Goal: Task Accomplishment & Management: Manage account settings

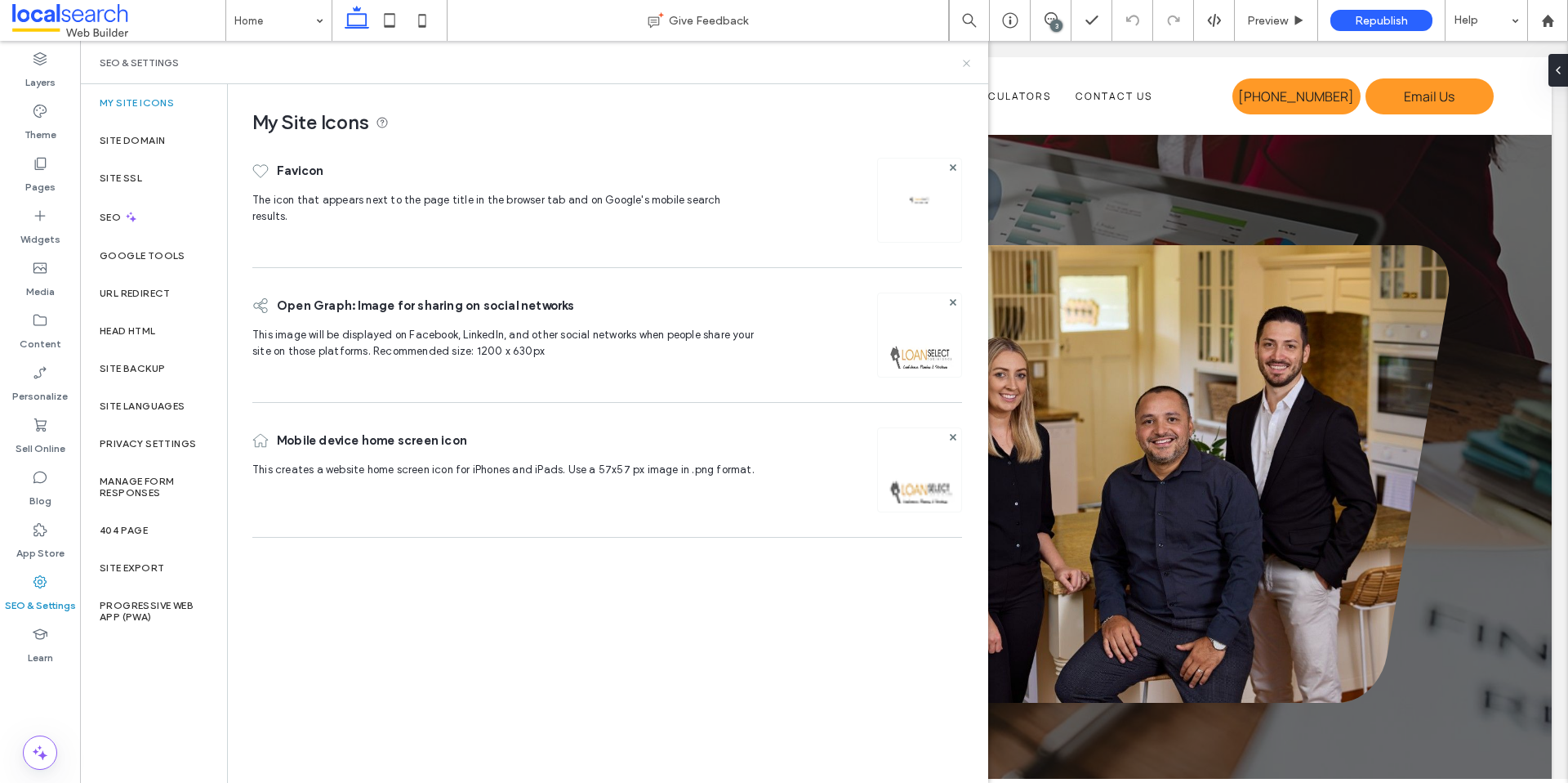
click at [962, 66] on icon at bounding box center [966, 63] width 12 height 12
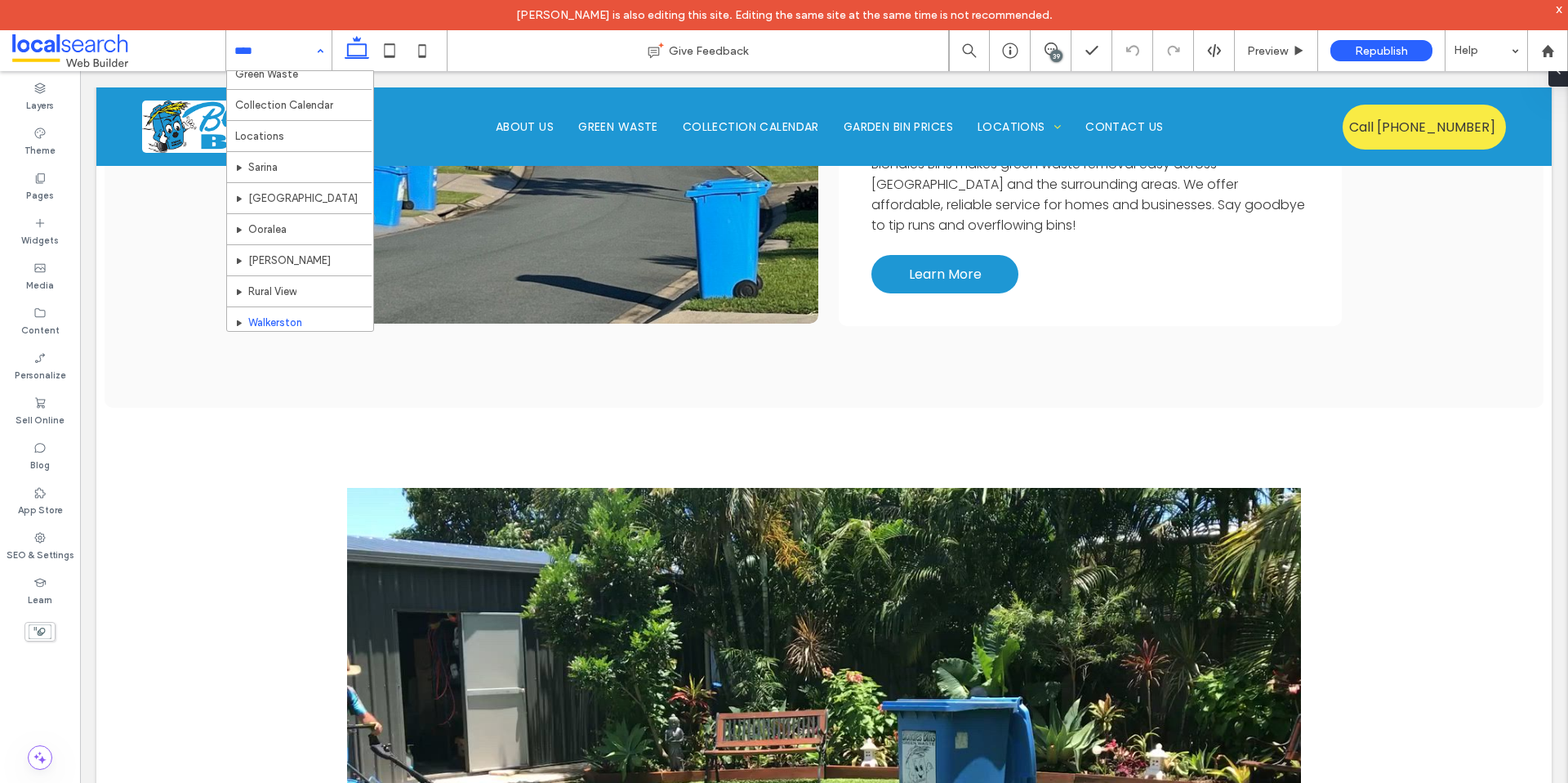
scroll to position [79, 0]
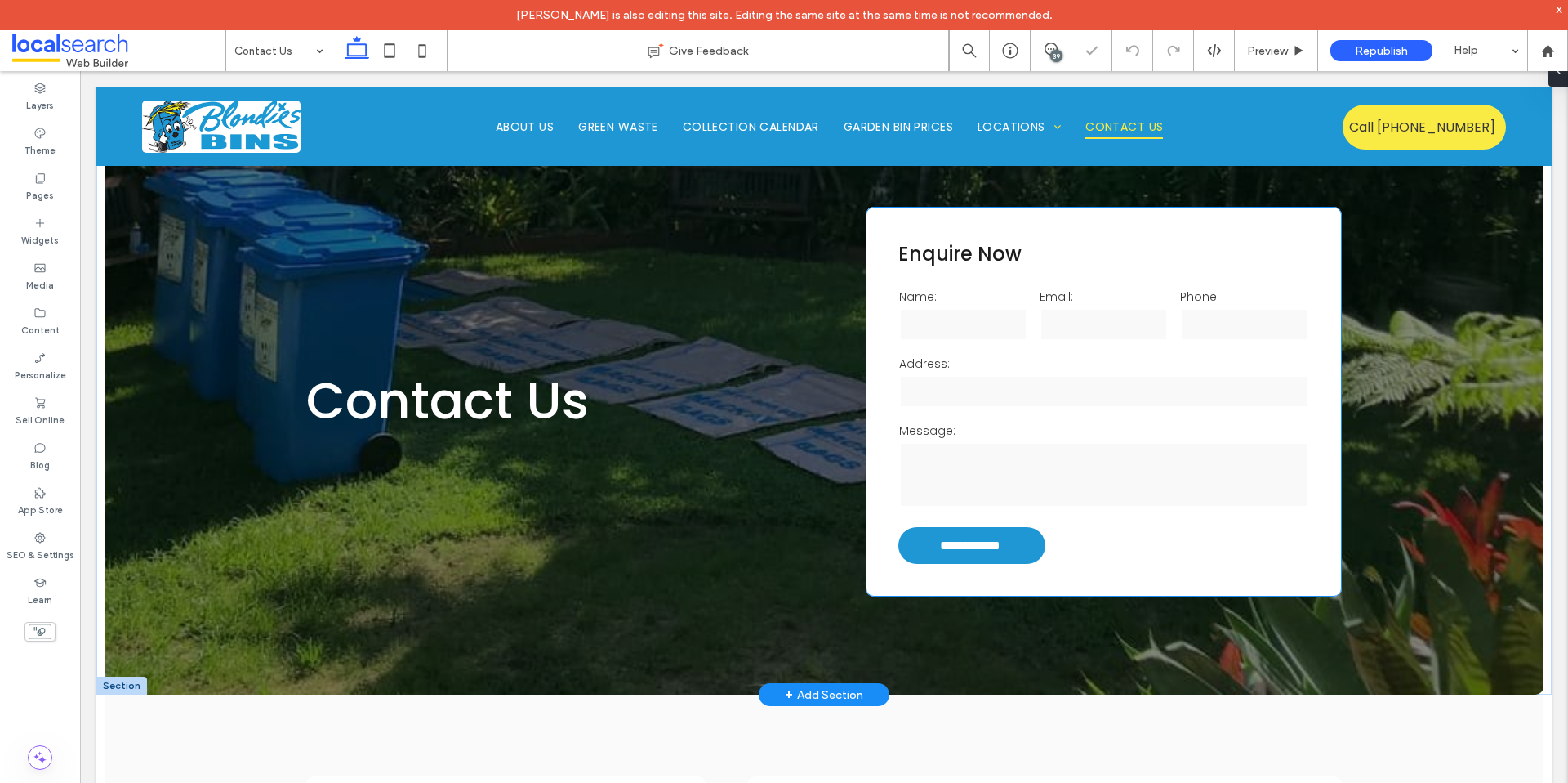
scroll to position [35, 0]
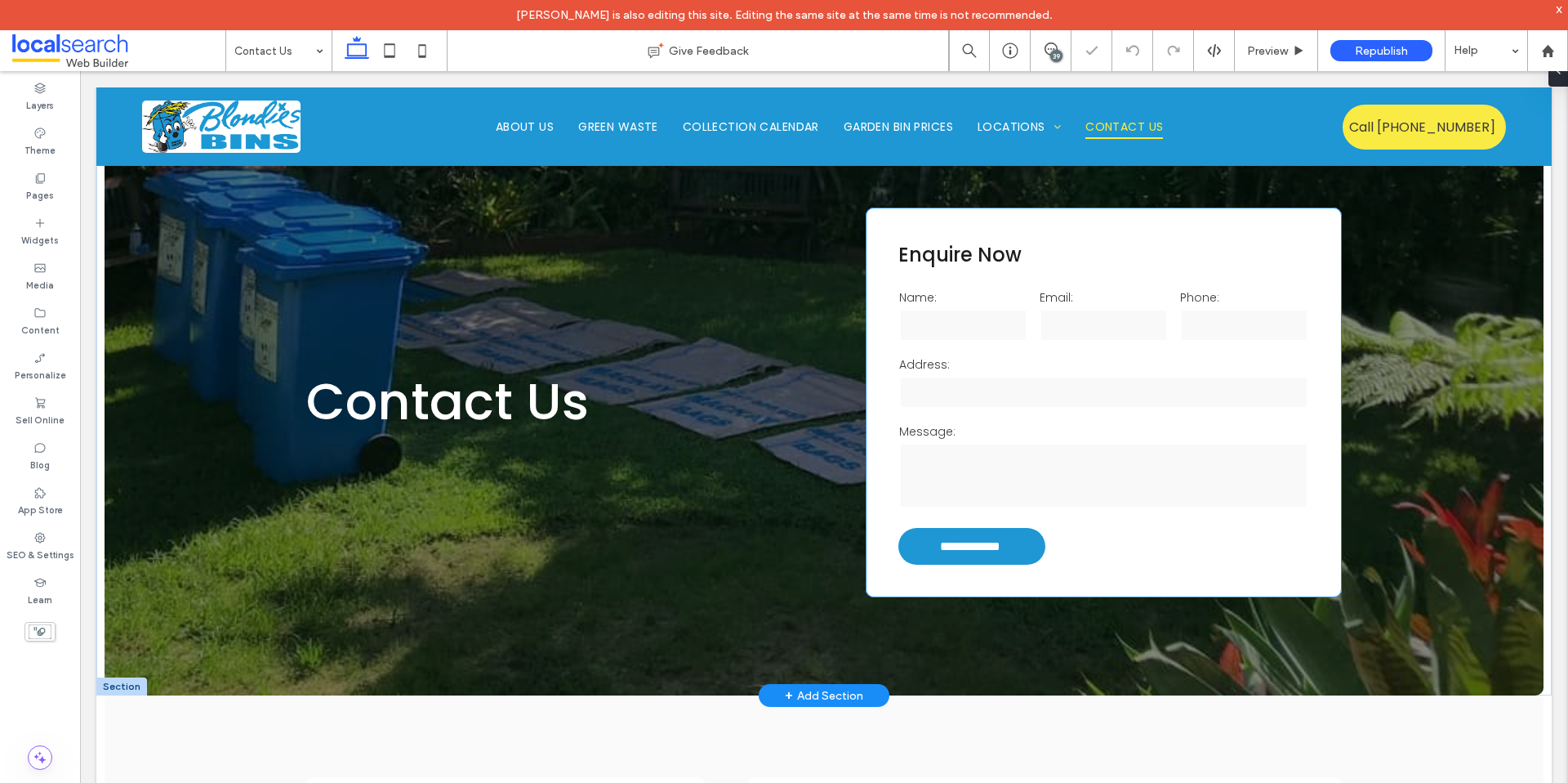
click at [1033, 390] on input "text" at bounding box center [1104, 392] width 410 height 33
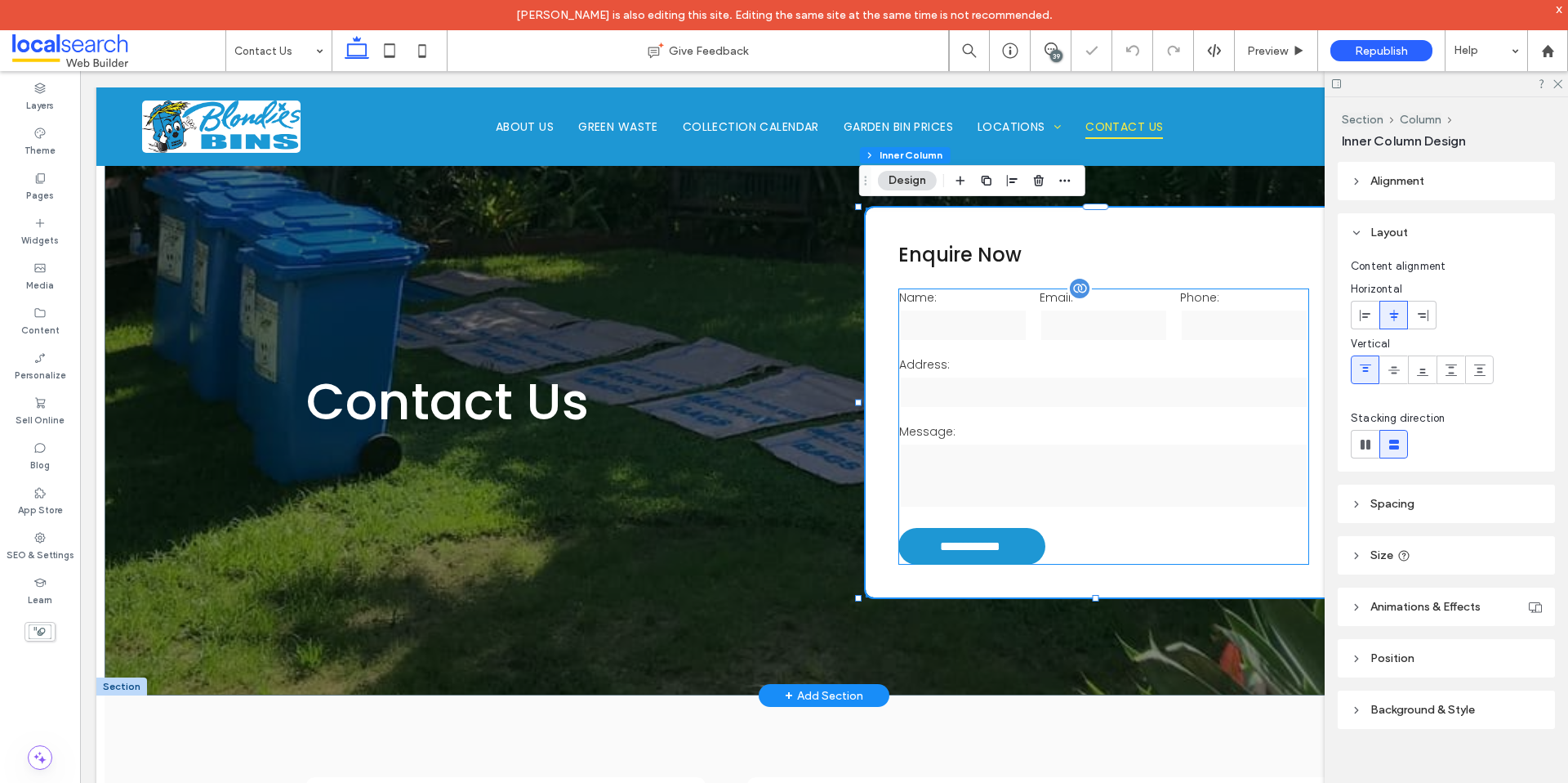
click at [1031, 366] on label "Address:" at bounding box center [1104, 365] width 410 height 17
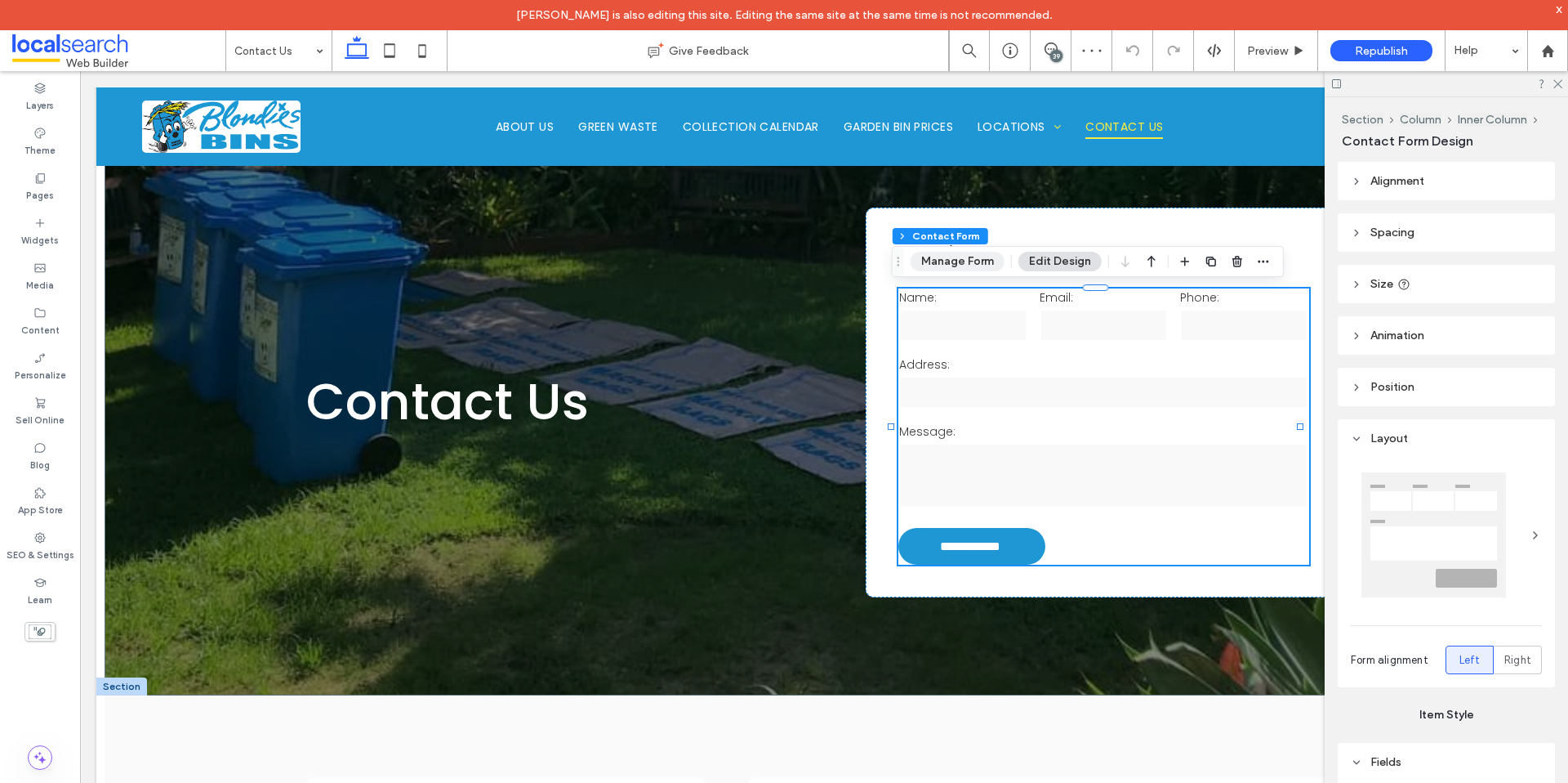
click at [975, 268] on button "Manage Form" at bounding box center [957, 262] width 94 height 20
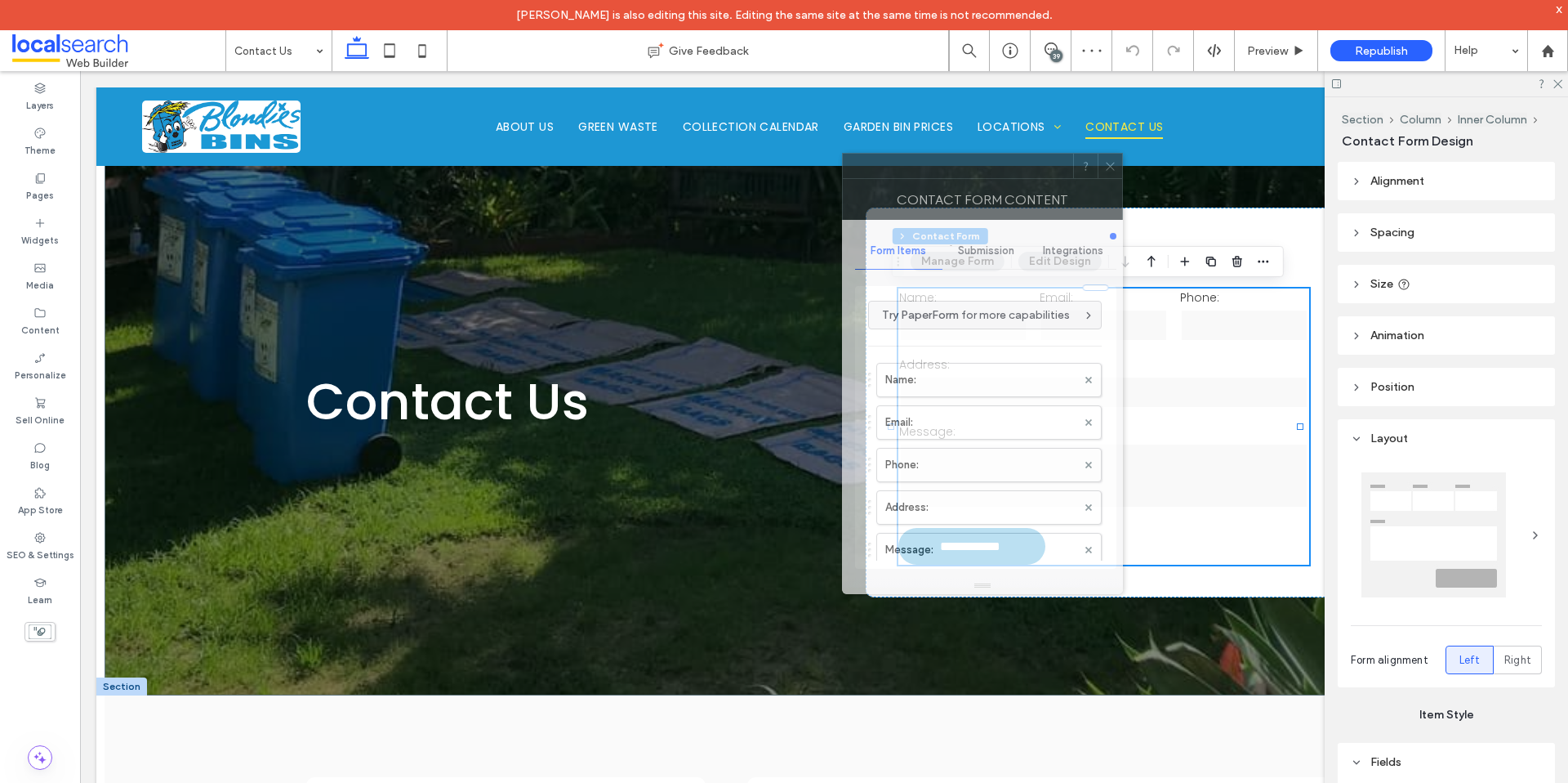
drag, startPoint x: 1336, startPoint y: 193, endPoint x: 898, endPoint y: 175, distance: 438.4
click at [898, 179] on div "Contact Form Content" at bounding box center [983, 199] width 281 height 41
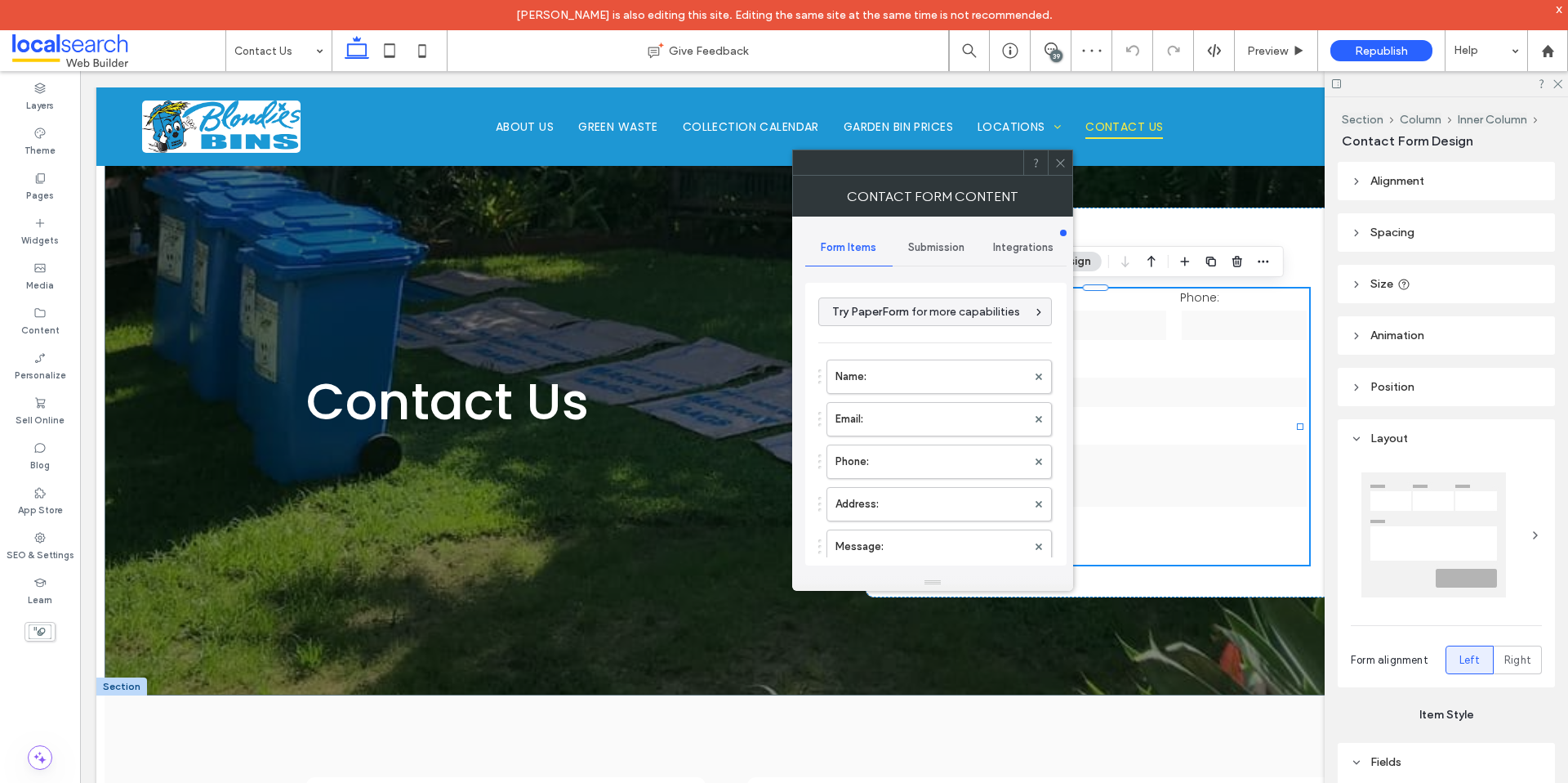
click at [920, 249] on span "Submission" at bounding box center [936, 247] width 56 height 13
click at [919, 328] on label "New submission notification" at bounding box center [936, 325] width 219 height 33
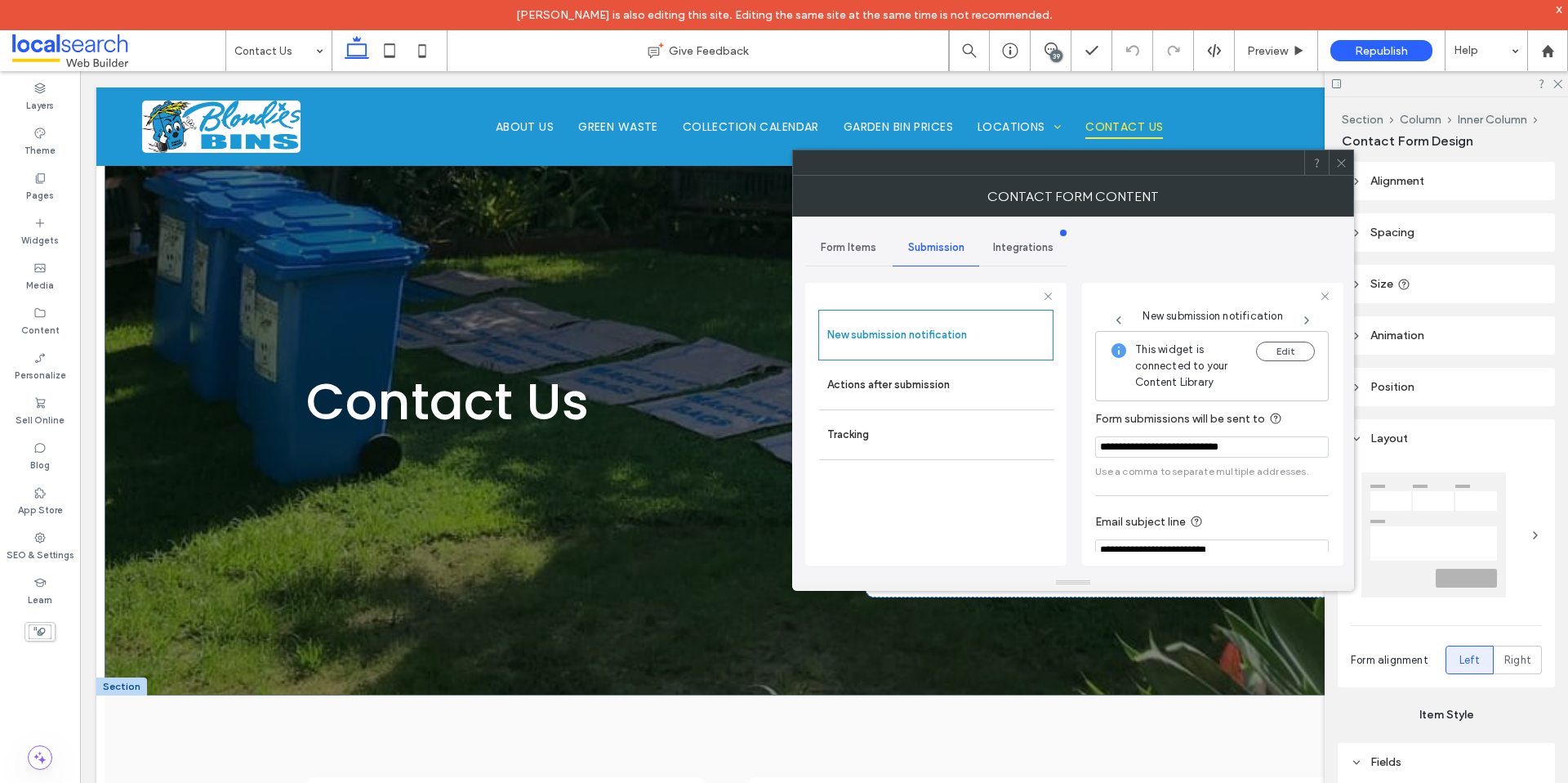
drag, startPoint x: 1270, startPoint y: 449, endPoint x: 990, endPoint y: 472, distance: 280.9
click at [1023, 446] on div "**********" at bounding box center [936, 421] width 261 height 304
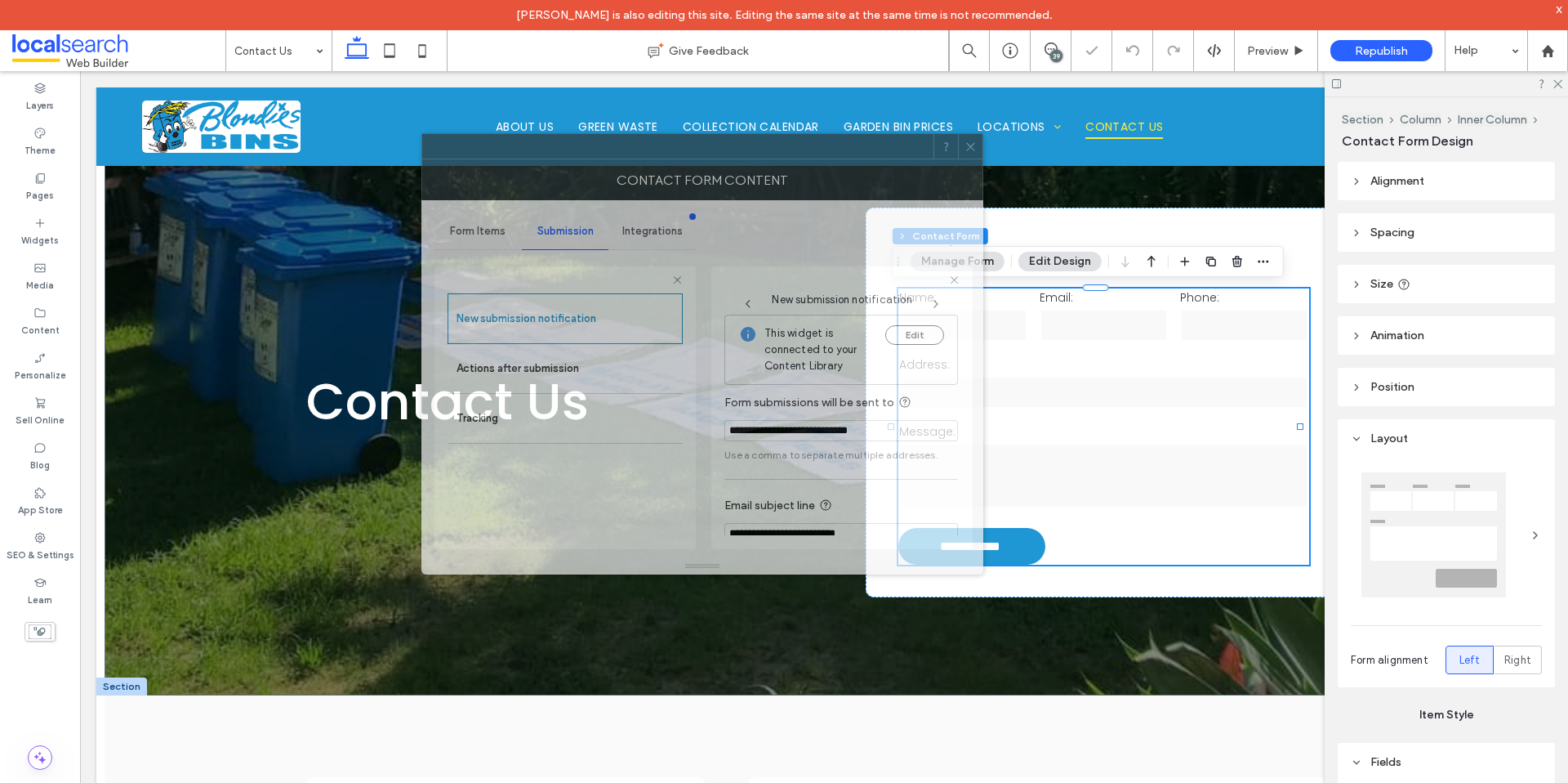
drag, startPoint x: 835, startPoint y: 164, endPoint x: 761, endPoint y: 150, distance: 75.3
click at [761, 150] on div at bounding box center [678, 146] width 511 height 25
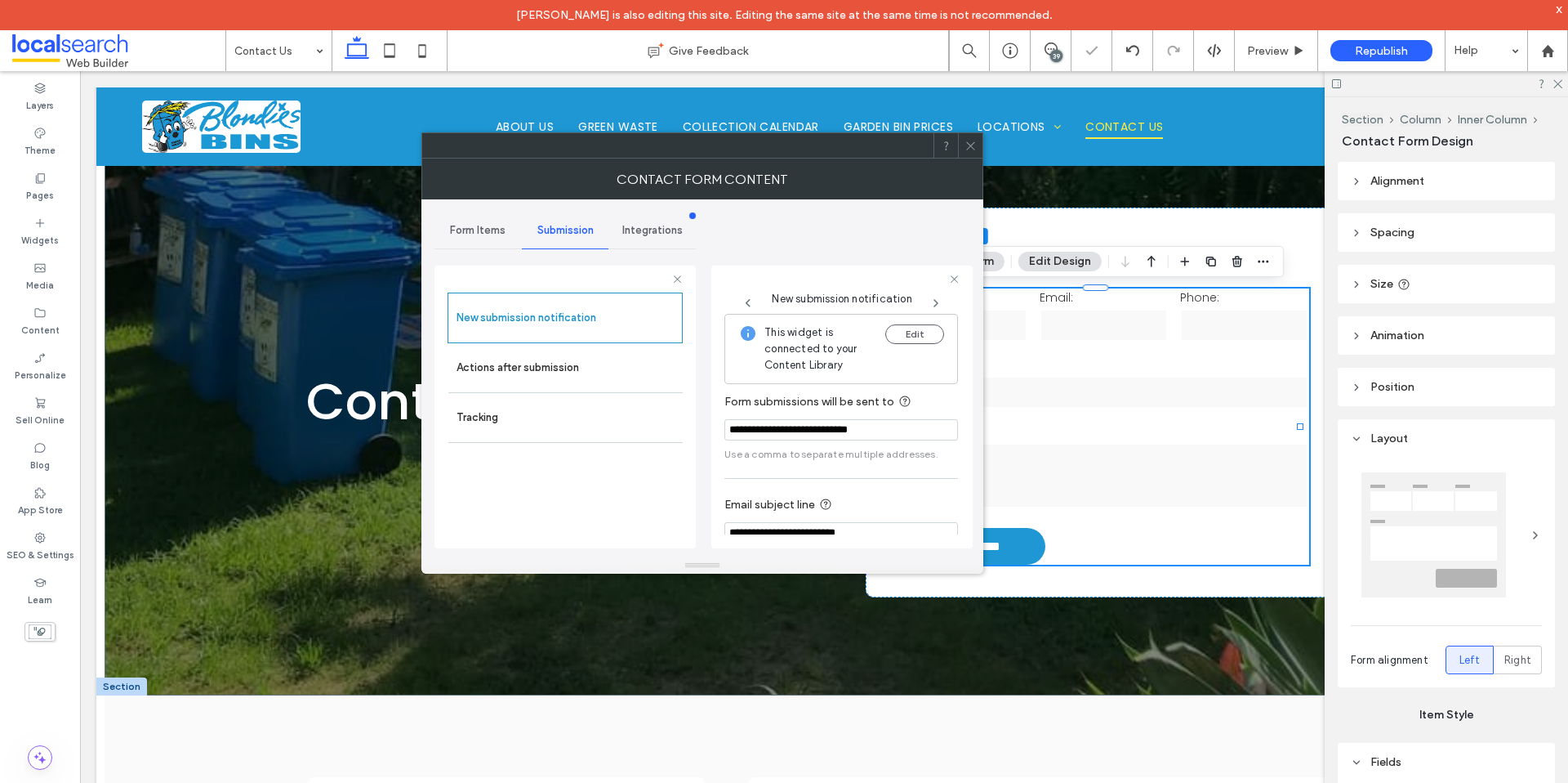
drag, startPoint x: 729, startPoint y: 438, endPoint x: 670, endPoint y: 479, distance: 71.8
click at [631, 438] on div "**********" at bounding box center [565, 404] width 261 height 304
drag, startPoint x: 772, startPoint y: 426, endPoint x: 702, endPoint y: 440, distance: 71.4
click at [682, 427] on div "**********" at bounding box center [565, 404] width 261 height 304
click at [852, 441] on section "**********" at bounding box center [841, 427] width 234 height 86
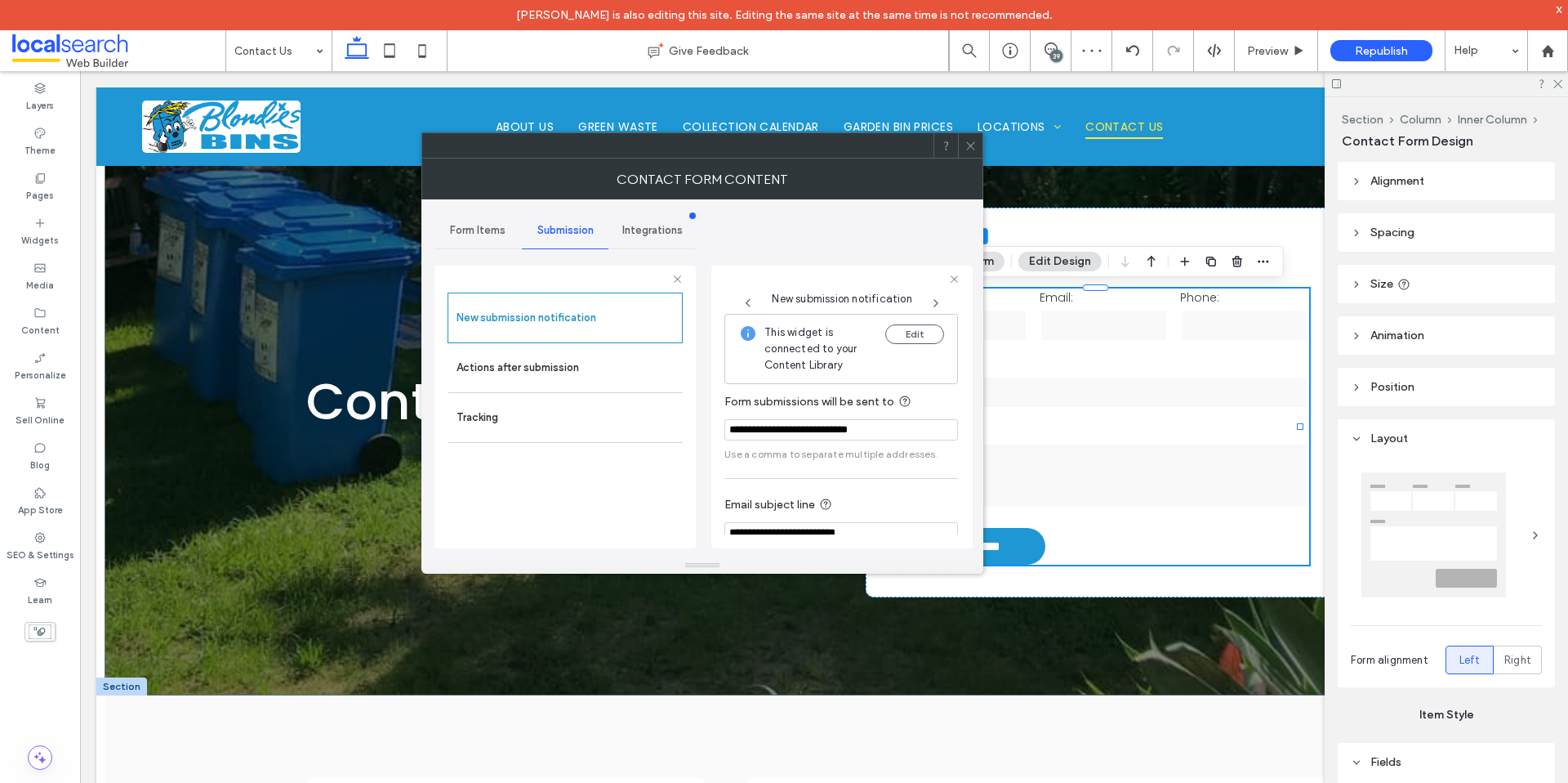
click at [967, 148] on use at bounding box center [970, 146] width 8 height 8
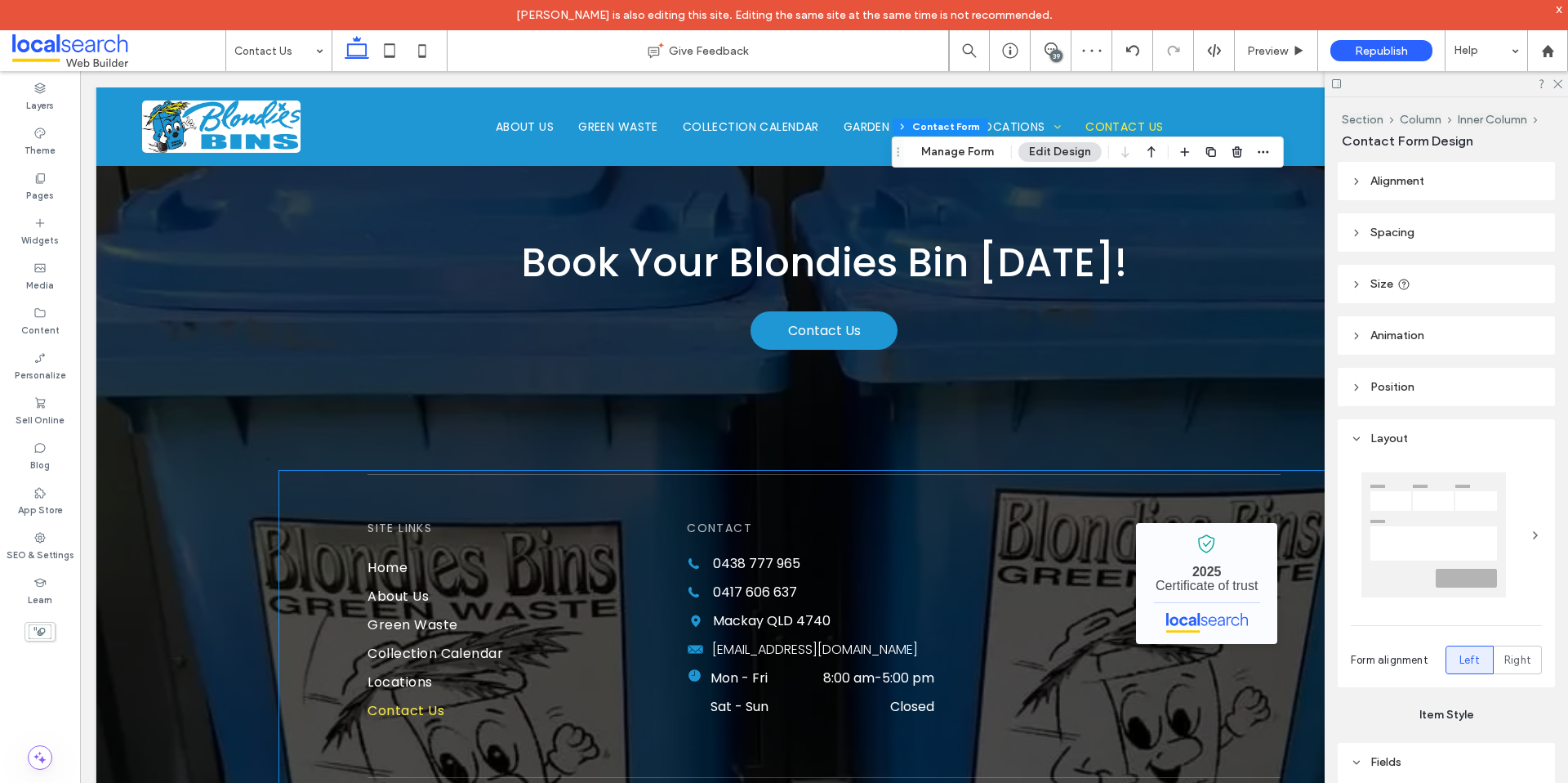
scroll to position [1812, 0]
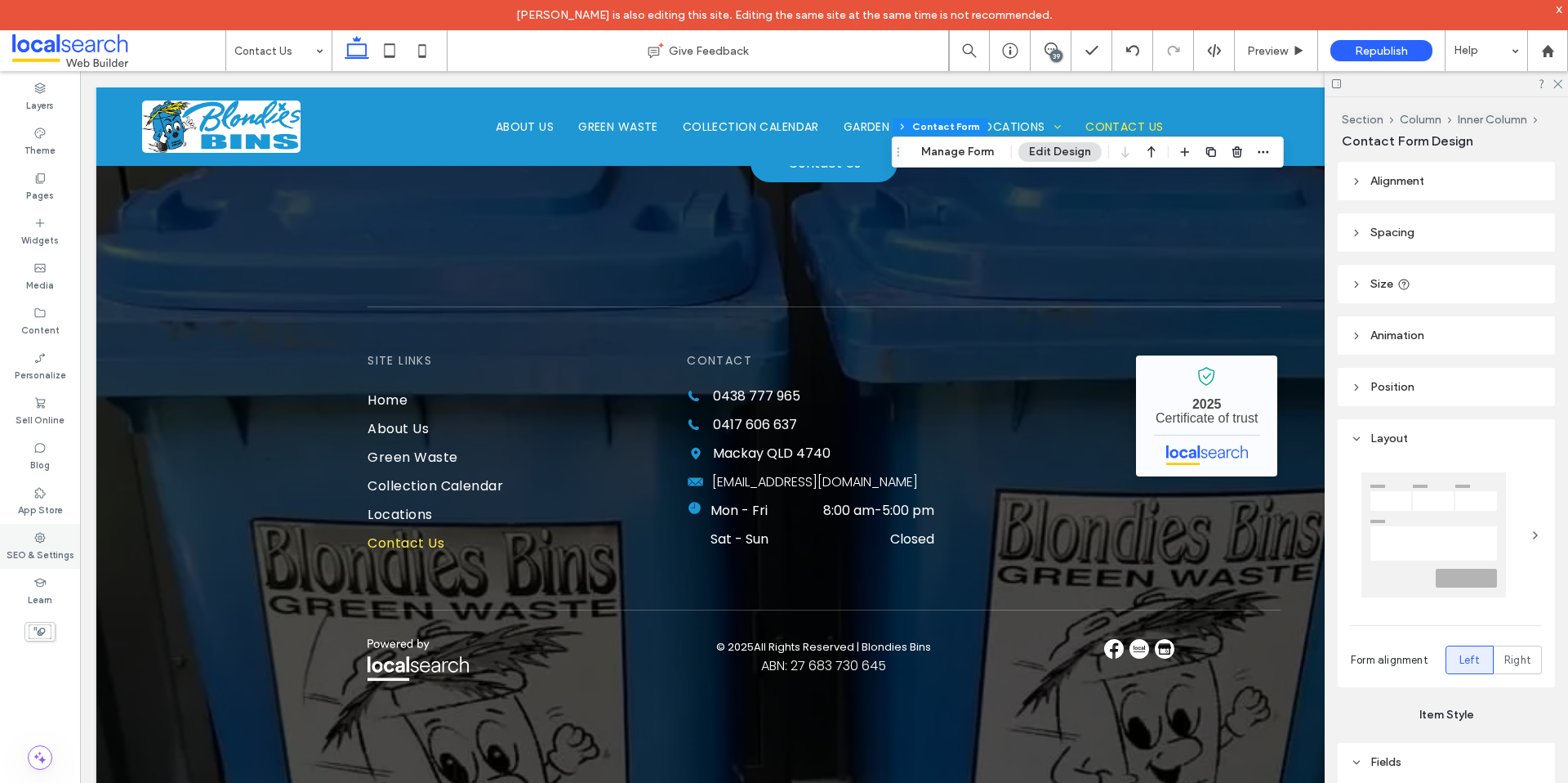
click at [48, 546] on label "SEO & Settings" at bounding box center [41, 553] width 68 height 18
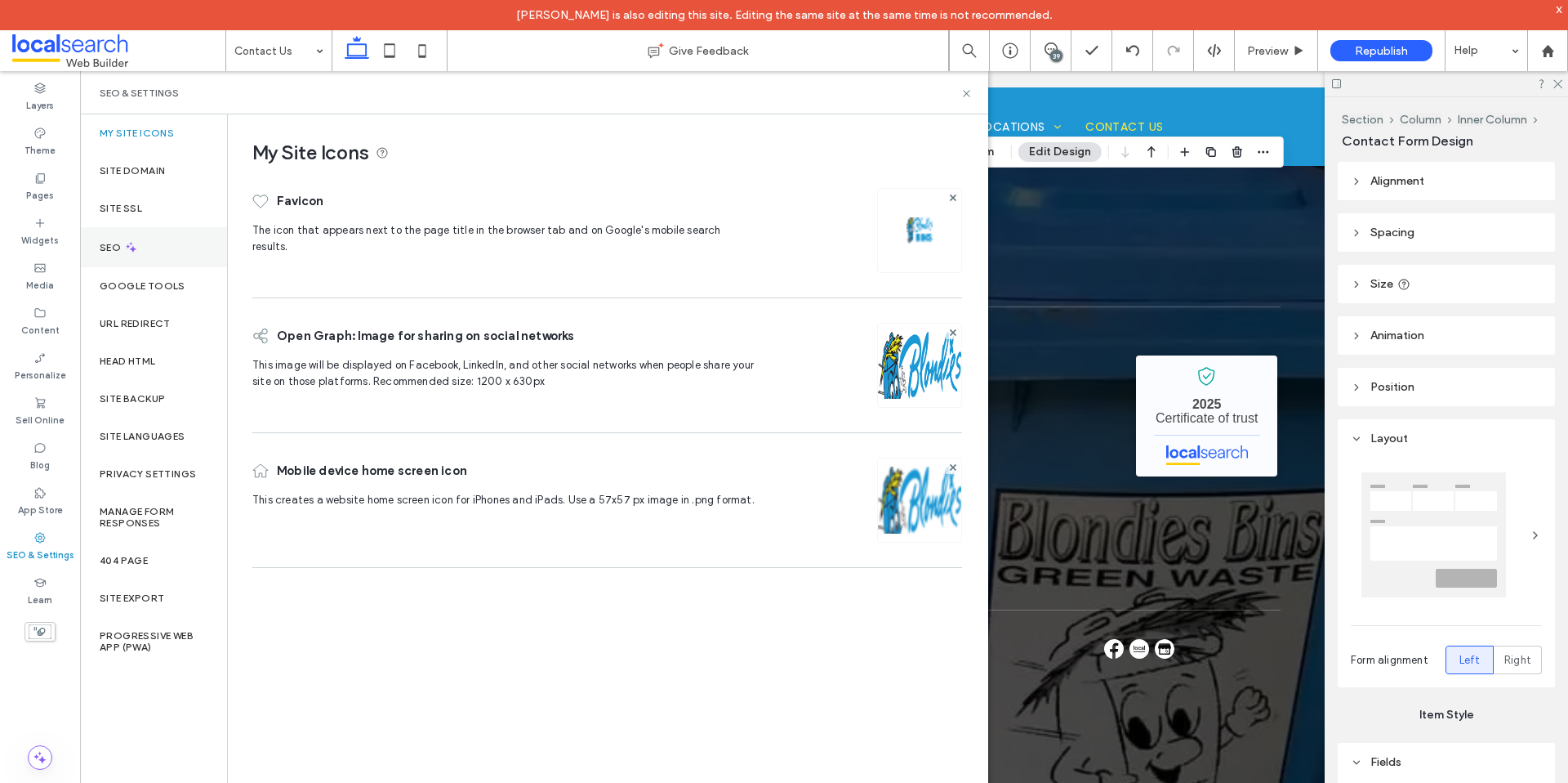
click at [150, 249] on div "SEO" at bounding box center [153, 248] width 147 height 40
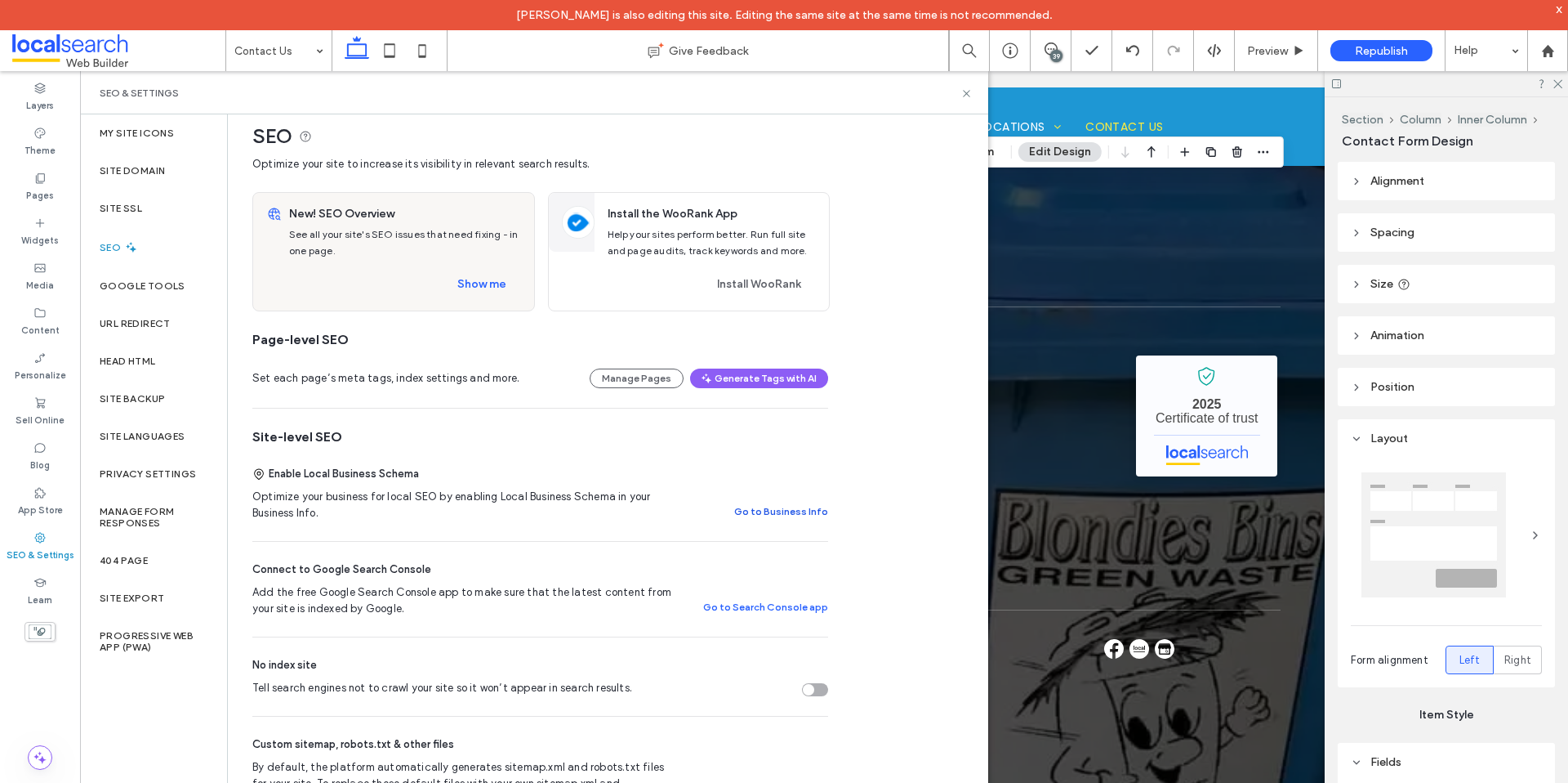
scroll to position [35, 0]
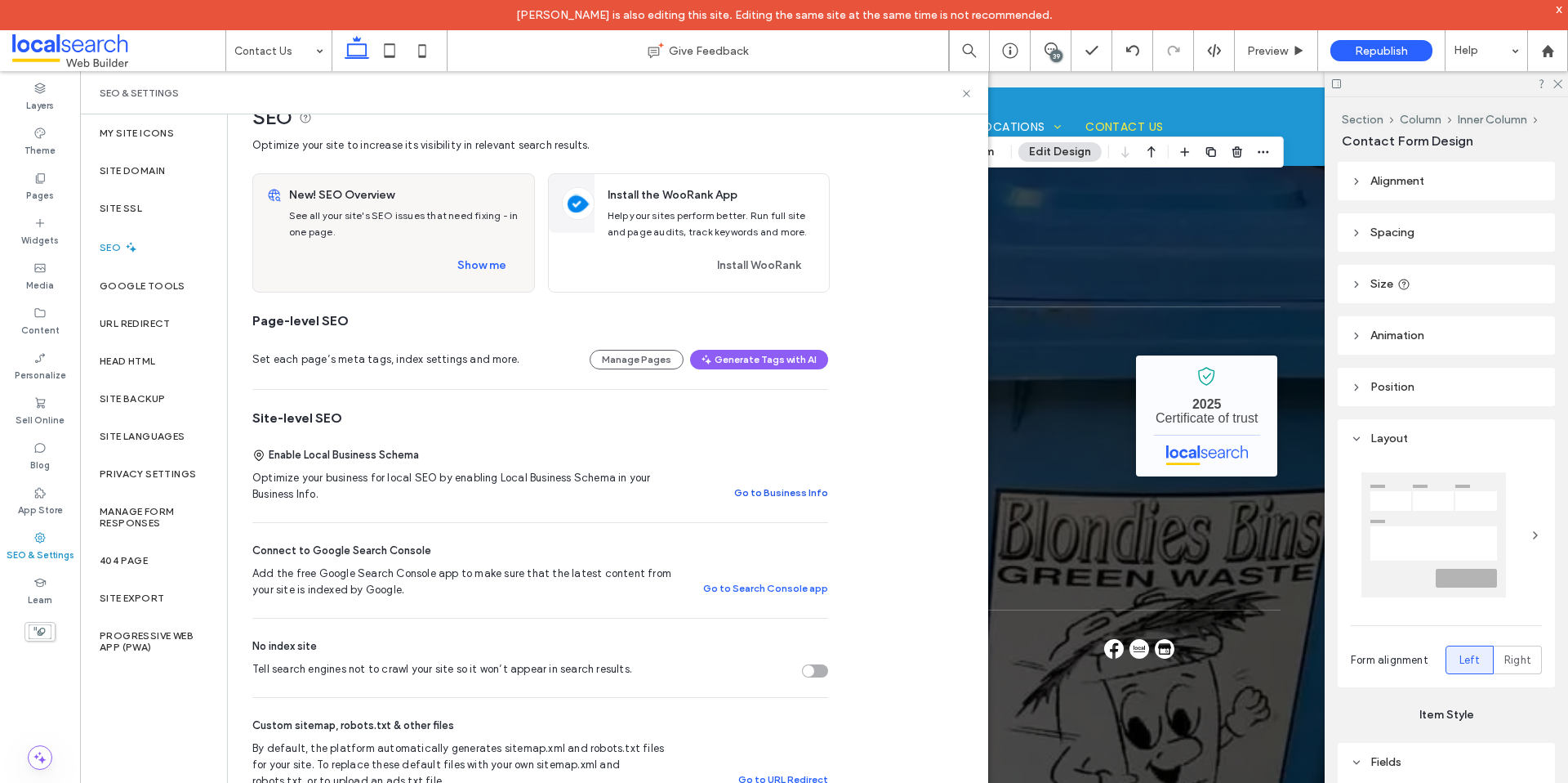
click at [758, 491] on button "Go to Business Info" at bounding box center [782, 493] width 94 height 20
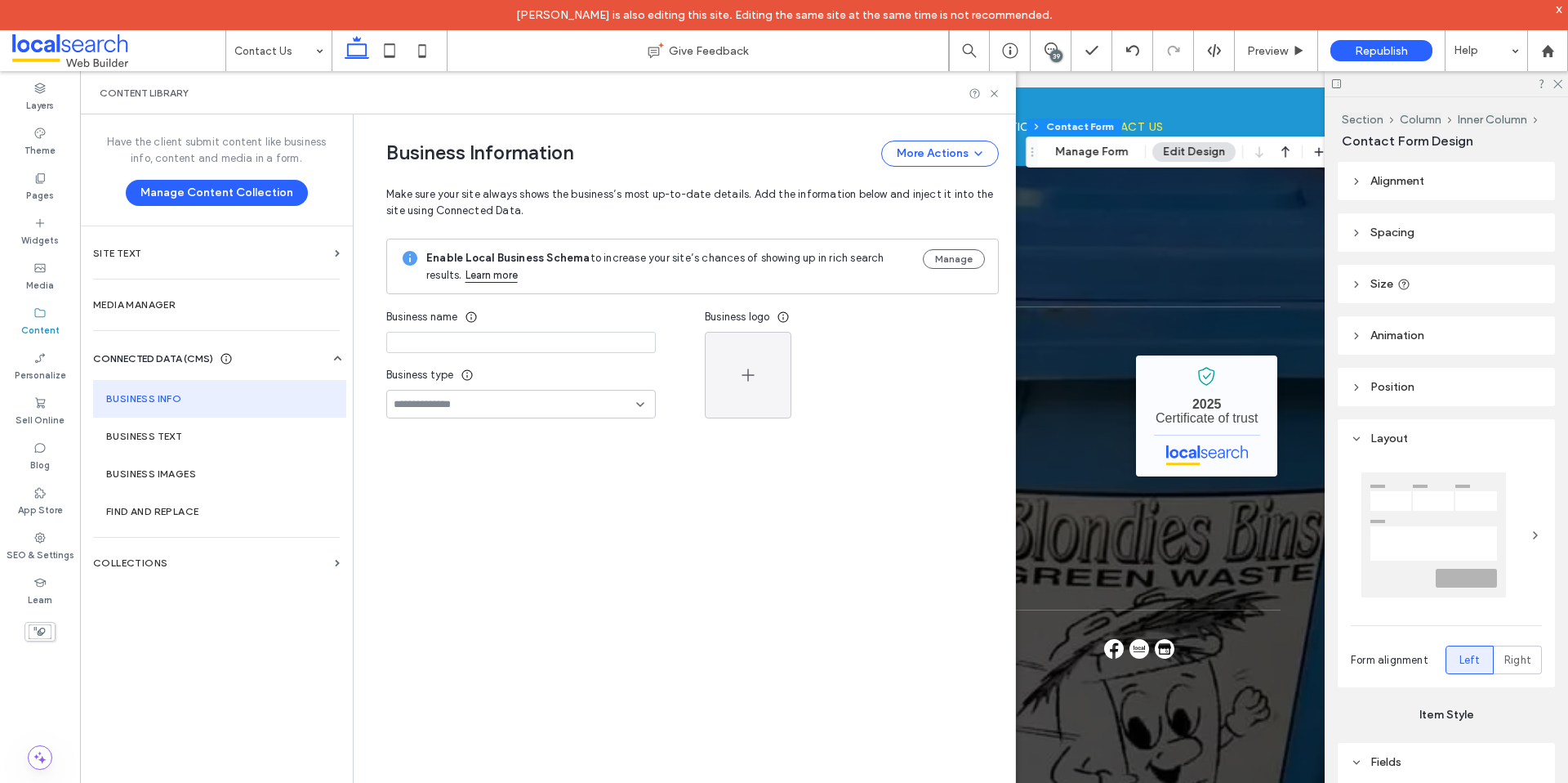
scroll to position [71, 0]
type input "**********"
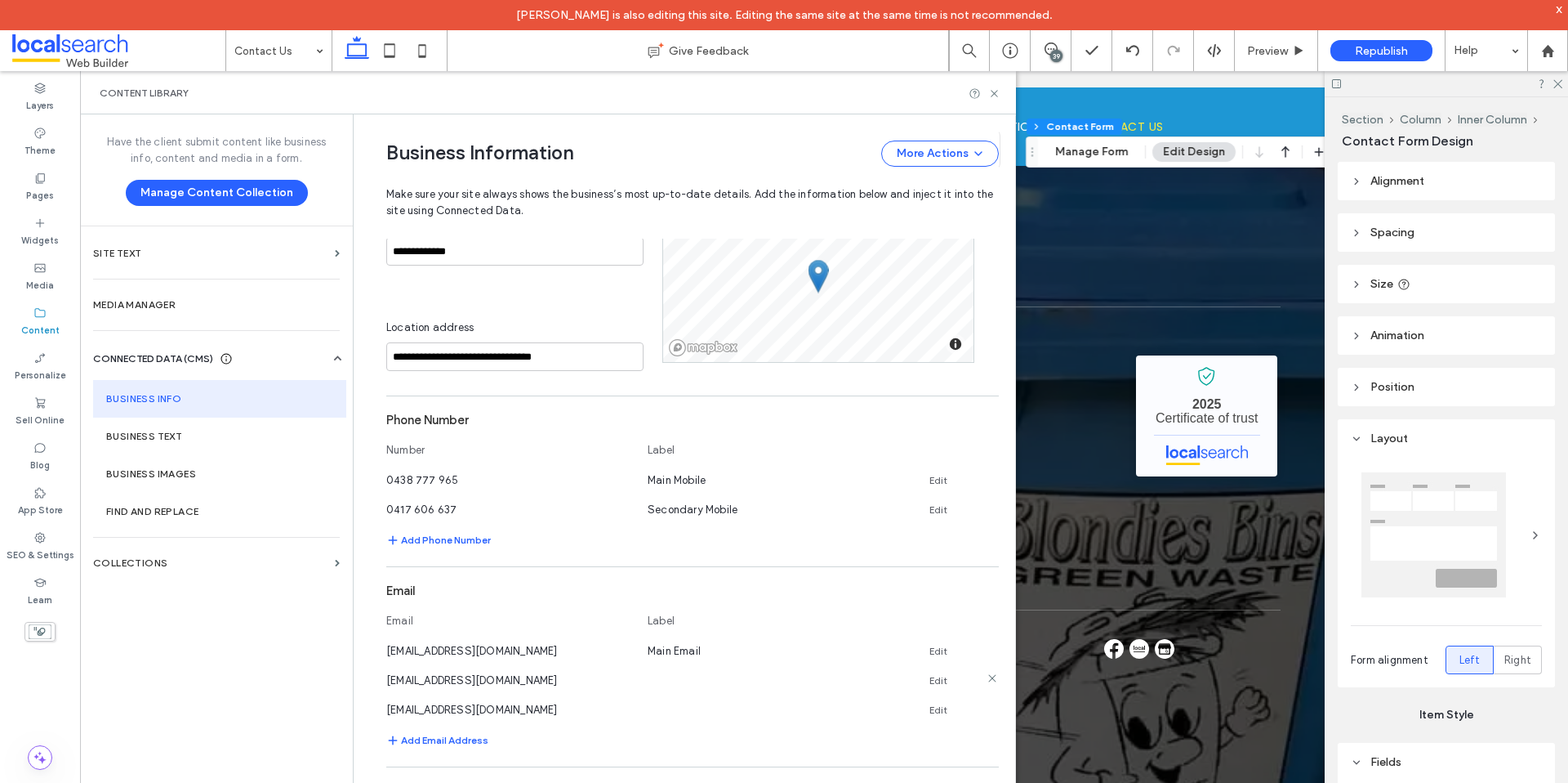
scroll to position [583, 0]
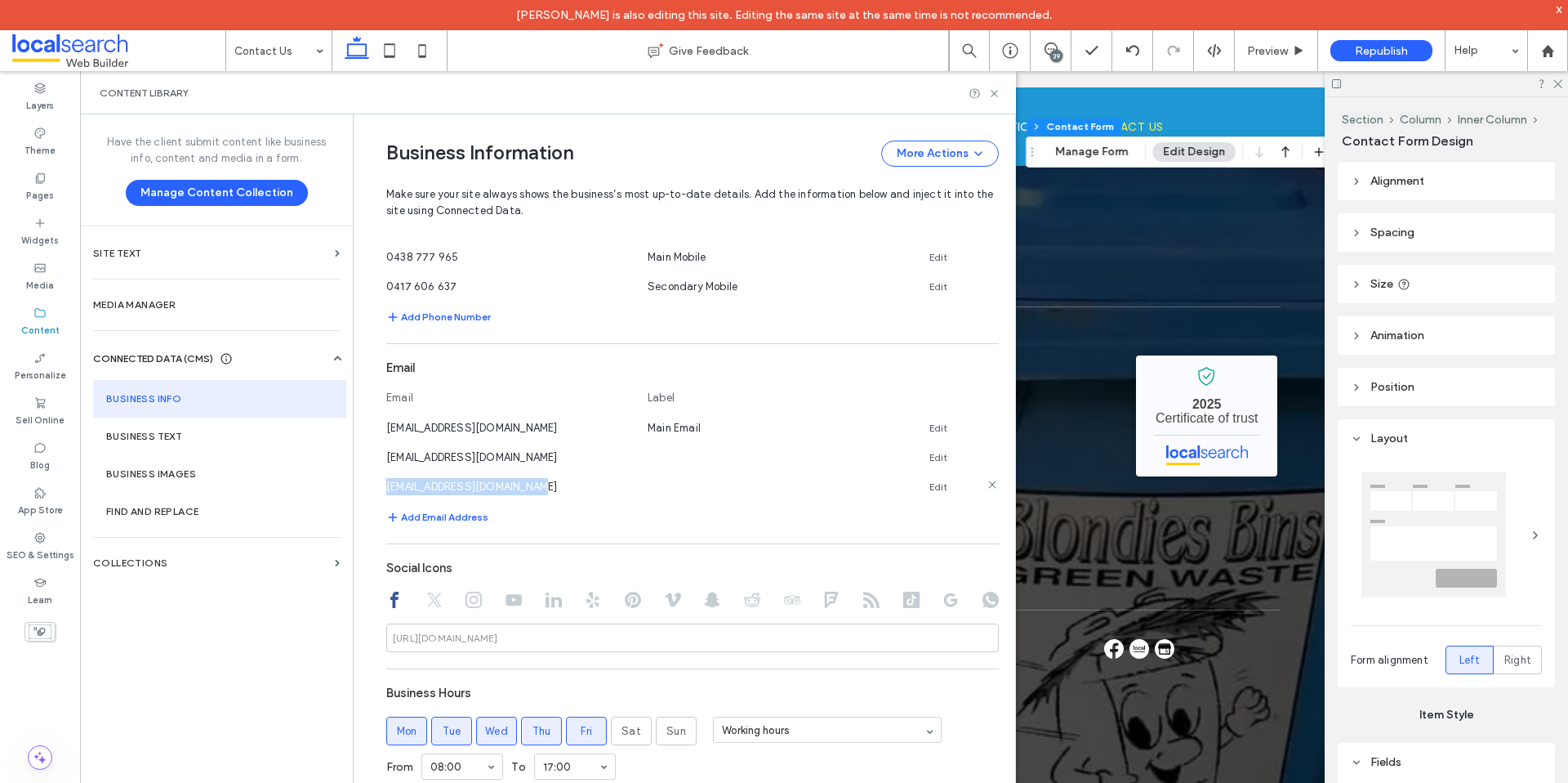
drag, startPoint x: 373, startPoint y: 483, endPoint x: 526, endPoint y: 481, distance: 153.0
click at [526, 481] on div "**********" at bounding box center [681, 393] width 637 height 1726
click at [997, 93] on icon at bounding box center [994, 94] width 12 height 12
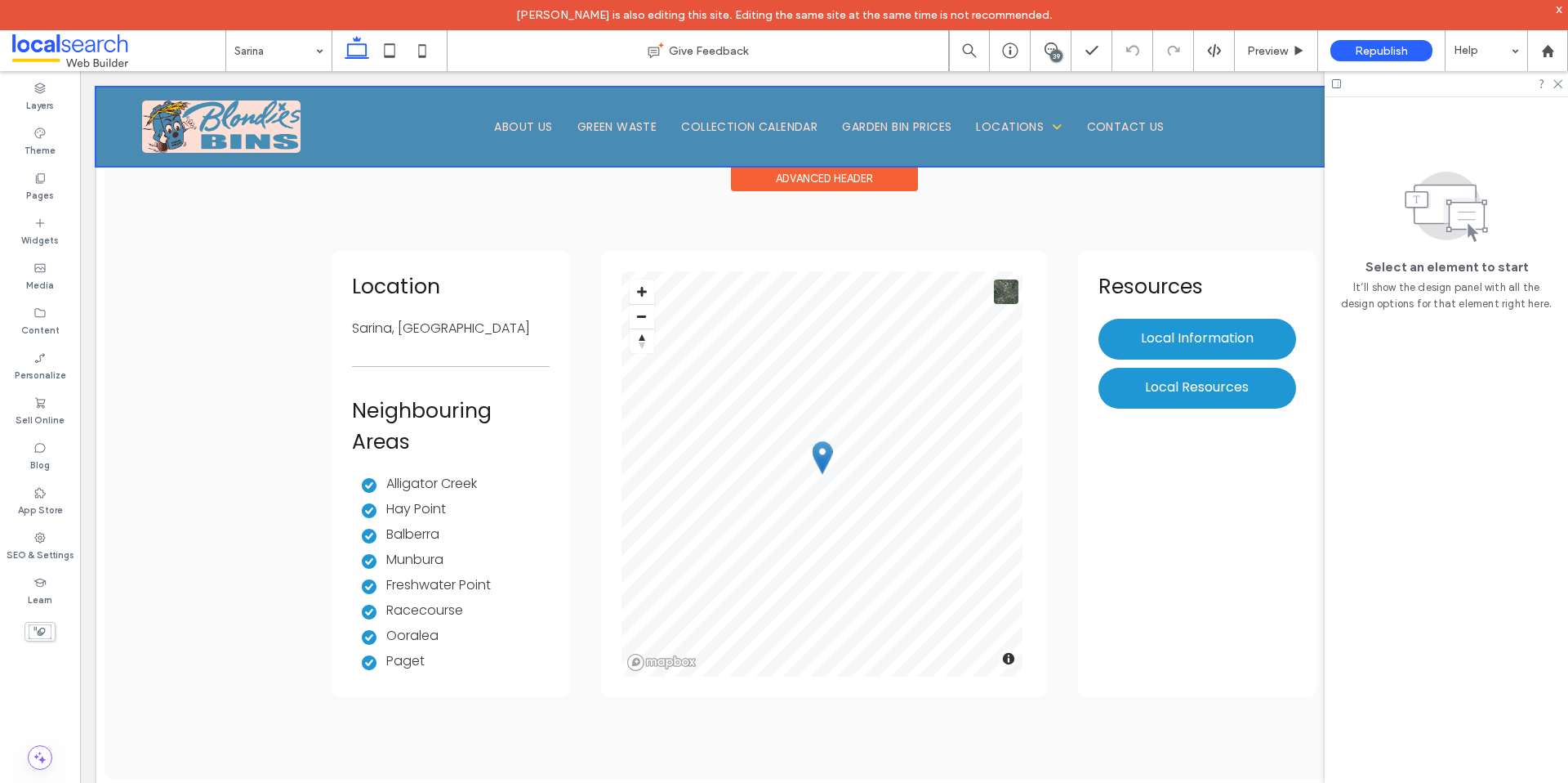
scroll to position [5582, 0]
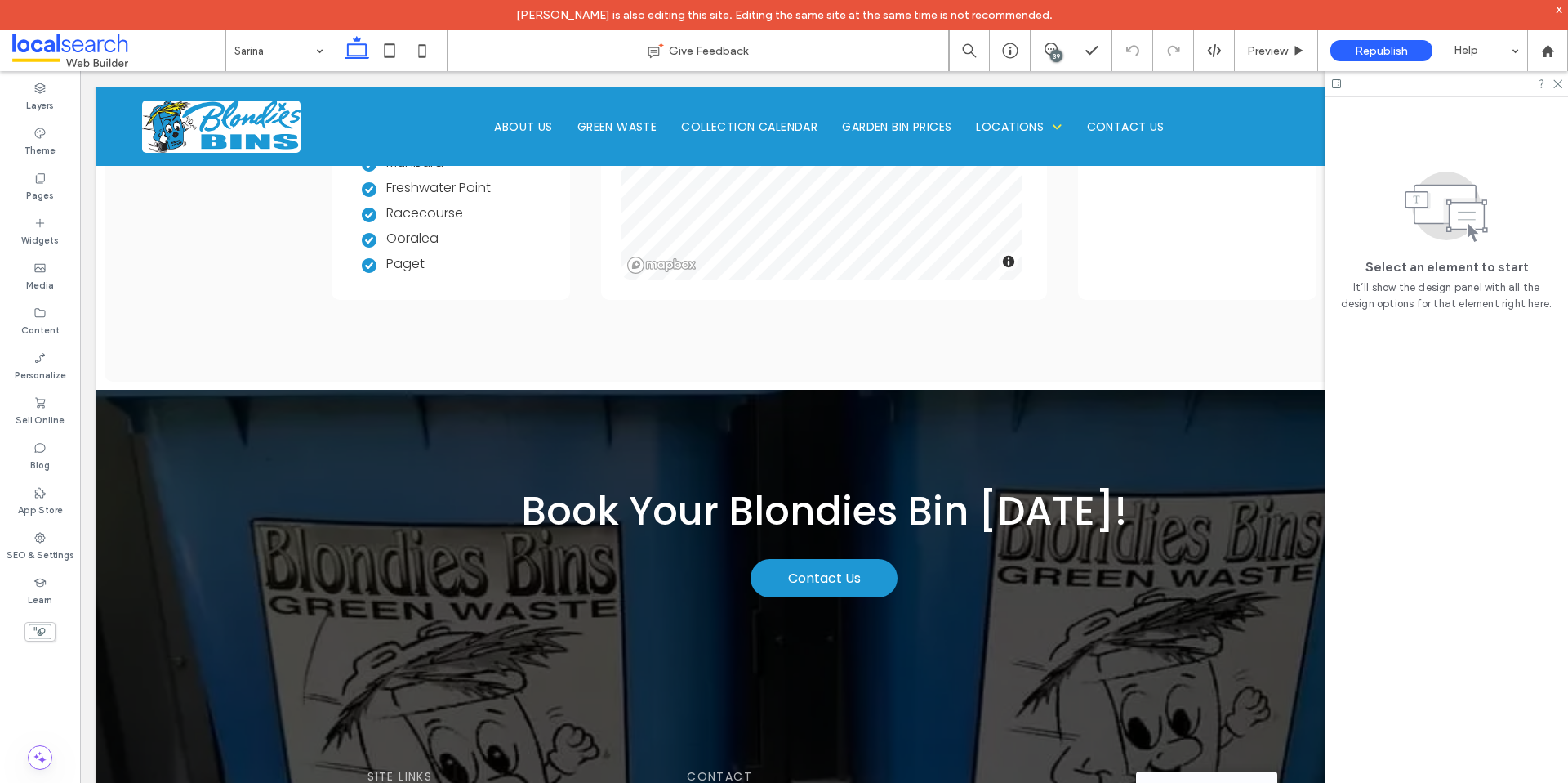
click at [294, 56] on input at bounding box center [274, 50] width 81 height 41
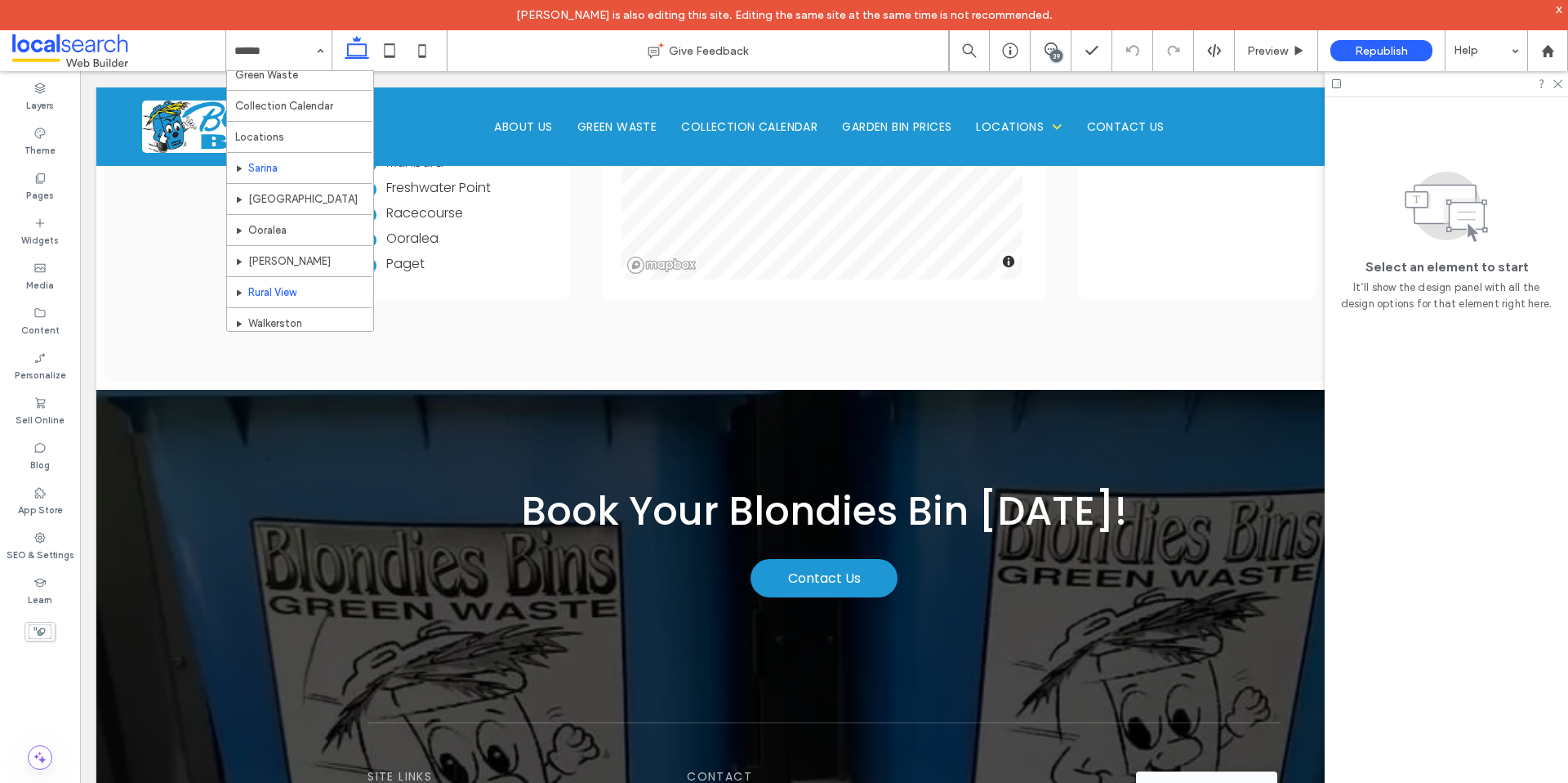
scroll to position [79, 0]
click at [43, 555] on label "SEO & Settings" at bounding box center [41, 553] width 68 height 18
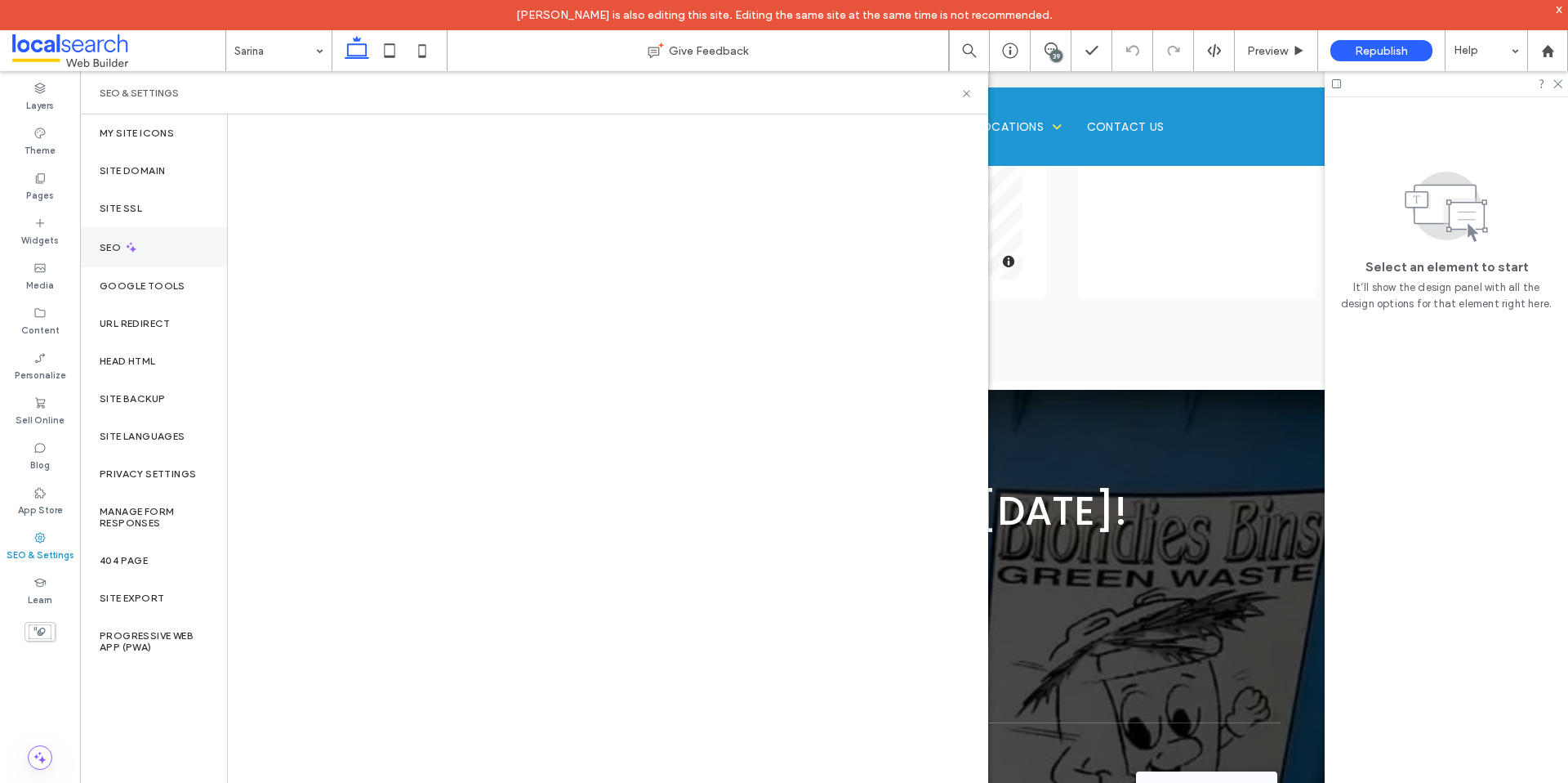
click at [151, 250] on div "SEO" at bounding box center [153, 248] width 147 height 40
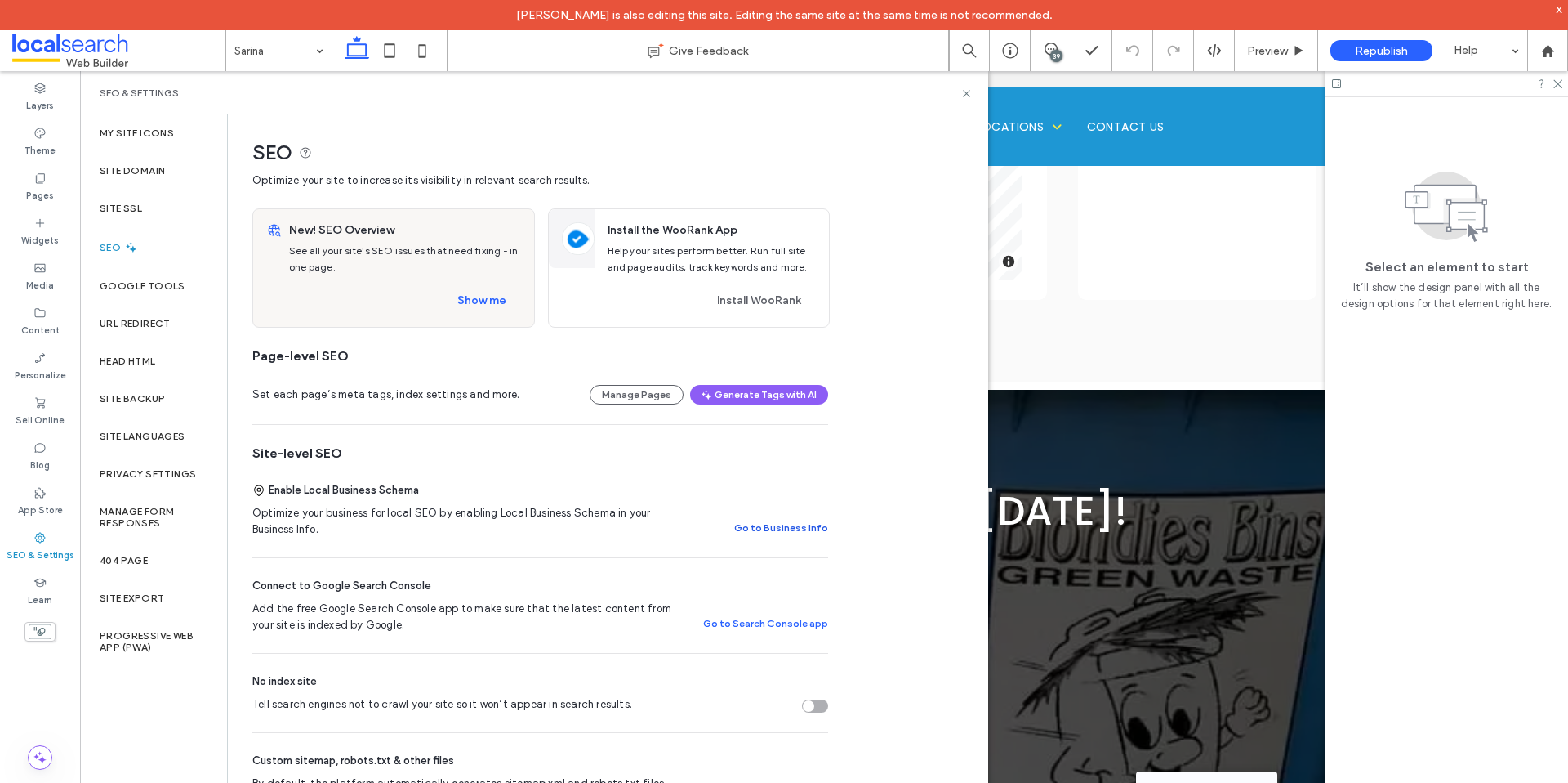
click at [799, 519] on button "Go to Business Info" at bounding box center [782, 528] width 94 height 20
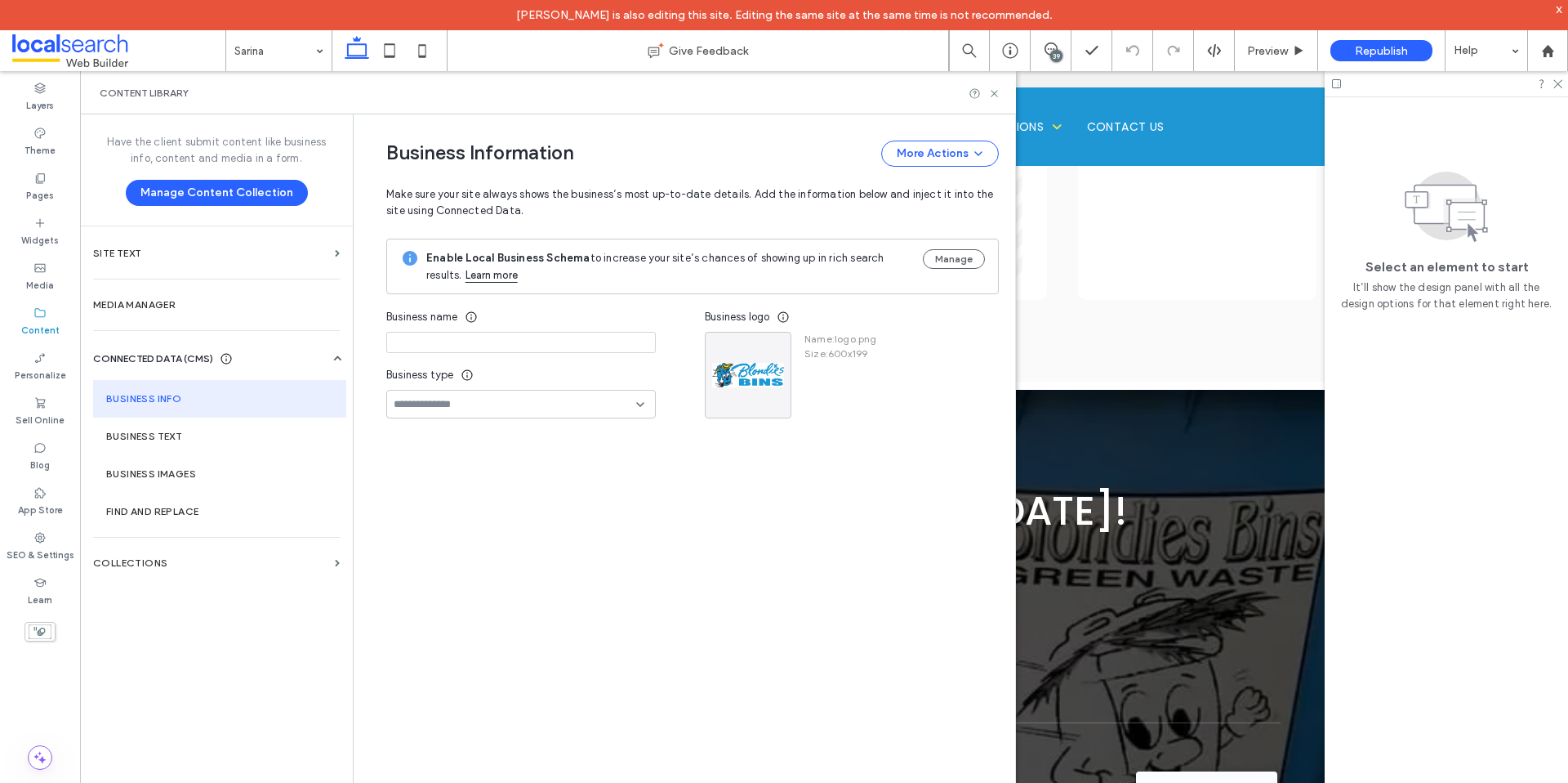
scroll to position [106, 0]
type input "**********"
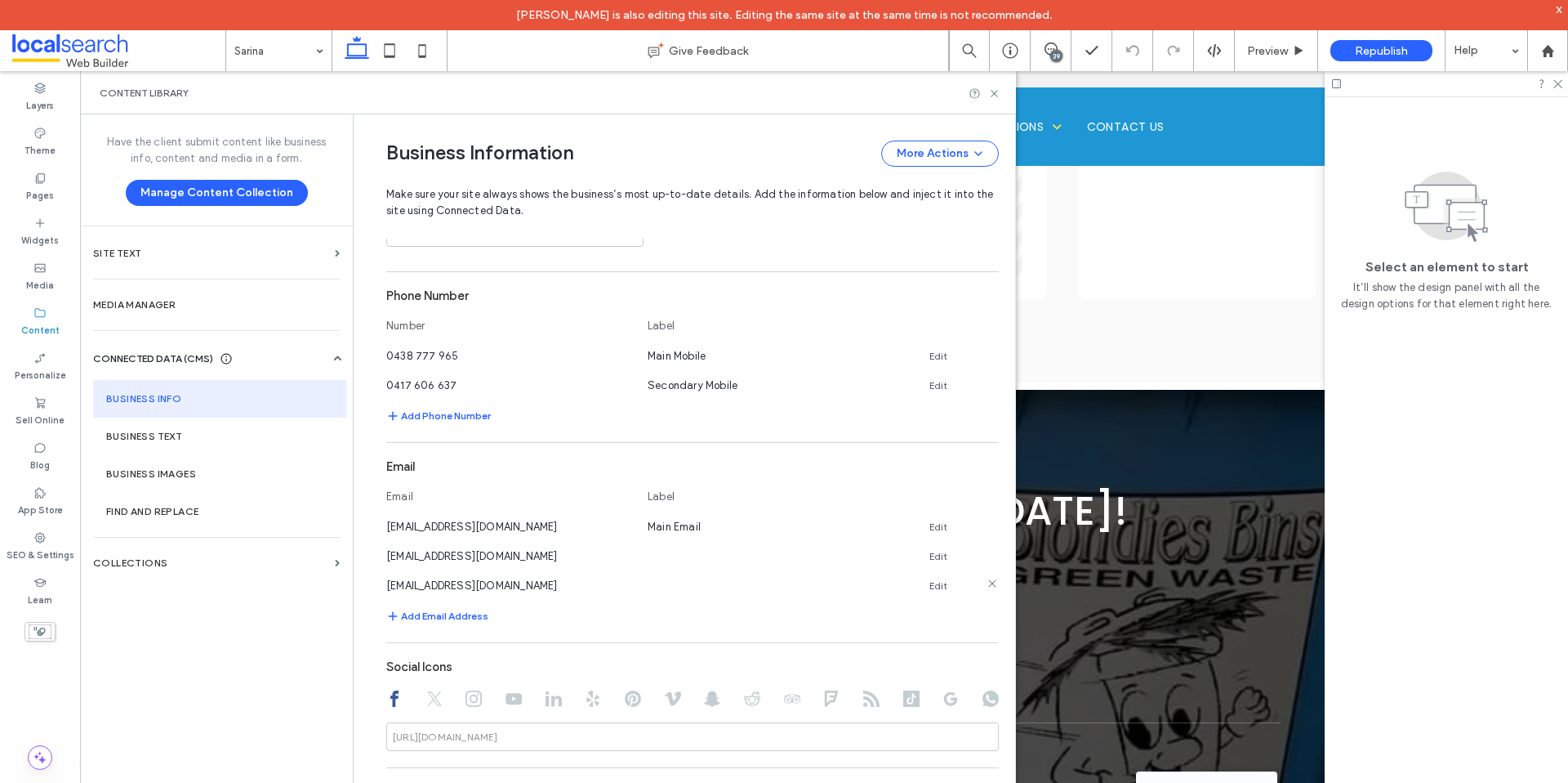
scroll to position [488, 0]
drag, startPoint x: 994, startPoint y: 94, endPoint x: 907, endPoint y: 94, distance: 87.0
click at [994, 94] on icon at bounding box center [994, 94] width 12 height 12
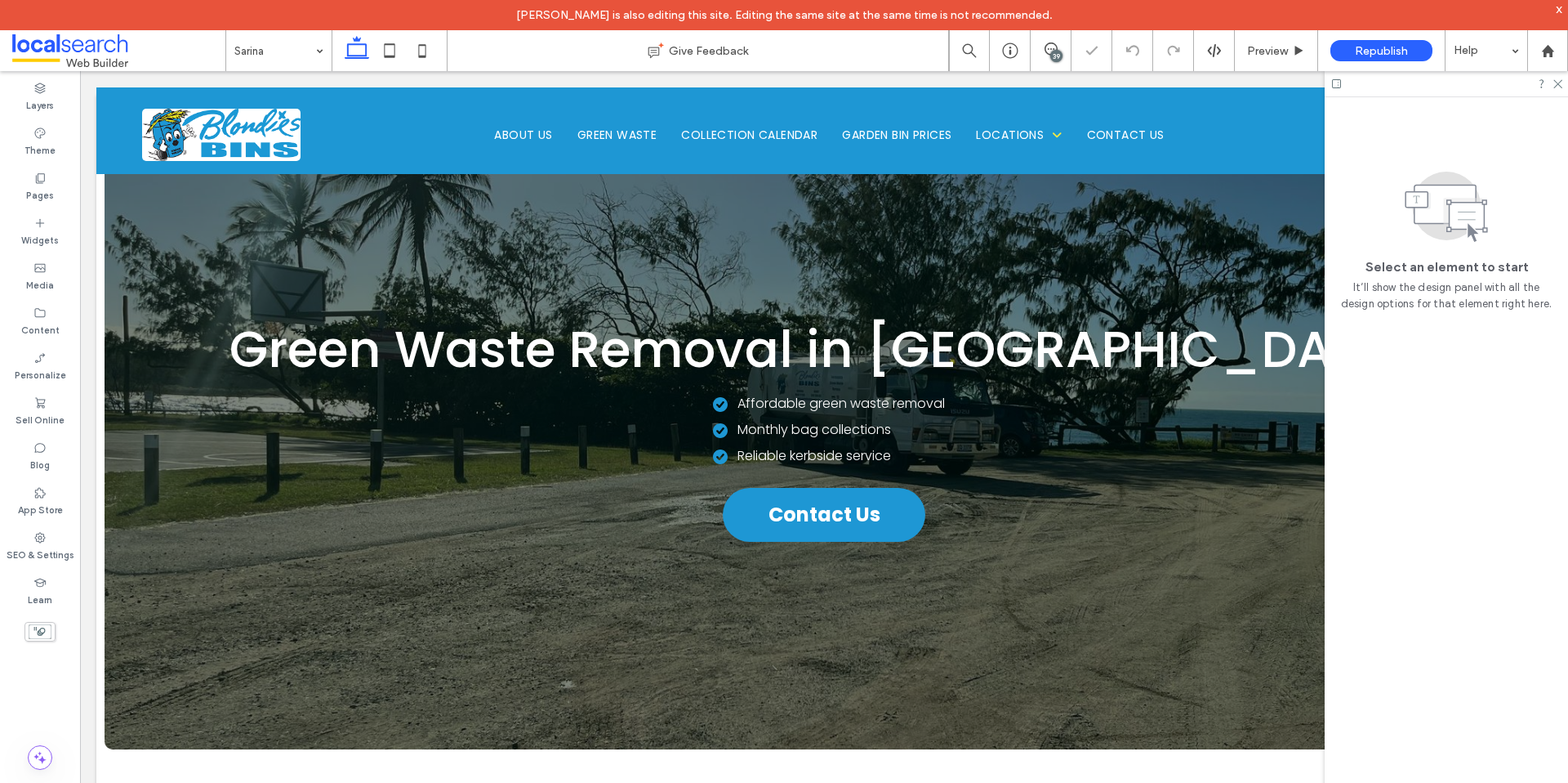
scroll to position [0, 0]
click at [1554, 83] on icon at bounding box center [1557, 83] width 11 height 11
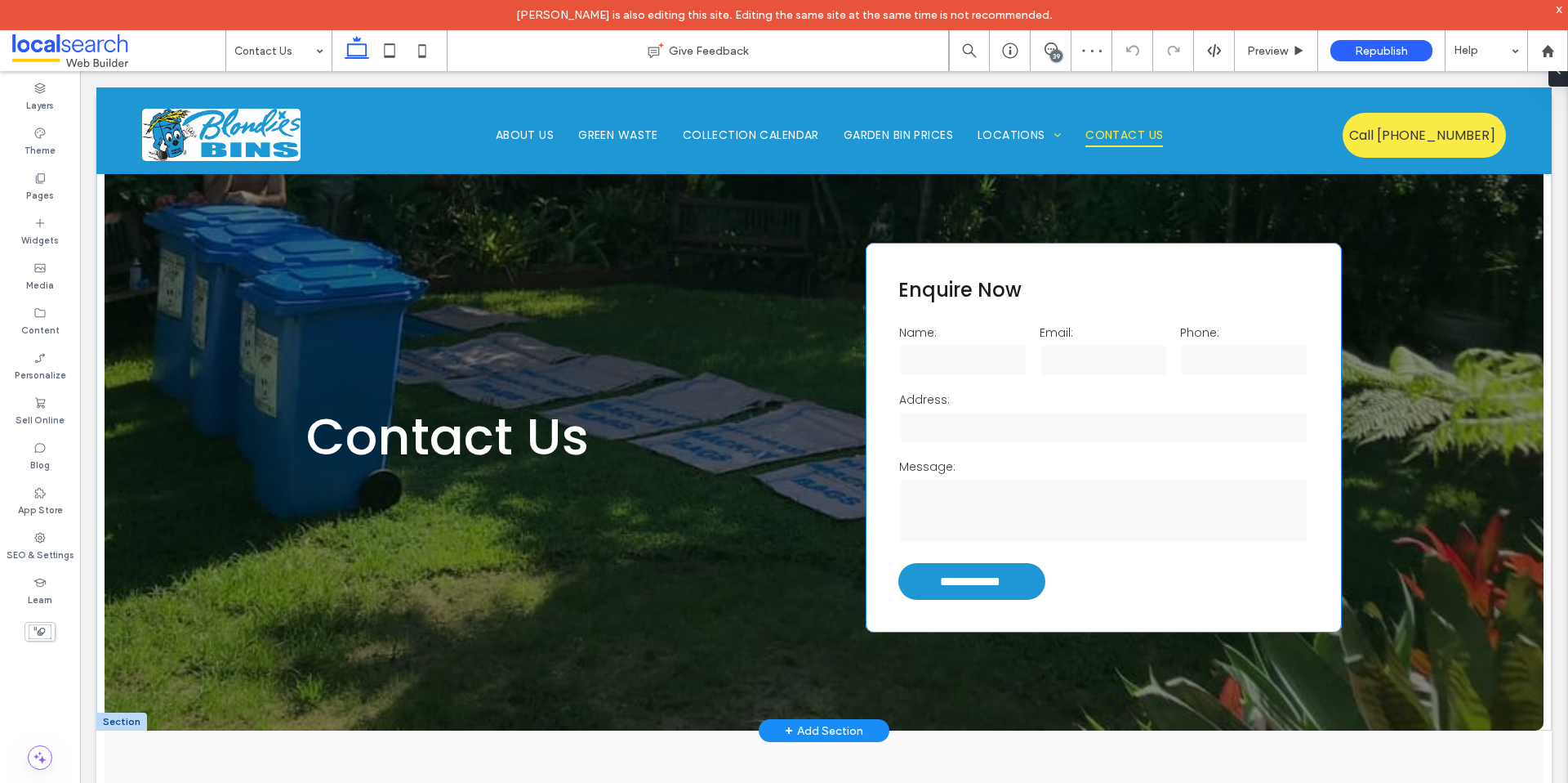
click at [974, 399] on label "Address:" at bounding box center [1104, 399] width 410 height 17
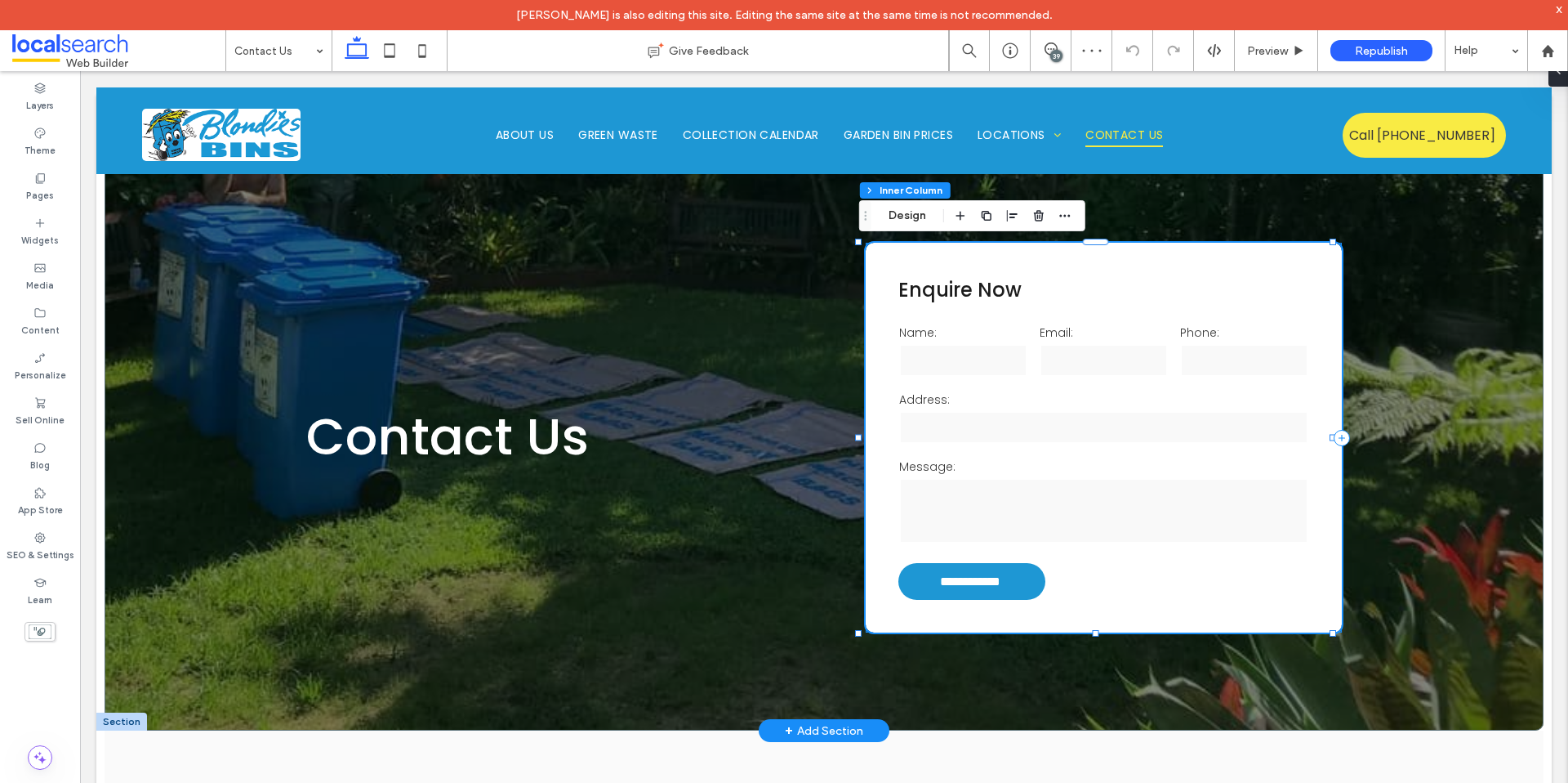
click at [974, 398] on label "Address:" at bounding box center [1104, 399] width 410 height 17
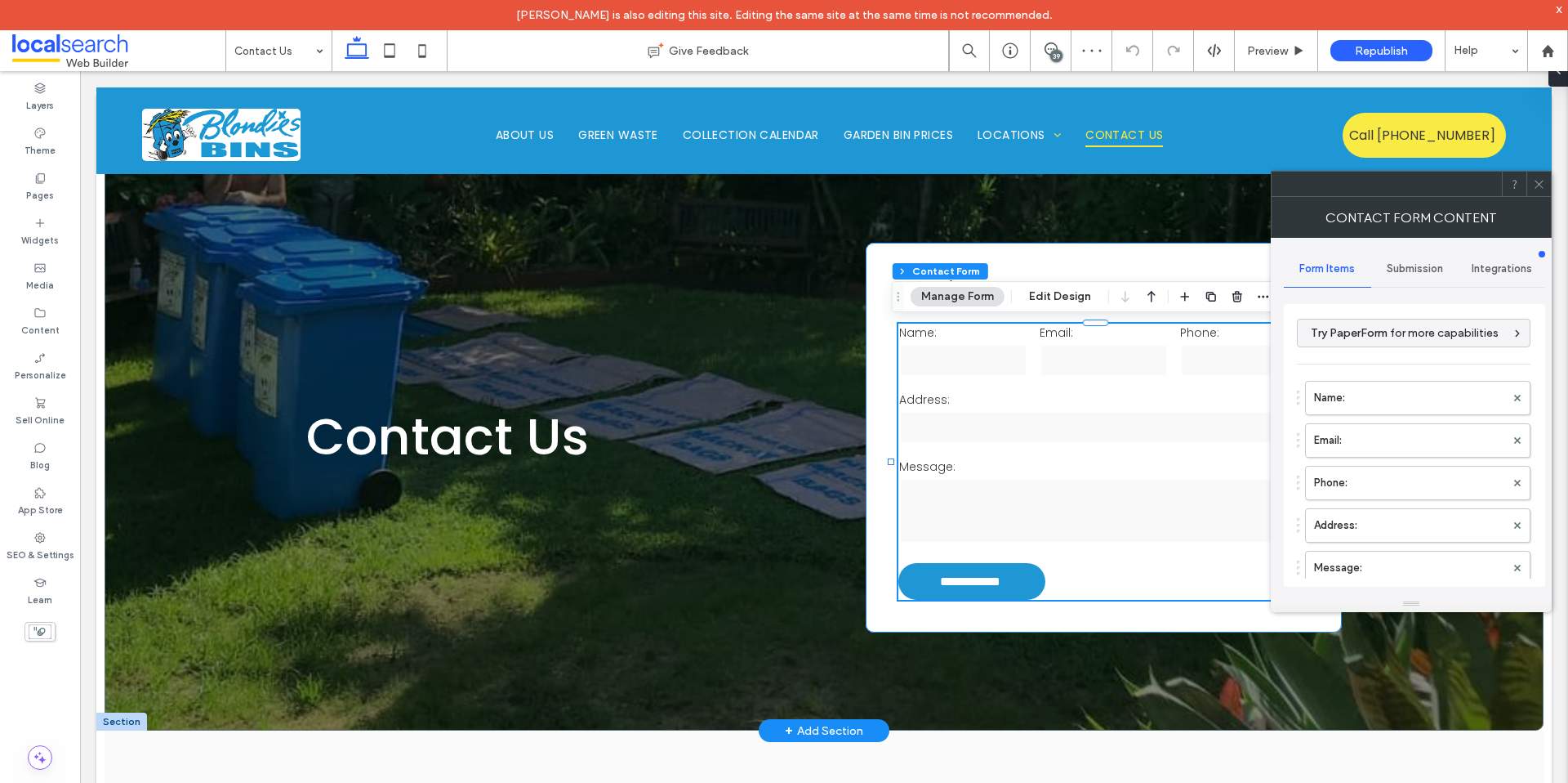
type input "**********"
type input "*"
type input "***"
type input "*"
type input "***"
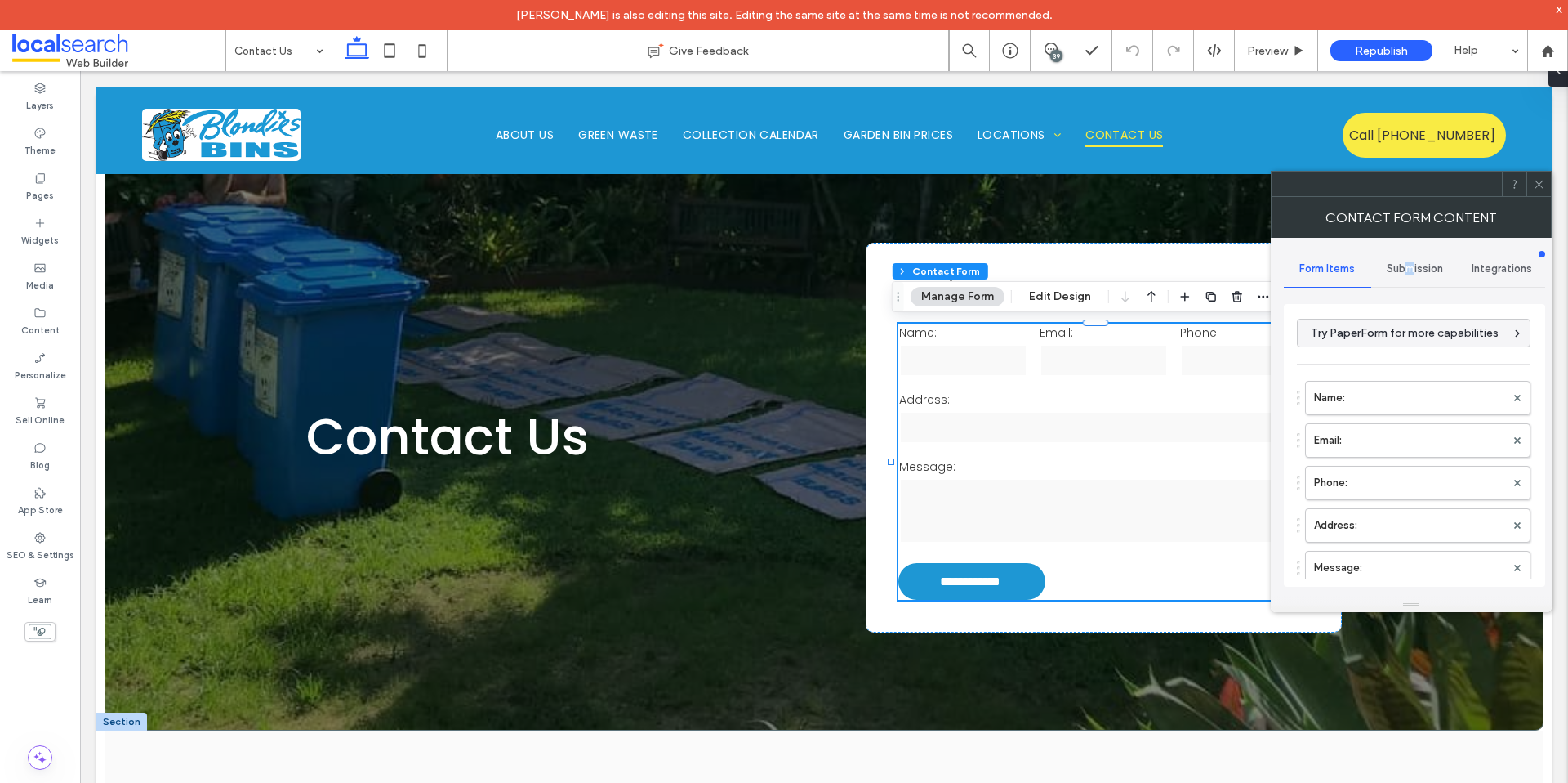
click at [1409, 273] on span "Submission" at bounding box center [1415, 269] width 56 height 13
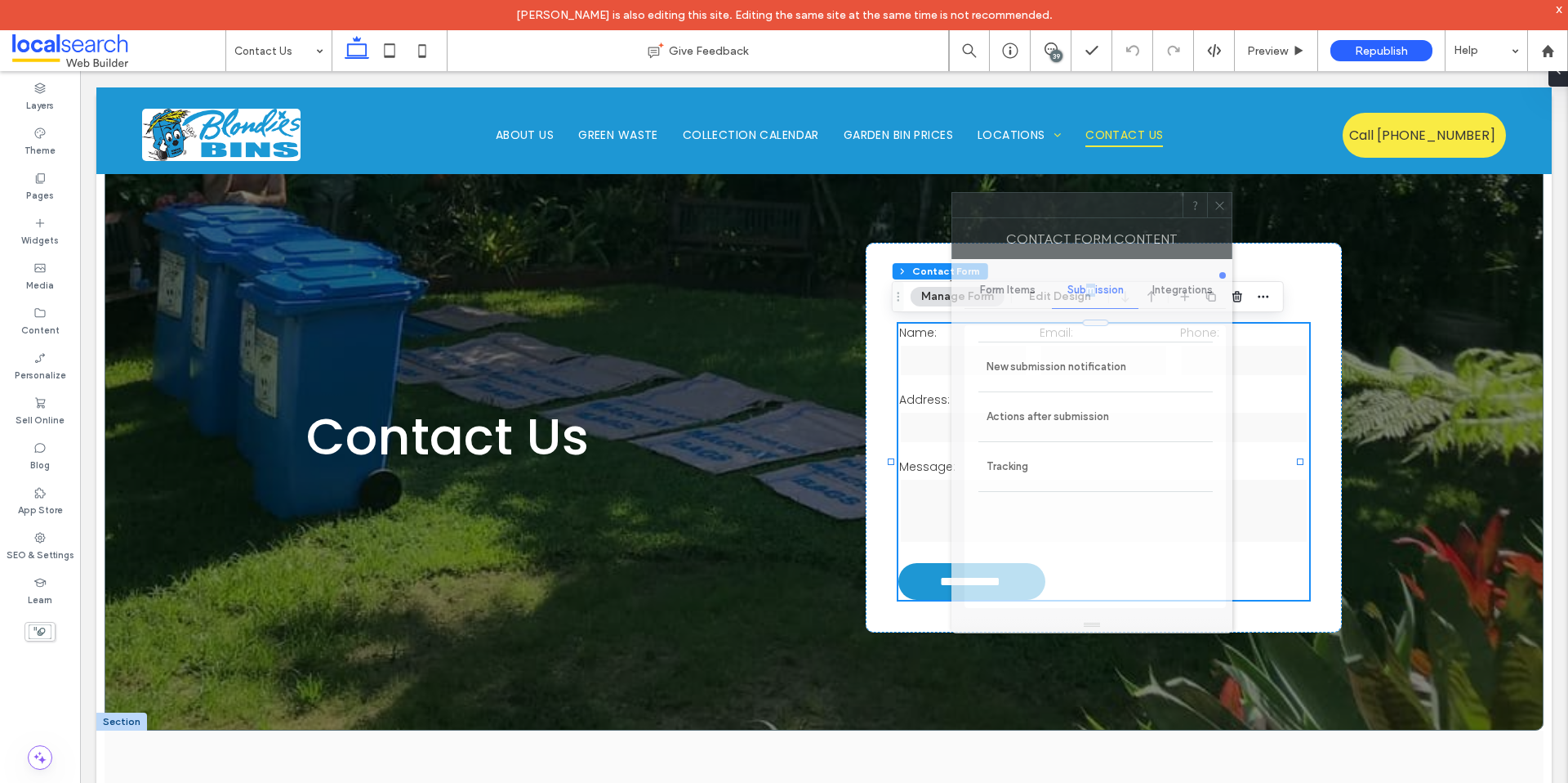
drag, startPoint x: 1373, startPoint y: 182, endPoint x: 990, endPoint y: 189, distance: 383.1
click at [990, 193] on div at bounding box center [1067, 205] width 231 height 25
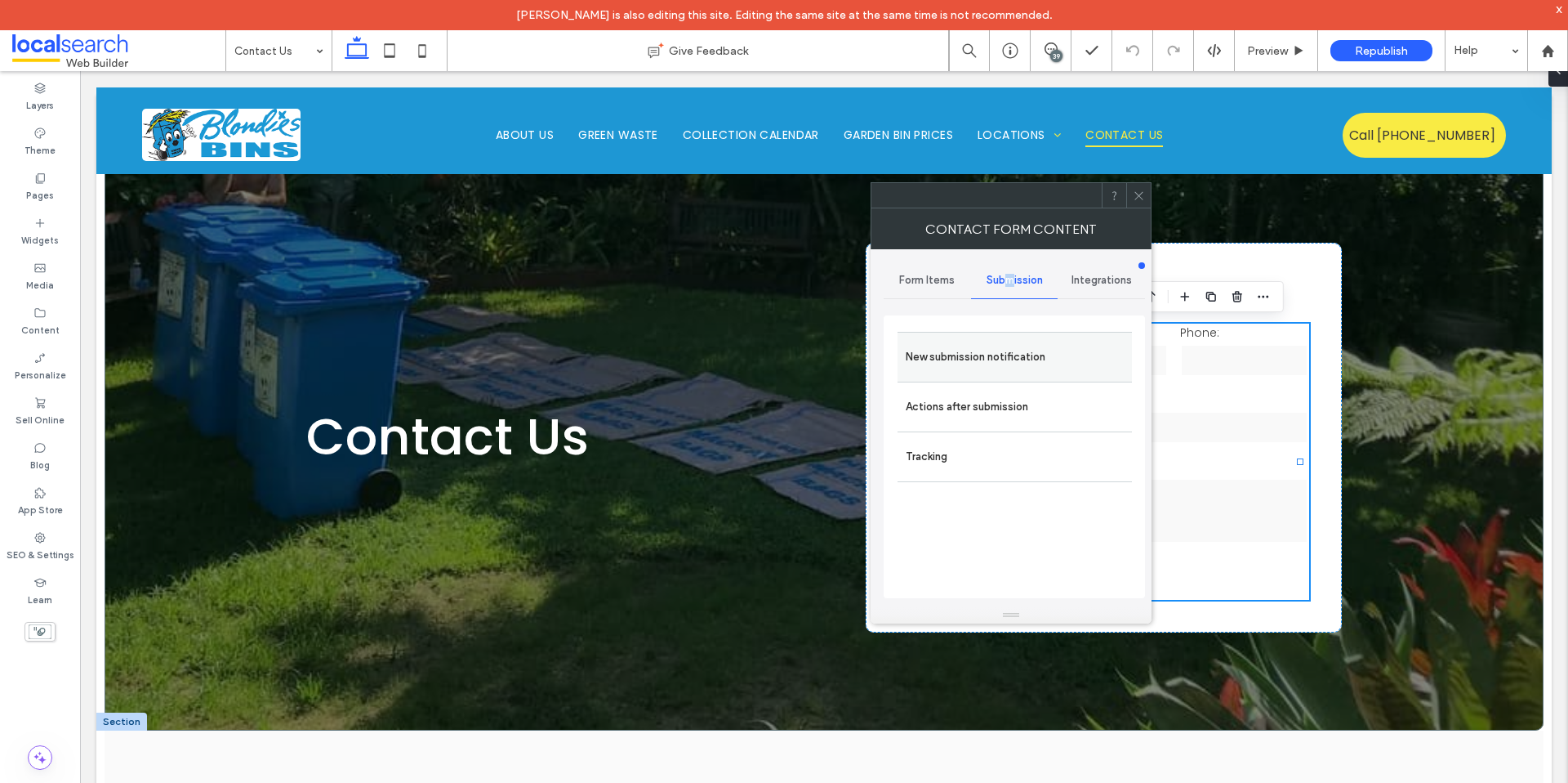
click at [976, 372] on label "New submission notification" at bounding box center [1015, 357] width 219 height 33
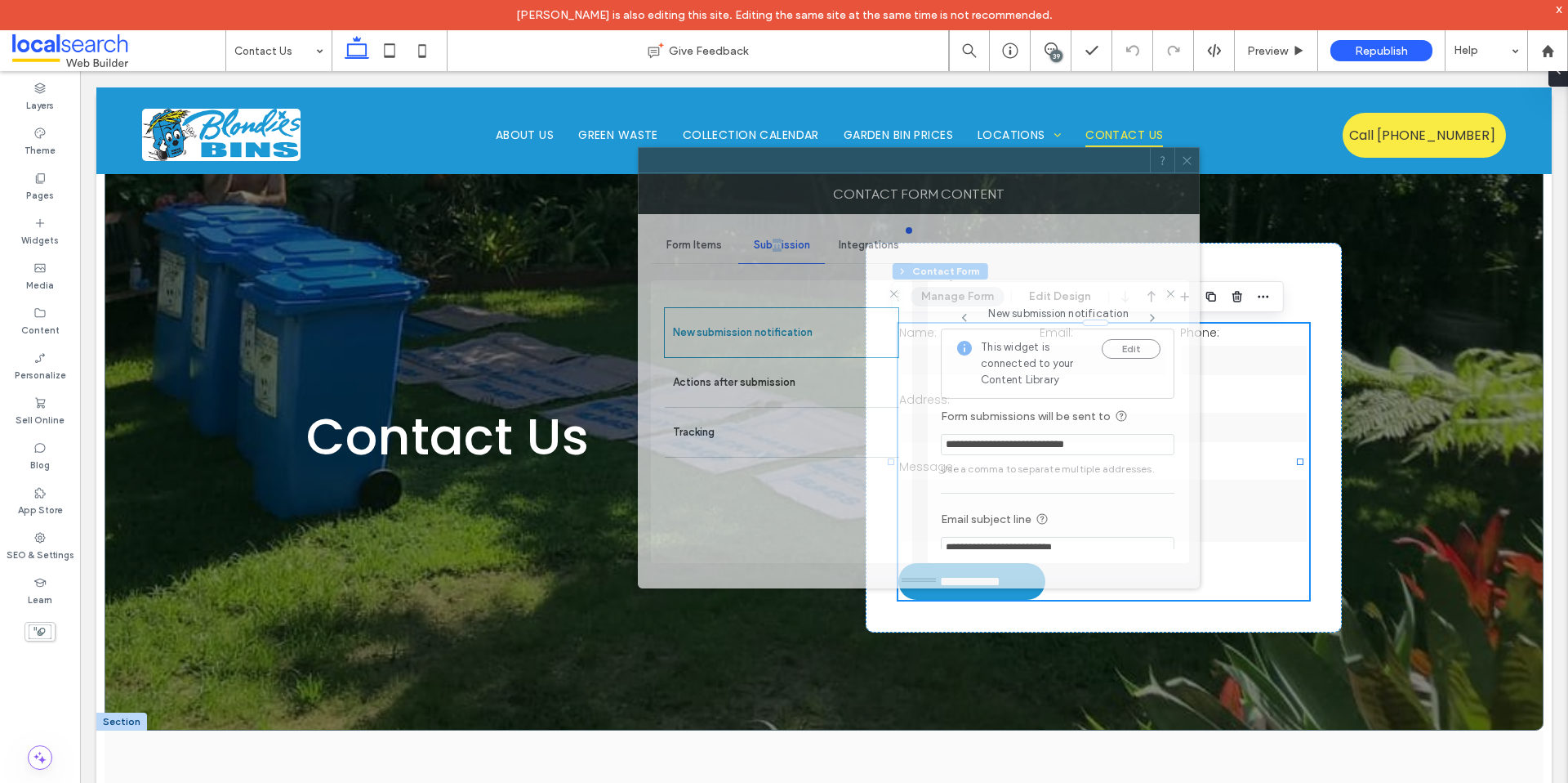
drag, startPoint x: 933, startPoint y: 178, endPoint x: 935, endPoint y: 361, distance: 183.0
click at [872, 173] on div "Contact Form Content" at bounding box center [918, 193] width 562 height 41
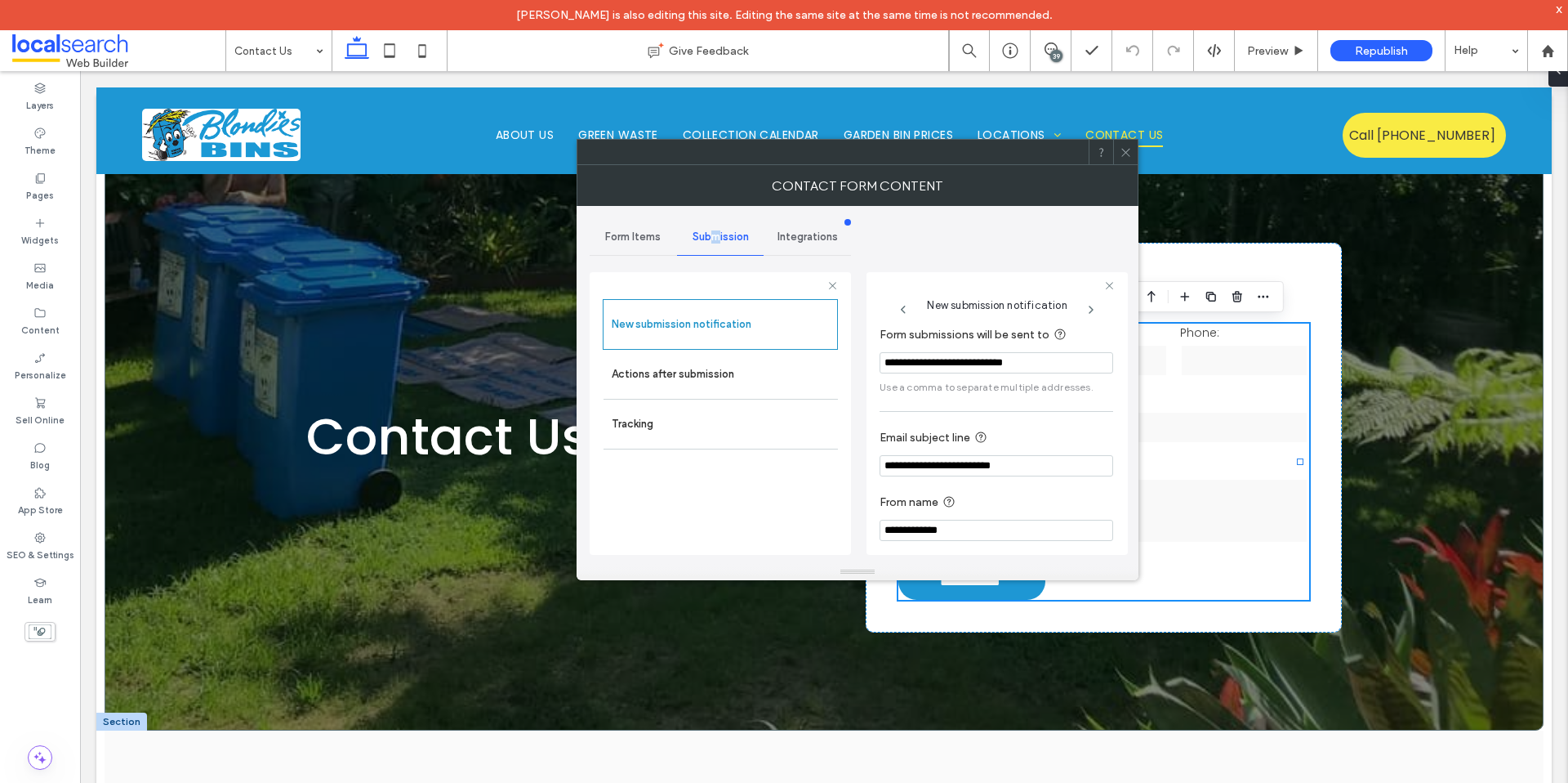
scroll to position [29, 0]
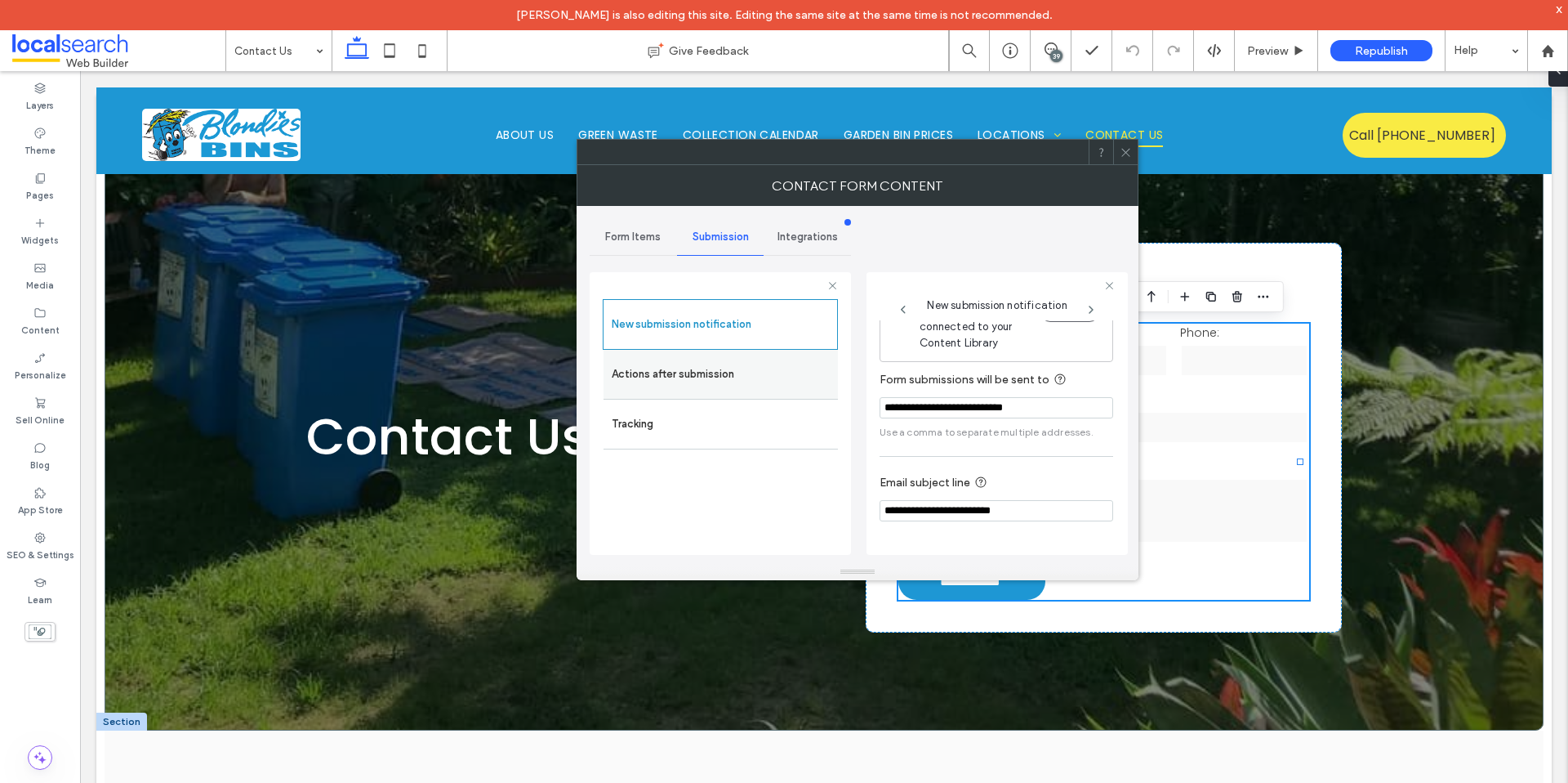
drag, startPoint x: 700, startPoint y: 387, endPoint x: 677, endPoint y: 384, distance: 23.2
click at [685, 385] on div "**********" at bounding box center [721, 410] width 261 height 304
drag, startPoint x: 43, startPoint y: 530, endPoint x: 80, endPoint y: 450, distance: 88.1
click at [43, 531] on icon at bounding box center [40, 537] width 13 height 13
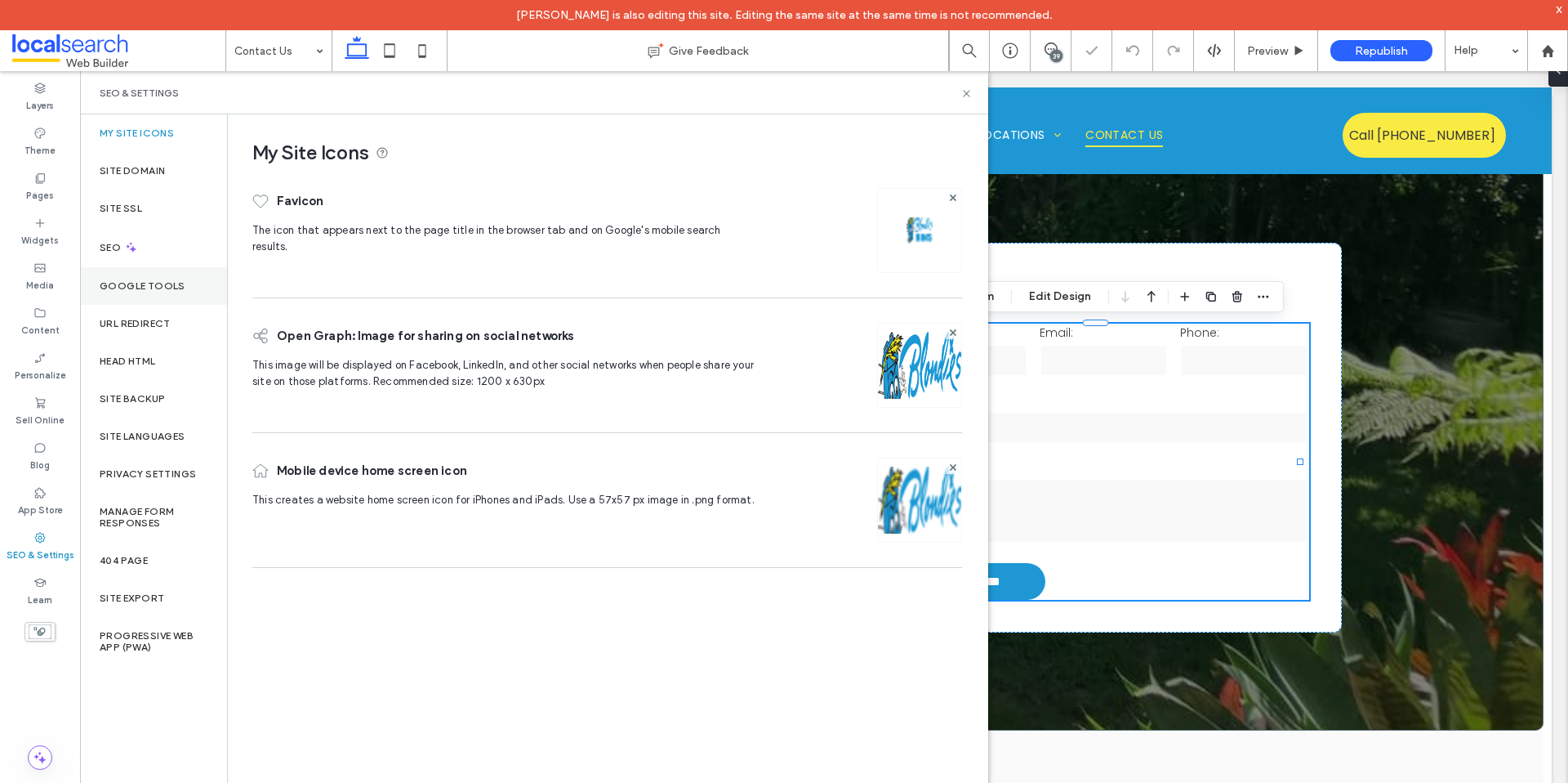
click at [150, 251] on div "SEO" at bounding box center [153, 248] width 147 height 40
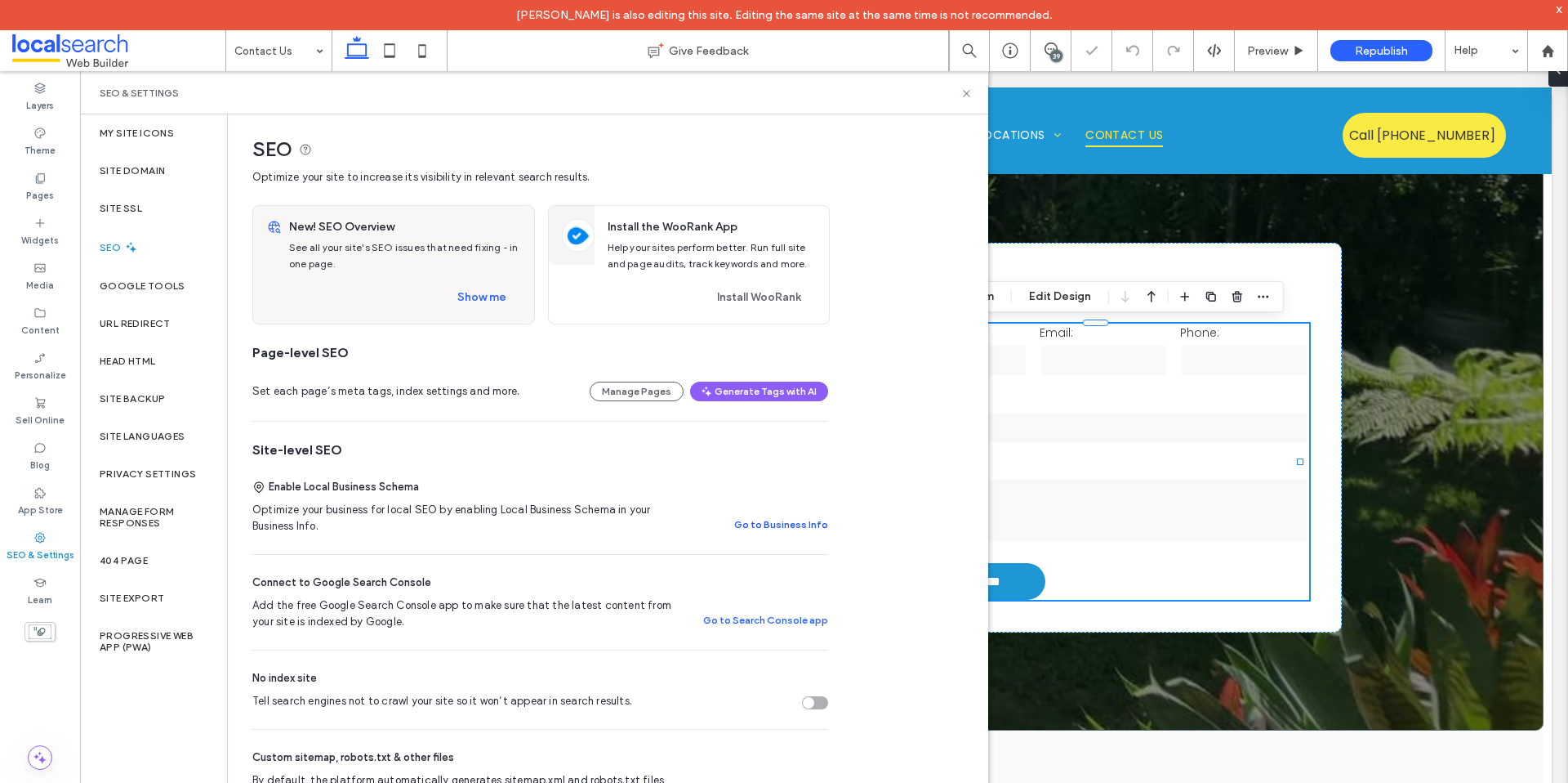
click at [786, 528] on button "Go to Business Info" at bounding box center [782, 525] width 94 height 20
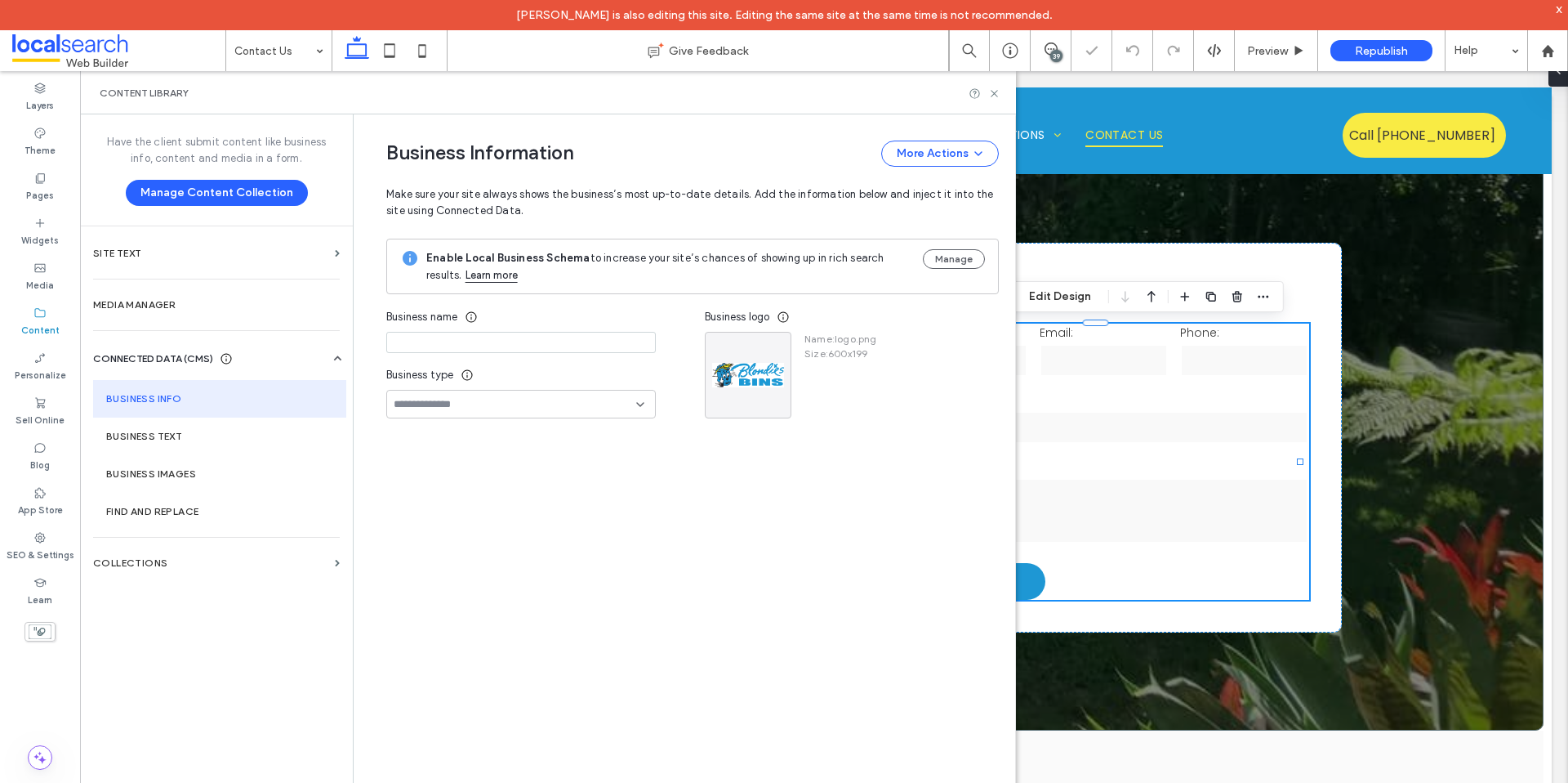
type input "**********"
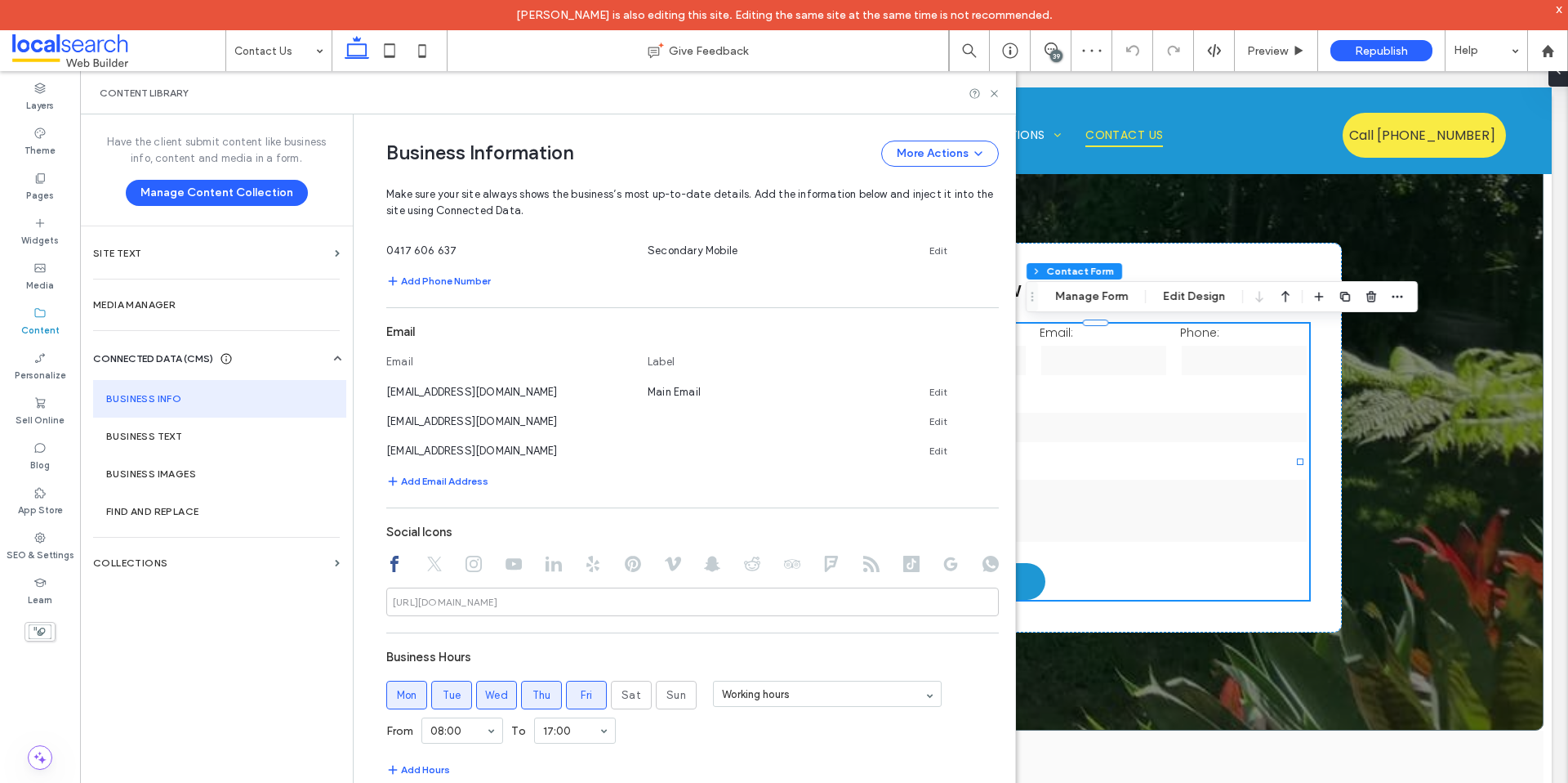
scroll to position [620, 0]
drag, startPoint x: 533, startPoint y: 450, endPoint x: 375, endPoint y: 449, distance: 158.0
click at [375, 449] on div "**********" at bounding box center [681, 357] width 637 height 1726
copy span "lukehamilton_83@icloud.com"
drag, startPoint x: 995, startPoint y: 91, endPoint x: 1115, endPoint y: 208, distance: 167.6
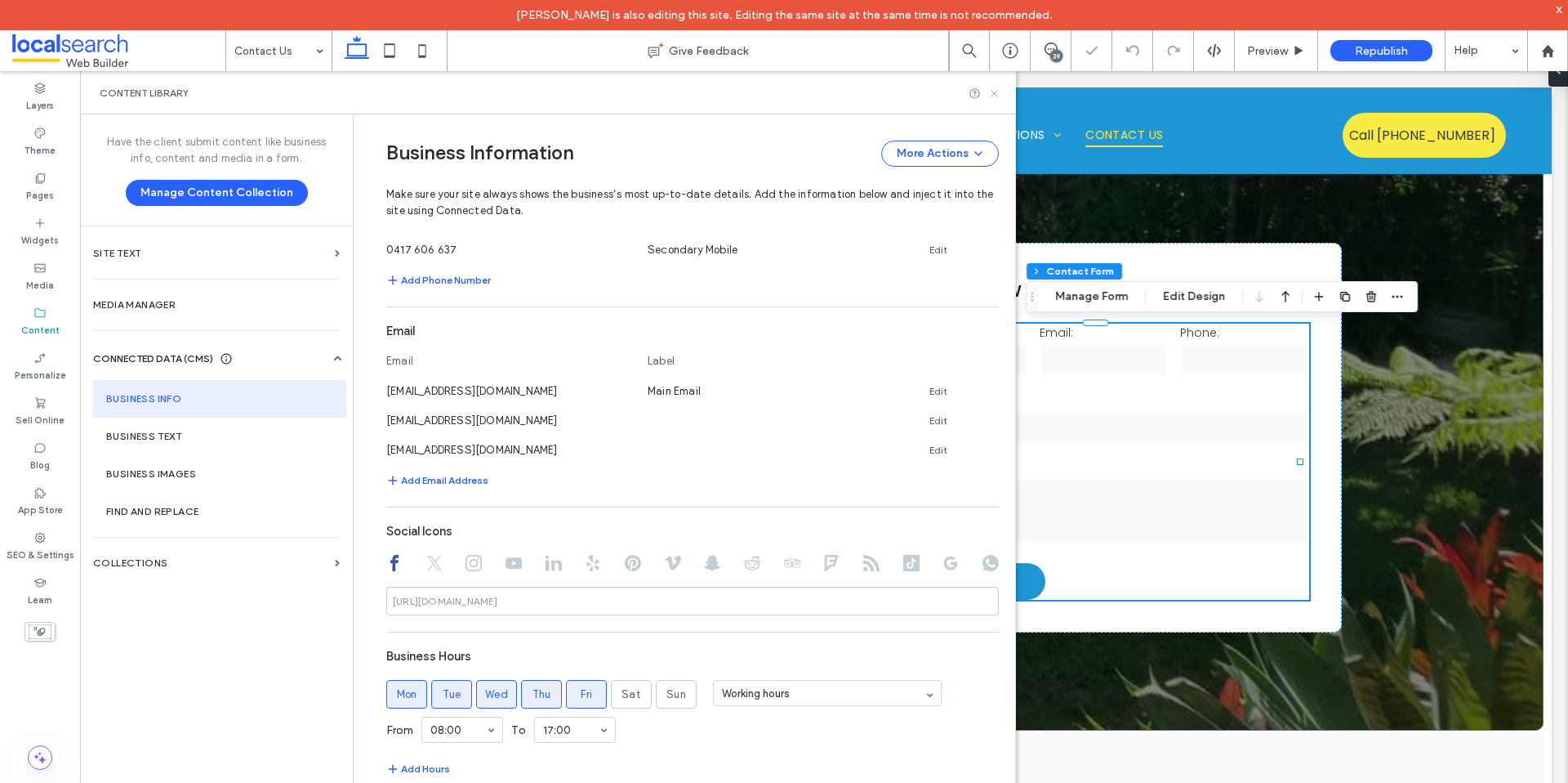
click at [995, 91] on icon at bounding box center [994, 94] width 12 height 12
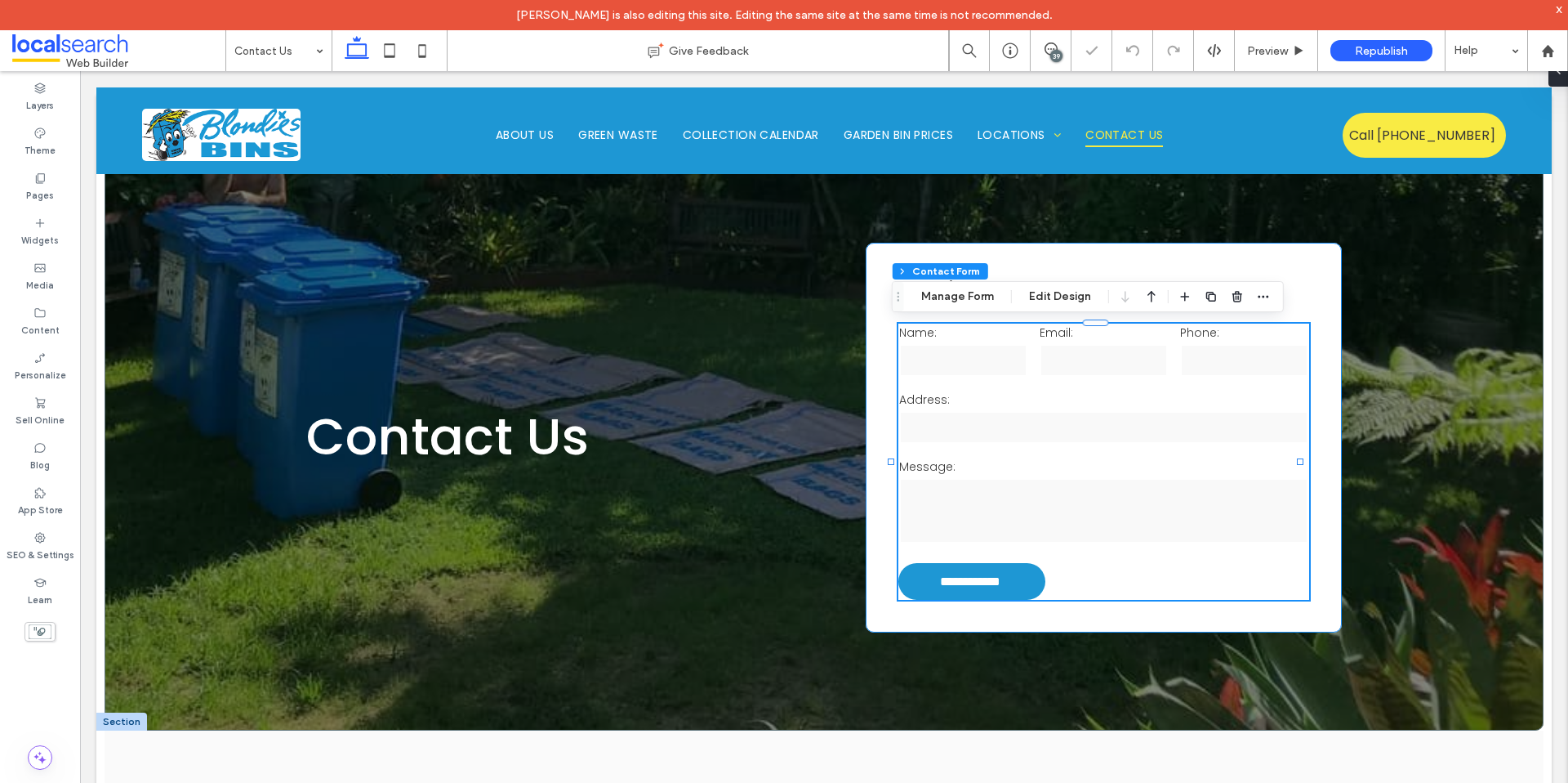
type input "*"
type input "***"
type input "*"
type input "***"
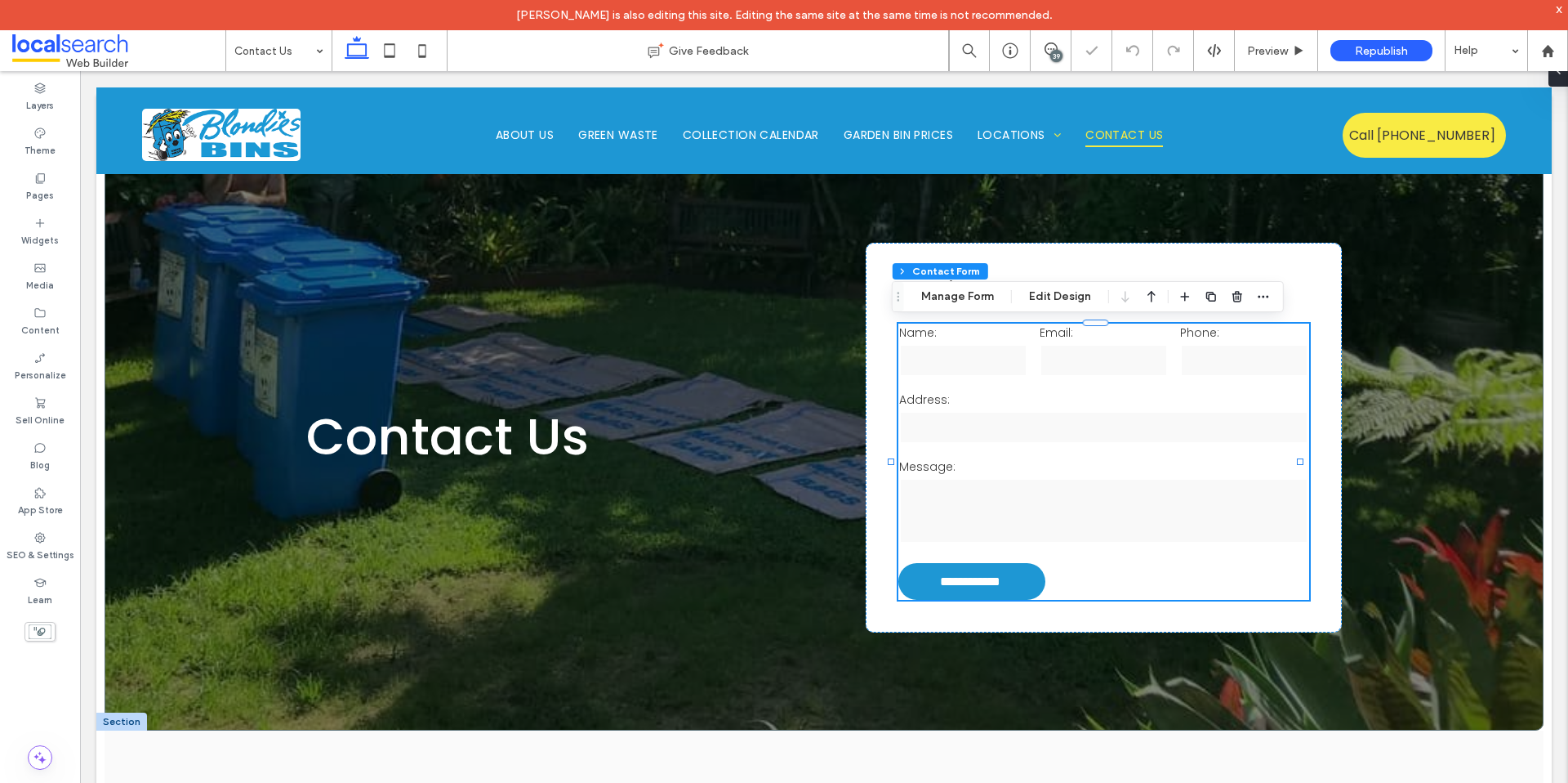
click at [1068, 377] on div "Email:" at bounding box center [1103, 352] width 141 height 67
click at [969, 296] on button "Manage Form" at bounding box center [957, 297] width 94 height 20
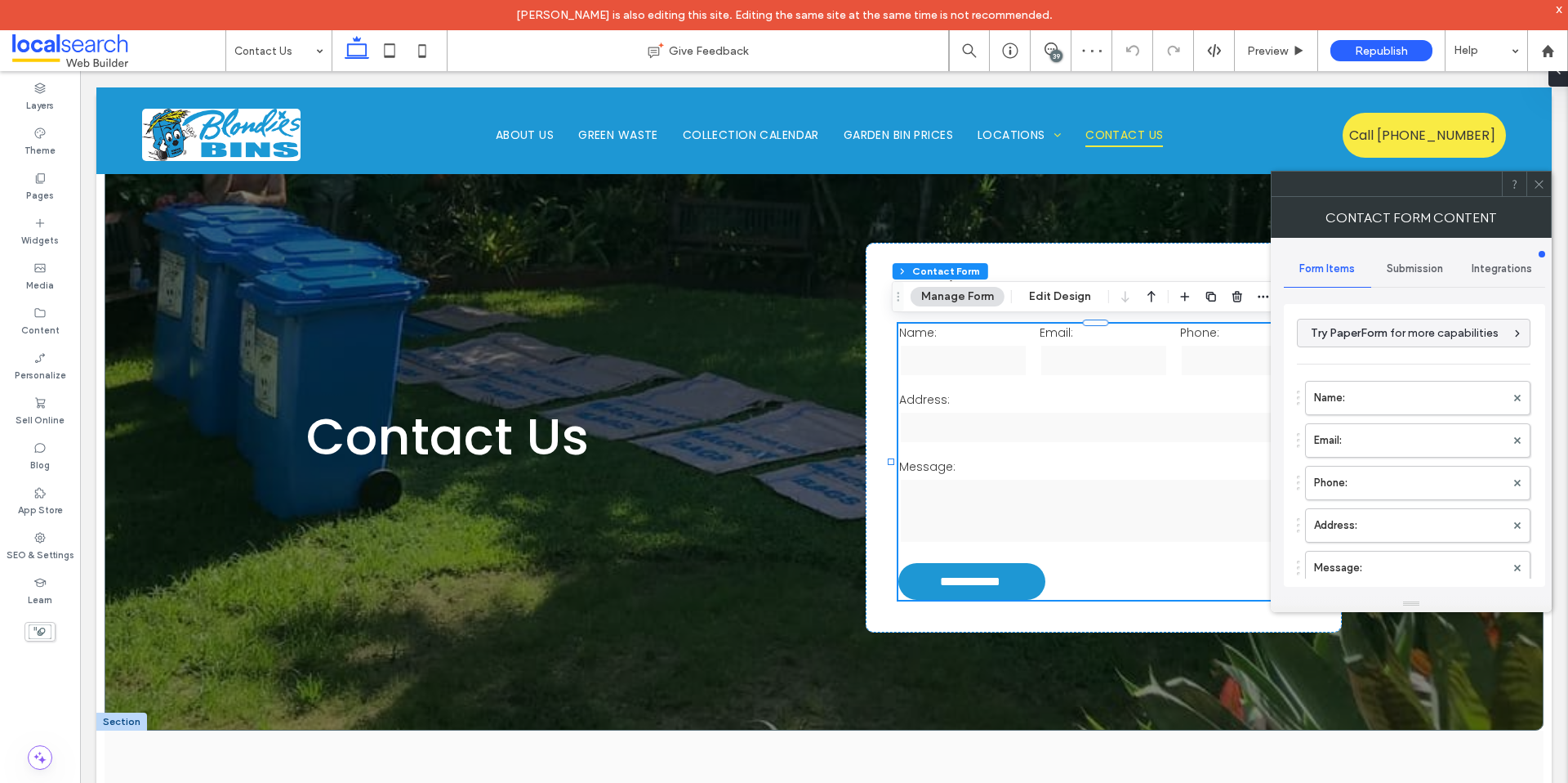
drag, startPoint x: 1335, startPoint y: 191, endPoint x: 742, endPoint y: 154, distance: 594.2
click at [1271, 197] on div "Contact Form Content" at bounding box center [1411, 217] width 281 height 41
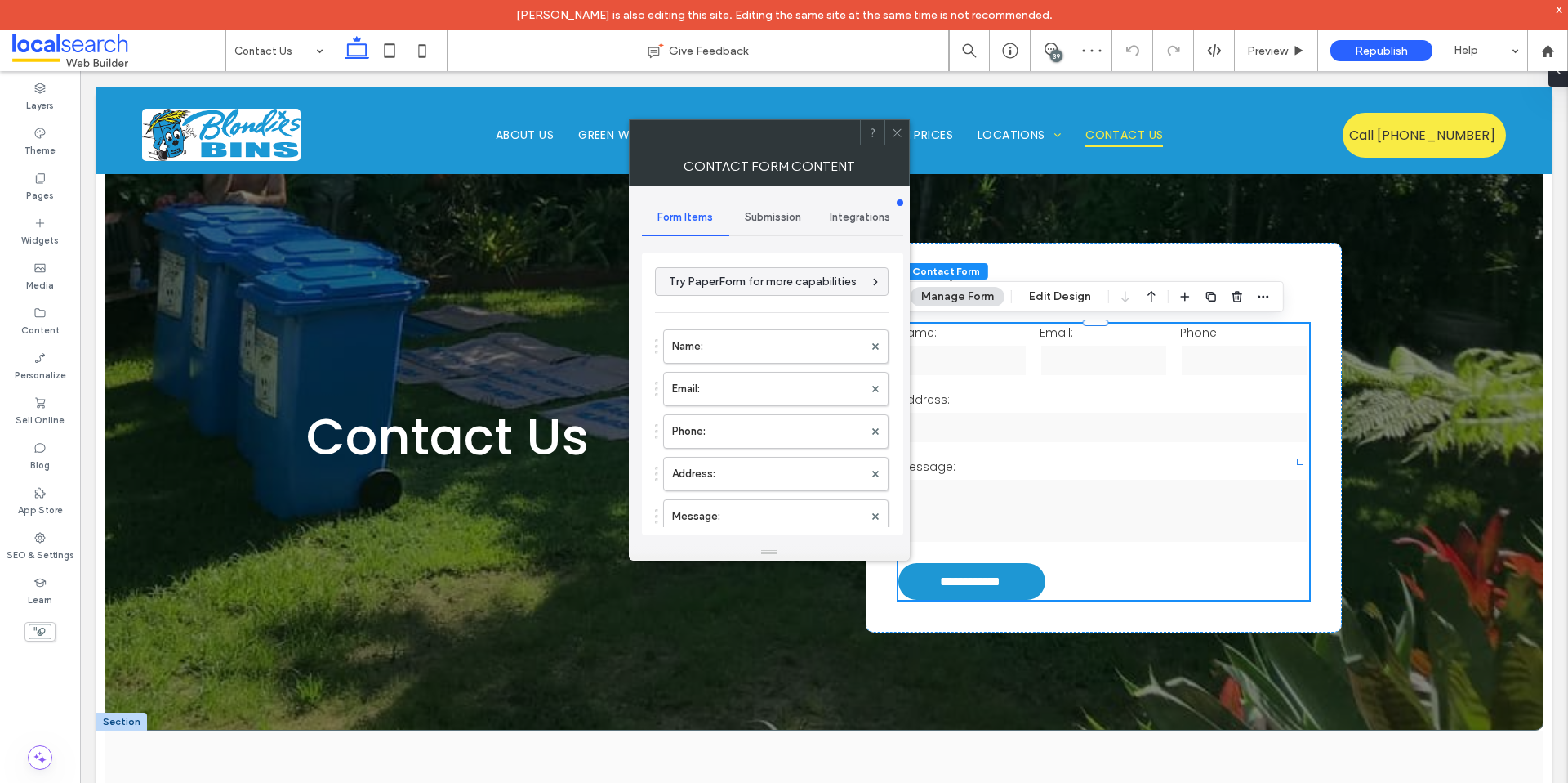
click at [757, 223] on span "Submission" at bounding box center [773, 217] width 56 height 13
click at [809, 273] on div "New submission notification" at bounding box center [773, 294] width 235 height 50
click at [798, 292] on label "New submission notification" at bounding box center [773, 294] width 219 height 33
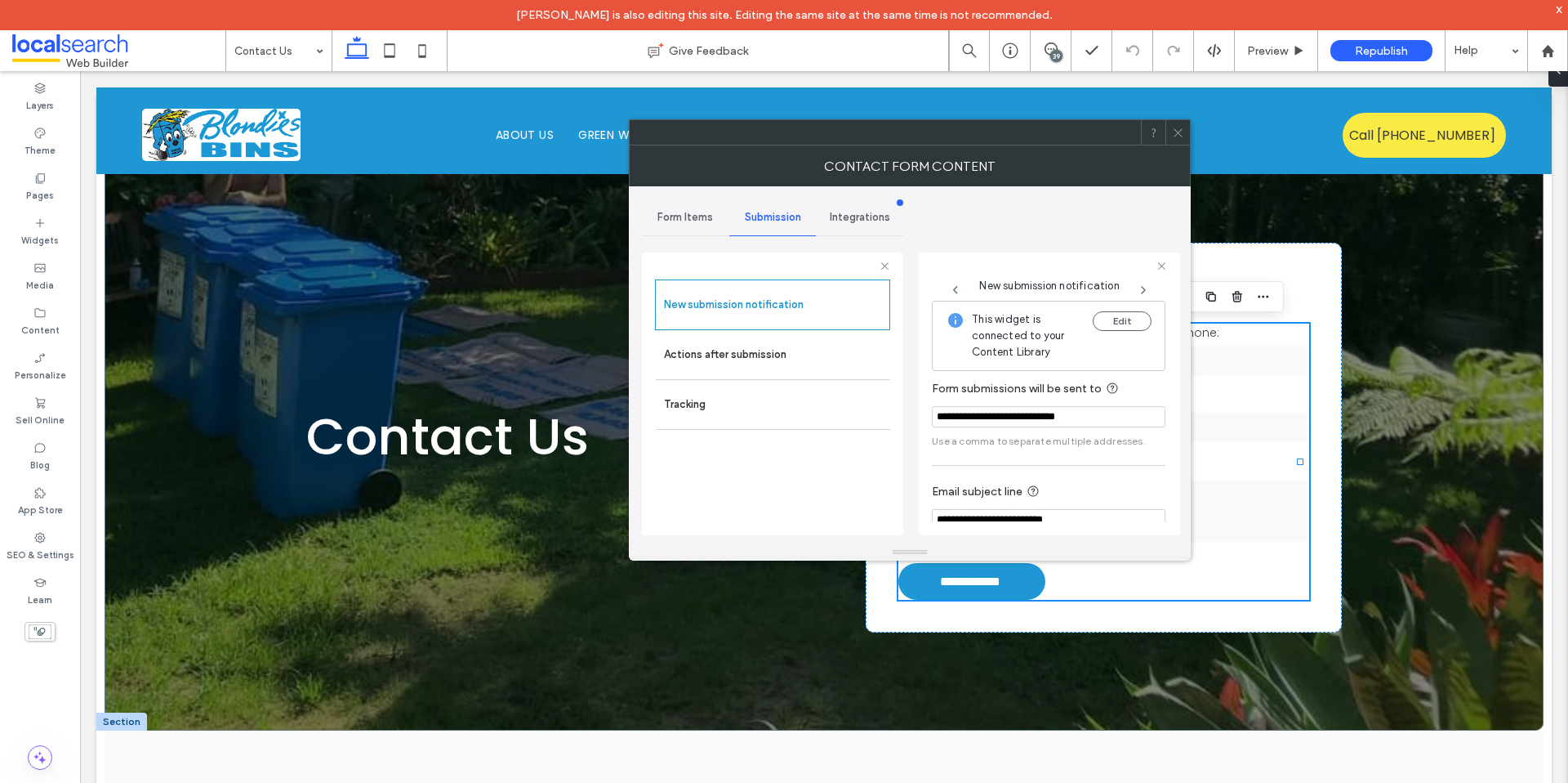
click at [1182, 131] on icon at bounding box center [1178, 133] width 12 height 12
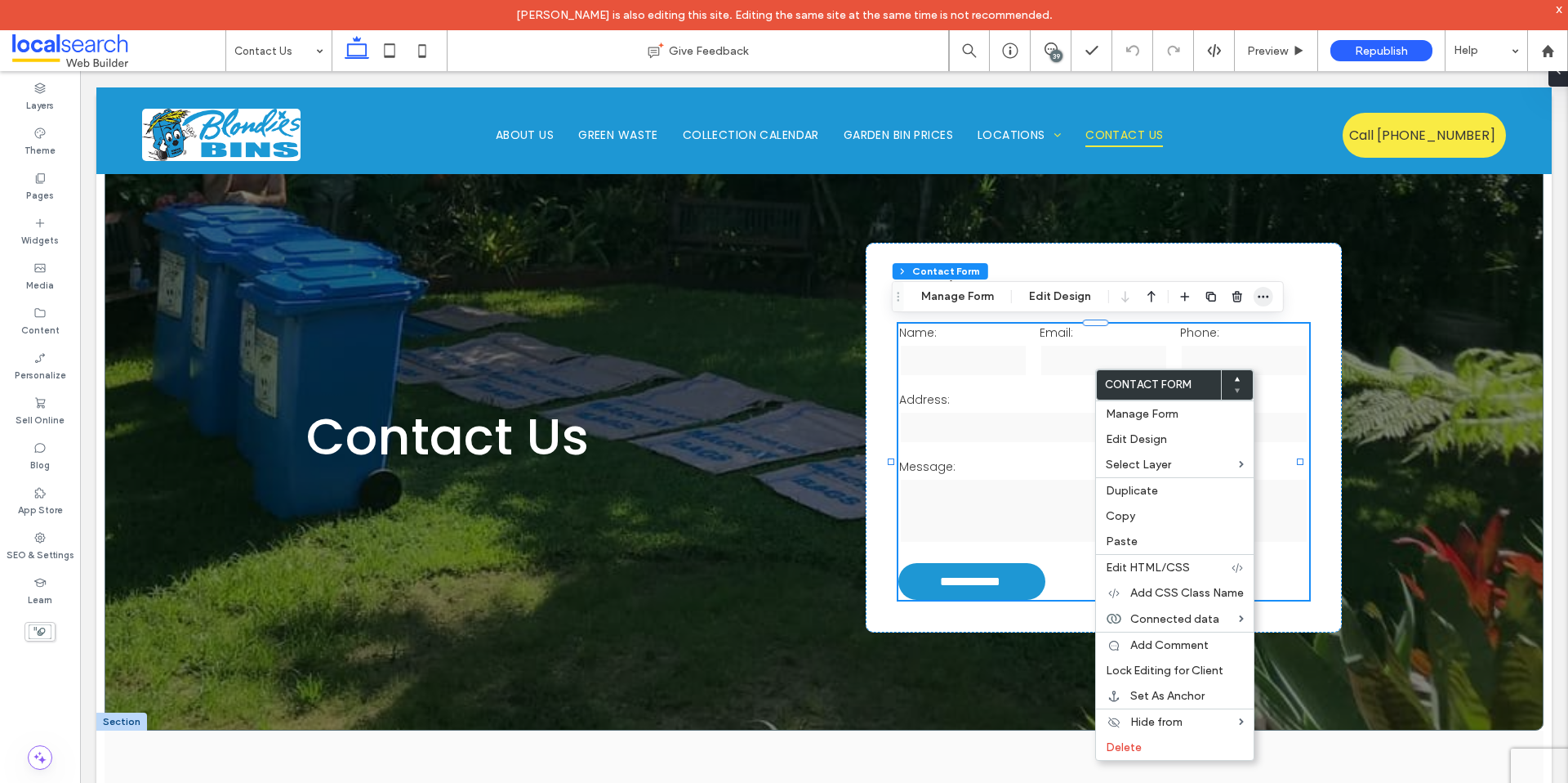
click at [1265, 298] on icon "button" at bounding box center [1263, 297] width 13 height 13
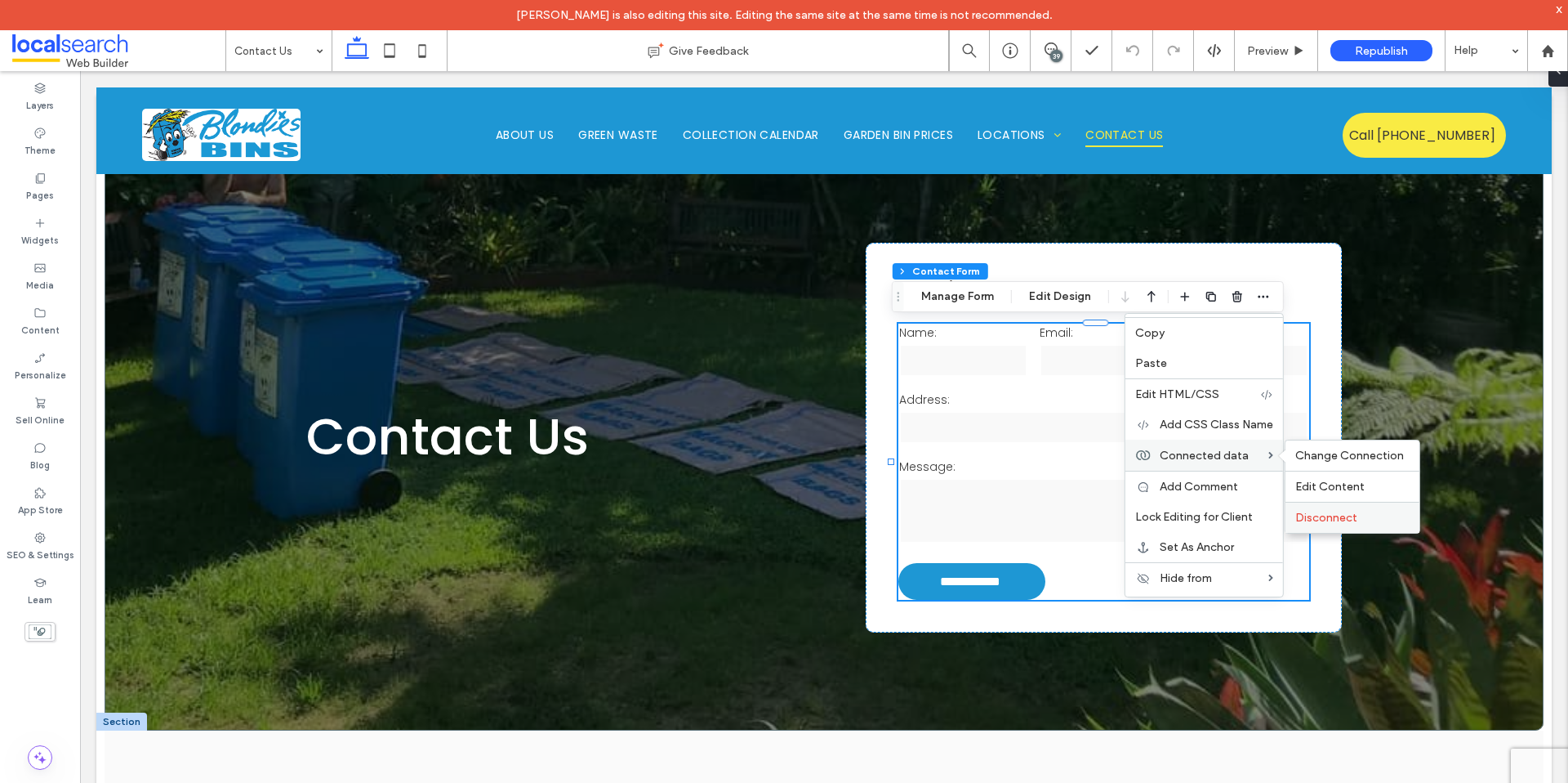
click at [1315, 513] on span "Disconnect" at bounding box center [1326, 517] width 62 height 14
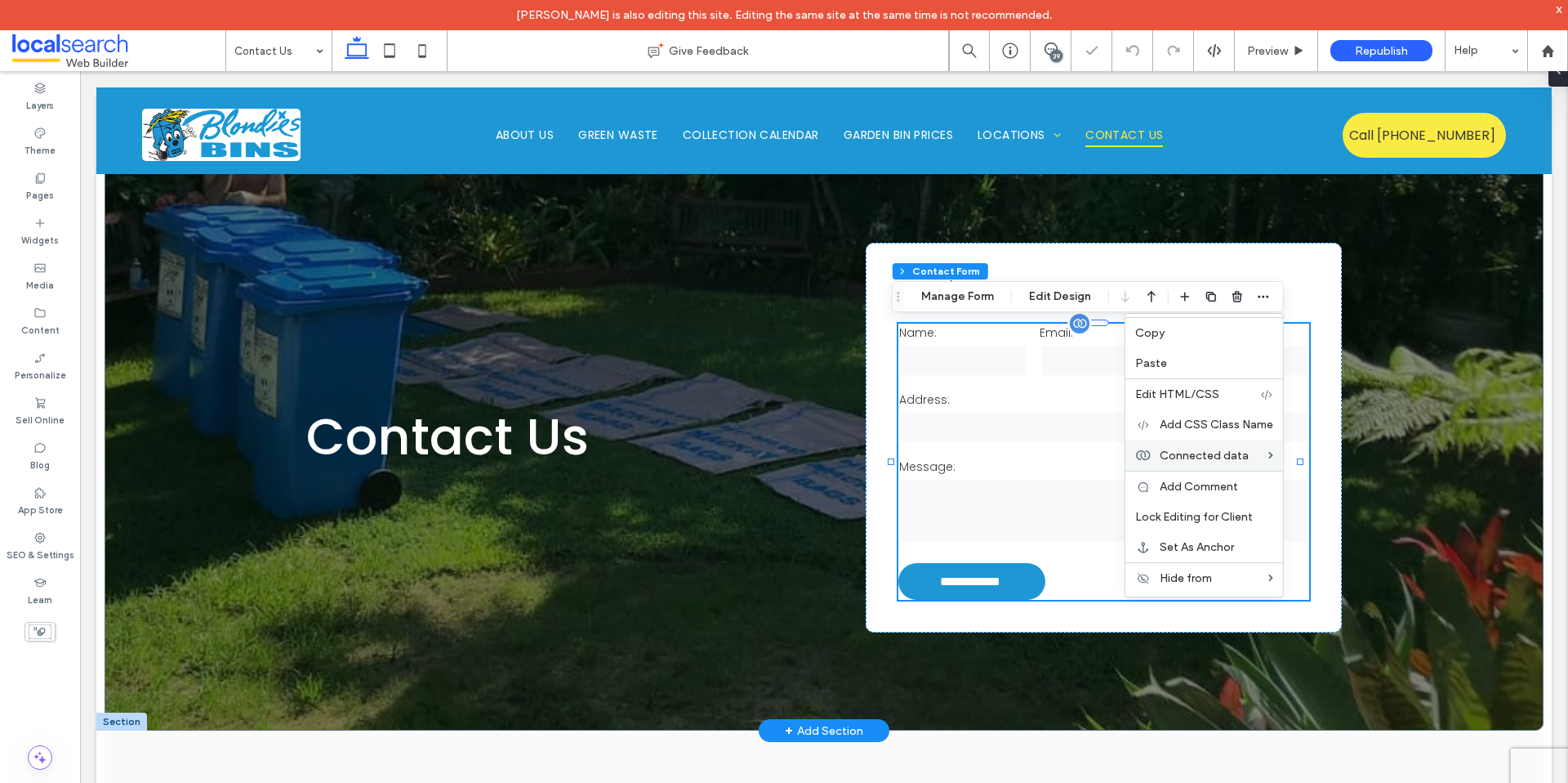
type input "***"
drag, startPoint x: 1071, startPoint y: 353, endPoint x: 1068, endPoint y: 381, distance: 28.2
click at [1071, 353] on input "email" at bounding box center [1104, 361] width 128 height 33
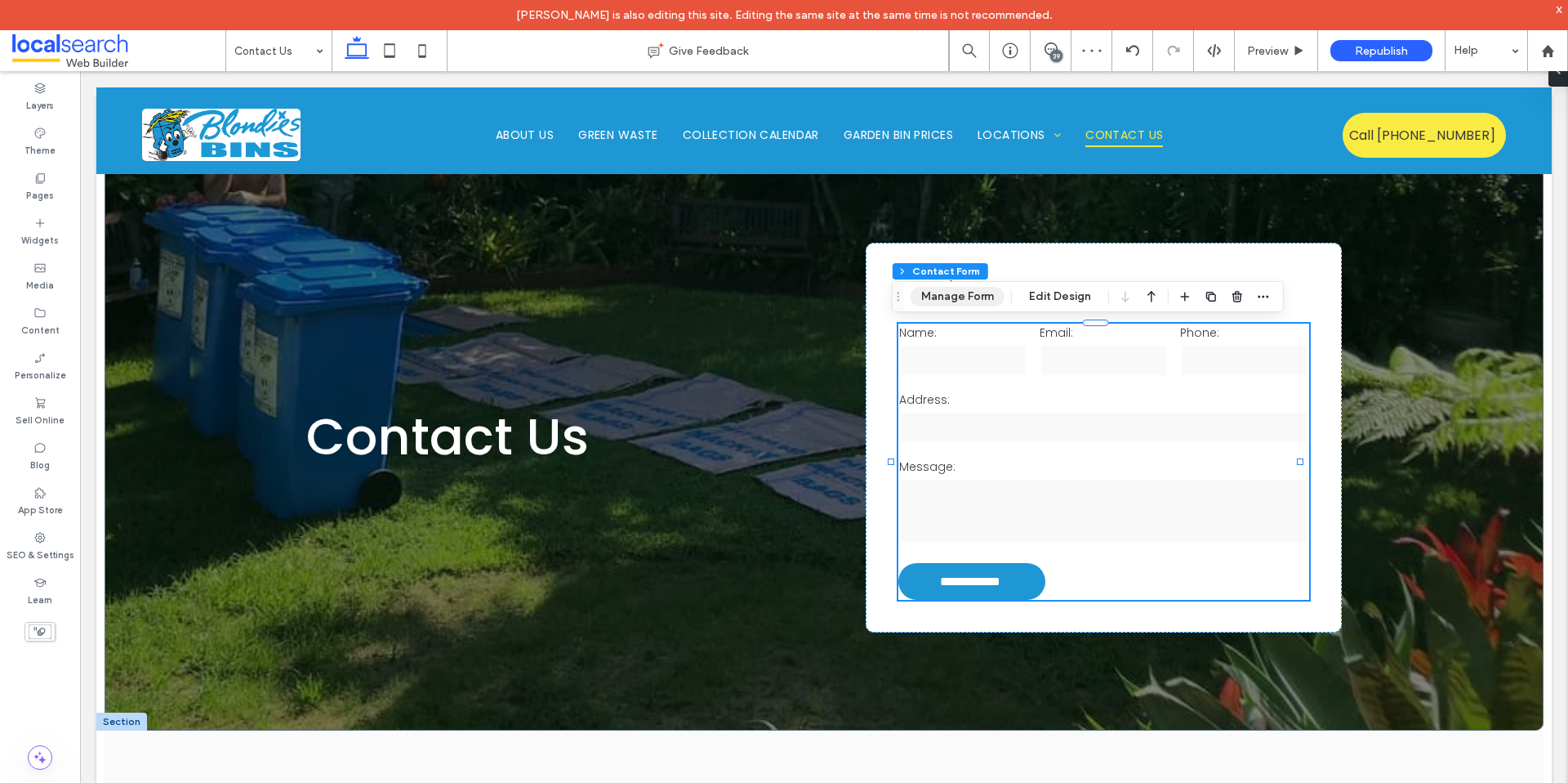
click at [978, 305] on button "Manage Form" at bounding box center [957, 297] width 94 height 20
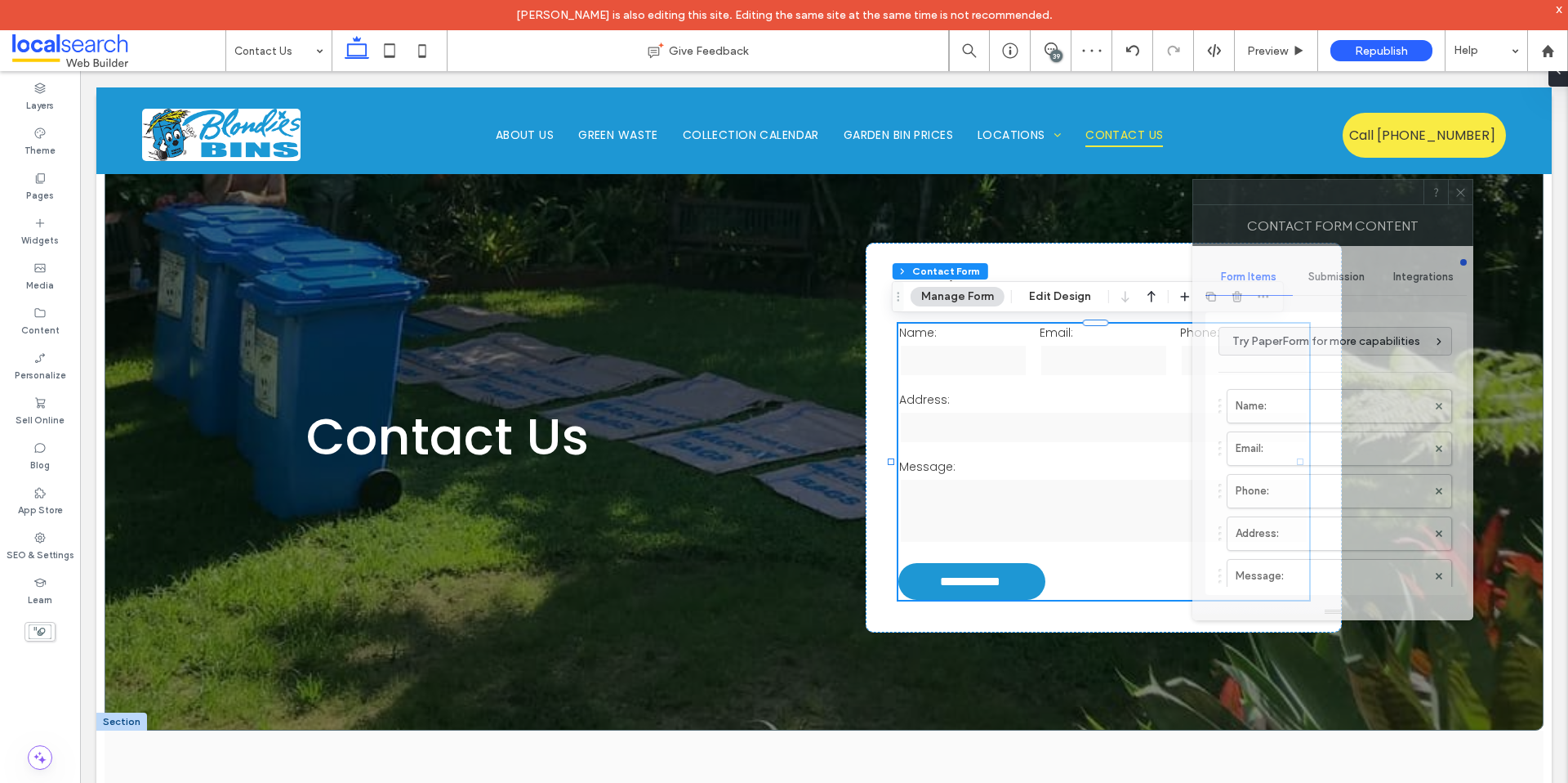
drag, startPoint x: 1288, startPoint y: 194, endPoint x: 761, endPoint y: 233, distance: 528.4
click at [1194, 205] on div at bounding box center [1308, 192] width 231 height 25
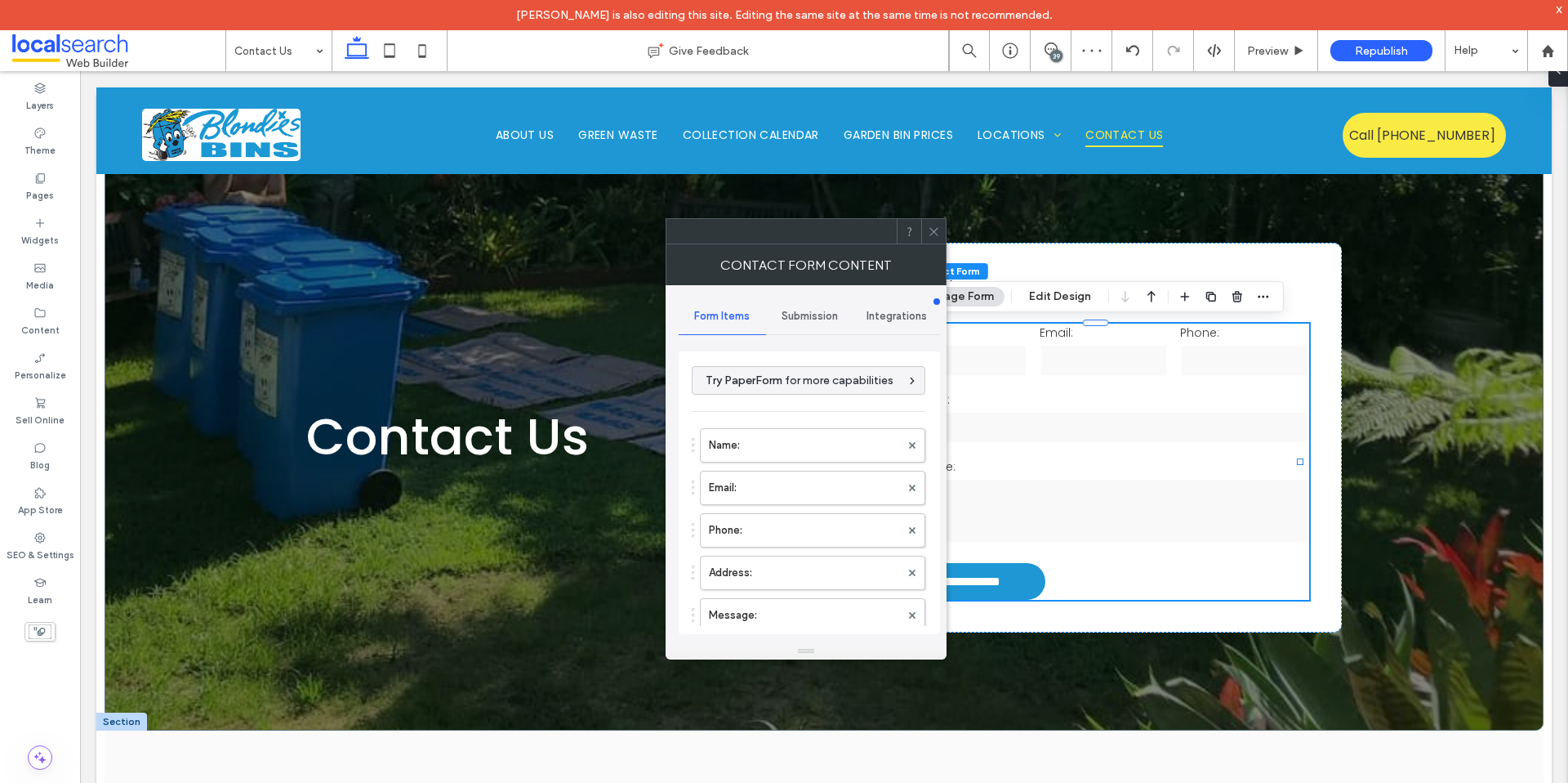
click at [798, 316] on span "Submission" at bounding box center [809, 316] width 56 height 13
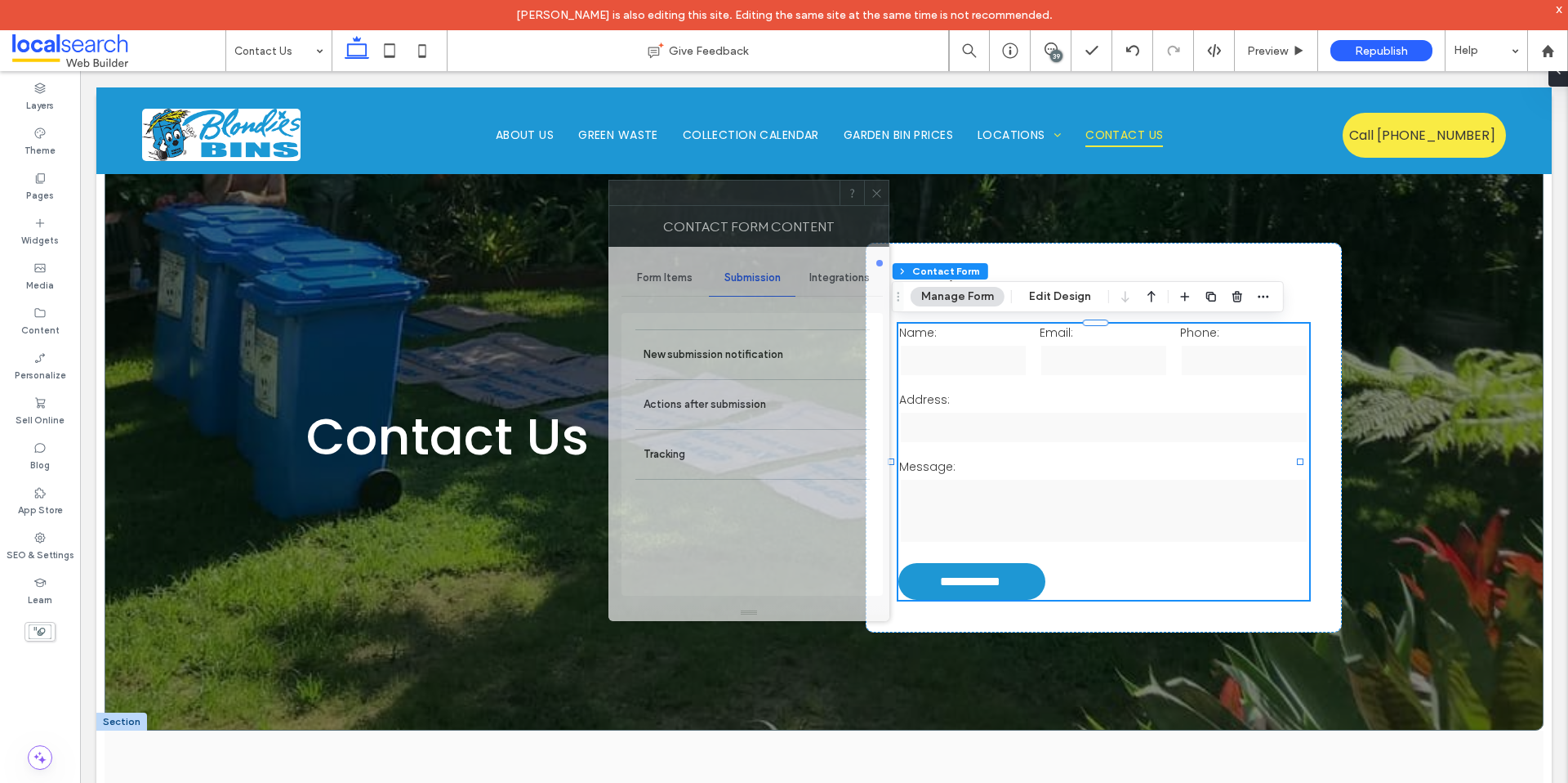
drag, startPoint x: 745, startPoint y: 205, endPoint x: 727, endPoint y: 328, distance: 124.3
click at [745, 205] on div at bounding box center [725, 193] width 231 height 25
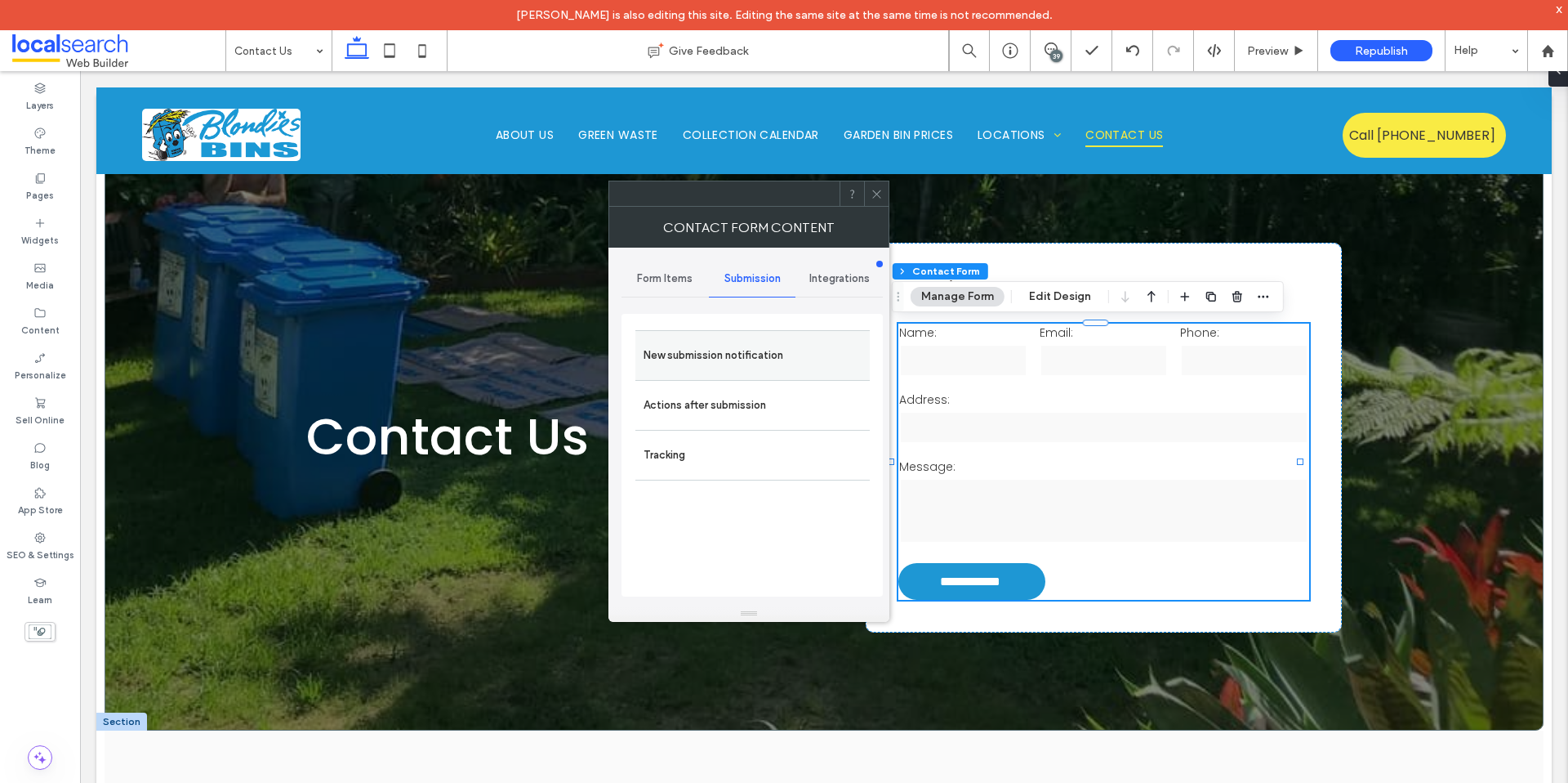
drag, startPoint x: 722, startPoint y: 365, endPoint x: 798, endPoint y: 376, distance: 76.8
click at [722, 365] on label "New submission notification" at bounding box center [753, 356] width 219 height 33
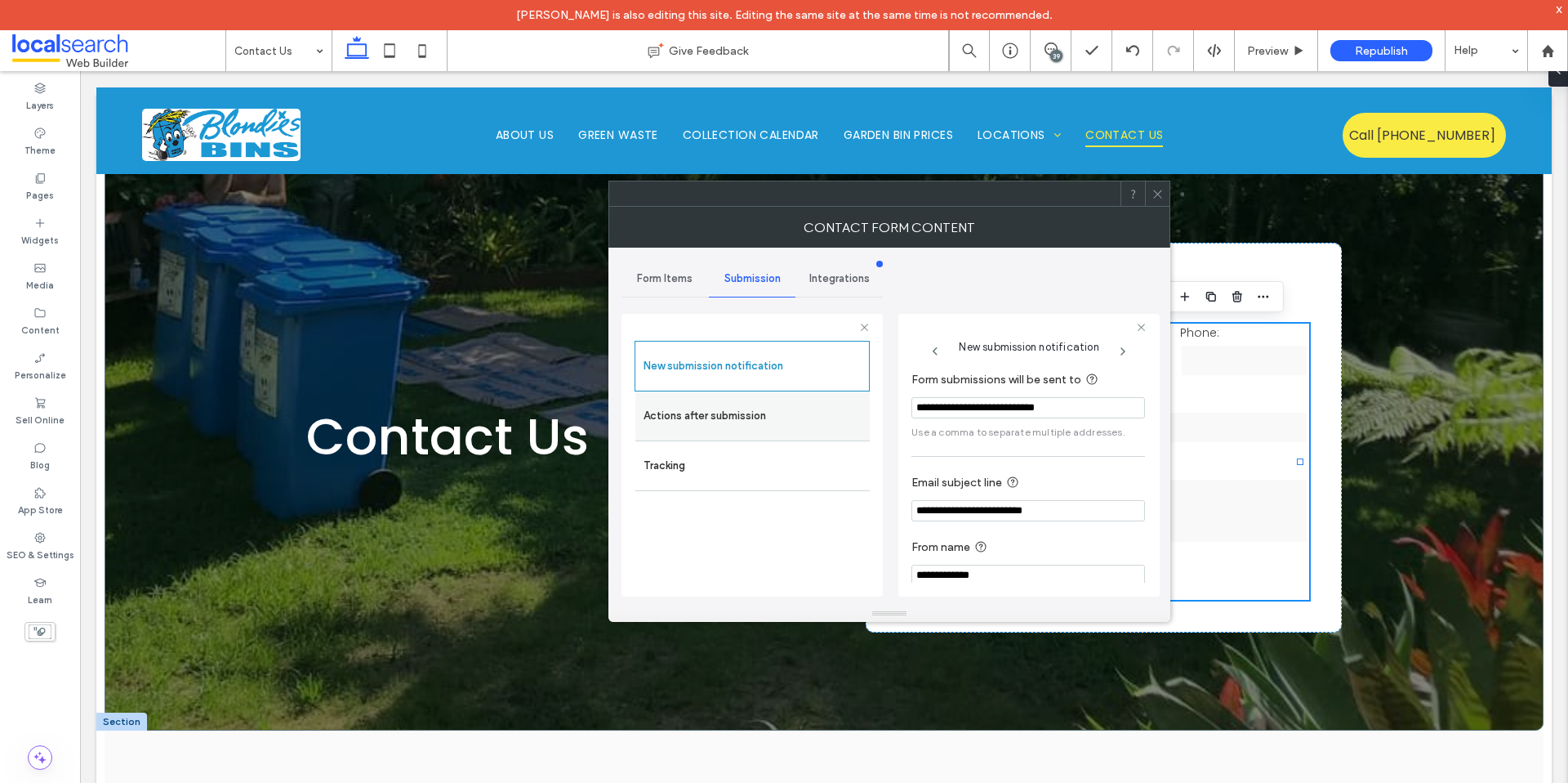
drag, startPoint x: 1097, startPoint y: 407, endPoint x: 856, endPoint y: 407, distance: 241.0
click at [856, 408] on div "**********" at bounding box center [753, 452] width 261 height 304
paste input "Form submissions will be sent to"
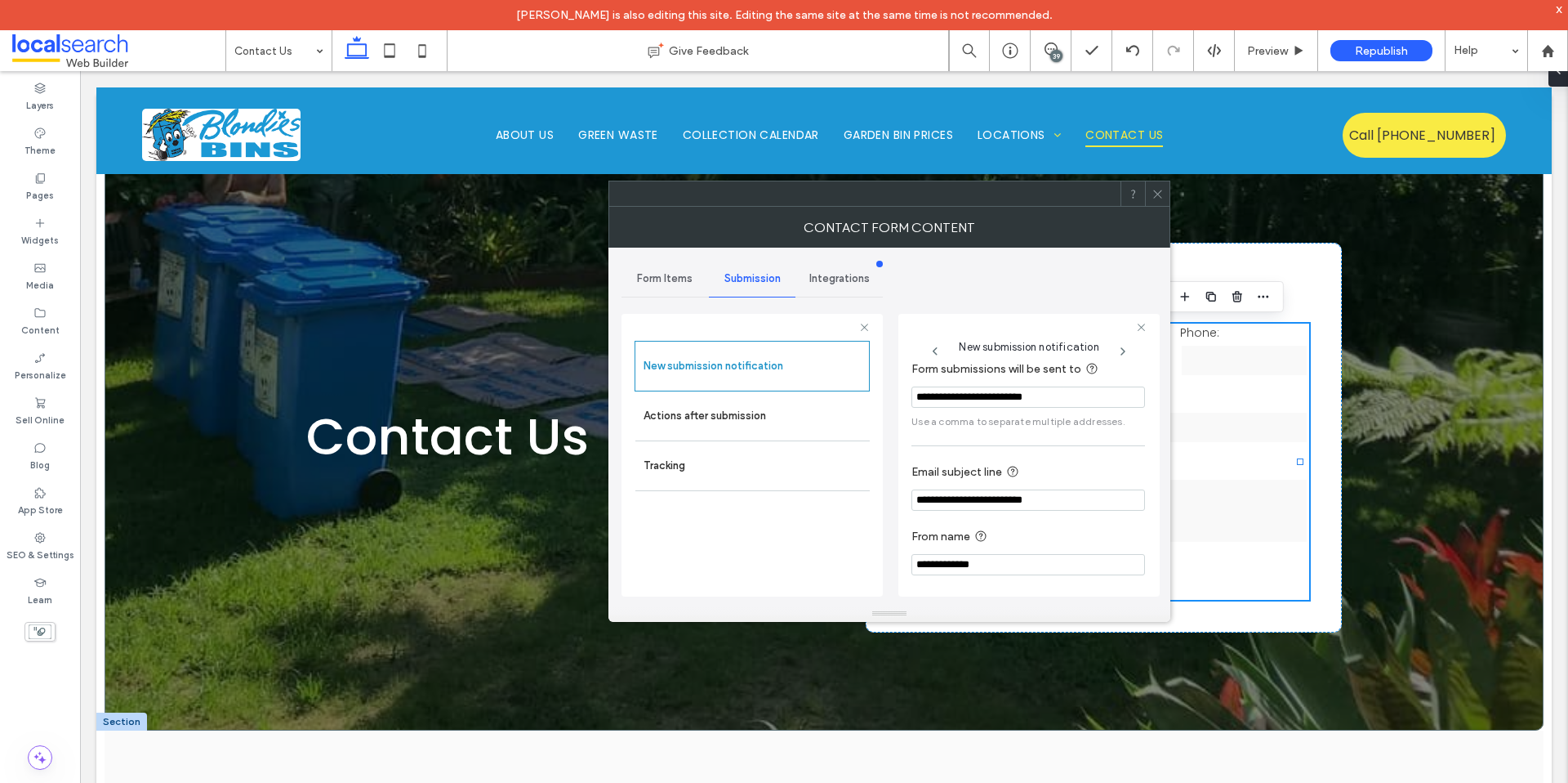
scroll to position [16, 0]
type input "**********"
click at [1000, 434] on div "**********" at bounding box center [1028, 464] width 234 height 232
drag, startPoint x: 1074, startPoint y: 396, endPoint x: 780, endPoint y: 381, distance: 294.4
click at [771, 388] on div "**********" at bounding box center [753, 452] width 261 height 304
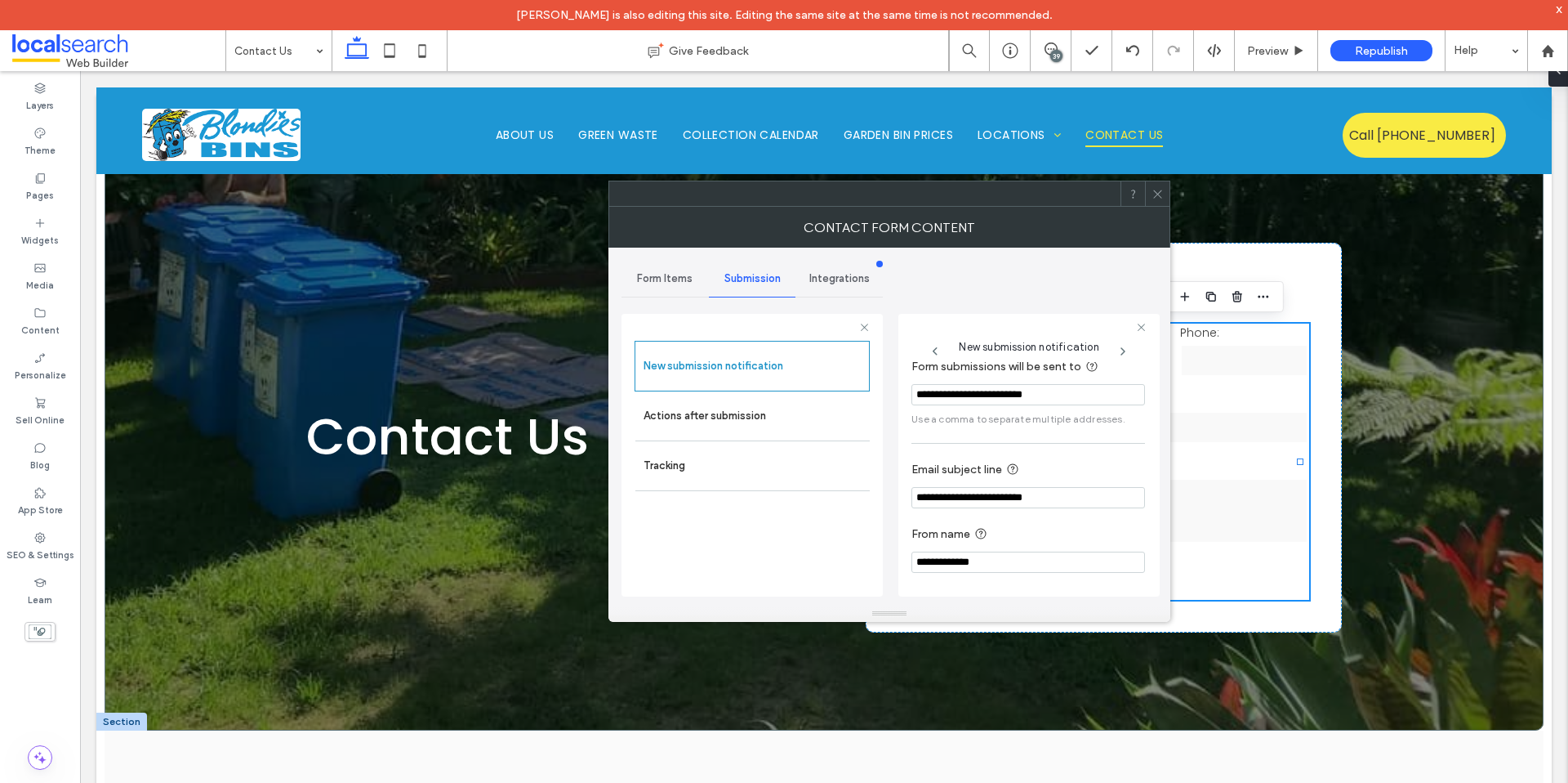
click at [1073, 385] on input "**********" at bounding box center [1028, 394] width 234 height 21
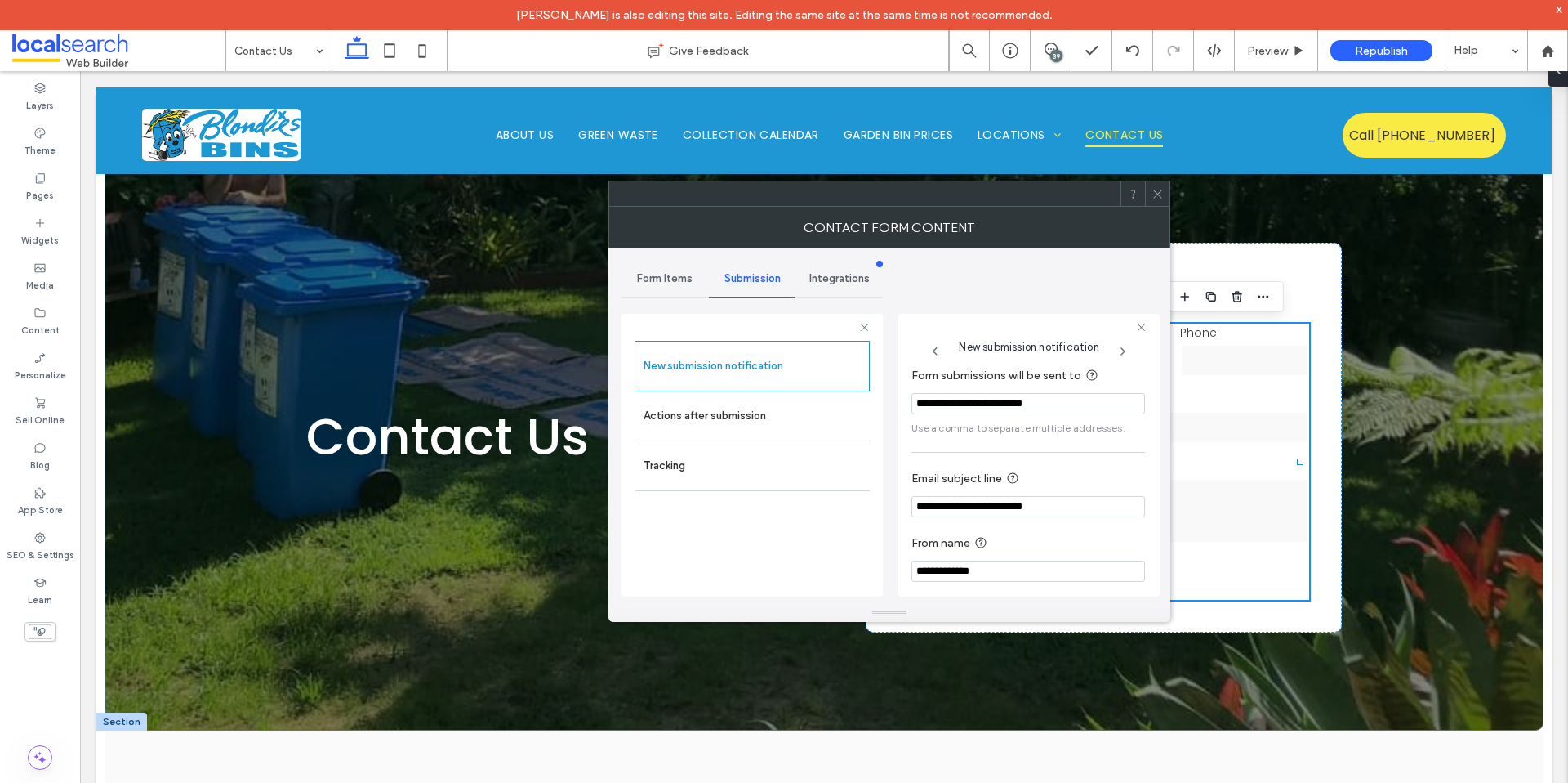
scroll to position [0, 0]
drag, startPoint x: 1009, startPoint y: 393, endPoint x: 946, endPoint y: 395, distance: 63.0
click at [946, 395] on section "**********" at bounding box center [1028, 405] width 234 height 86
click at [1162, 200] on icon at bounding box center [1158, 194] width 12 height 12
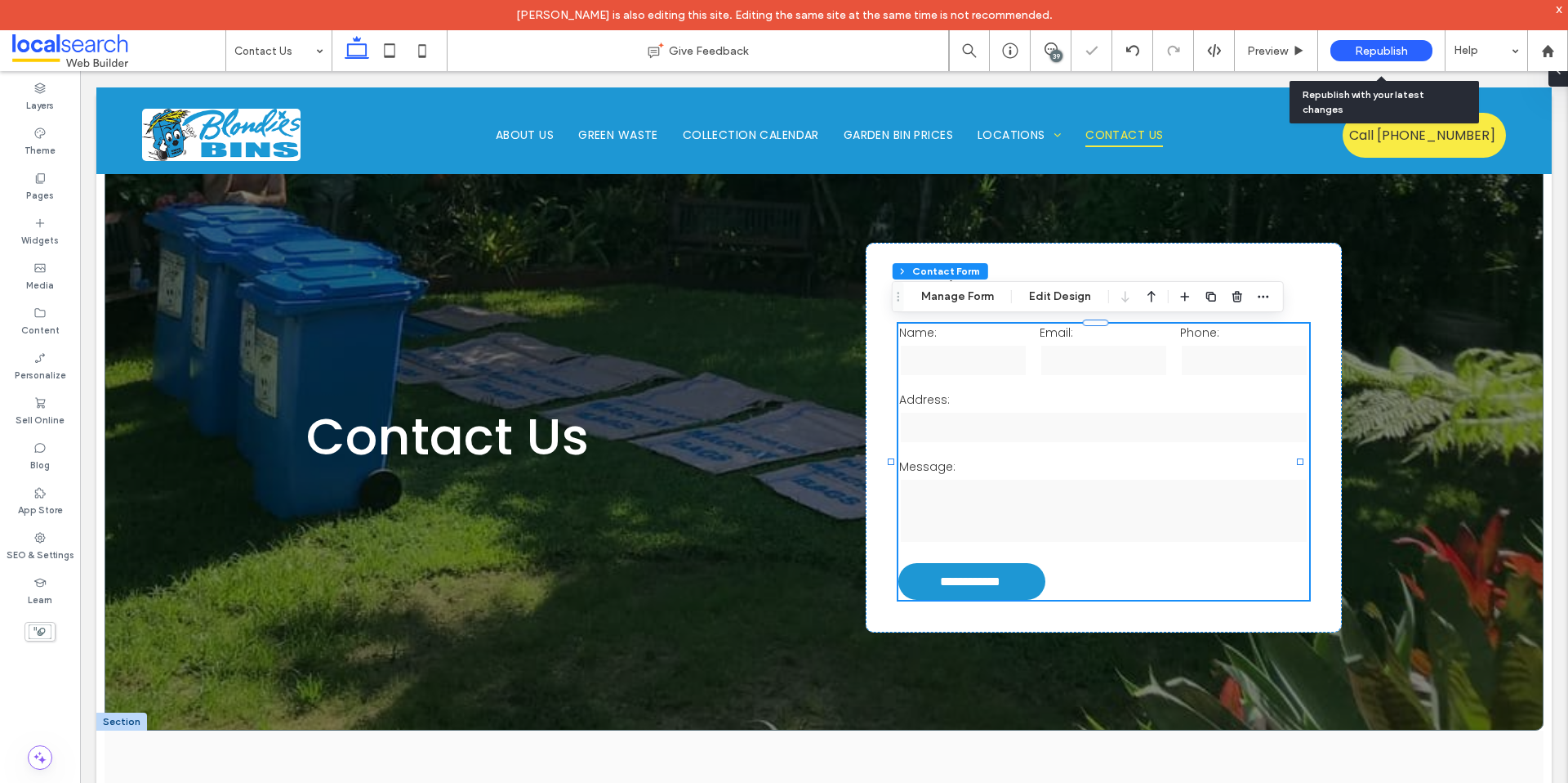
click at [1362, 50] on span "Republish" at bounding box center [1381, 51] width 53 height 14
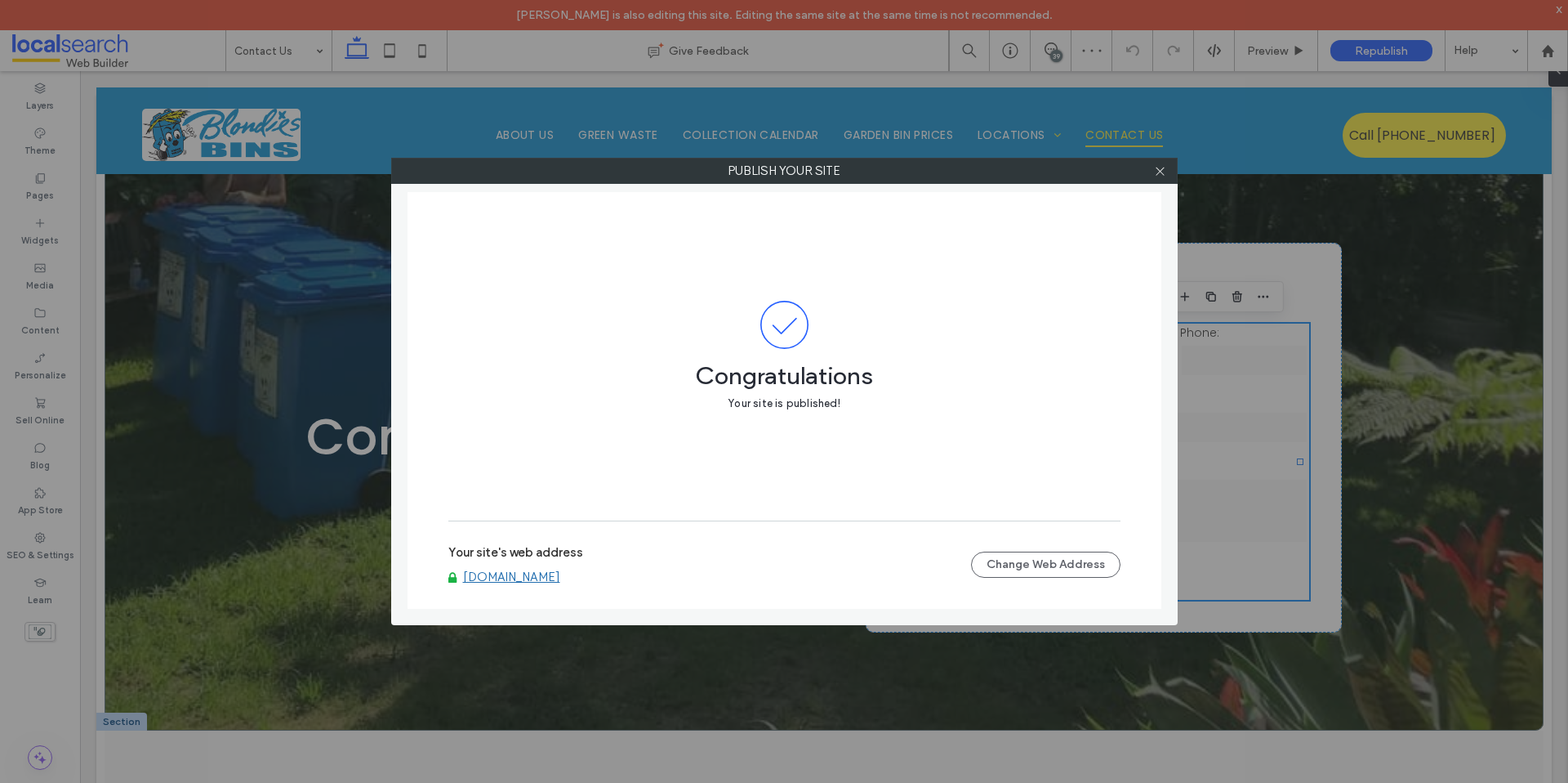
click at [560, 578] on link "www.blondiesbins.com.au" at bounding box center [511, 576] width 97 height 15
click at [1159, 176] on icon at bounding box center [1160, 171] width 12 height 12
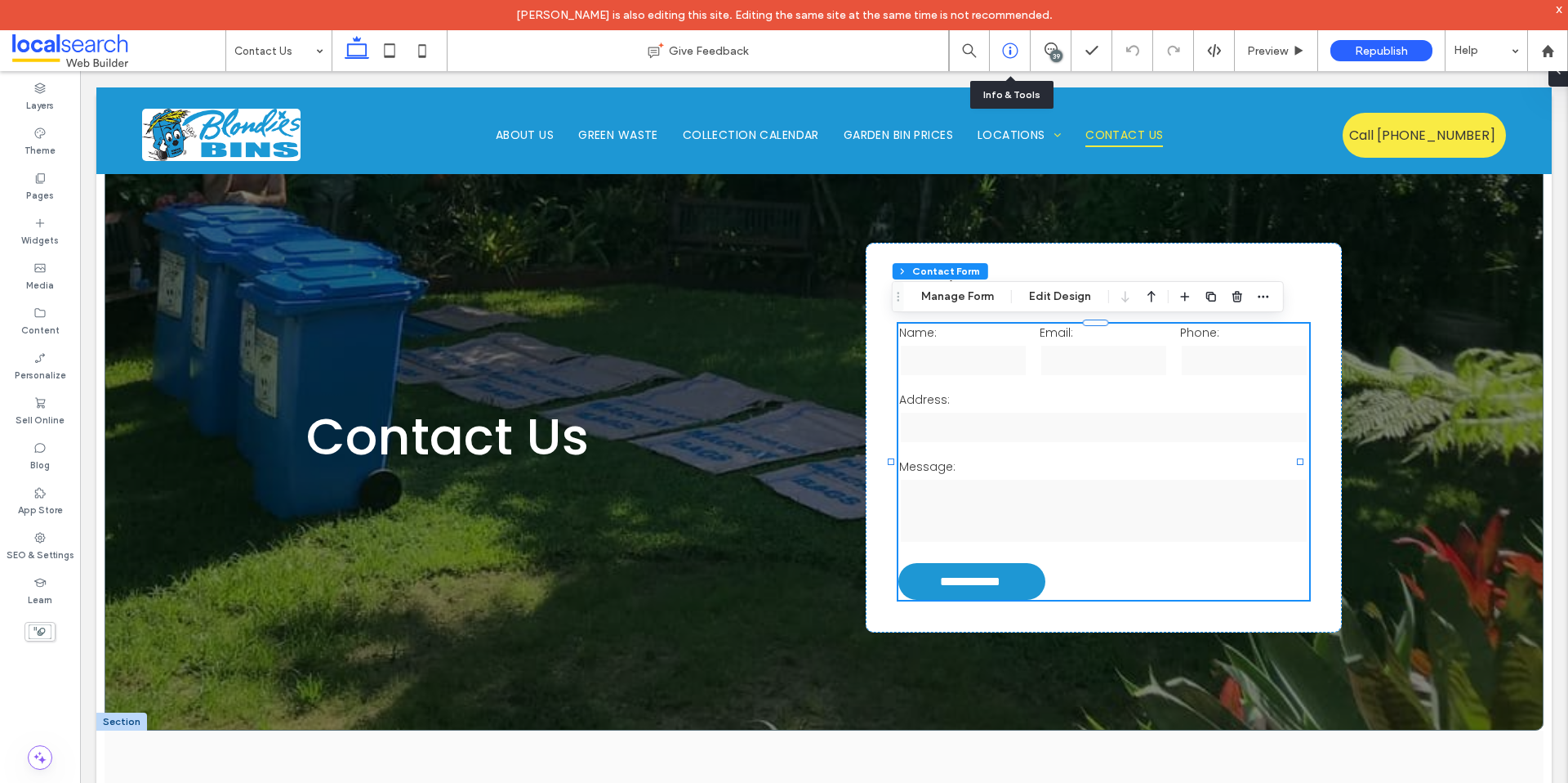
click at [1014, 50] on icon at bounding box center [1010, 51] width 16 height 16
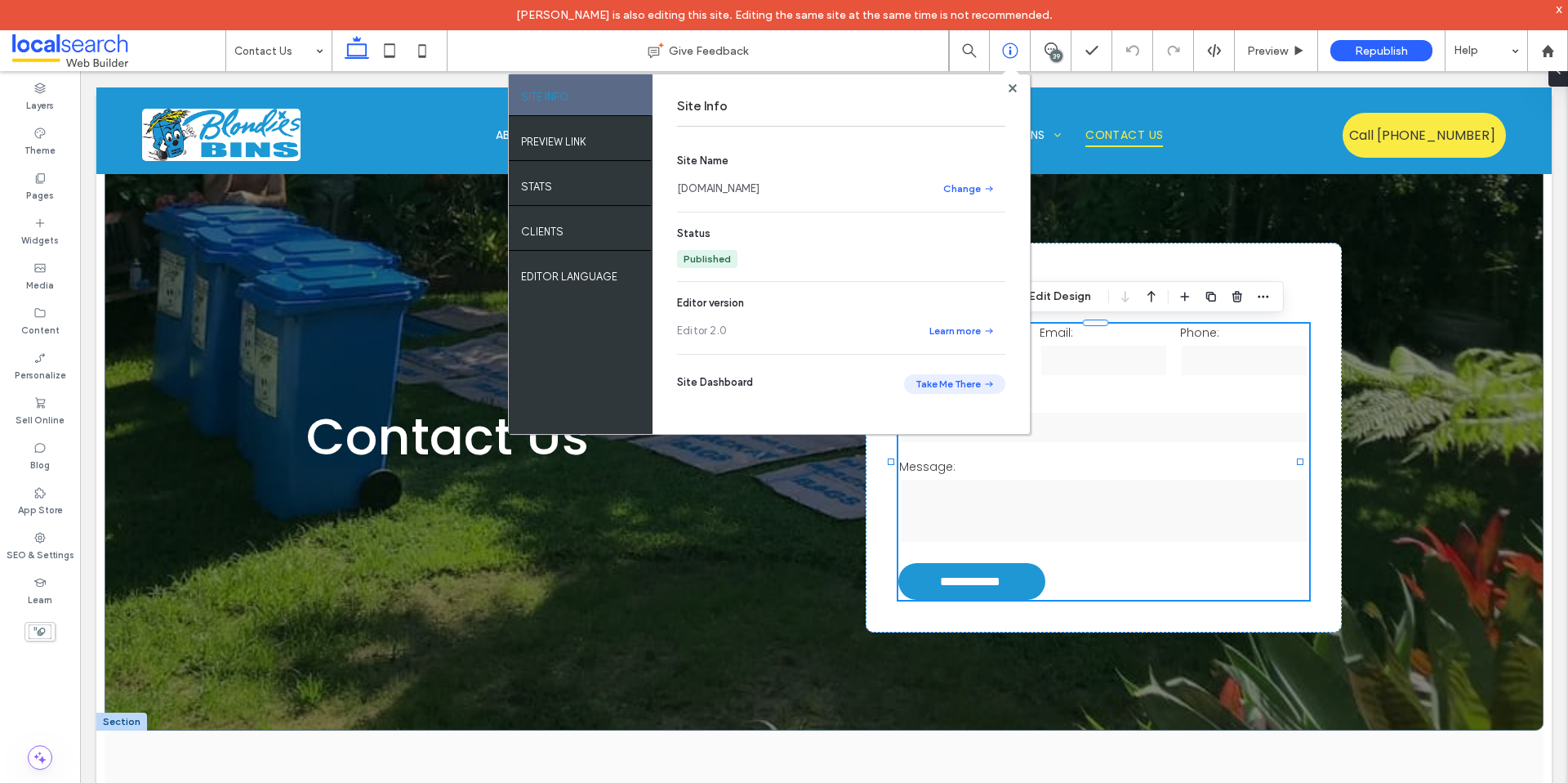
click at [964, 385] on button "Take Me There" at bounding box center [954, 385] width 101 height 20
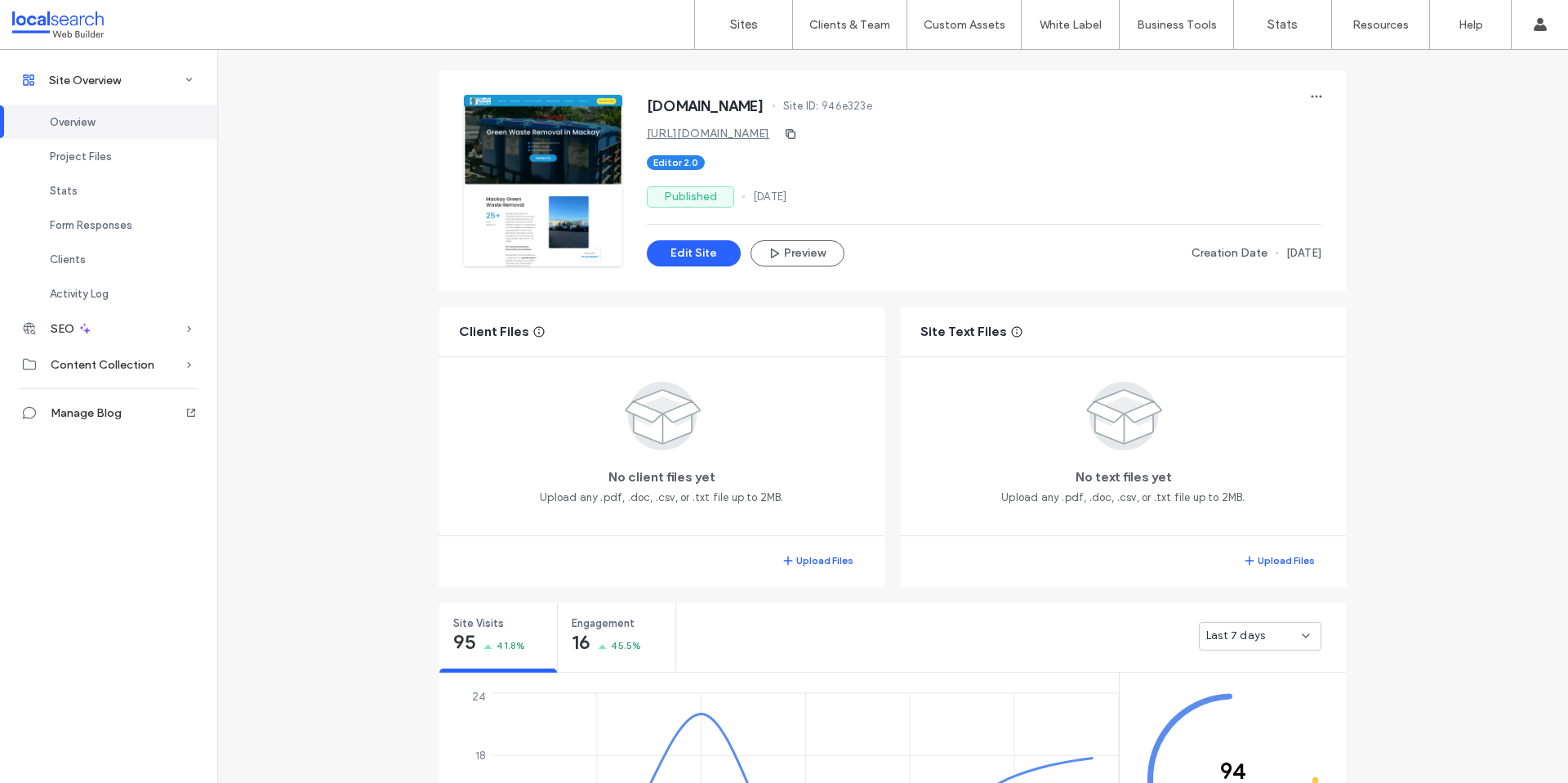
scroll to position [206, 0]
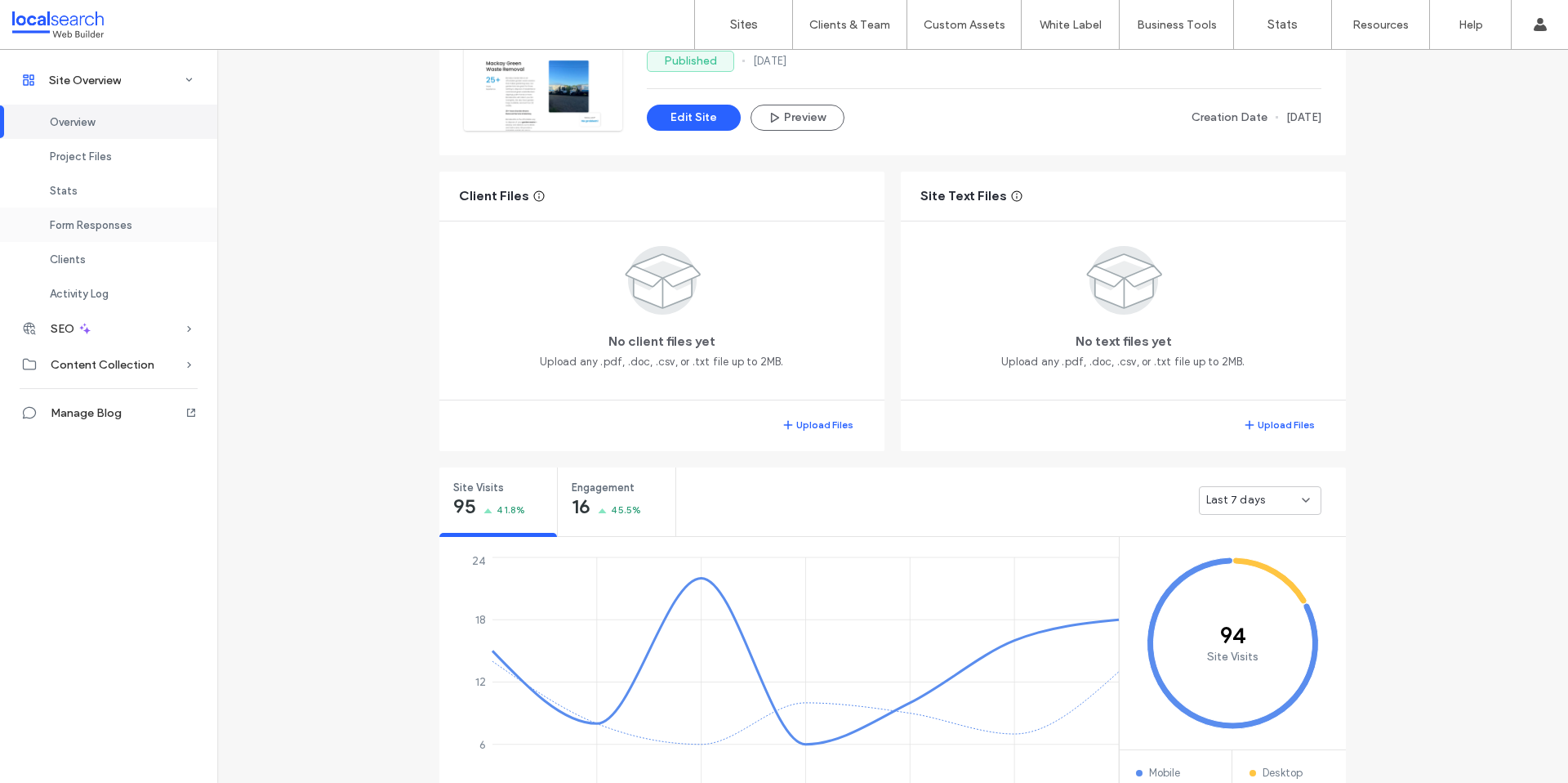
click at [102, 224] on span "Form Responses" at bounding box center [91, 225] width 83 height 12
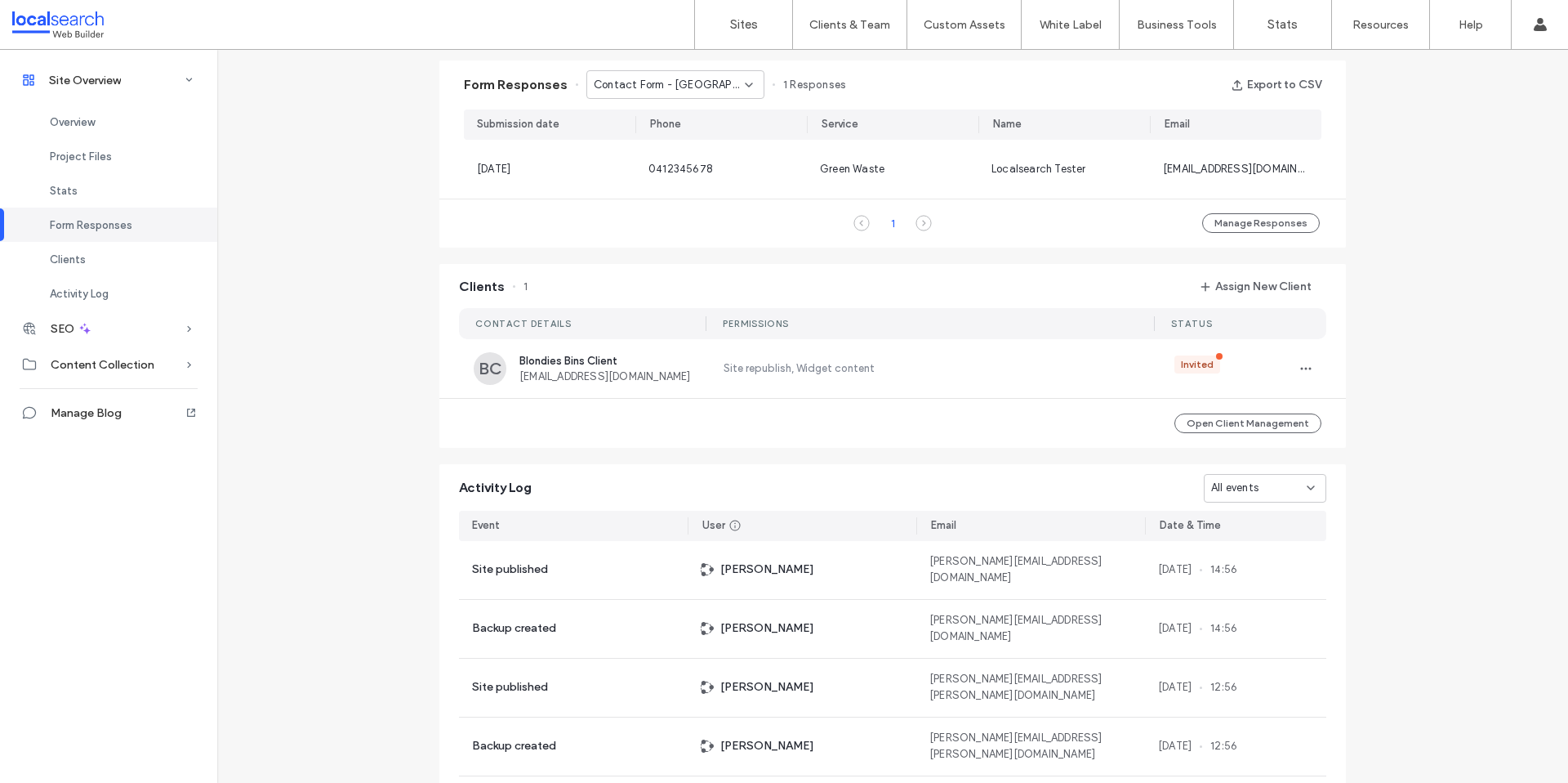
scroll to position [1047, 0]
click at [651, 100] on div "Contact Form - Walkerston page" at bounding box center [676, 88] width 178 height 29
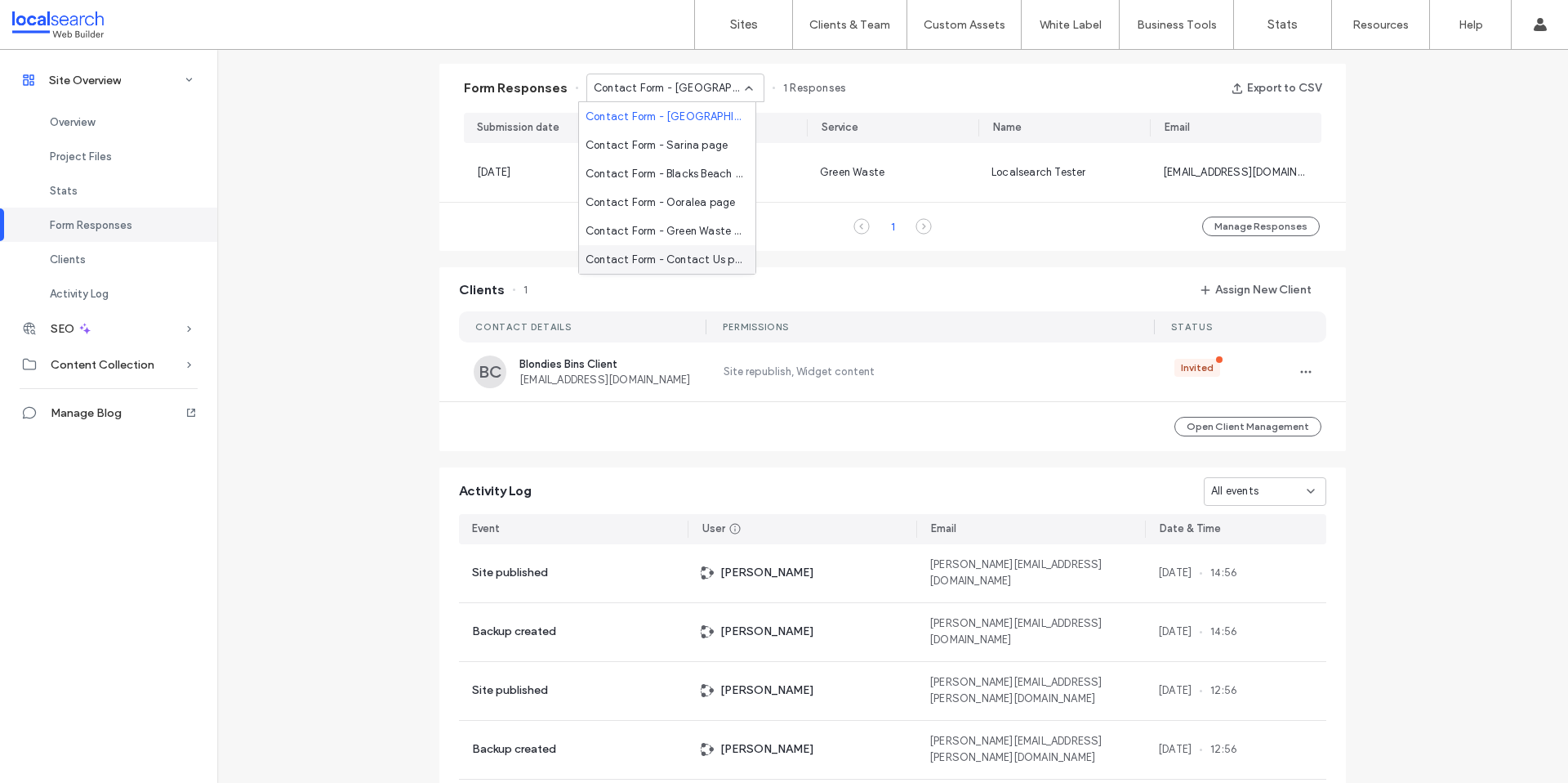
scroll to position [3, 0]
click at [673, 250] on span "Contact Form - Contact Us page" at bounding box center [664, 257] width 157 height 16
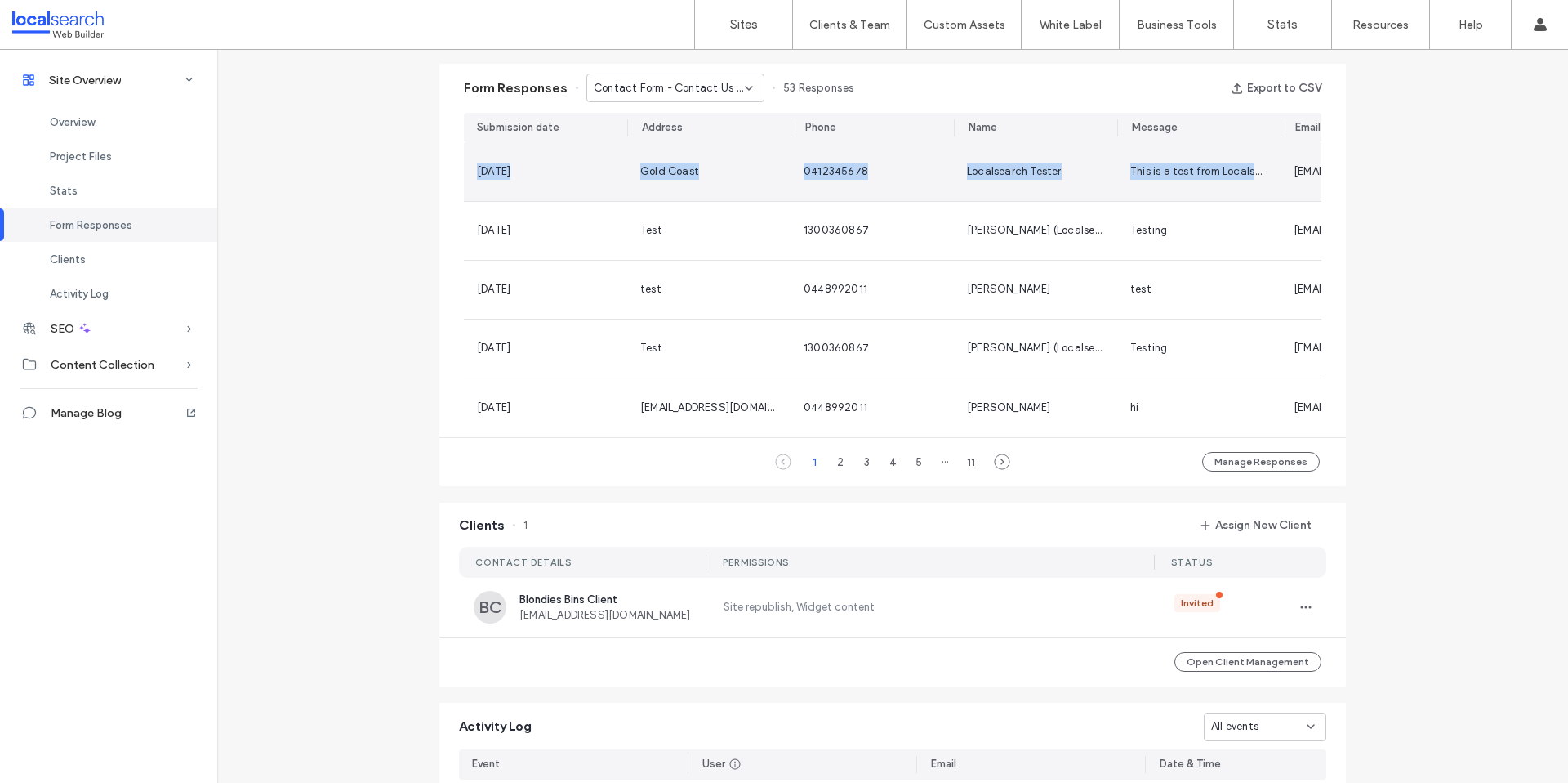
drag, startPoint x: 488, startPoint y: 176, endPoint x: 1274, endPoint y: 182, distance: 786.0
click at [1274, 182] on section "13 Aug, 2025 Gold Coast 0412345678 Localsearch Tester This is a test from Local…" at bounding box center [892, 290] width 857 height 295
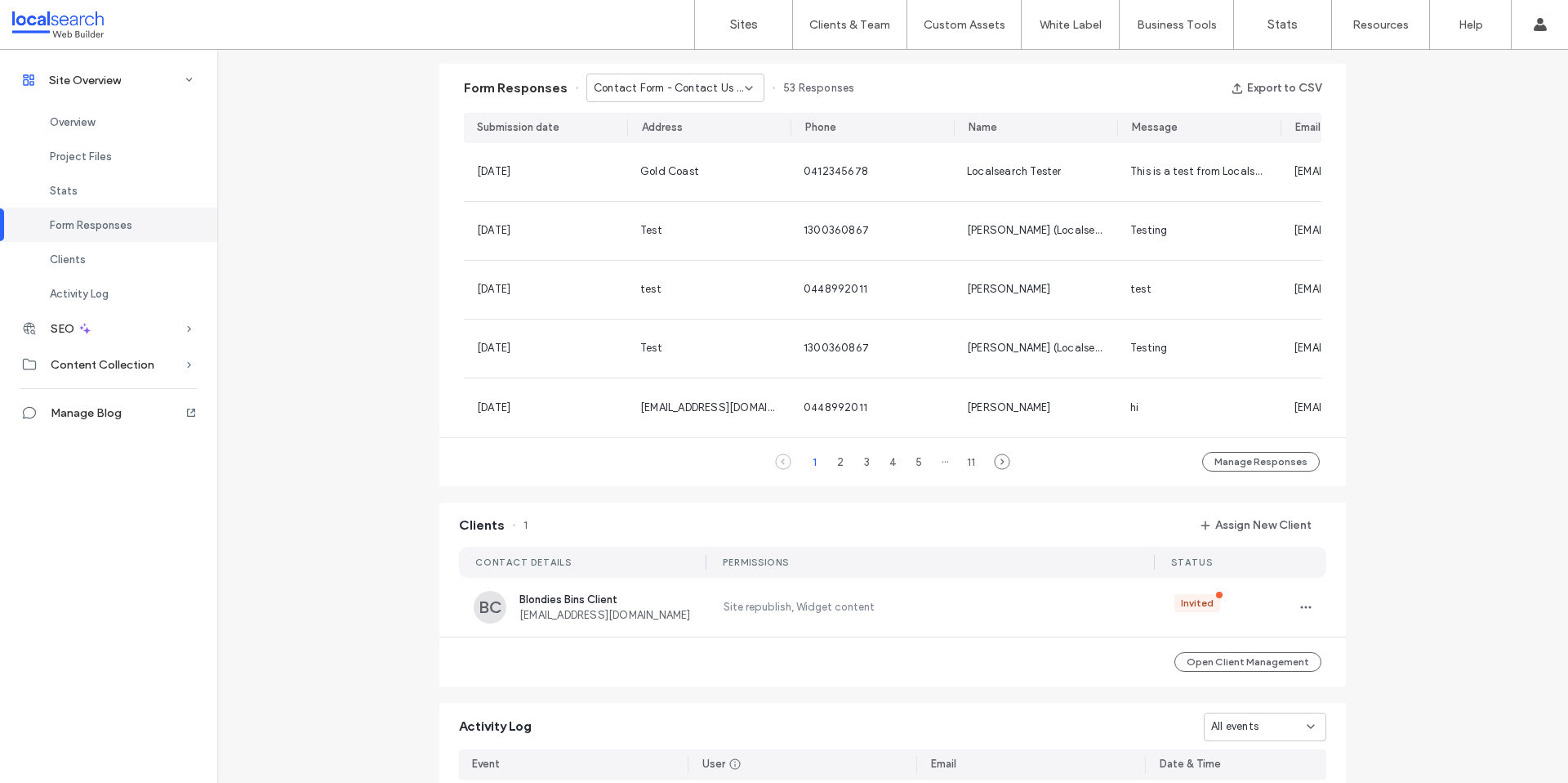
click at [1382, 173] on div "Site Overview www.blondiesbins.com.au Site ID: 946e323e https://www.blondiesbin…" at bounding box center [893, 85] width 1351 height 2163
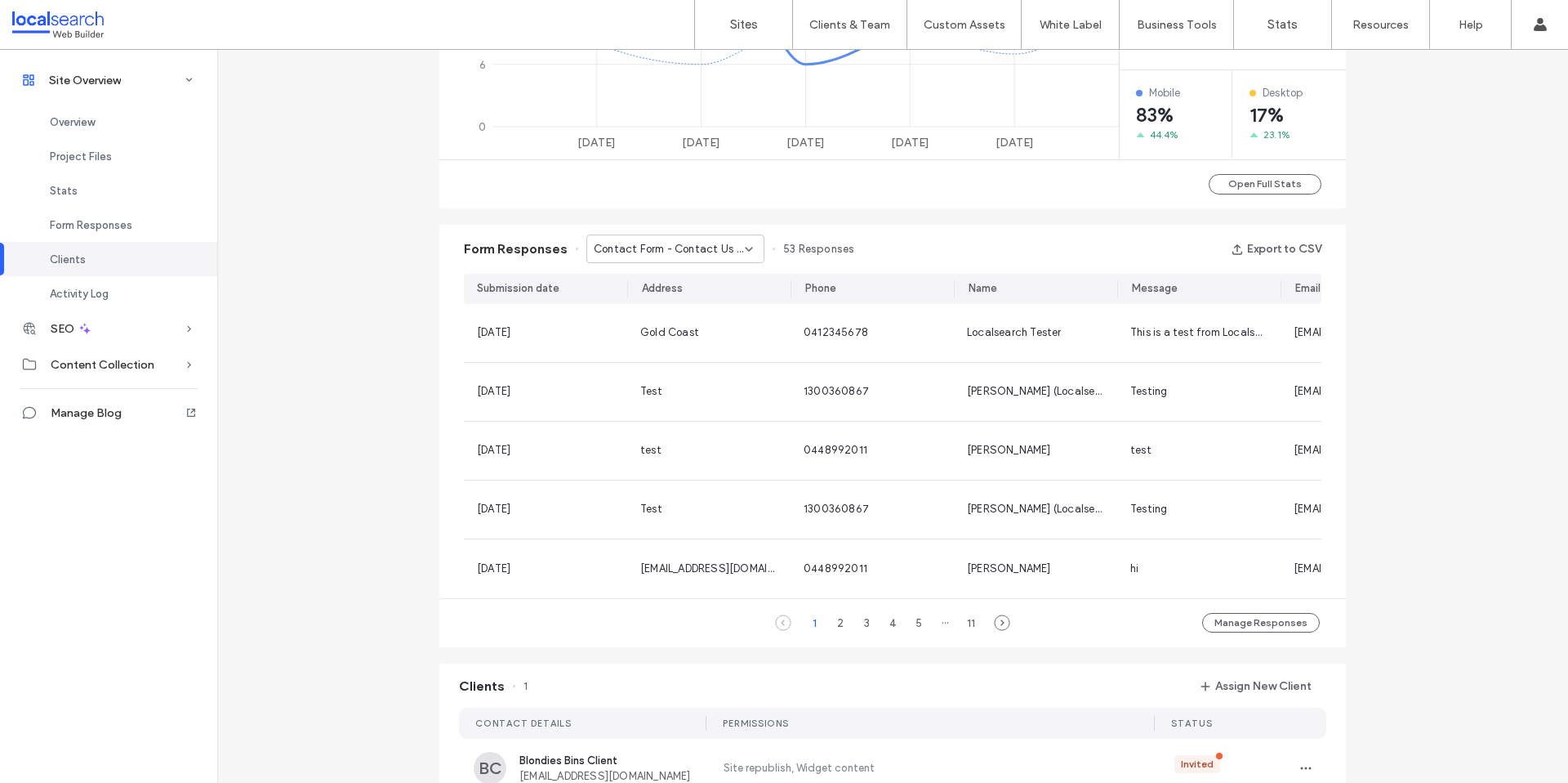
scroll to position [425, 0]
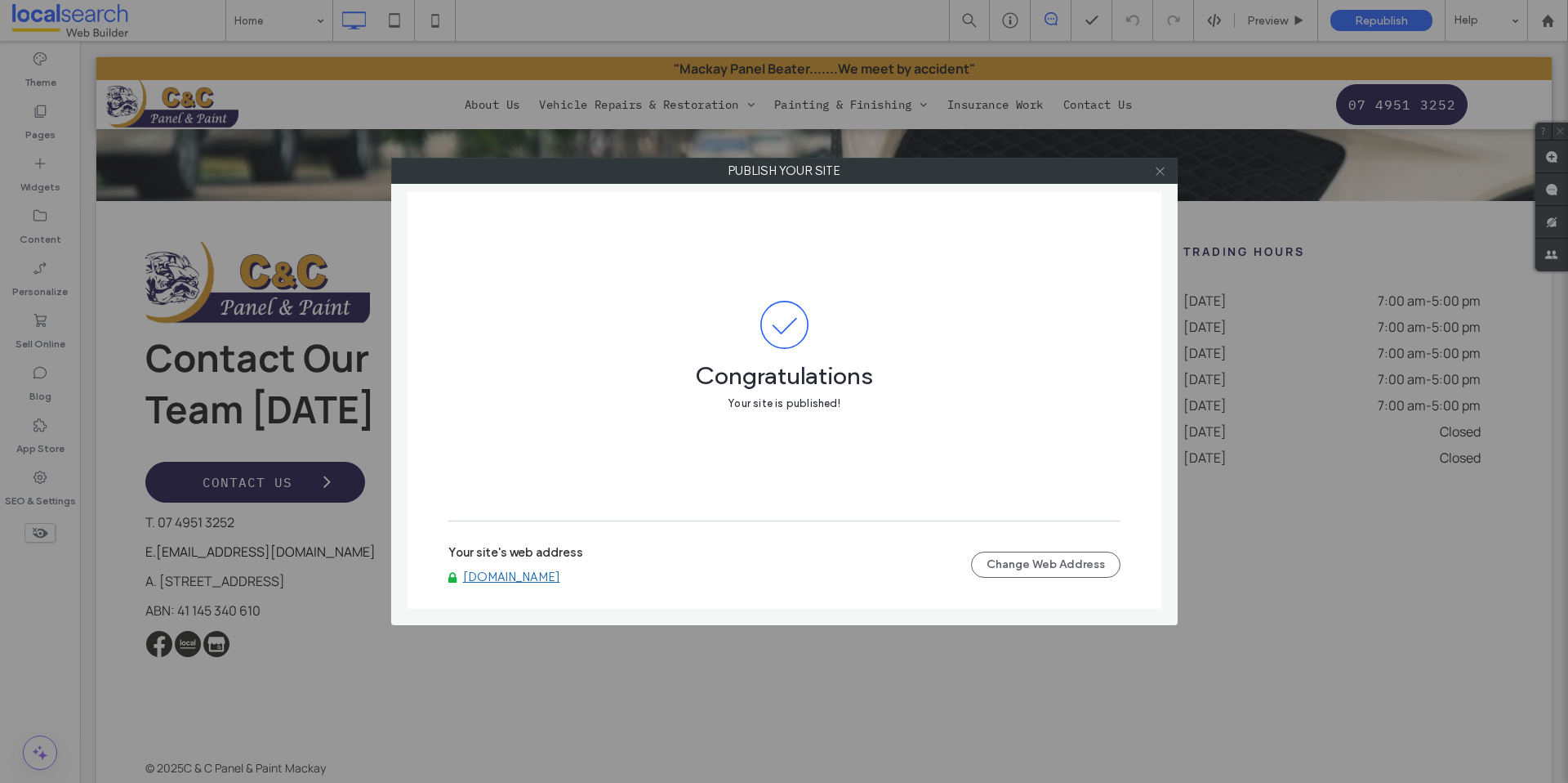
click at [1163, 173] on icon at bounding box center [1160, 171] width 12 height 12
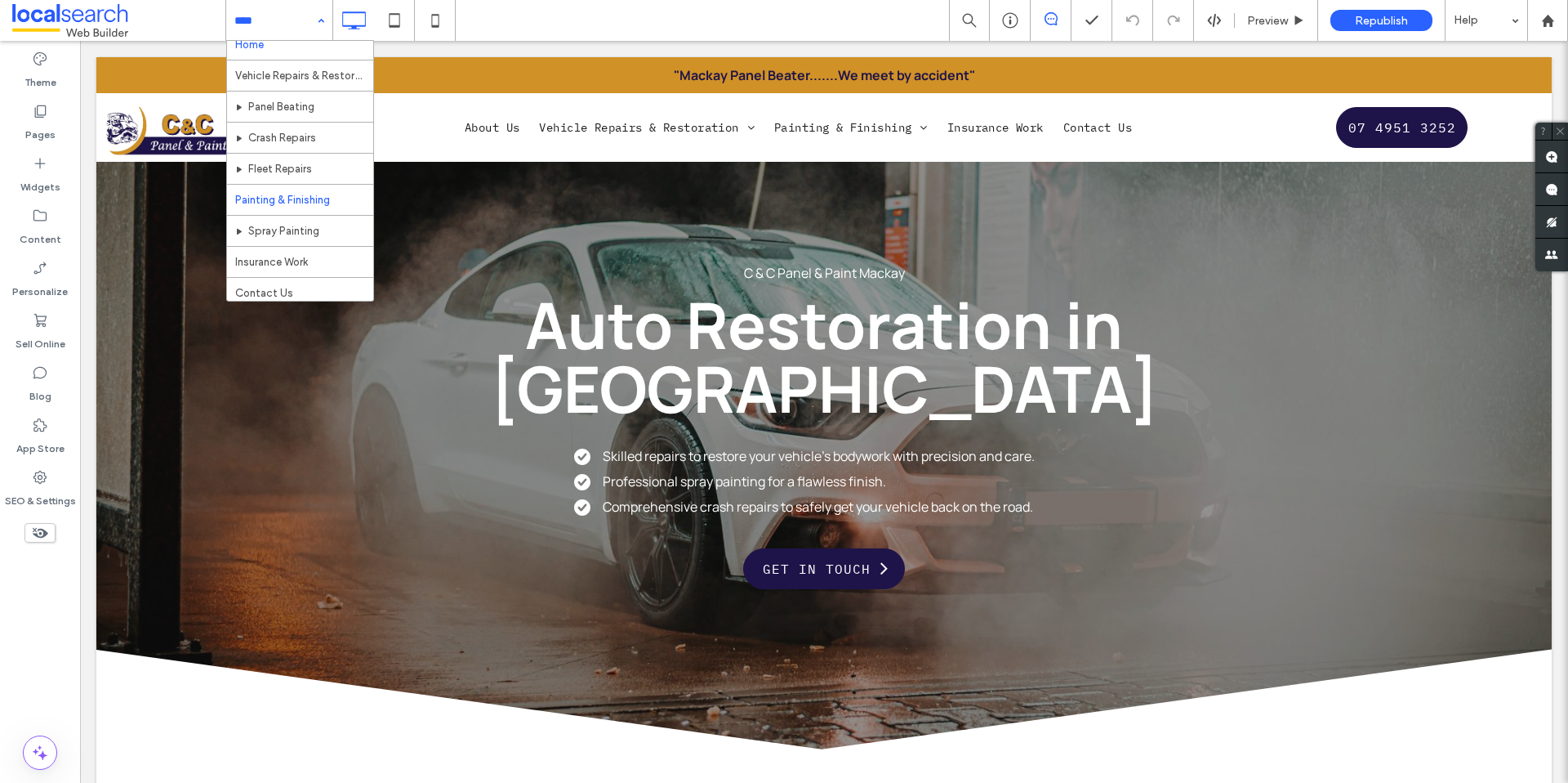
scroll to position [17, 0]
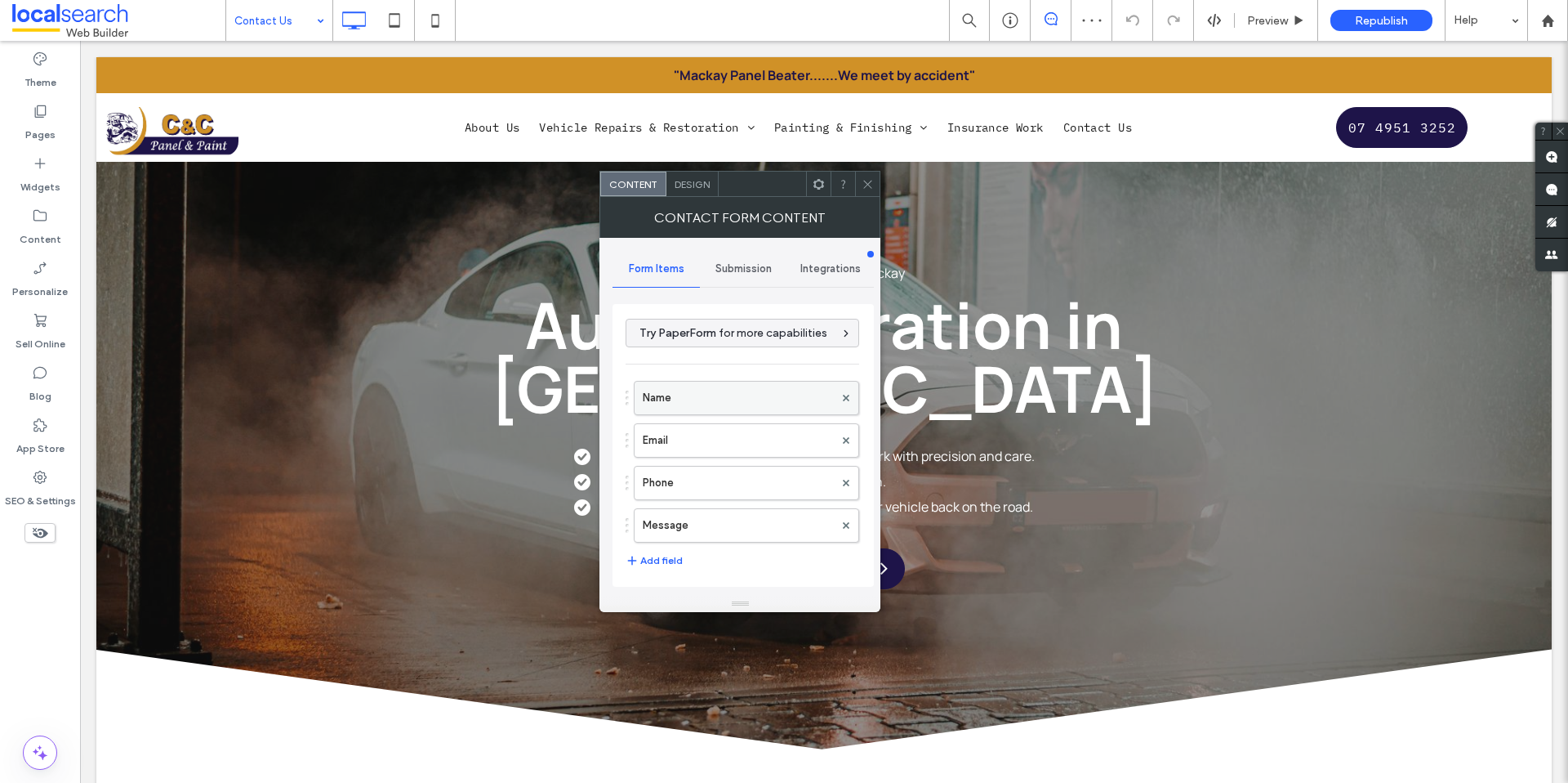
click at [753, 391] on label "Name" at bounding box center [738, 397] width 191 height 33
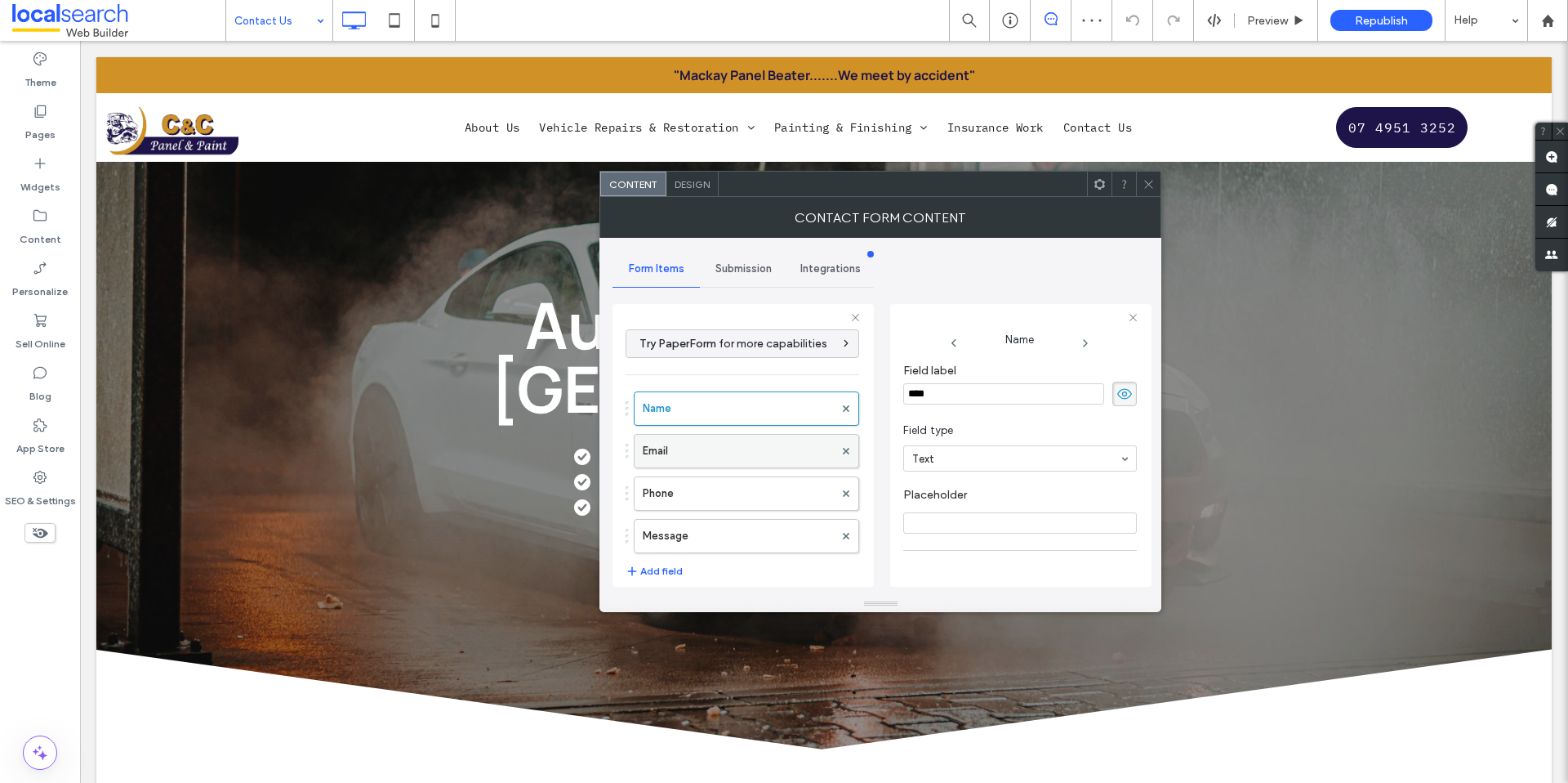
click at [734, 441] on label "Email" at bounding box center [738, 450] width 191 height 33
click at [727, 490] on label "Phone" at bounding box center [738, 493] width 191 height 33
click at [723, 525] on label "Message" at bounding box center [738, 535] width 191 height 33
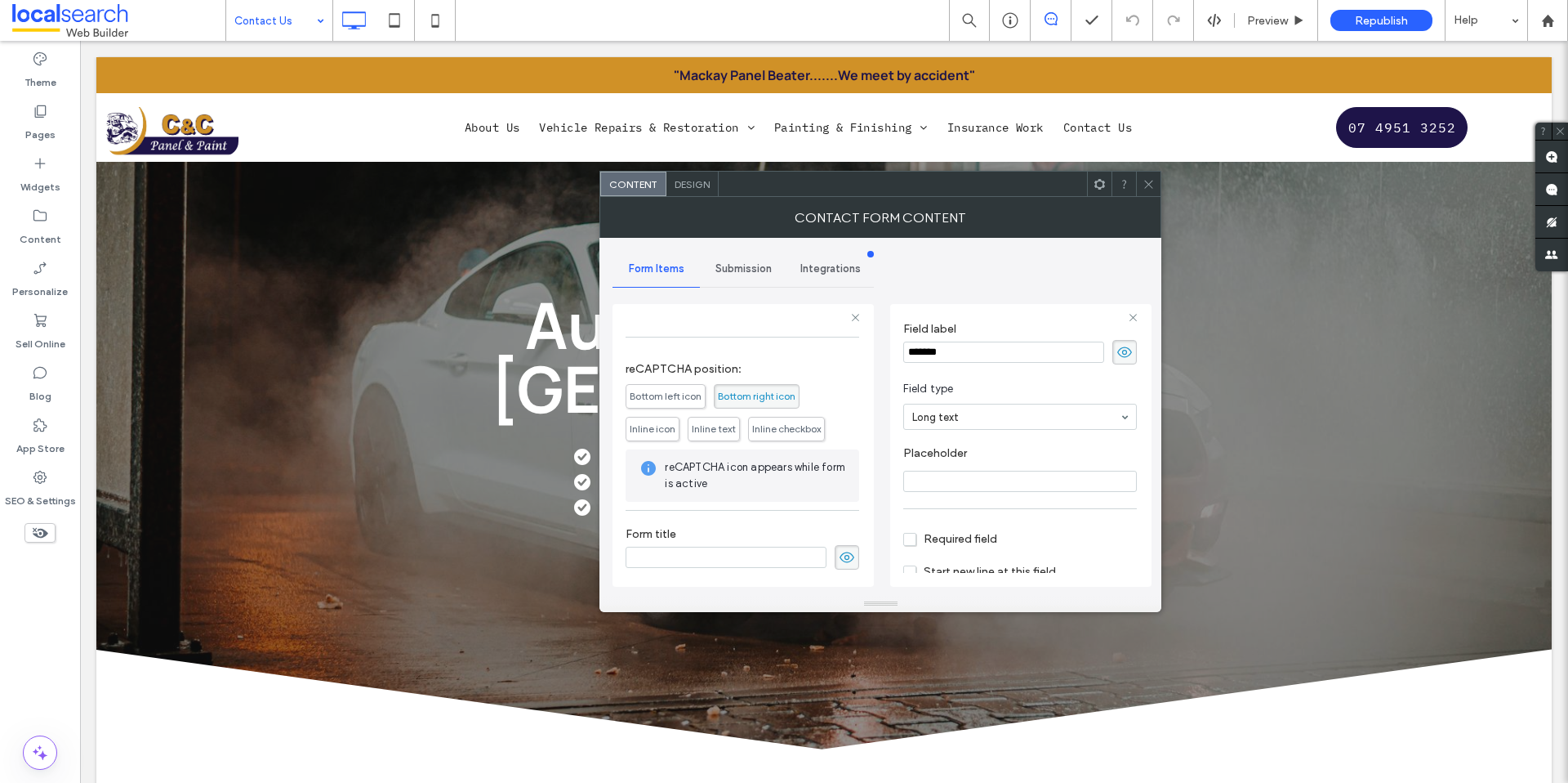
scroll to position [115, 0]
click at [749, 281] on div "Submission" at bounding box center [744, 269] width 88 height 36
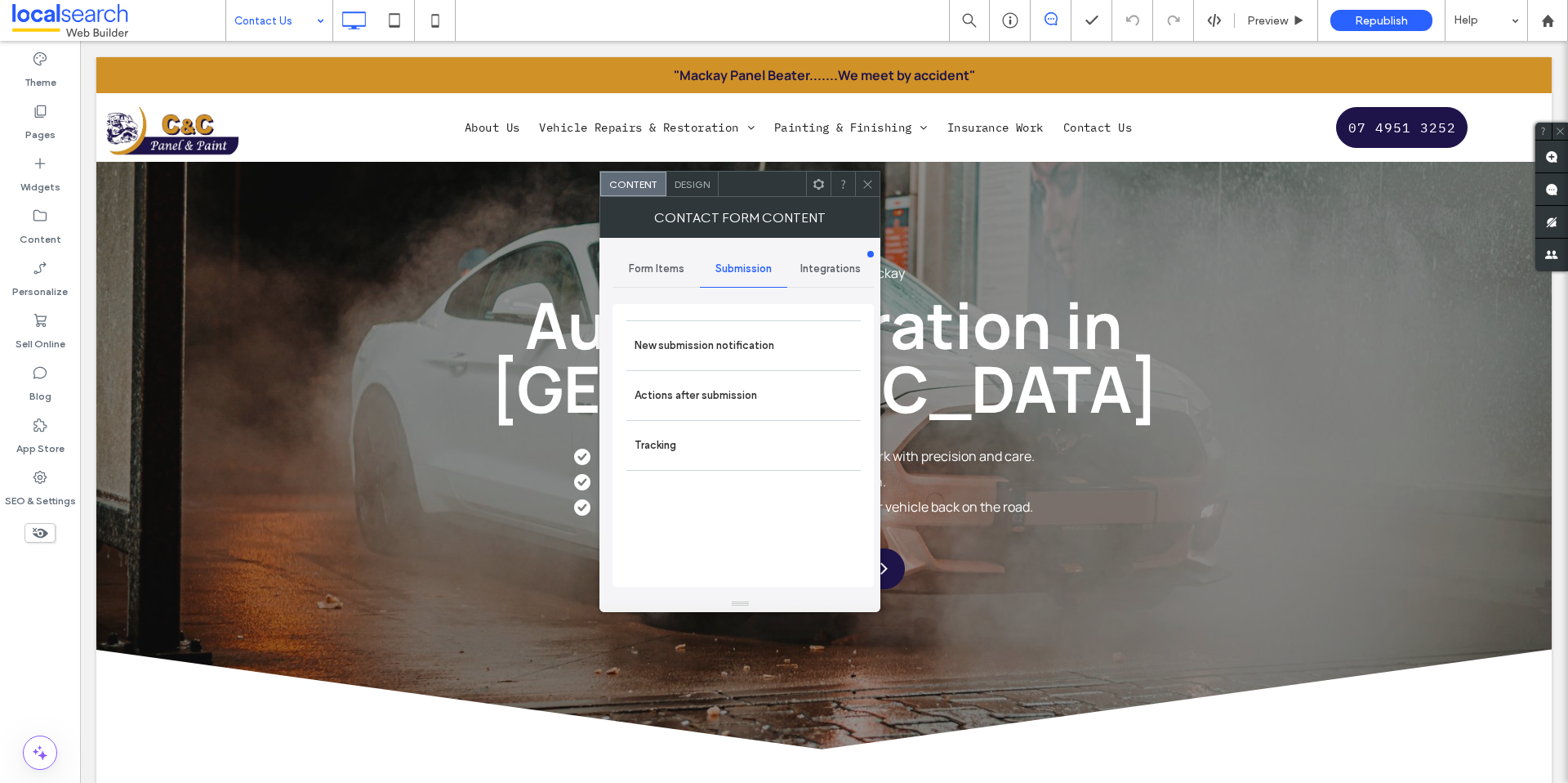
click at [734, 371] on div "Actions after submission" at bounding box center [744, 395] width 235 height 50
click at [731, 358] on label "New submission notification" at bounding box center [744, 346] width 219 height 33
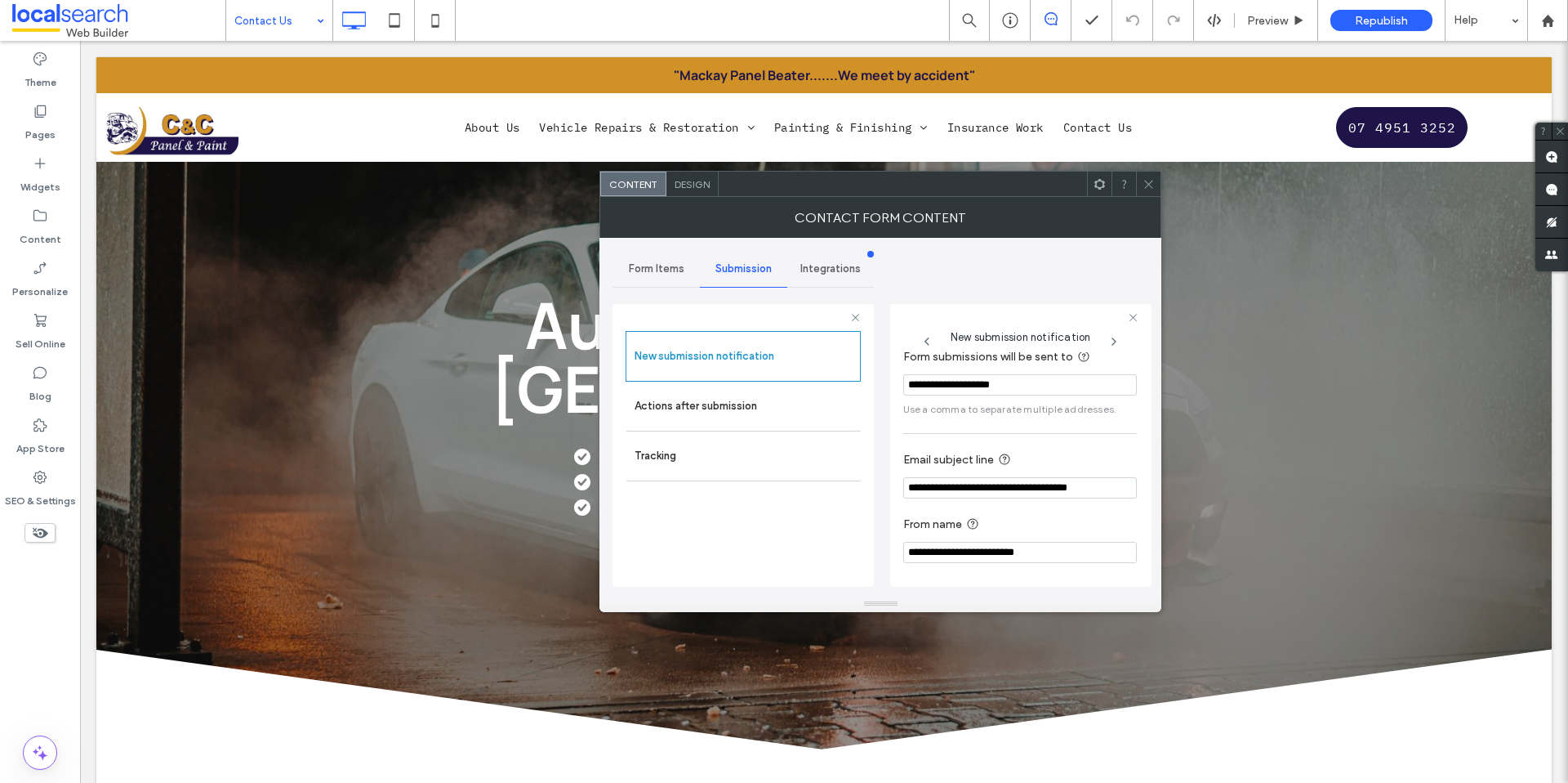
scroll to position [86, 0]
click at [752, 402] on label "Actions after submission" at bounding box center [744, 405] width 219 height 33
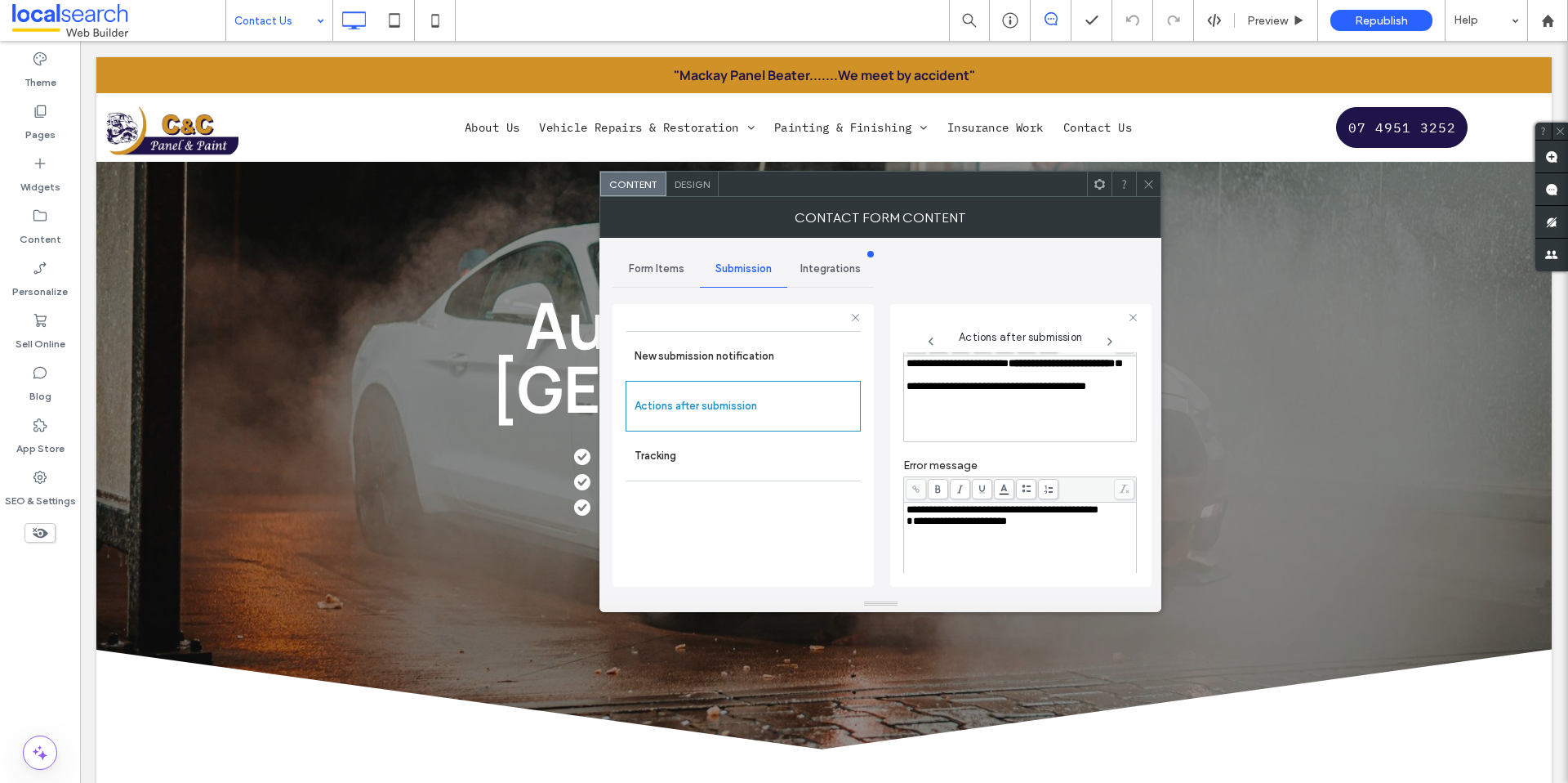
click at [1150, 194] on span at bounding box center [1149, 184] width 12 height 25
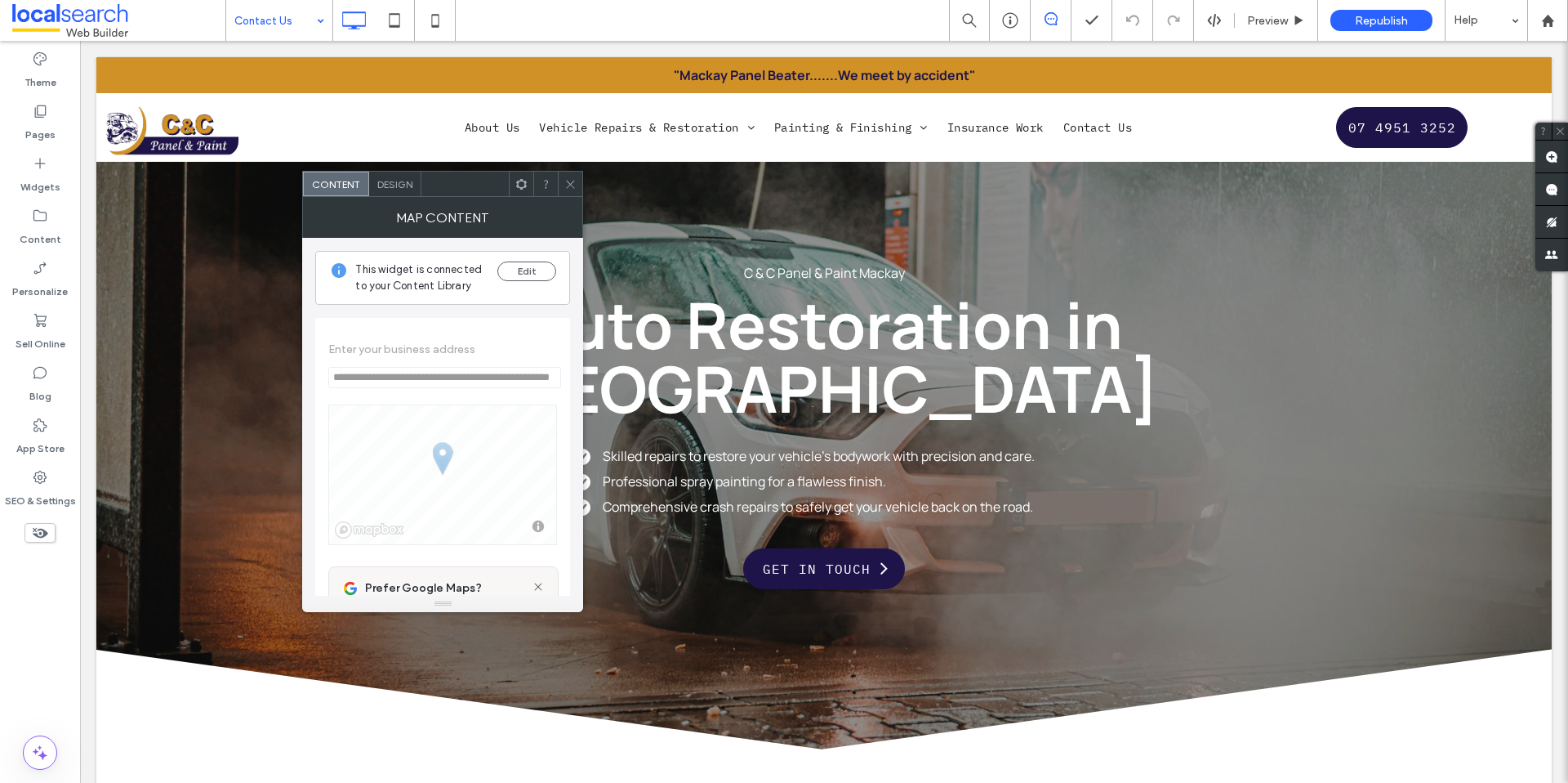
click at [566, 175] on span at bounding box center [570, 184] width 12 height 25
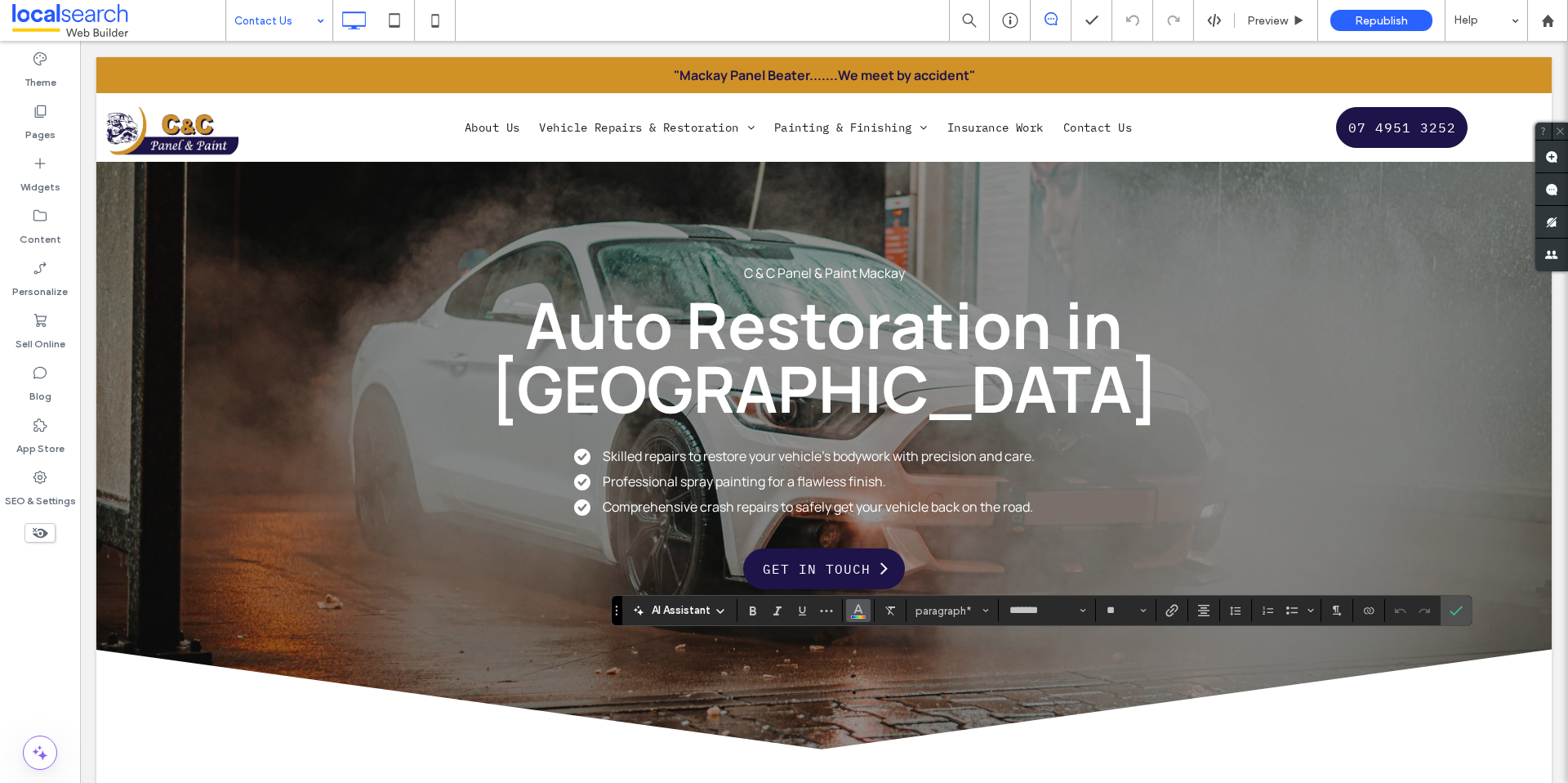
click at [856, 613] on icon "Color" at bounding box center [858, 608] width 13 height 13
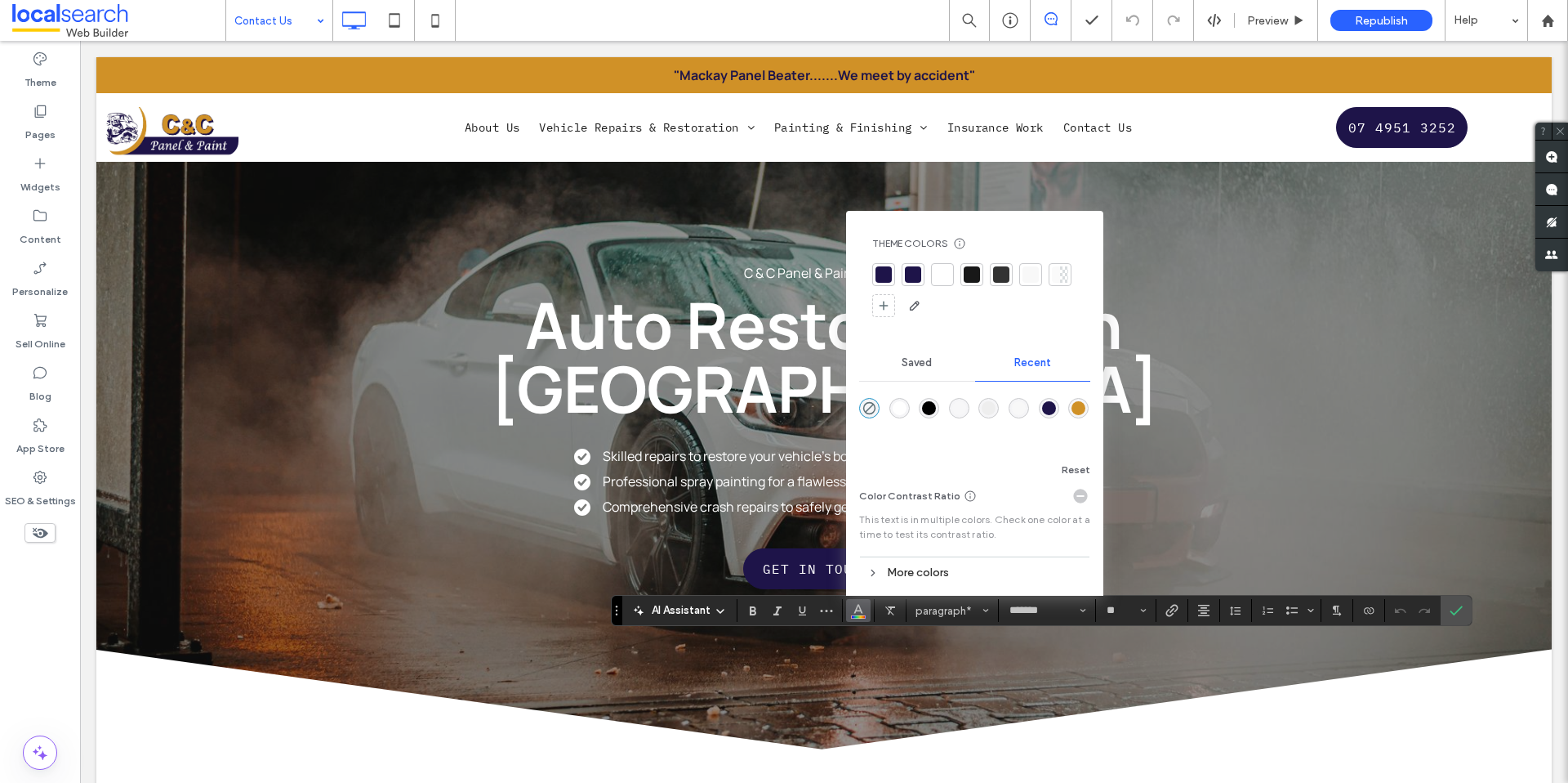
click at [942, 277] on div at bounding box center [942, 275] width 16 height 16
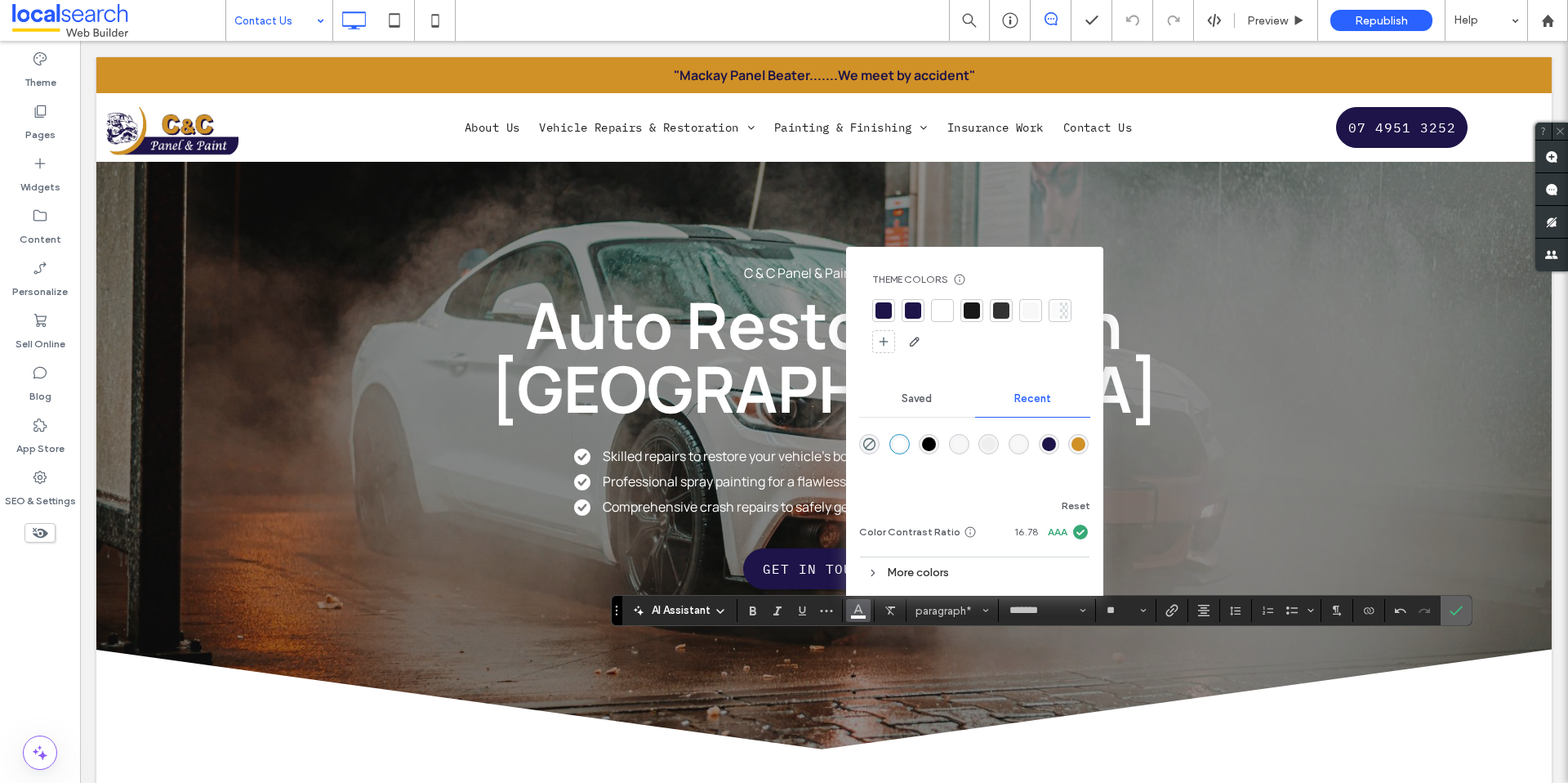
click at [1456, 615] on icon "Confirm" at bounding box center [1456, 610] width 13 height 13
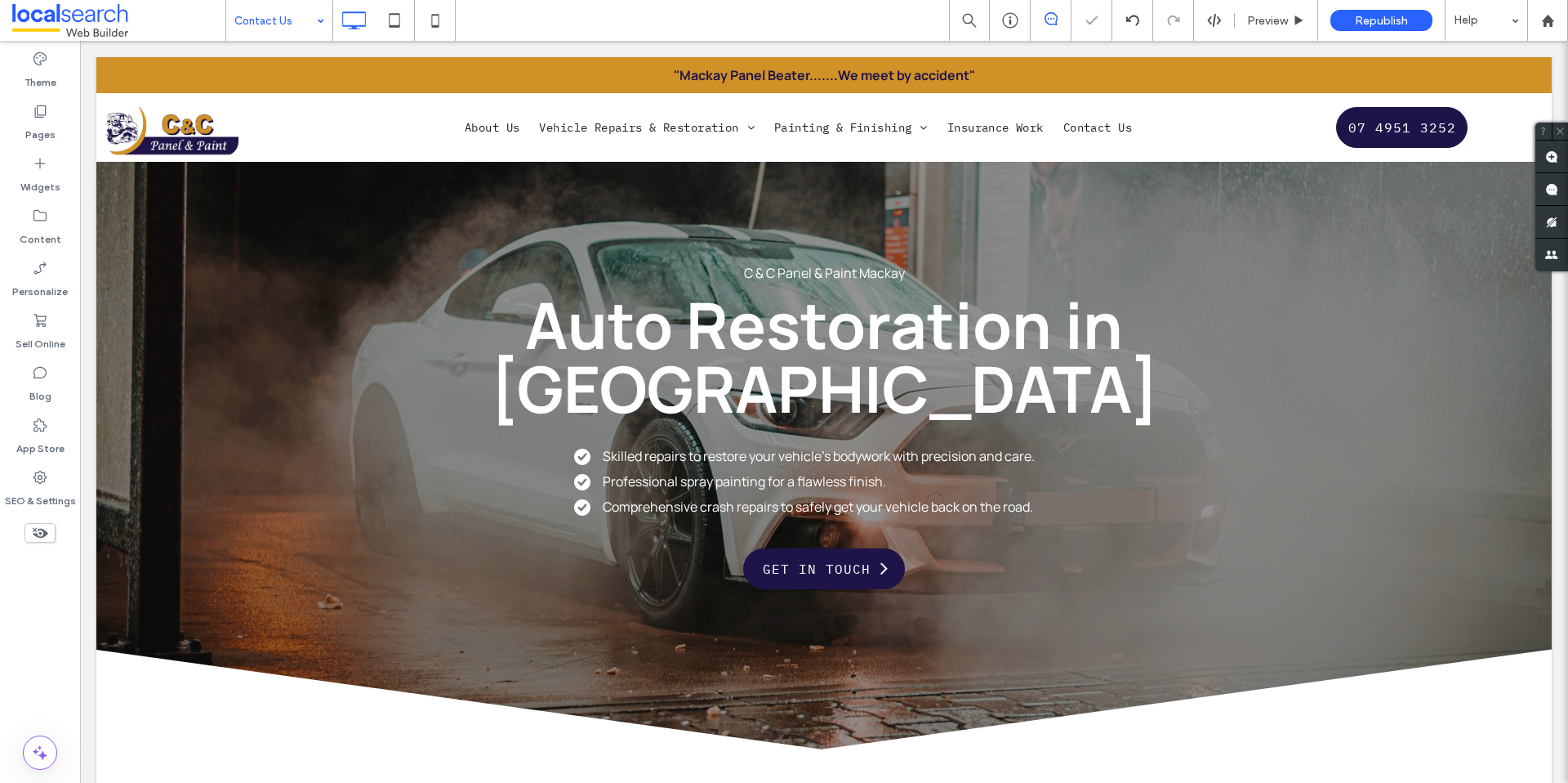
type input "*******"
type input "**"
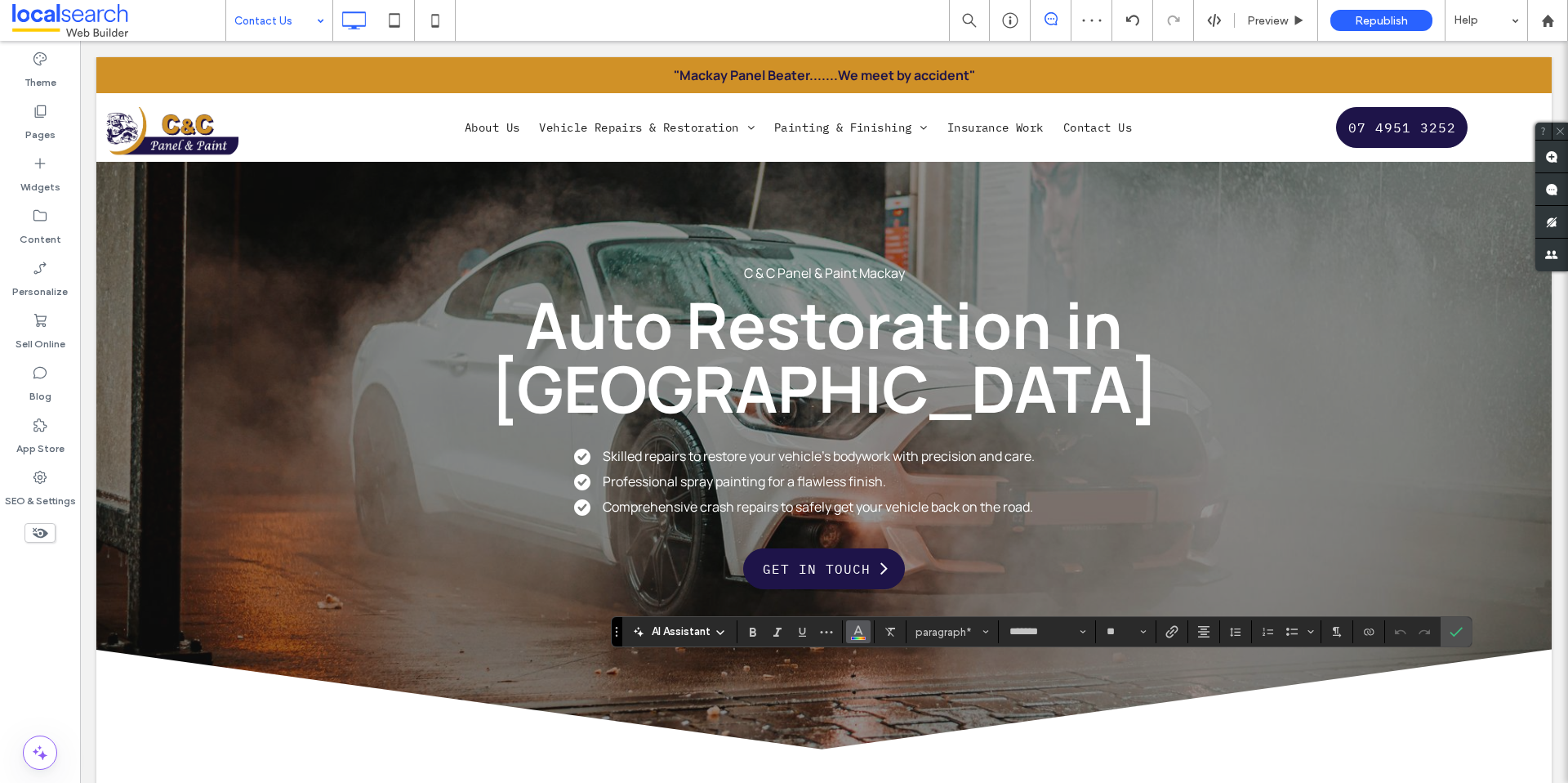
click at [858, 634] on icon "Color" at bounding box center [858, 629] width 13 height 13
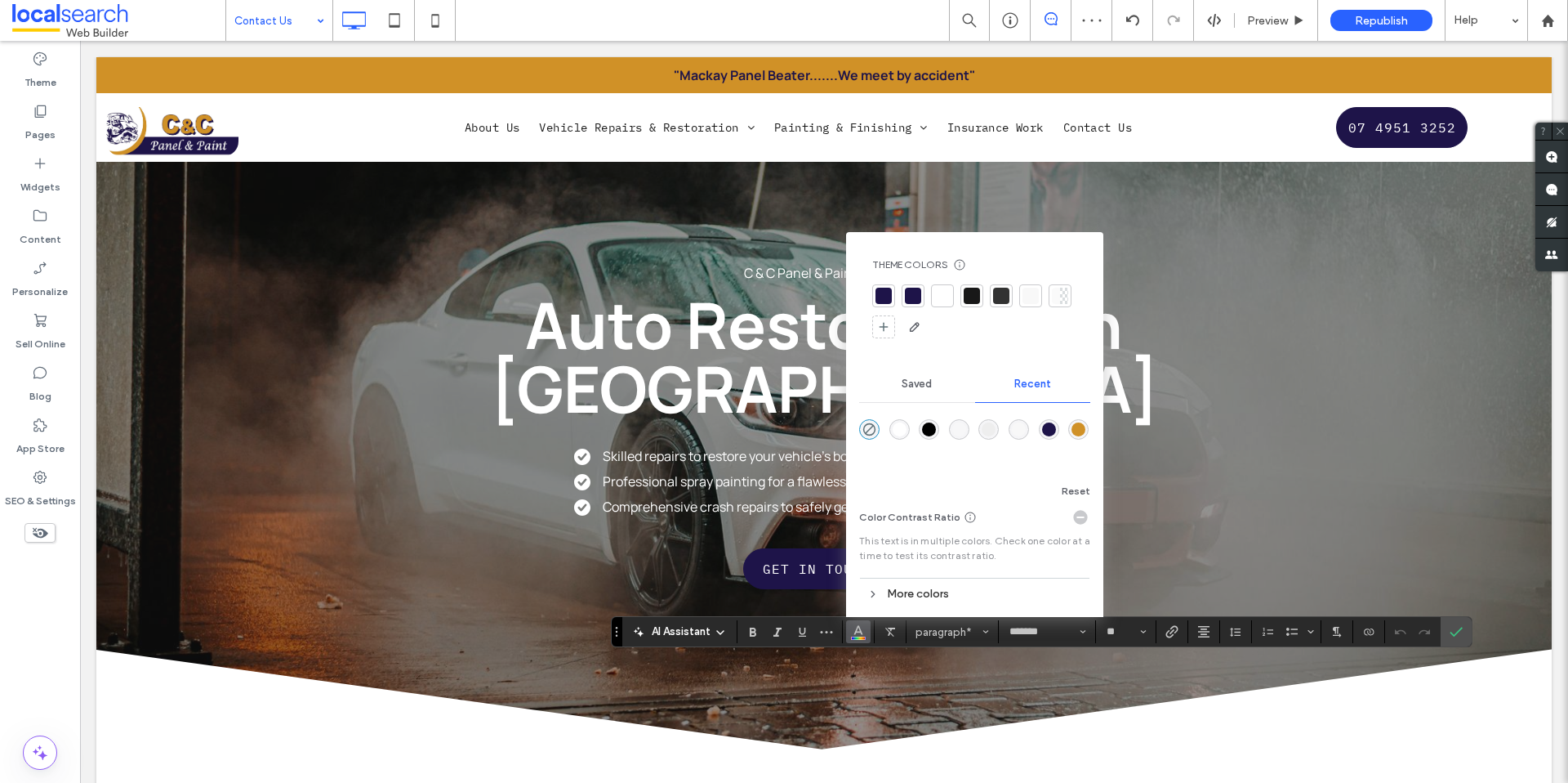
click at [947, 293] on div at bounding box center [942, 296] width 16 height 16
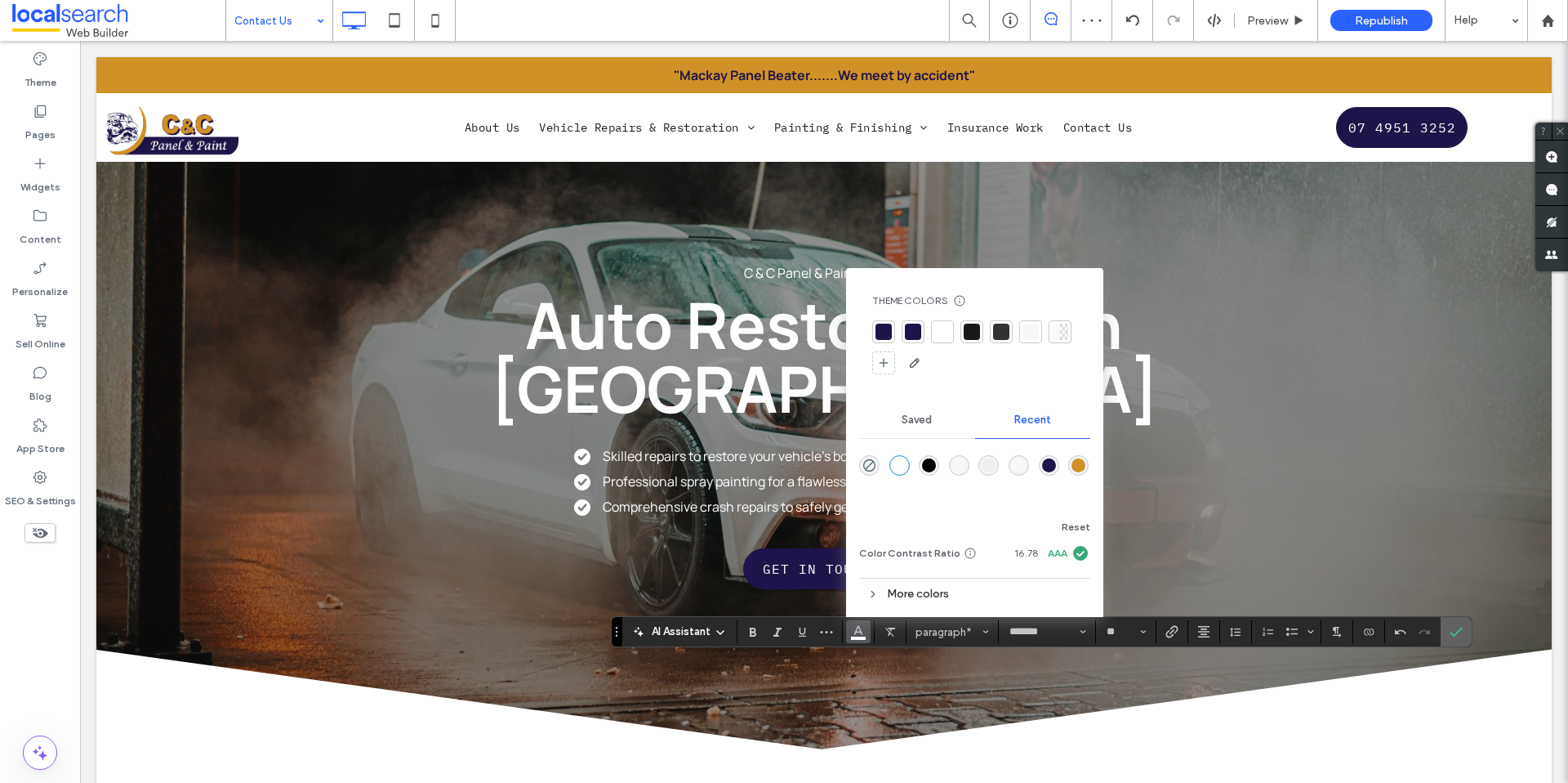
click at [1459, 627] on icon "Confirm" at bounding box center [1456, 631] width 13 height 13
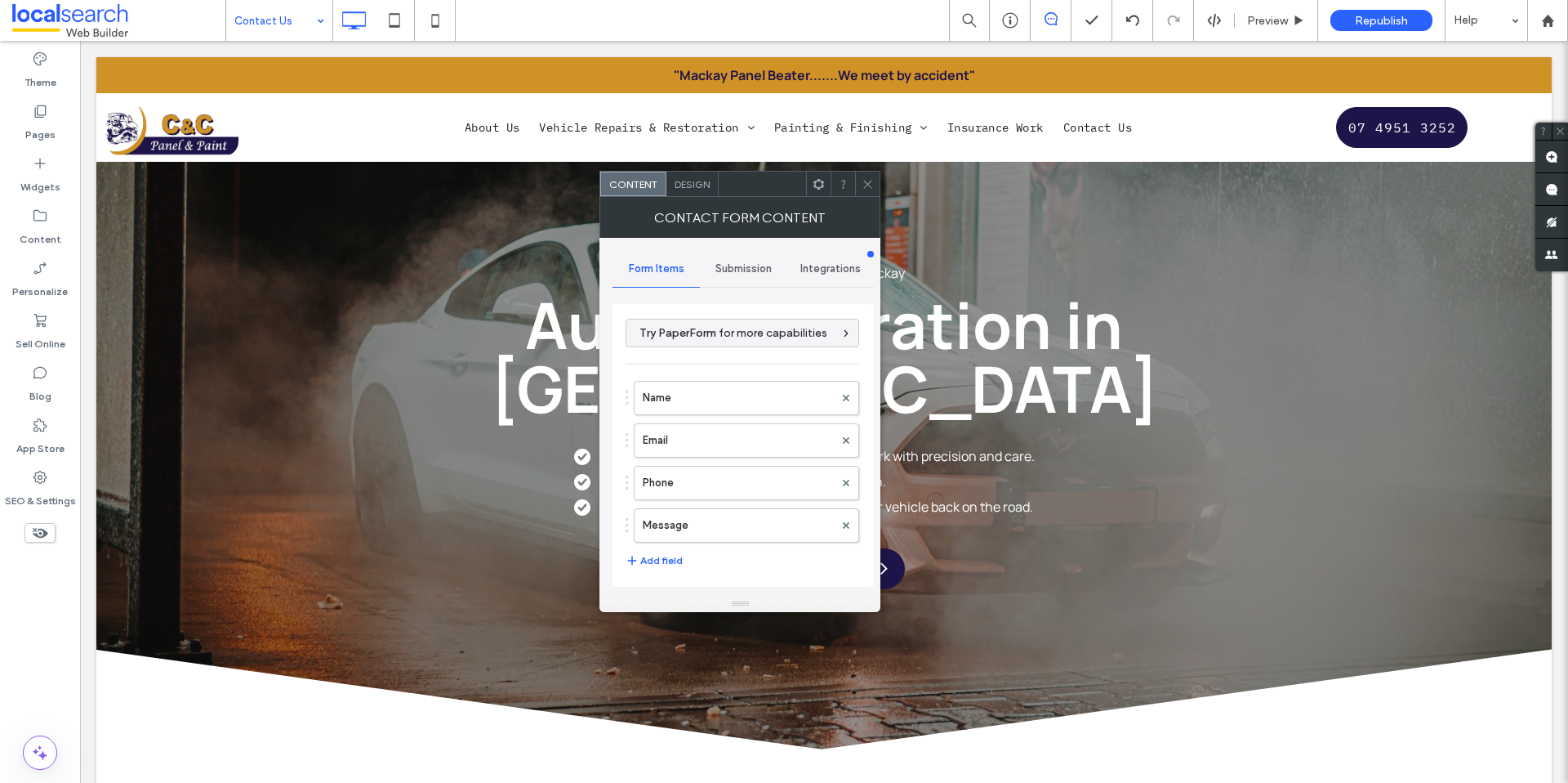
drag, startPoint x: 874, startPoint y: 181, endPoint x: 285, endPoint y: 3, distance: 615.3
click at [867, 181] on div at bounding box center [867, 184] width 25 height 25
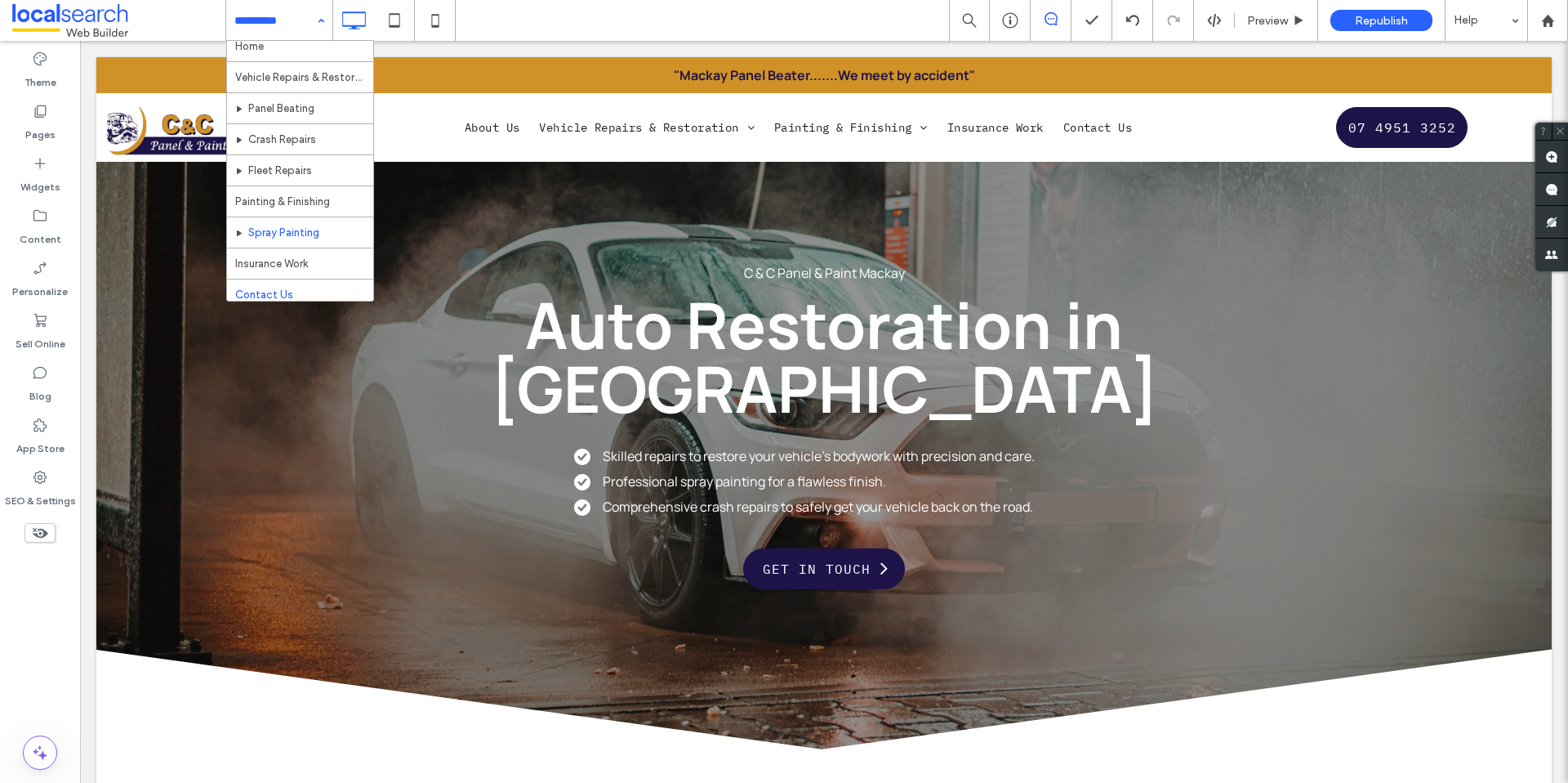
scroll to position [17, 0]
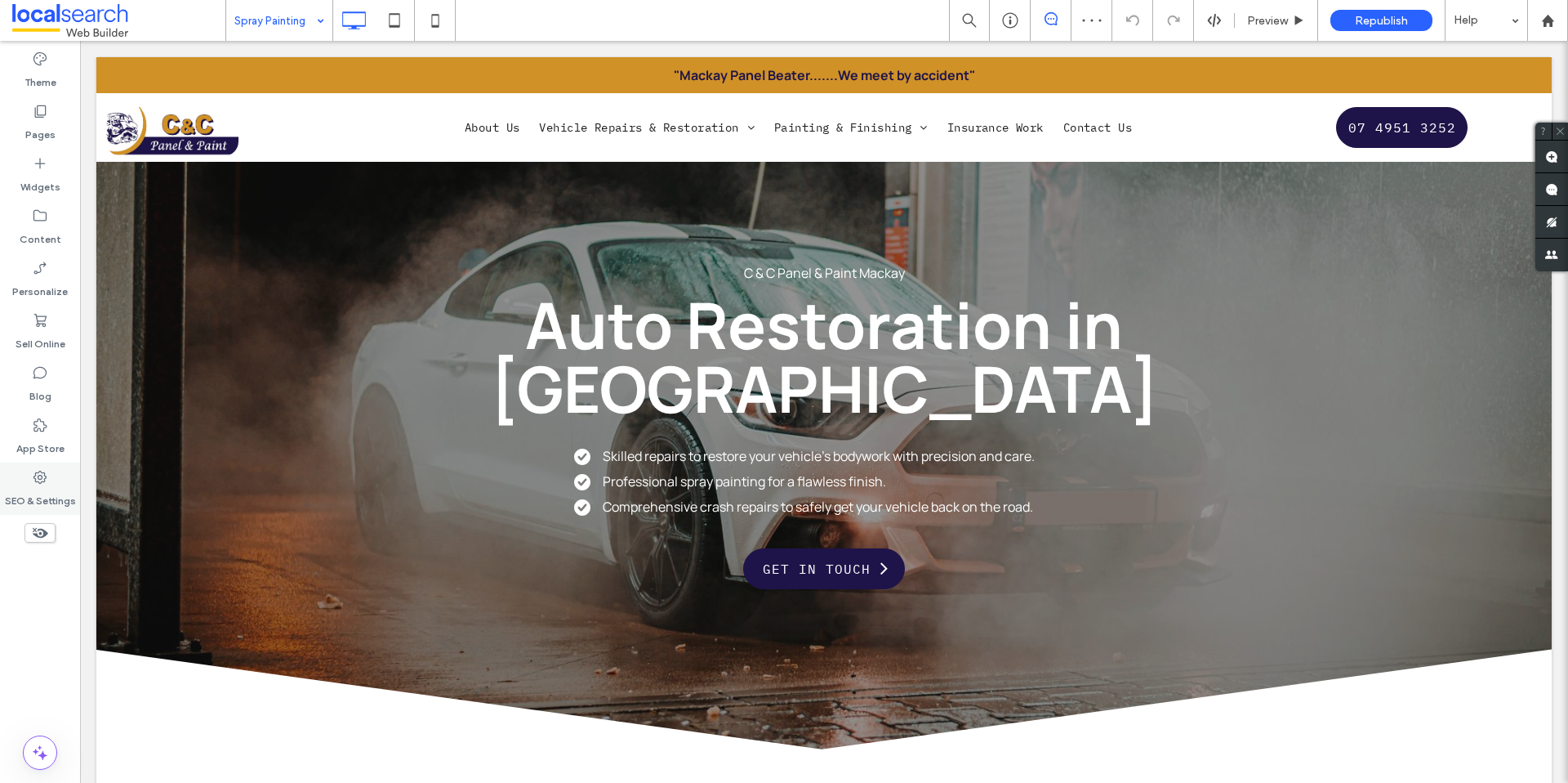
click at [37, 487] on label "SEO & Settings" at bounding box center [40, 496] width 71 height 23
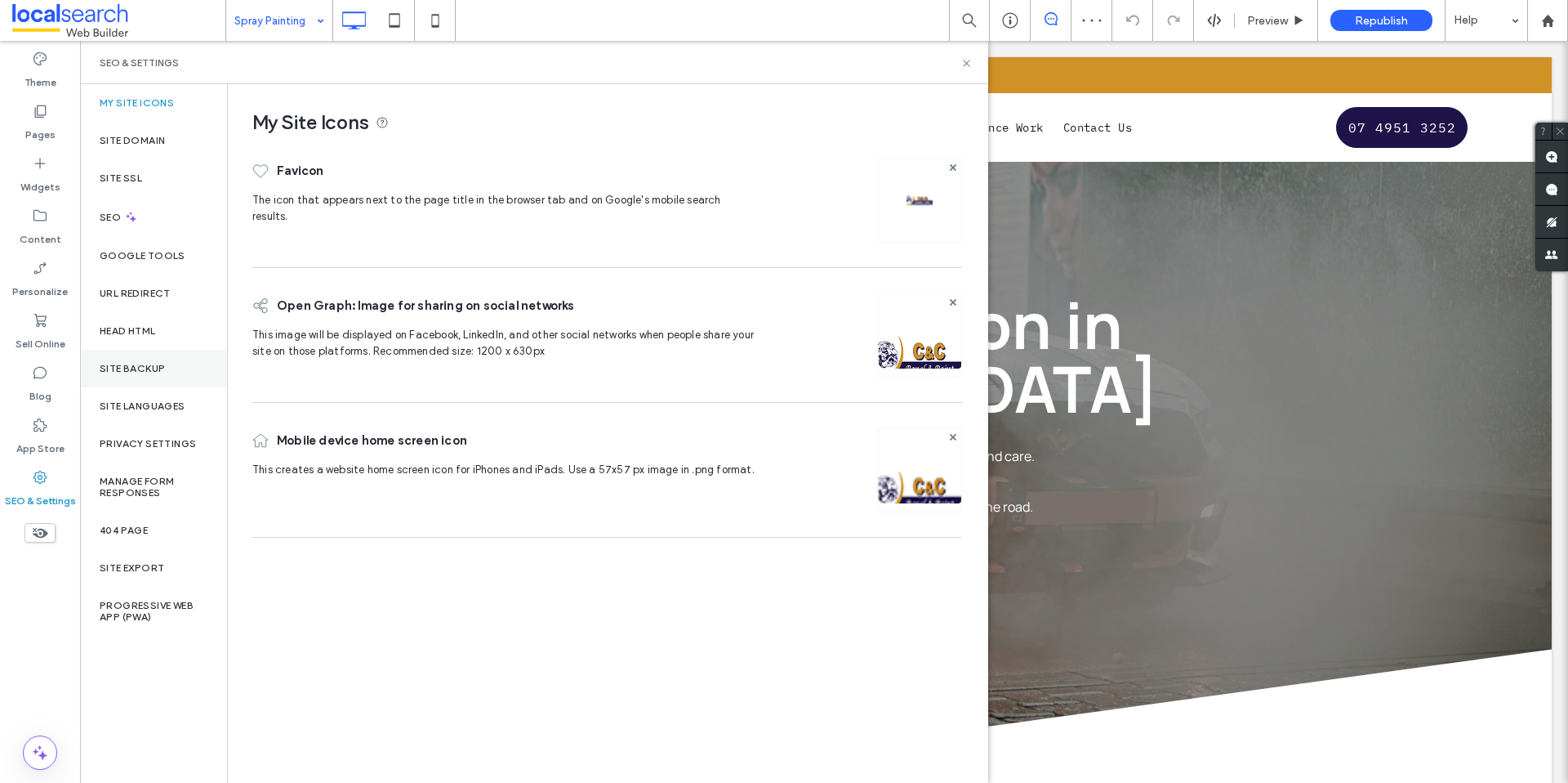
click at [146, 363] on label "Site Backup" at bounding box center [132, 368] width 65 height 11
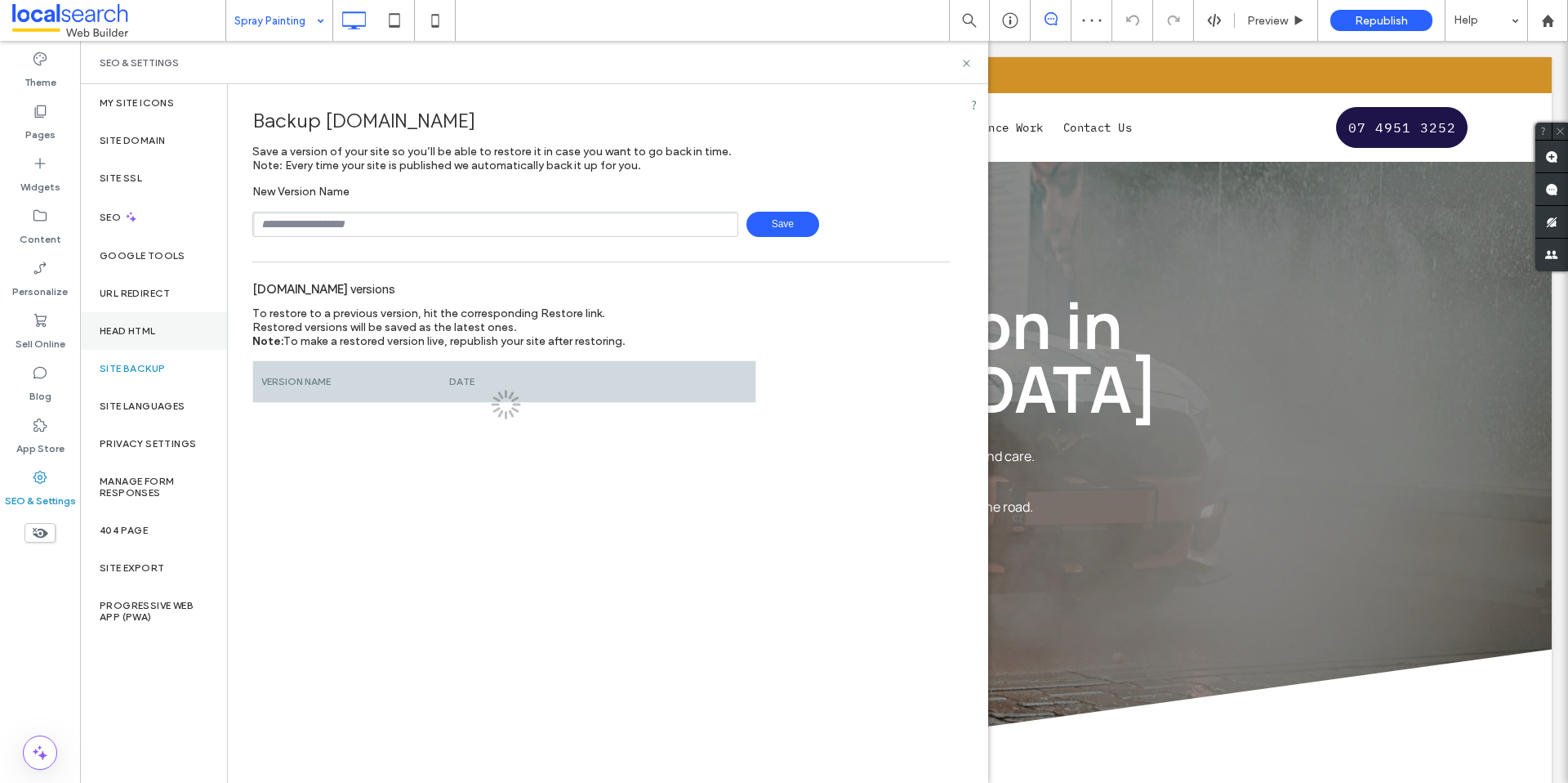
click at [146, 340] on div "Head HTML" at bounding box center [153, 332] width 147 height 38
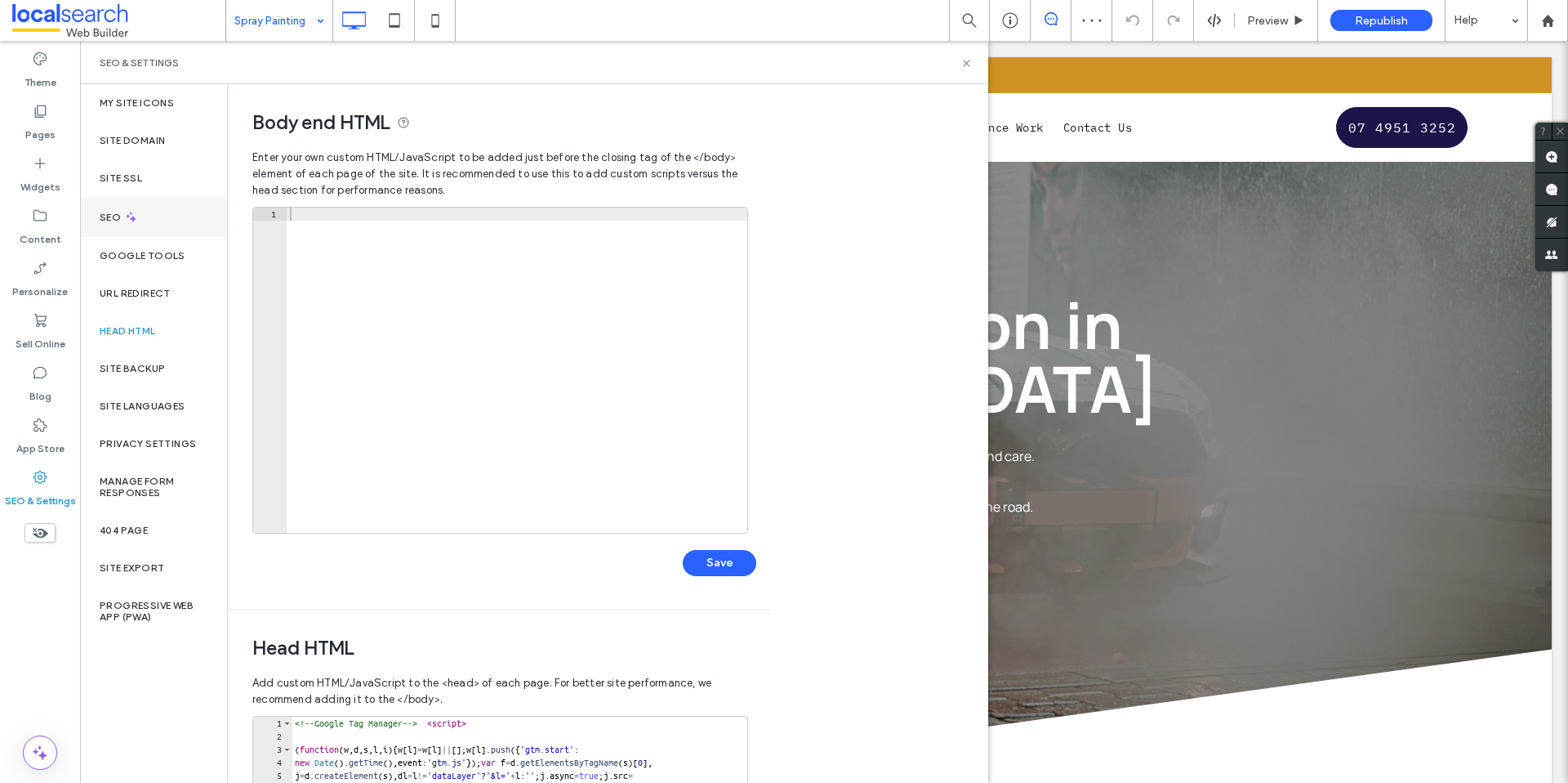
click at [163, 211] on div "SEO" at bounding box center [153, 217] width 147 height 40
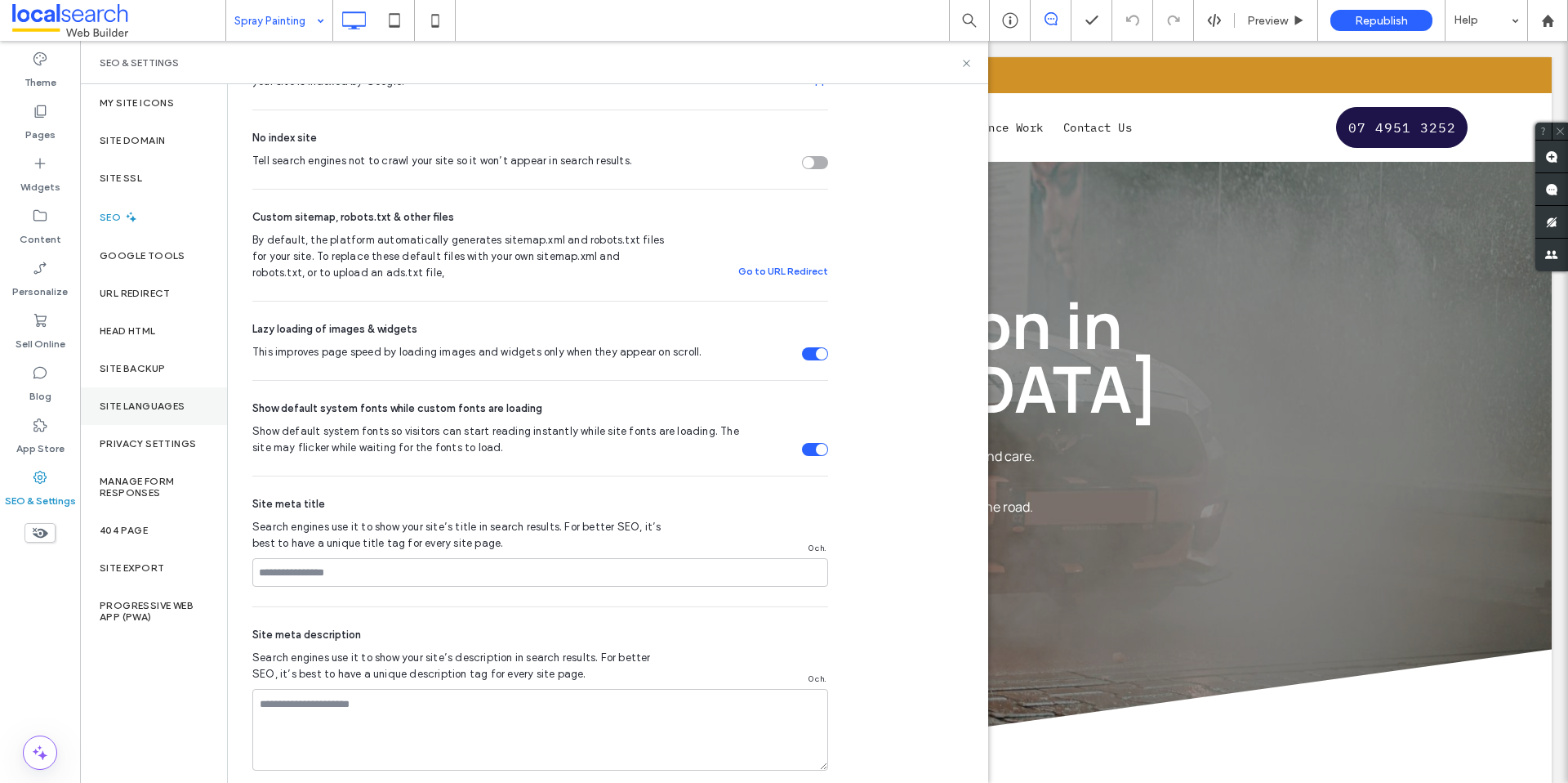
scroll to position [501, 0]
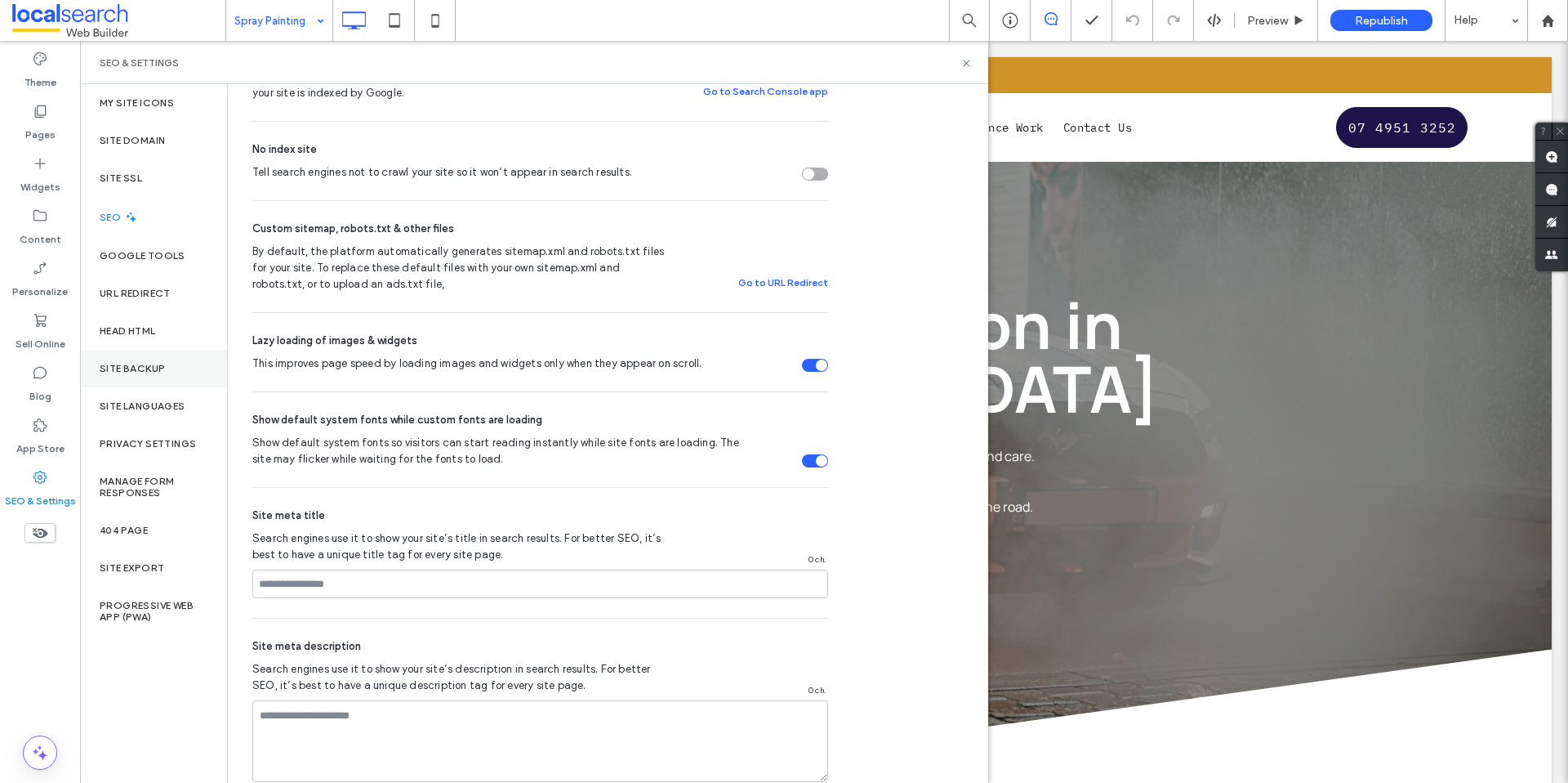
click at [151, 363] on label "Site Backup" at bounding box center [132, 368] width 65 height 11
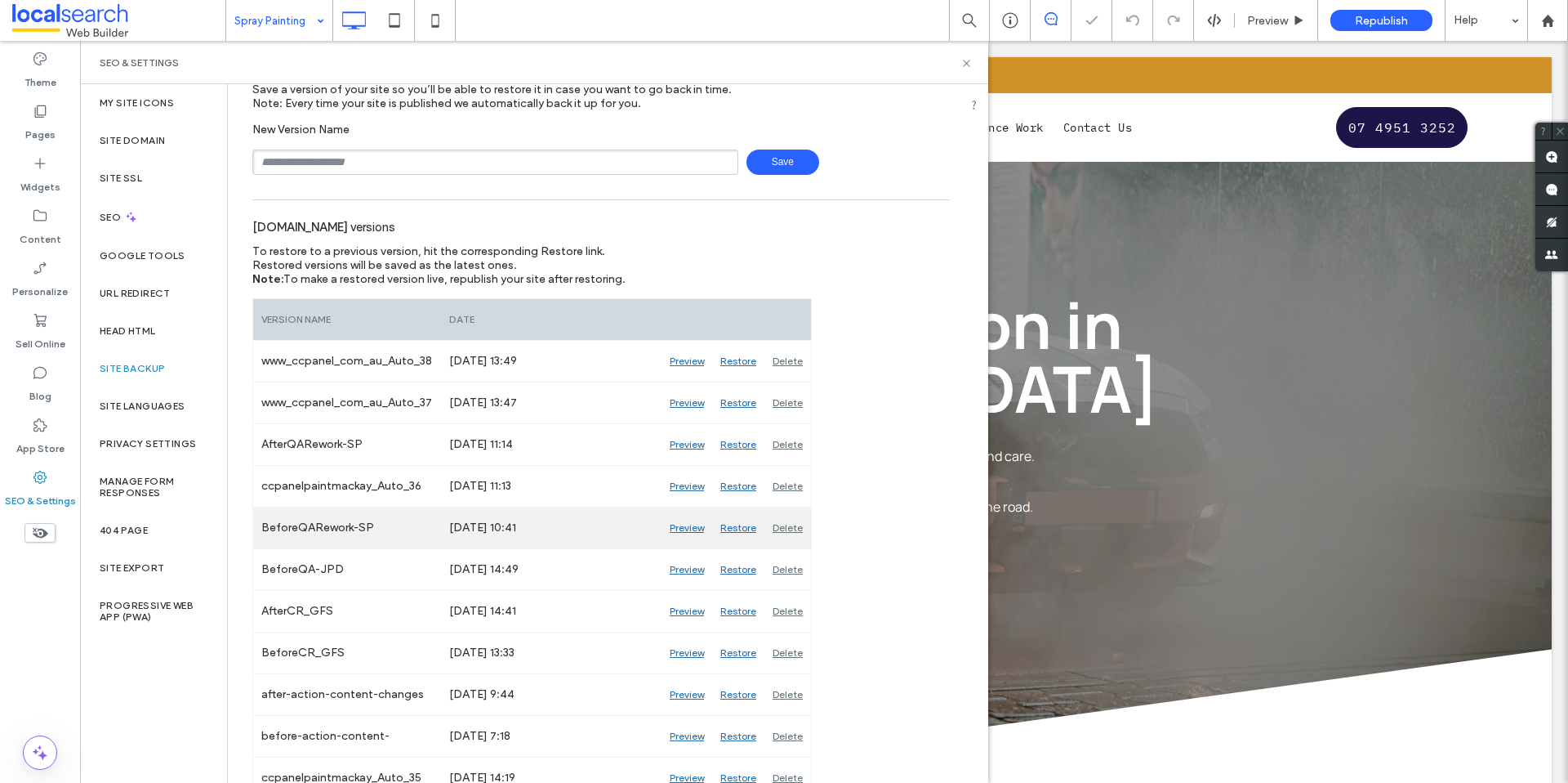
scroll to position [196, 0]
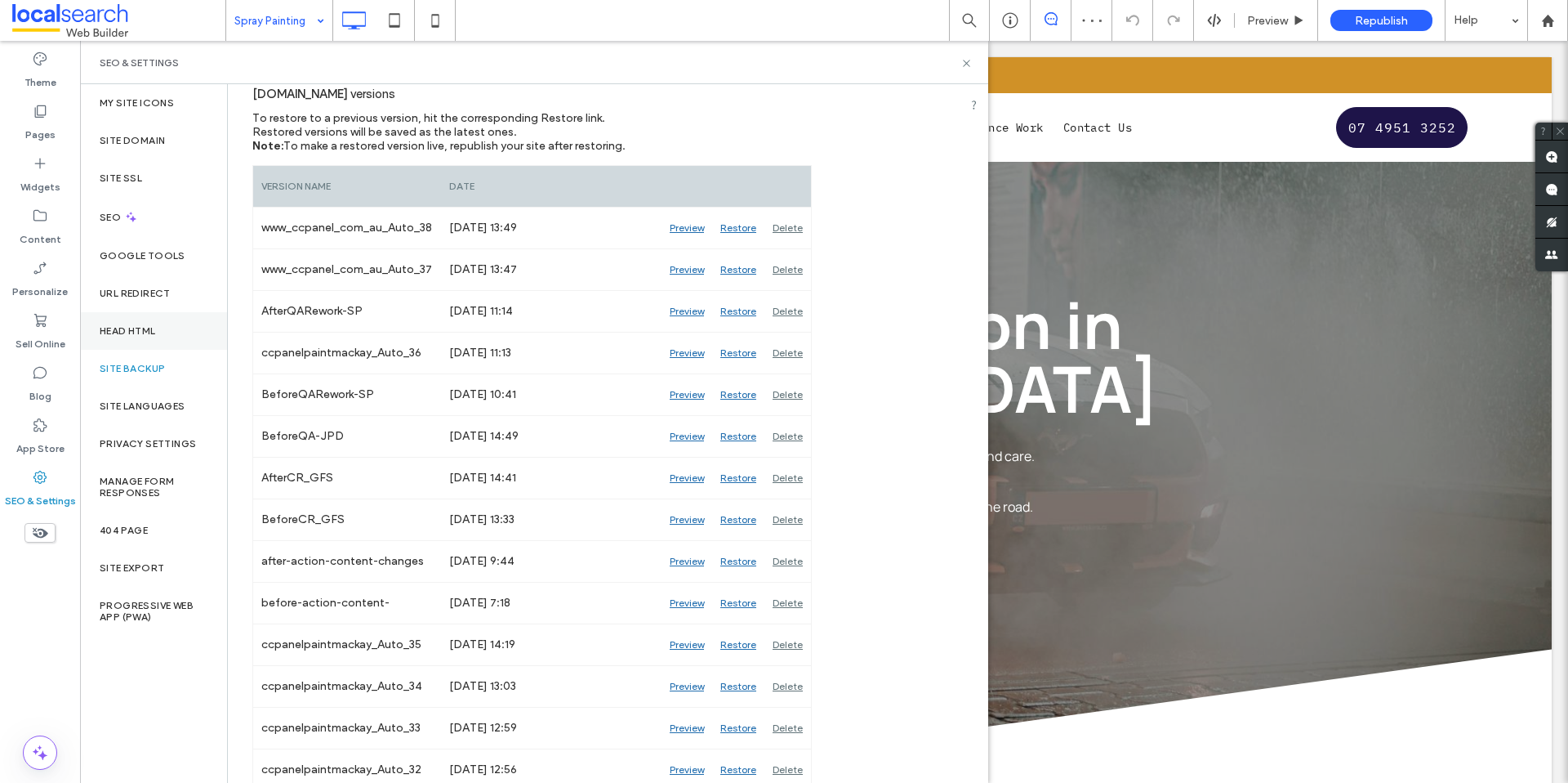
click at [148, 329] on label "Head HTML" at bounding box center [128, 331] width 56 height 11
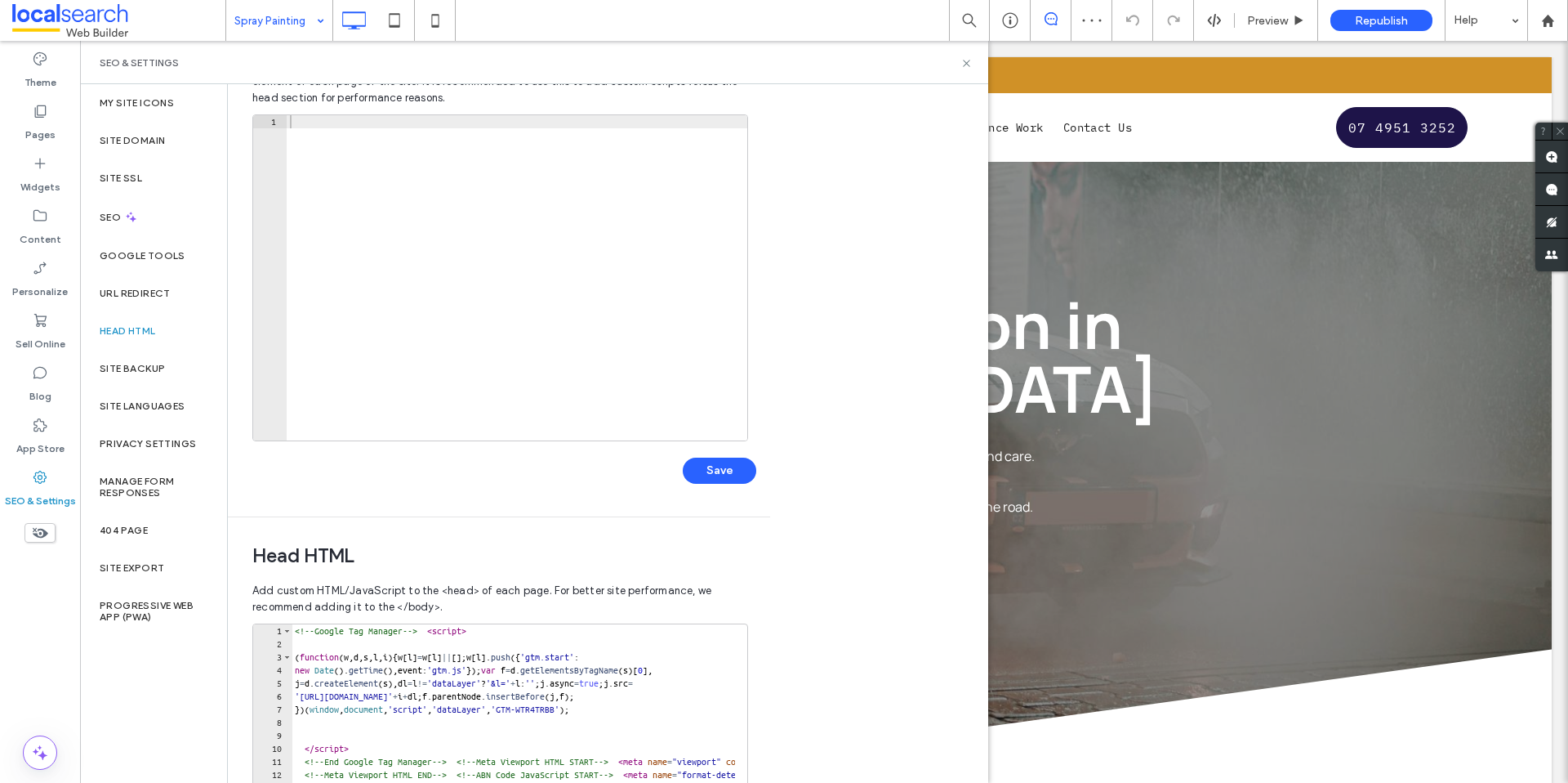
scroll to position [337, 0]
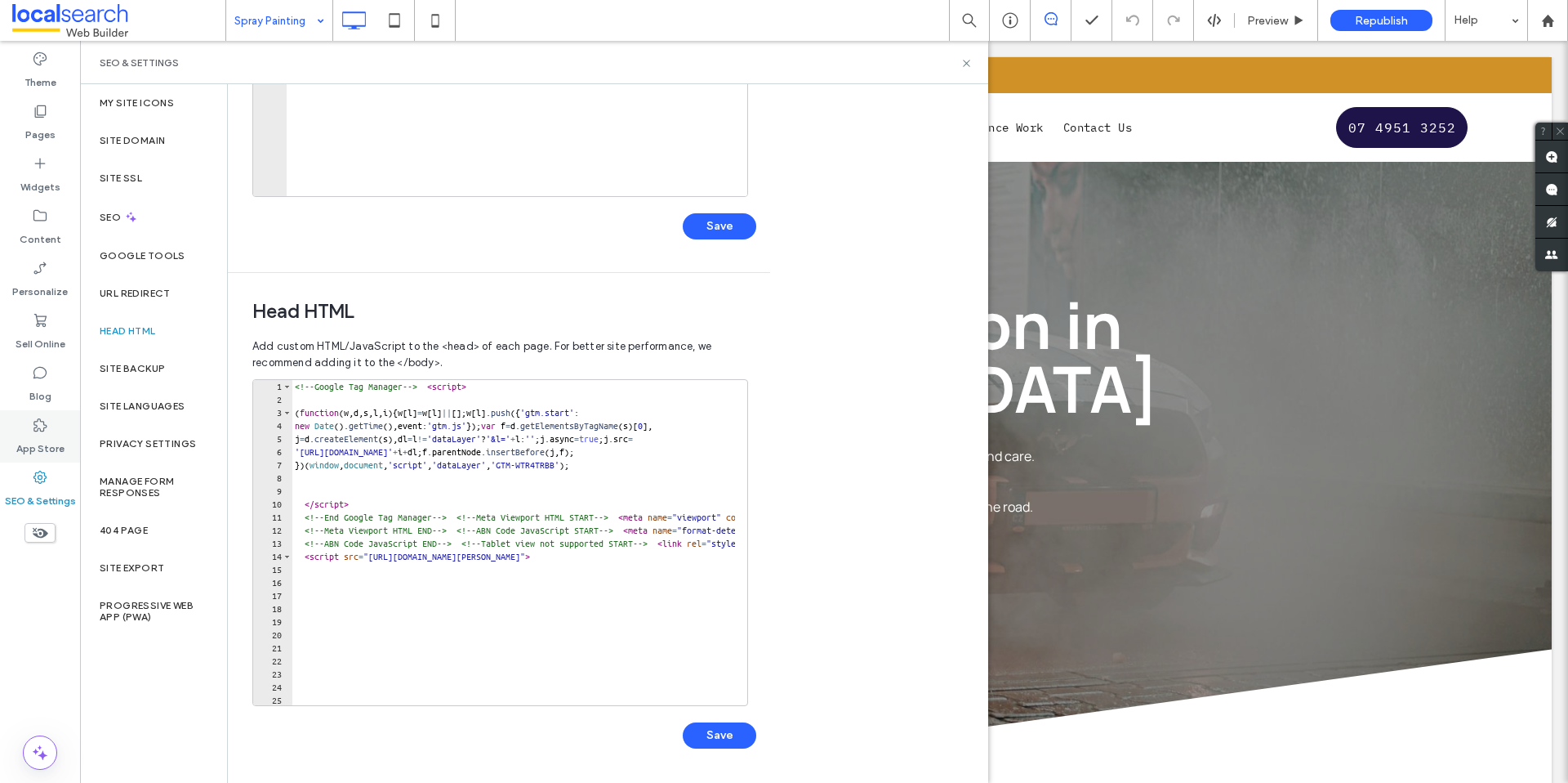
click at [39, 442] on label "App Store" at bounding box center [40, 444] width 48 height 23
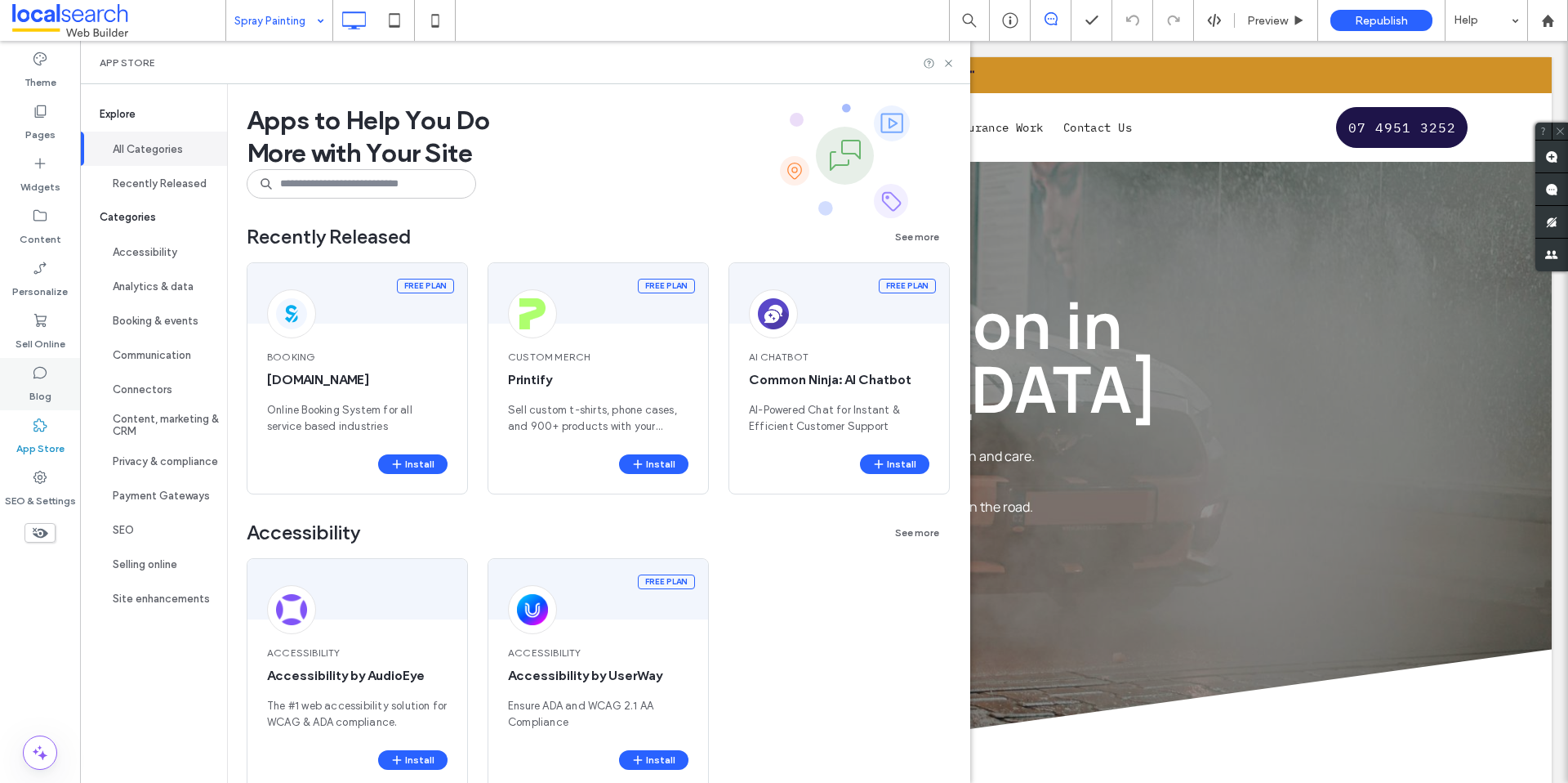
click at [46, 399] on label "Blog" at bounding box center [40, 392] width 22 height 23
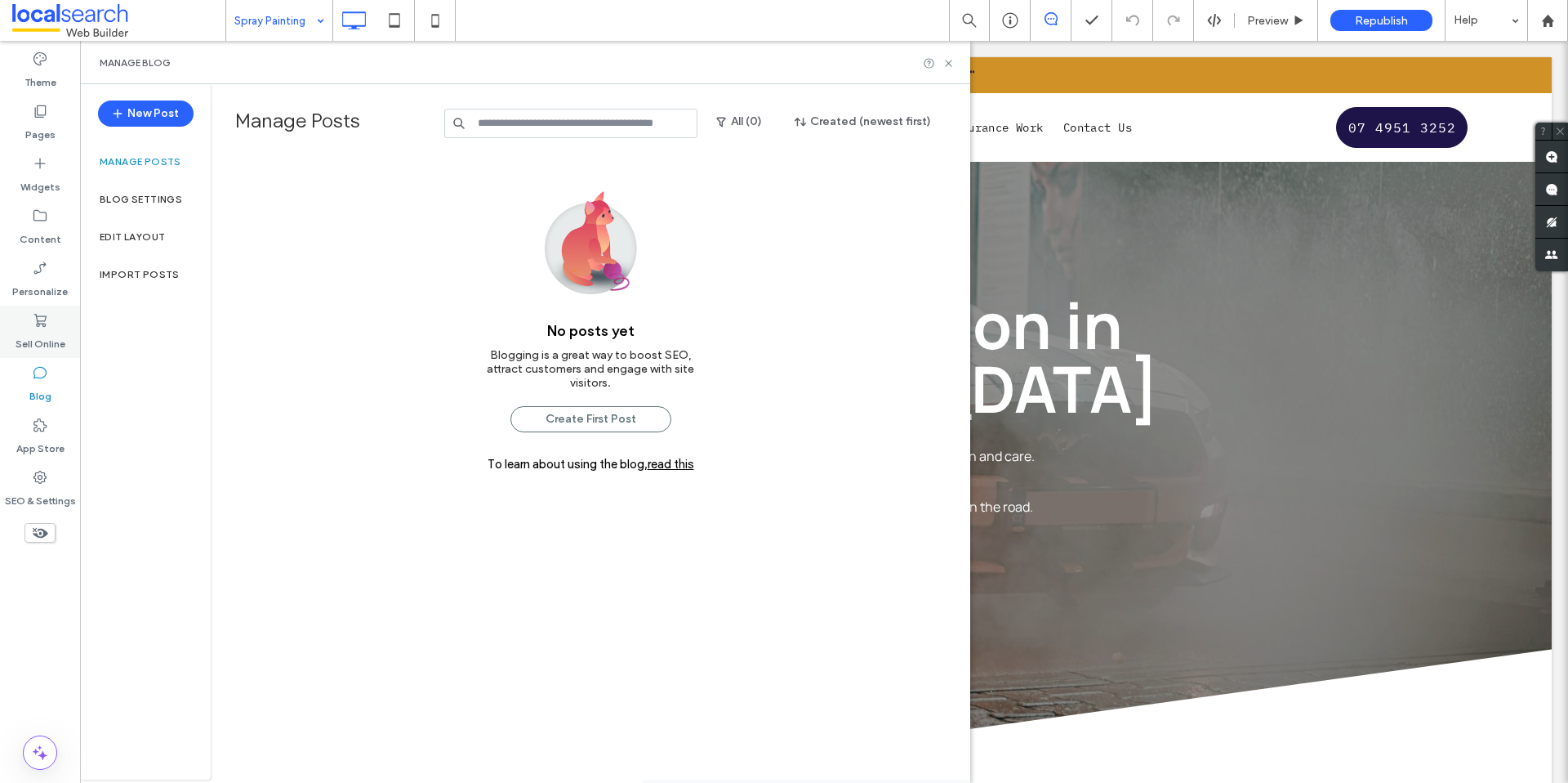
click at [46, 348] on label "Sell Online" at bounding box center [41, 340] width 50 height 23
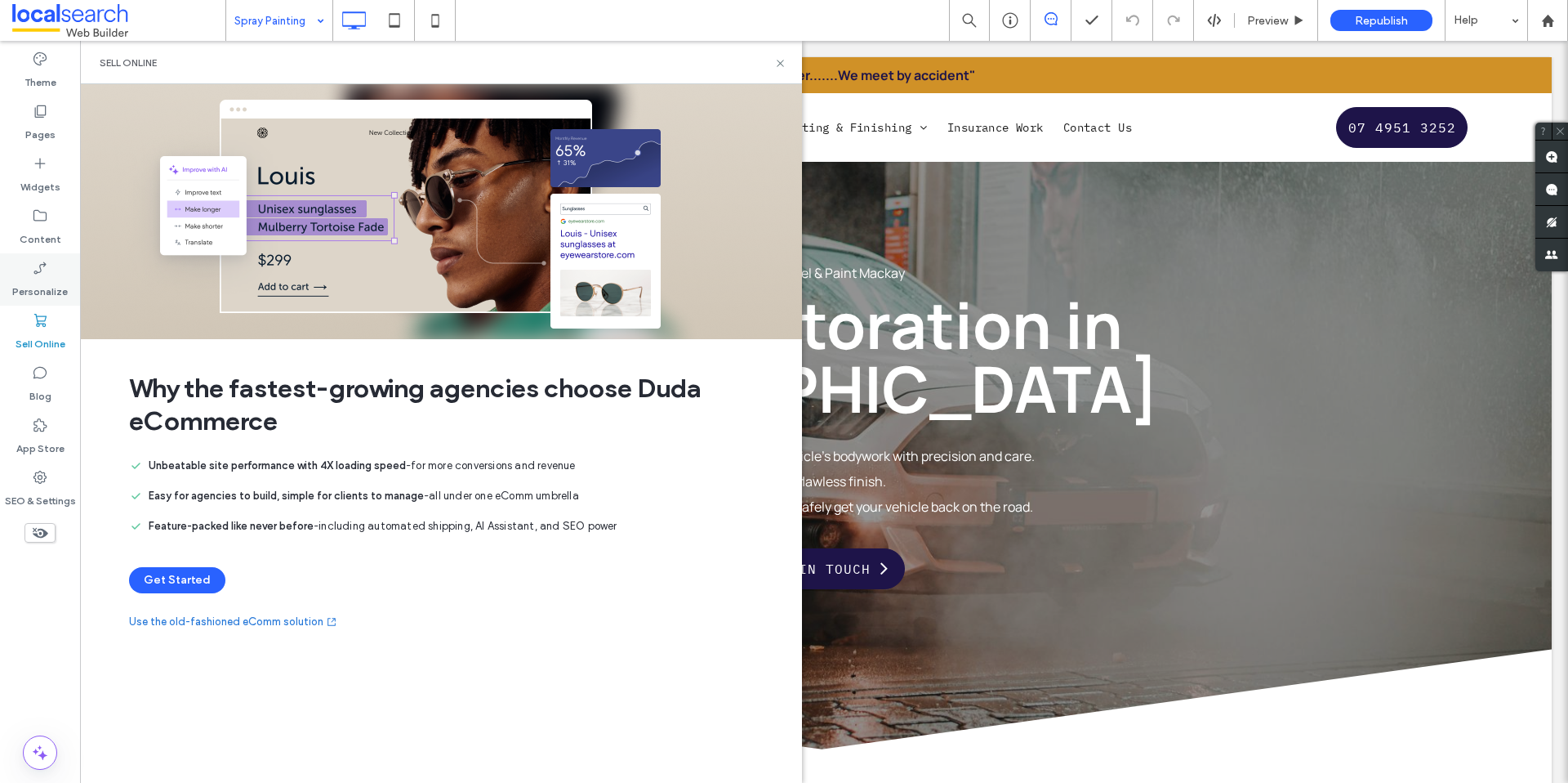
click at [38, 279] on label "Personalize" at bounding box center [40, 288] width 56 height 23
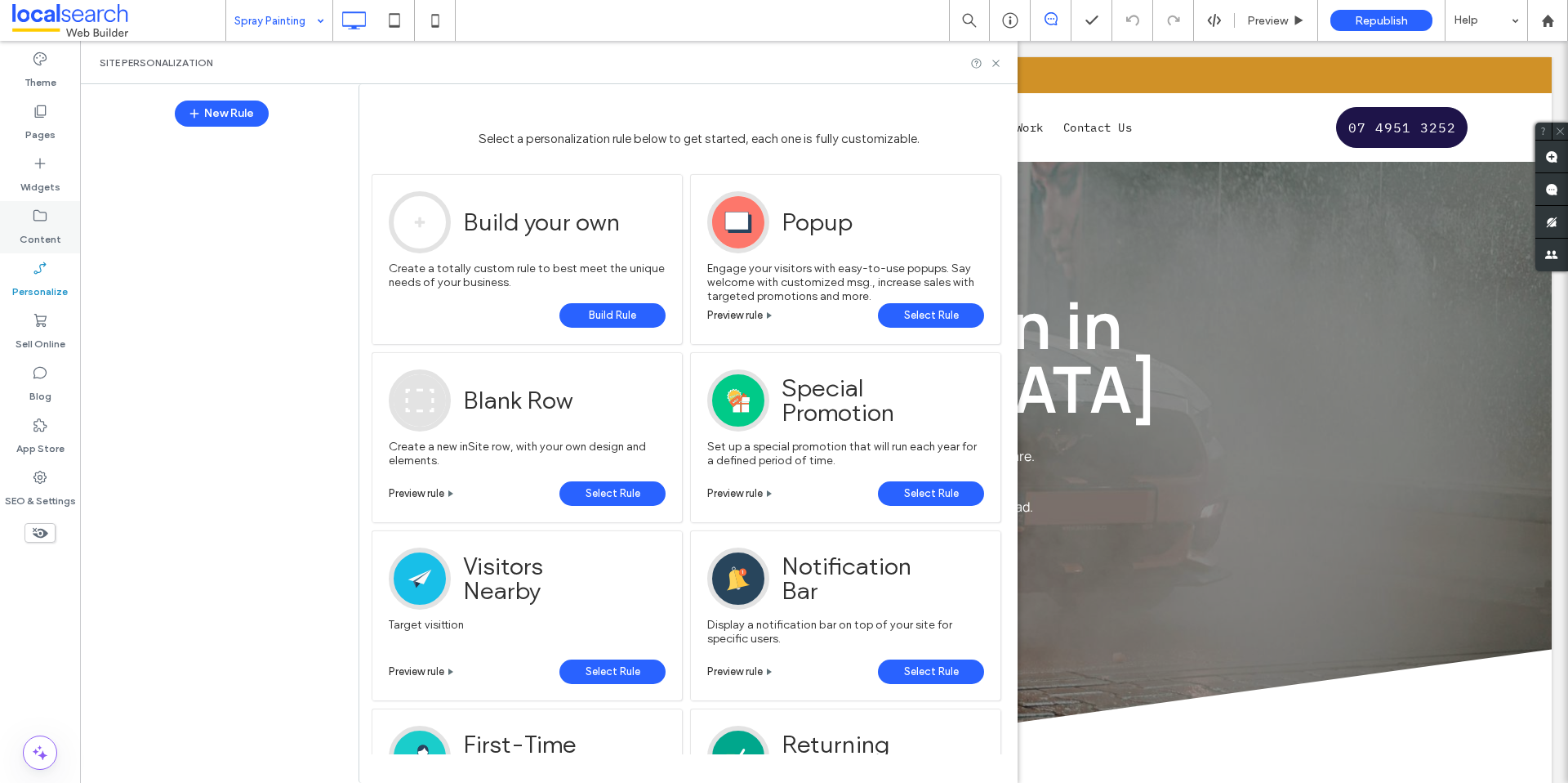
click at [49, 218] on div "Content" at bounding box center [40, 227] width 80 height 52
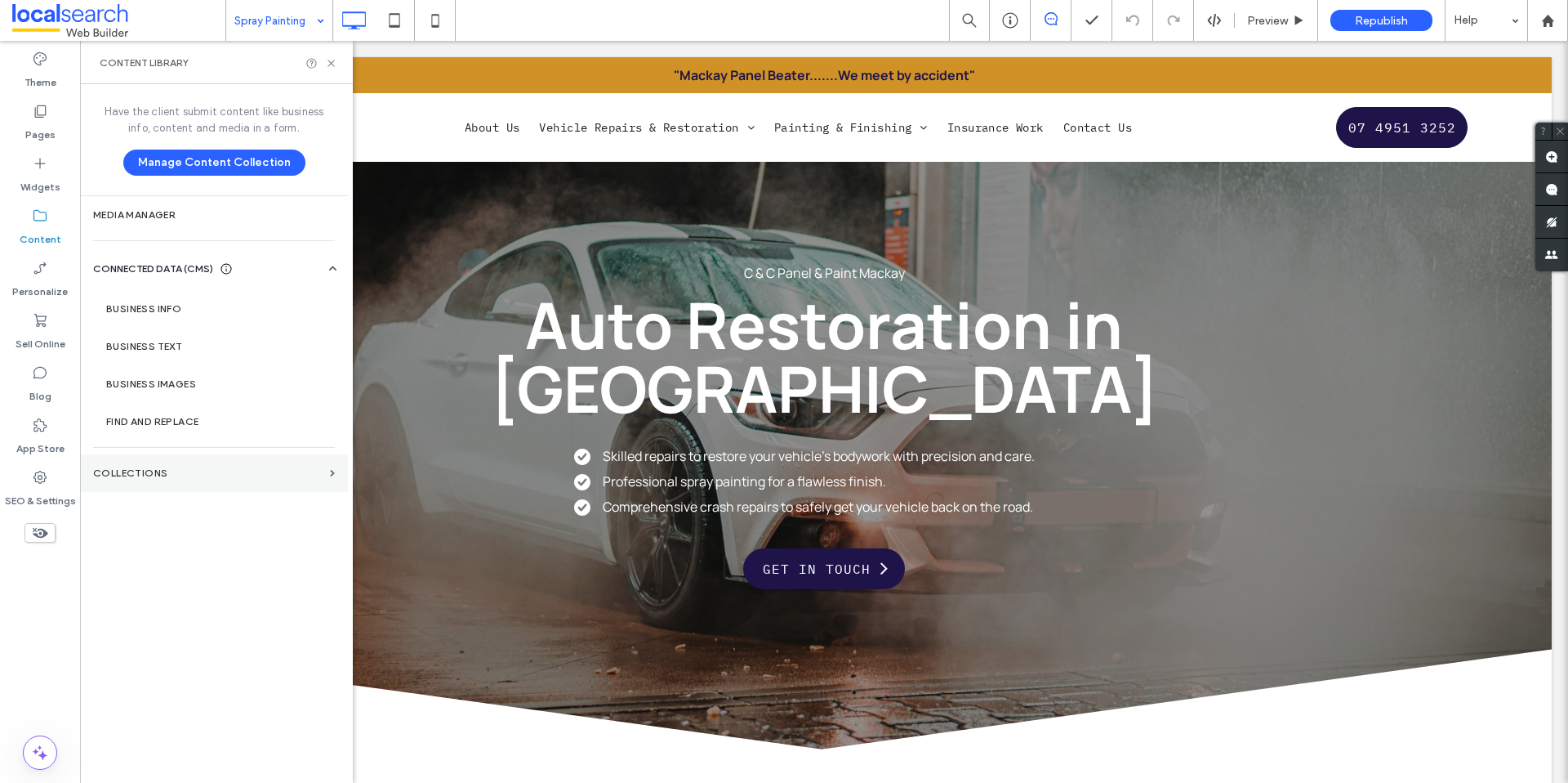
click at [137, 470] on label "Collections" at bounding box center [208, 472] width 231 height 11
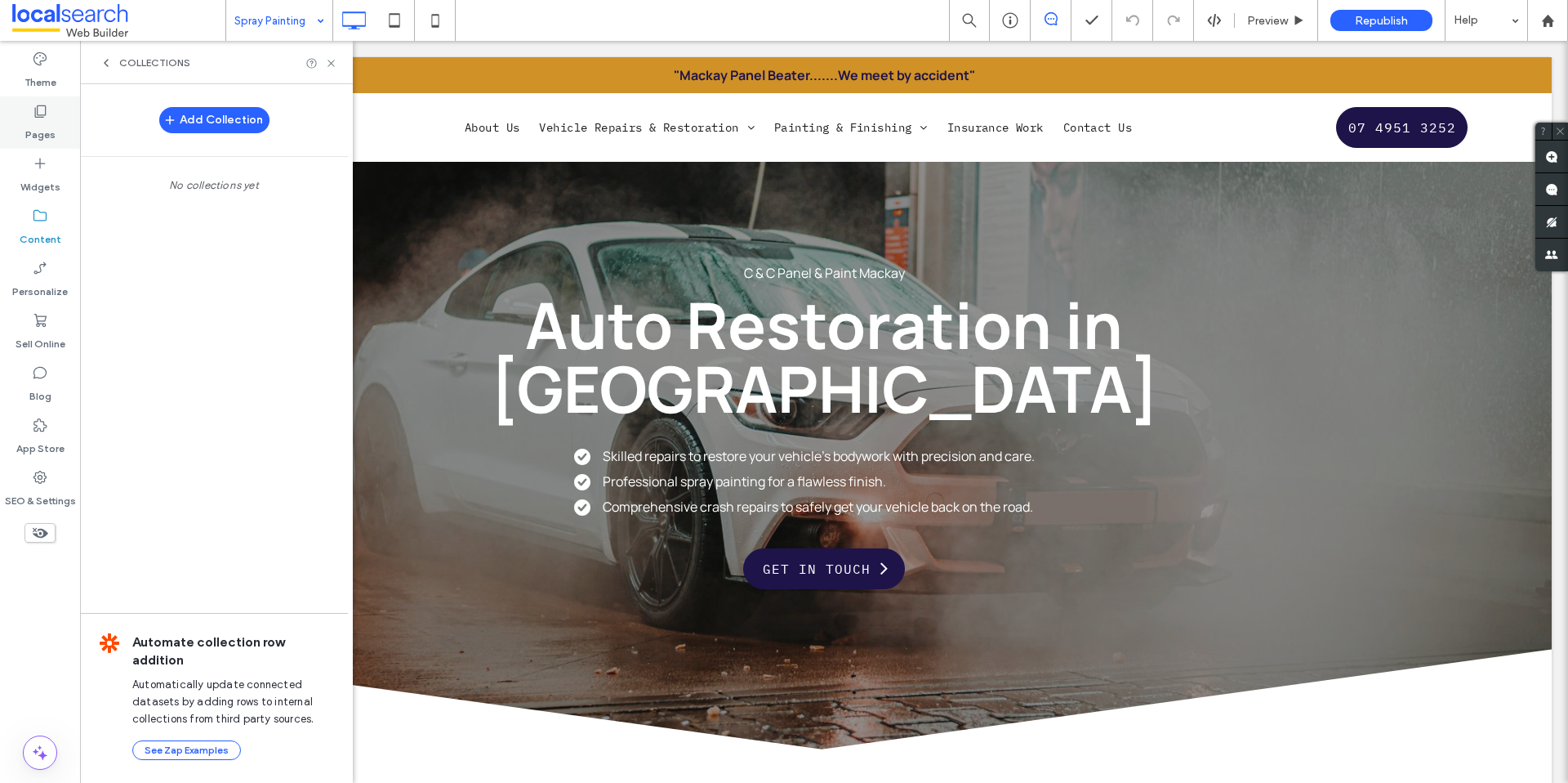
click at [47, 119] on label "Pages" at bounding box center [40, 130] width 30 height 23
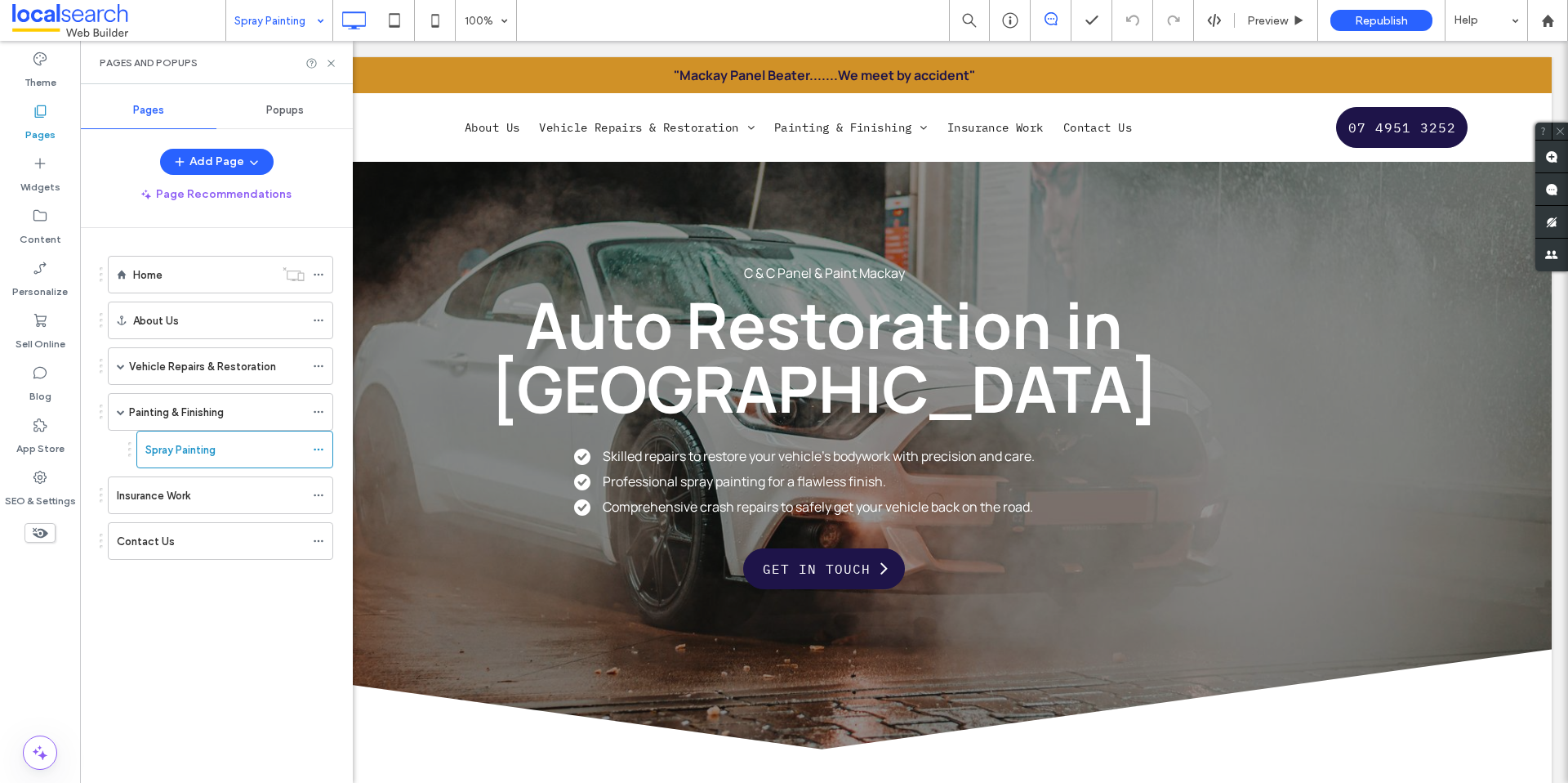
click at [288, 116] on div "Add Collection" at bounding box center [214, 120] width 267 height 33
click at [287, 115] on span "Popups" at bounding box center [285, 110] width 38 height 13
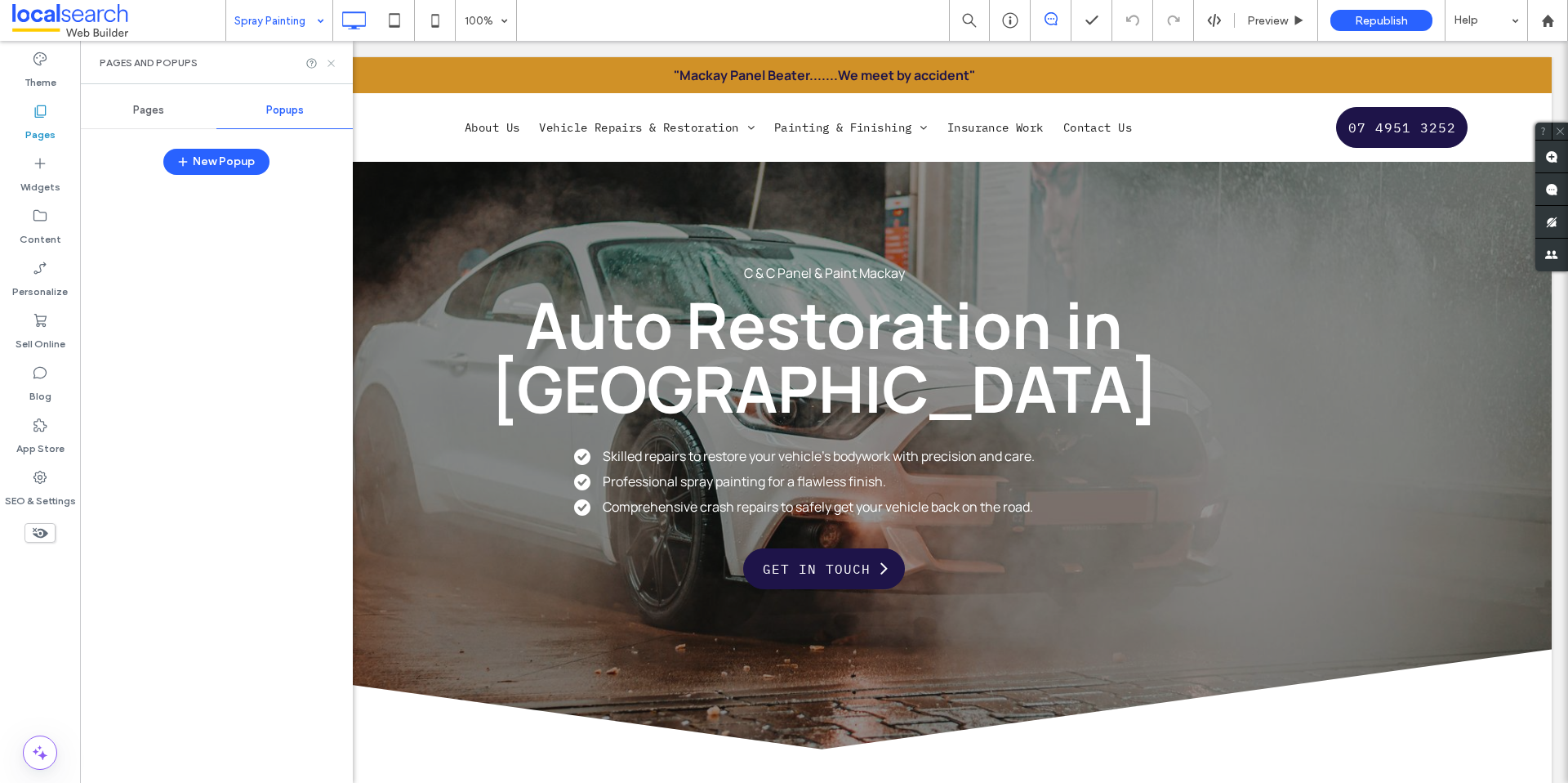
click at [329, 62] on icon at bounding box center [331, 63] width 12 height 12
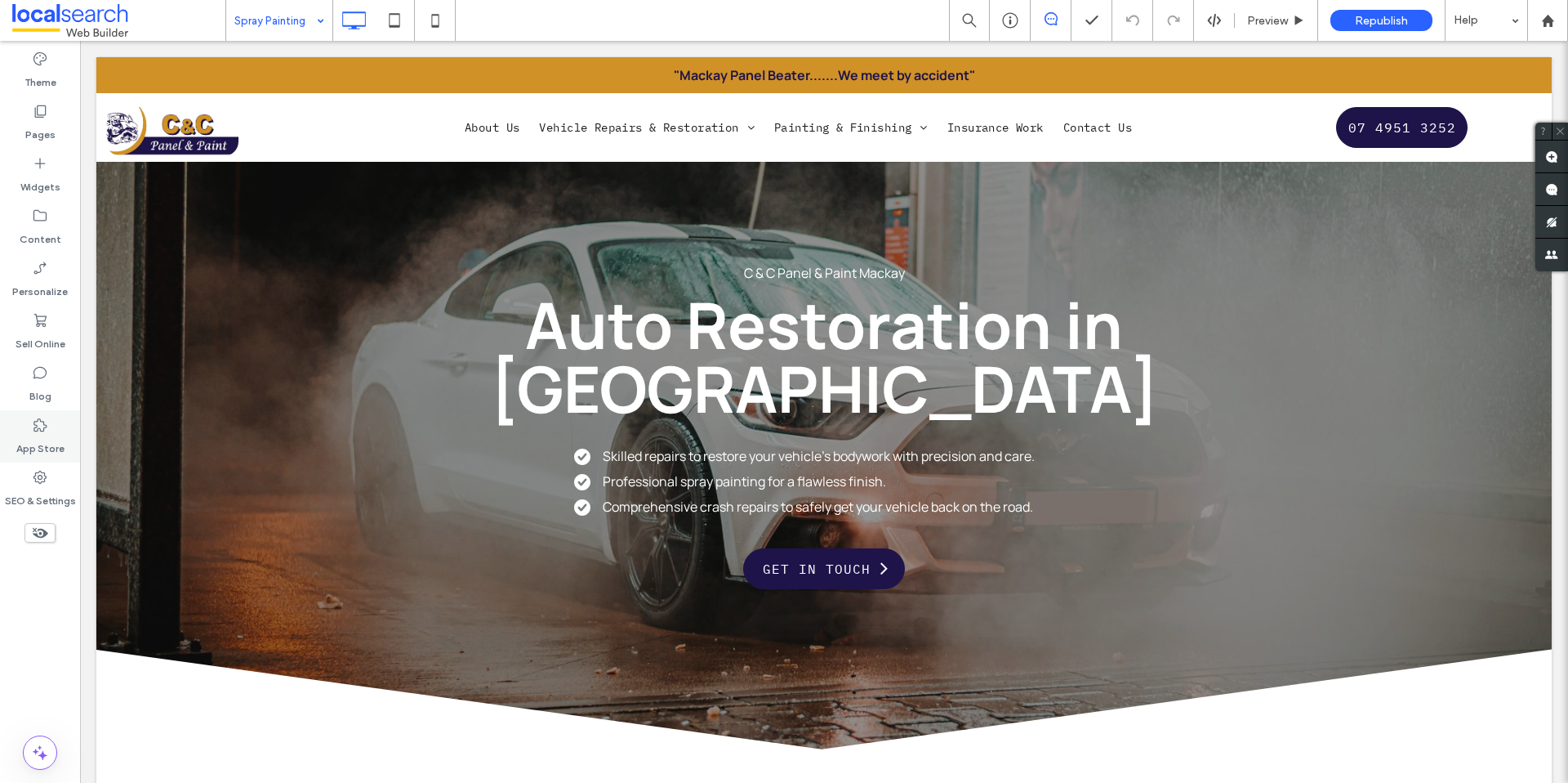
drag, startPoint x: 34, startPoint y: 454, endPoint x: 52, endPoint y: 459, distance: 18.7
click at [34, 454] on label "App Store" at bounding box center [40, 444] width 48 height 23
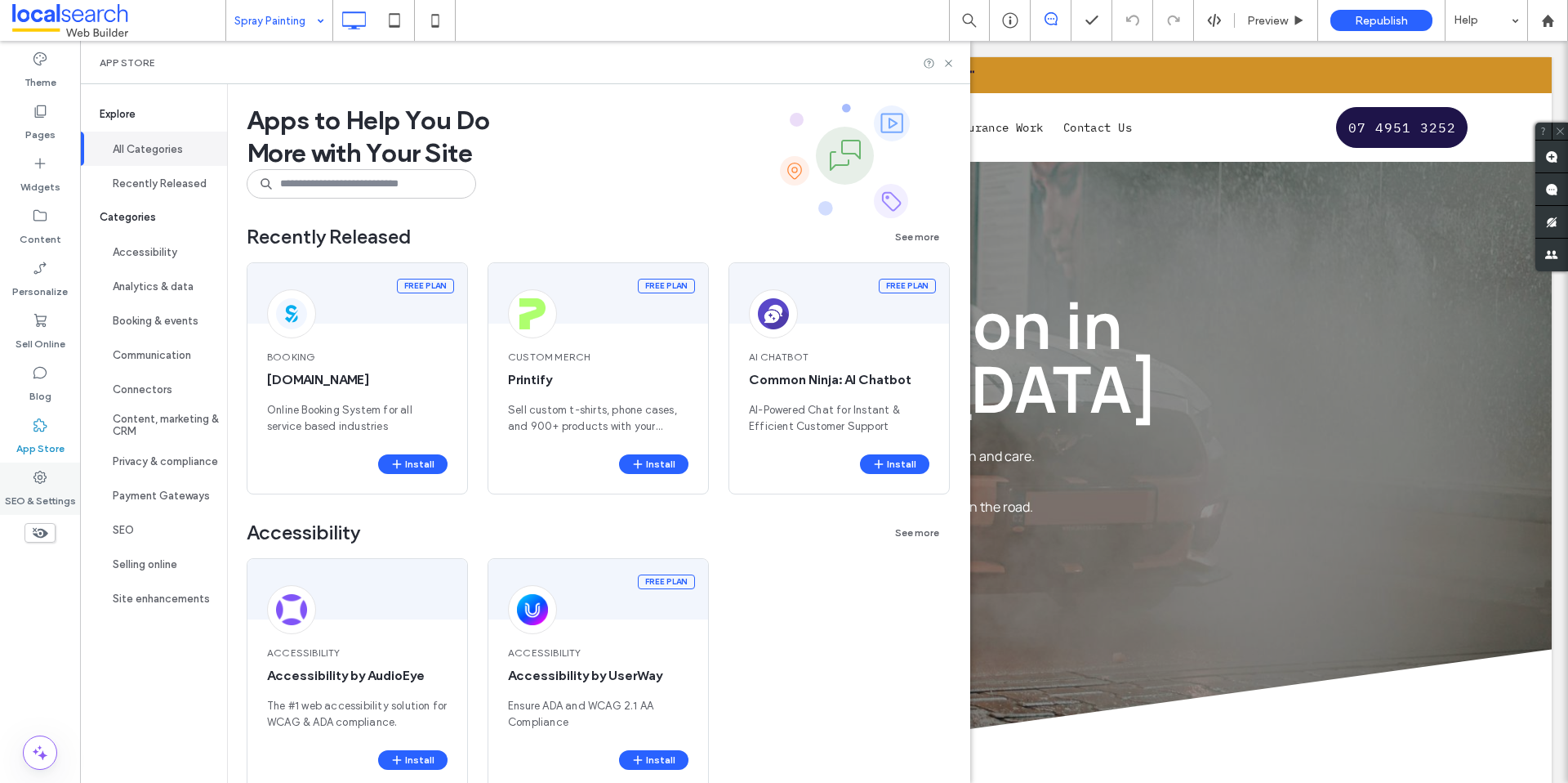
click at [51, 465] on div "SEO & Settings" at bounding box center [40, 488] width 80 height 52
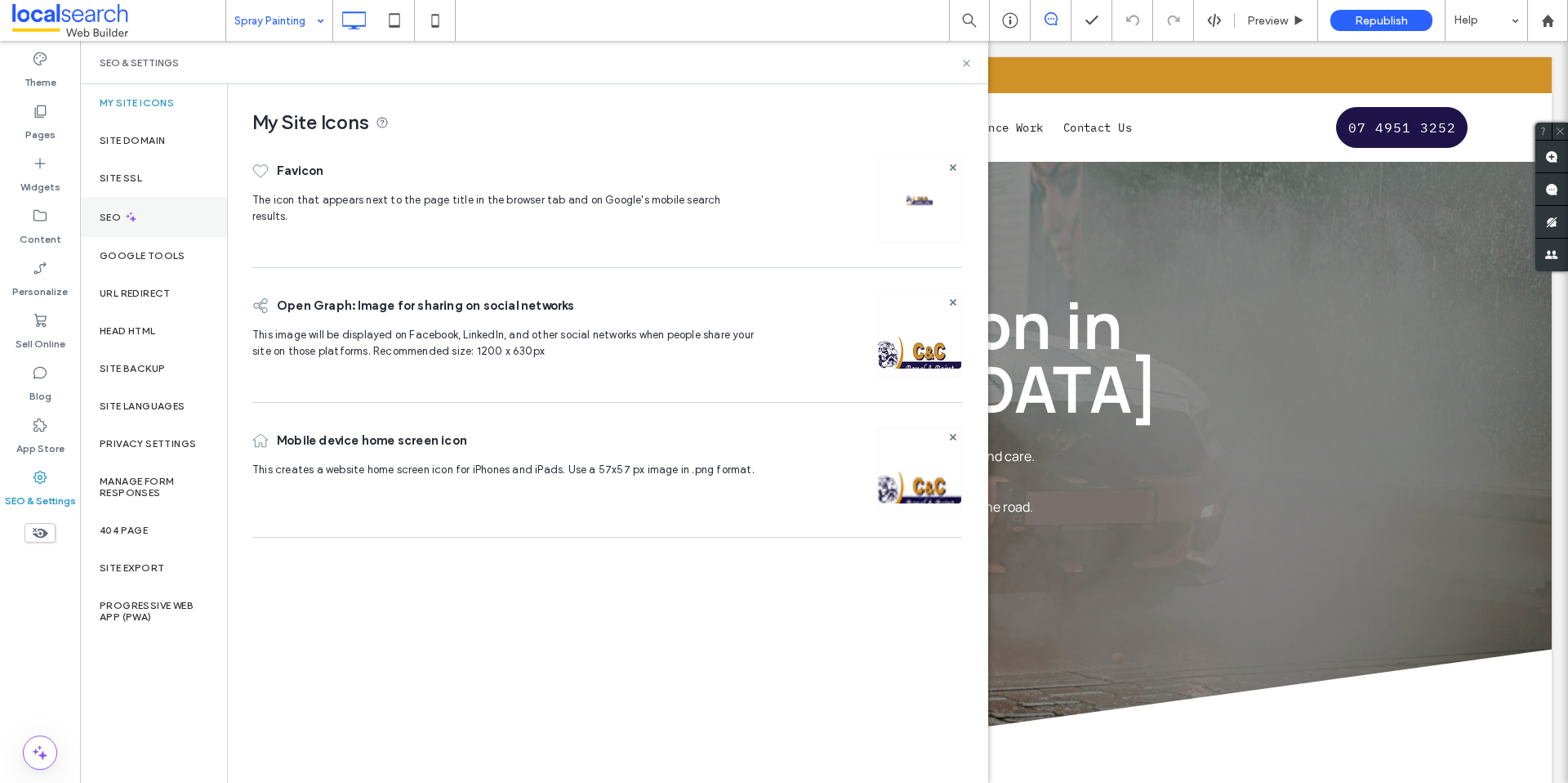
click at [157, 210] on div "SEO" at bounding box center [153, 217] width 147 height 40
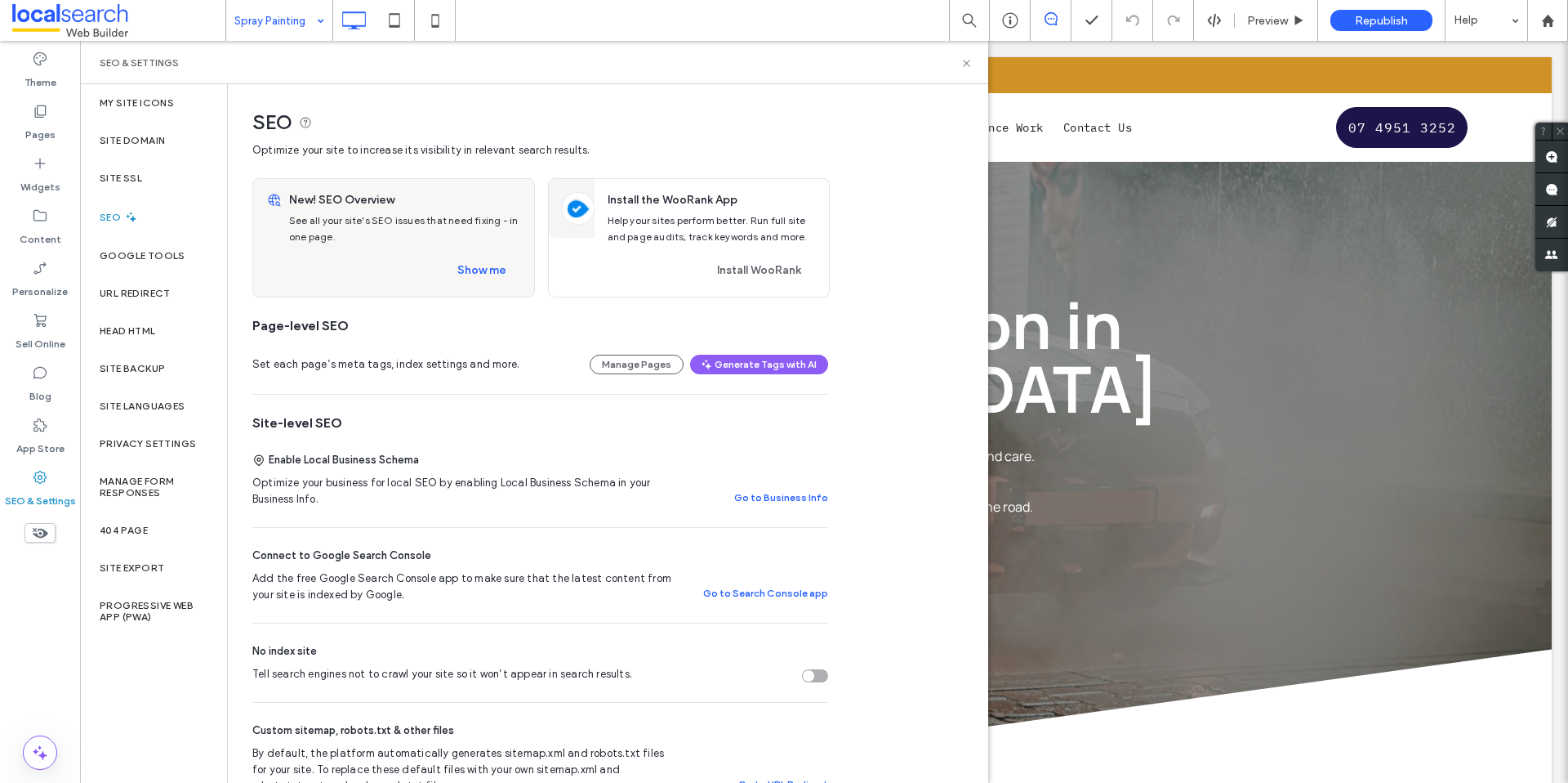
click at [799, 510] on div "Enable Local Business Schema Optimize your business for local SEO by enabling L…" at bounding box center [540, 479] width 576 height 95
click at [795, 503] on button "Go to Business Info" at bounding box center [782, 498] width 94 height 20
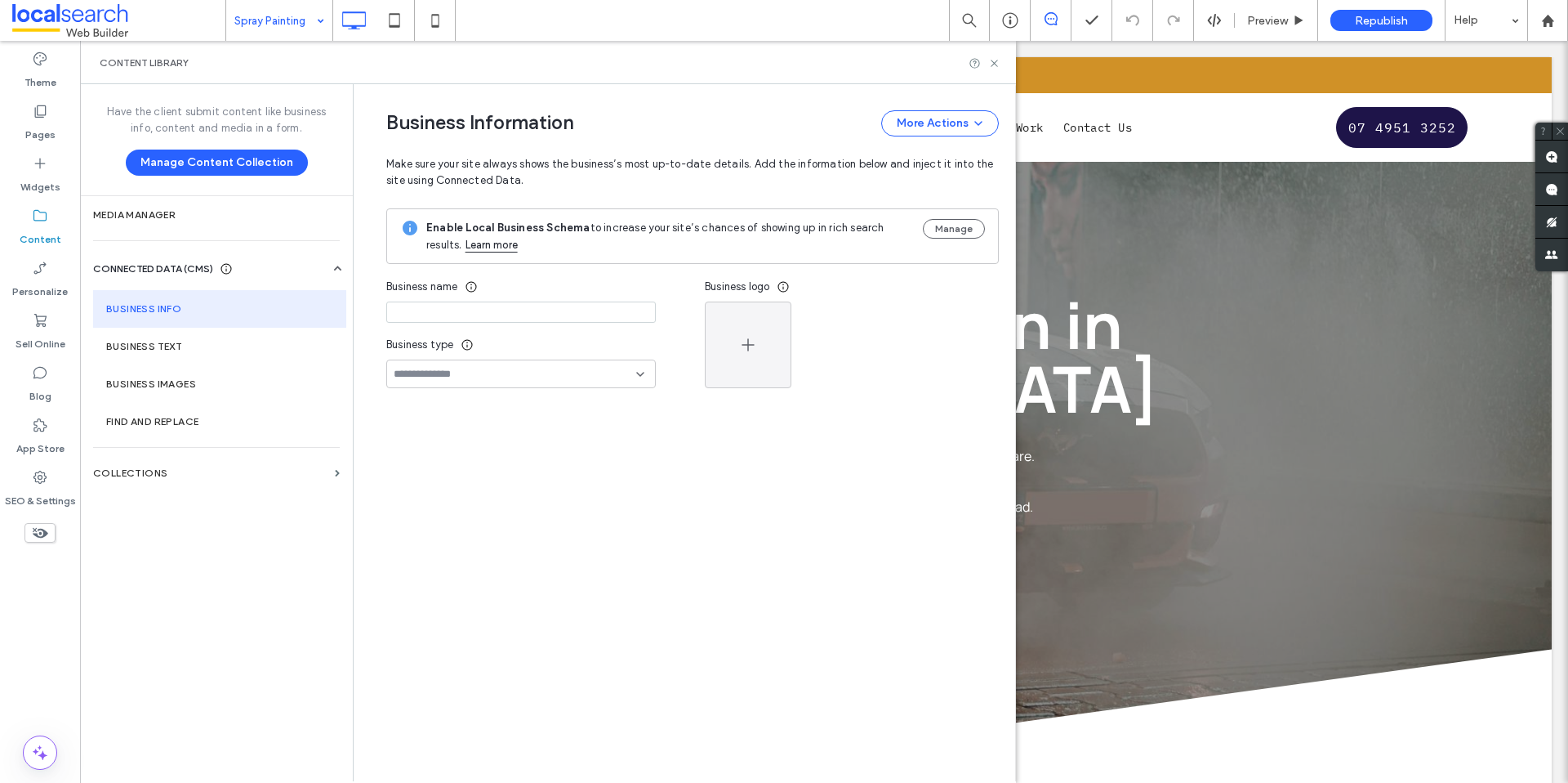
type input "**********"
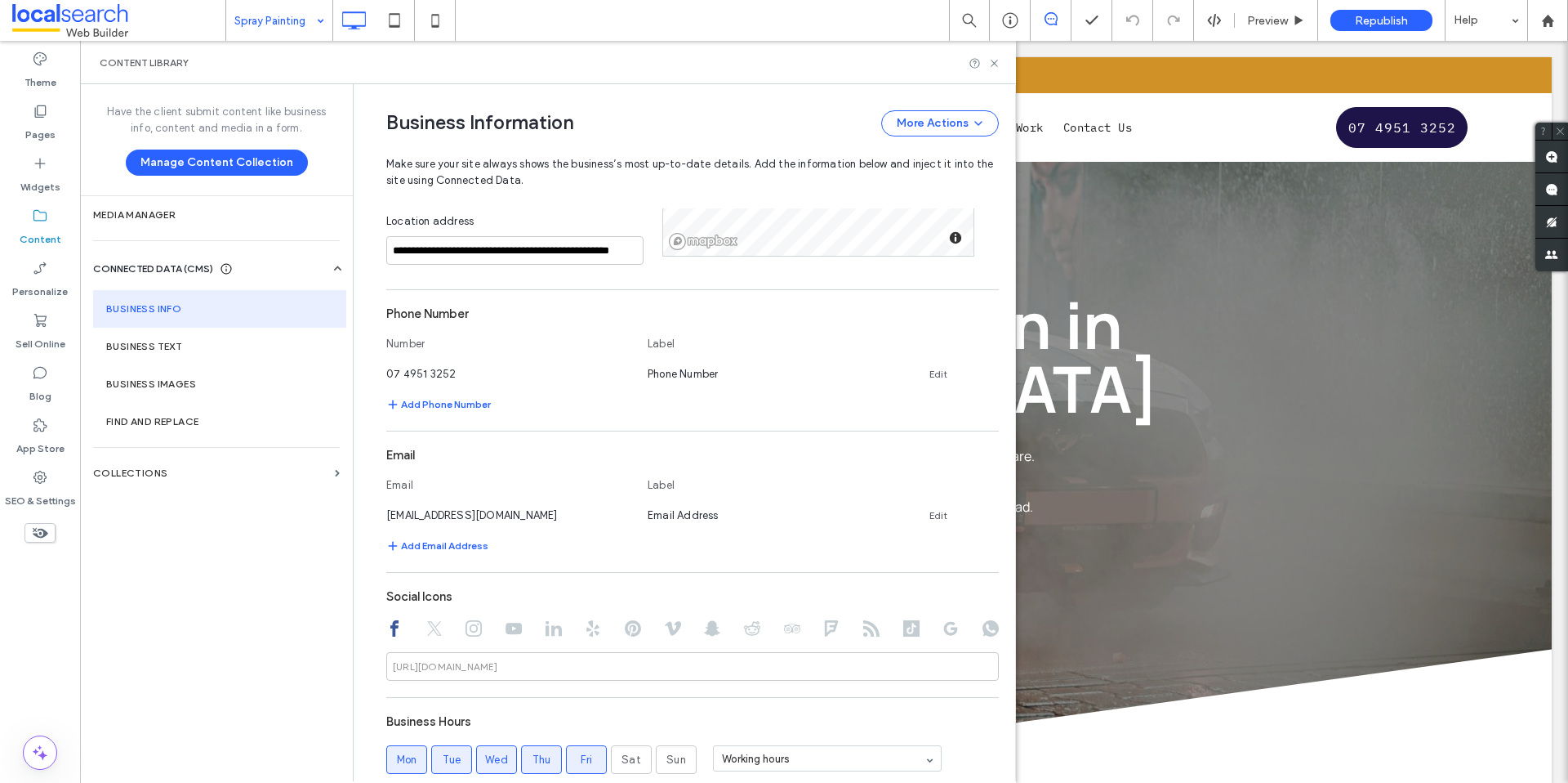
scroll to position [450, 0]
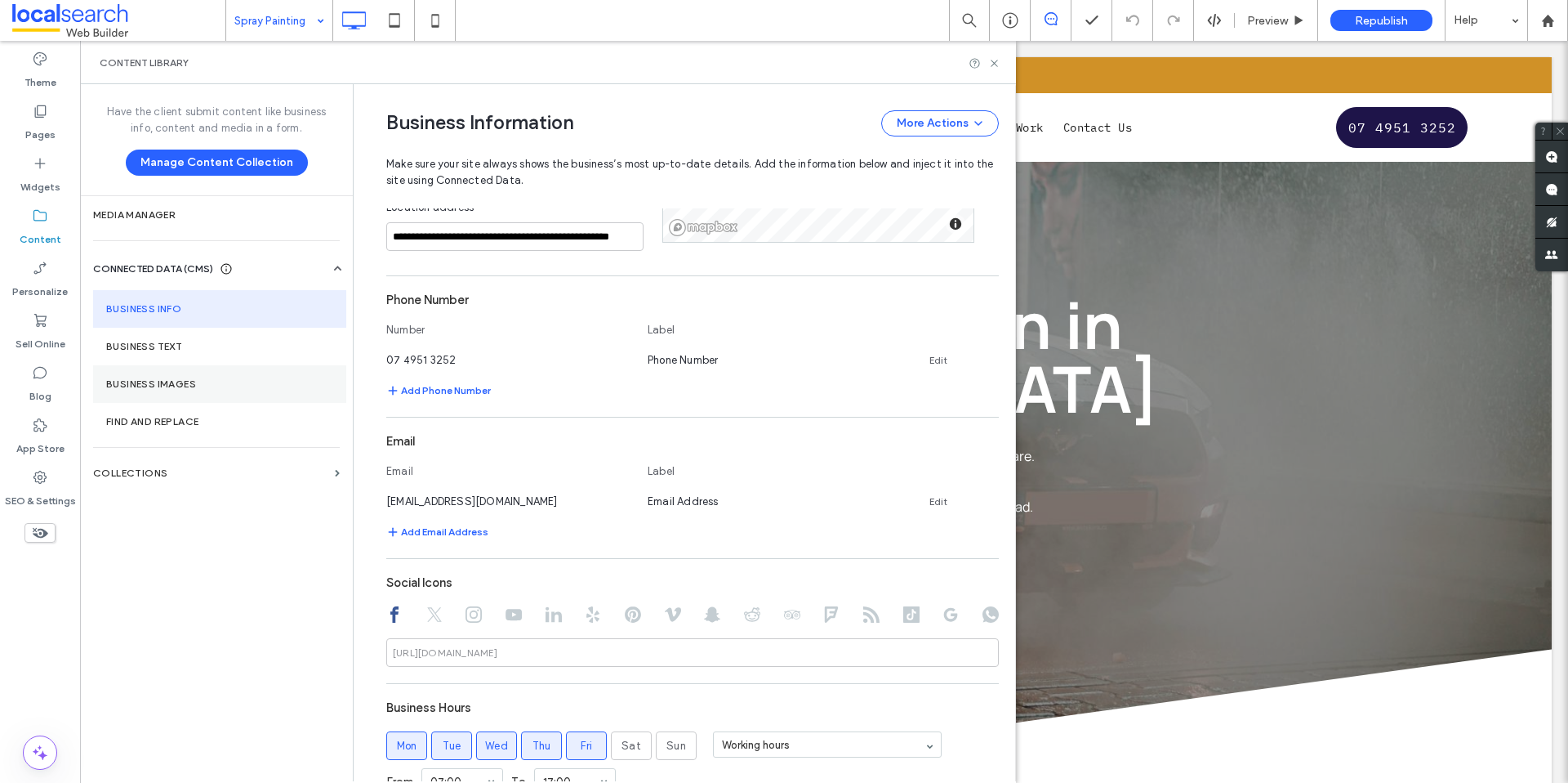
click at [220, 372] on section "Business Images" at bounding box center [220, 385] width 254 height 38
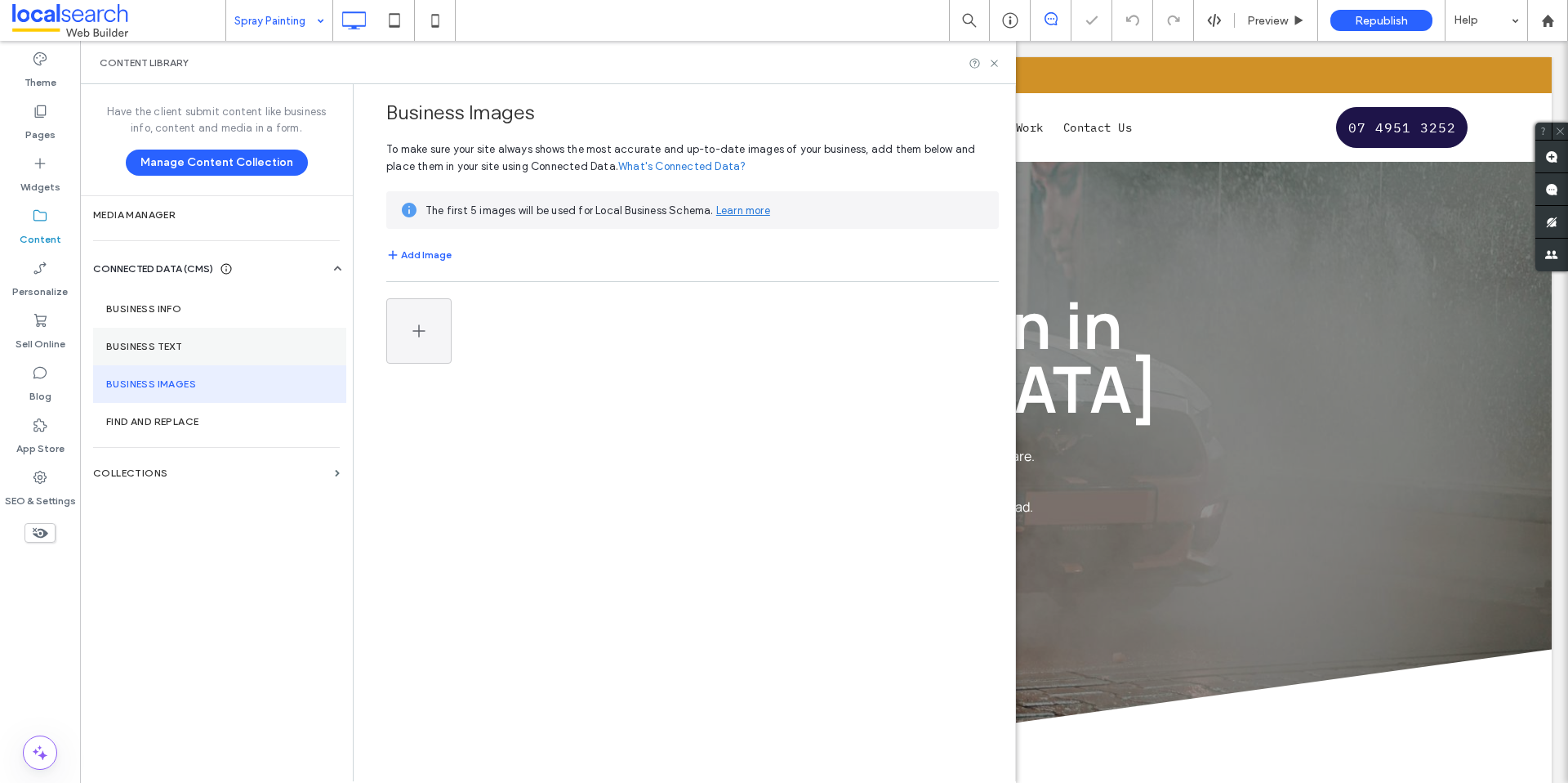
click at [215, 352] on label "Business Text" at bounding box center [220, 346] width 228 height 11
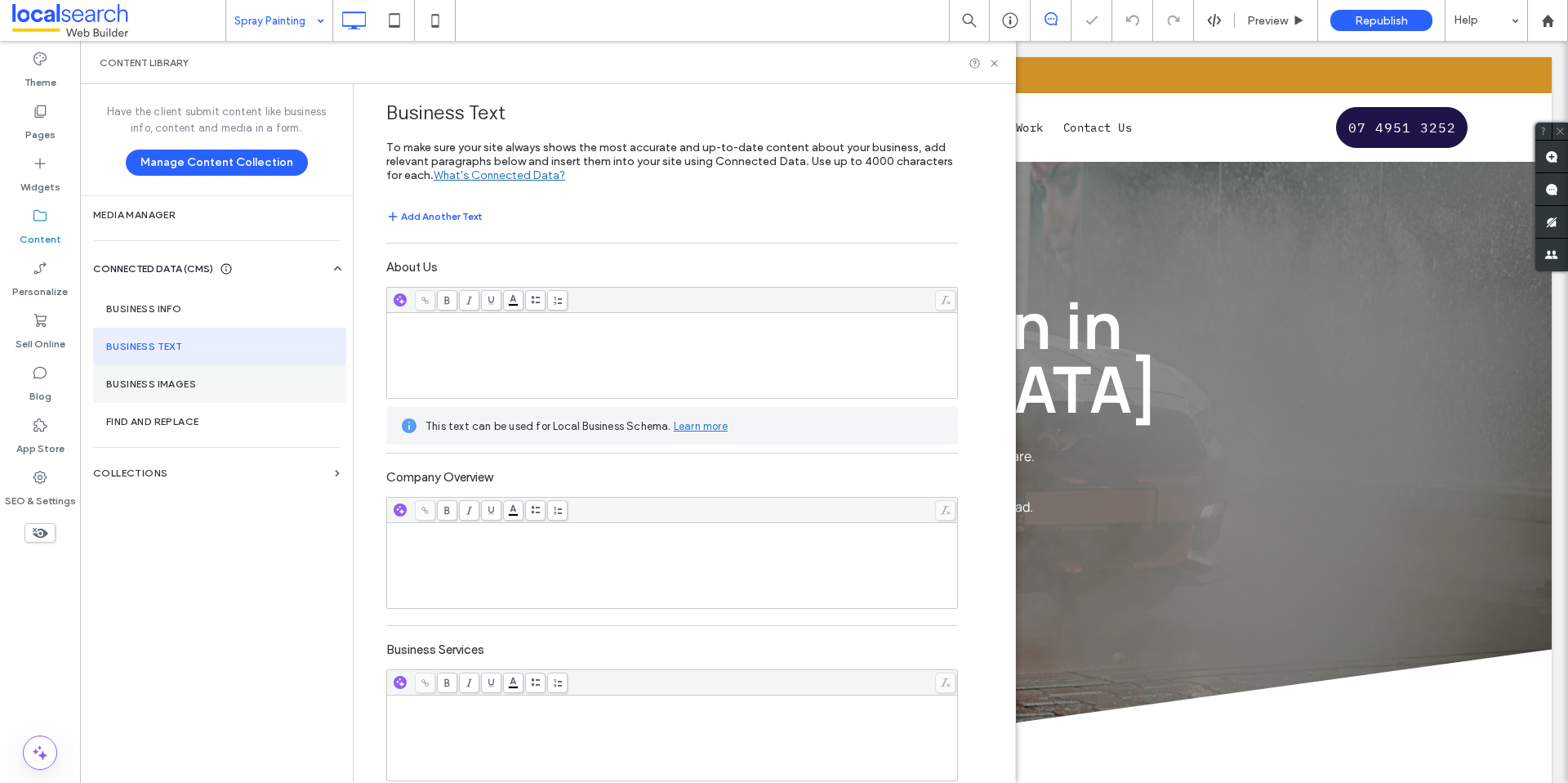
click at [222, 373] on section "Business Images" at bounding box center [220, 385] width 254 height 38
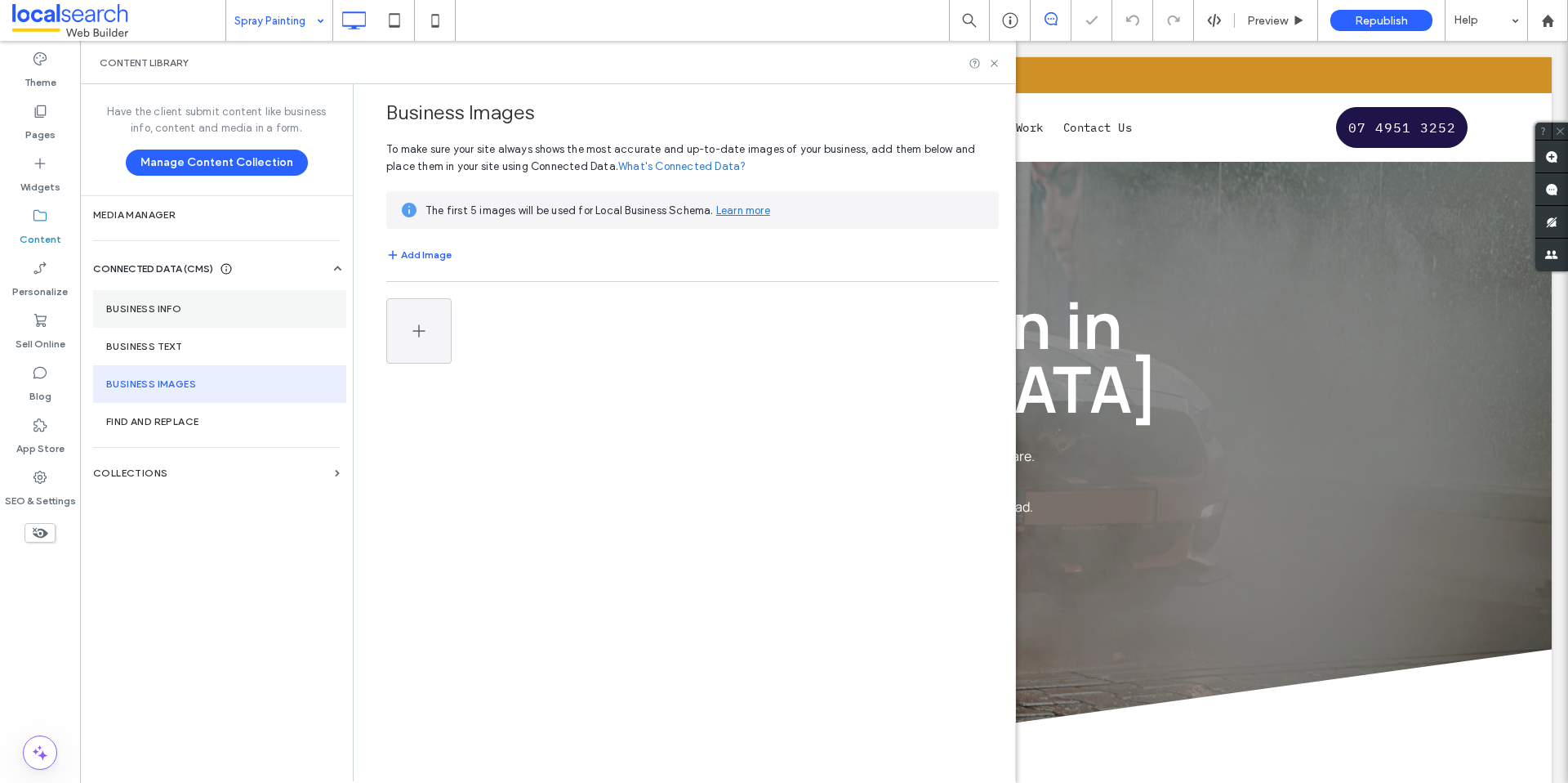
click at [204, 315] on section "Business Info" at bounding box center [220, 310] width 254 height 38
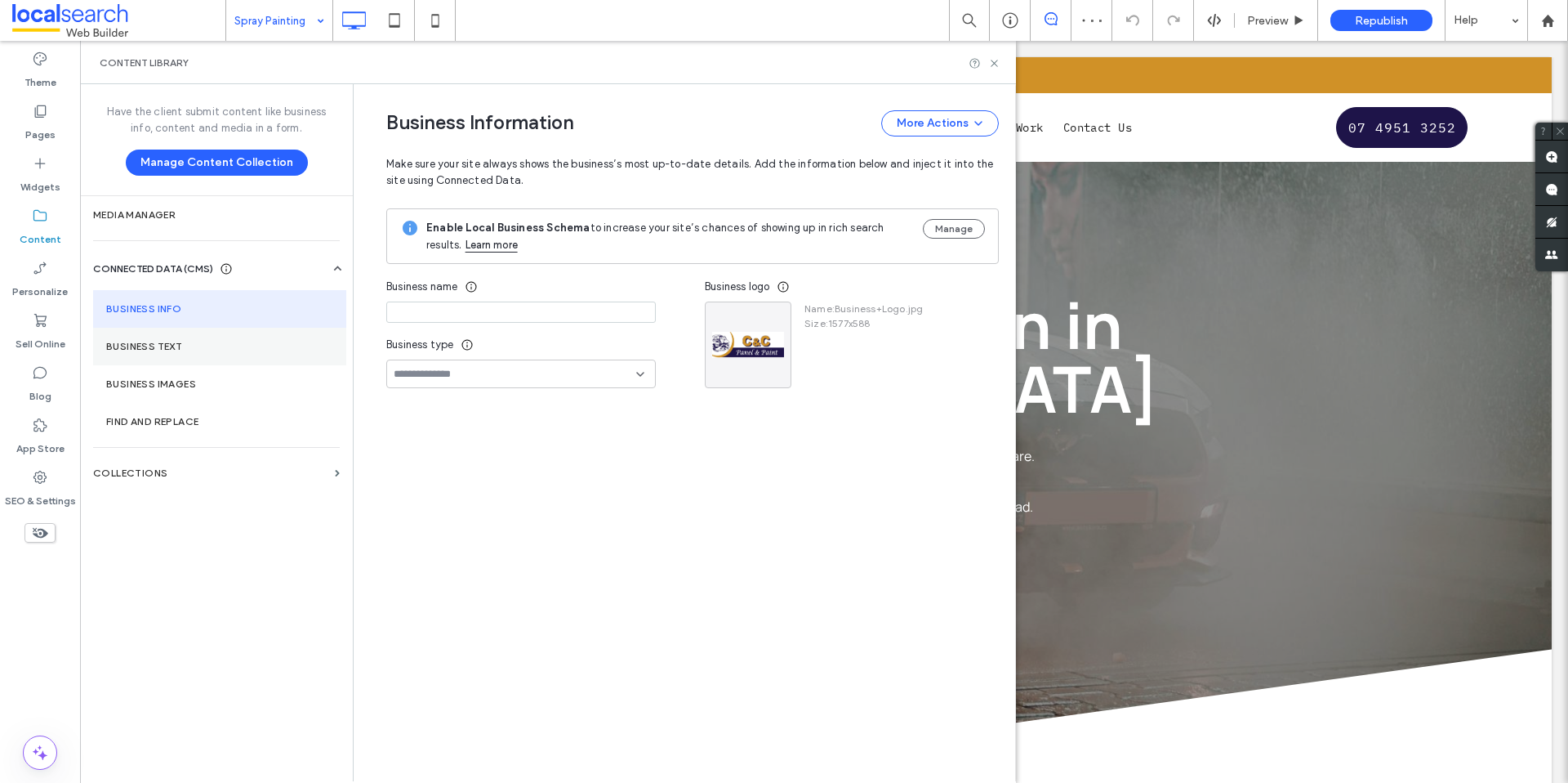
type input "**********"
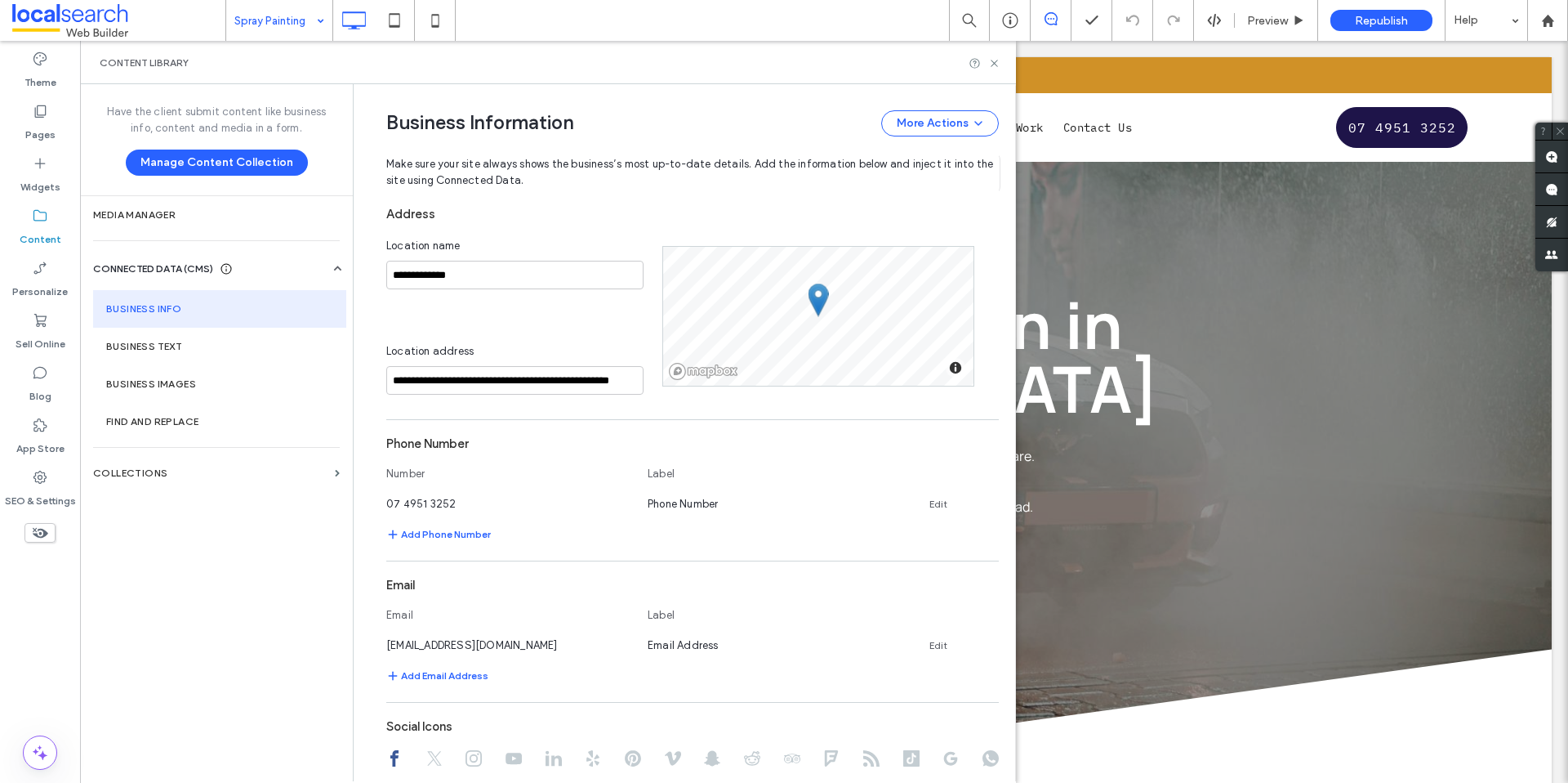
scroll to position [298, 0]
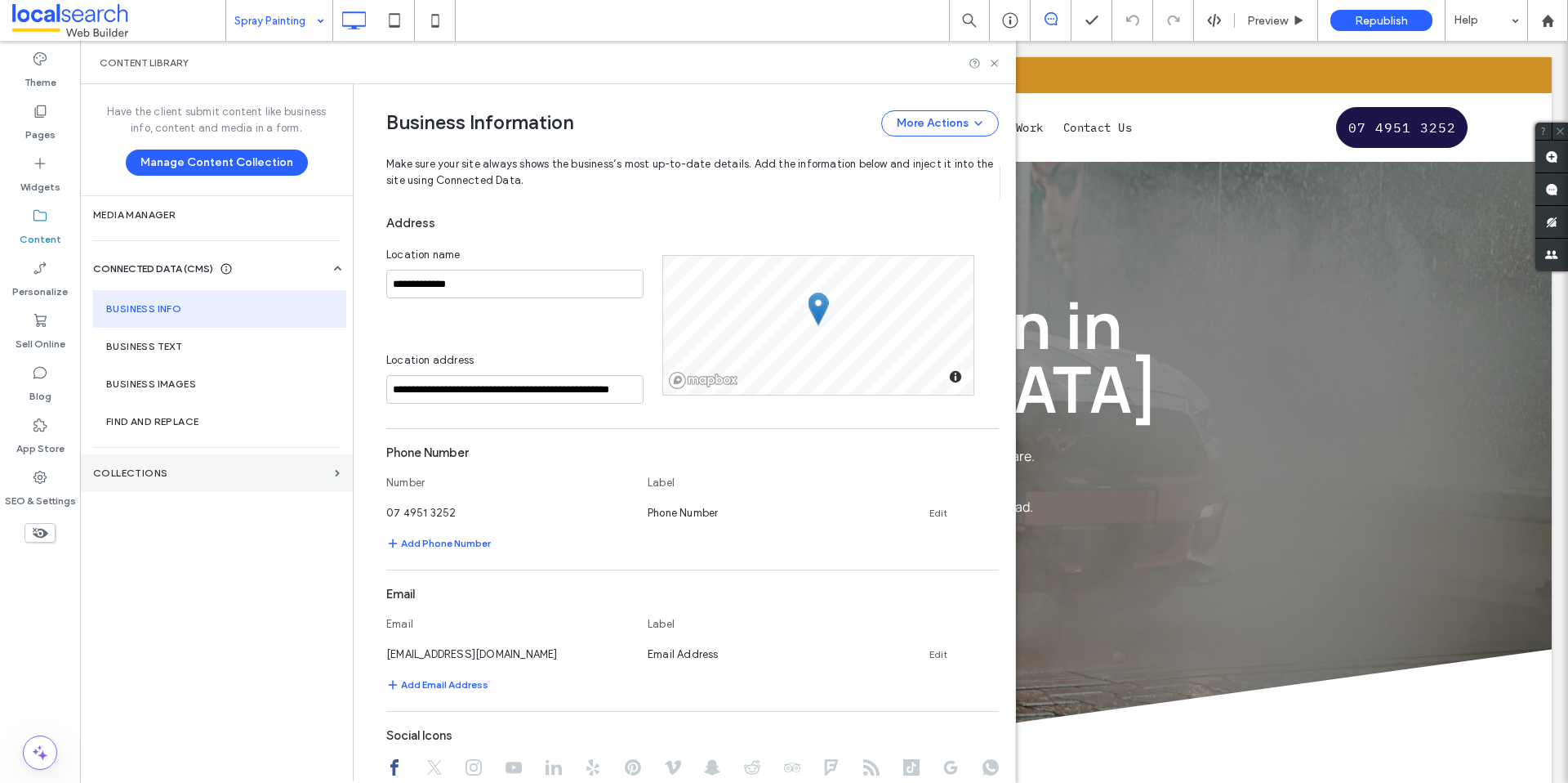
click at [158, 473] on label "Collections" at bounding box center [211, 472] width 236 height 11
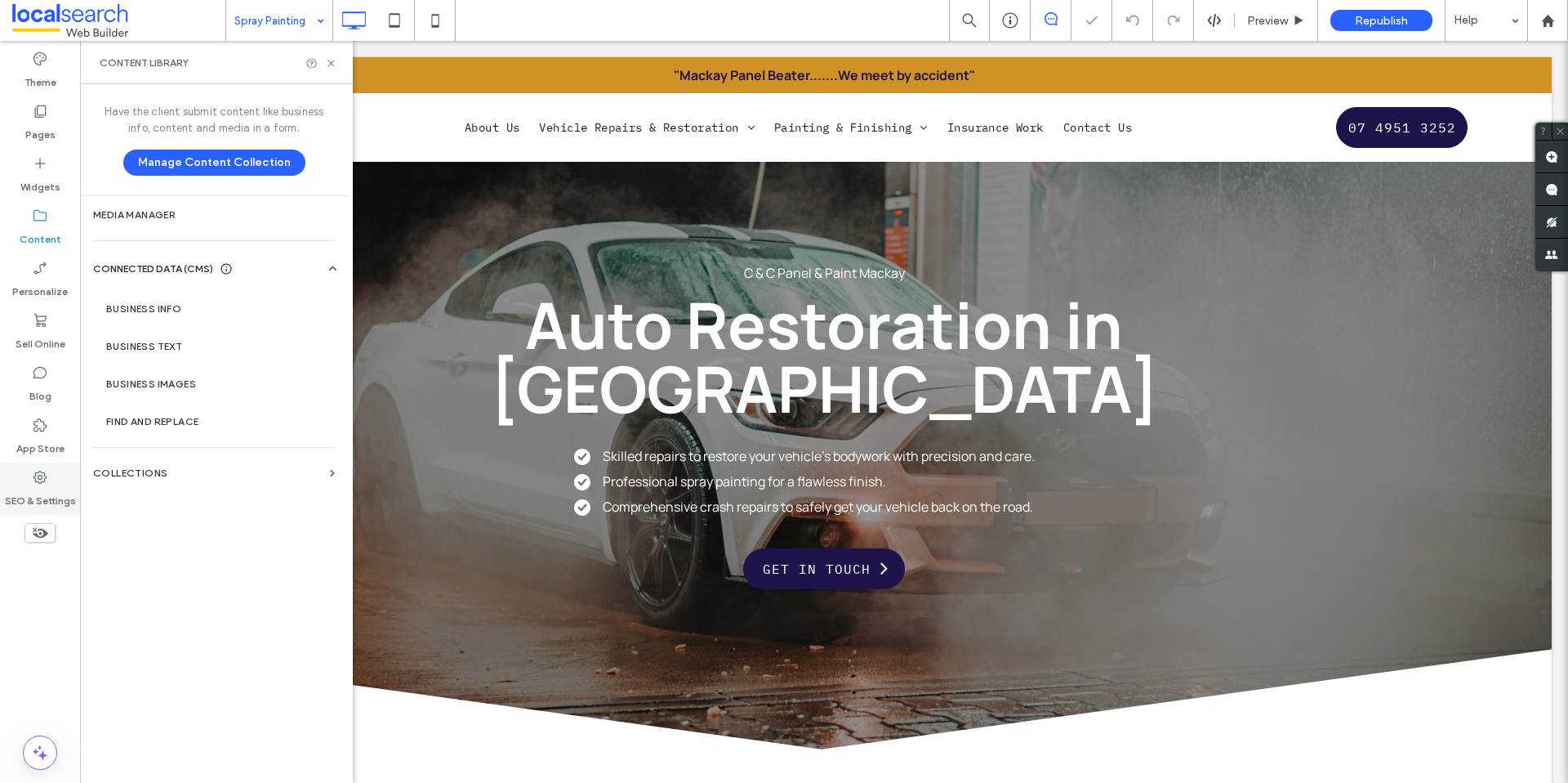
drag, startPoint x: 34, startPoint y: 486, endPoint x: 46, endPoint y: 467, distance: 22.5
click at [34, 486] on label "SEO & Settings" at bounding box center [40, 496] width 71 height 23
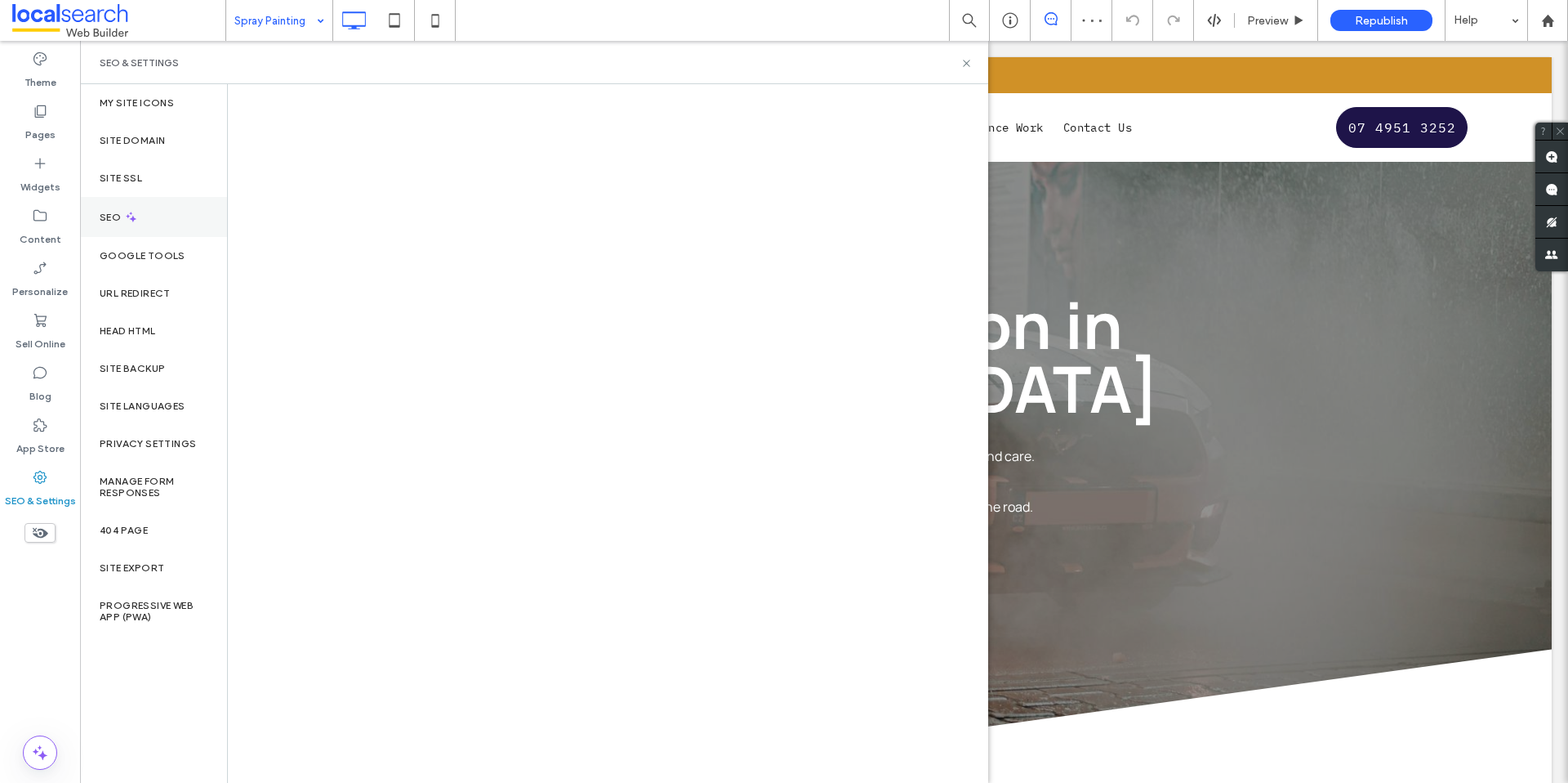
click at [146, 202] on div "SEO" at bounding box center [153, 217] width 147 height 40
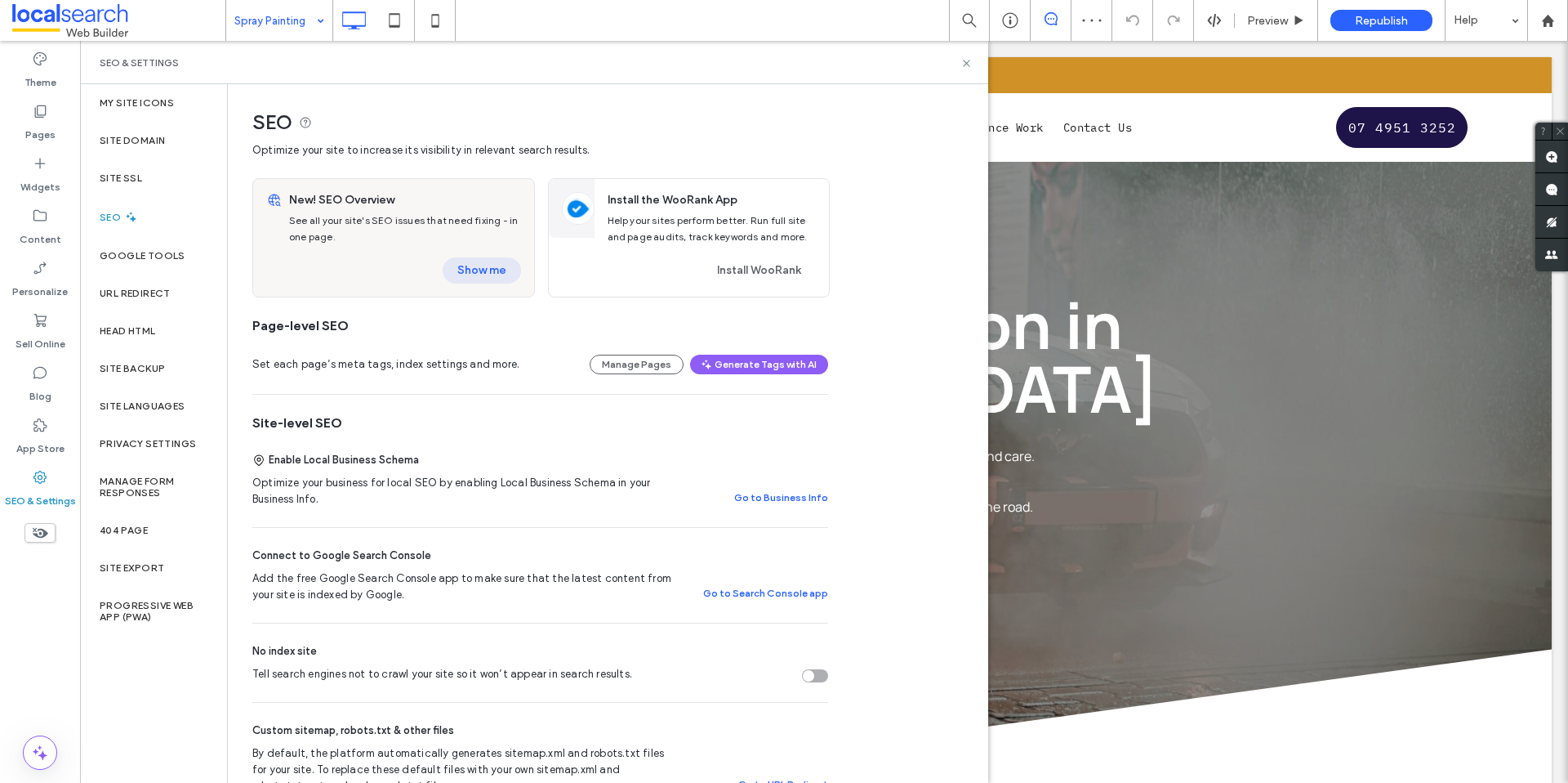
click at [504, 275] on button "Show me" at bounding box center [482, 271] width 79 height 26
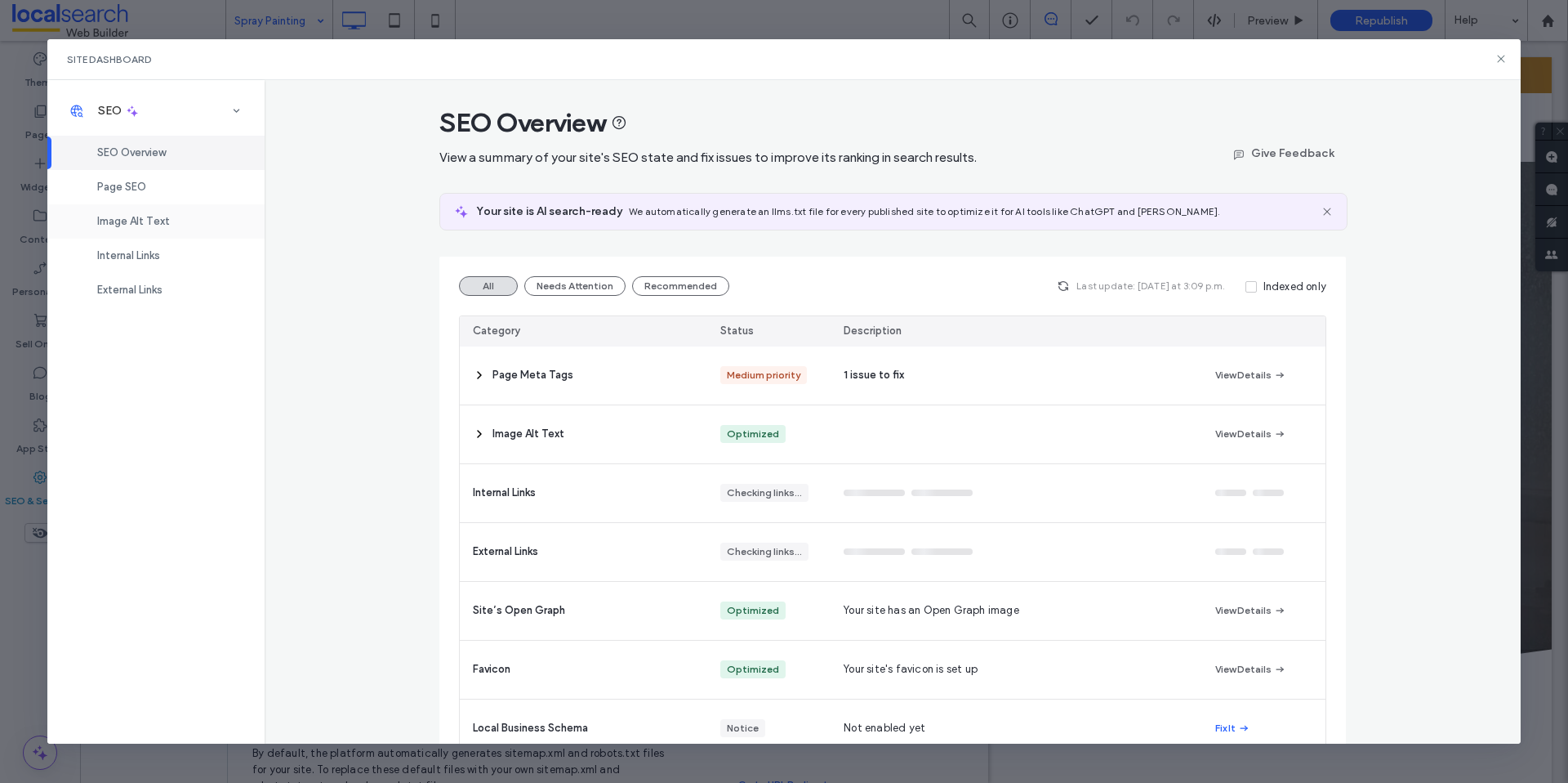
click at [162, 215] on span "Image Alt Text" at bounding box center [133, 221] width 73 height 12
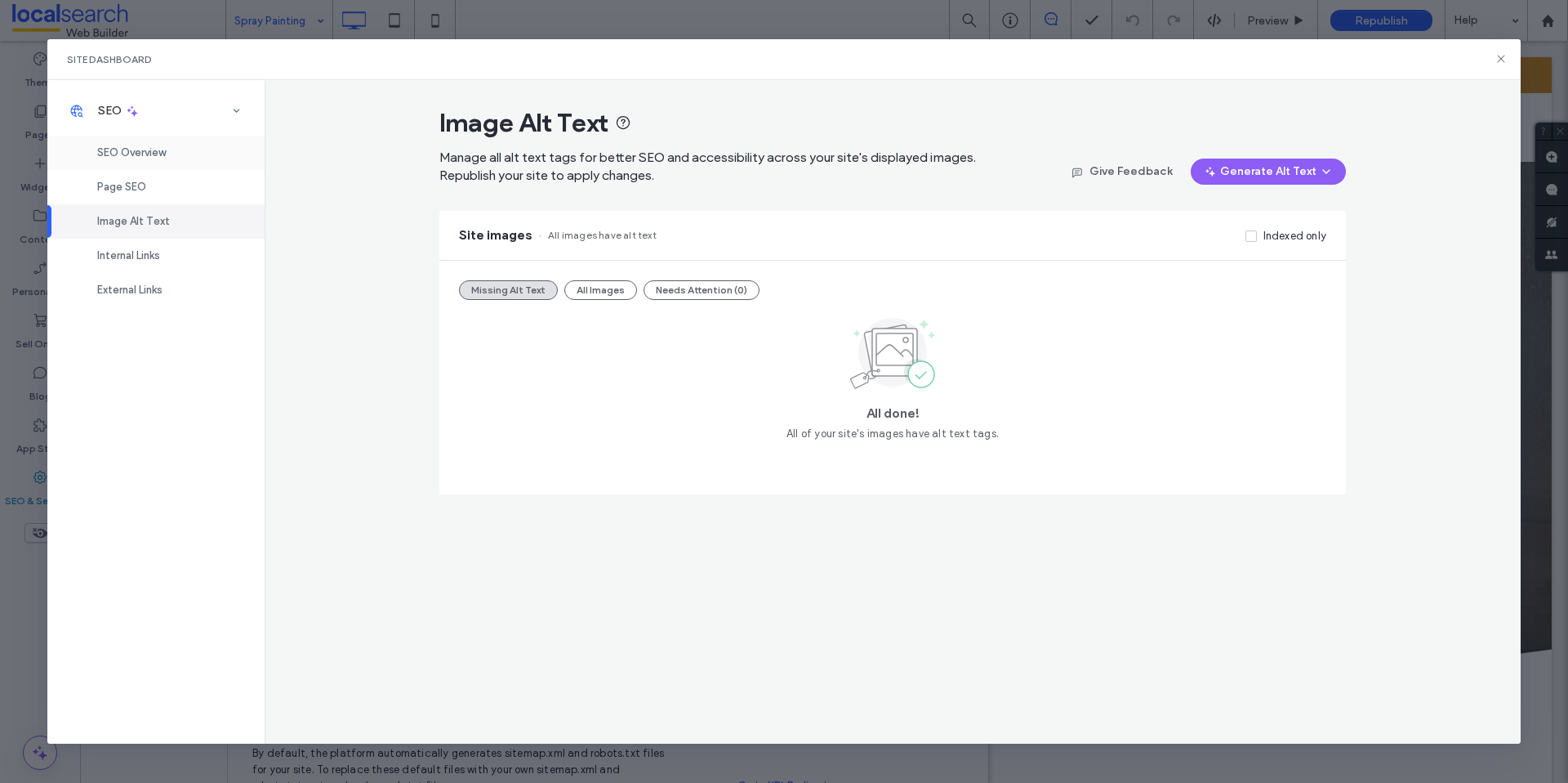
click at [152, 152] on span "SEO Overview" at bounding box center [131, 152] width 69 height 12
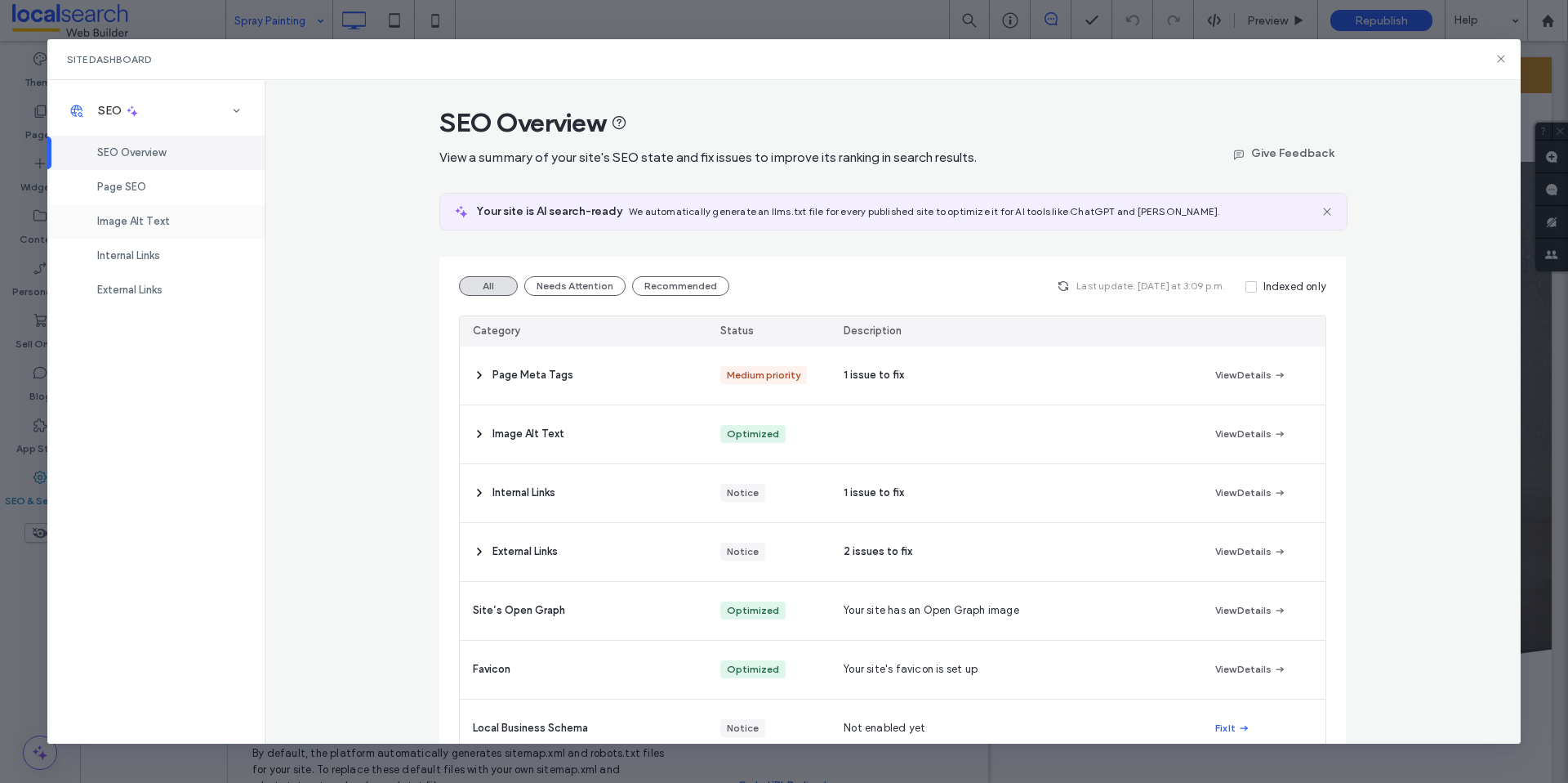
click at [165, 224] on span "Image Alt Text" at bounding box center [133, 221] width 73 height 12
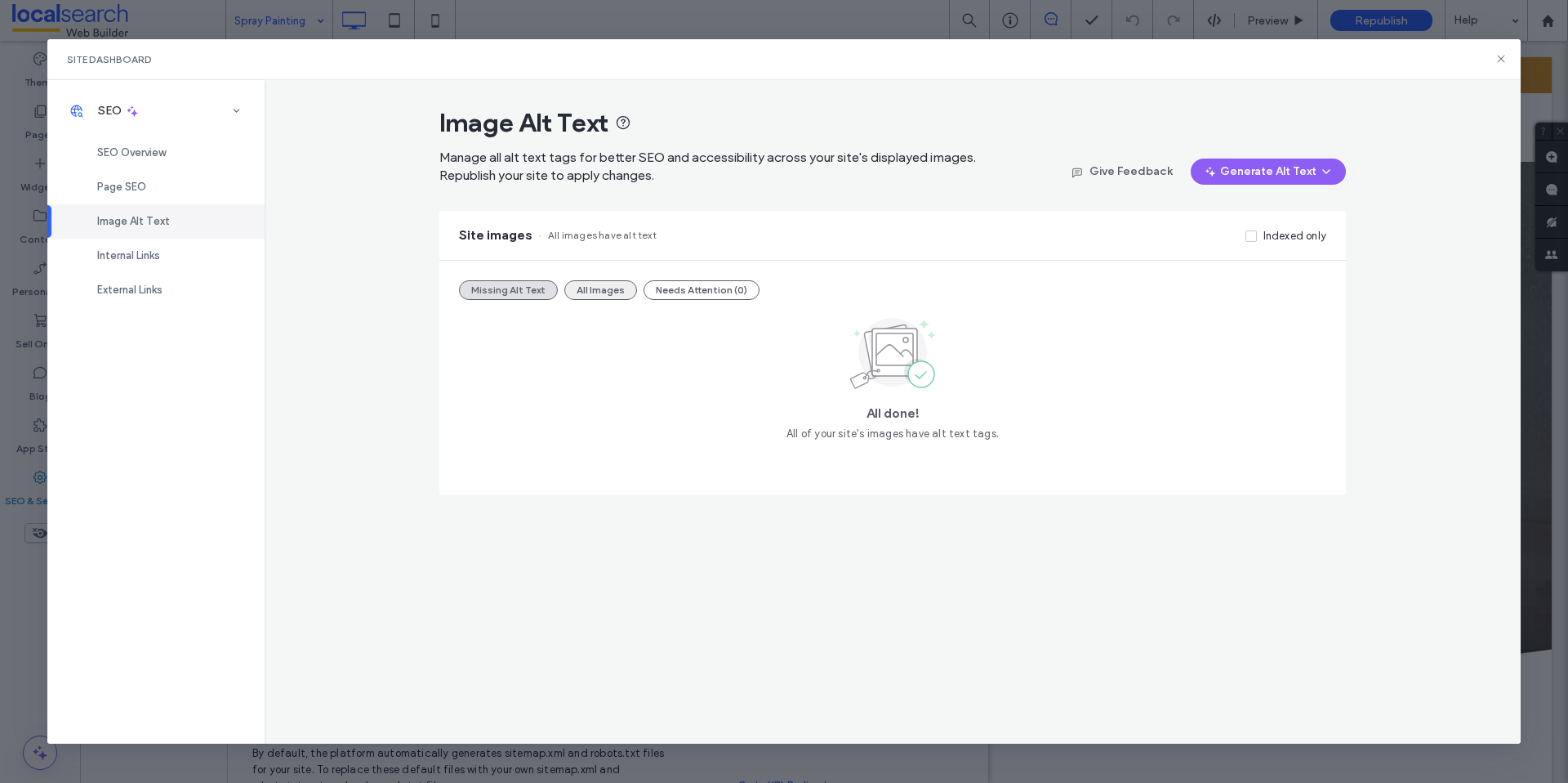
click at [605, 291] on button "All Images" at bounding box center [600, 291] width 73 height 20
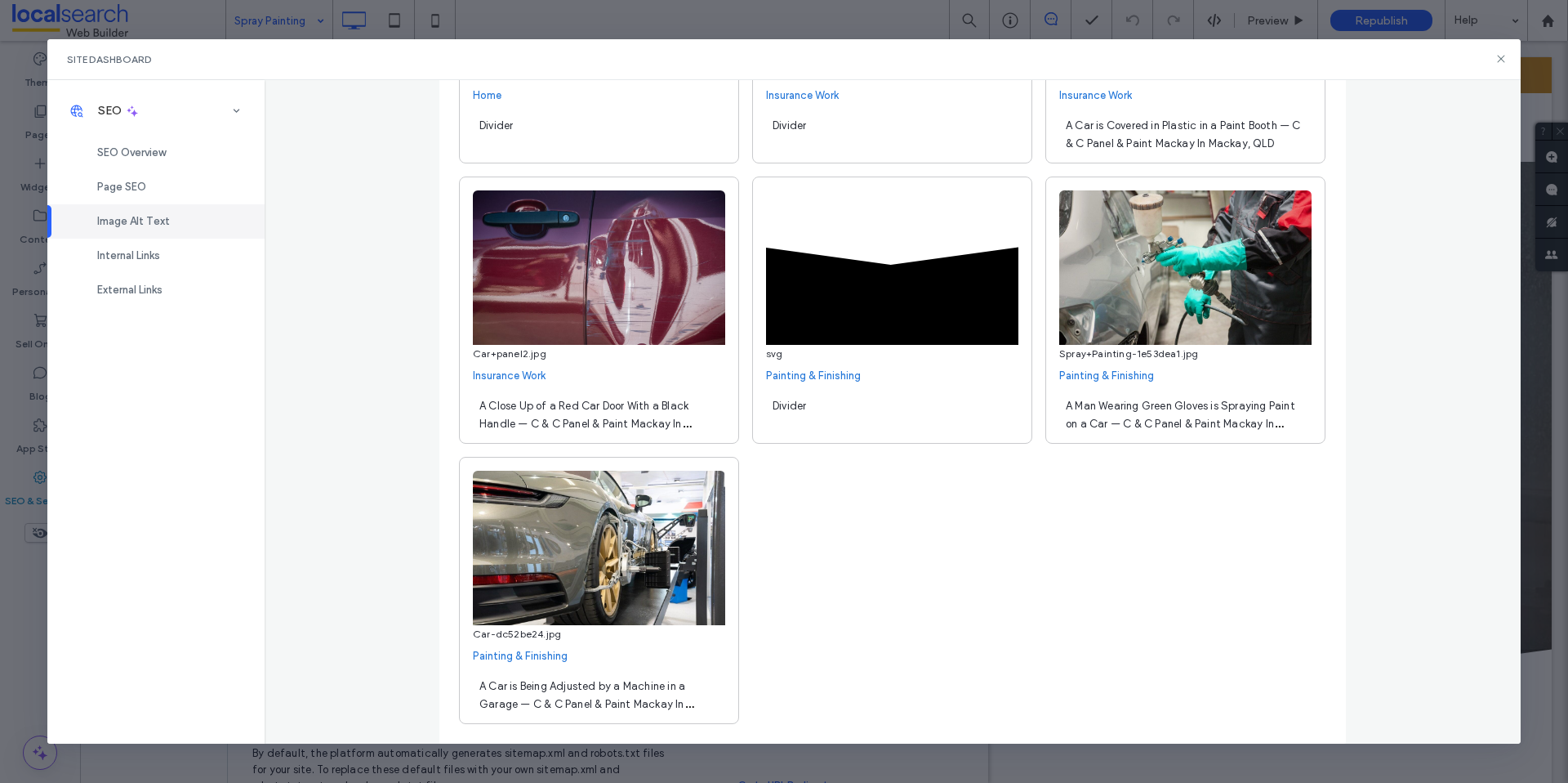
scroll to position [2382, 0]
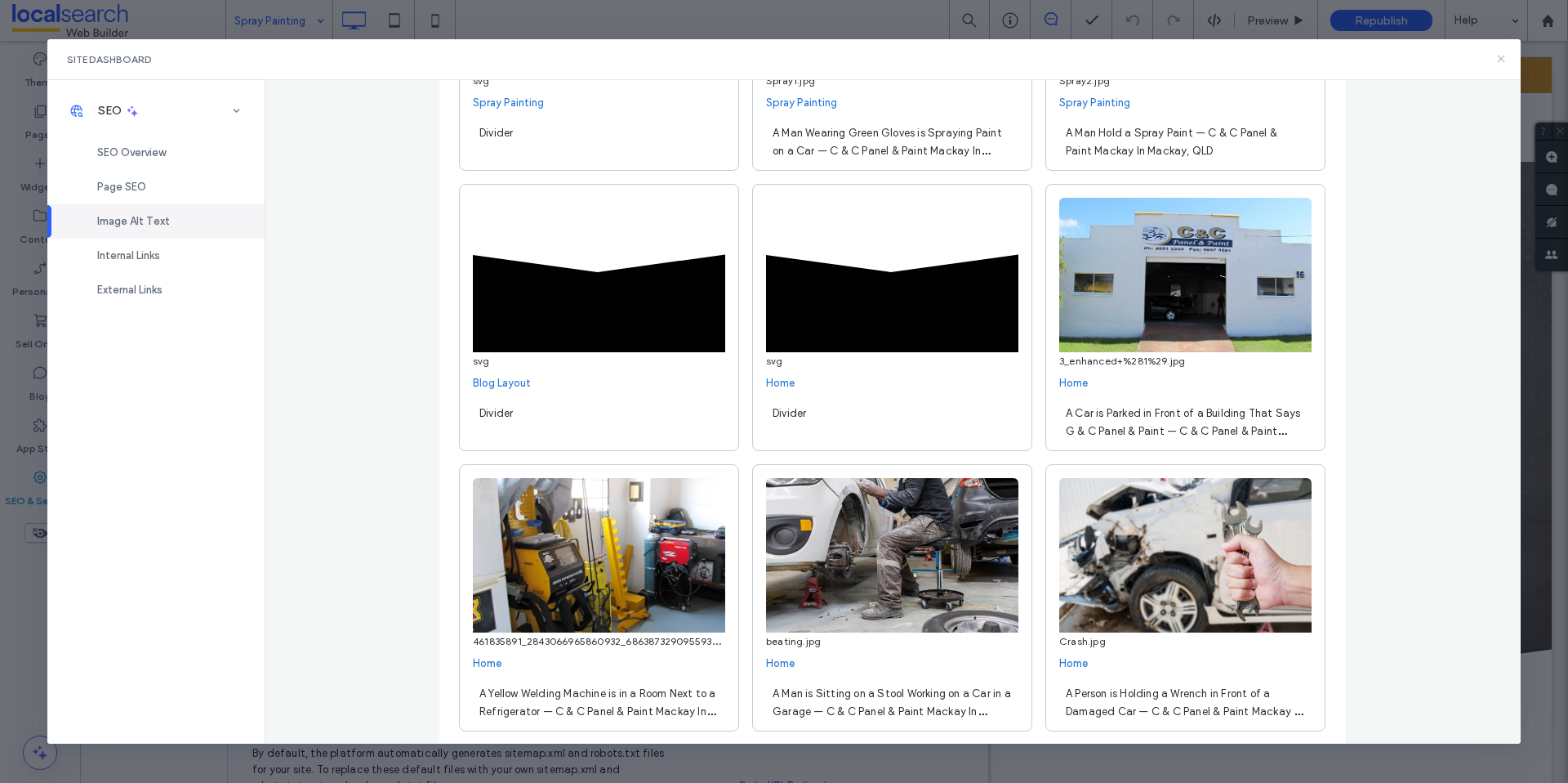
click at [1504, 65] on icon at bounding box center [1501, 58] width 13 height 13
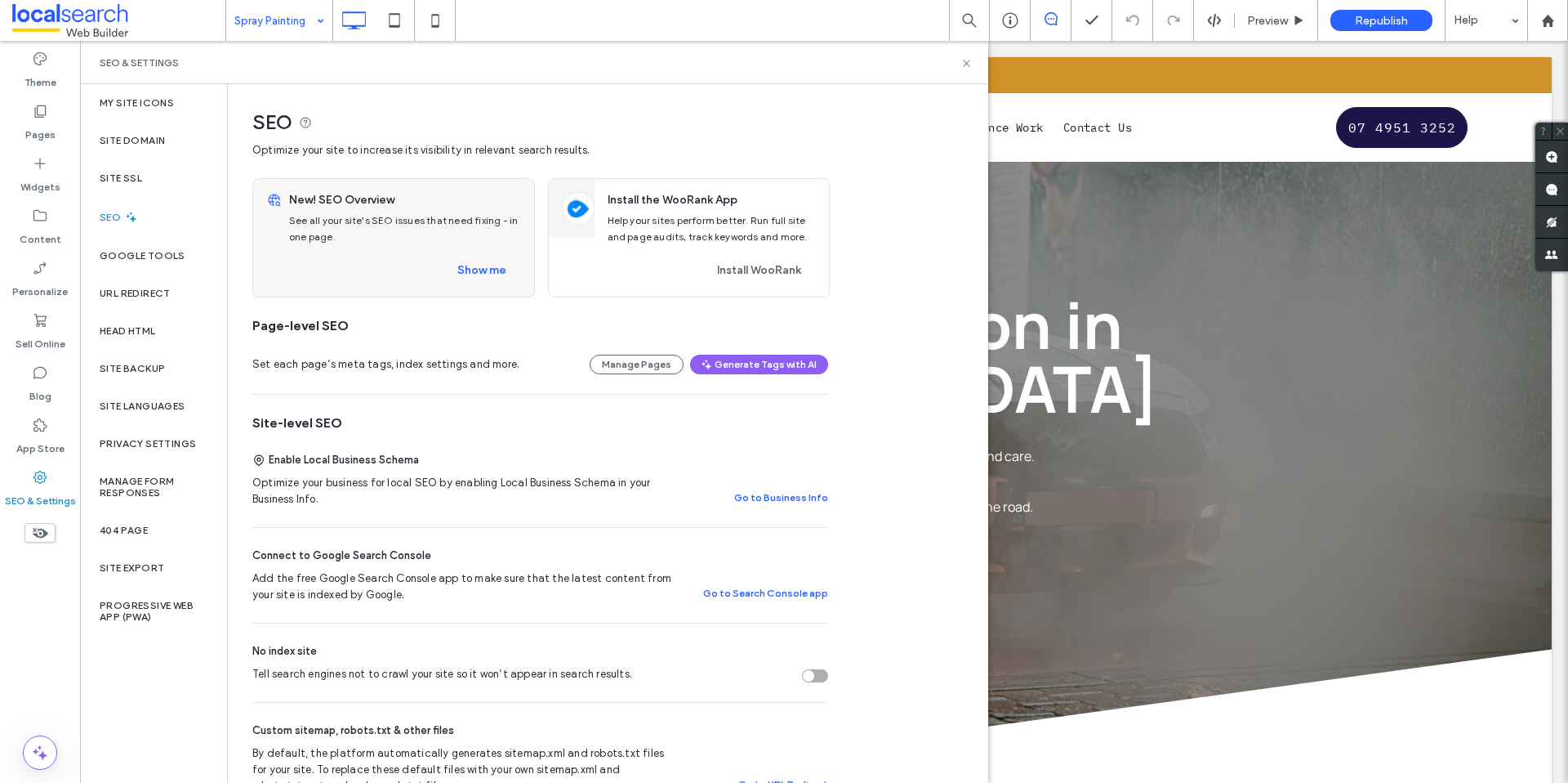
click at [959, 61] on div "SEO & Settings" at bounding box center [534, 62] width 869 height 13
click at [961, 61] on icon at bounding box center [966, 63] width 12 height 12
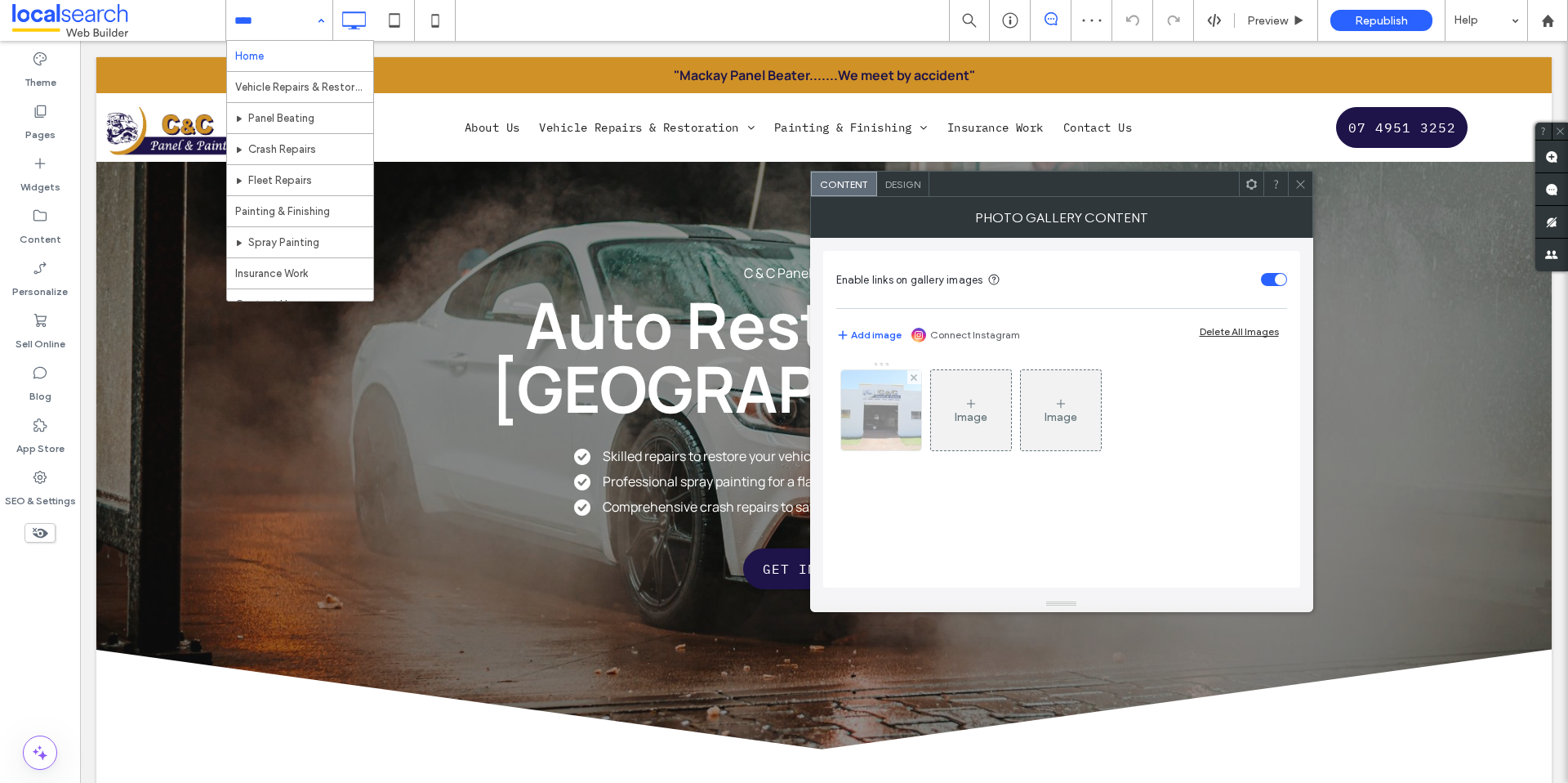
click at [906, 409] on img at bounding box center [880, 410] width 107 height 80
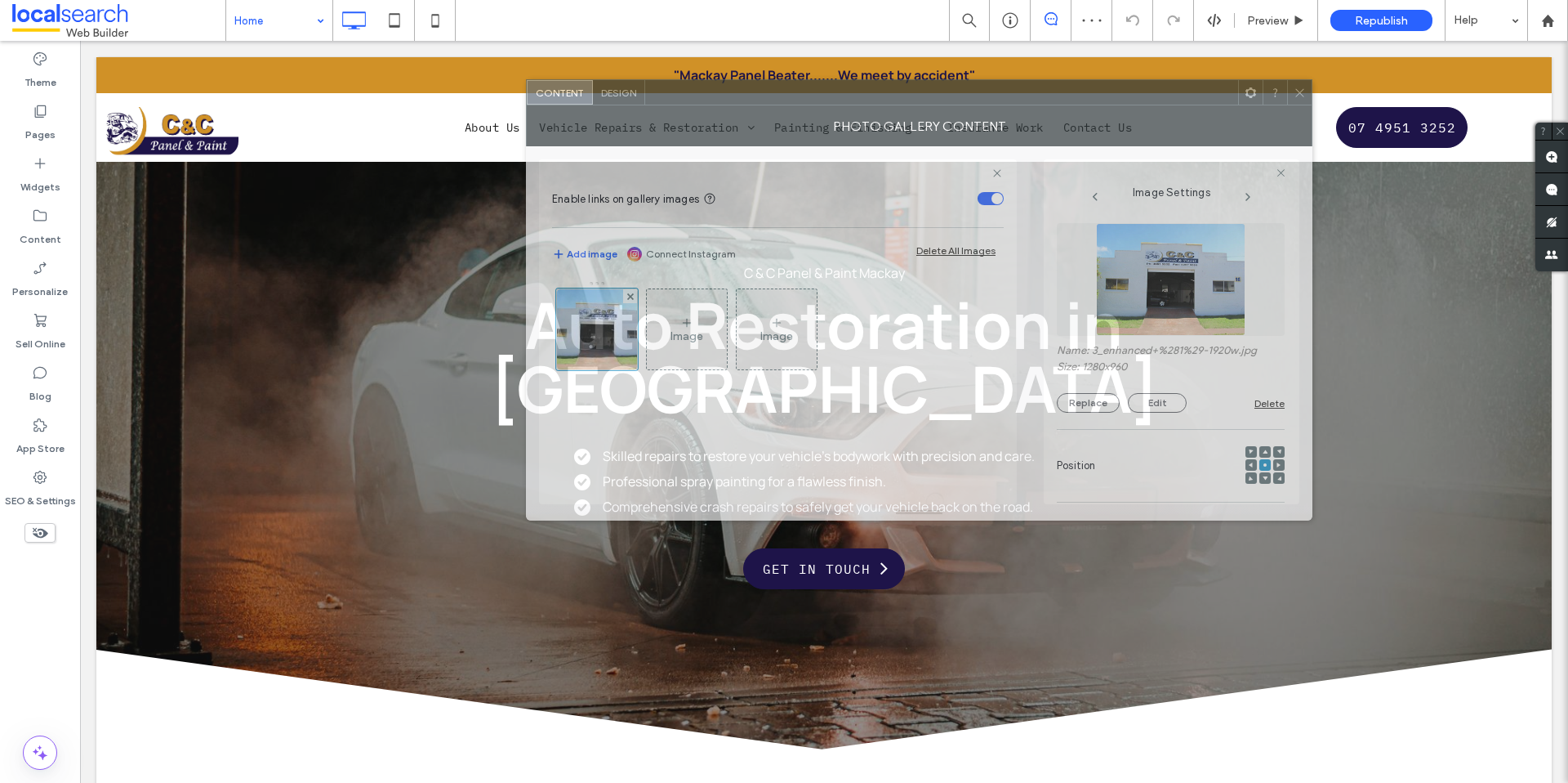
drag, startPoint x: 1188, startPoint y: 193, endPoint x: 1105, endPoint y: 270, distance: 113.2
click at [935, 99] on div at bounding box center [942, 92] width 593 height 25
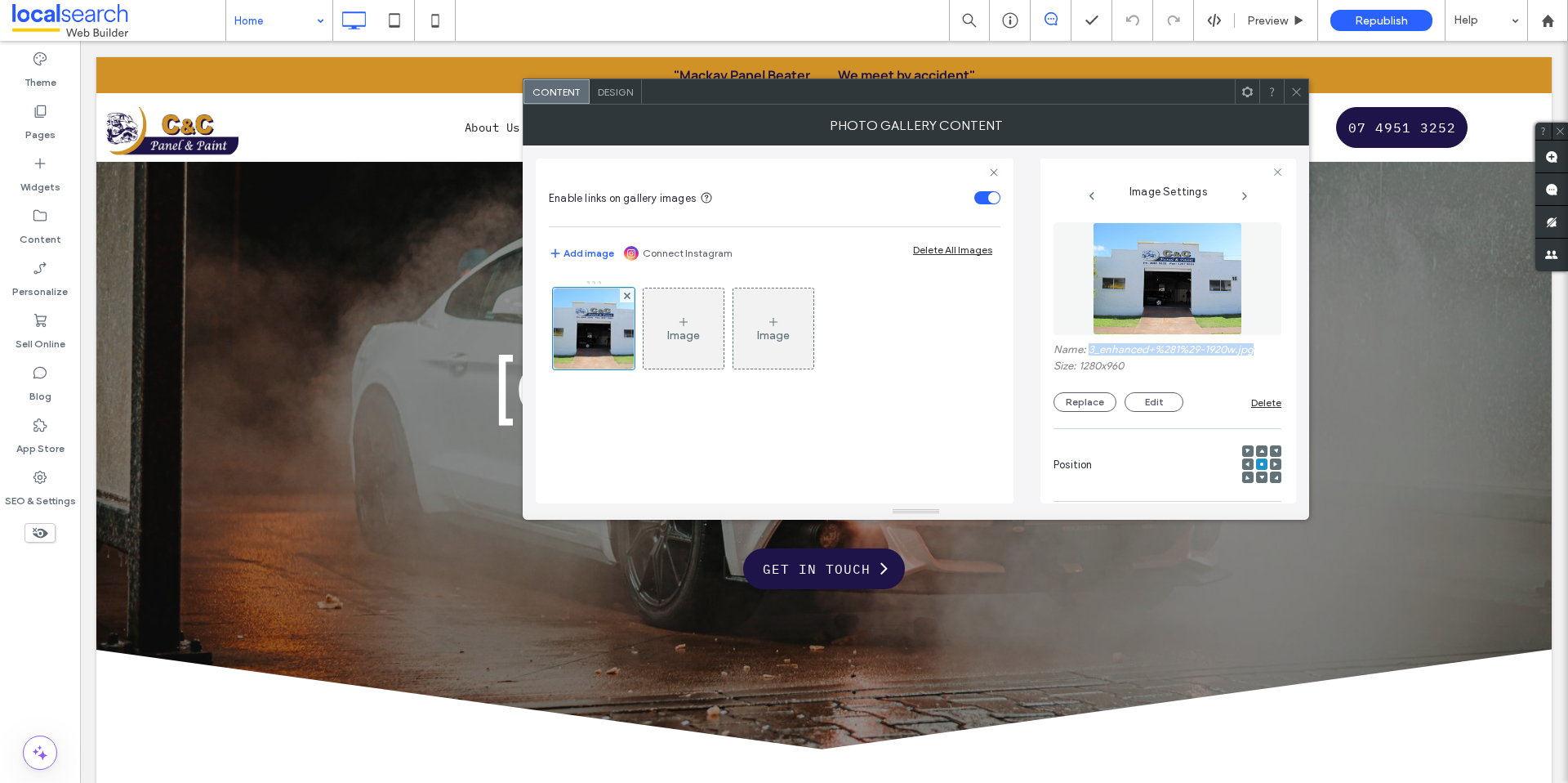
drag, startPoint x: 1241, startPoint y: 351, endPoint x: 1090, endPoint y: 350, distance: 151.0
click at [1090, 350] on label "Name: 3_enhanced+%281%29-1920w.jpg" at bounding box center [1168, 352] width 228 height 16
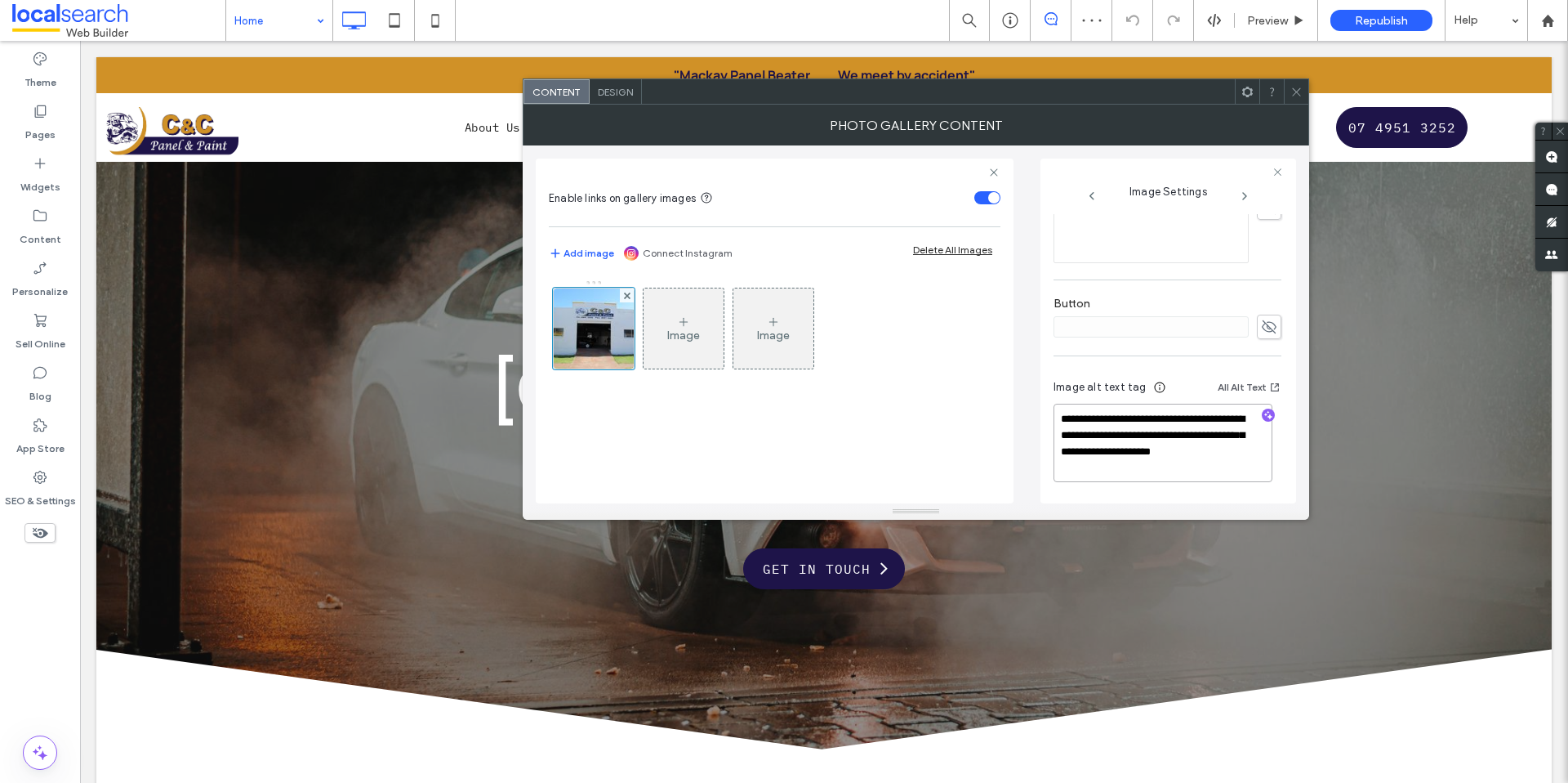
drag, startPoint x: 1118, startPoint y: 463, endPoint x: 1037, endPoint y: 394, distance: 106.4
click at [1037, 394] on div "**********" at bounding box center [916, 325] width 761 height 358
click at [1296, 90] on use at bounding box center [1297, 92] width 8 height 8
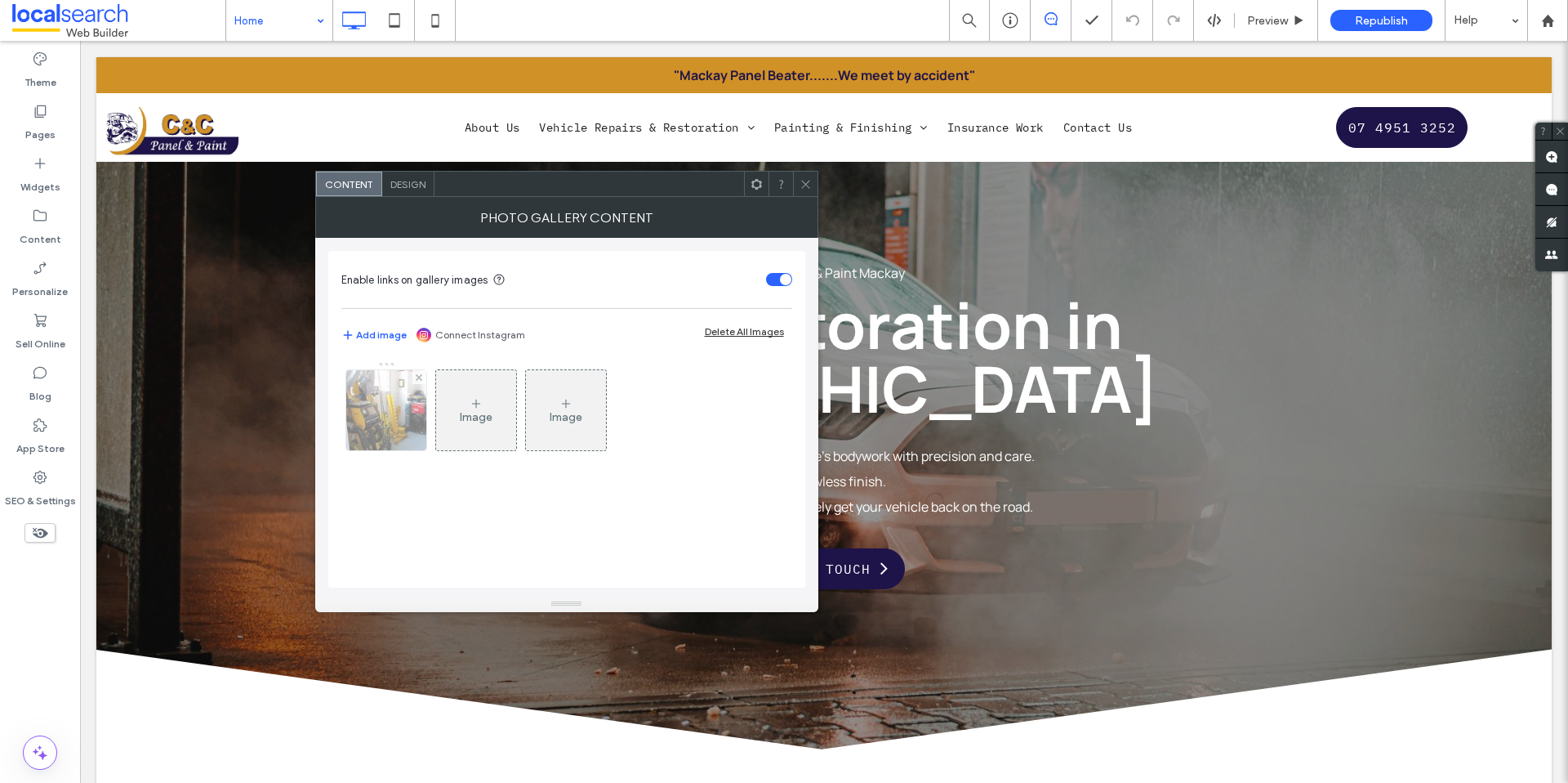
click at [390, 420] on div at bounding box center [386, 410] width 80 height 80
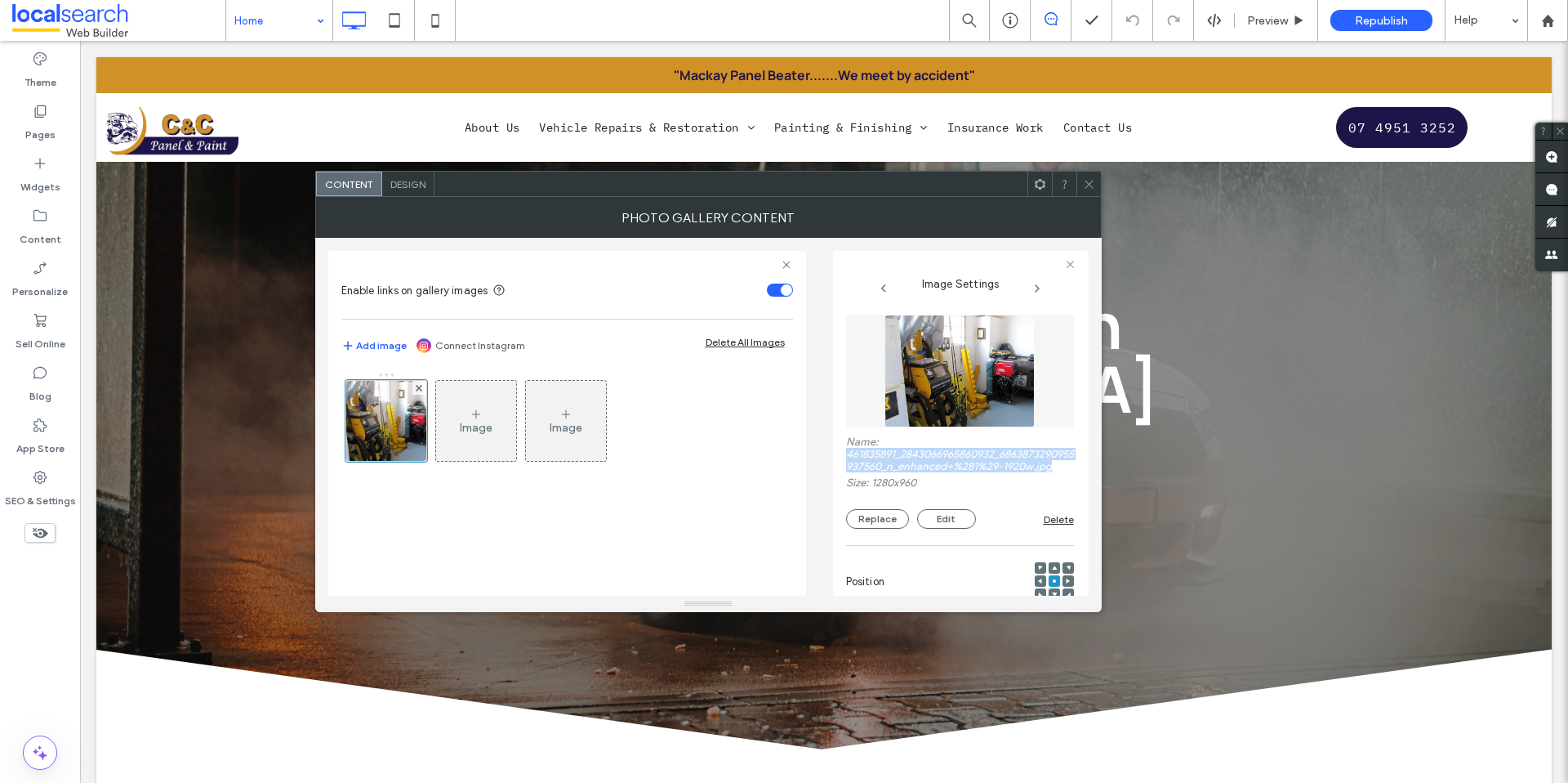
drag, startPoint x: 912, startPoint y: 484, endPoint x: 848, endPoint y: 456, distance: 69.9
click at [848, 456] on label "Name: 461835891_2843066965860932_6863873290955937560_n_enhanced+%281%29-1920w.j…" at bounding box center [960, 455] width 228 height 41
copy label "461835891_2843066965860932_6863873290955937560_n_enhanced+%281%29-1920w.jpg"
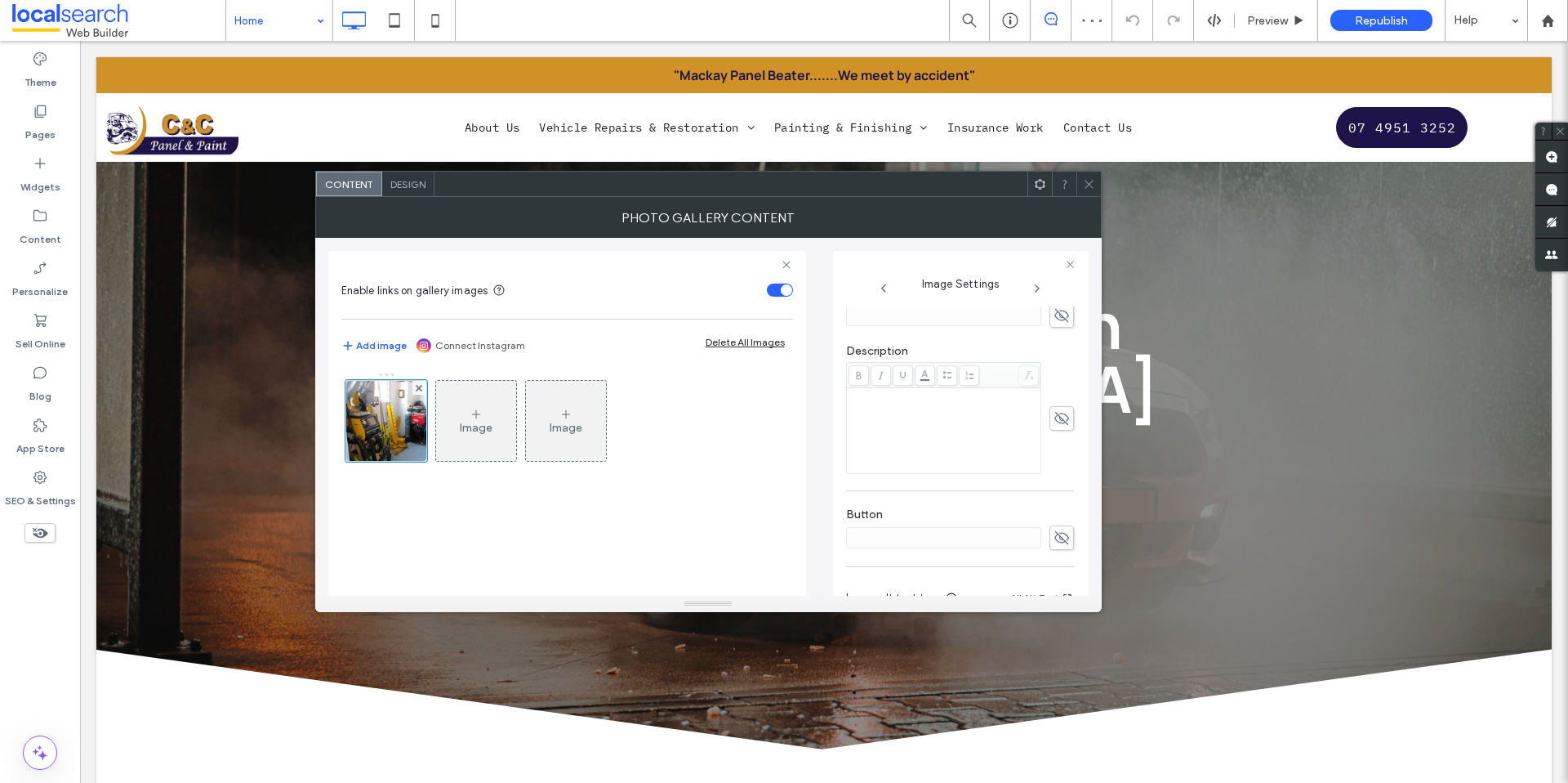
scroll to position [536, 0]
click at [907, 521] on textarea "**********" at bounding box center [955, 535] width 219 height 79
click at [1083, 182] on icon at bounding box center [1089, 184] width 12 height 12
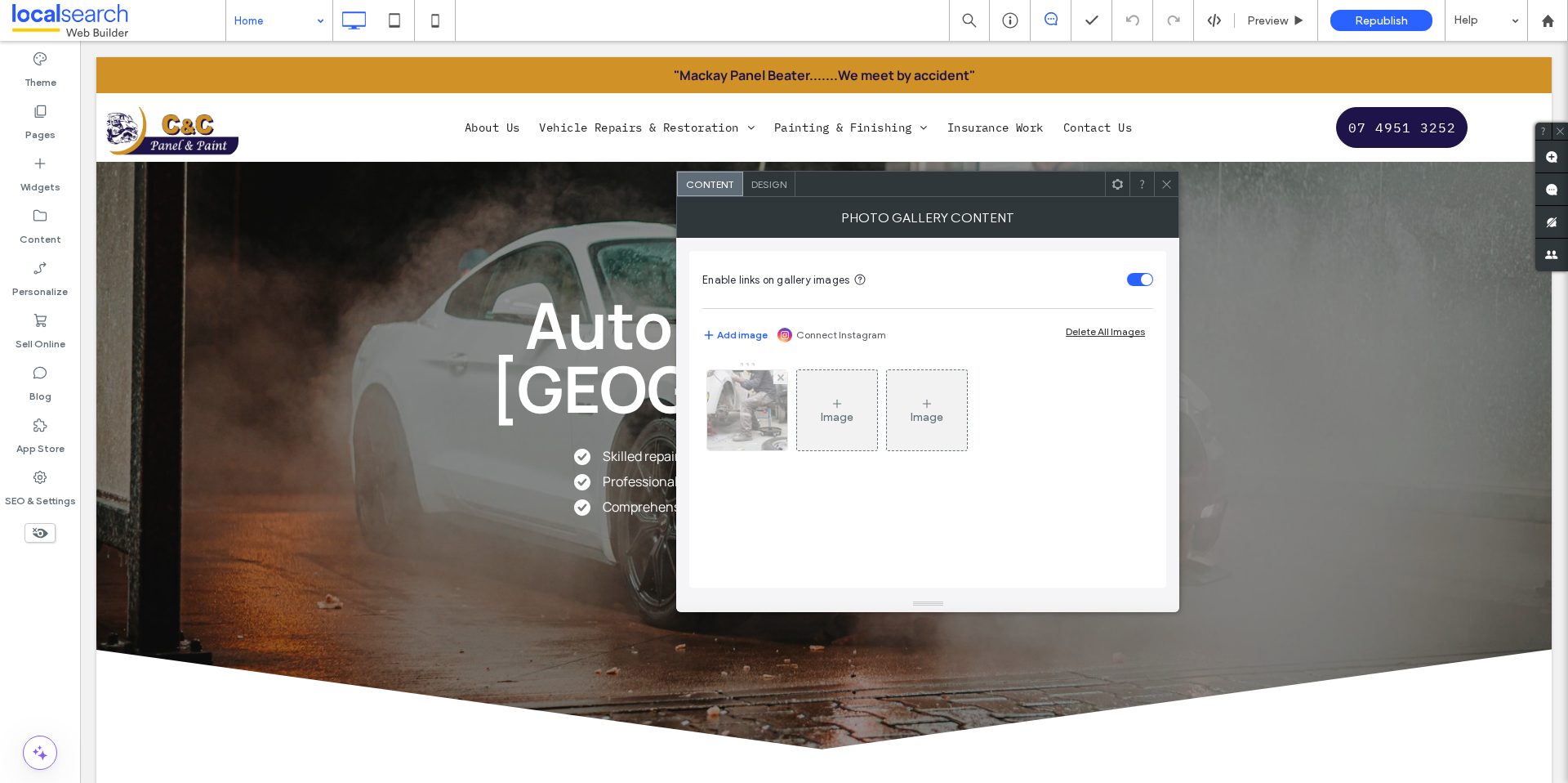
click at [763, 406] on img at bounding box center [747, 410] width 121 height 80
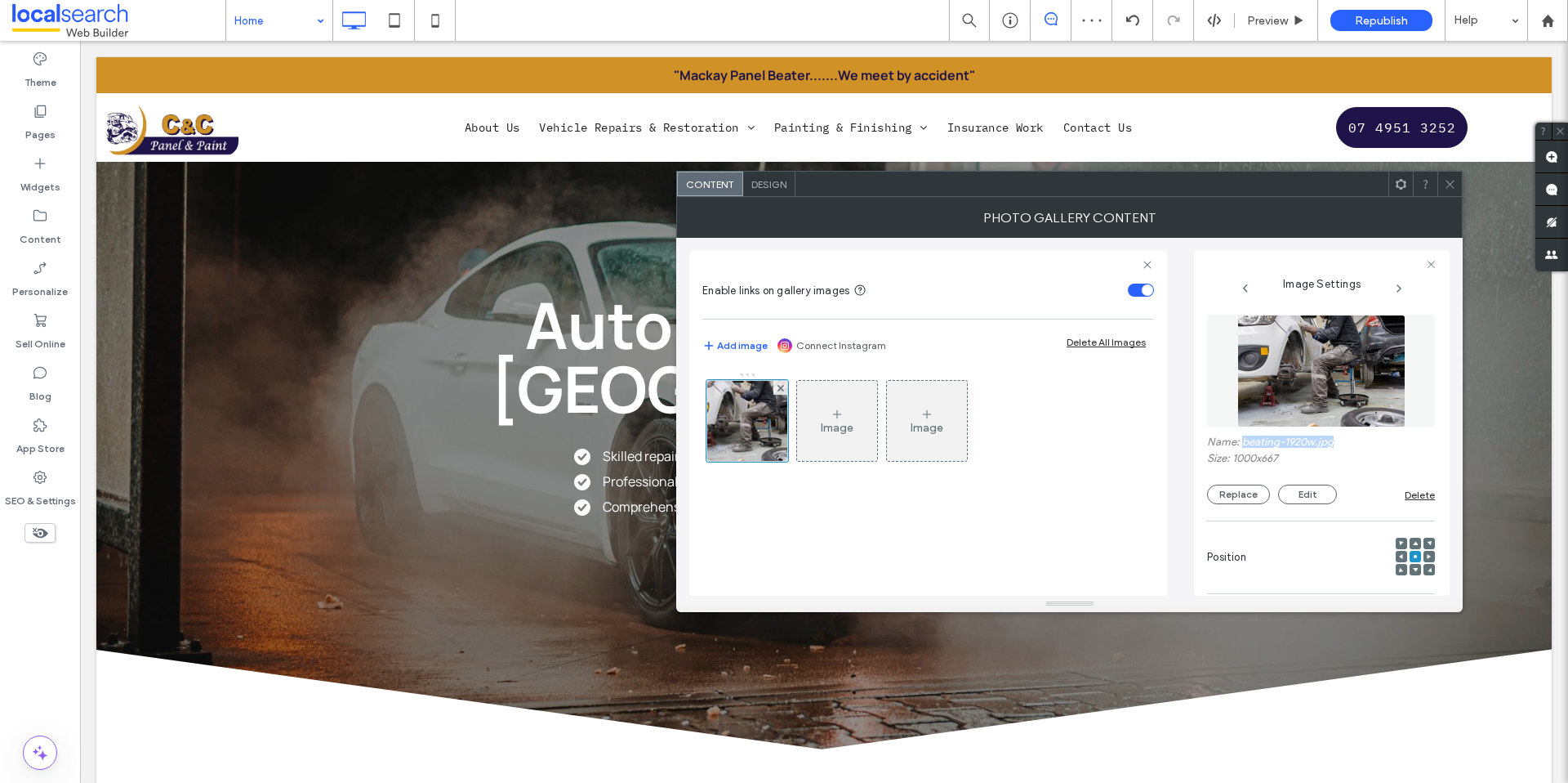
drag, startPoint x: 1335, startPoint y: 442, endPoint x: 1242, endPoint y: 446, distance: 93.1
click at [1242, 446] on label "Name: beating-1920w.jpg" at bounding box center [1321, 443] width 228 height 16
copy label "beating-1920w.jpg"
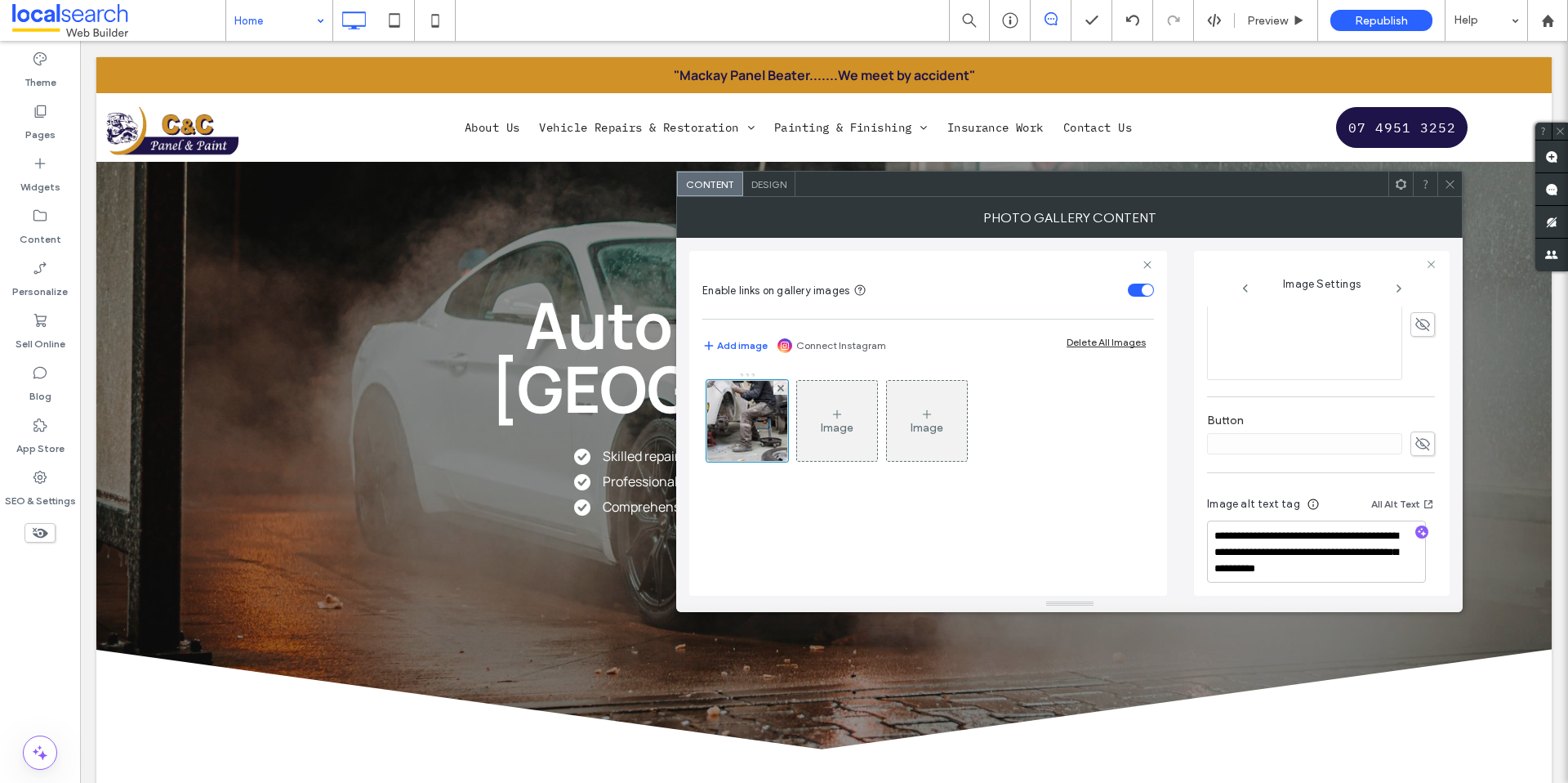
scroll to position [495, 0]
click at [1292, 534] on textarea "**********" at bounding box center [1316, 543] width 219 height 62
click at [1448, 182] on icon at bounding box center [1450, 184] width 12 height 12
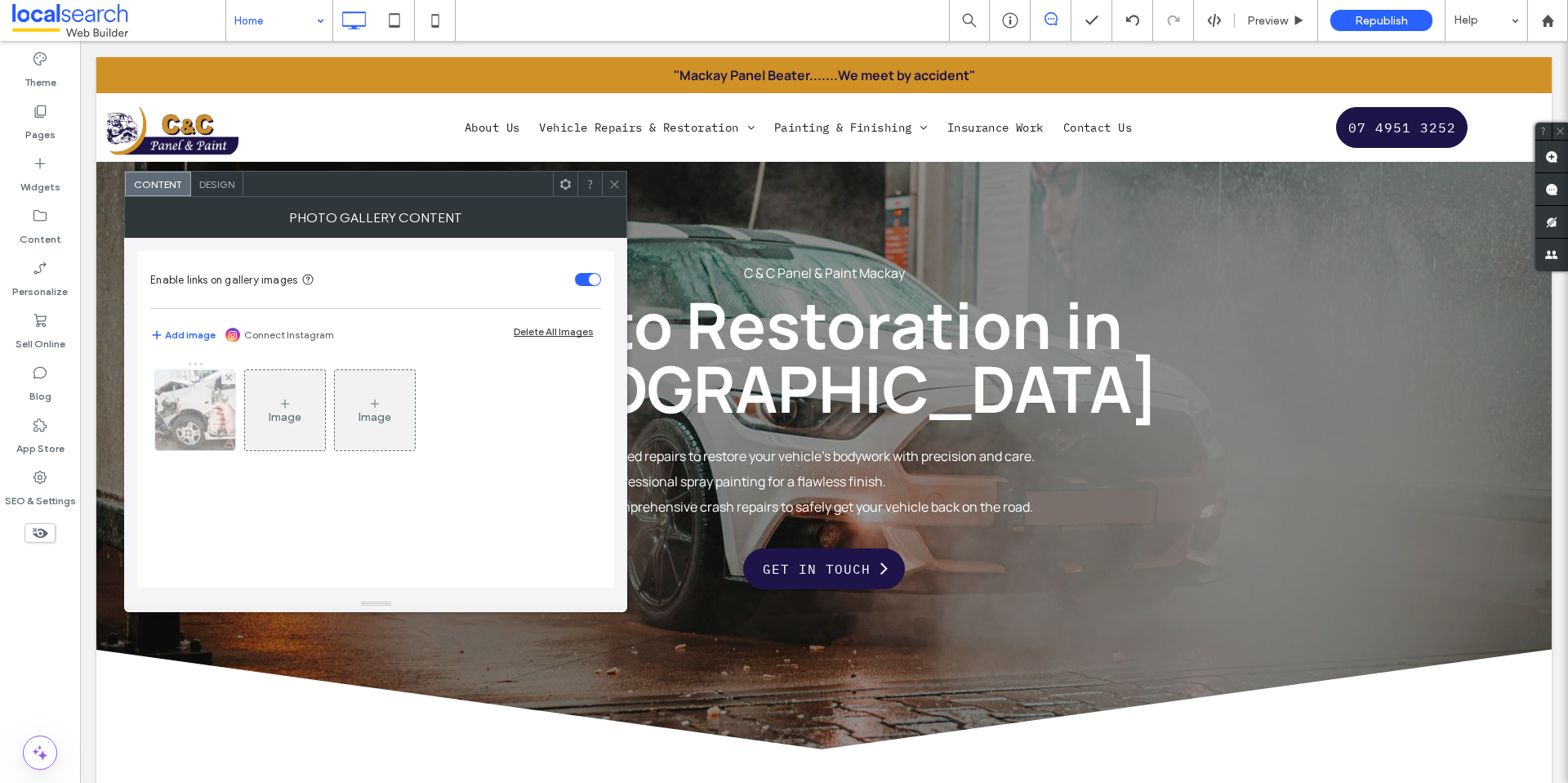
click at [232, 401] on div at bounding box center [195, 410] width 80 height 80
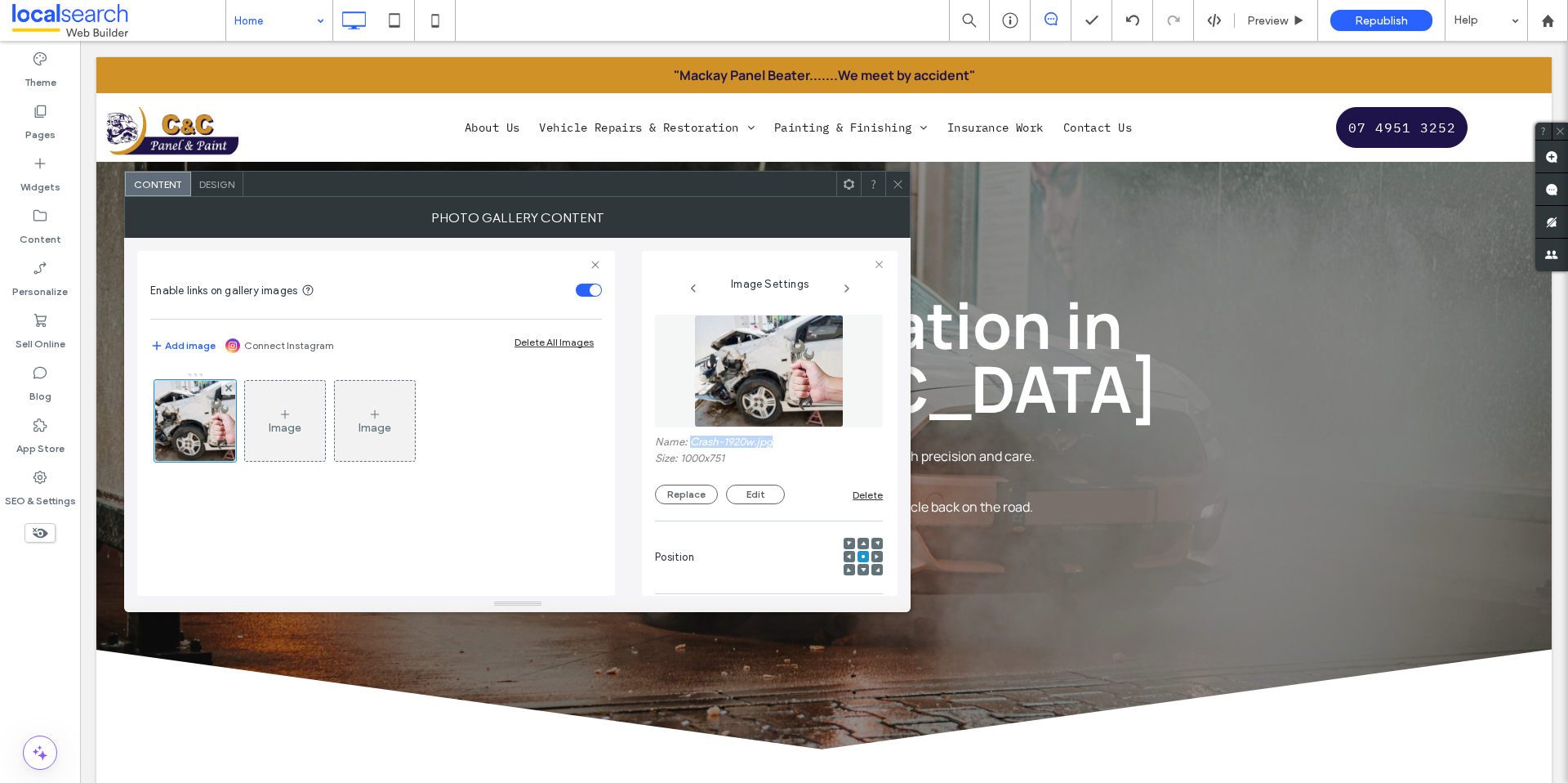
drag, startPoint x: 776, startPoint y: 441, endPoint x: 693, endPoint y: 444, distance: 83.1
click at [693, 444] on label "Name: Crash-1920w.jpg" at bounding box center [769, 443] width 228 height 16
copy label "Crash-1920w.jpg"
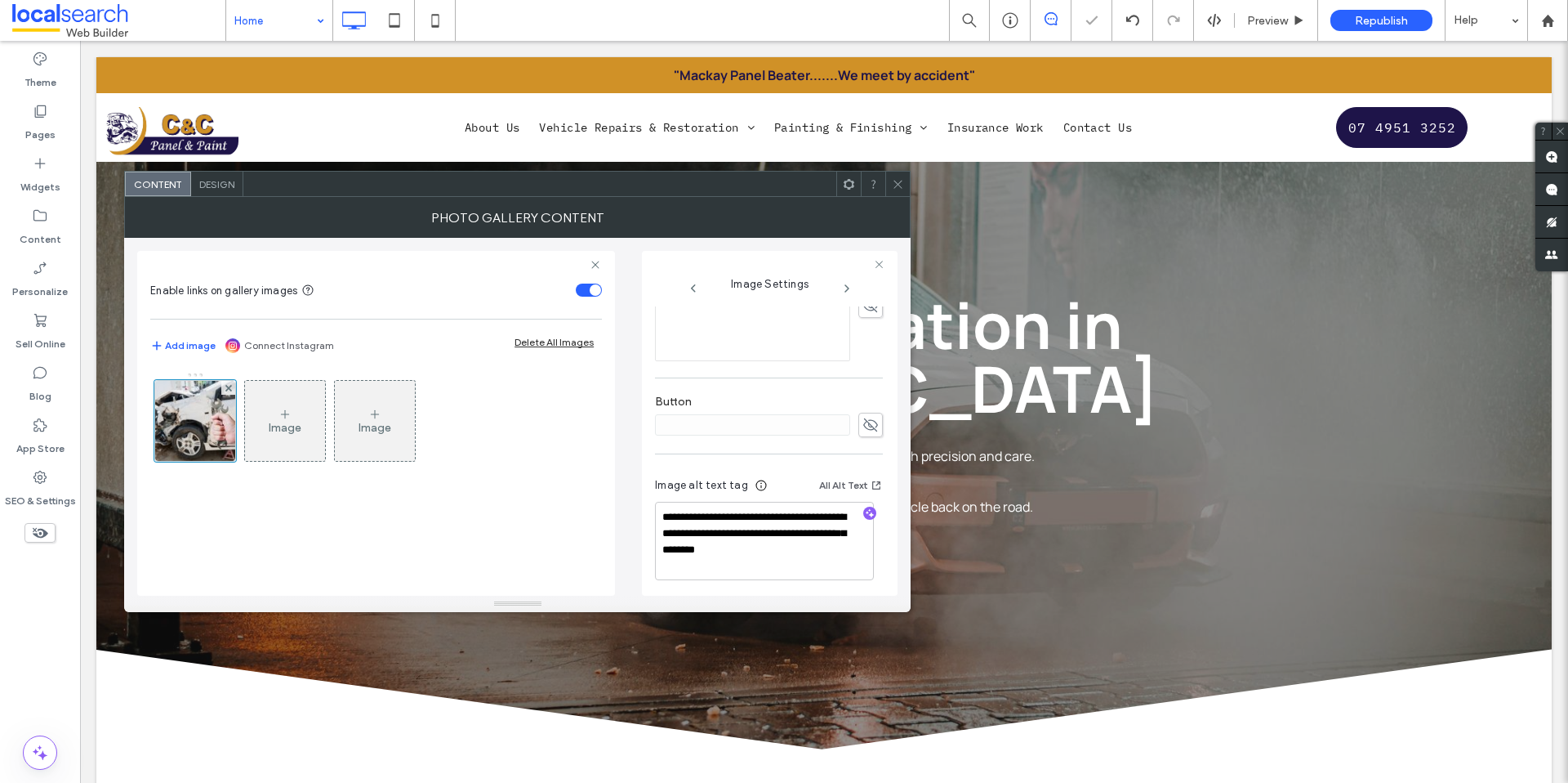
scroll to position [511, 0]
drag, startPoint x: 726, startPoint y: 555, endPoint x: 649, endPoint y: 497, distance: 96.4
click at [649, 497] on div "**********" at bounding box center [770, 422] width 256 height 345
click at [892, 187] on icon at bounding box center [898, 184] width 12 height 12
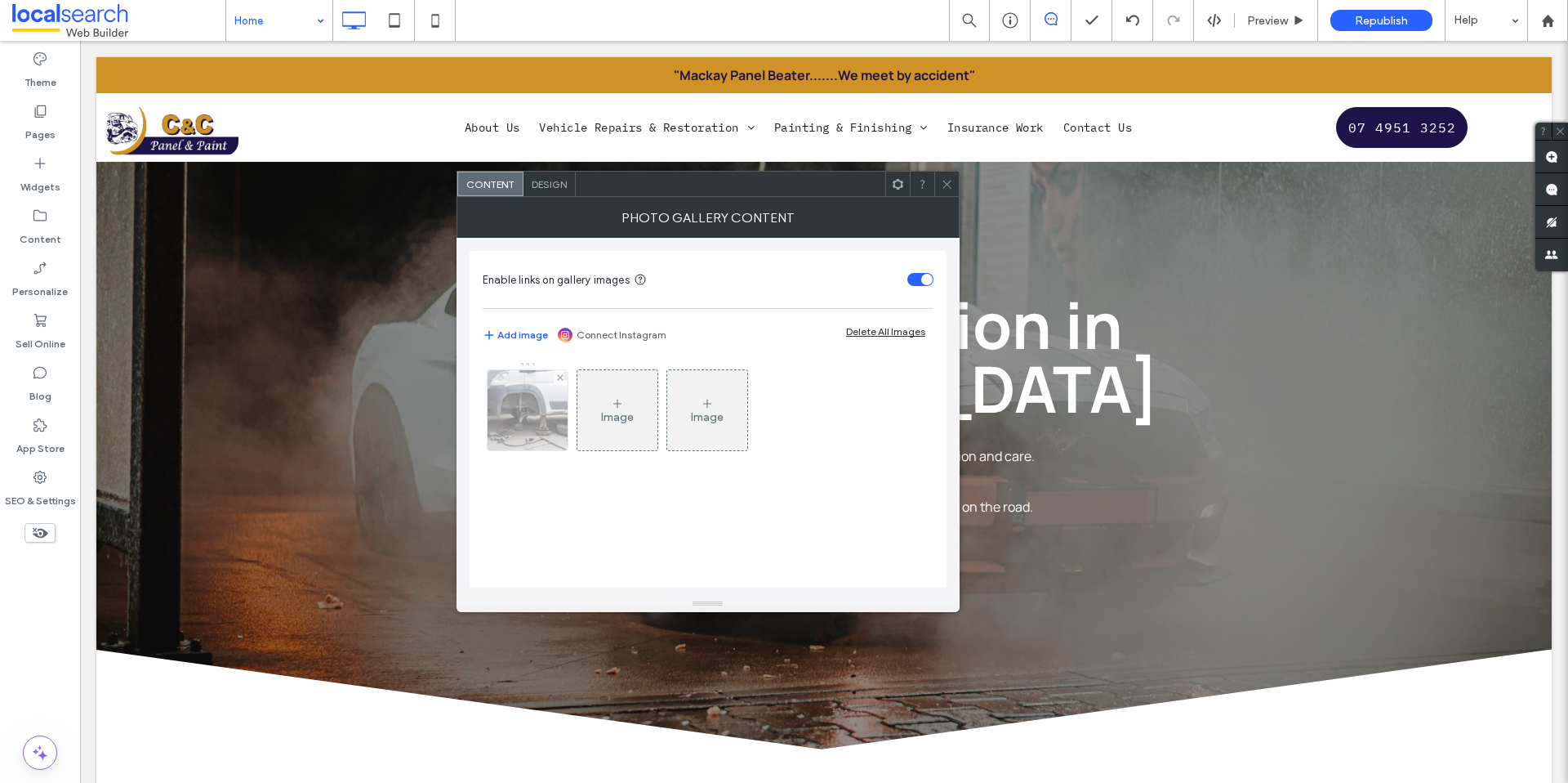
click at [510, 412] on img at bounding box center [527, 410] width 121 height 80
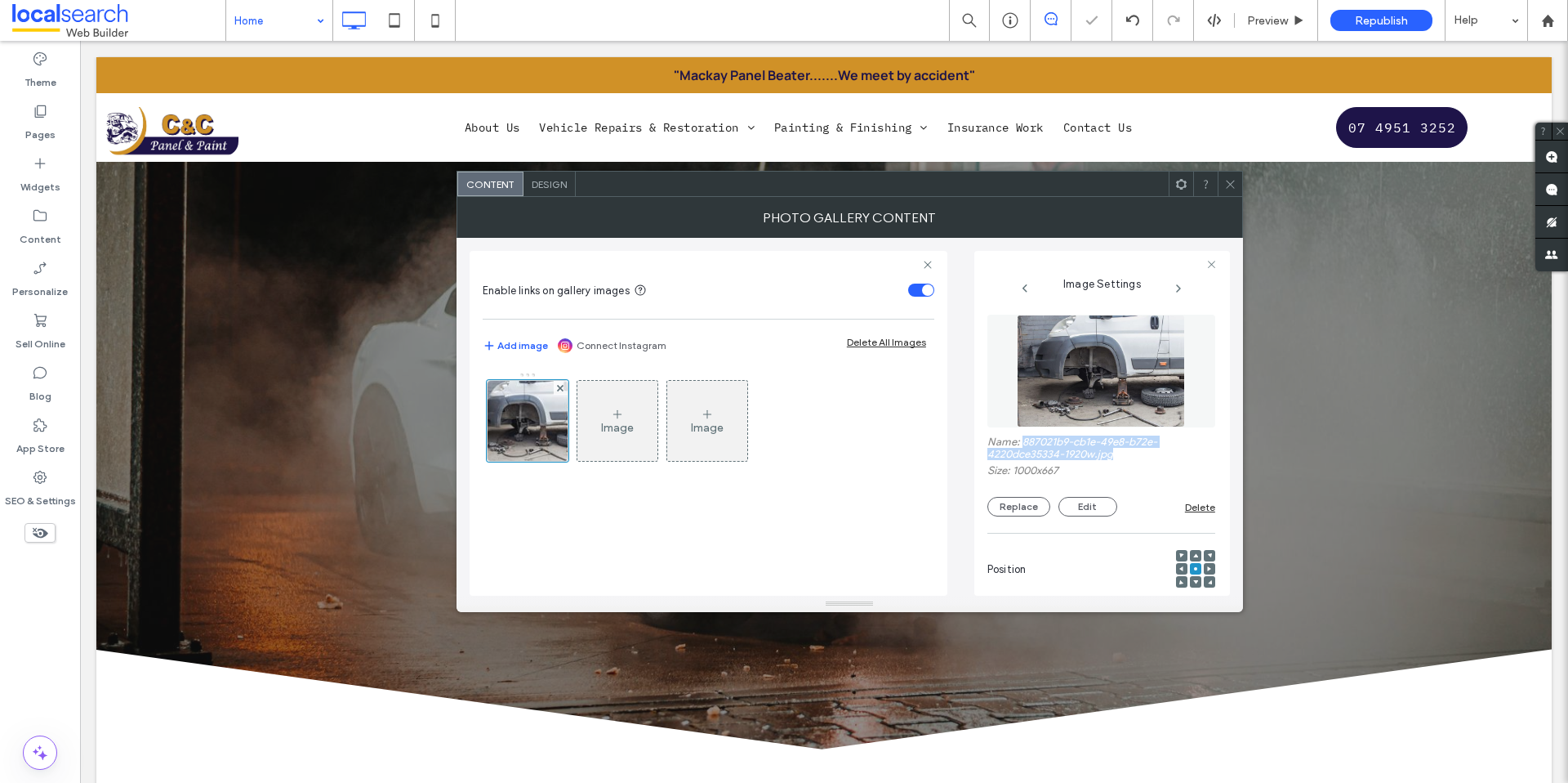
drag, startPoint x: 1100, startPoint y: 447, endPoint x: 1023, endPoint y: 438, distance: 77.5
click at [1023, 438] on label "Name: 887021b9-cb1e-49e8-b72e-4220dce35334-1920w.jpg" at bounding box center [1101, 449] width 228 height 29
copy label "887021b9-cb1e-49e8-b72e-4220dce35334-1920w.jpg"
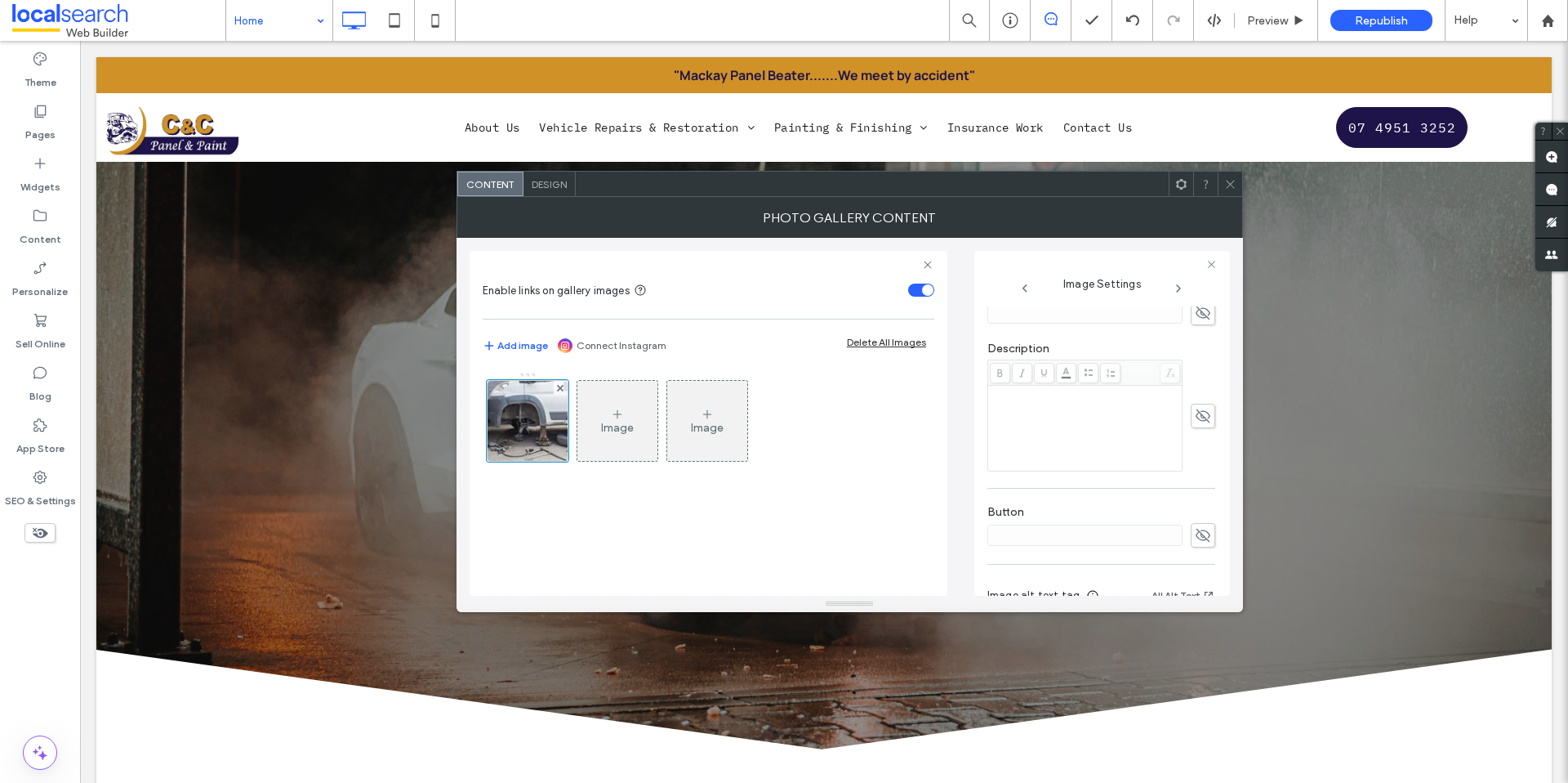
scroll to position [507, 0]
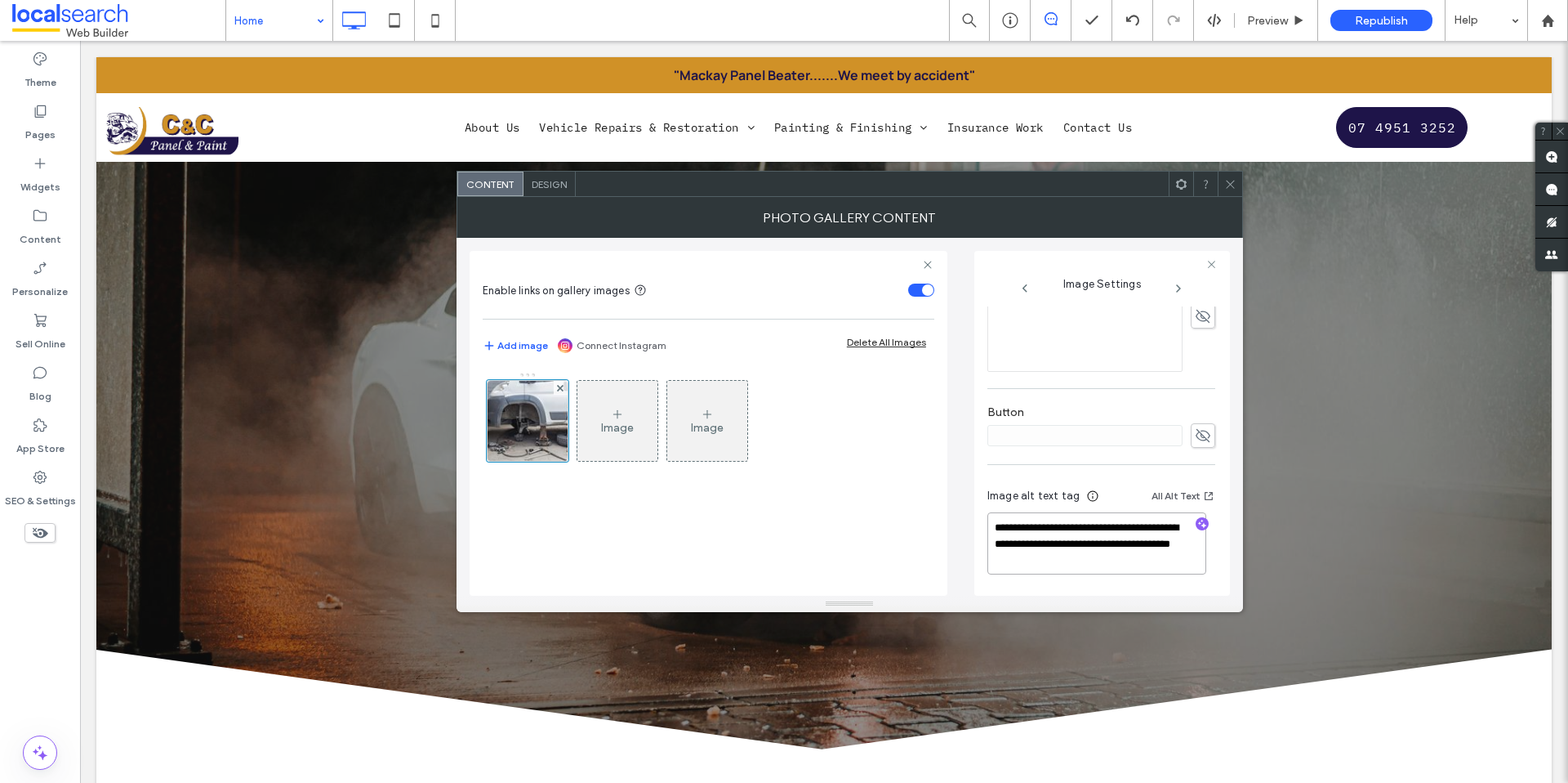
drag, startPoint x: 1131, startPoint y: 564, endPoint x: 929, endPoint y: 515, distance: 207.9
click at [929, 515] on div "**********" at bounding box center [850, 416] width 761 height 358
drag, startPoint x: 1221, startPoint y: 187, endPoint x: 983, endPoint y: 217, distance: 239.9
click at [1223, 187] on div at bounding box center [1230, 184] width 25 height 25
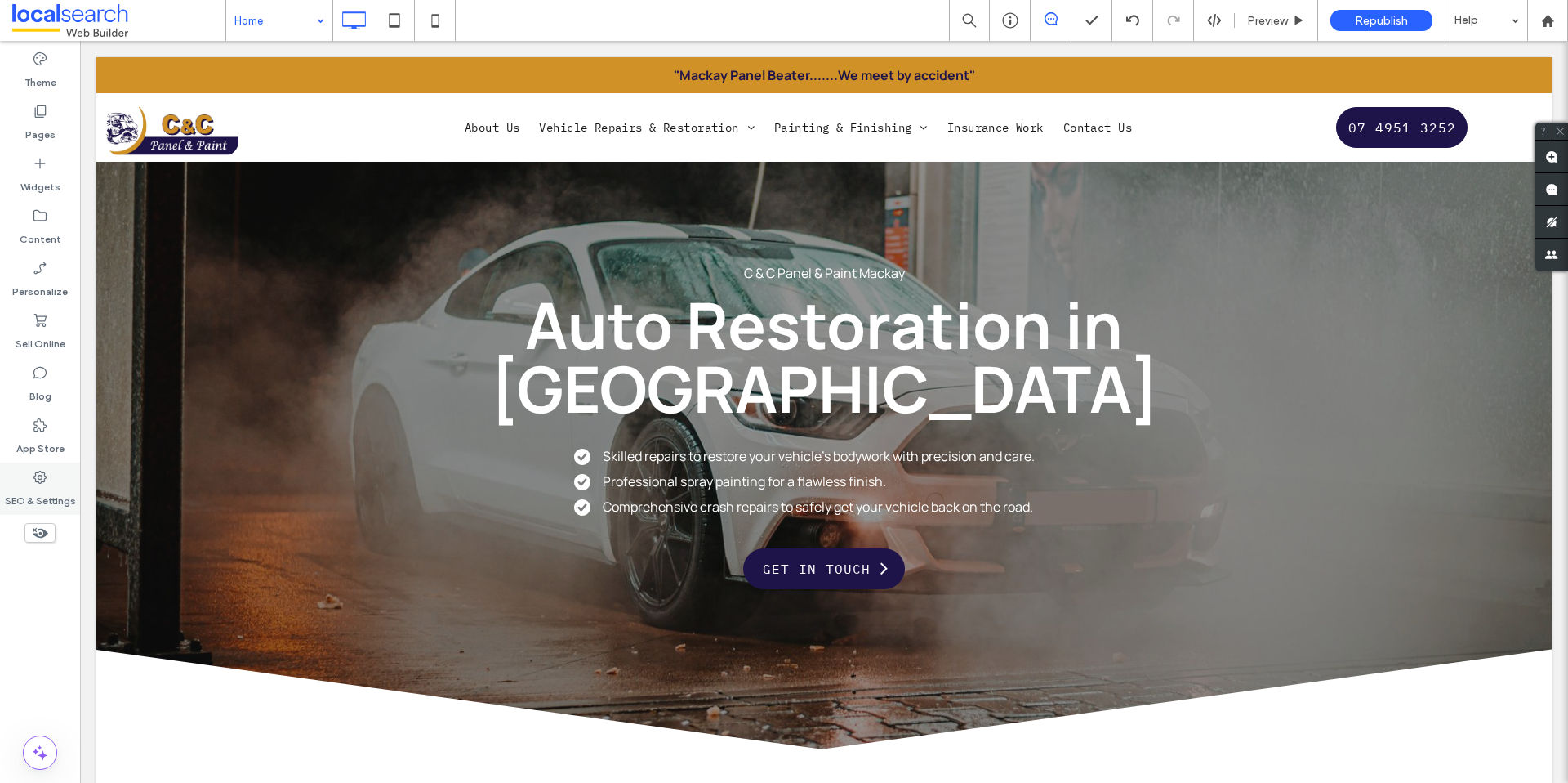
click at [40, 487] on label "SEO & Settings" at bounding box center [40, 496] width 71 height 23
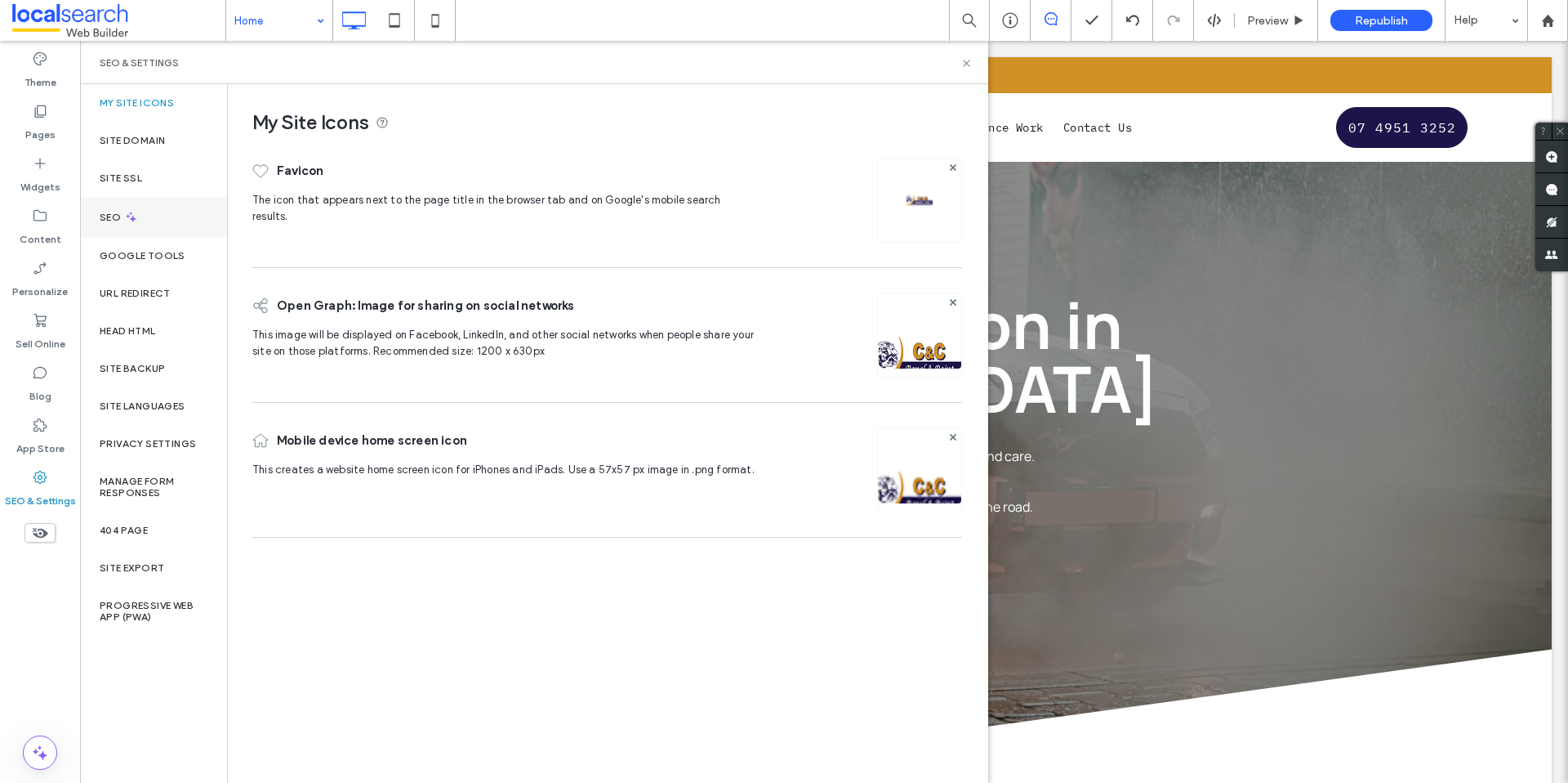
click at [150, 210] on div "SEO" at bounding box center [153, 217] width 147 height 40
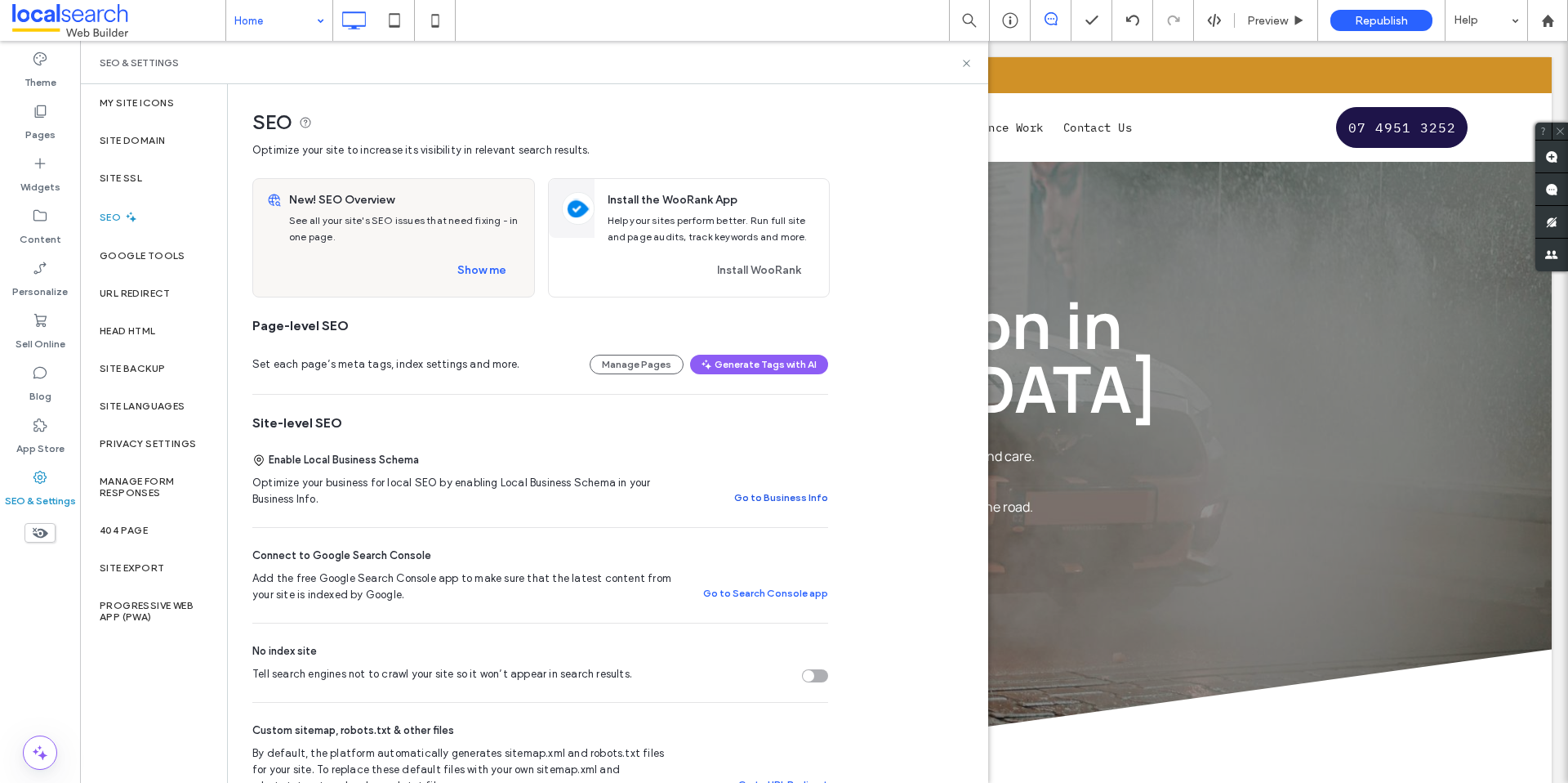
click at [792, 488] on button "Go to Business Info" at bounding box center [782, 498] width 94 height 20
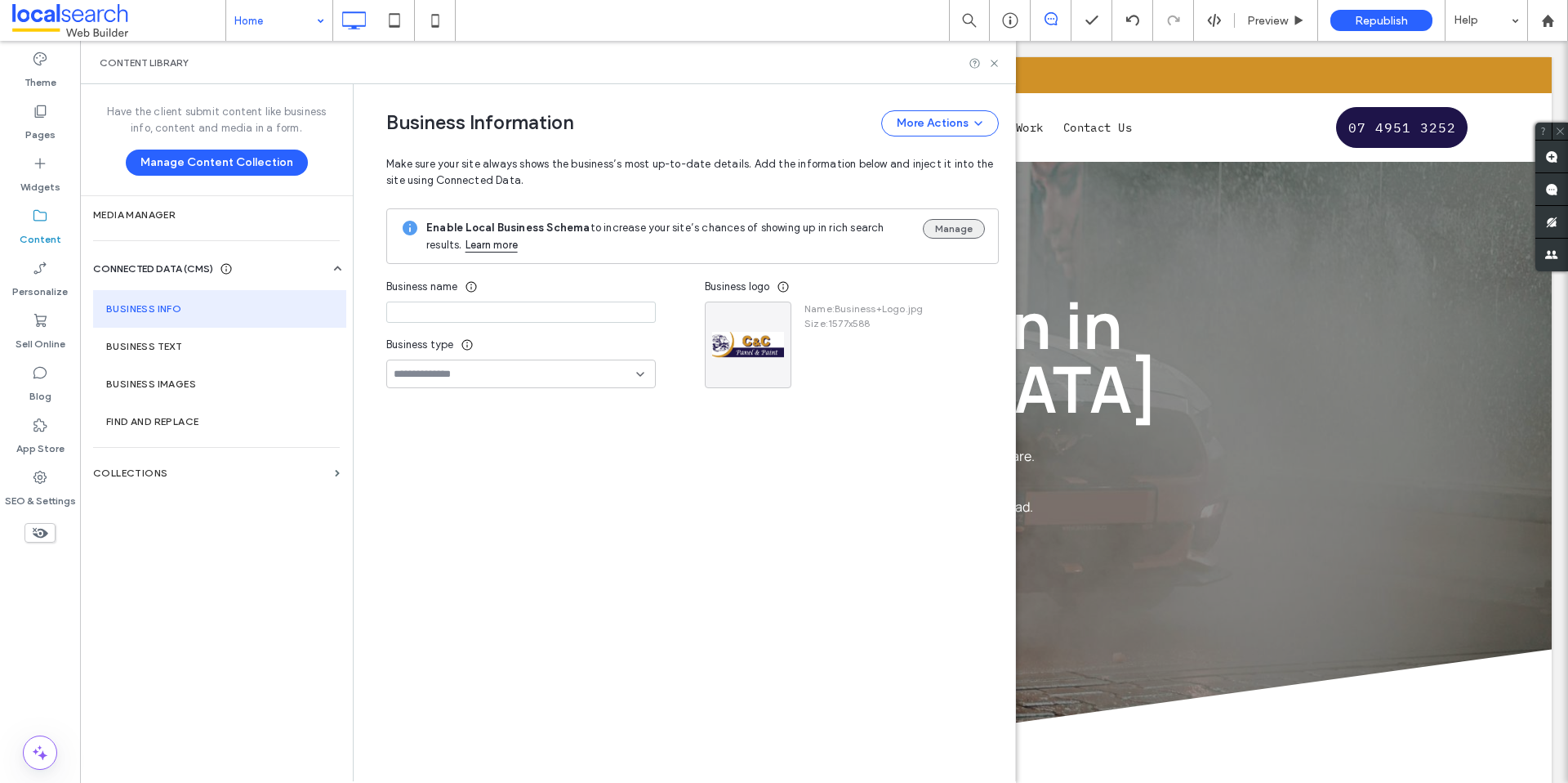
type input "**********"
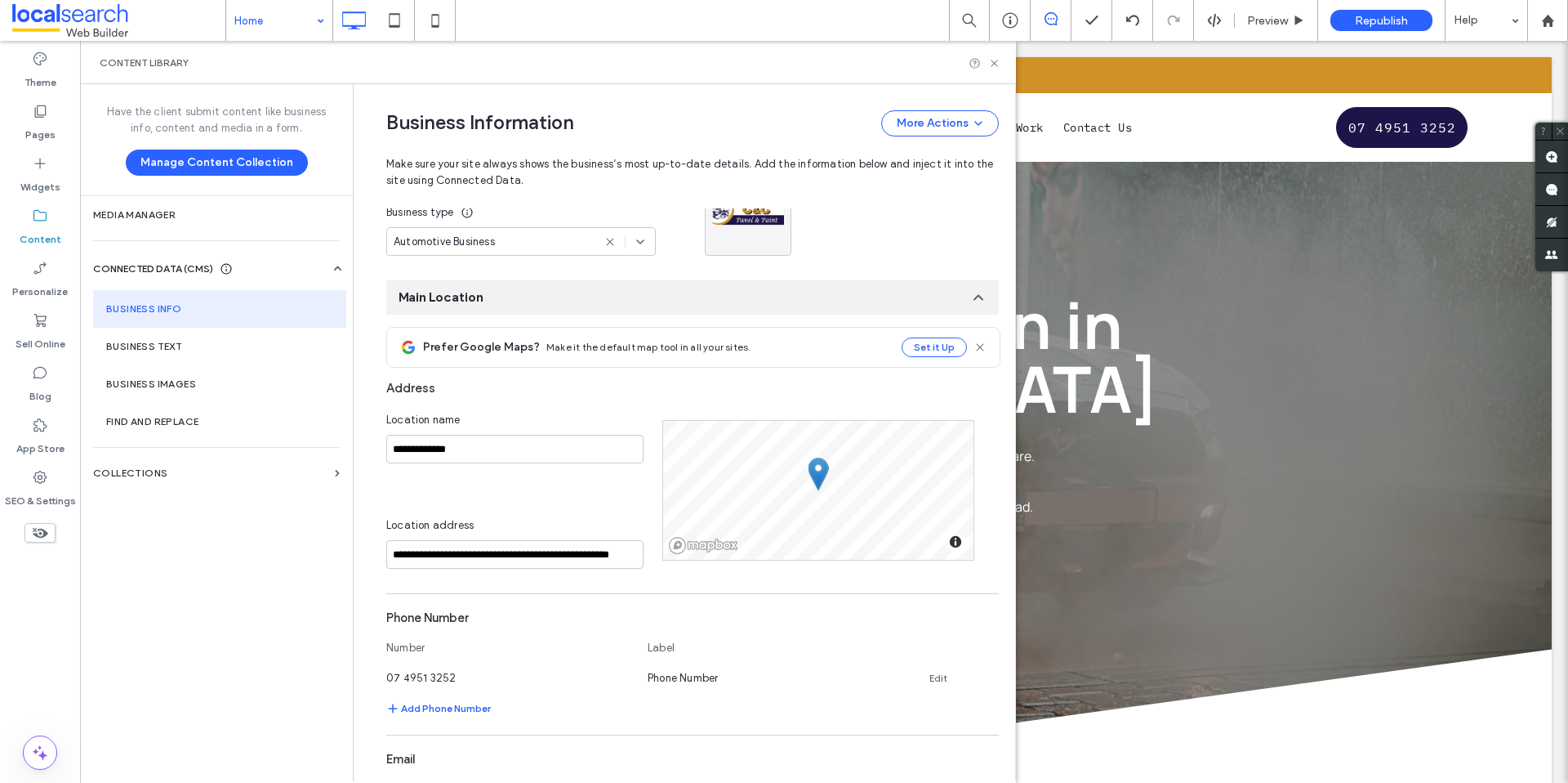
scroll to position [119, 0]
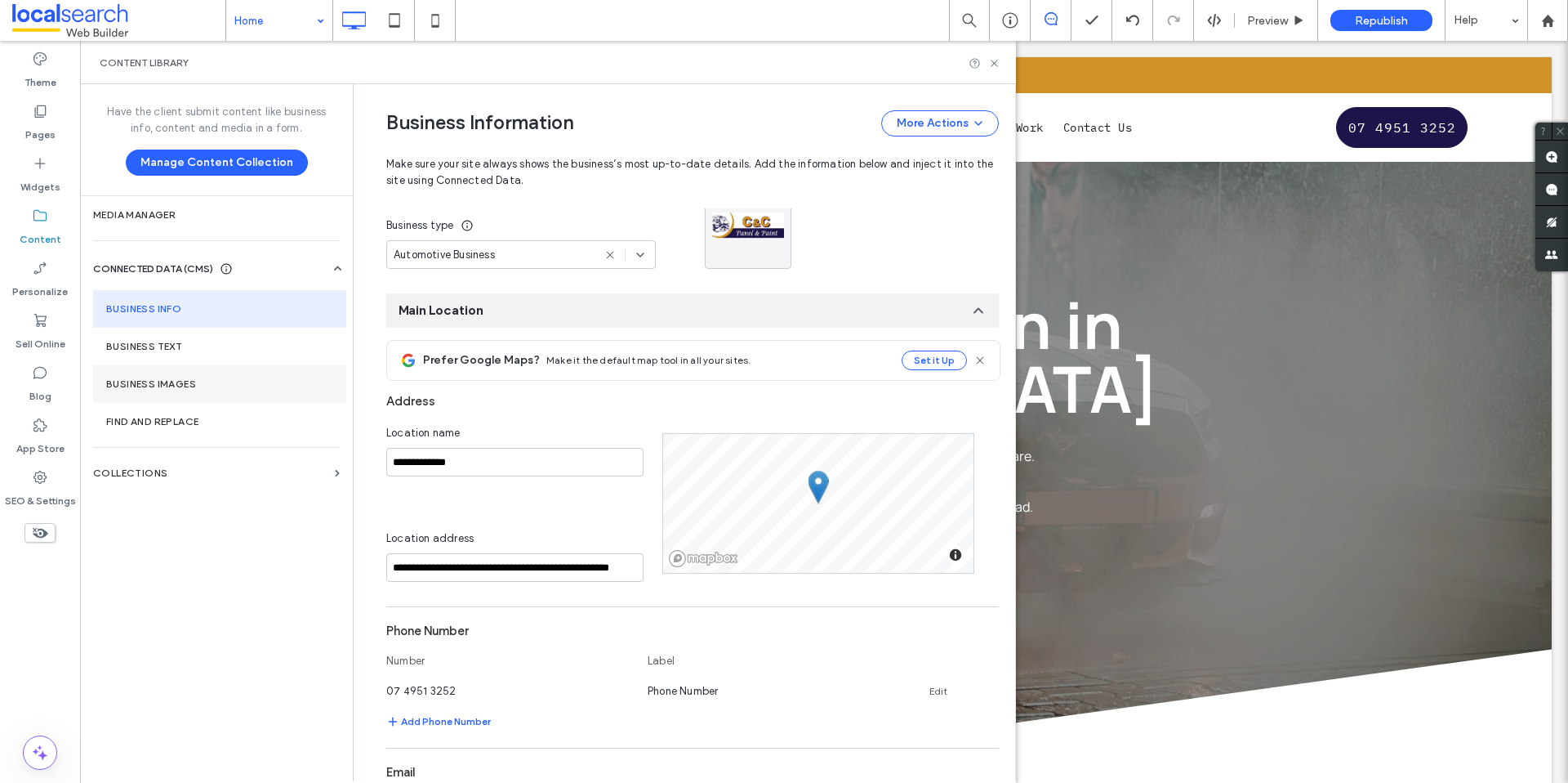
click at [155, 380] on label "Business Images" at bounding box center [220, 384] width 228 height 11
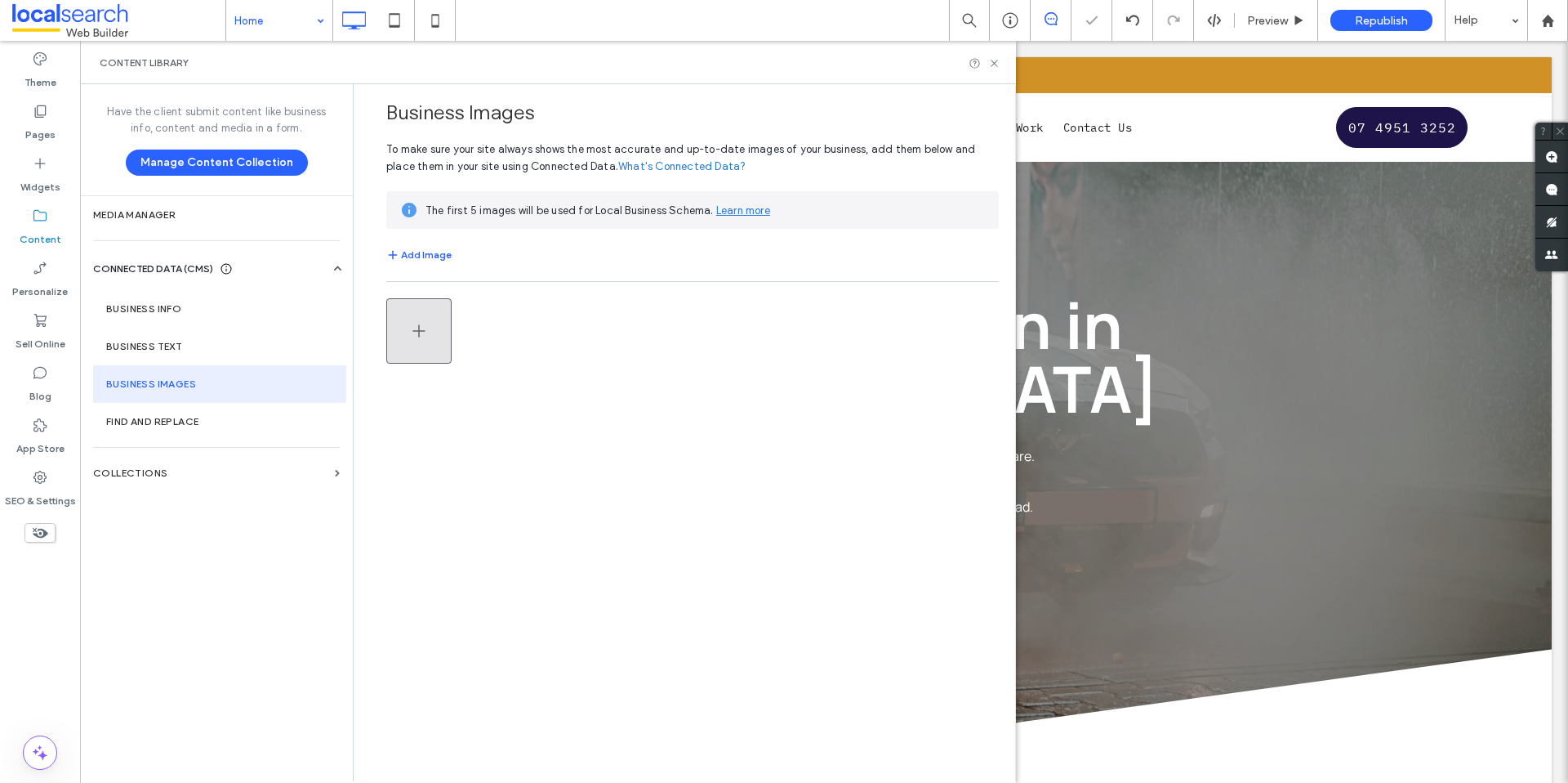
click at [422, 338] on icon "button" at bounding box center [419, 332] width 20 height 20
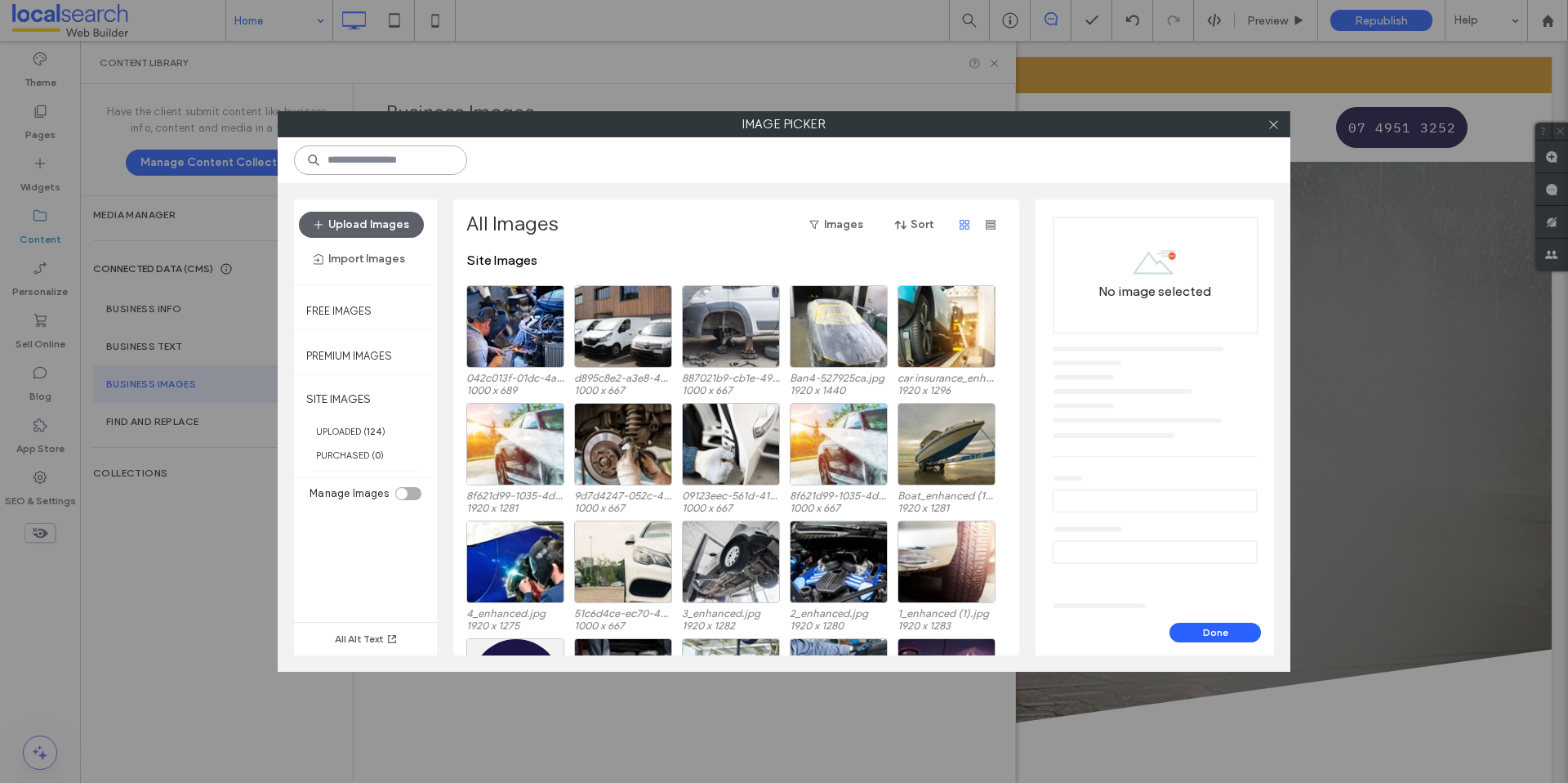
click at [398, 160] on input at bounding box center [380, 160] width 173 height 29
paste input "**********"
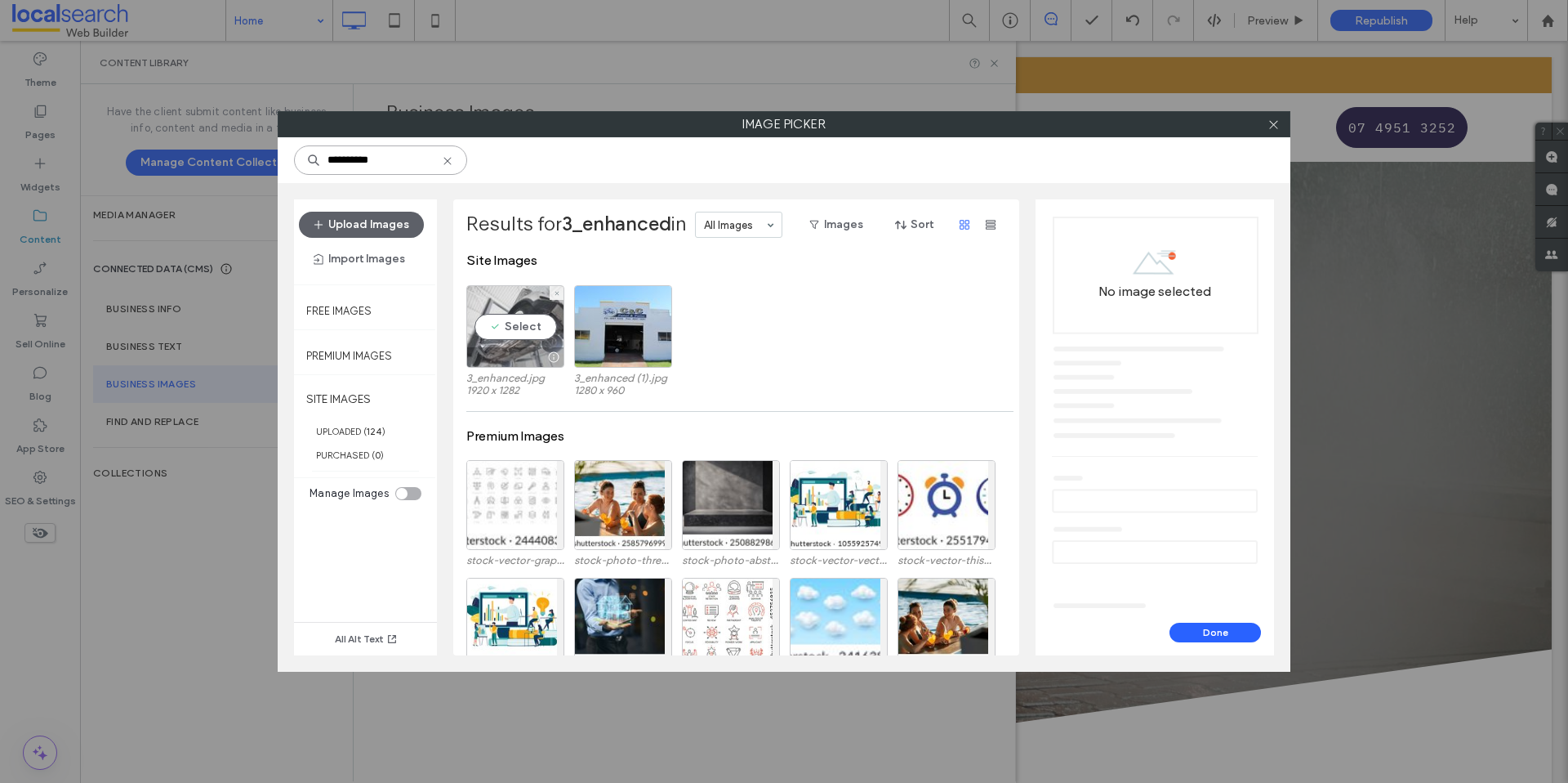
type input "**********"
click at [516, 330] on div "Select" at bounding box center [515, 327] width 98 height 83
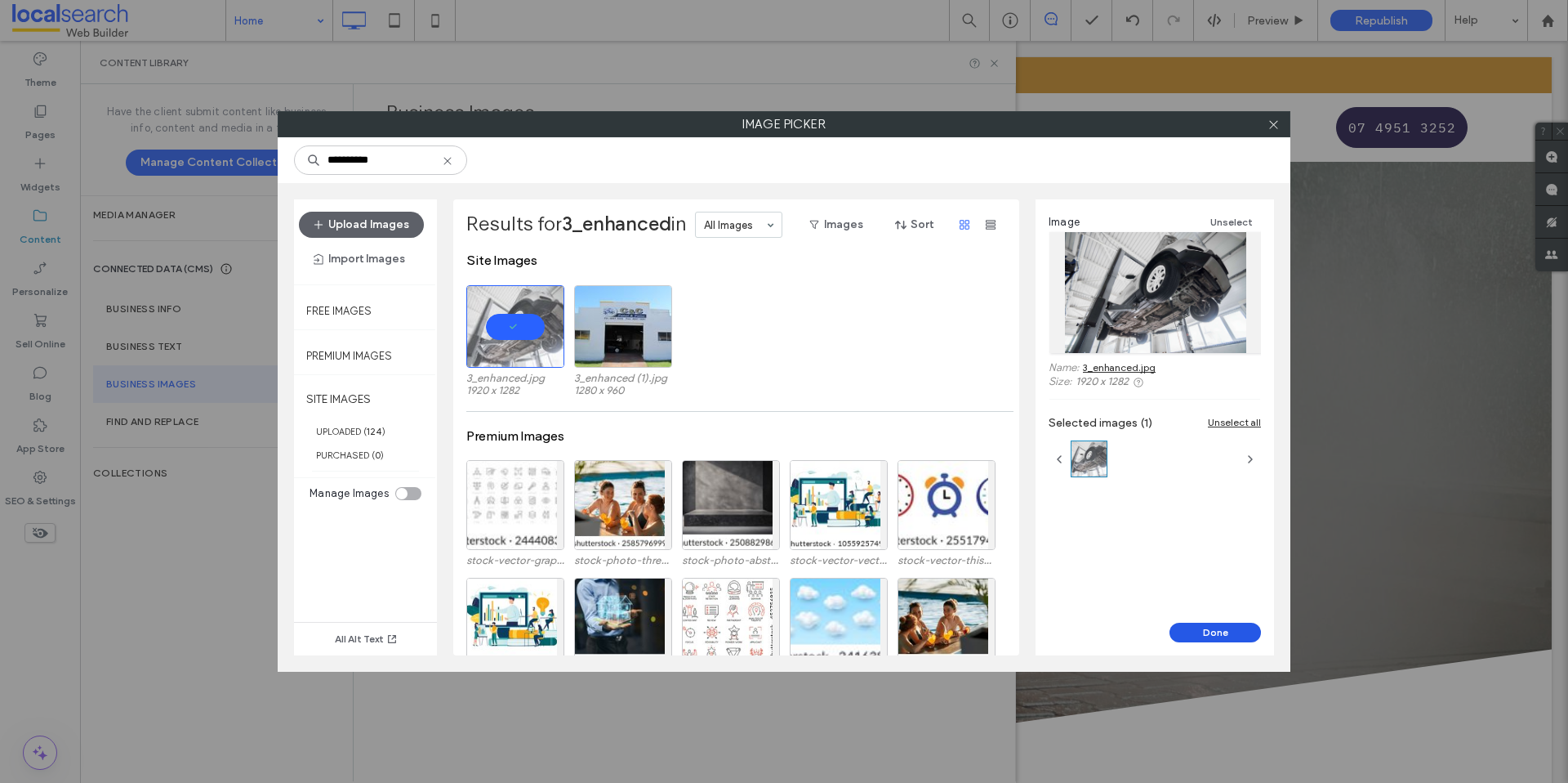
click at [1217, 635] on button "Done" at bounding box center [1216, 633] width 92 height 20
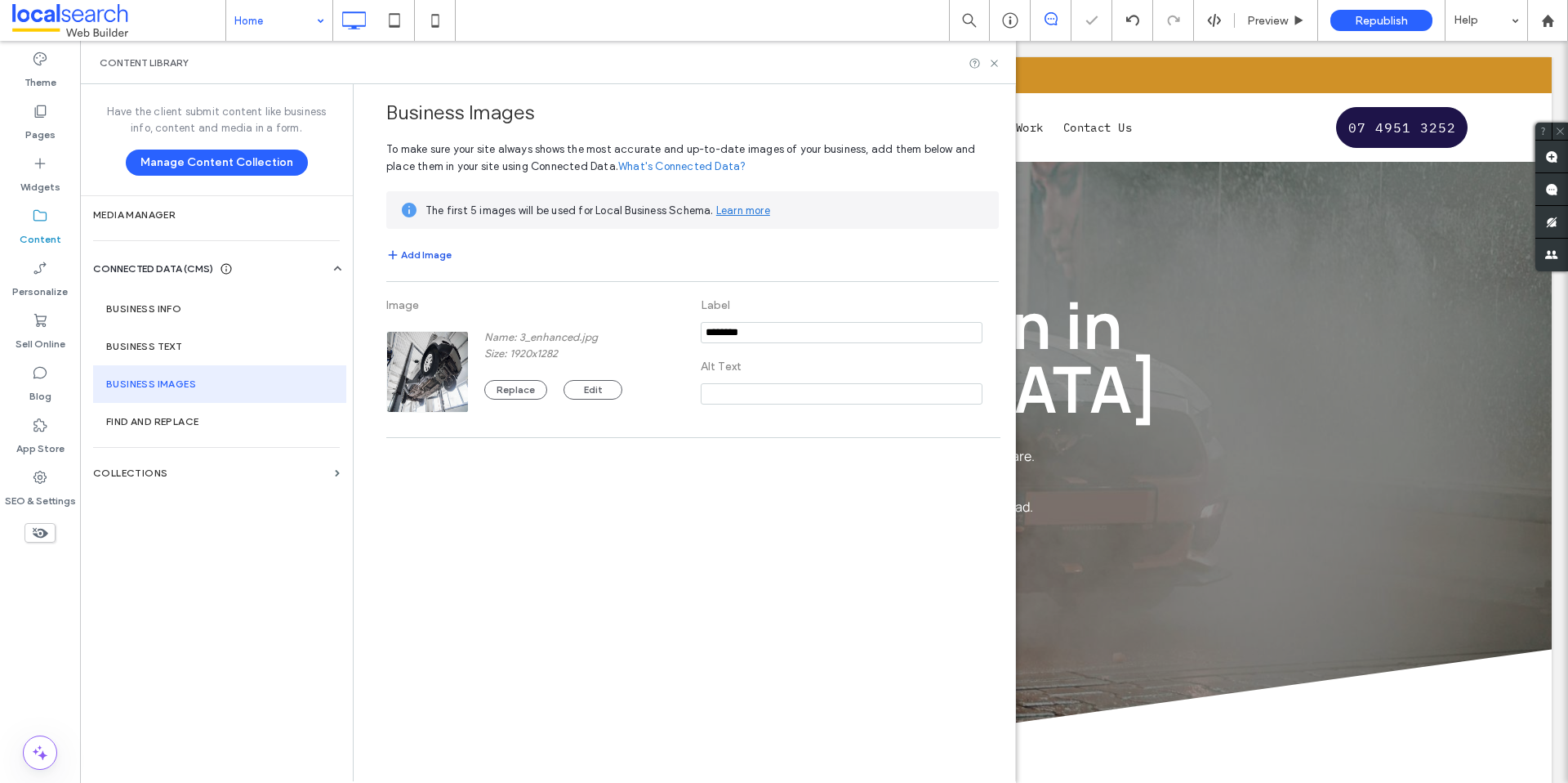
click at [419, 259] on button "Add Image" at bounding box center [418, 256] width 65 height 20
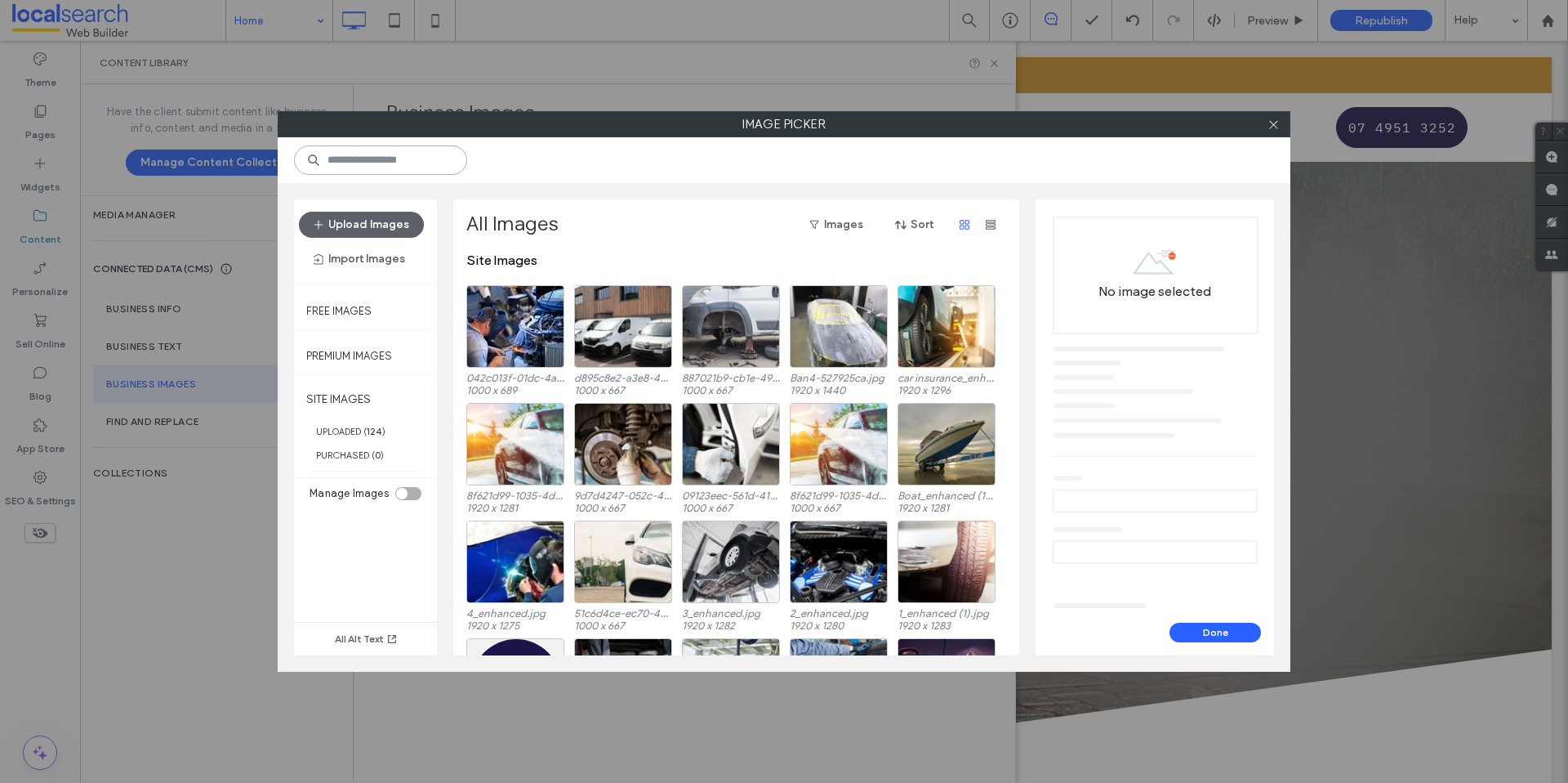
click at [375, 153] on input at bounding box center [380, 160] width 173 height 29
paste input "**********"
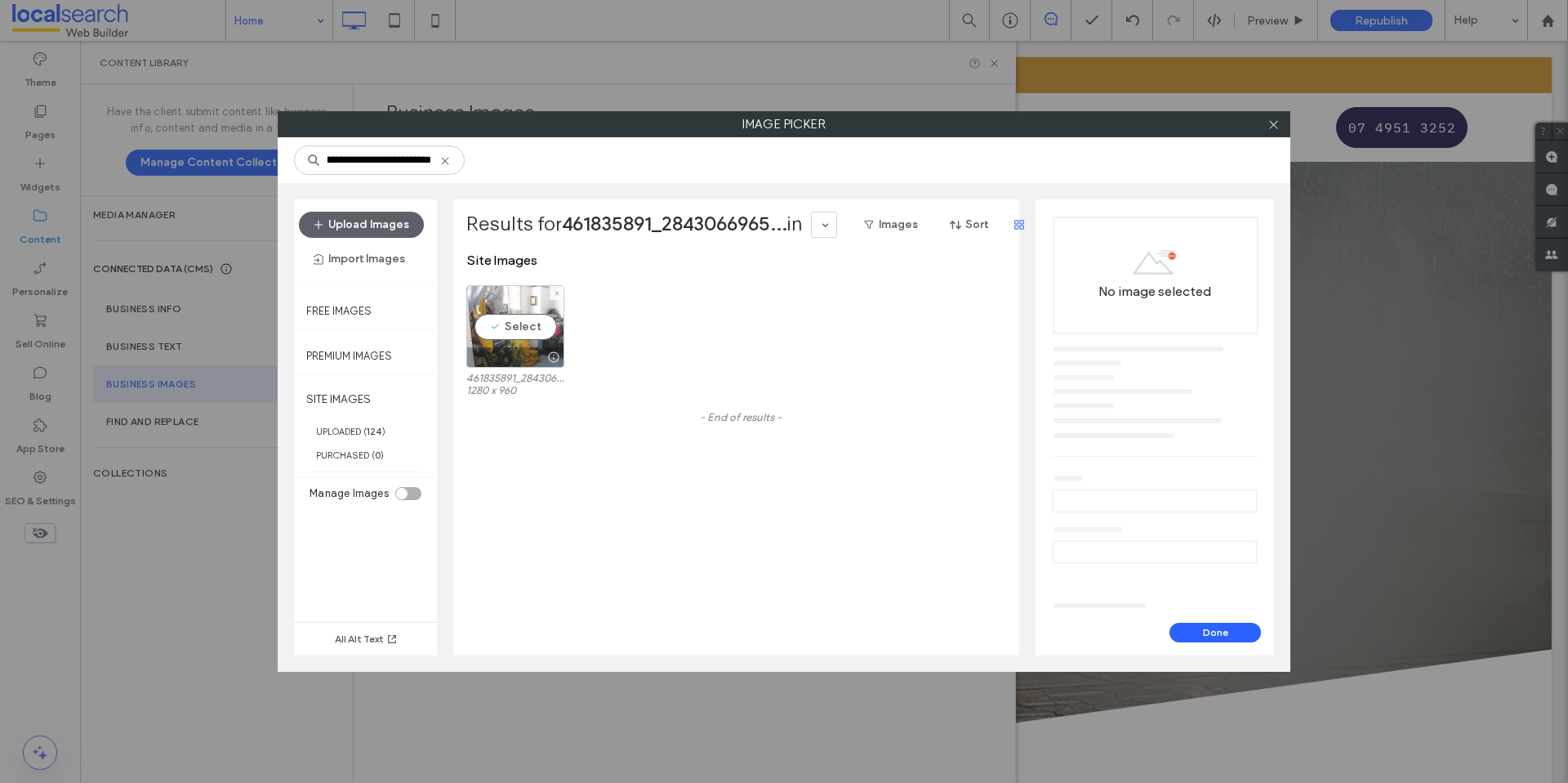
click at [524, 329] on div "Select" at bounding box center [515, 327] width 98 height 83
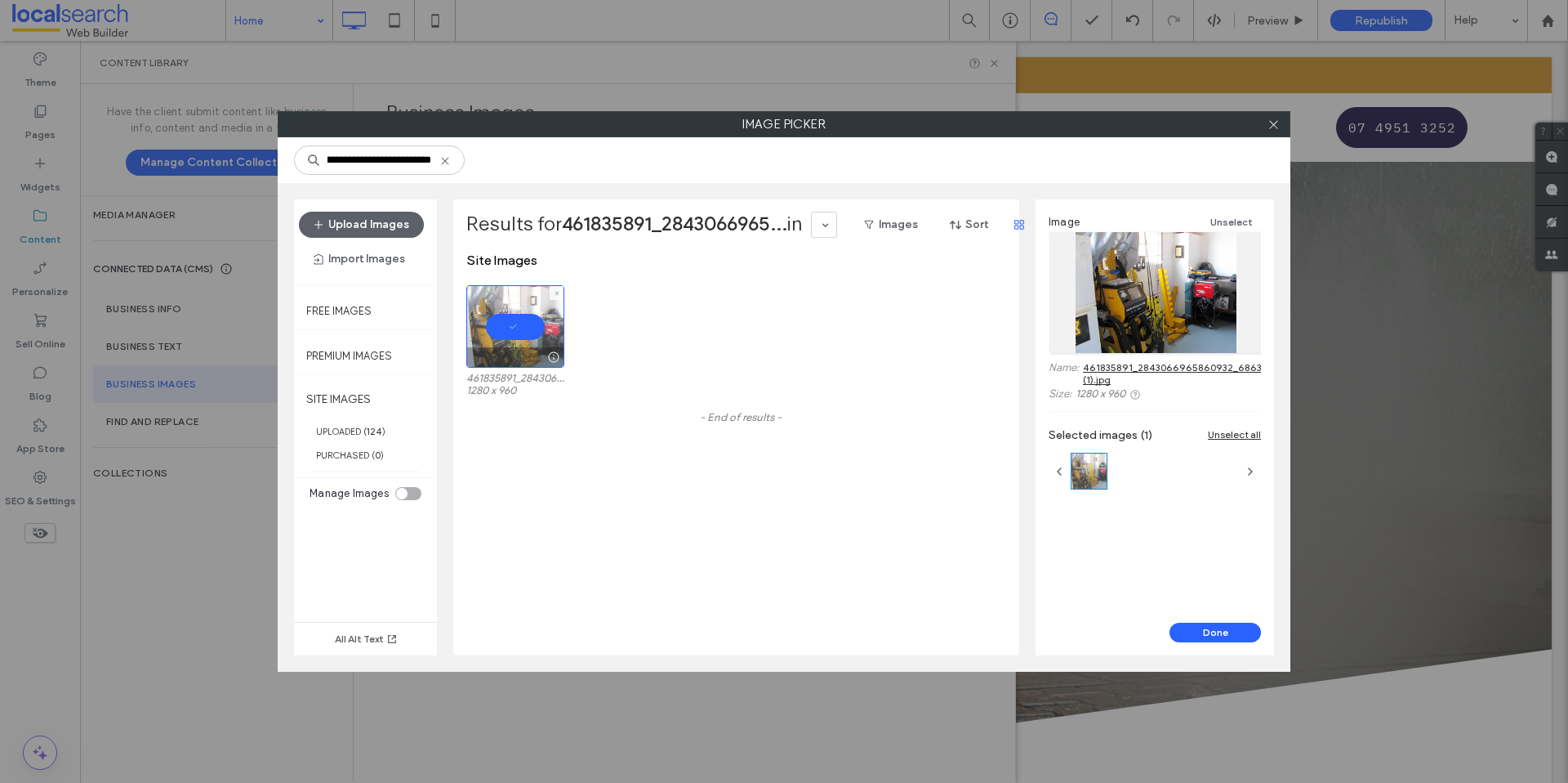
scroll to position [0, 0]
click at [369, 161] on input "**********" at bounding box center [379, 160] width 171 height 29
paste input
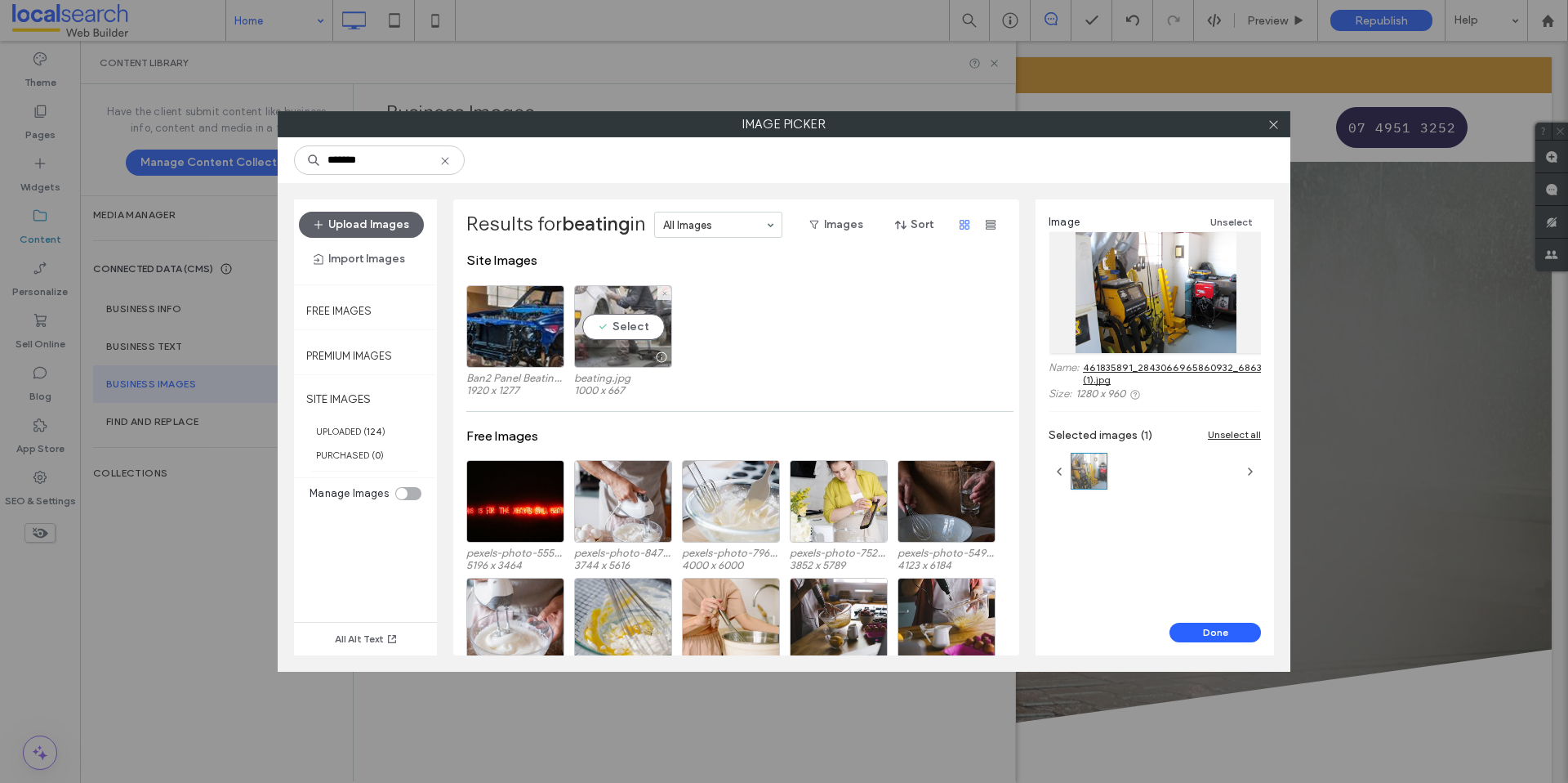
click at [626, 324] on div "Select" at bounding box center [623, 327] width 98 height 83
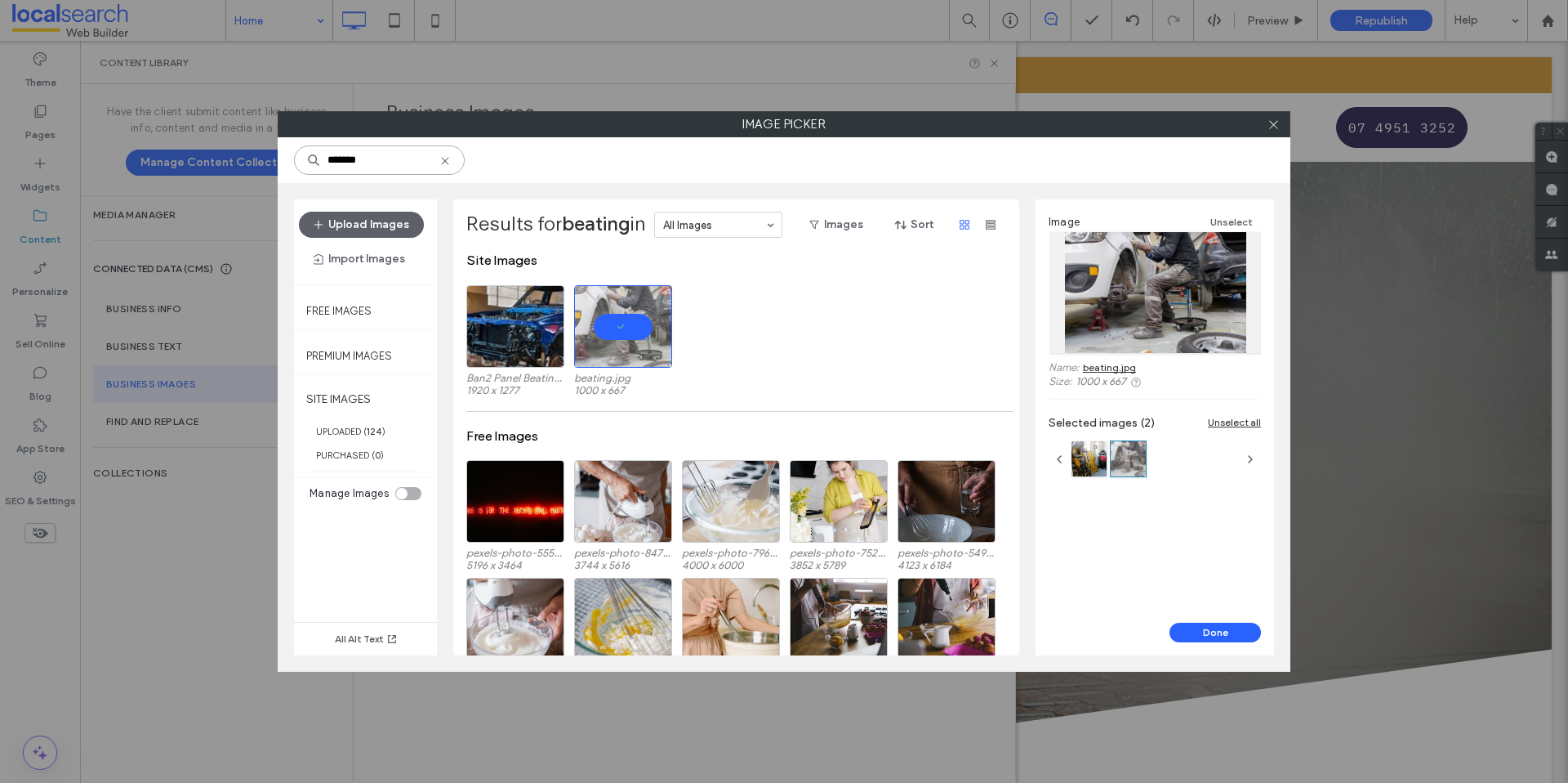
click at [379, 155] on input "*******" at bounding box center [379, 160] width 171 height 29
paste input
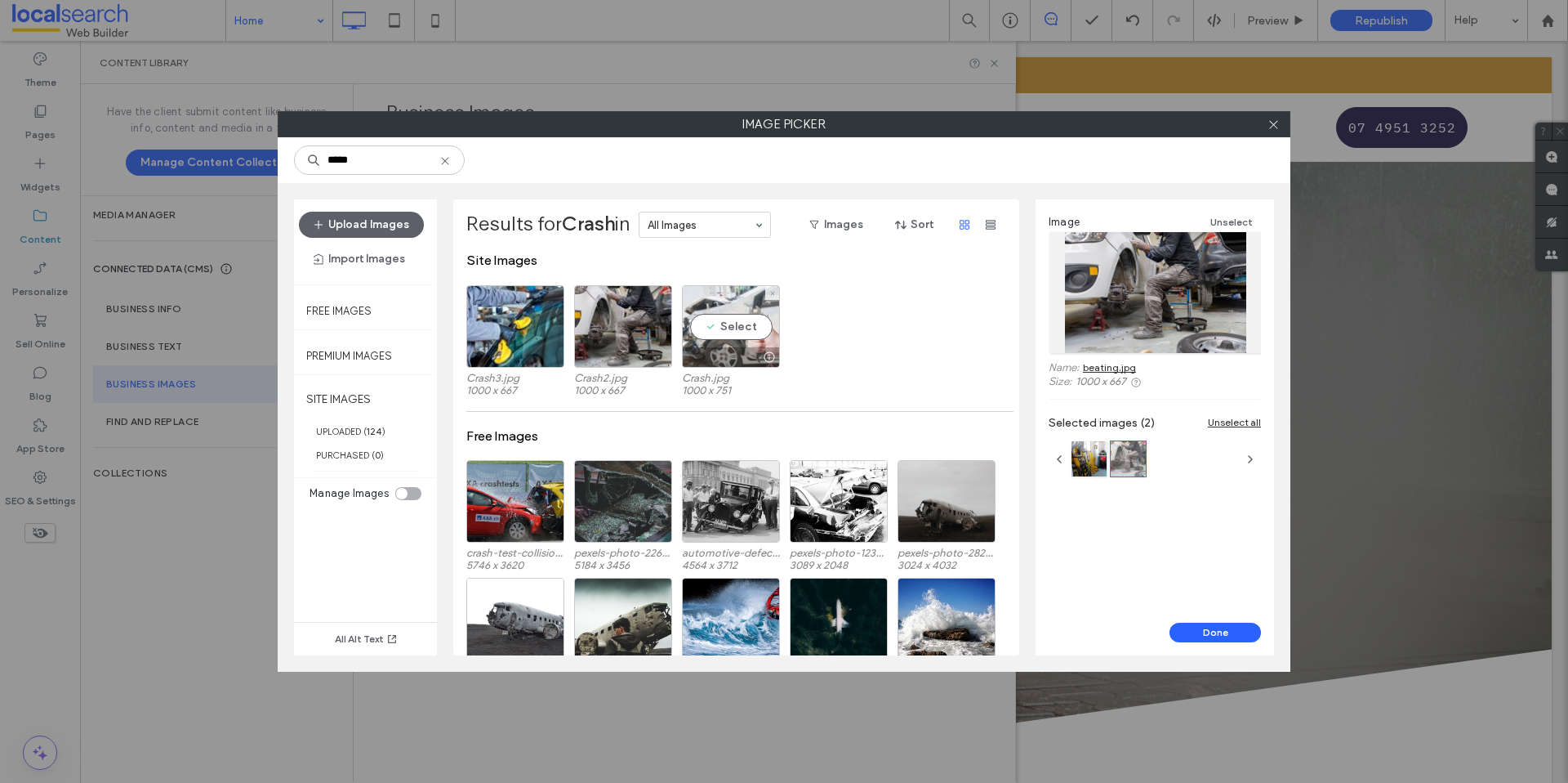
click at [717, 316] on div "Select" at bounding box center [731, 327] width 98 height 83
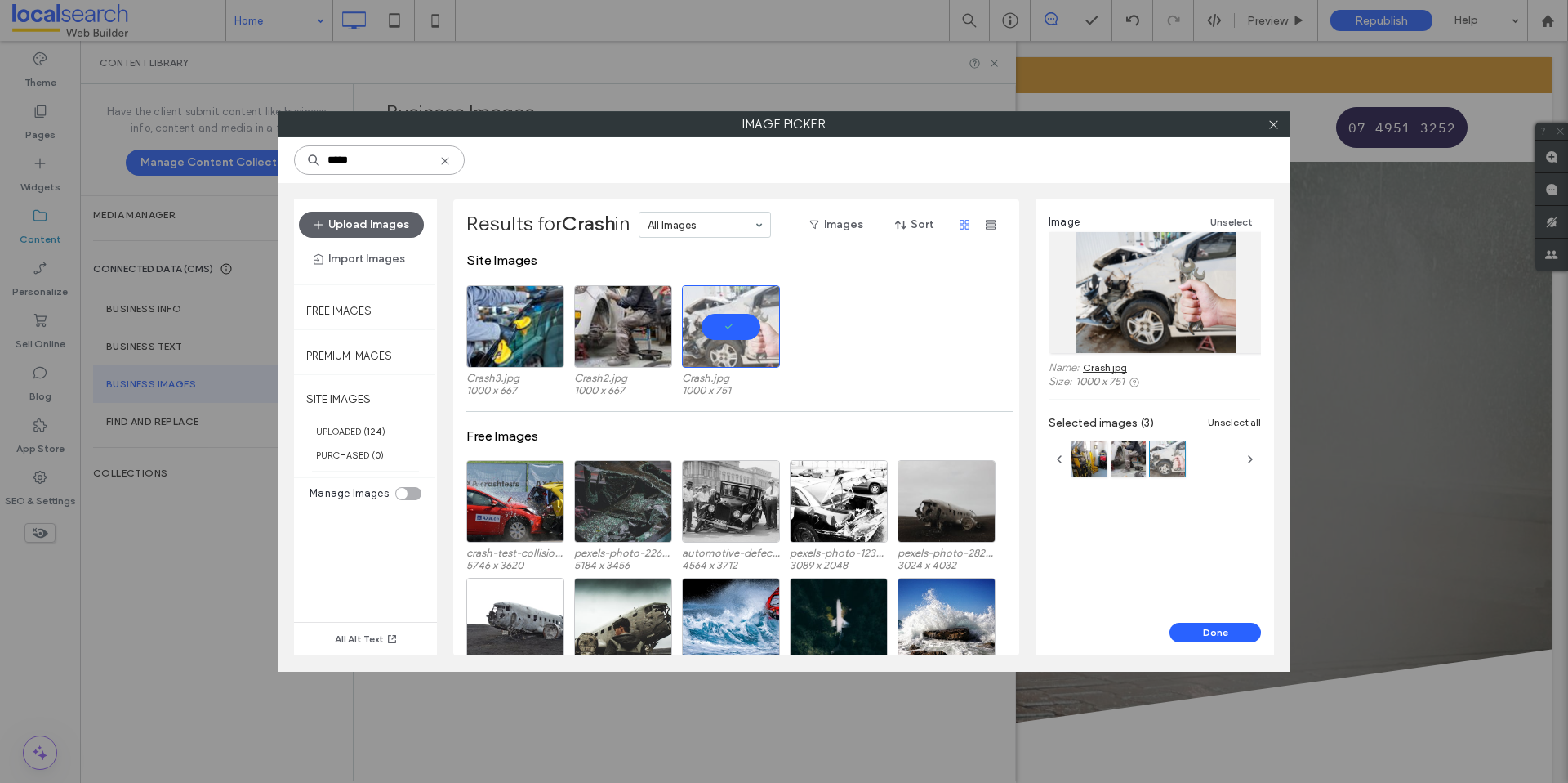
drag, startPoint x: 389, startPoint y: 171, endPoint x: 186, endPoint y: 171, distance: 203.0
click at [187, 171] on div "Image Picker ***** Upload Images Import Images Free Images Premium Images SITE …" at bounding box center [784, 392] width 1568 height 783
paste input "**********"
paste input
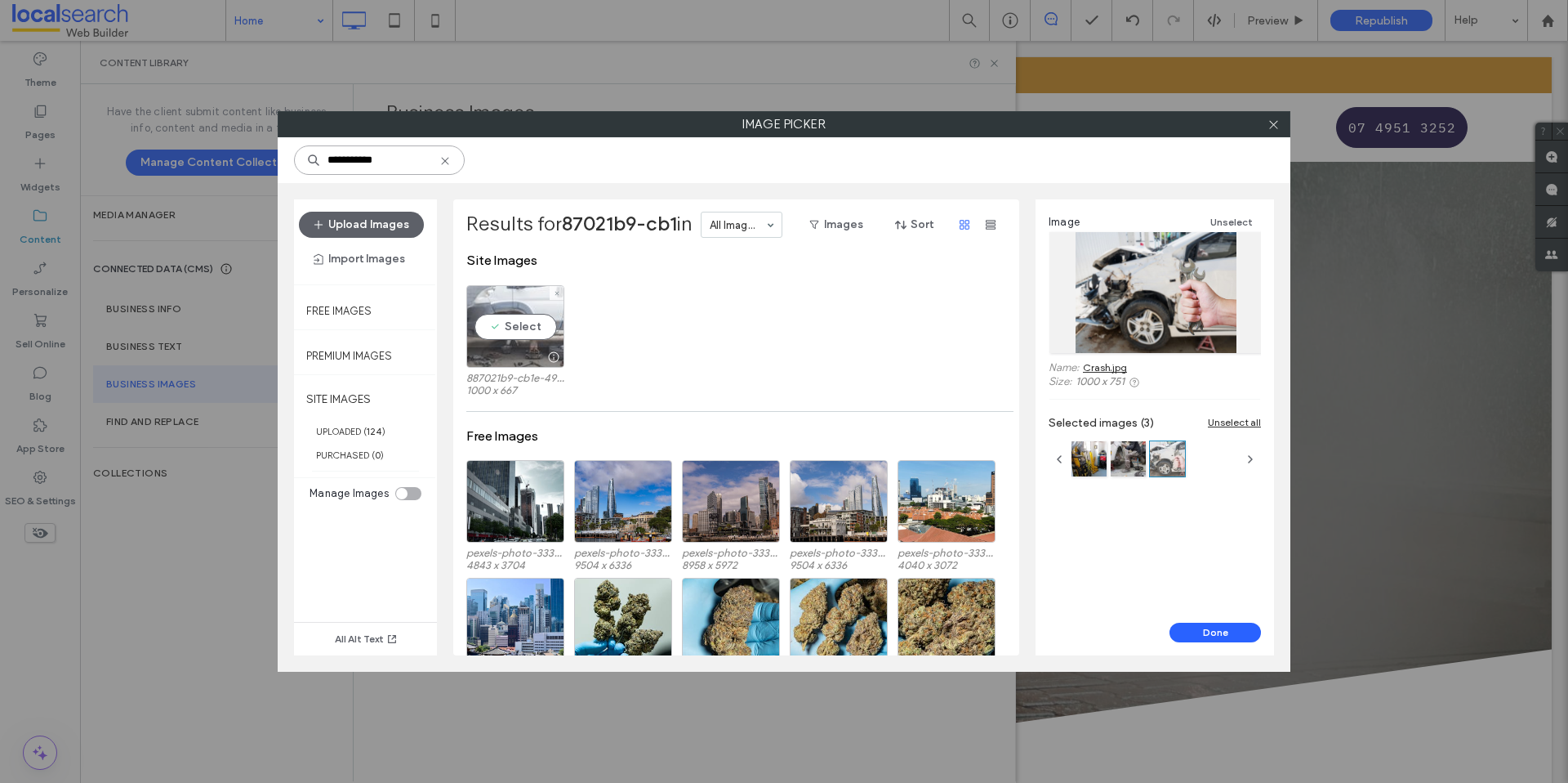
type input "**********"
click at [501, 318] on div "Select" at bounding box center [515, 327] width 98 height 83
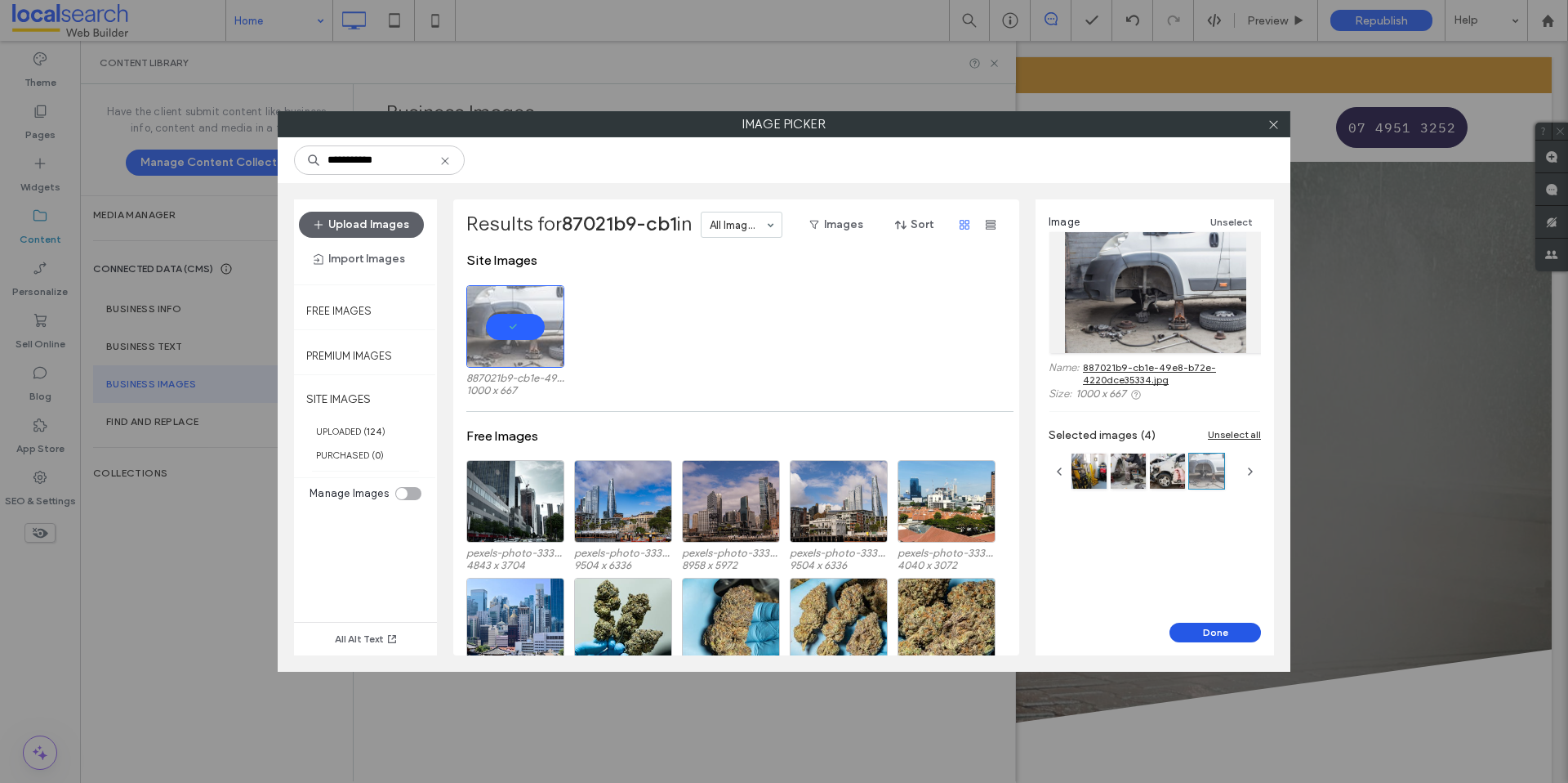
click at [1234, 630] on button "Done" at bounding box center [1216, 633] width 92 height 20
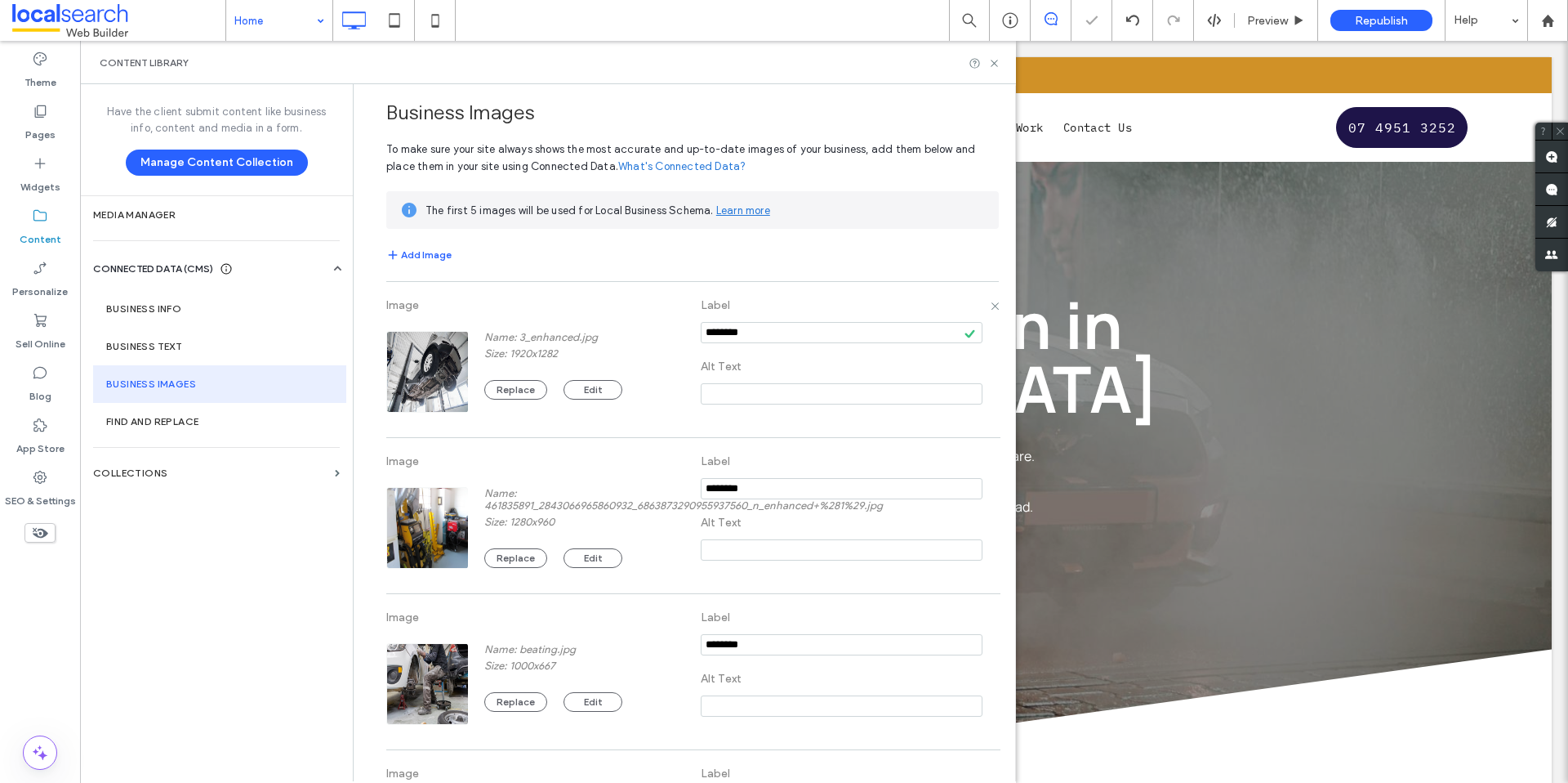
click at [736, 393] on input at bounding box center [841, 393] width 281 height 21
paste input "**********"
drag, startPoint x: 754, startPoint y: 394, endPoint x: 623, endPoint y: 394, distance: 131.0
click at [623, 394] on div "**********" at bounding box center [693, 360] width 613 height 139
click at [716, 392] on input "**********" at bounding box center [841, 394] width 281 height 22
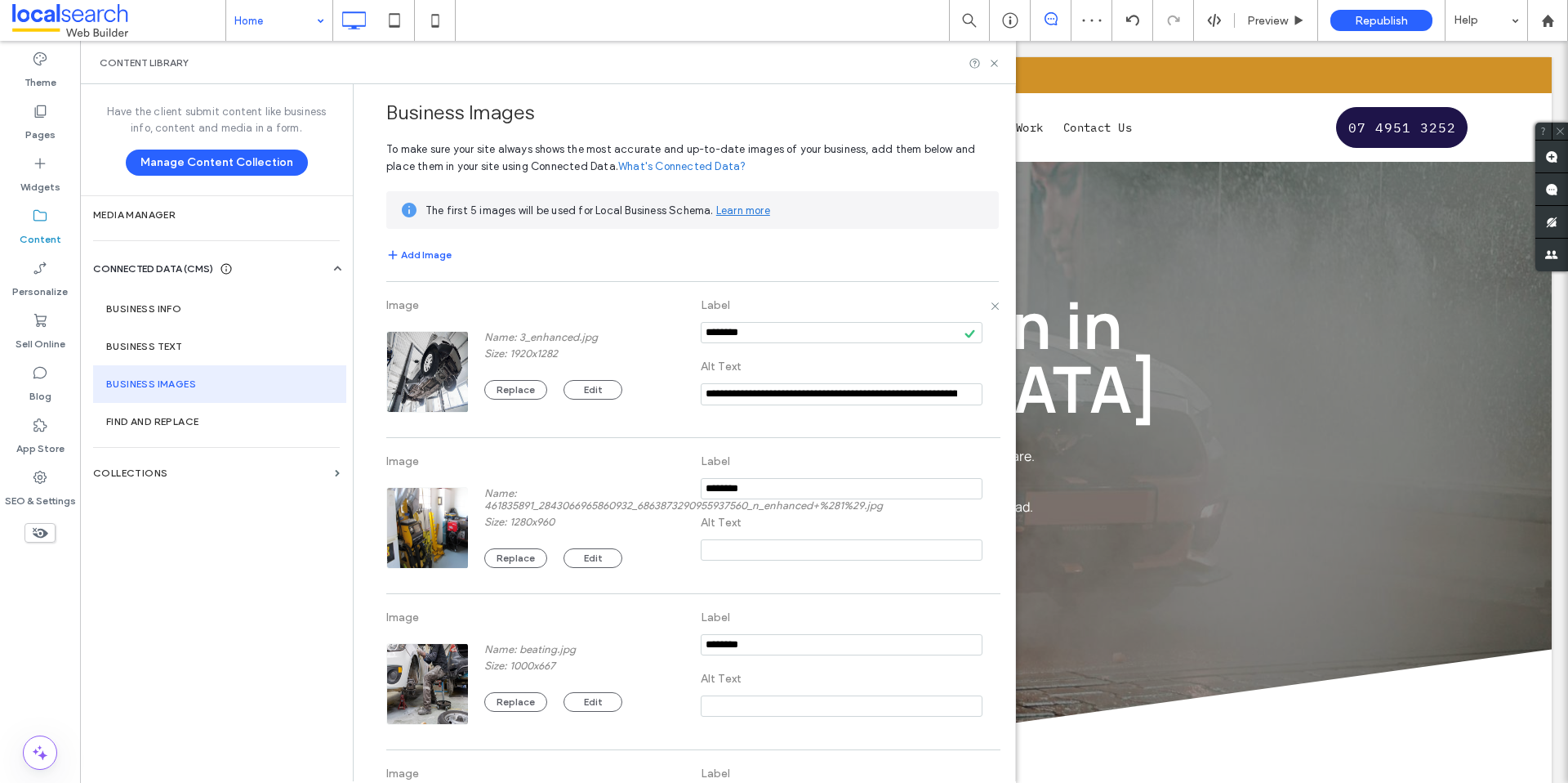
drag, startPoint x: 663, startPoint y: 385, endPoint x: 680, endPoint y: 387, distance: 17.1
click at [662, 384] on div "**********" at bounding box center [693, 360] width 613 height 139
type input "**********"
click at [990, 307] on icon at bounding box center [994, 305] width 9 height 9
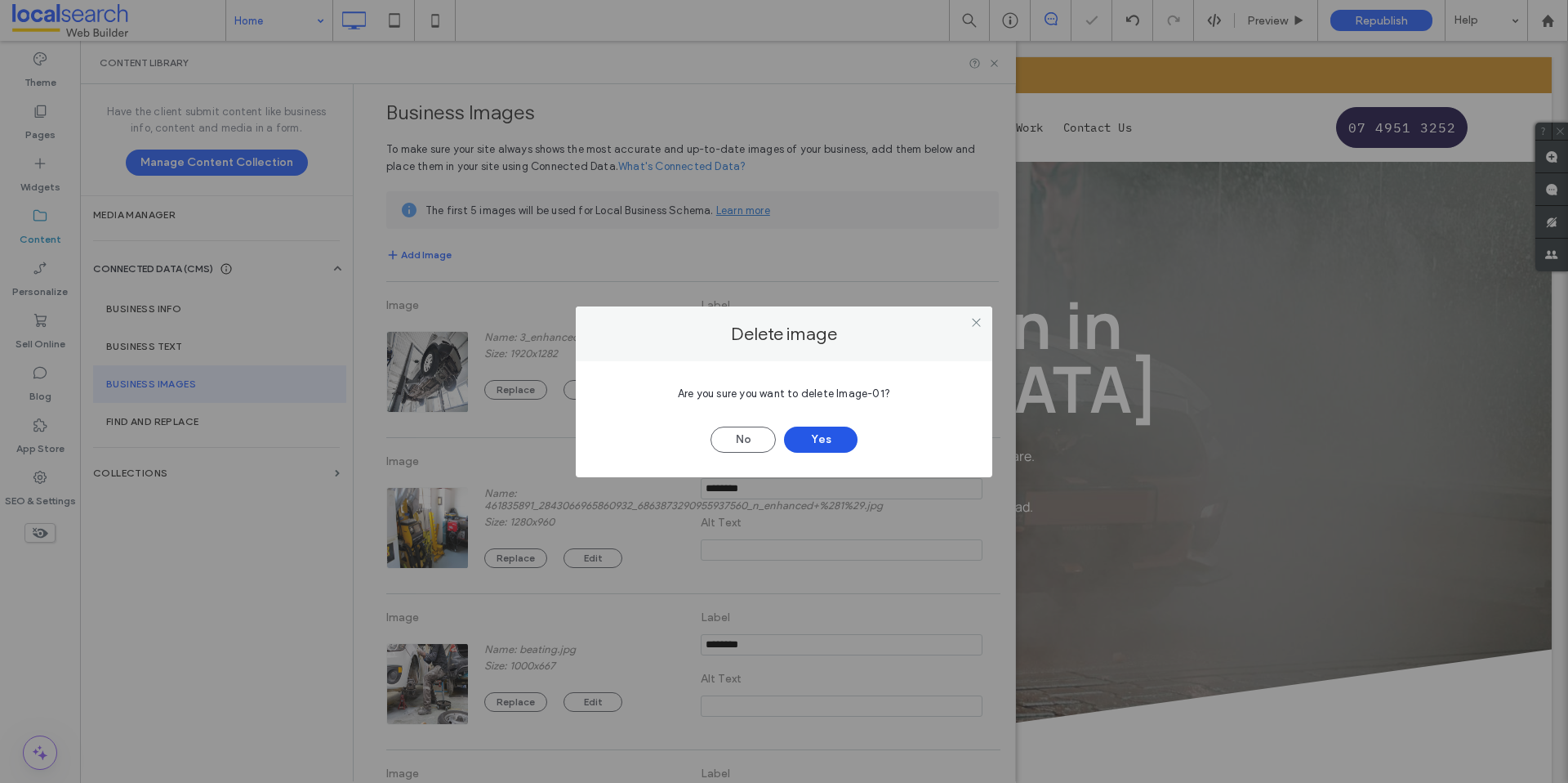
click at [811, 429] on button "Yes" at bounding box center [821, 439] width 74 height 26
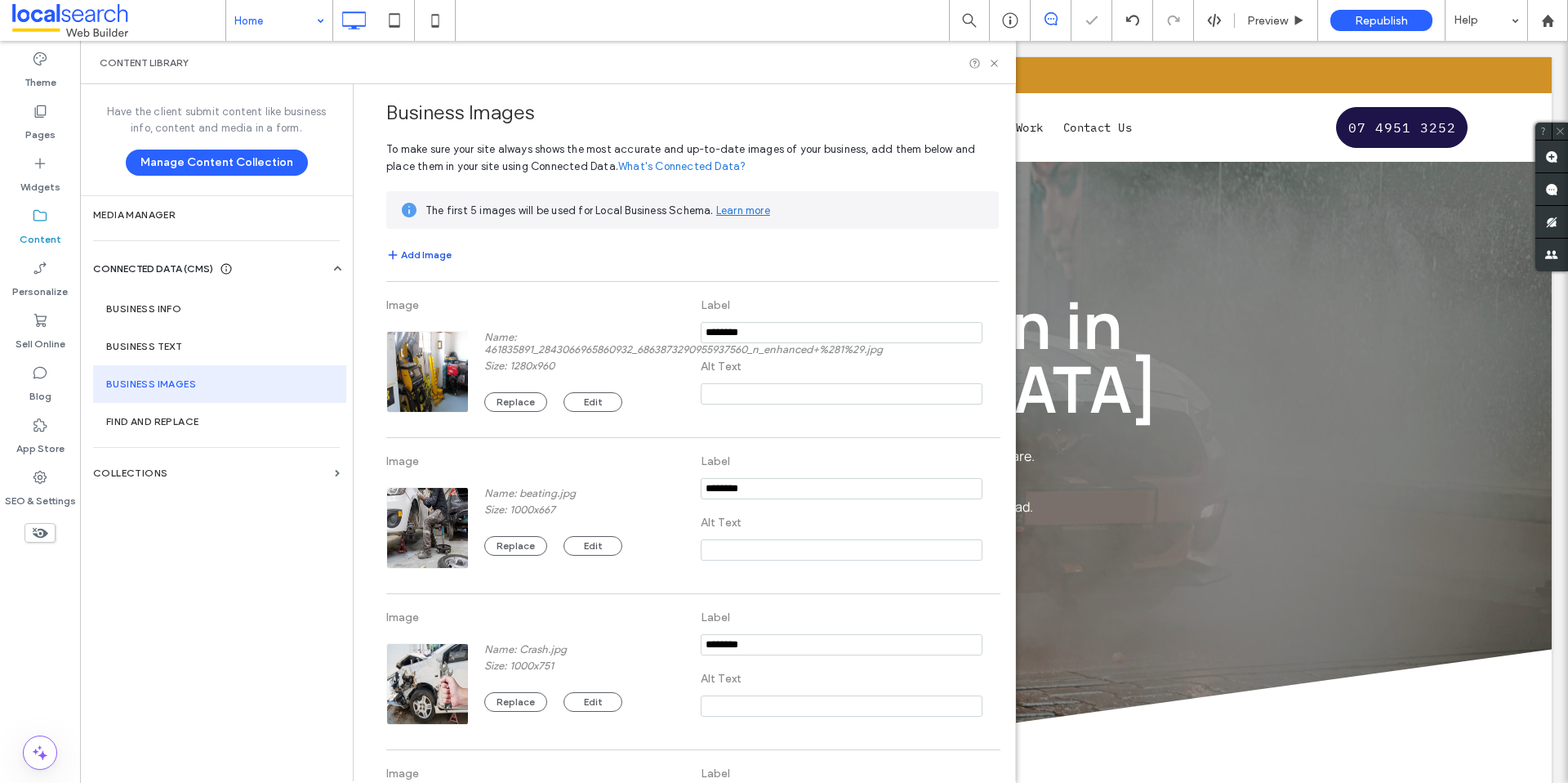
click at [416, 265] on div "Add Image Image Name: 461835891_2843066965860932_6863873290955937560_n_enhanced…" at bounding box center [693, 575] width 613 height 677
click at [416, 252] on button "Add Image" at bounding box center [418, 256] width 65 height 20
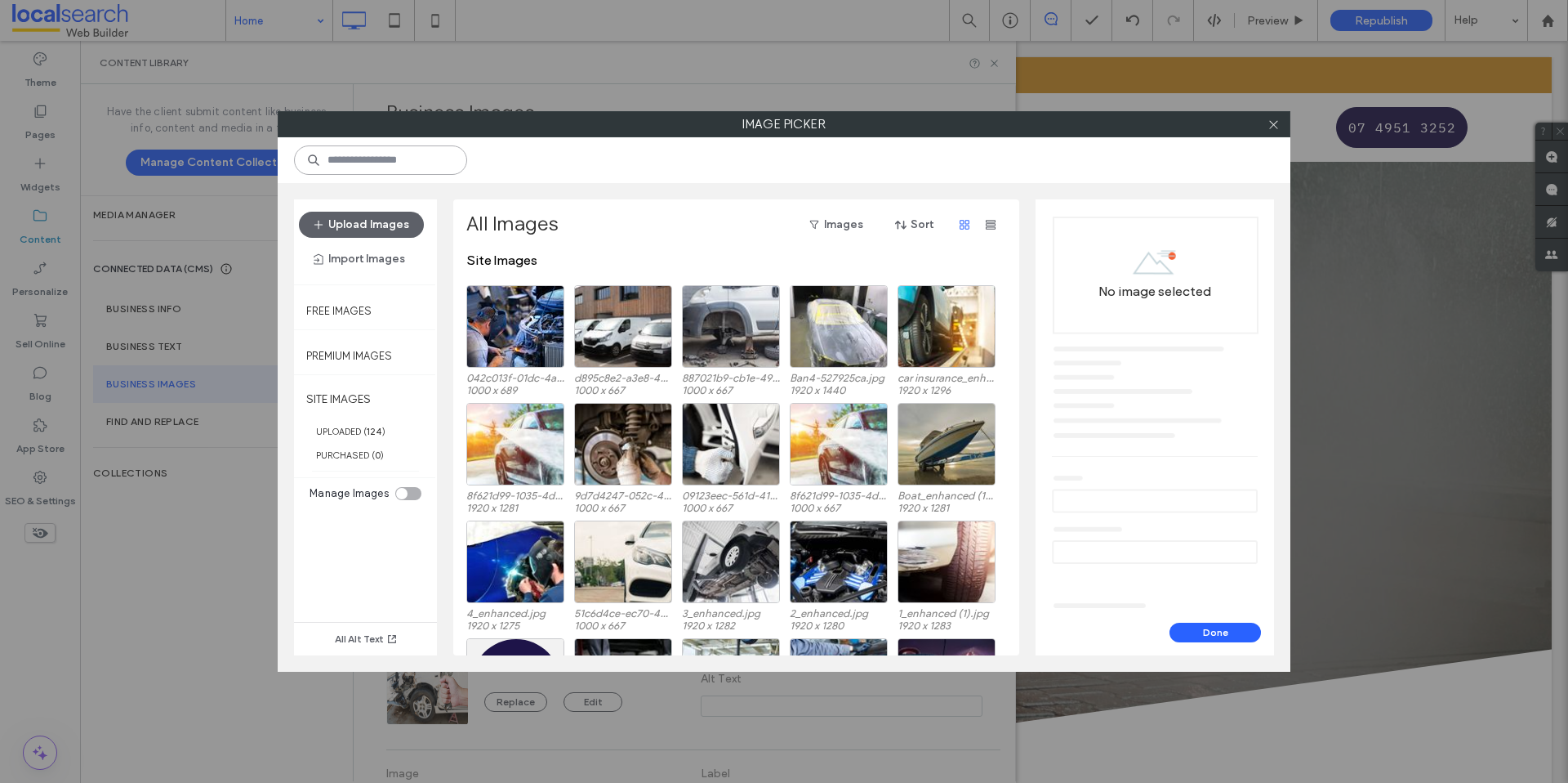
click at [385, 162] on input at bounding box center [380, 160] width 173 height 29
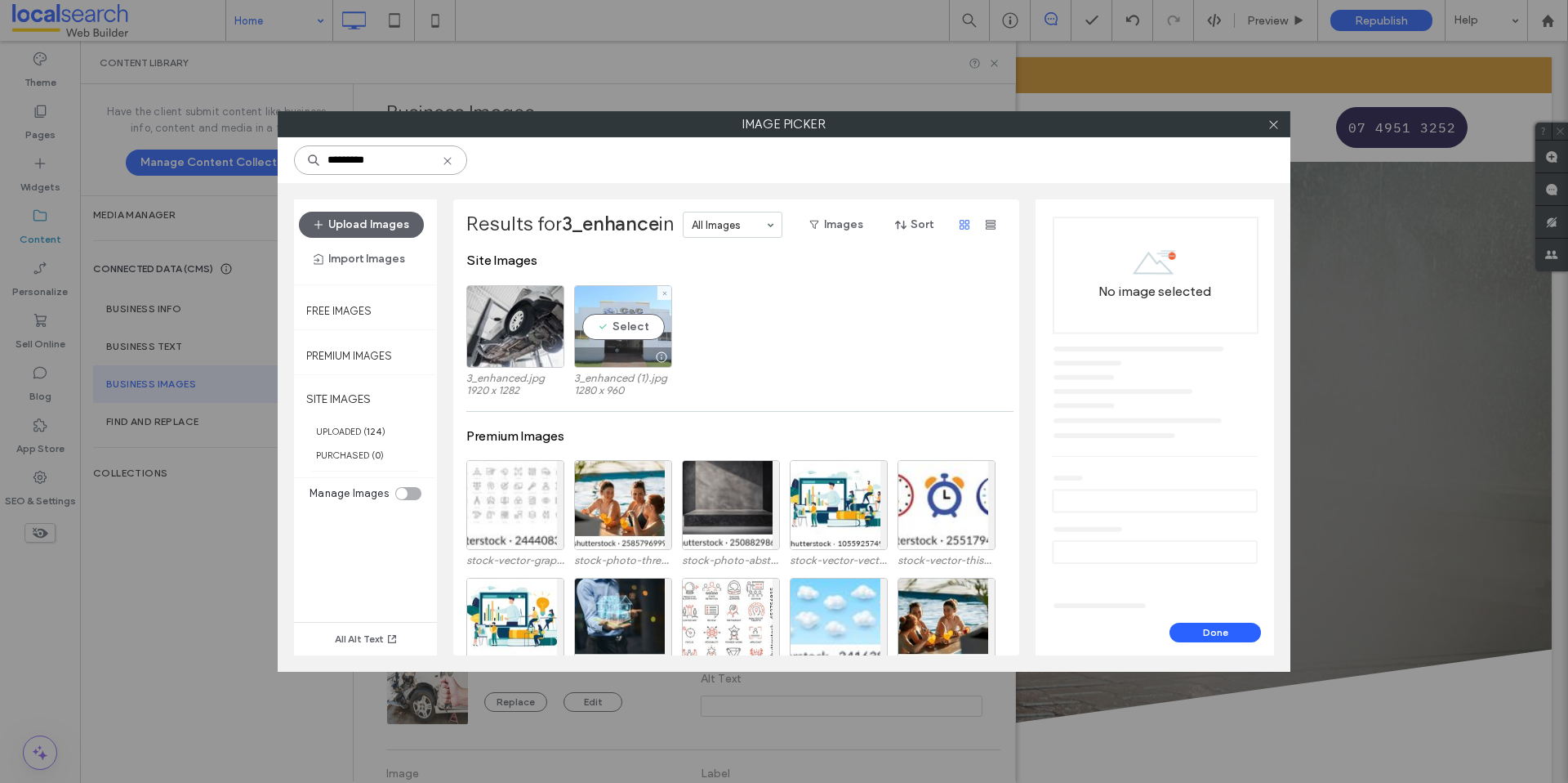
type input "*********"
click at [631, 324] on div "Select" at bounding box center [623, 327] width 98 height 83
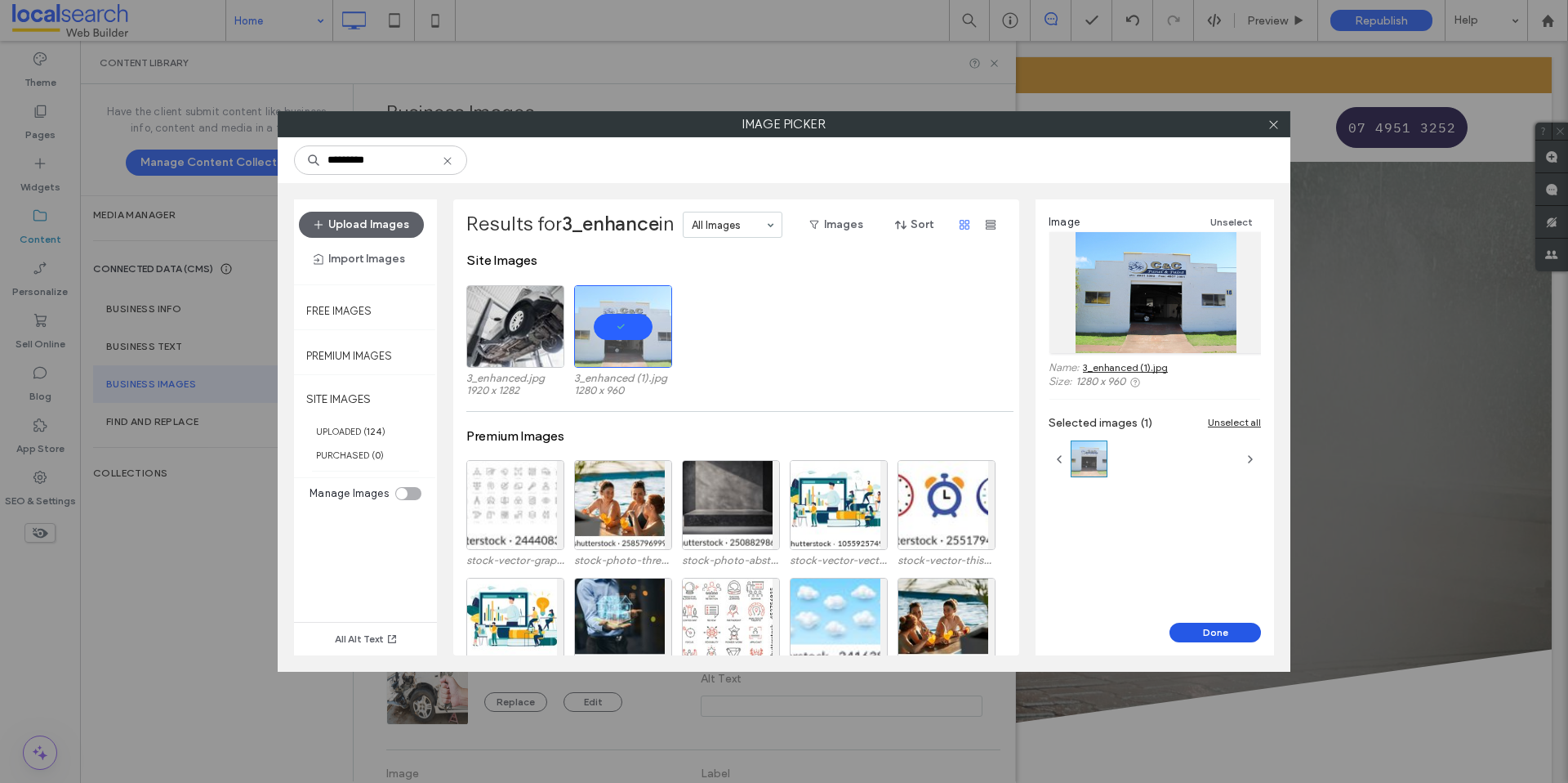
click at [1207, 623] on button "Done" at bounding box center [1216, 633] width 92 height 20
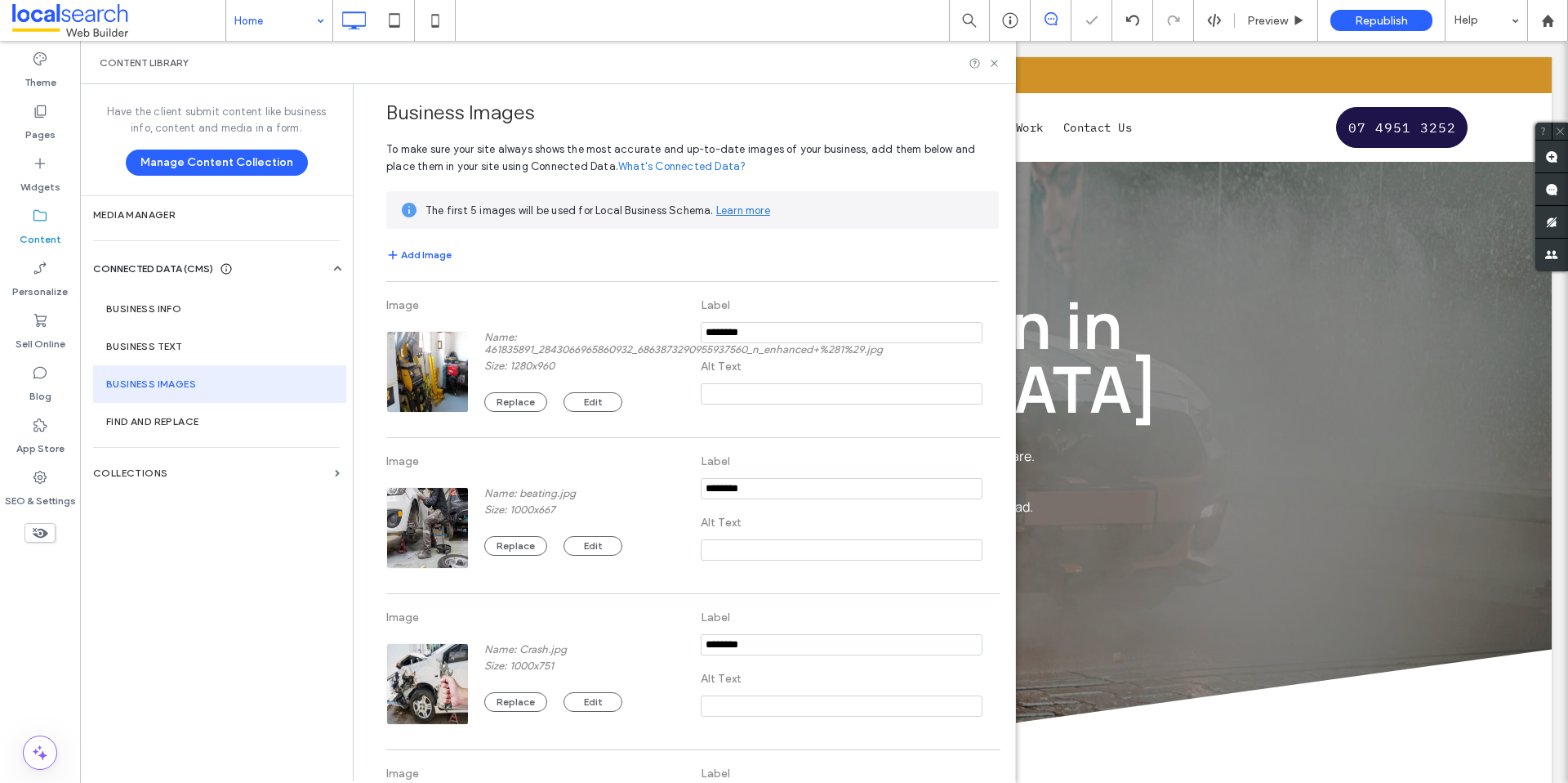
scroll to position [326, 0]
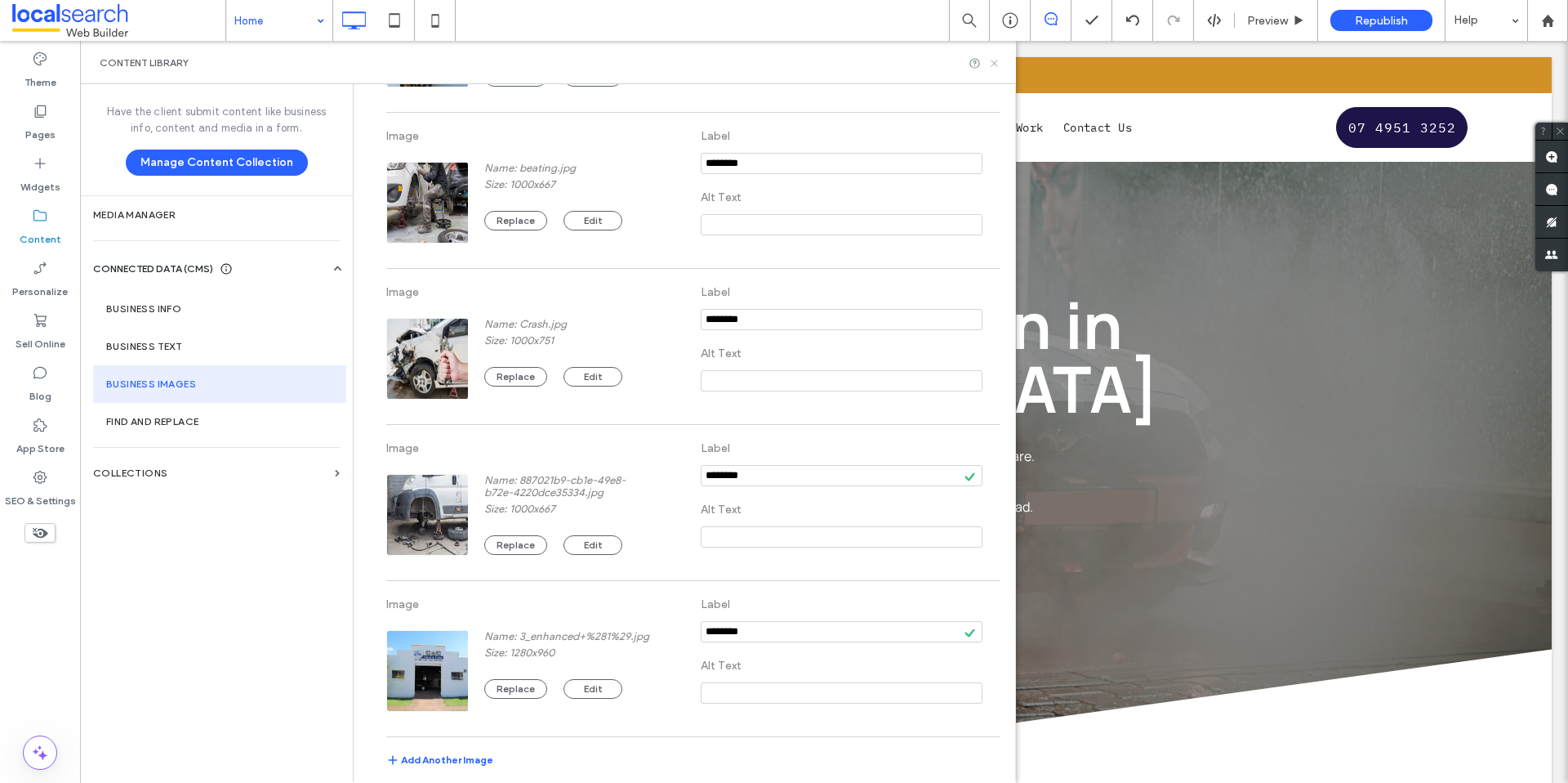
click at [996, 61] on use at bounding box center [994, 63] width 7 height 7
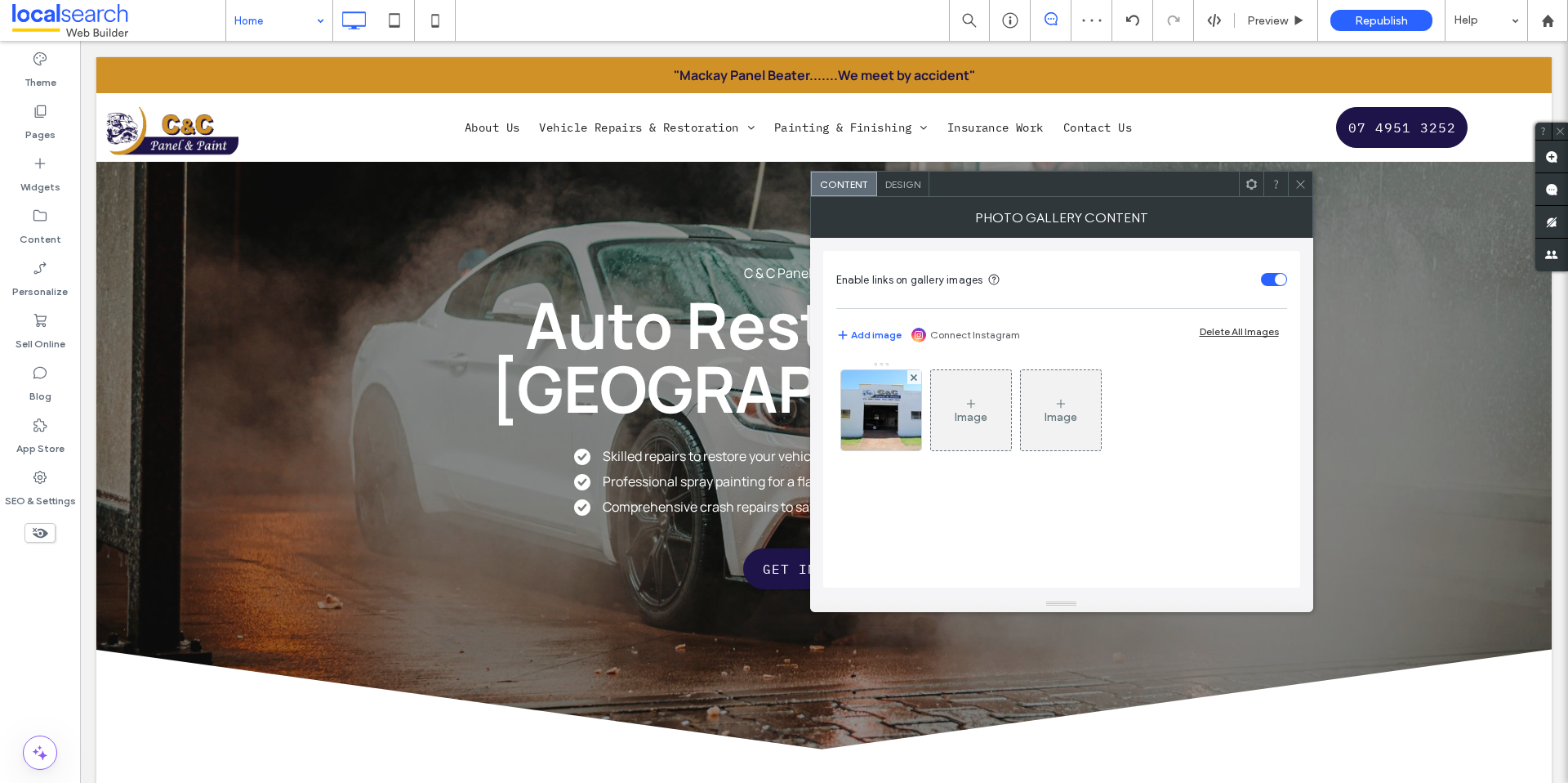
click at [879, 425] on img at bounding box center [880, 410] width 107 height 80
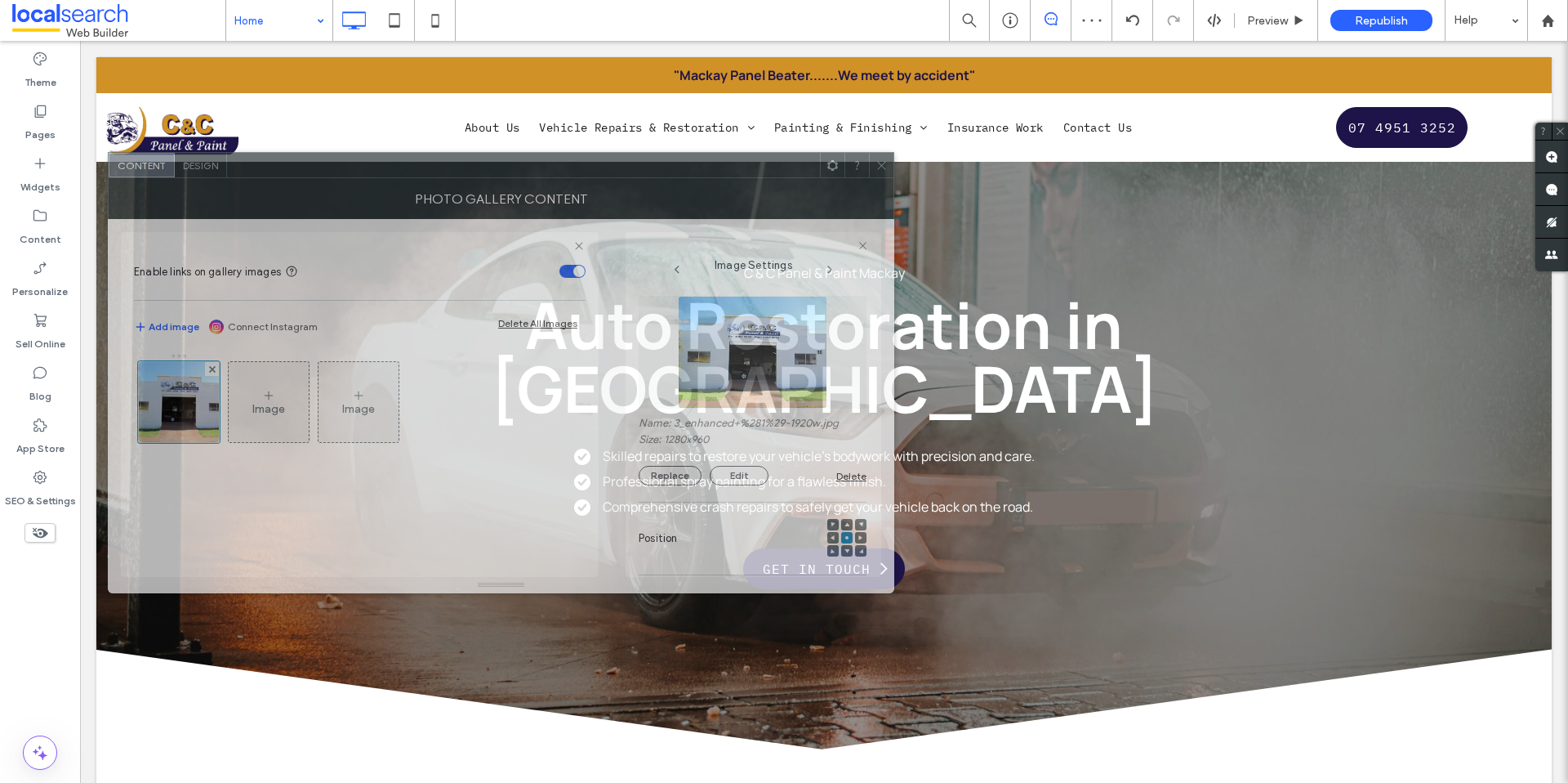
drag, startPoint x: 1116, startPoint y: 213, endPoint x: 734, endPoint y: 322, distance: 397.2
click at [449, 194] on div "Photo Gallery Content" at bounding box center [501, 198] width 786 height 41
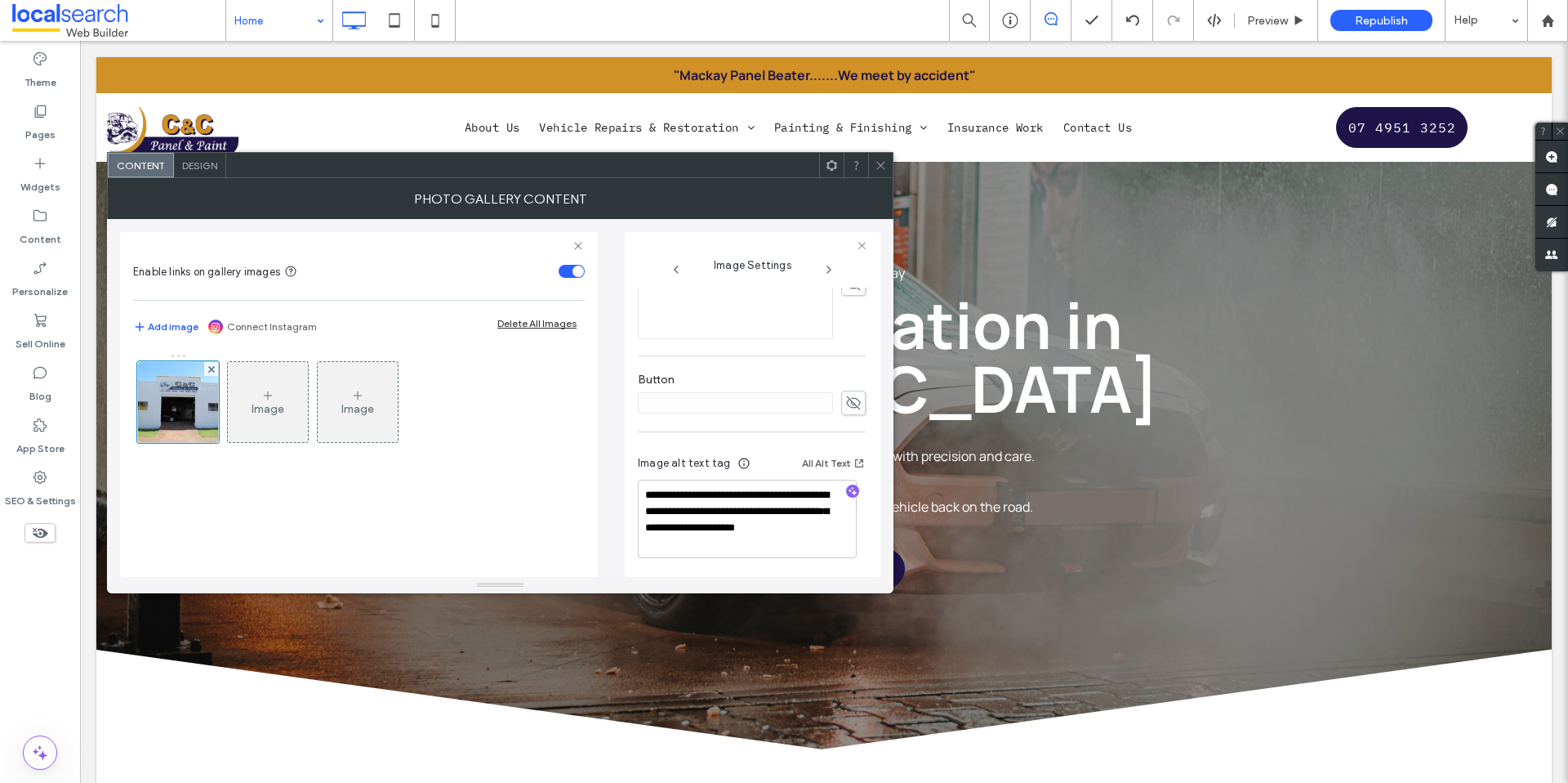
scroll to position [499, 0]
drag, startPoint x: 775, startPoint y: 492, endPoint x: 620, endPoint y: 493, distance: 155.0
click at [620, 493] on div "**********" at bounding box center [500, 397] width 761 height 358
type textarea "**********"
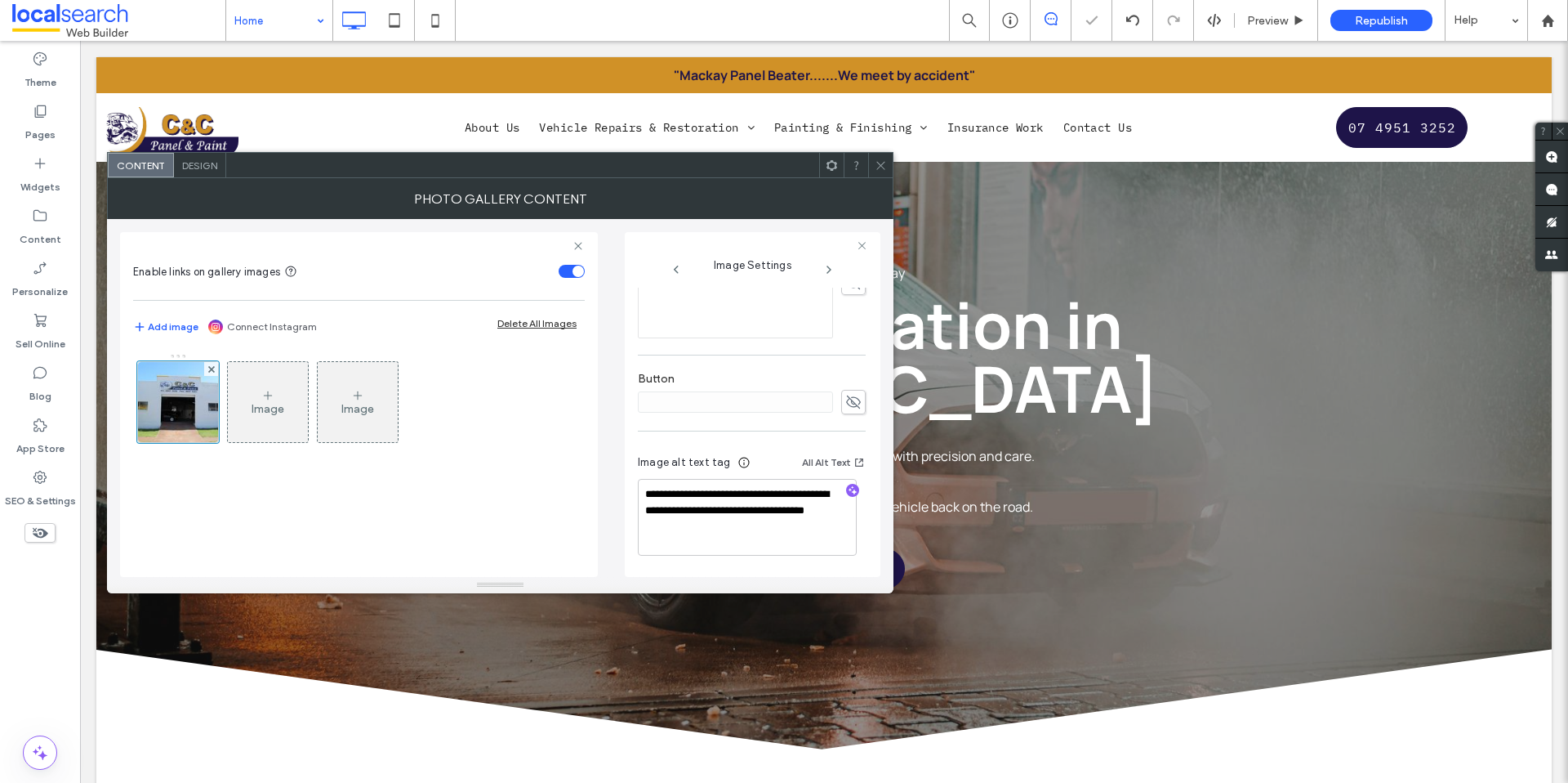
click at [874, 169] on icon at bounding box center [880, 166] width 12 height 12
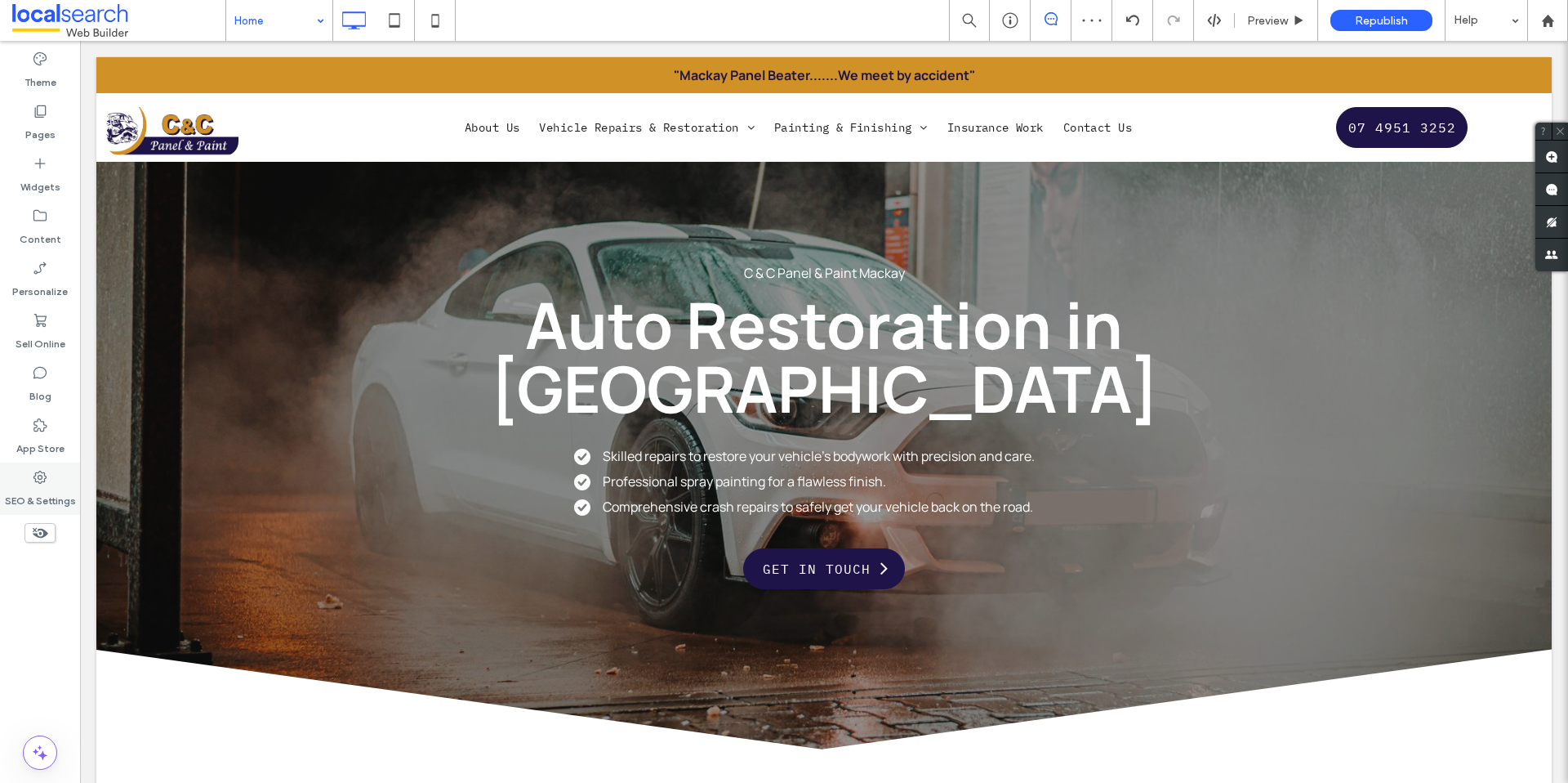
click at [42, 460] on div "App Store" at bounding box center [40, 436] width 80 height 52
click at [39, 489] on label "SEO & Settings" at bounding box center [40, 496] width 71 height 23
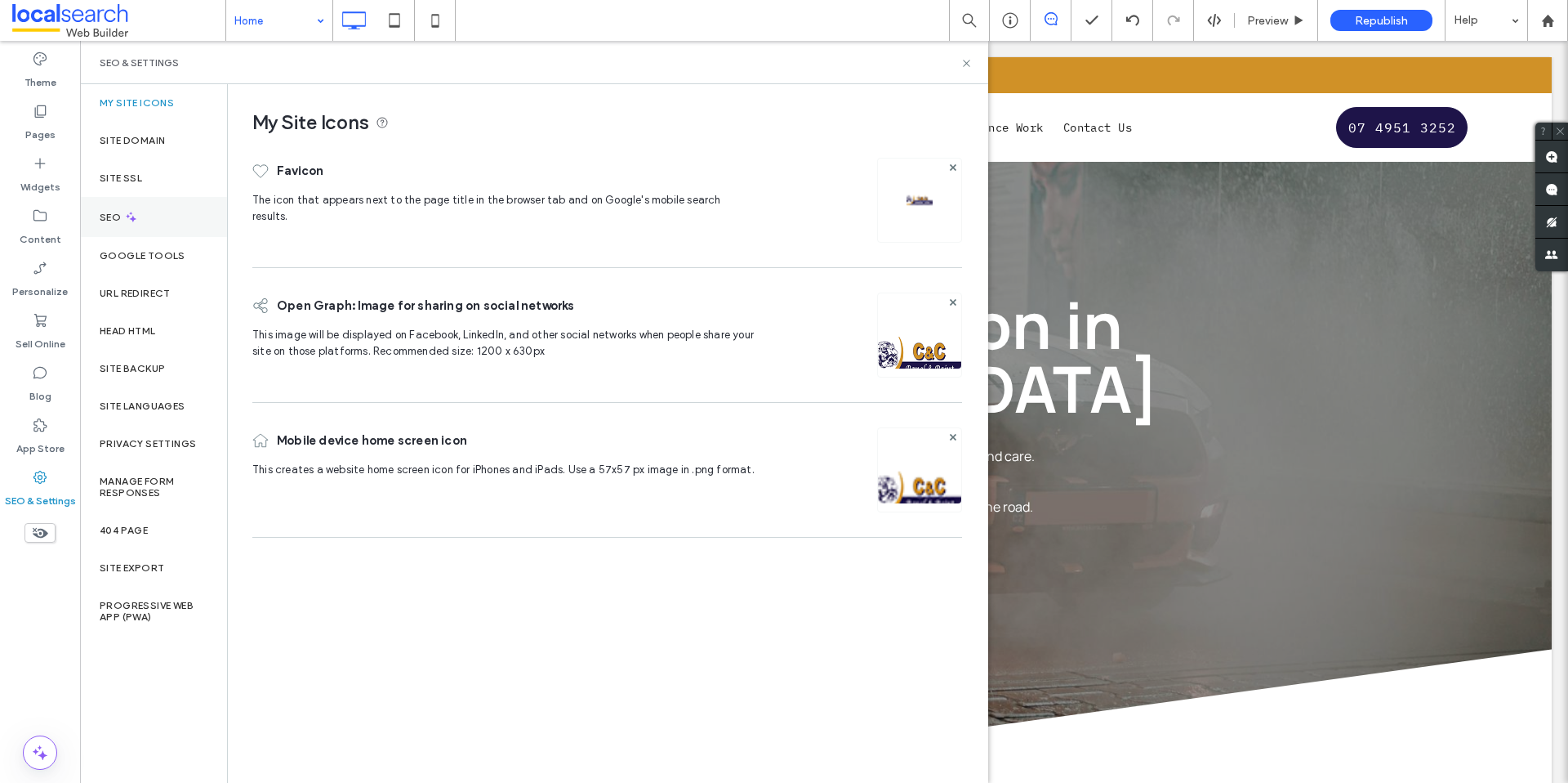
click at [137, 211] on icon at bounding box center [131, 217] width 14 height 14
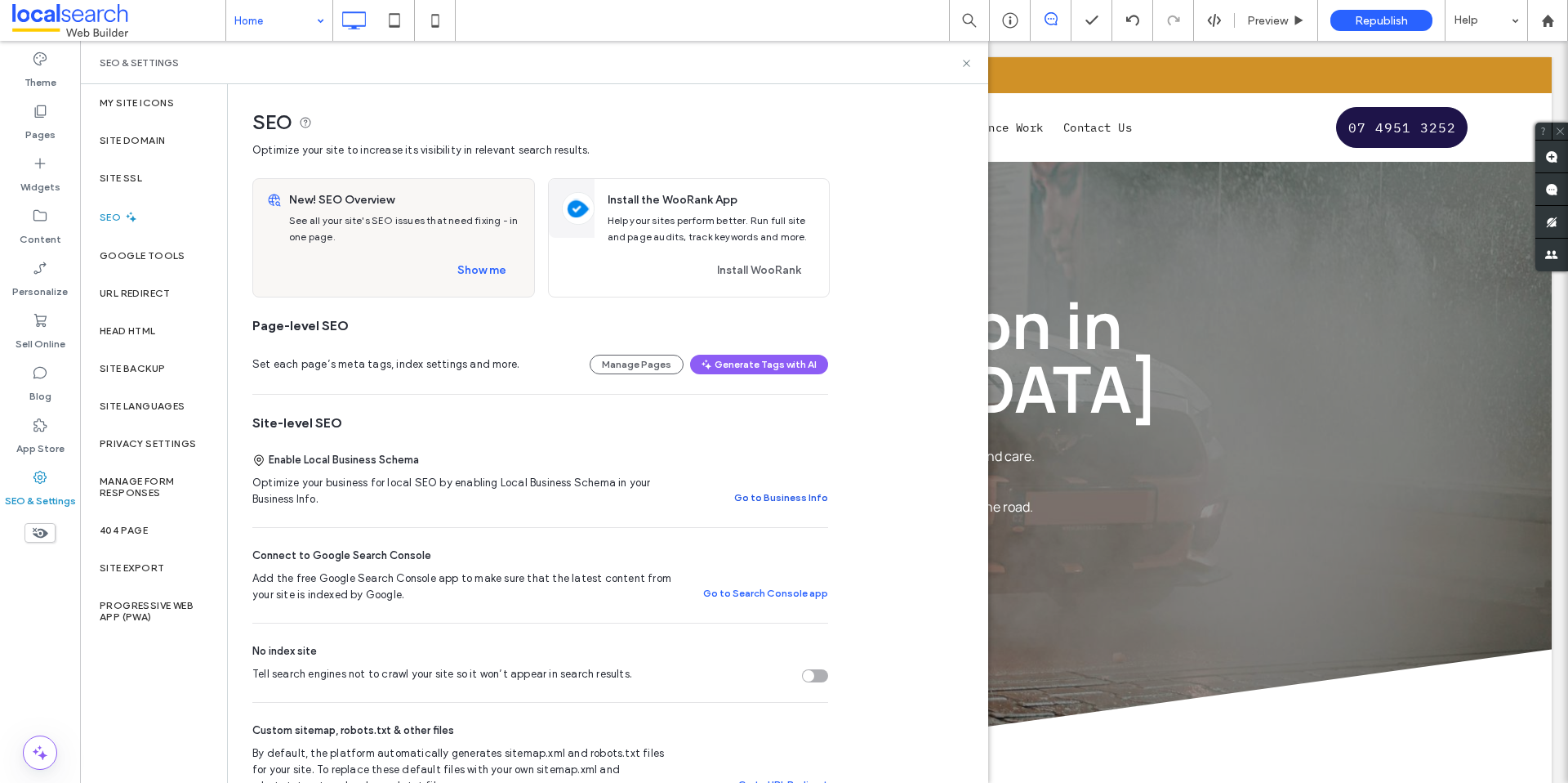
click at [781, 492] on button "Go to Business Info" at bounding box center [782, 498] width 94 height 20
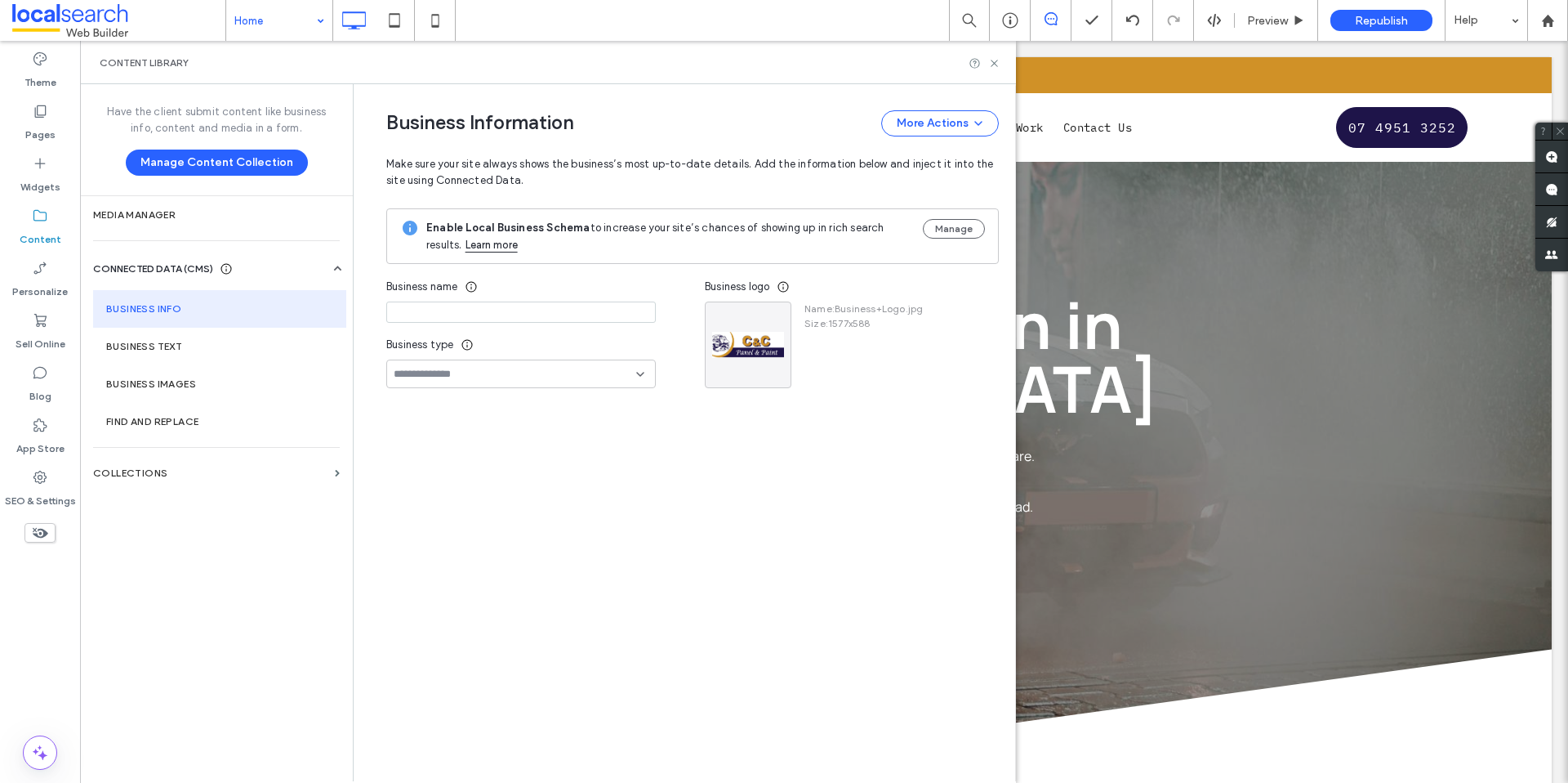
type input "**********"
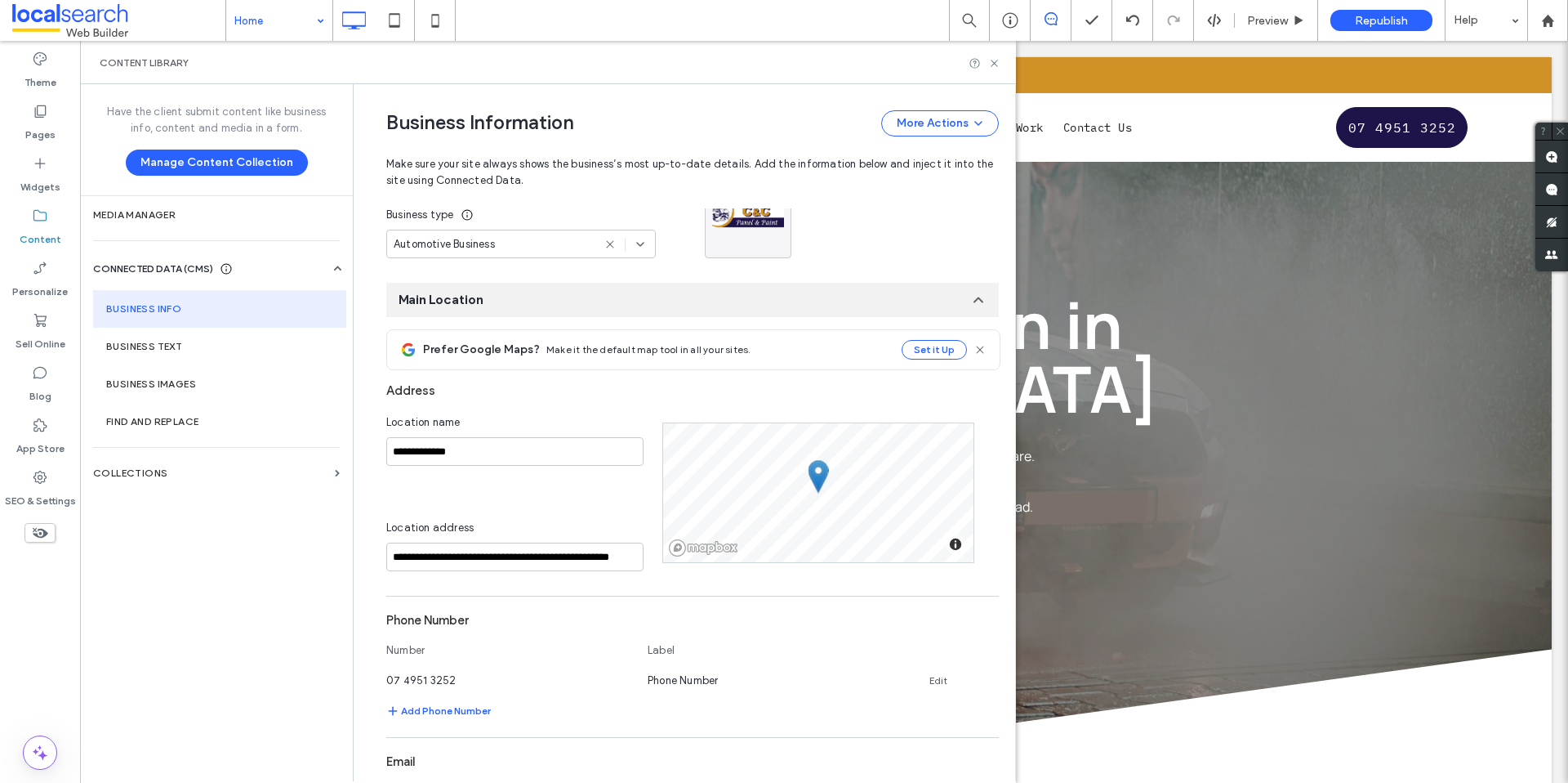
scroll to position [148, 0]
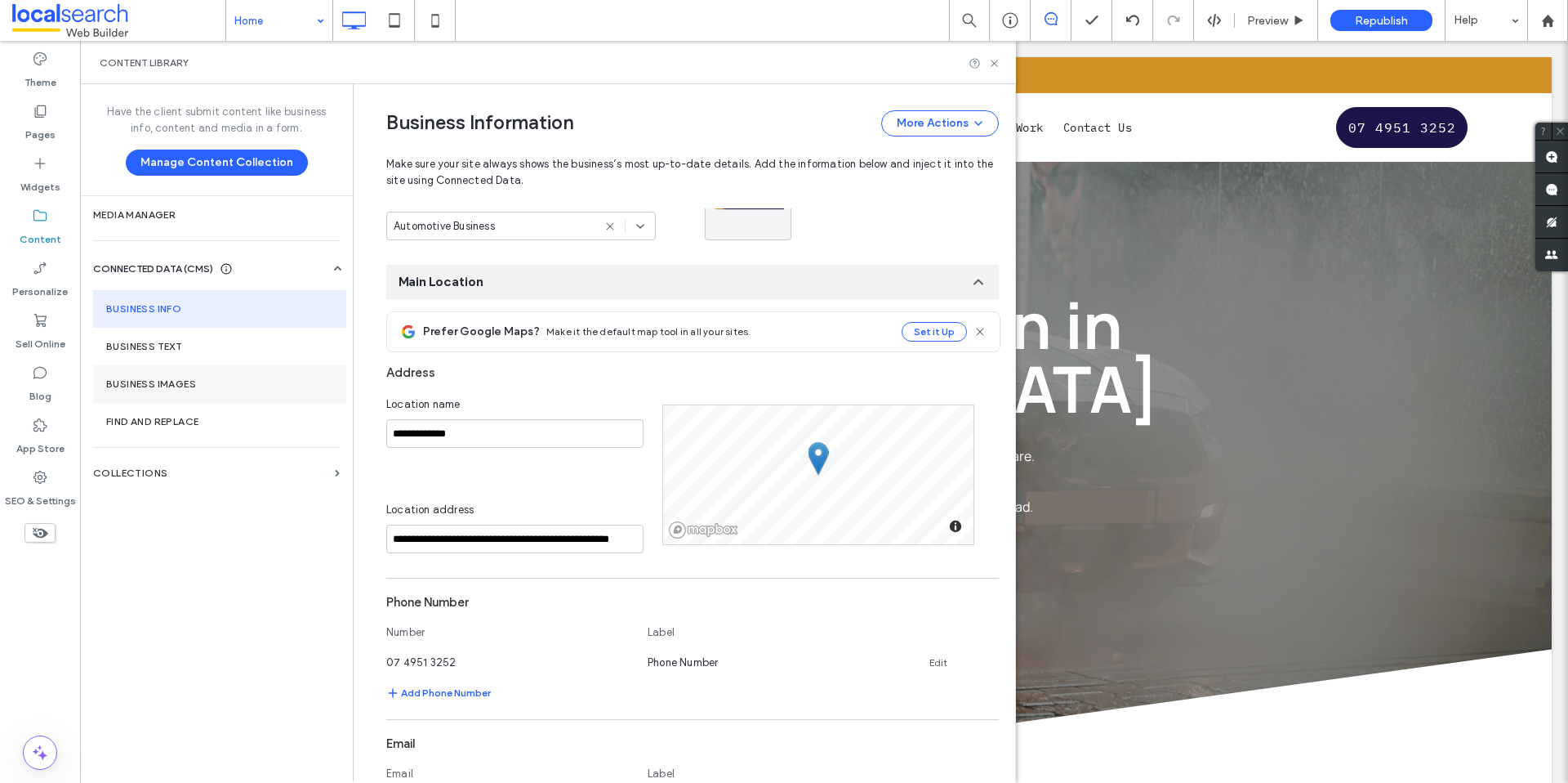
click at [186, 381] on label "Business Images" at bounding box center [220, 384] width 228 height 11
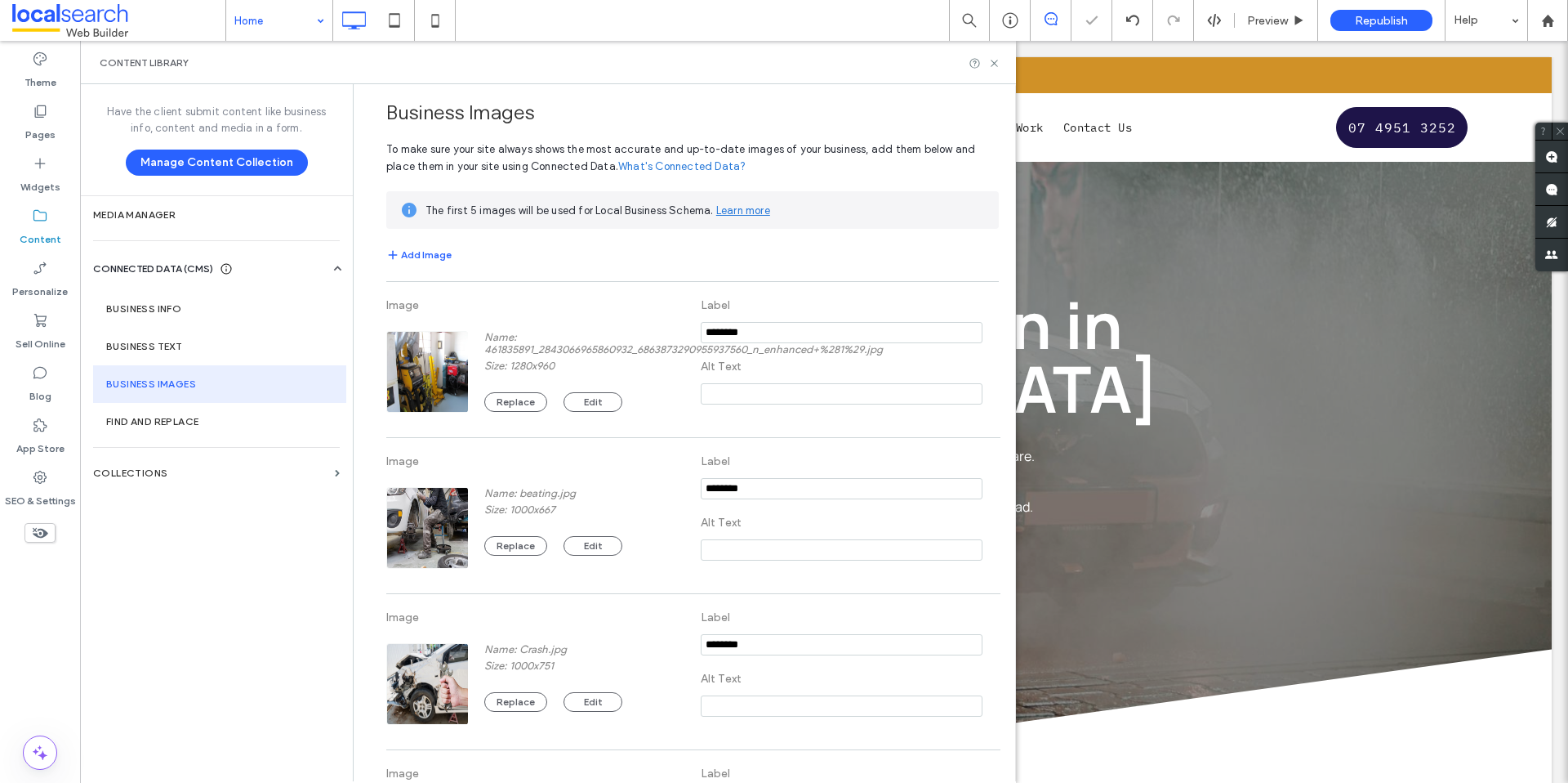
scroll to position [326, 0]
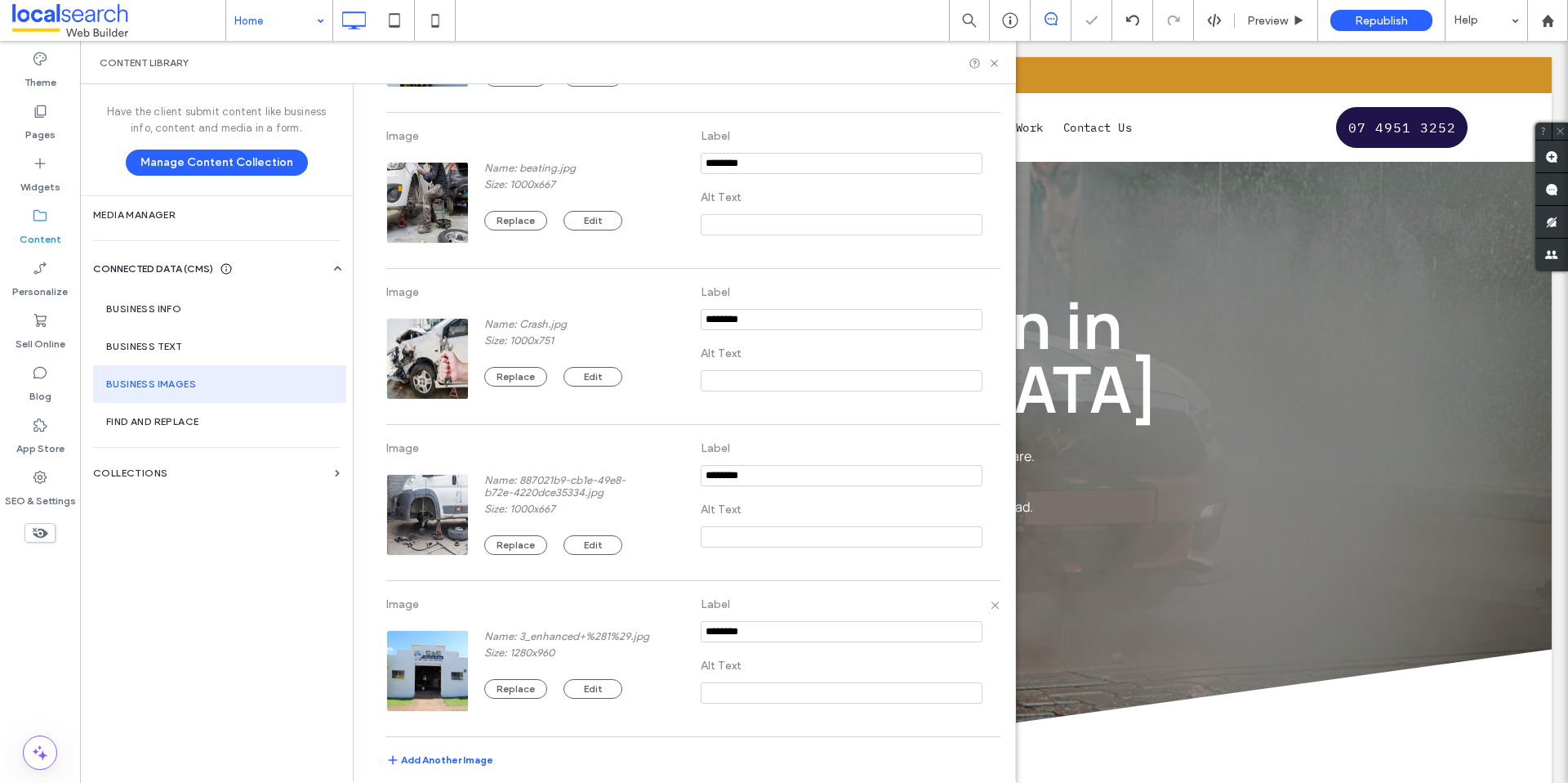
click at [791, 683] on input at bounding box center [841, 692] width 281 height 21
paste input "**********"
drag, startPoint x: 668, startPoint y: 690, endPoint x: 697, endPoint y: 685, distance: 29.4
click at [641, 690] on div "**********" at bounding box center [693, 658] width 613 height 139
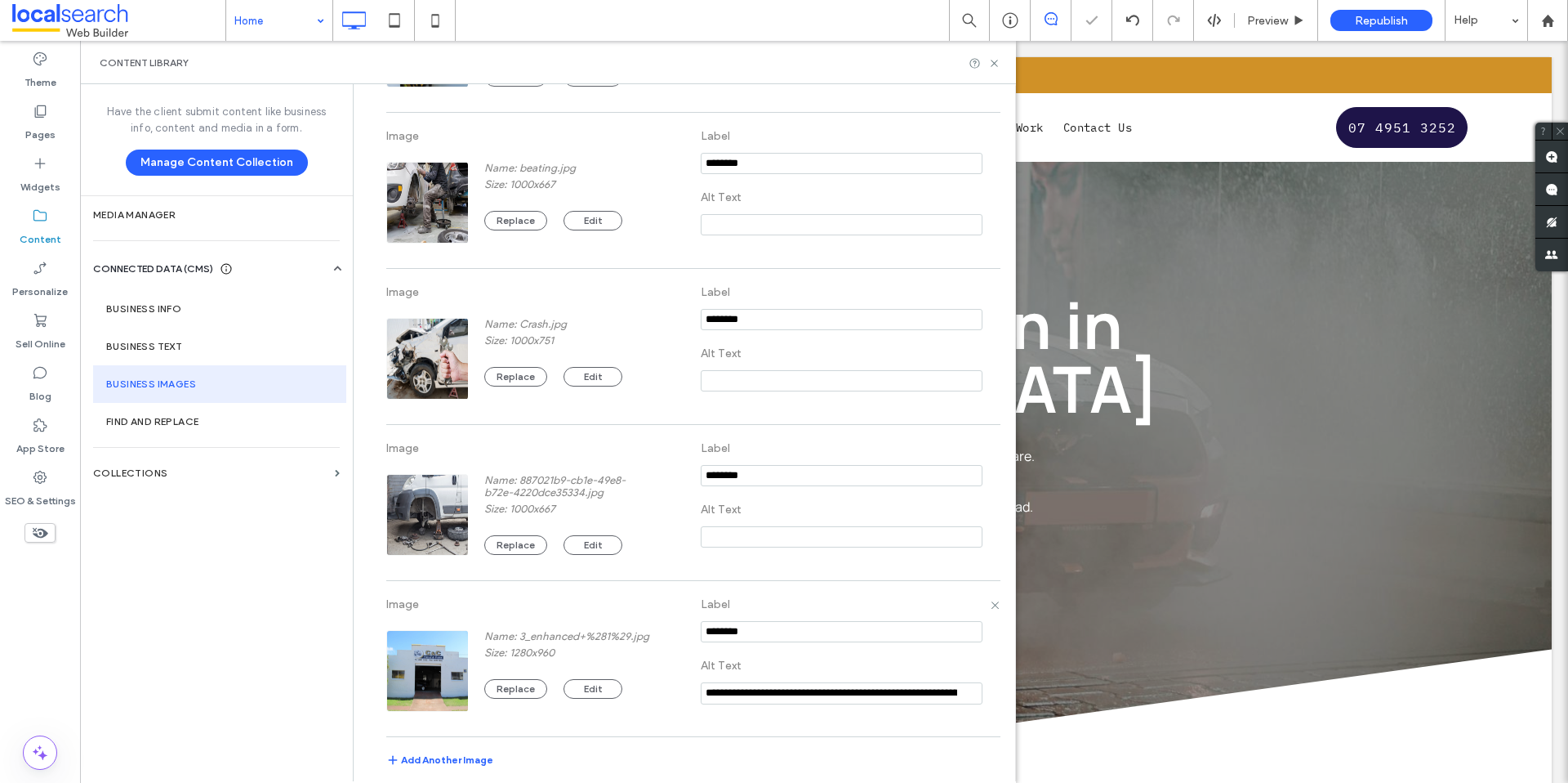
click at [747, 686] on input "**********" at bounding box center [841, 693] width 281 height 22
drag, startPoint x: 831, startPoint y: 695, endPoint x: 613, endPoint y: 679, distance: 218.6
click at [614, 680] on div "**********" at bounding box center [693, 658] width 613 height 139
drag, startPoint x: 793, startPoint y: 694, endPoint x: 623, endPoint y: 686, distance: 170.2
click at [623, 686] on div "**********" at bounding box center [693, 658] width 613 height 139
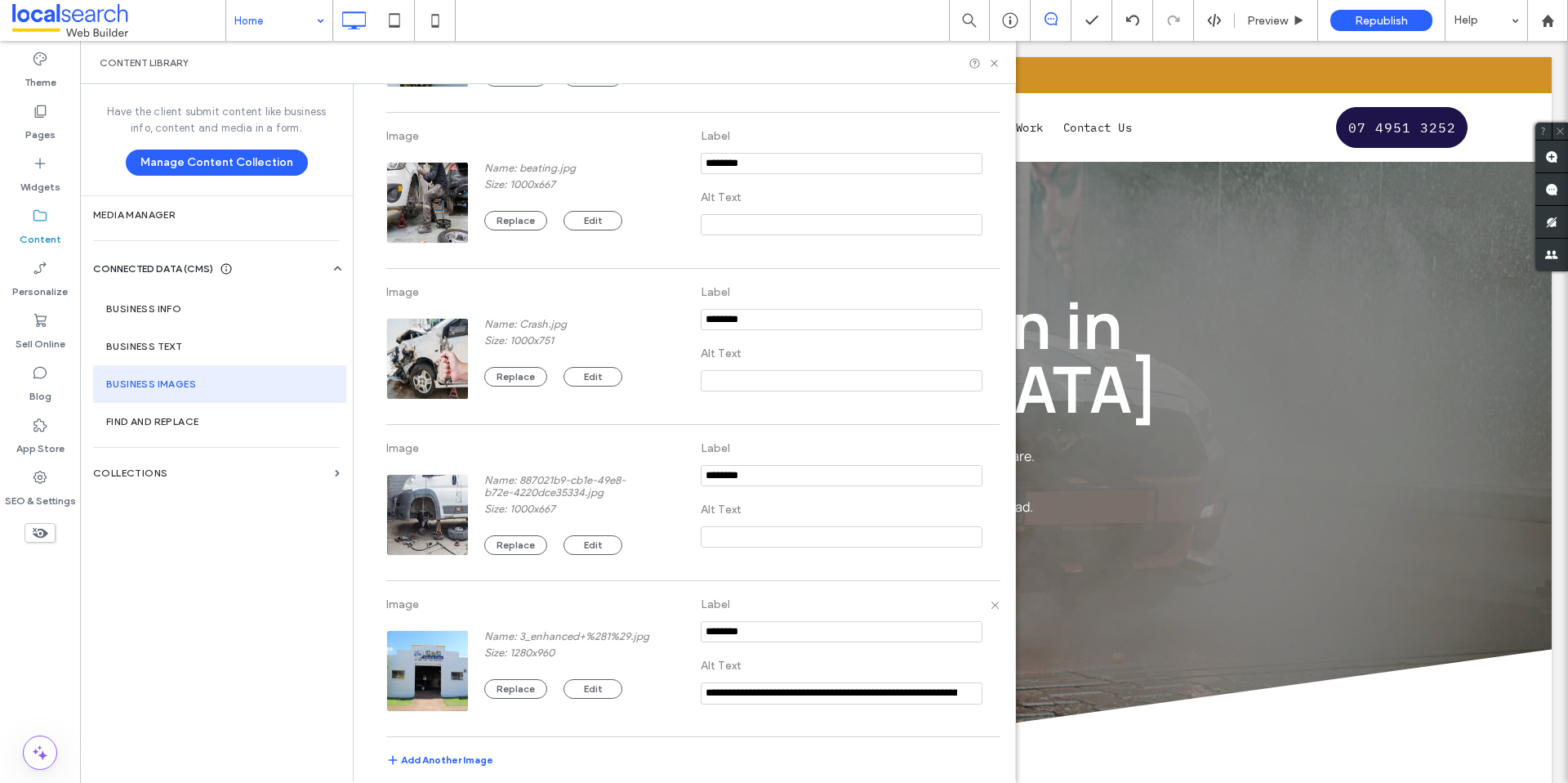
click at [792, 691] on input "**********" at bounding box center [841, 693] width 281 height 22
click at [951, 692] on input "**********" at bounding box center [841, 693] width 281 height 22
type input "**********"
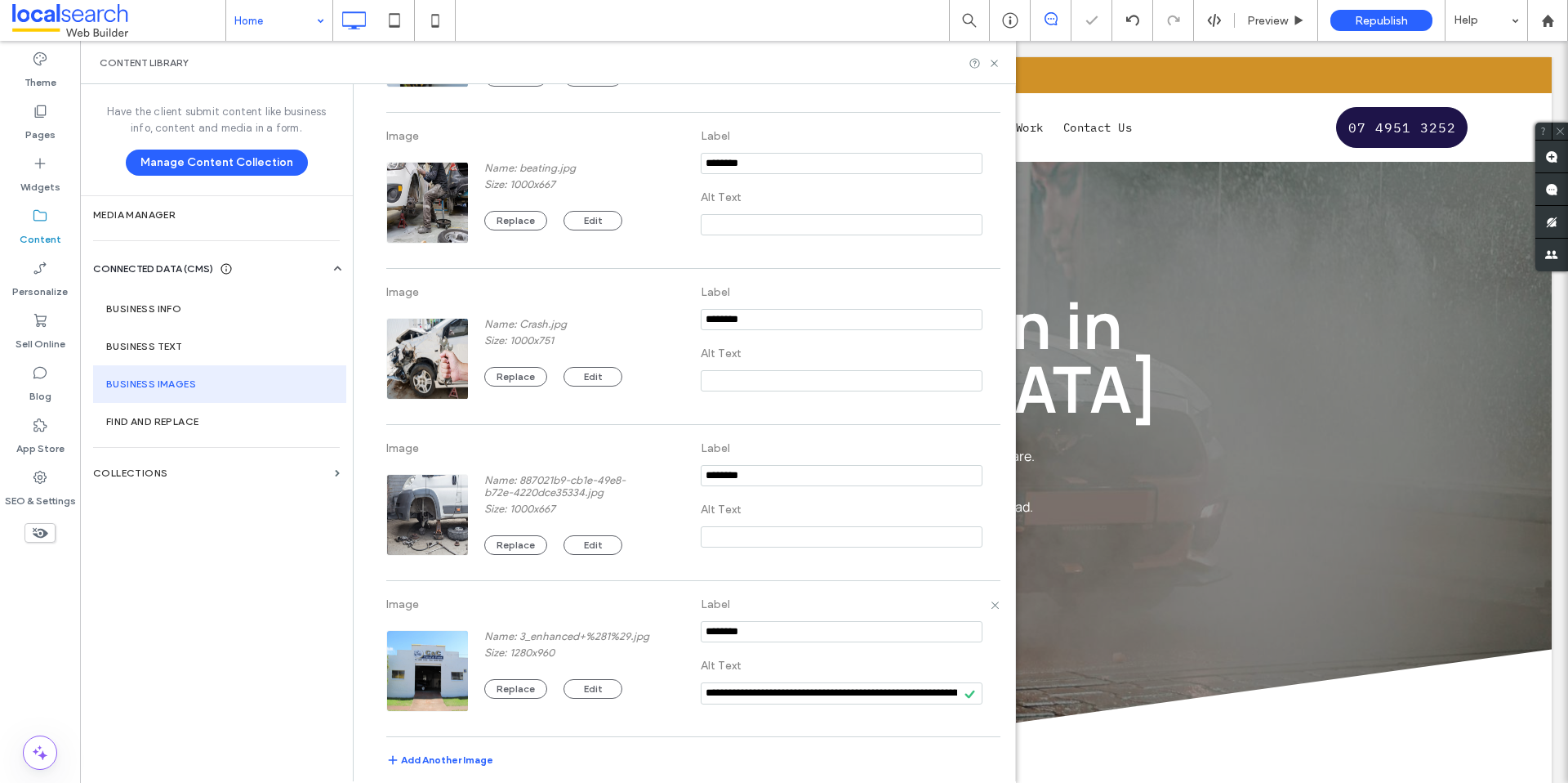
drag, startPoint x: 767, startPoint y: 634, endPoint x: 628, endPoint y: 632, distance: 139.0
click at [628, 632] on div "**********" at bounding box center [693, 658] width 613 height 139
paste input "**********"
type input "**********"
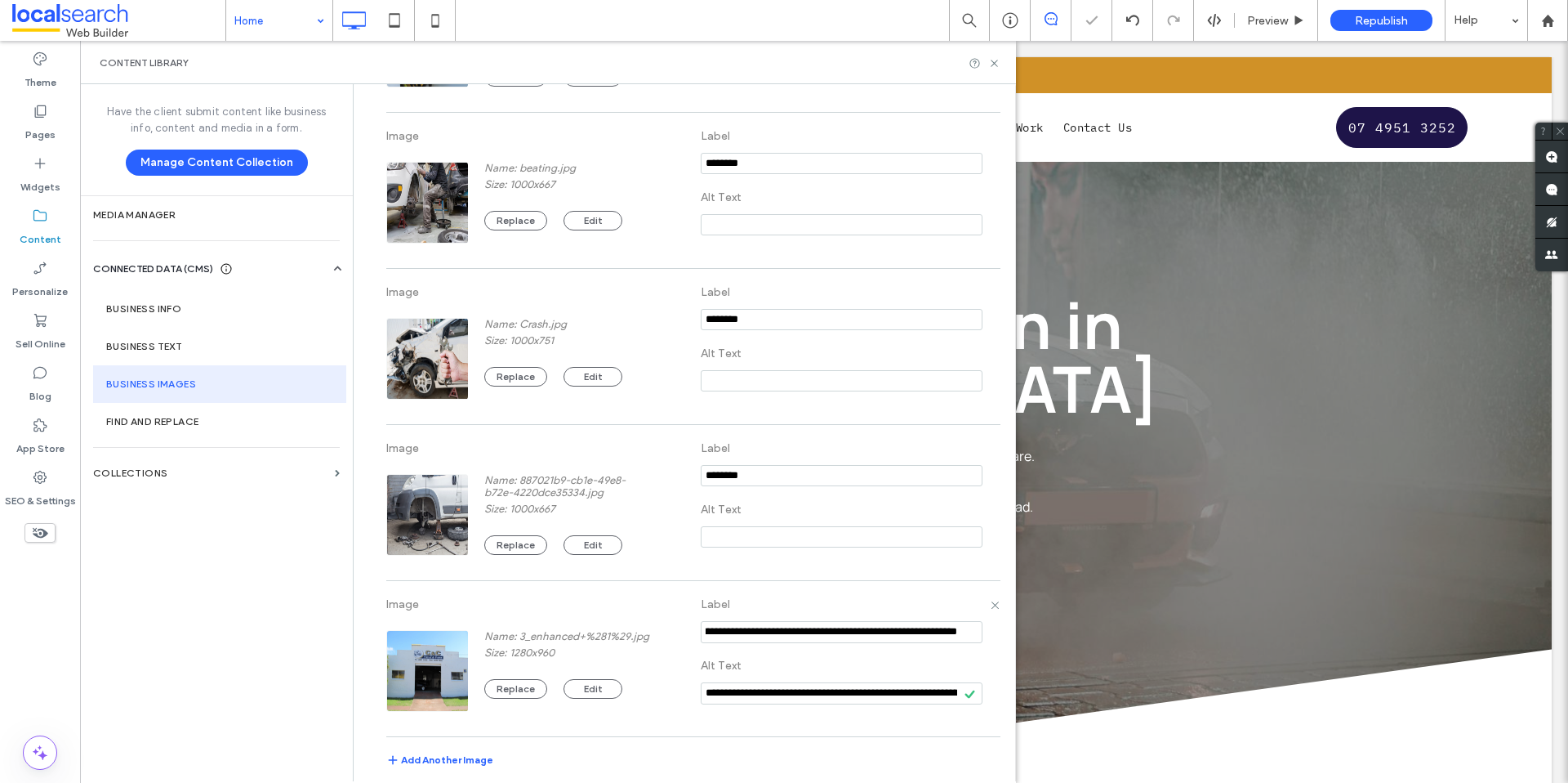
click at [789, 671] on label "Alt Text" at bounding box center [841, 665] width 281 height 30
click at [138, 312] on label "Business Info" at bounding box center [220, 309] width 228 height 11
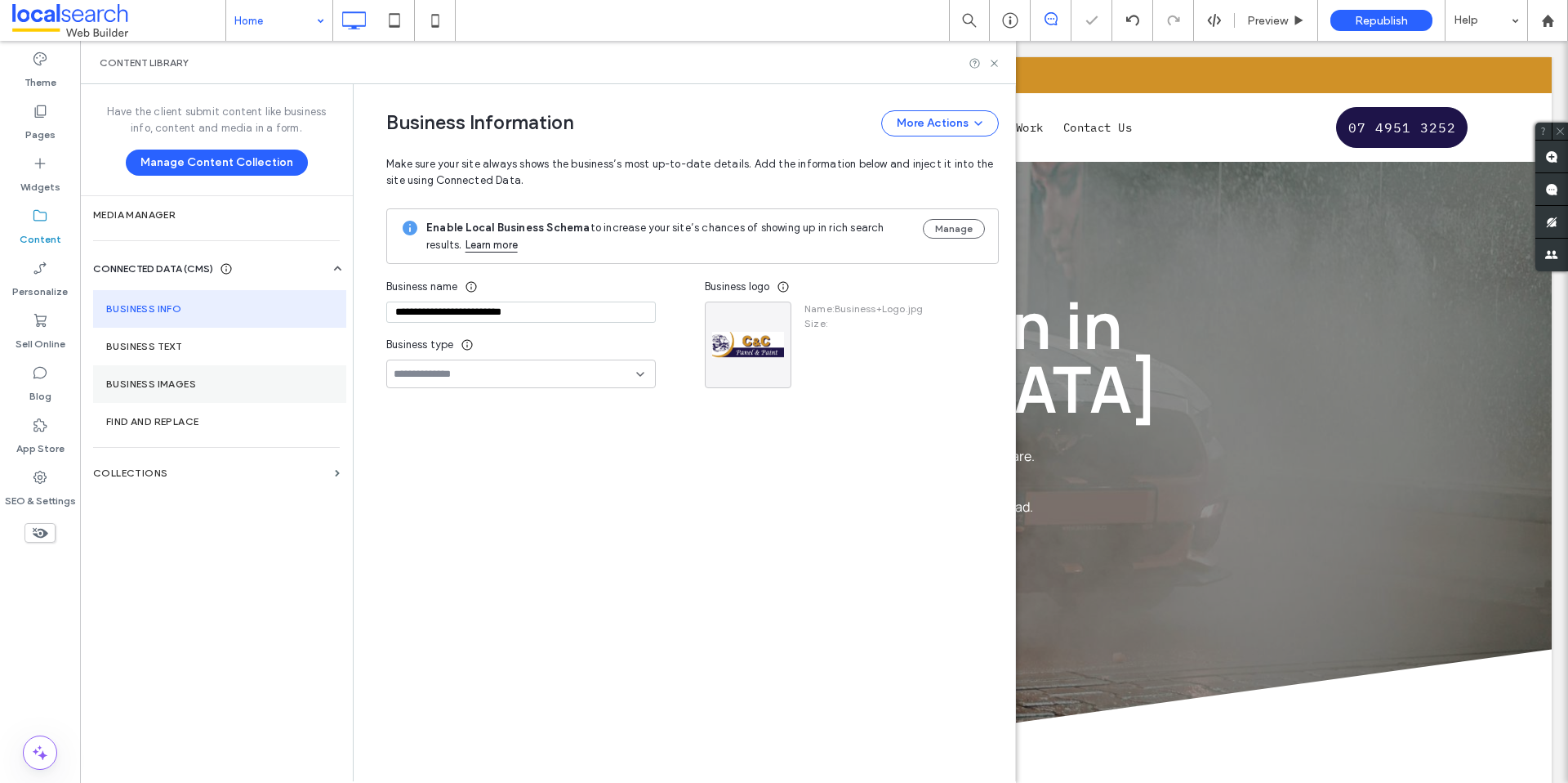
click at [157, 373] on section "Business Images" at bounding box center [220, 385] width 254 height 38
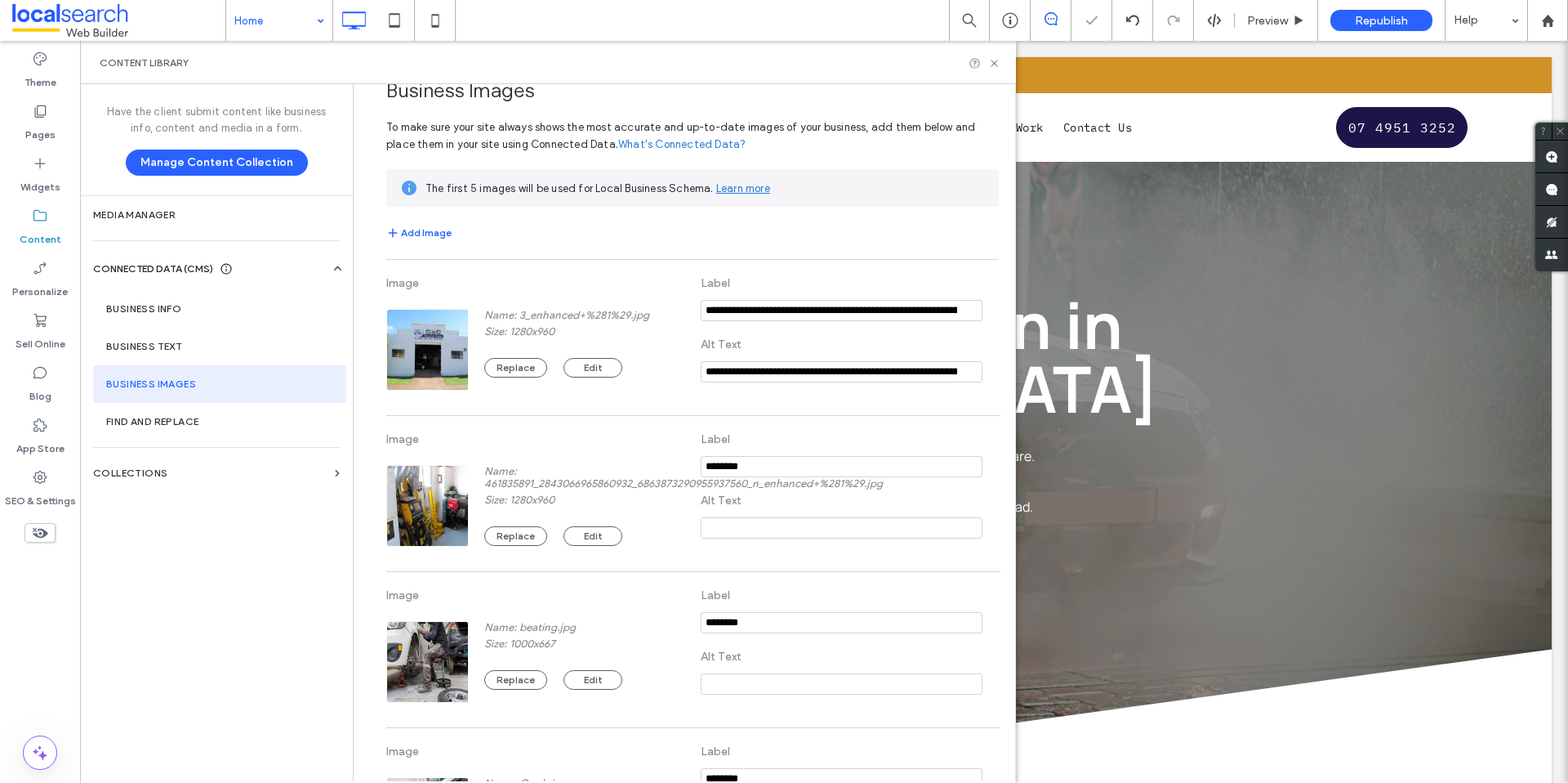
scroll to position [28, 0]
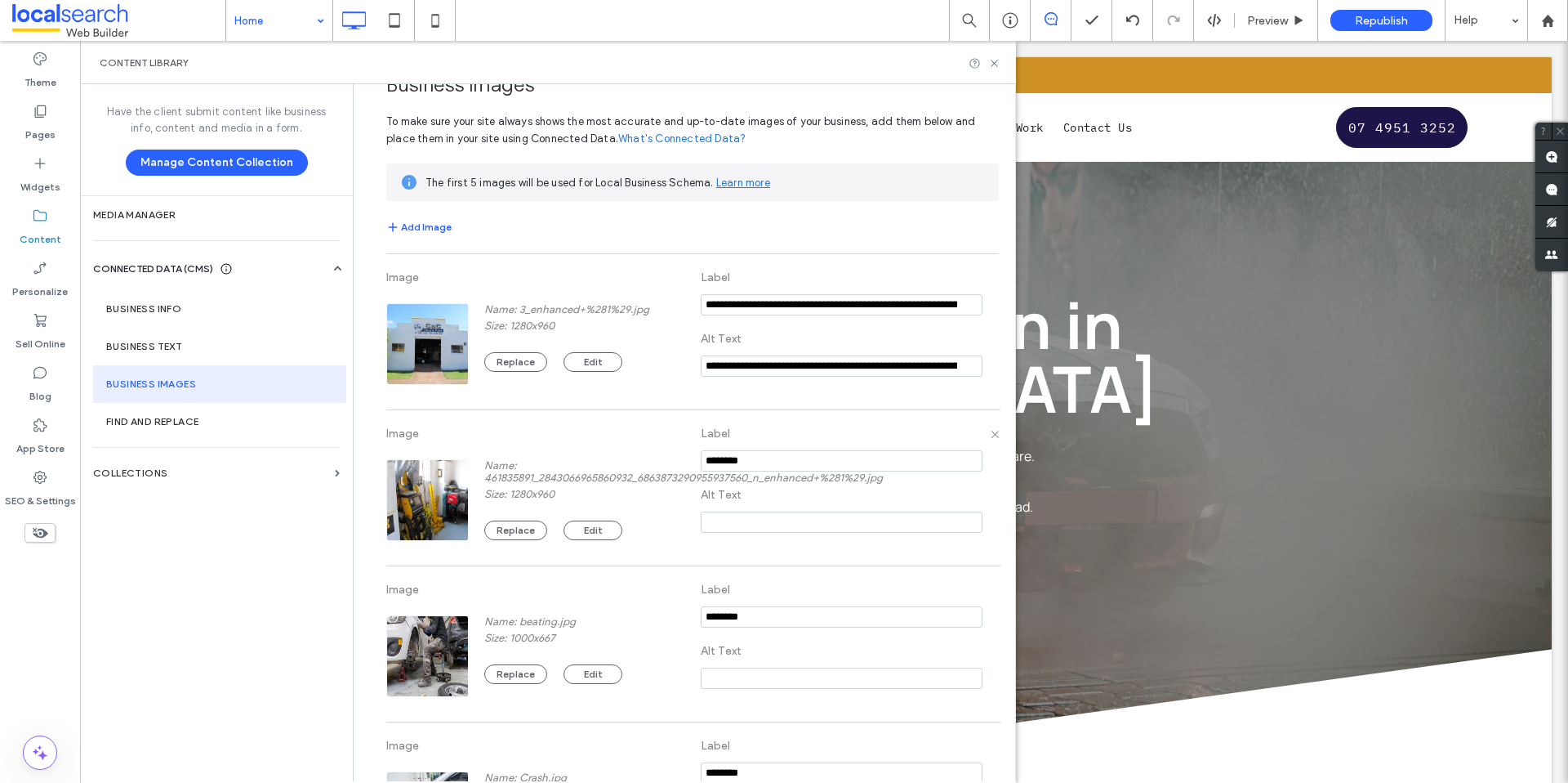
click at [599, 447] on div "Image Name: 461835891_2843066965860932_6863873290955937560_n_enhanced+%281%29.j…" at bounding box center [693, 487] width 613 height 139
paste input "**********"
drag, startPoint x: 767, startPoint y: 462, endPoint x: 603, endPoint y: 460, distance: 164.0
click at [597, 461] on div "Image Name: 461835891_2843066965860932_6863873290955937560_n_enhanced+%281%29.j…" at bounding box center [693, 487] width 613 height 139
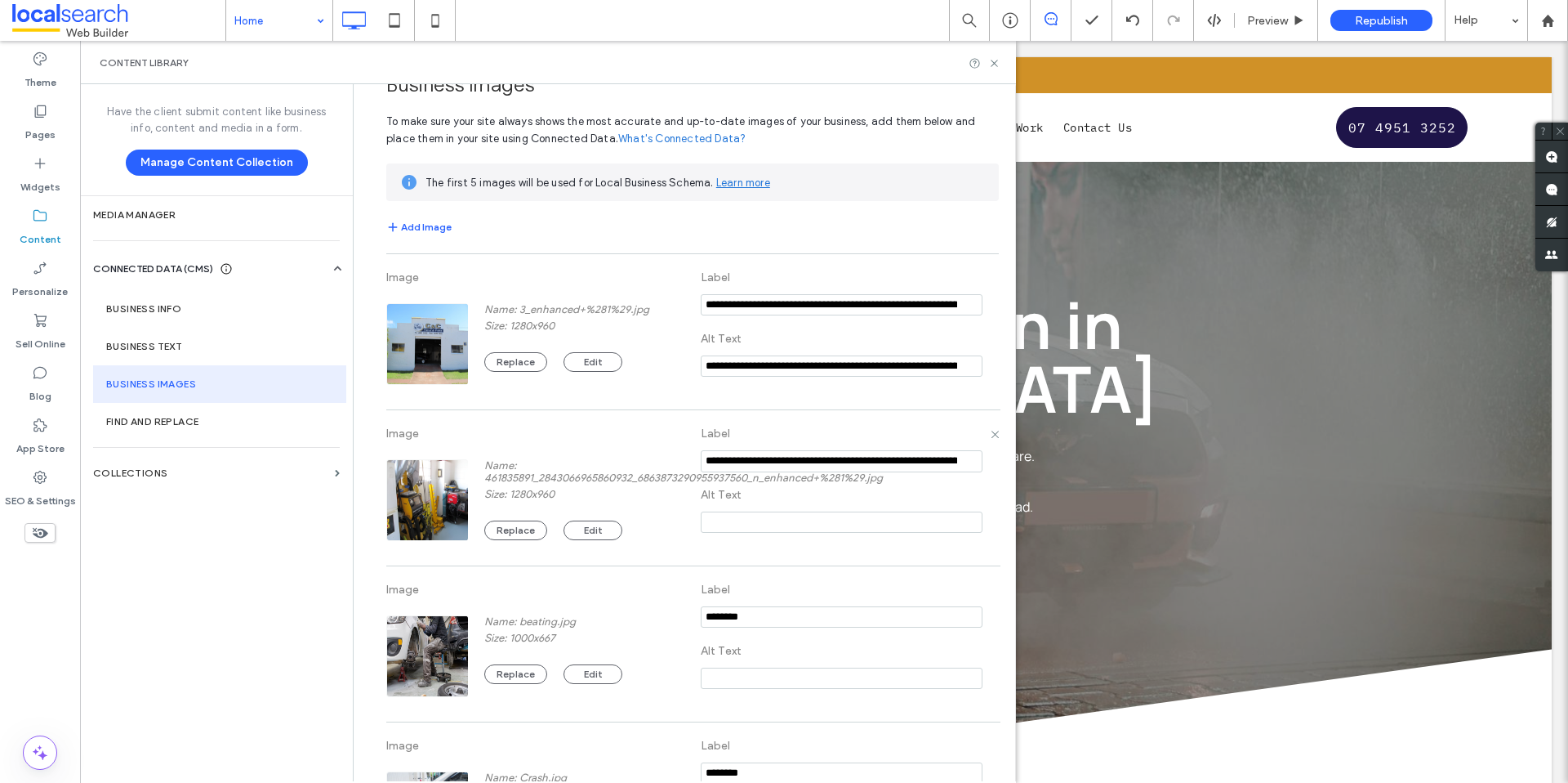
click at [686, 456] on div "Image Name: 461835891_2843066965860932_6863873290955937560_n_enhanced+%281%29.j…" at bounding box center [693, 487] width 613 height 139
drag, startPoint x: 709, startPoint y: 460, endPoint x: 618, endPoint y: 456, distance: 91.1
click at [618, 456] on div "Image Name: 461835891_2843066965860932_6863873290955937560_n_enhanced+%281%29.j…" at bounding box center [693, 487] width 613 height 139
drag, startPoint x: 709, startPoint y: 461, endPoint x: 651, endPoint y: 460, distance: 58.0
click at [651, 460] on div "Image Name: 461835891_2843066965860932_6863873290955937560_n_enhanced+%281%29.j…" at bounding box center [693, 487] width 613 height 139
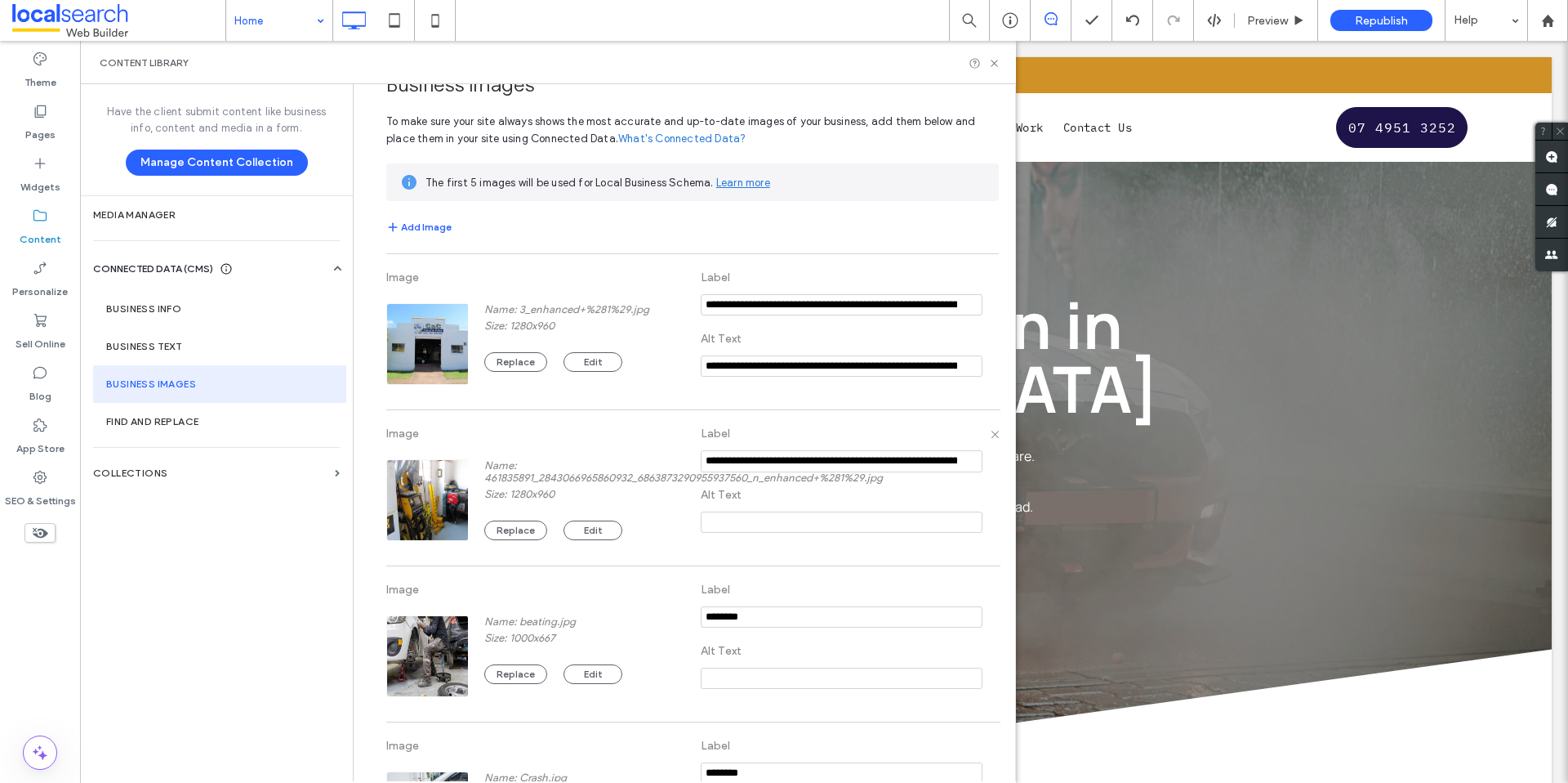
drag, startPoint x: 781, startPoint y: 460, endPoint x: 937, endPoint y: 461, distance: 156.0
click at [933, 461] on input "notEmpty" at bounding box center [841, 461] width 281 height 22
type input "**********"
click at [783, 533] on section at bounding box center [841, 526] width 281 height 33
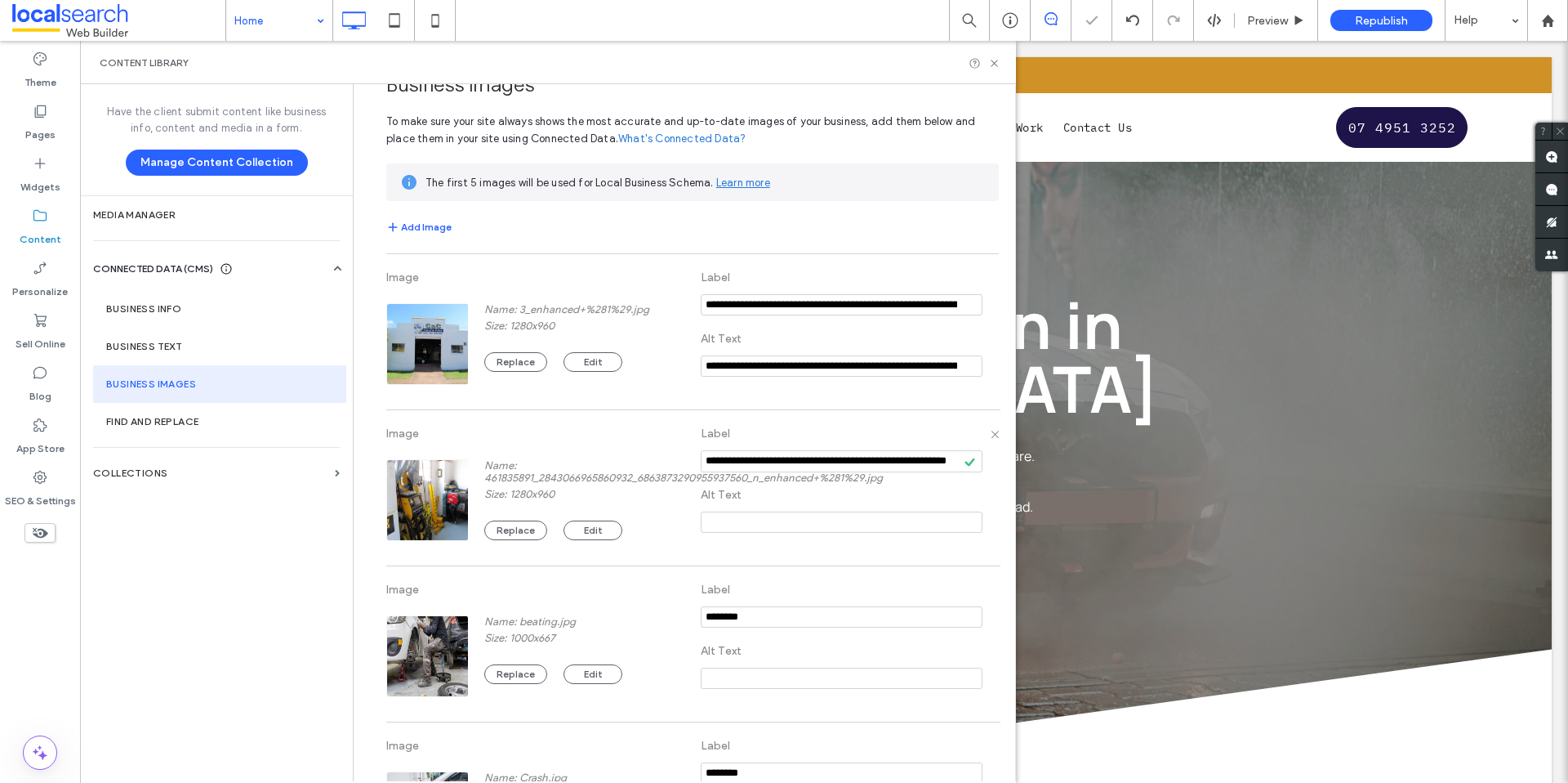
scroll to position [0, 0]
paste input "**********"
type input "**********"
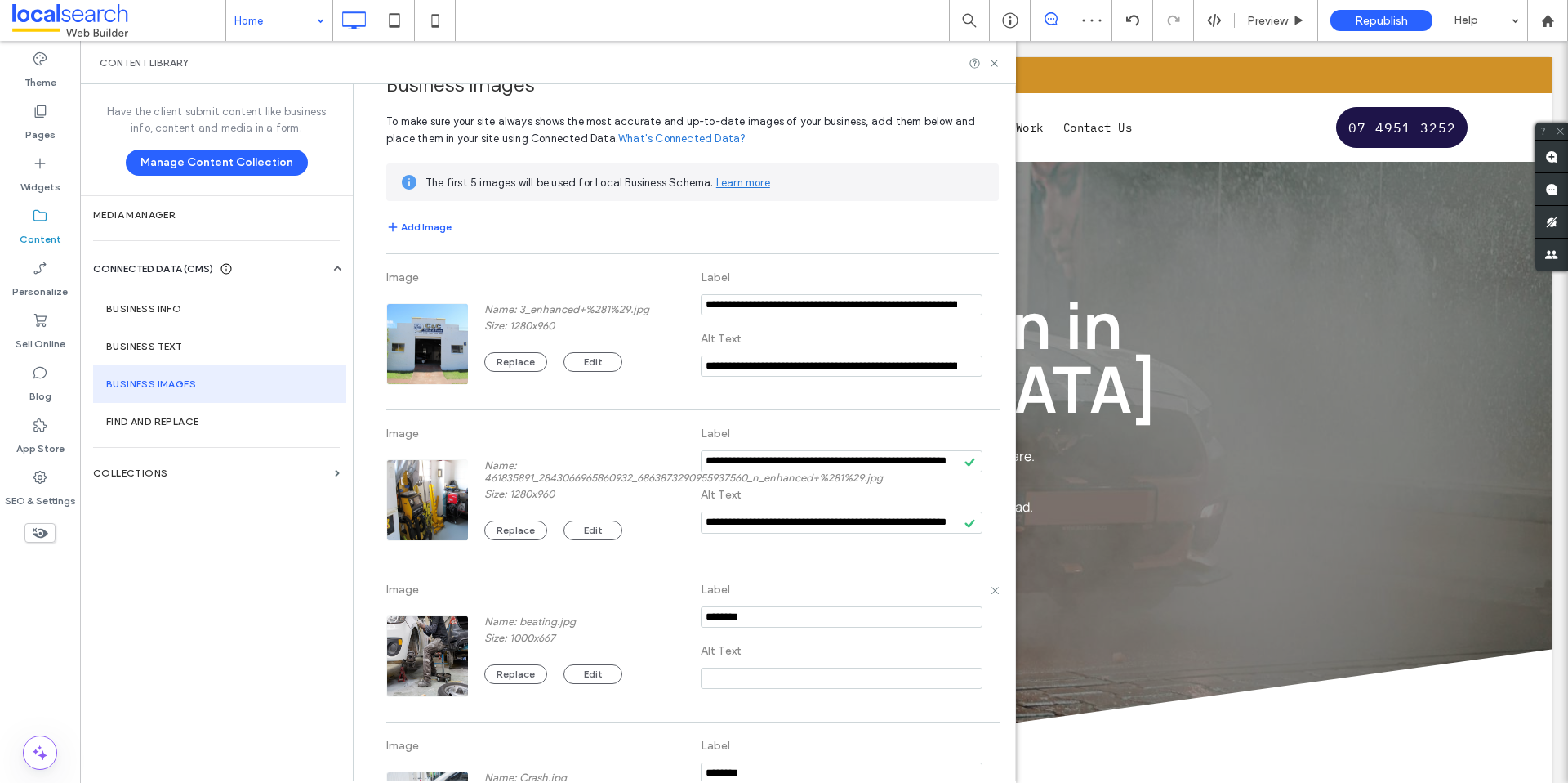
click at [787, 619] on input "notEmpty" at bounding box center [841, 616] width 281 height 21
paste input "**********"
drag, startPoint x: 787, startPoint y: 619, endPoint x: 725, endPoint y: 602, distance: 64.3
click at [563, 616] on div "Image Name: beating.jpg Size: 1000x667 Replace Edit Label Alt Text" at bounding box center [693, 643] width 613 height 139
click at [729, 601] on label "Label" at bounding box center [841, 589] width 281 height 30
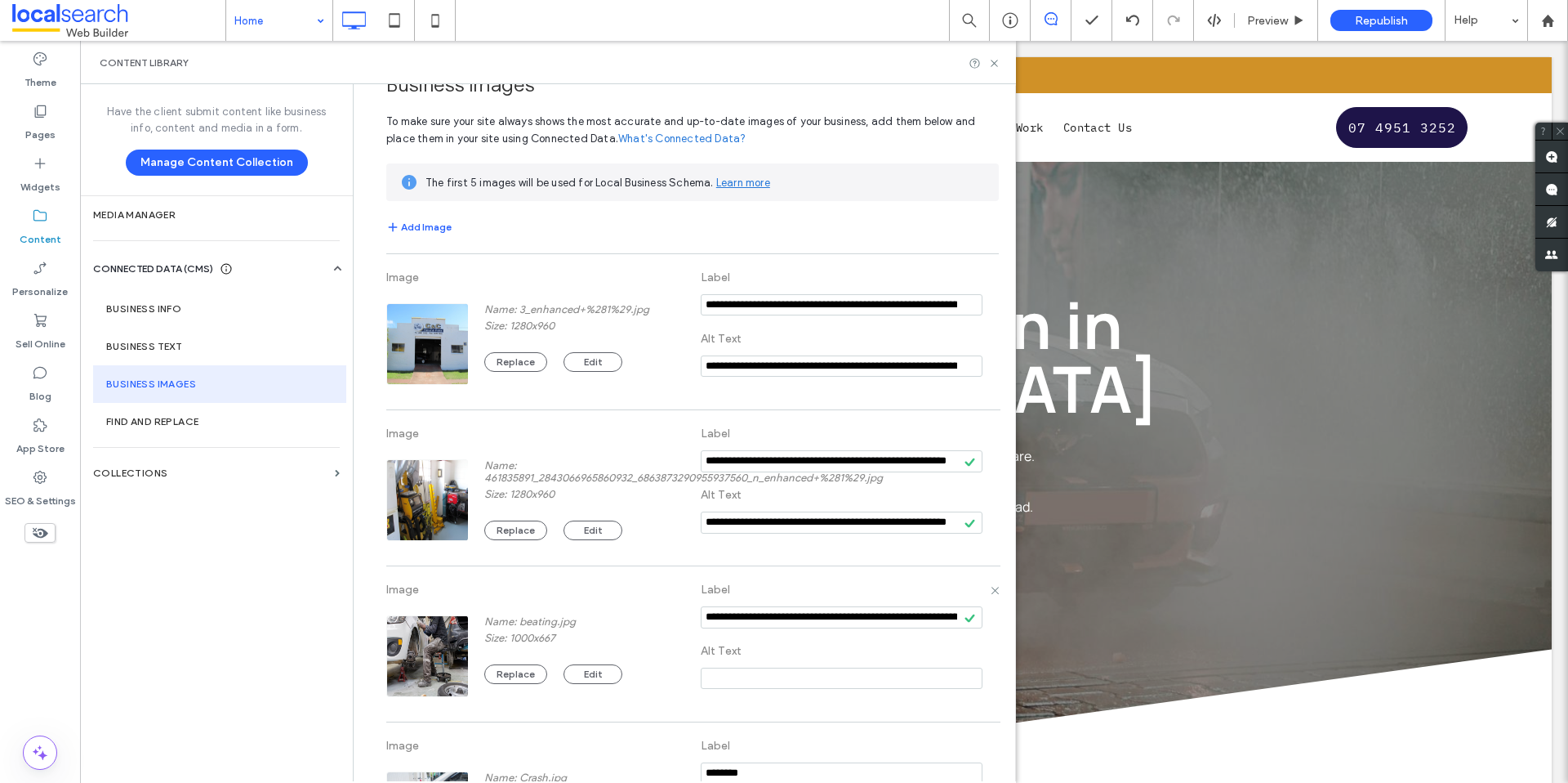
drag, startPoint x: 825, startPoint y: 617, endPoint x: 733, endPoint y: 618, distance: 92.0
click at [733, 618] on input "notEmpty" at bounding box center [841, 617] width 281 height 22
drag, startPoint x: 700, startPoint y: 619, endPoint x: 673, endPoint y: 618, distance: 27.0
click at [673, 618] on div "Image Name: beating.jpg Size: 1000x667 Replace Edit Label Alt Text" at bounding box center [693, 643] width 613 height 139
click at [782, 618] on input "notEmpty" at bounding box center [841, 617] width 281 height 22
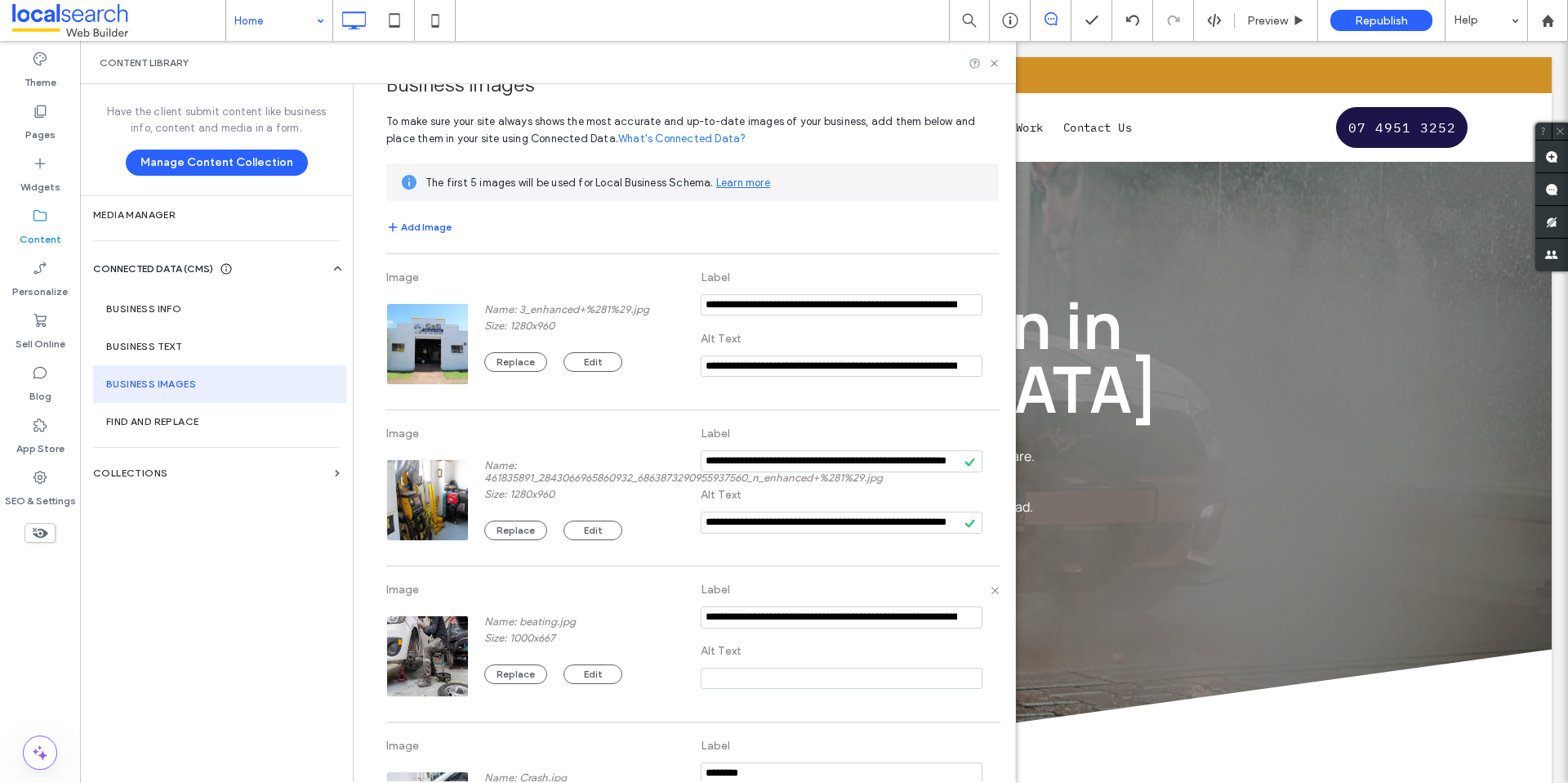
drag, startPoint x: 852, startPoint y: 619, endPoint x: 799, endPoint y: 619, distance: 53.0
click at [799, 619] on input "notEmpty" at bounding box center [841, 617] width 281 height 22
type input "**********"
click at [785, 668] on input at bounding box center [841, 678] width 281 height 21
paste input "**********"
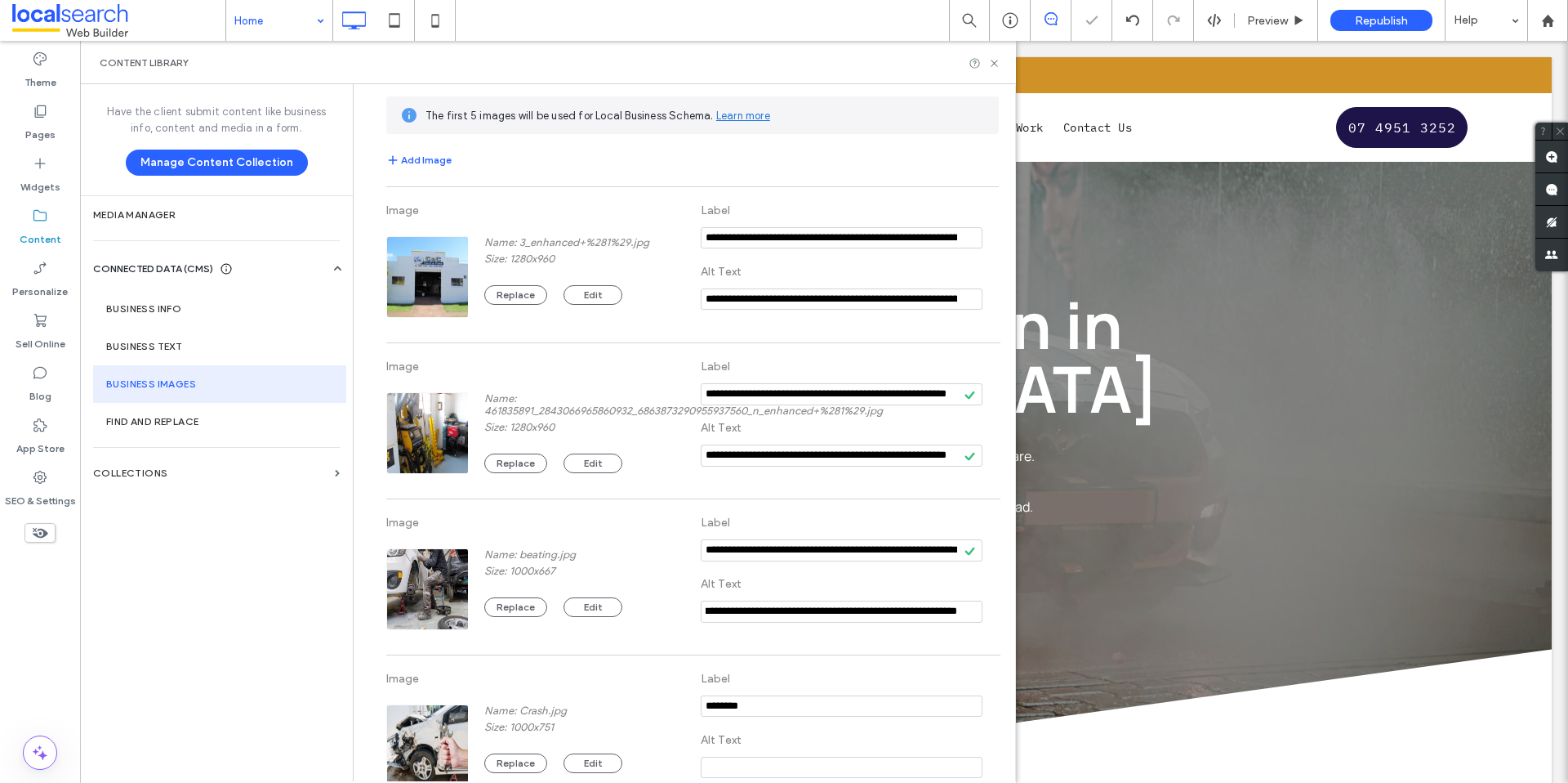
scroll to position [326, 0]
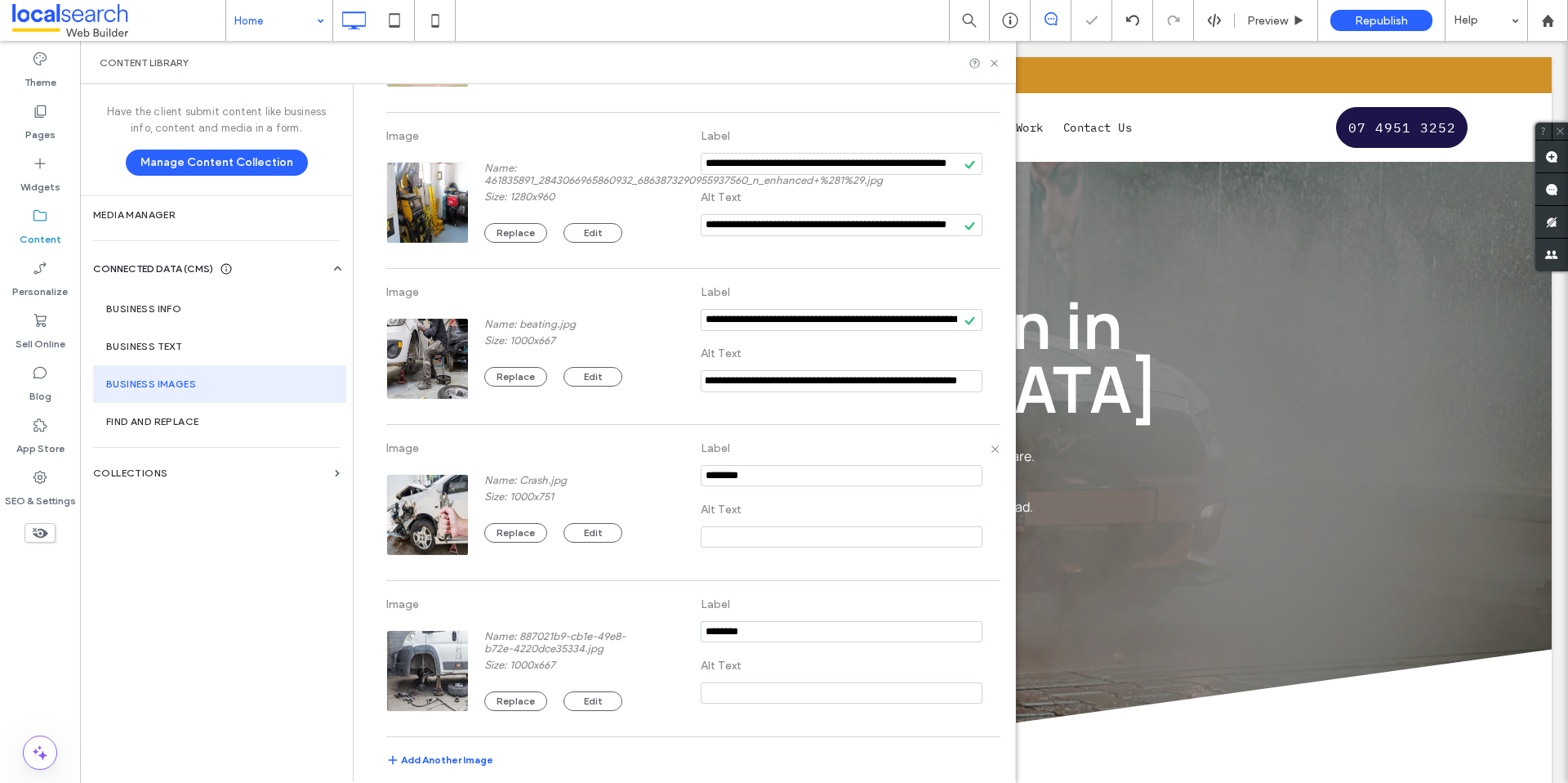
type input "**********"
drag, startPoint x: 731, startPoint y: 479, endPoint x: 655, endPoint y: 472, distance: 76.3
click at [645, 473] on div "Image Name: Crash.jpg Size: 1000x751 Replace Edit Label Alt Text" at bounding box center [693, 502] width 613 height 139
paste input "**********"
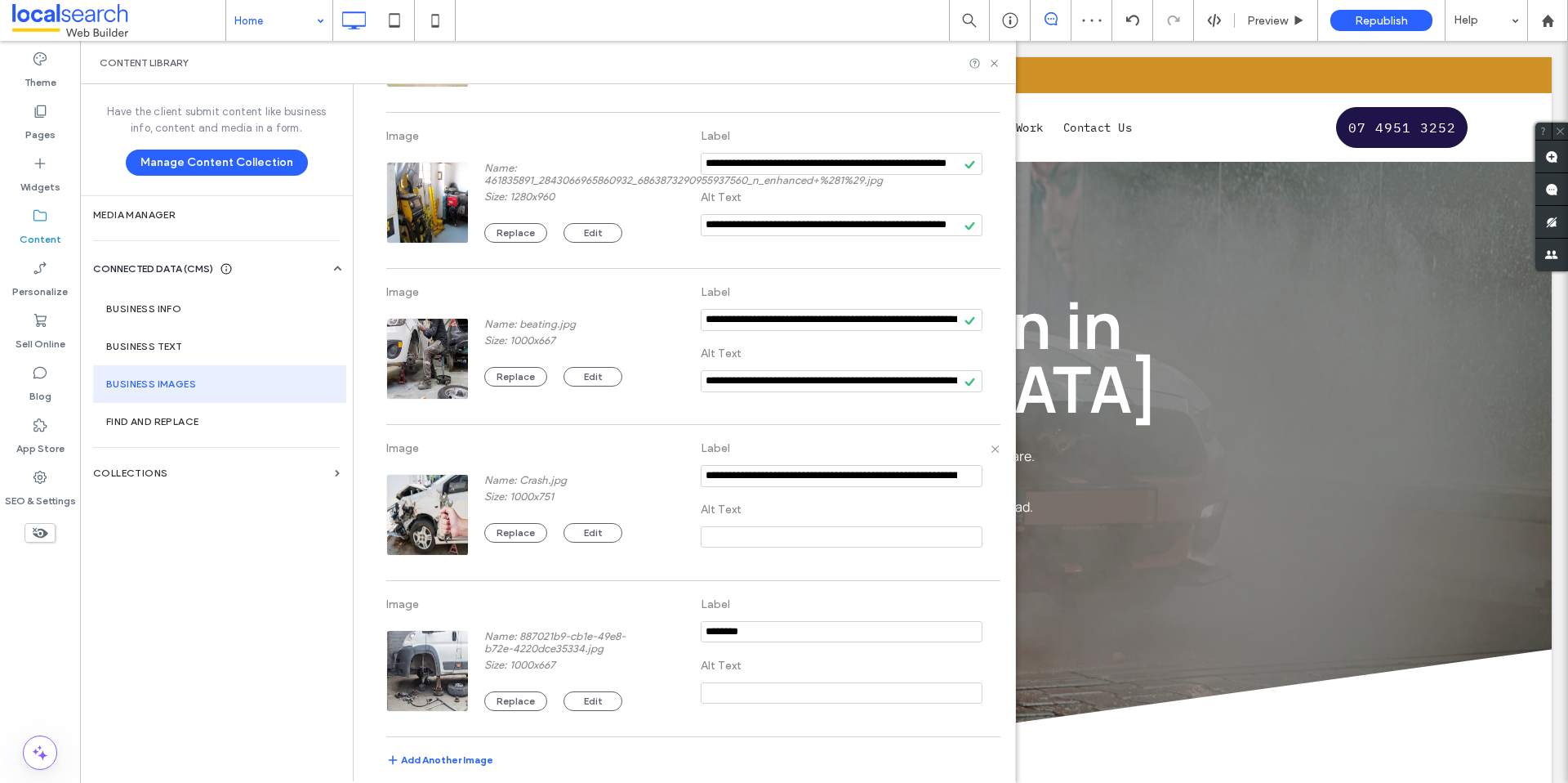
drag, startPoint x: 831, startPoint y: 474, endPoint x: 620, endPoint y: 489, distance: 211.5
click at [620, 489] on div "Image Name: Crash.jpg Size: 1000x751 Replace Edit Label Alt Text" at bounding box center [693, 502] width 613 height 139
drag, startPoint x: 802, startPoint y: 476, endPoint x: 654, endPoint y: 476, distance: 148.0
click at [654, 476] on div "Image Name: Crash.jpg Size: 1000x751 Replace Edit Label Alt Text" at bounding box center [693, 502] width 613 height 139
click at [791, 477] on input "notEmpty" at bounding box center [841, 476] width 281 height 22
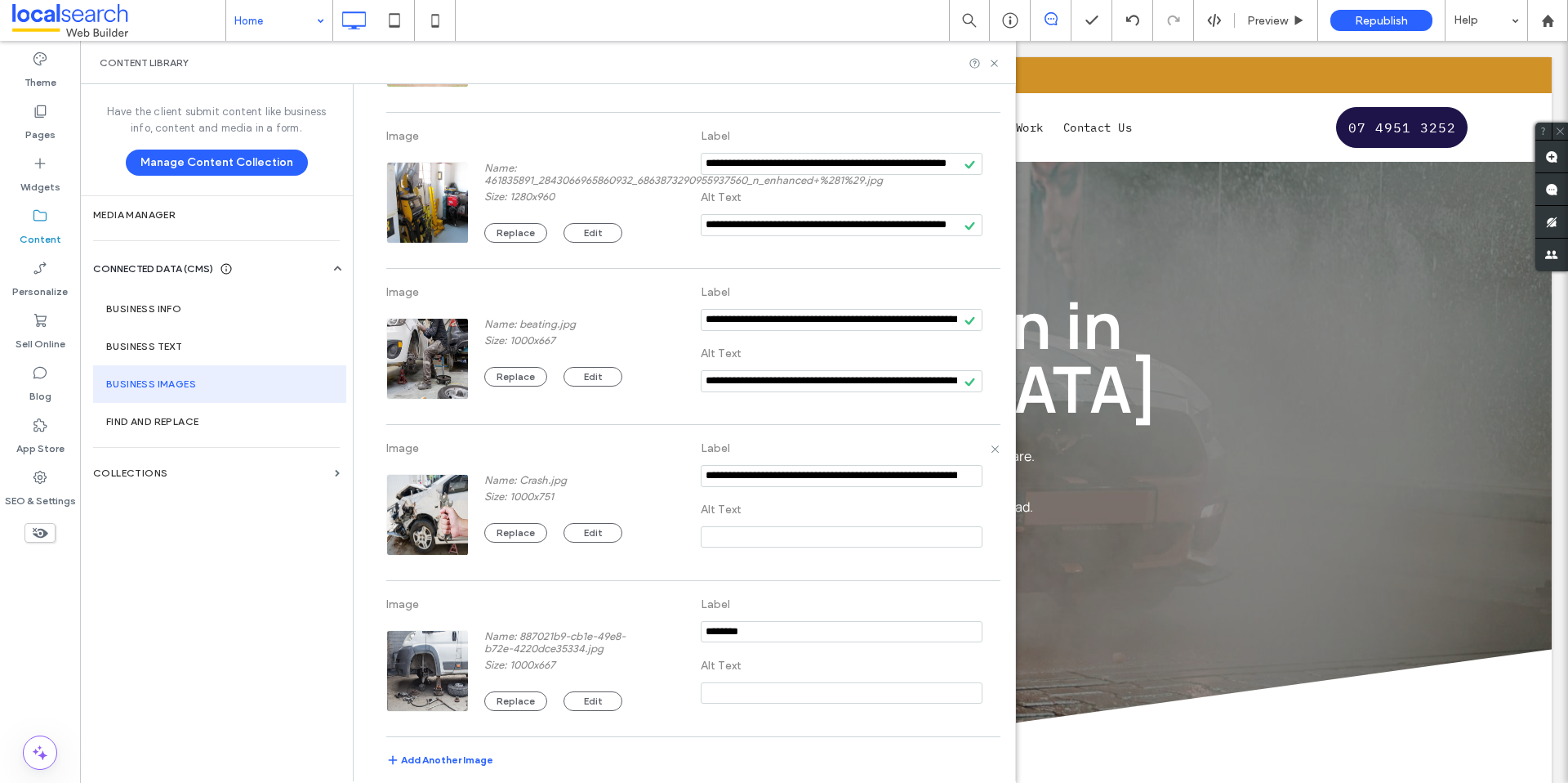
click at [811, 477] on input "notEmpty" at bounding box center [841, 476] width 281 height 22
type input "**********"
click at [786, 537] on input at bounding box center [841, 536] width 281 height 21
paste input "**********"
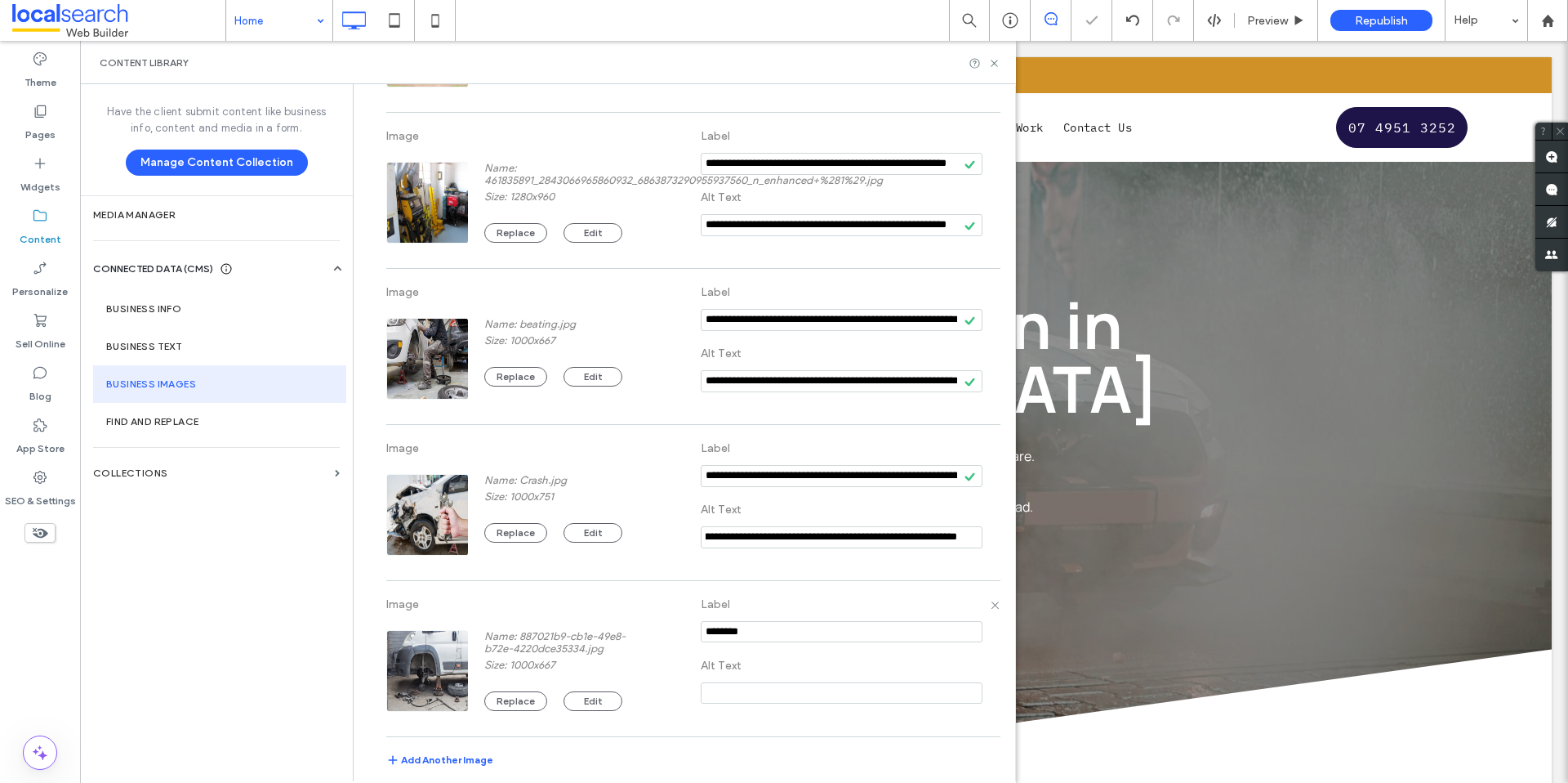
type input "**********"
drag, startPoint x: 739, startPoint y: 638, endPoint x: 694, endPoint y: 628, distance: 46.1
click at [701, 628] on input "notEmpty" at bounding box center [841, 631] width 281 height 21
paste input "**********"
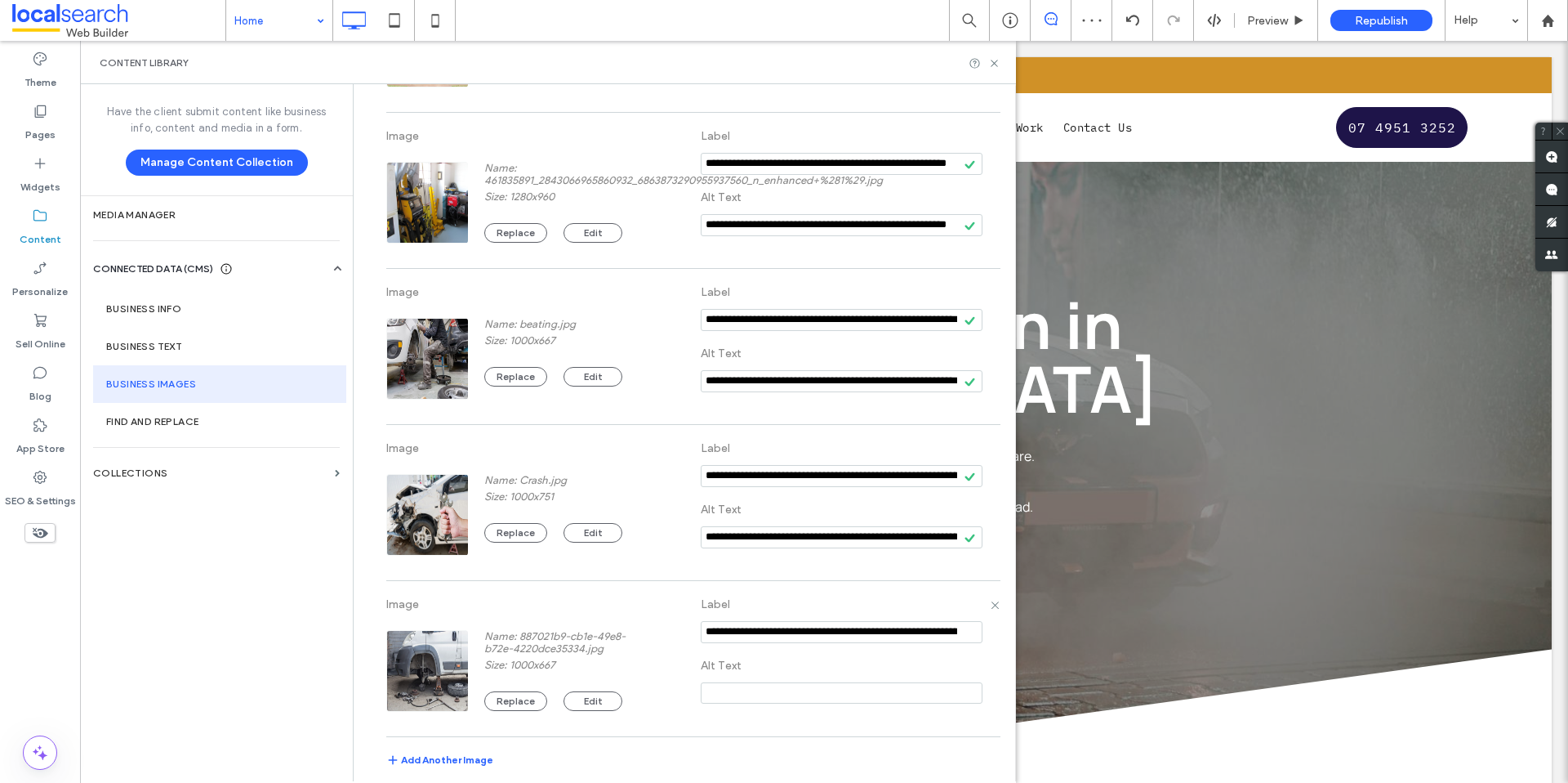
drag, startPoint x: 781, startPoint y: 634, endPoint x: 618, endPoint y: 635, distance: 163.0
click at [618, 635] on div "Image Name: 887021b9-cb1e-49e8-b72e-4220dce35334.jpg Size: 1000x667 Replace Edi…" at bounding box center [693, 658] width 613 height 139
click at [779, 625] on input "notEmpty" at bounding box center [841, 632] width 281 height 22
drag, startPoint x: 803, startPoint y: 631, endPoint x: 759, endPoint y: 628, distance: 44.1
click at [759, 628] on input "notEmpty" at bounding box center [841, 632] width 281 height 22
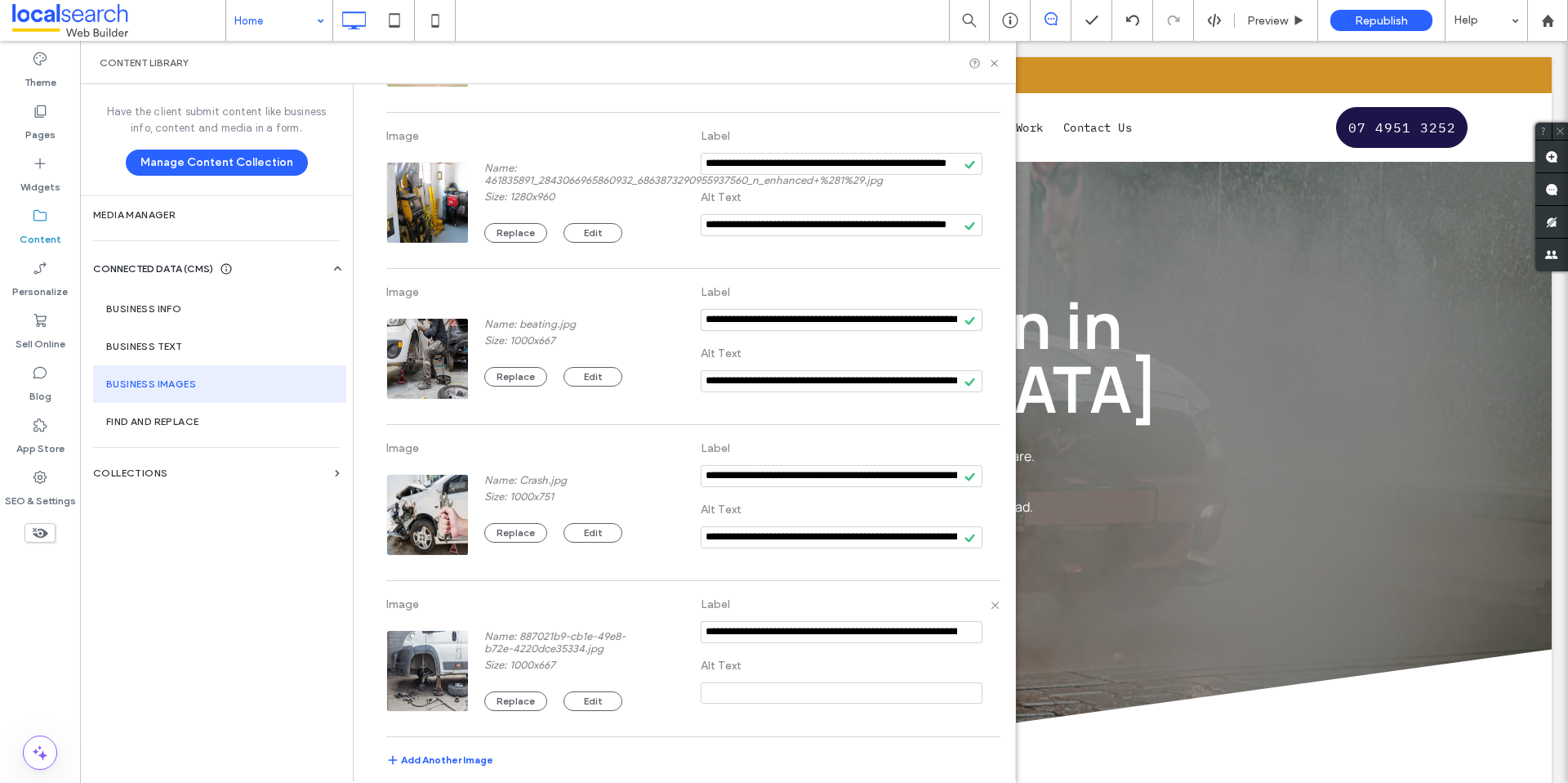
click at [657, 620] on div "Image Name: 887021b9-cb1e-49e8-b72e-4220dce35334.jpg Size: 1000x667 Replace Edi…" at bounding box center [693, 658] width 613 height 139
drag, startPoint x: 795, startPoint y: 632, endPoint x: 854, endPoint y: 633, distance: 59.0
click at [854, 633] on input "notEmpty" at bounding box center [841, 632] width 281 height 22
click at [766, 631] on input "notEmpty" at bounding box center [841, 632] width 281 height 22
type input "**********"
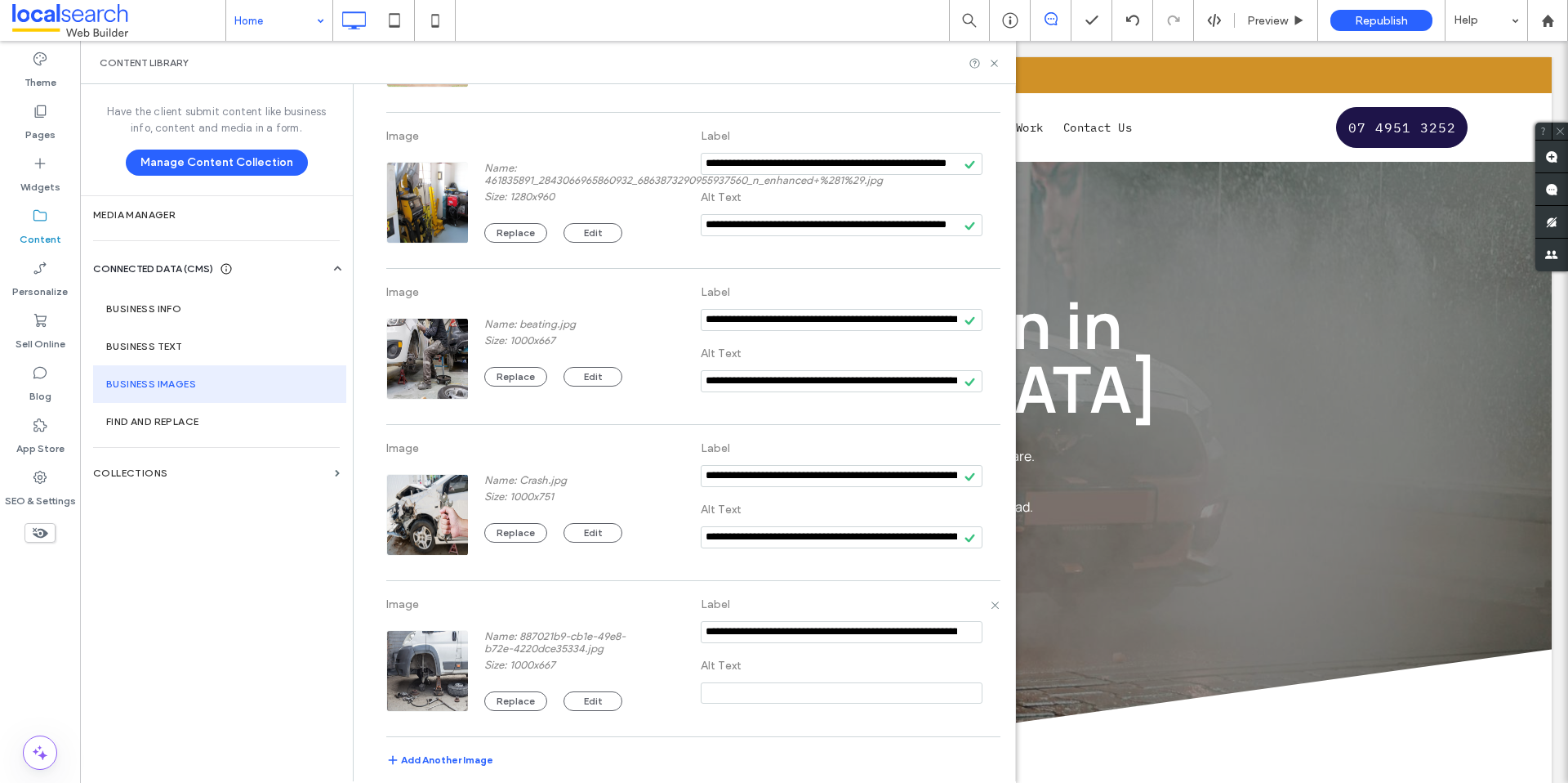
click at [800, 696] on input at bounding box center [841, 692] width 281 height 21
paste input "**********"
type input "**********"
click at [881, 669] on label "Alt Text" at bounding box center [841, 665] width 281 height 30
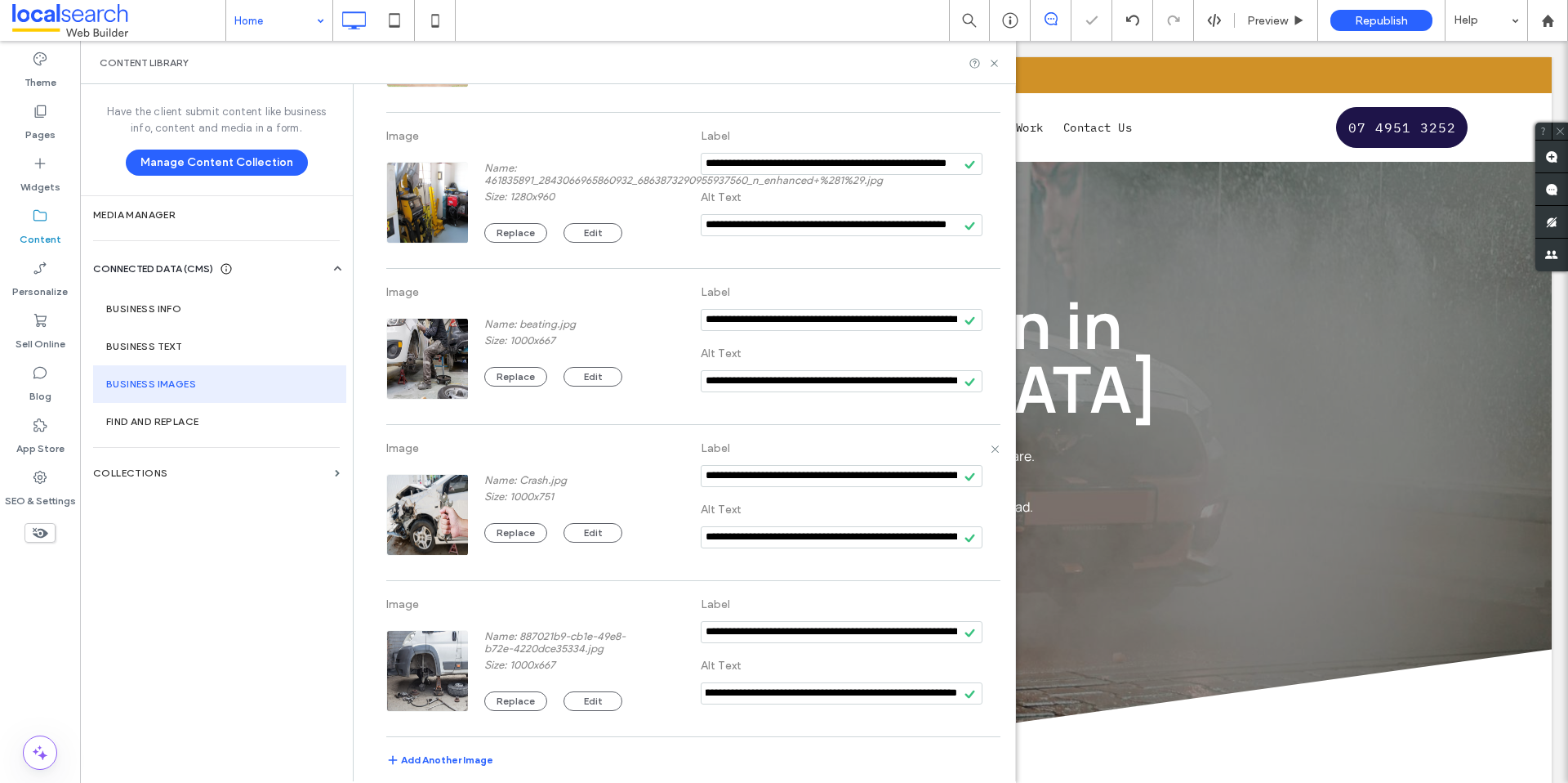
scroll to position [0, 0]
click at [216, 340] on section "Business Text" at bounding box center [220, 347] width 254 height 38
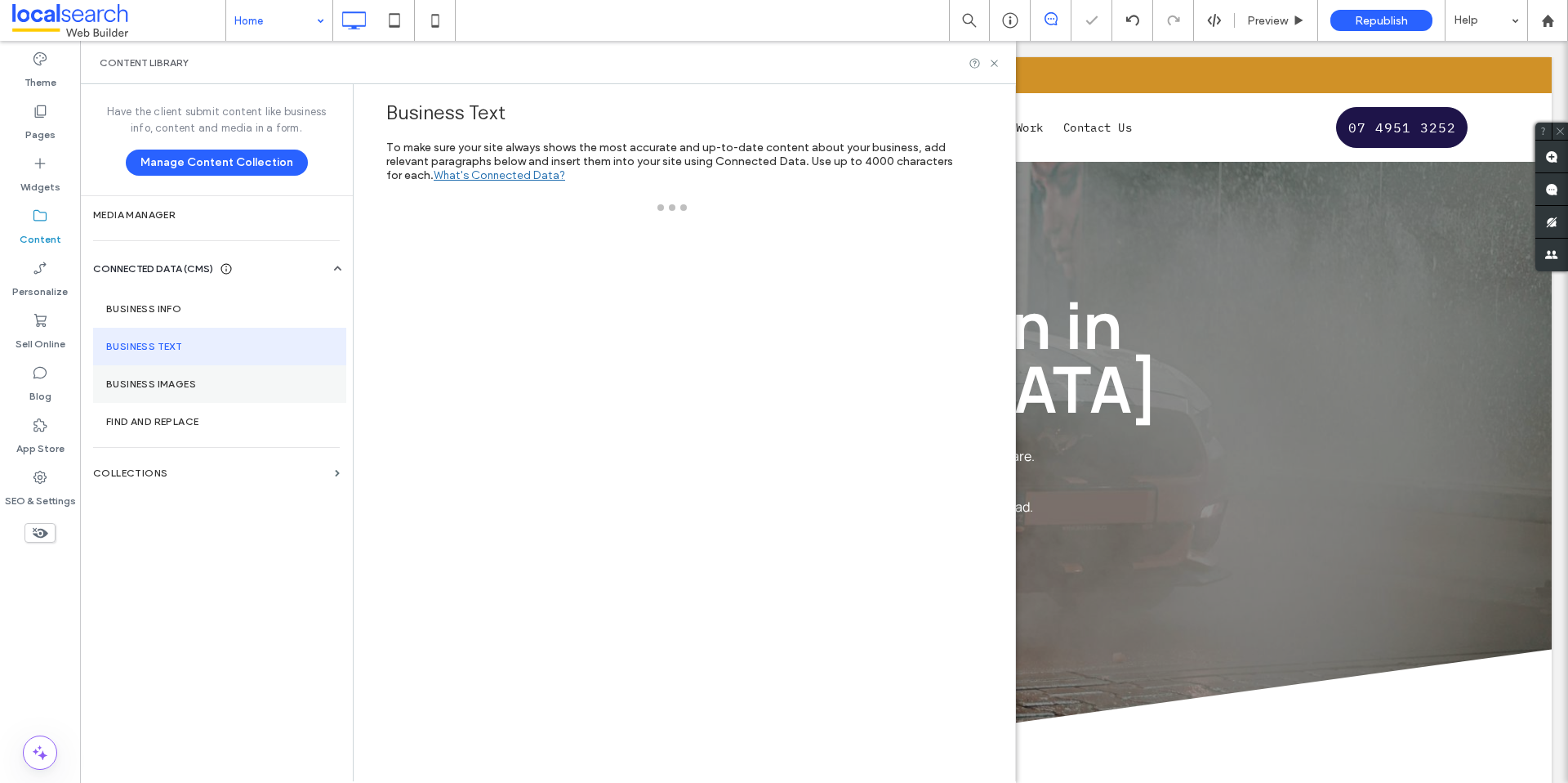
click at [200, 381] on label "Business Images" at bounding box center [220, 384] width 228 height 11
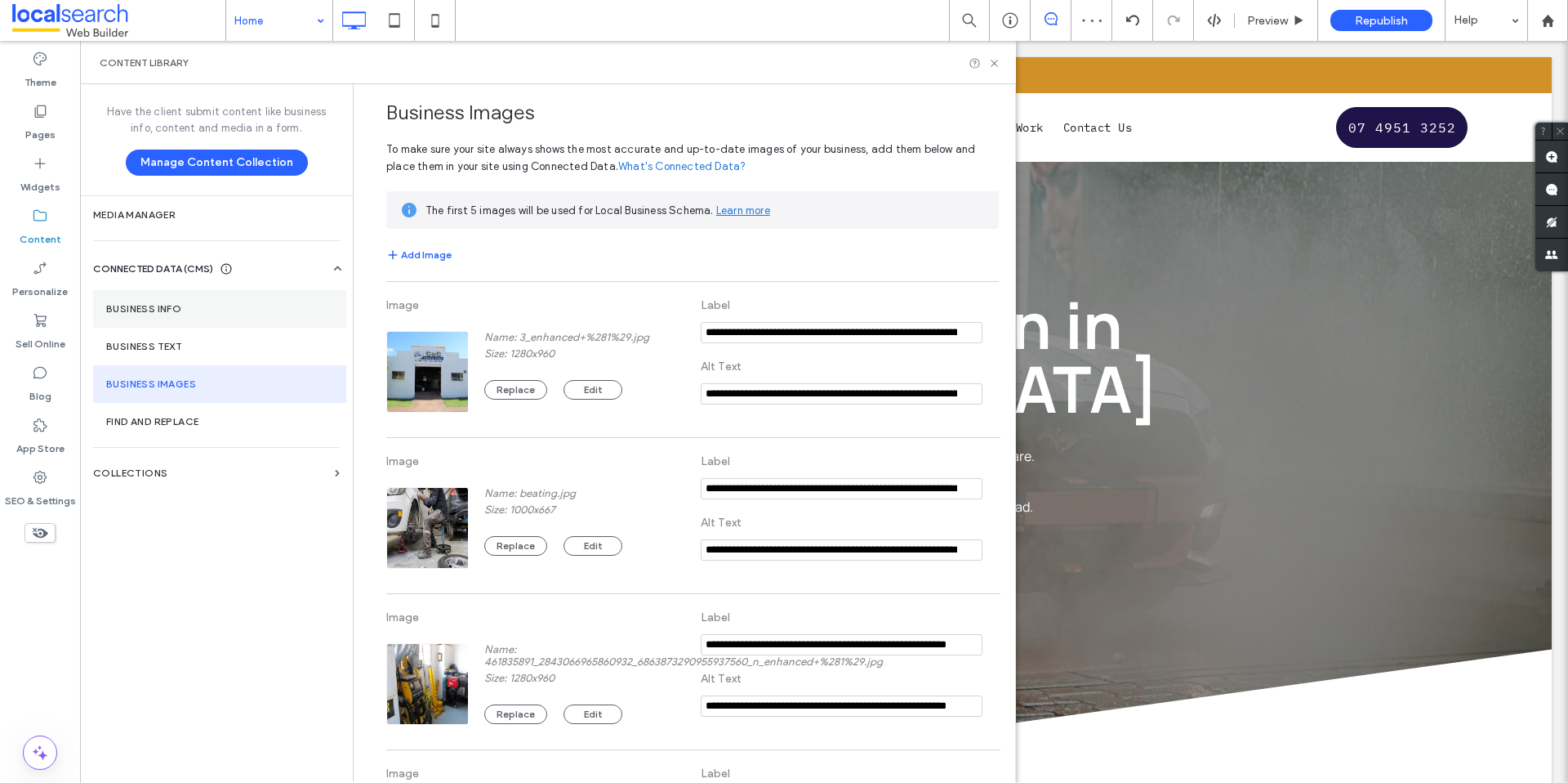
click at [183, 319] on section "Business Info" at bounding box center [220, 310] width 254 height 38
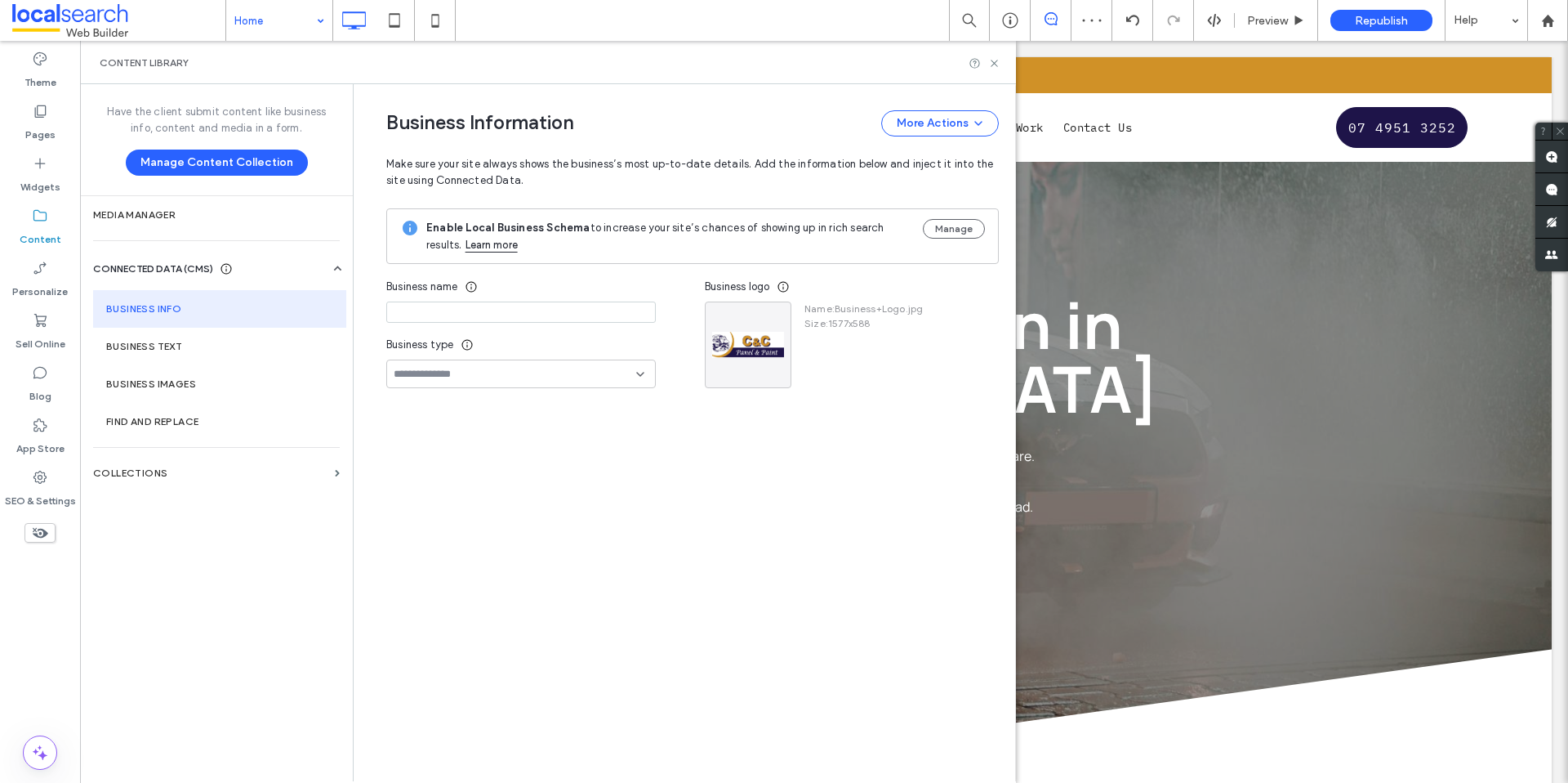
type input "**********"
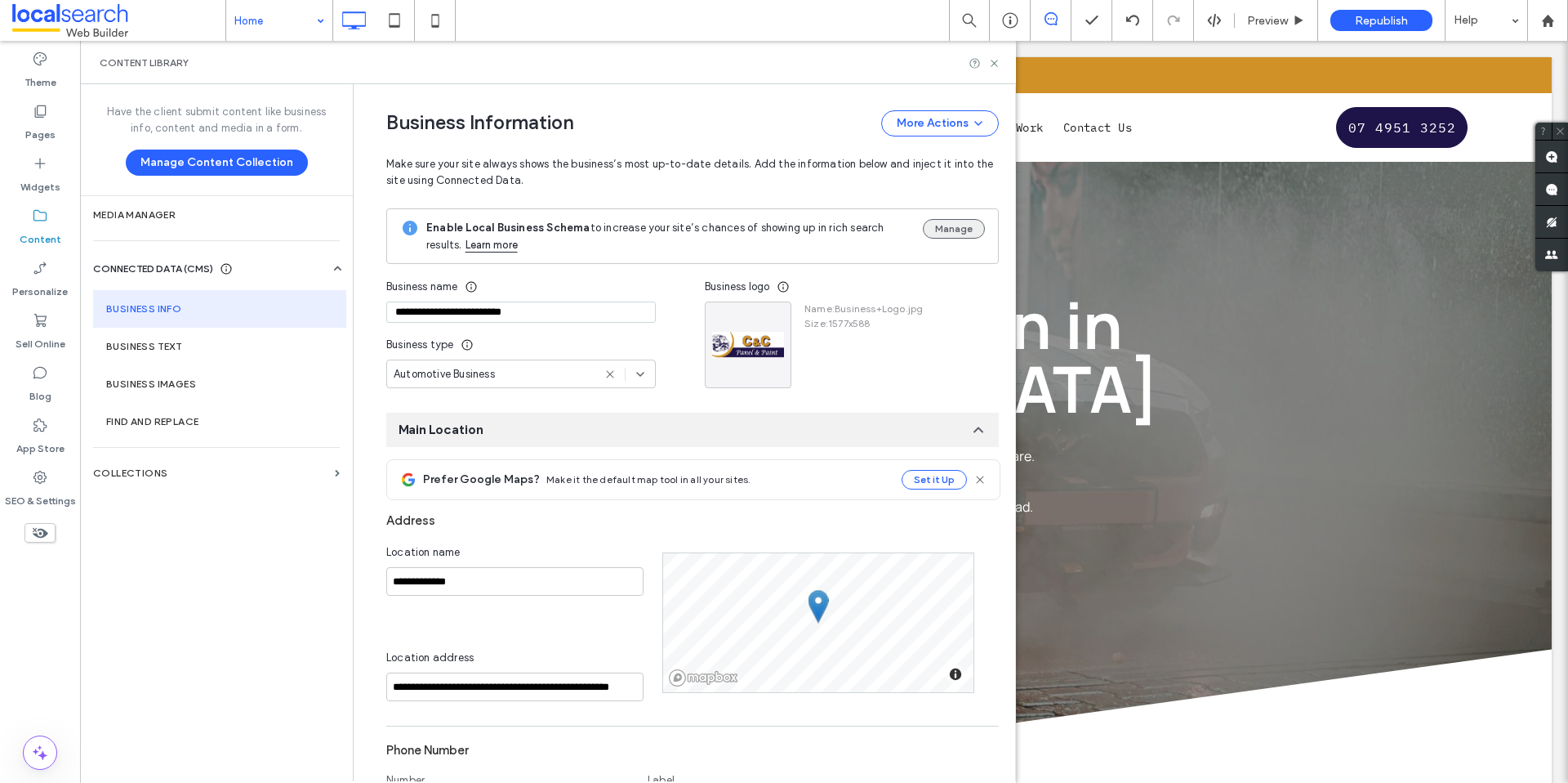
click at [937, 233] on button "Manage" at bounding box center [954, 229] width 62 height 20
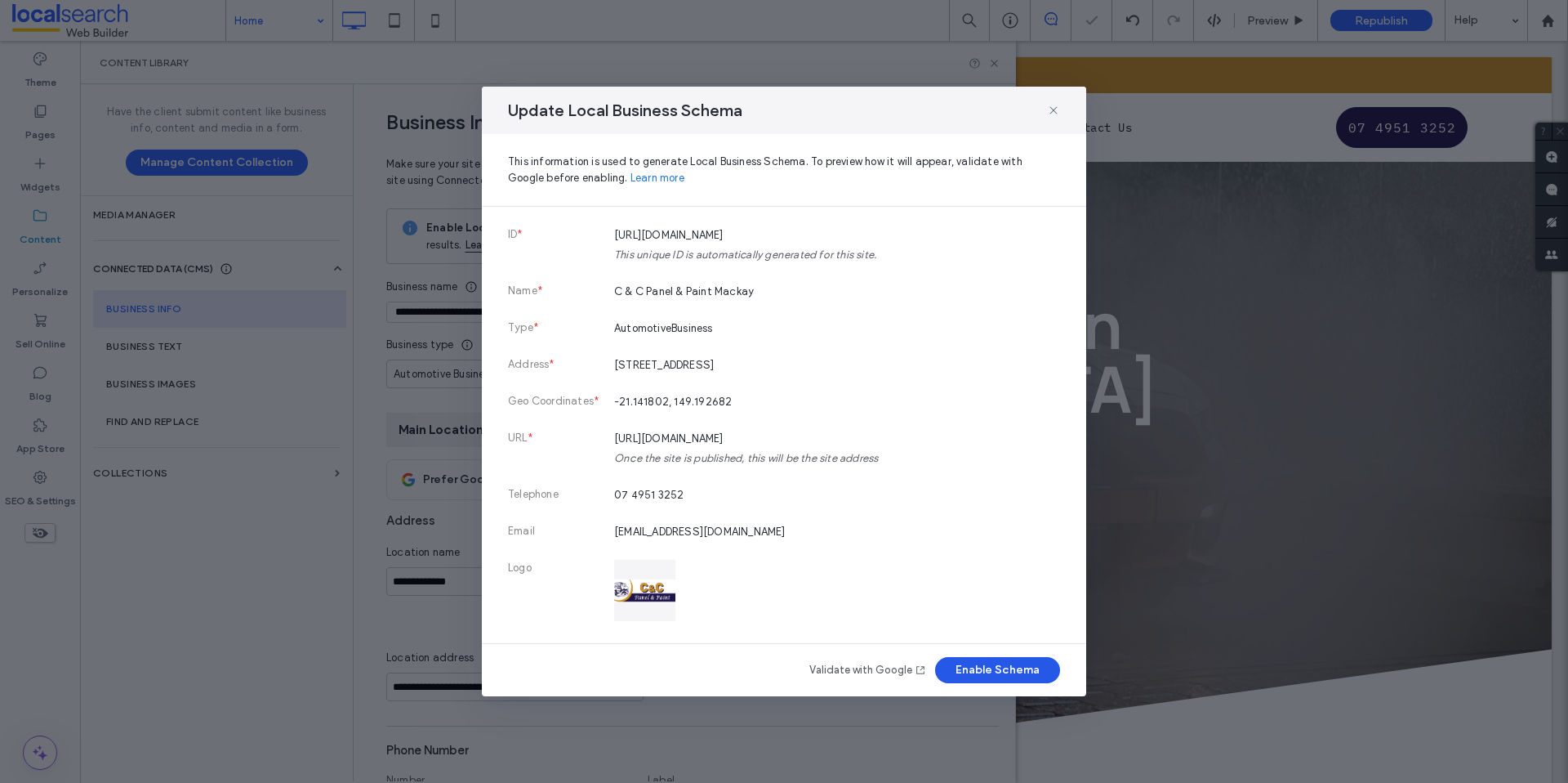
click at [995, 665] on button "Enable Schema" at bounding box center [997, 670] width 125 height 26
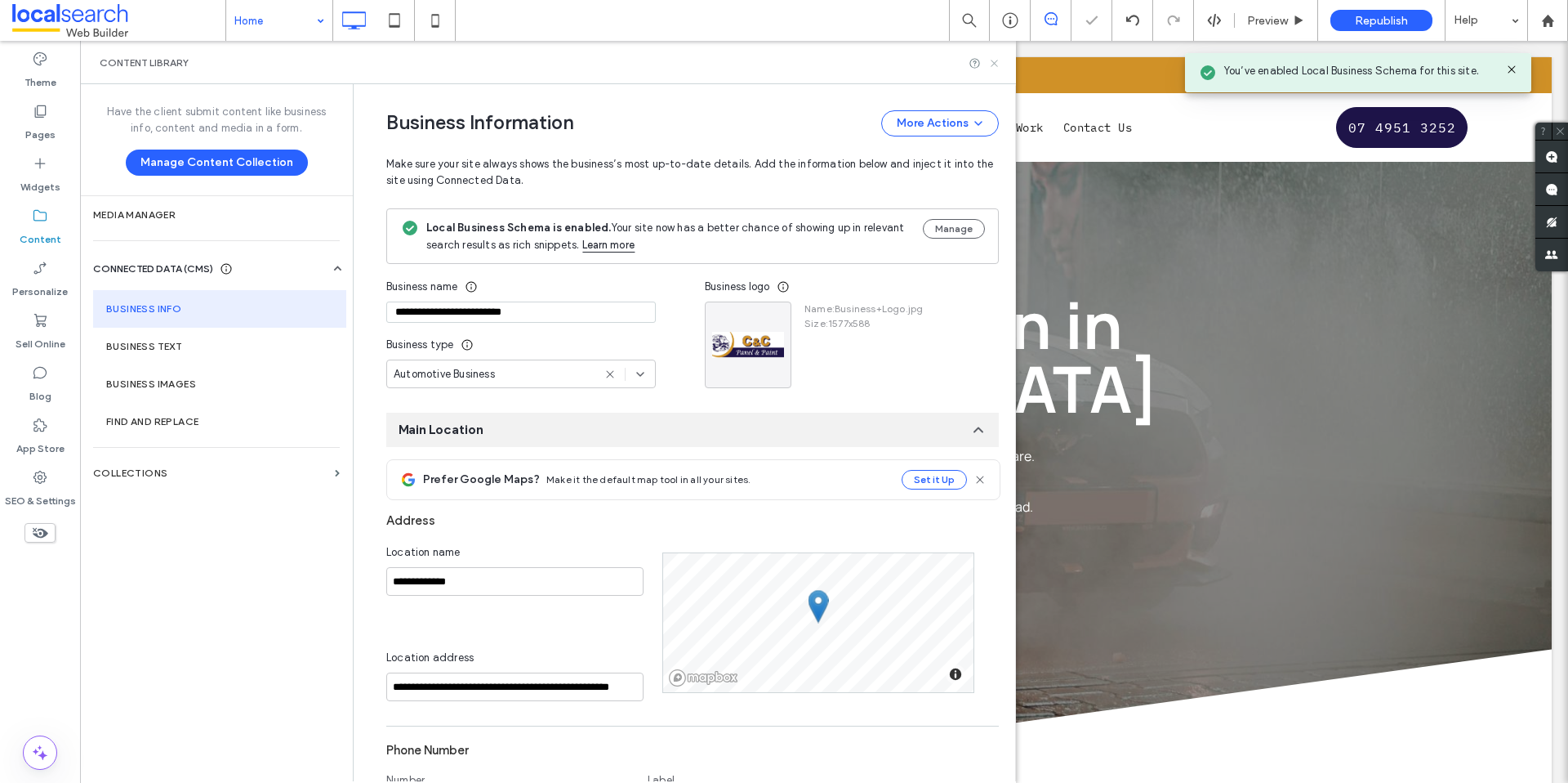
click at [995, 65] on icon at bounding box center [994, 63] width 12 height 12
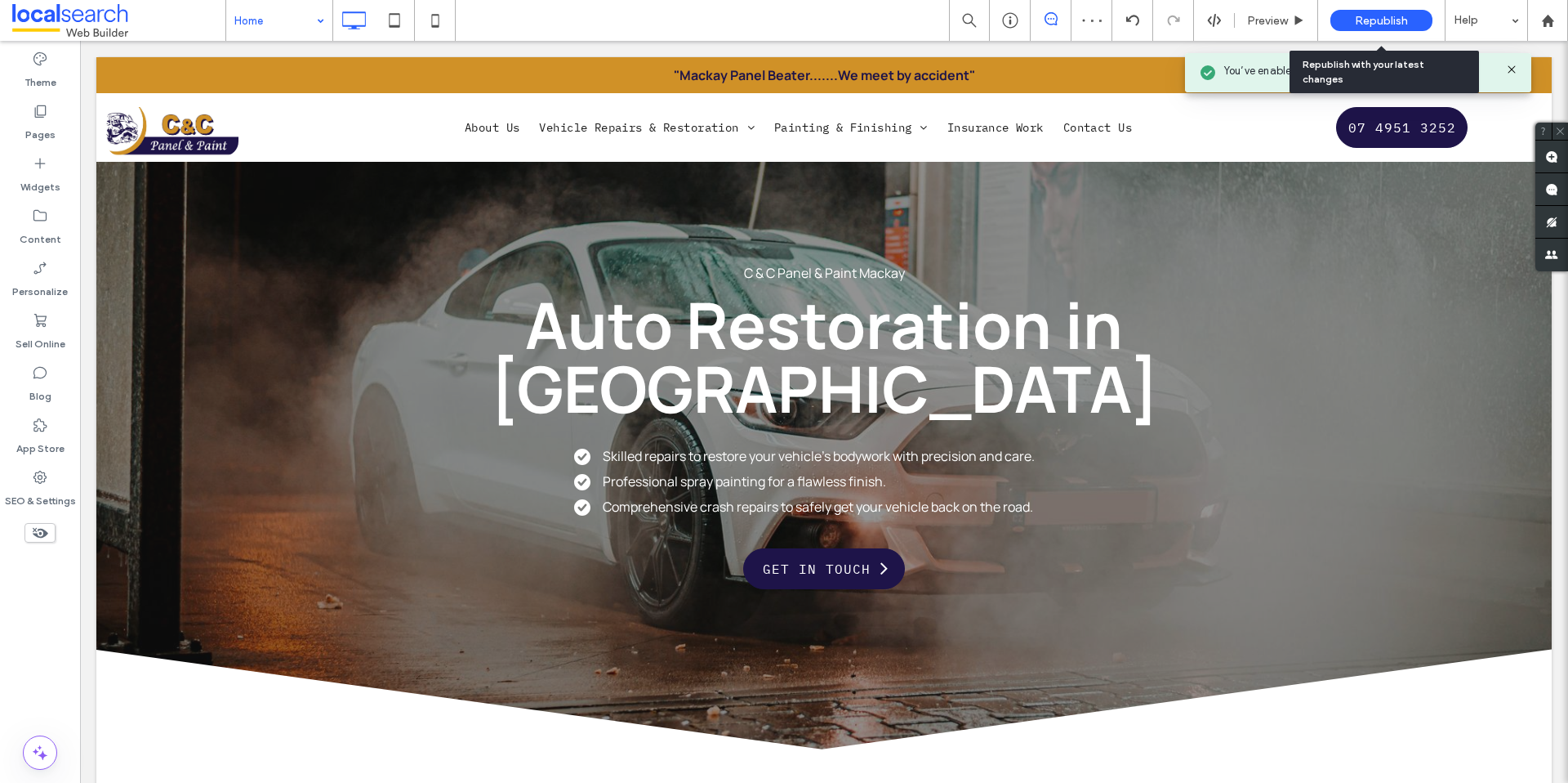
click at [1352, 17] on div "Republish" at bounding box center [1381, 20] width 102 height 21
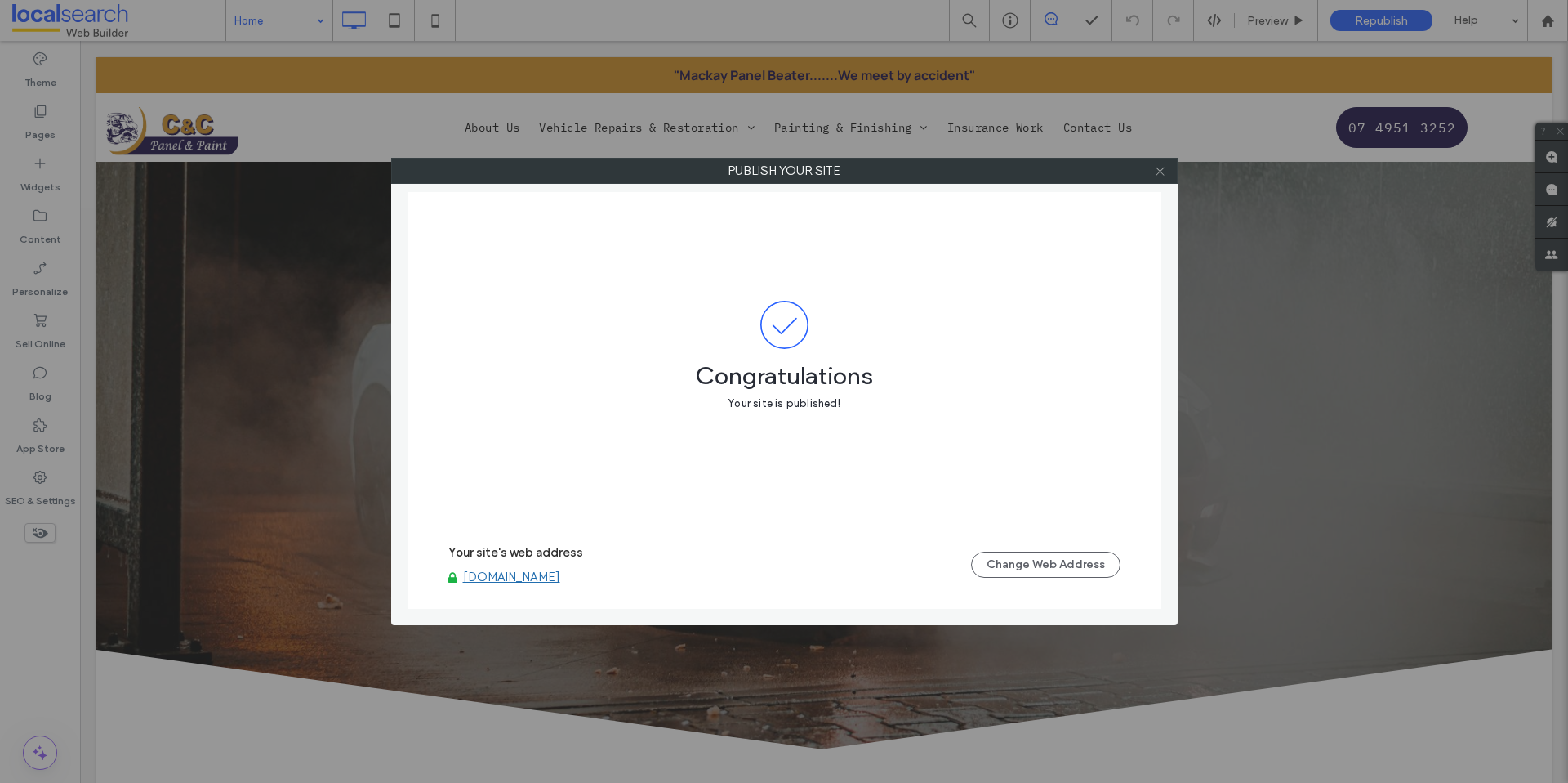
click at [1158, 178] on span at bounding box center [1160, 171] width 12 height 25
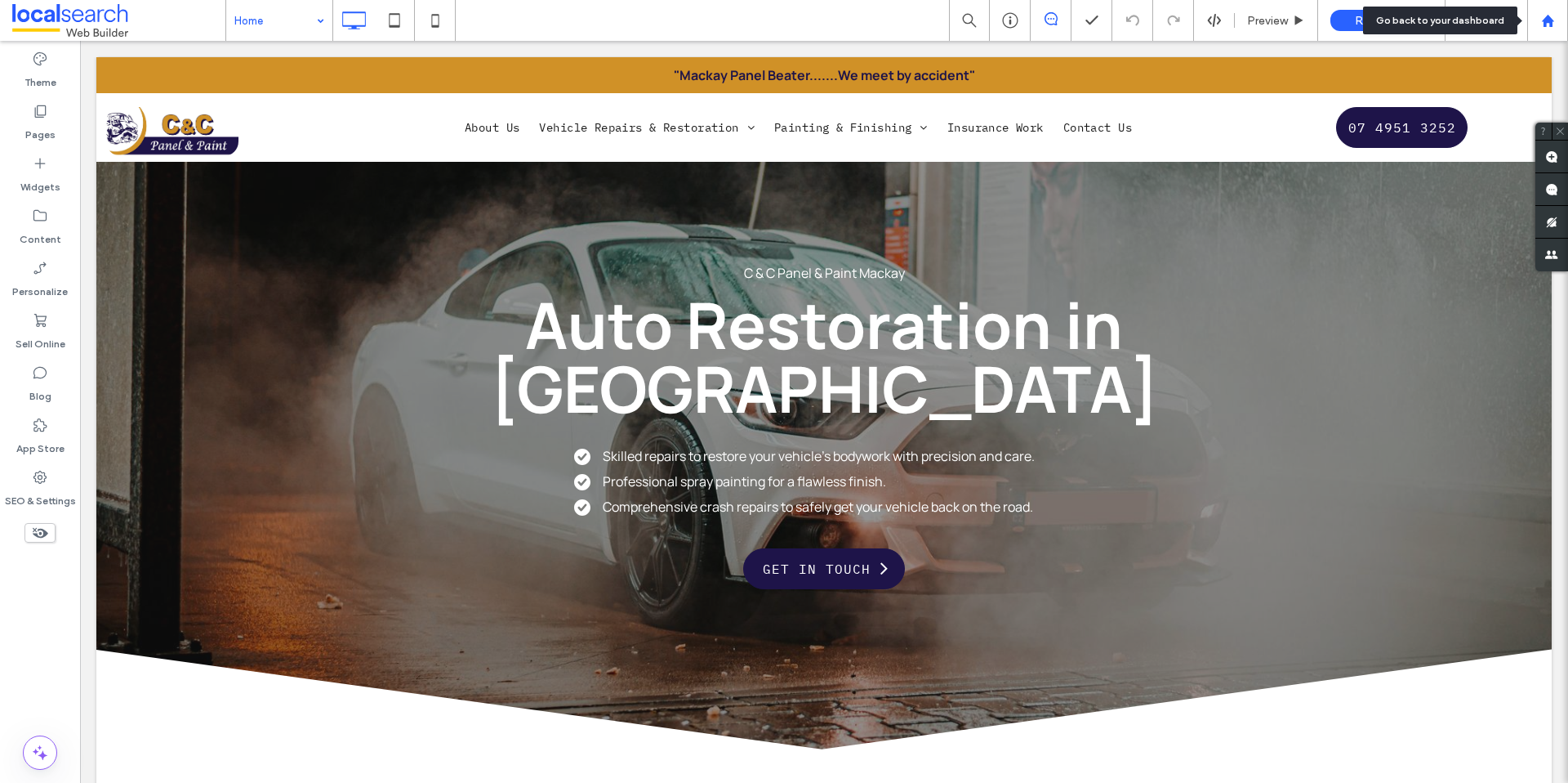
click at [1545, 21] on use at bounding box center [1547, 20] width 12 height 12
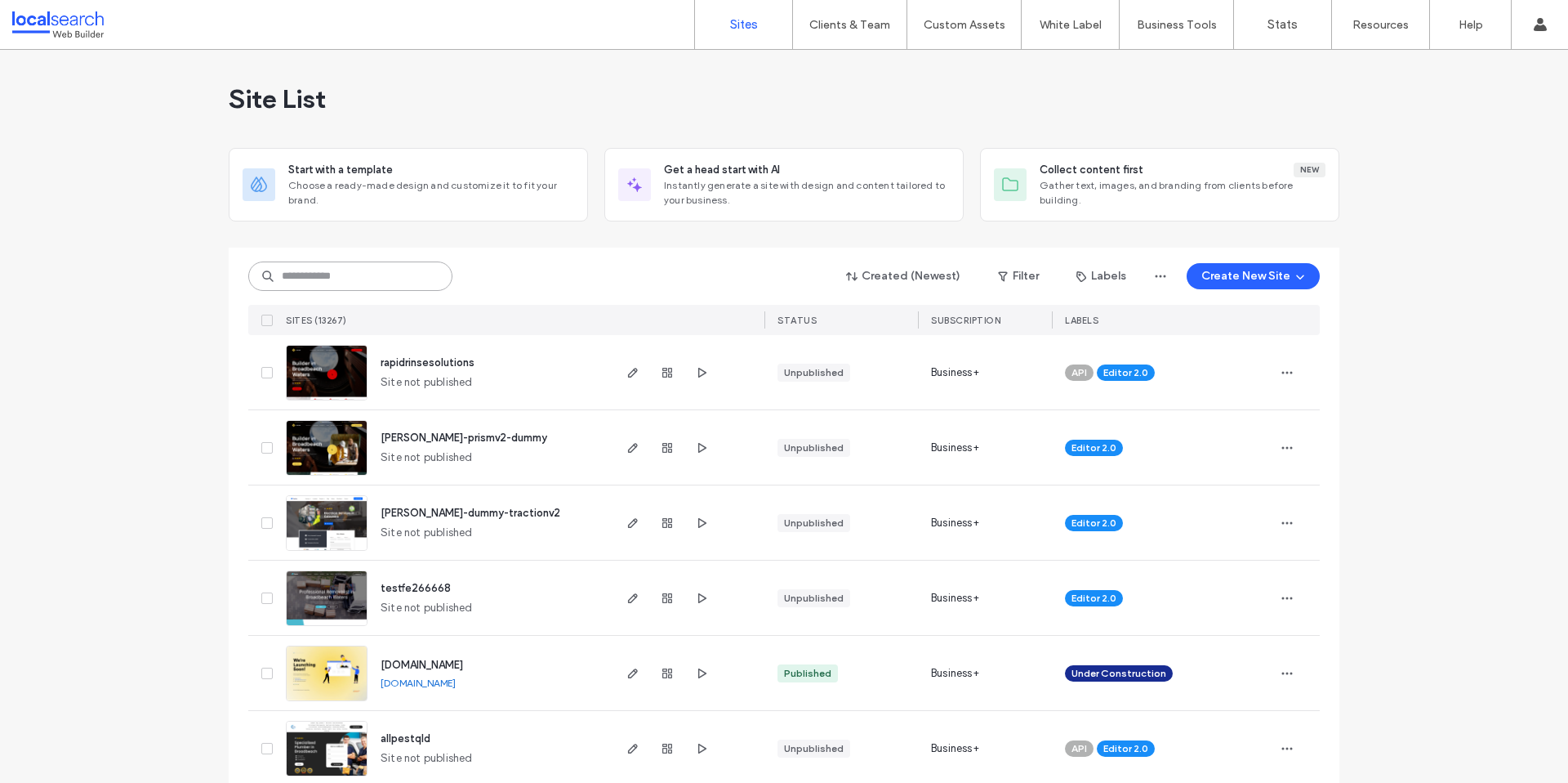
click at [317, 281] on input at bounding box center [350, 276] width 205 height 29
paste input "********"
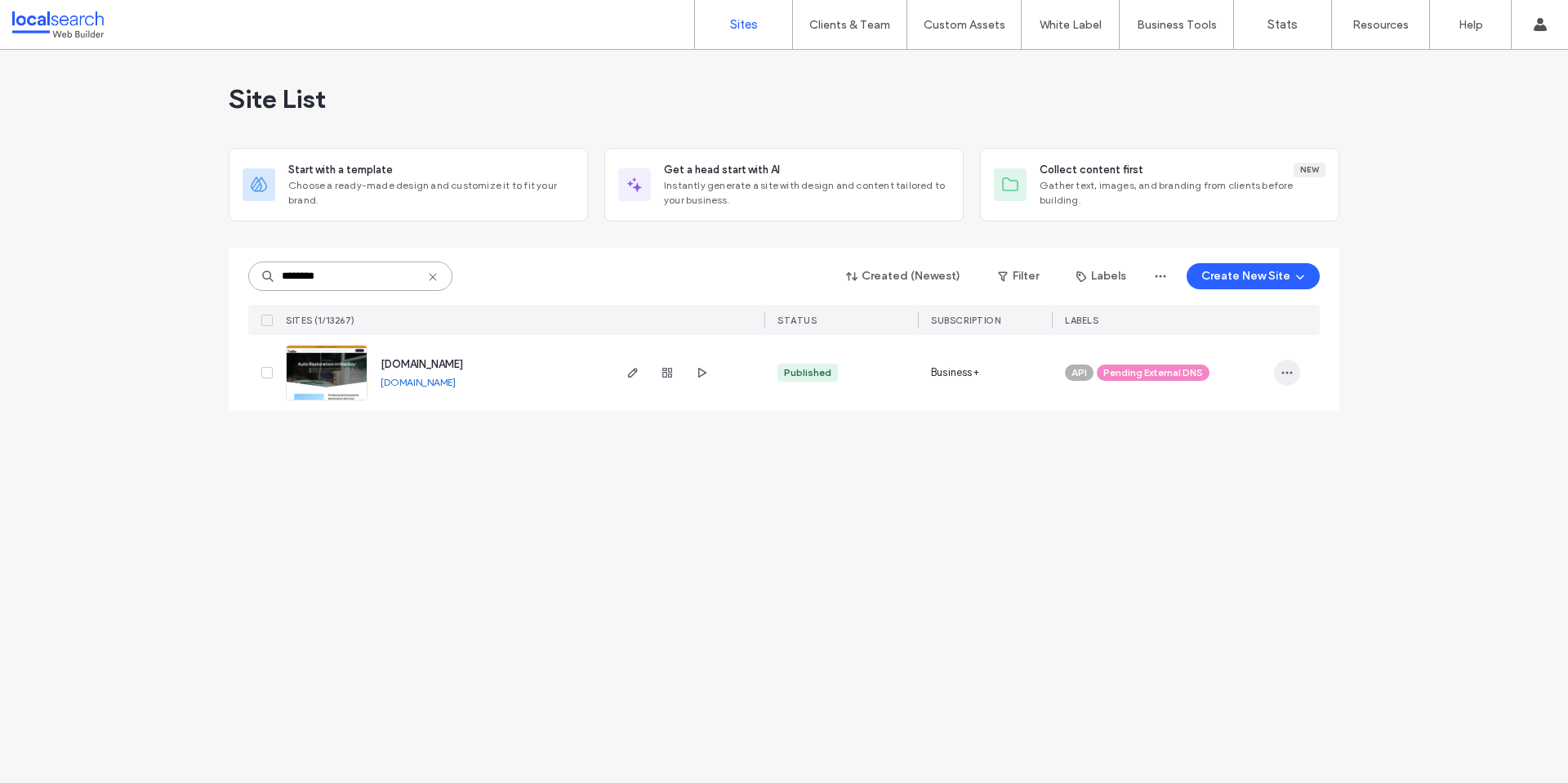
type input "********"
click at [1289, 368] on icon "button" at bounding box center [1287, 373] width 13 height 13
click at [1243, 500] on span "Unassign Label" at bounding box center [1222, 508] width 75 height 16
click at [1221, 362] on icon at bounding box center [1220, 361] width 7 height 7
click at [1294, 381] on span "button" at bounding box center [1288, 373] width 26 height 26
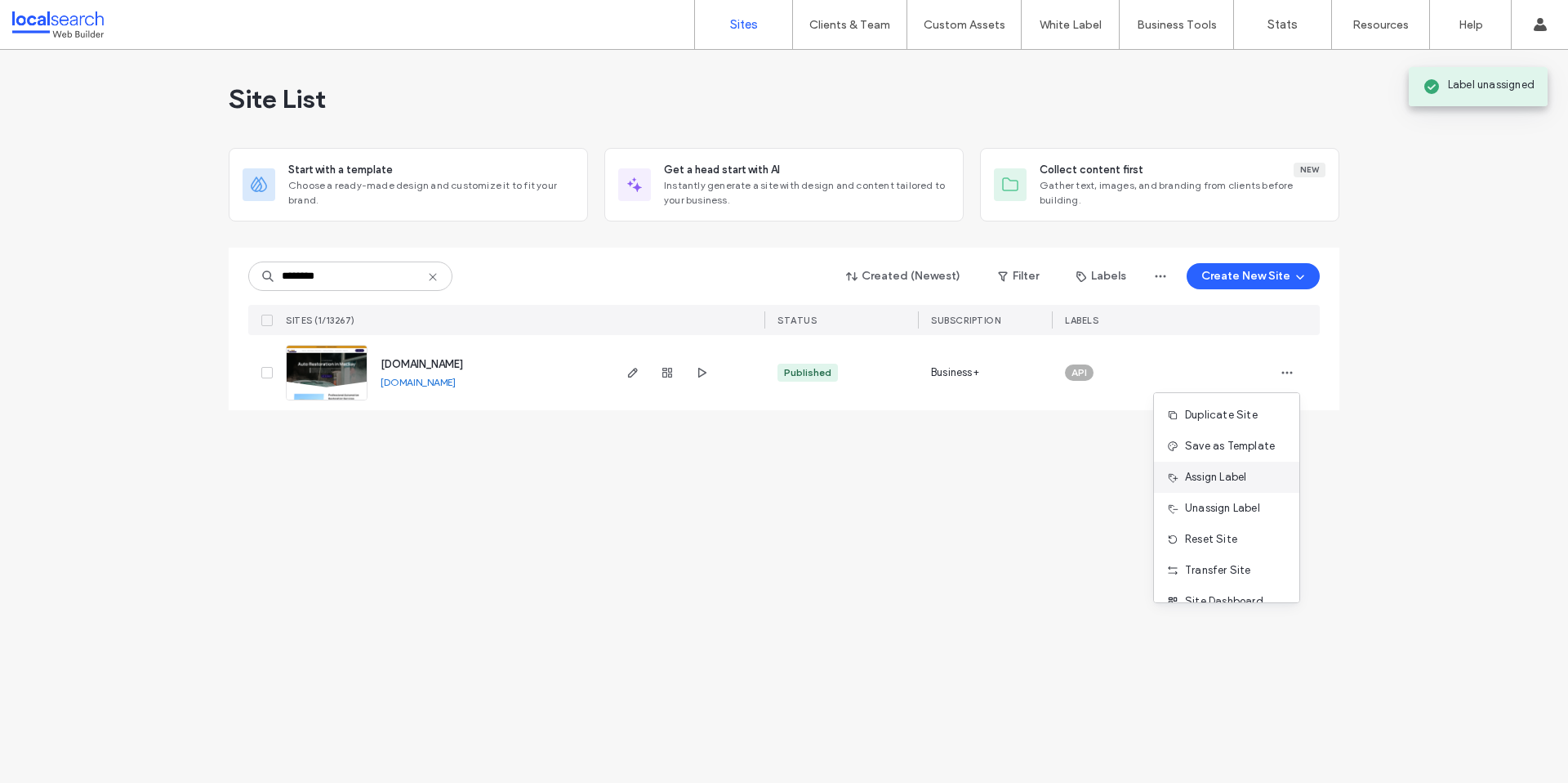
click at [1257, 470] on div "Assign Label" at bounding box center [1227, 476] width 146 height 31
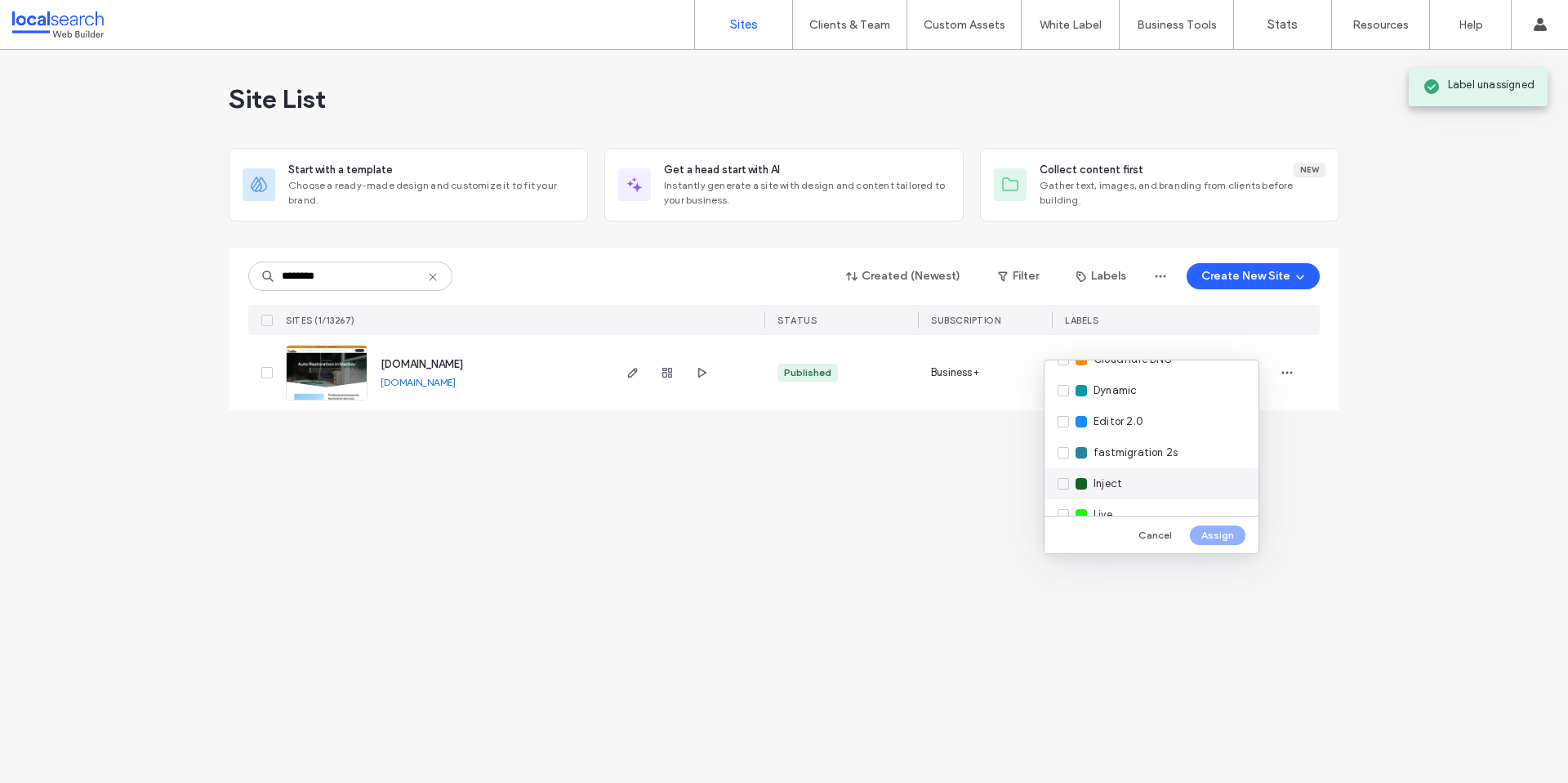
scroll to position [203, 0]
click at [1128, 479] on div "Live" at bounding box center [1152, 489] width 214 height 31
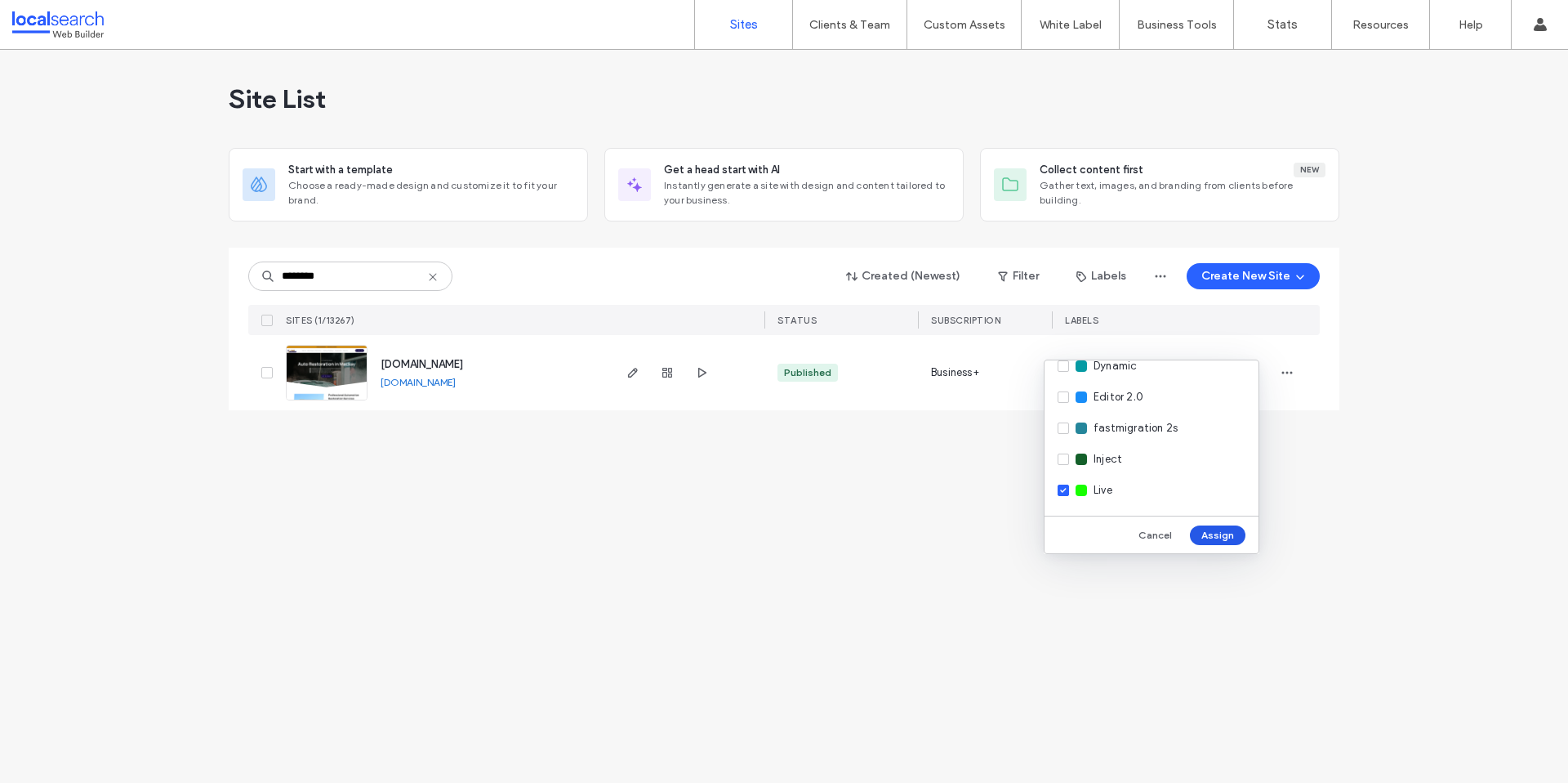
click at [1214, 542] on button "Assign" at bounding box center [1218, 535] width 56 height 20
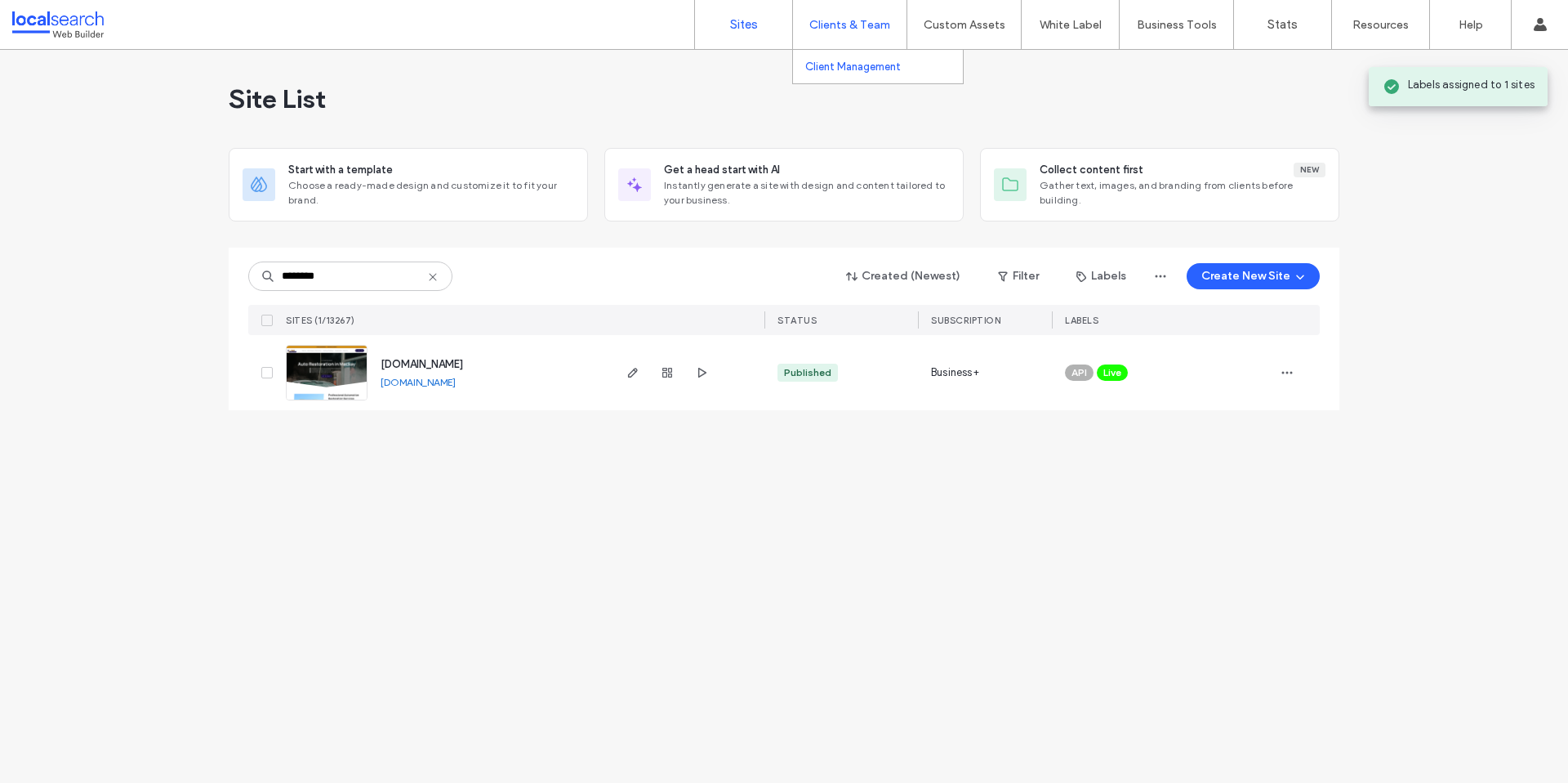
click at [852, 70] on label "Client Management" at bounding box center [853, 67] width 96 height 12
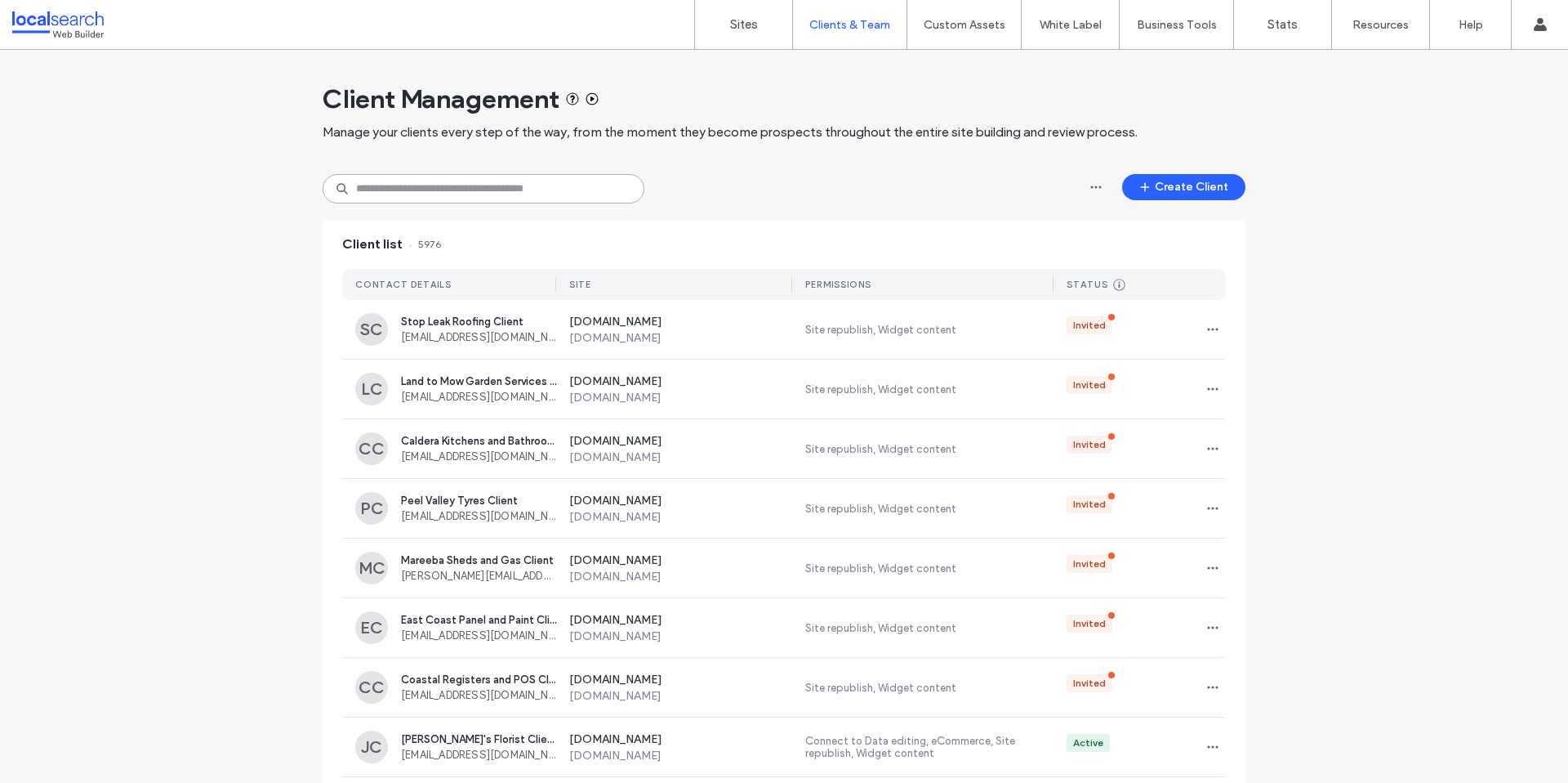
click at [457, 187] on input at bounding box center [483, 188] width 321 height 29
paste input "**********"
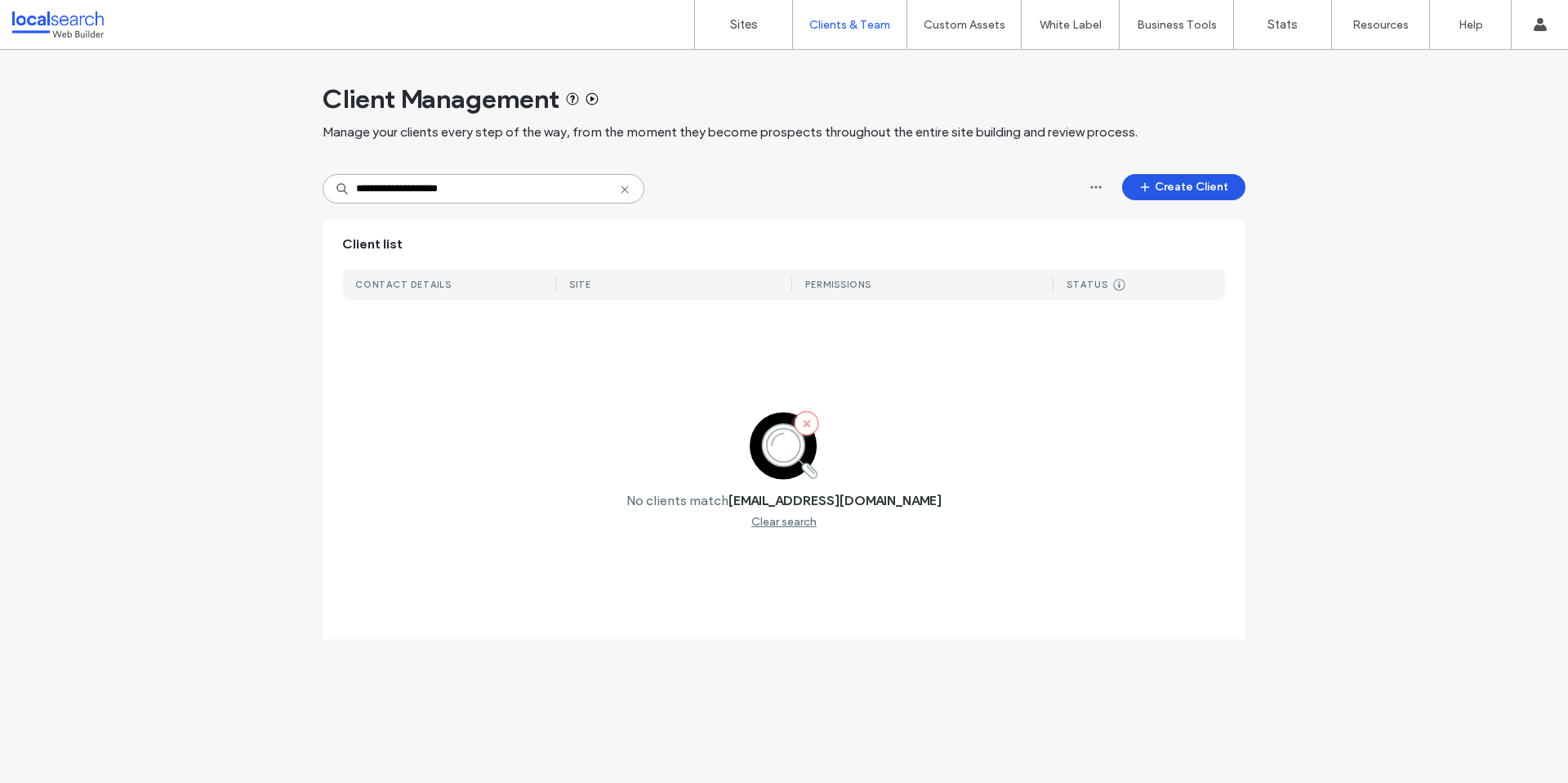
type input "**********"
click at [1175, 187] on button "Create Client" at bounding box center [1184, 187] width 124 height 26
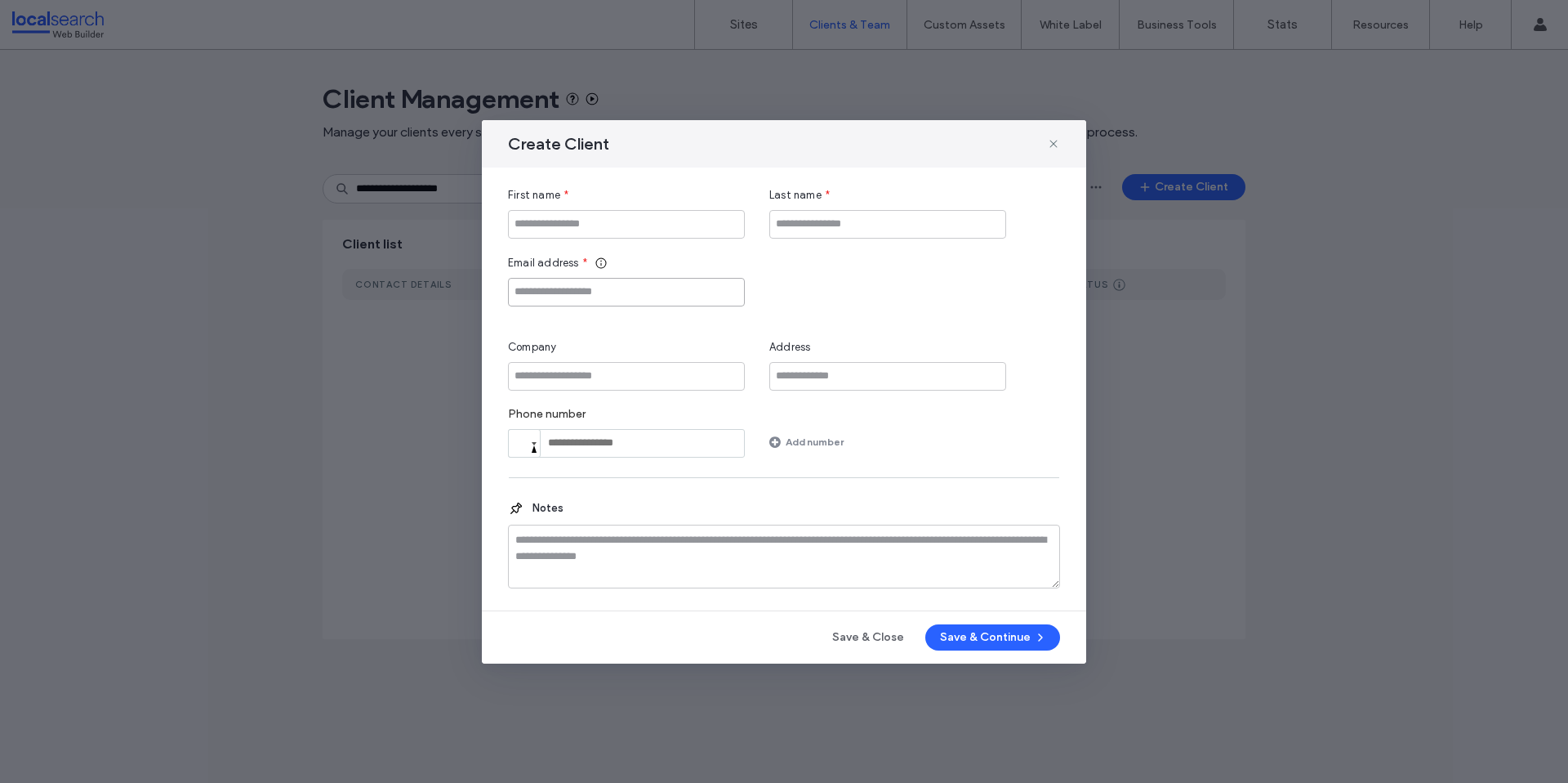
click at [650, 300] on input "Email address" at bounding box center [626, 292] width 237 height 29
paste input "**********"
type input "**********"
click at [618, 210] on input "First name" at bounding box center [626, 224] width 237 height 29
paste input "**********"
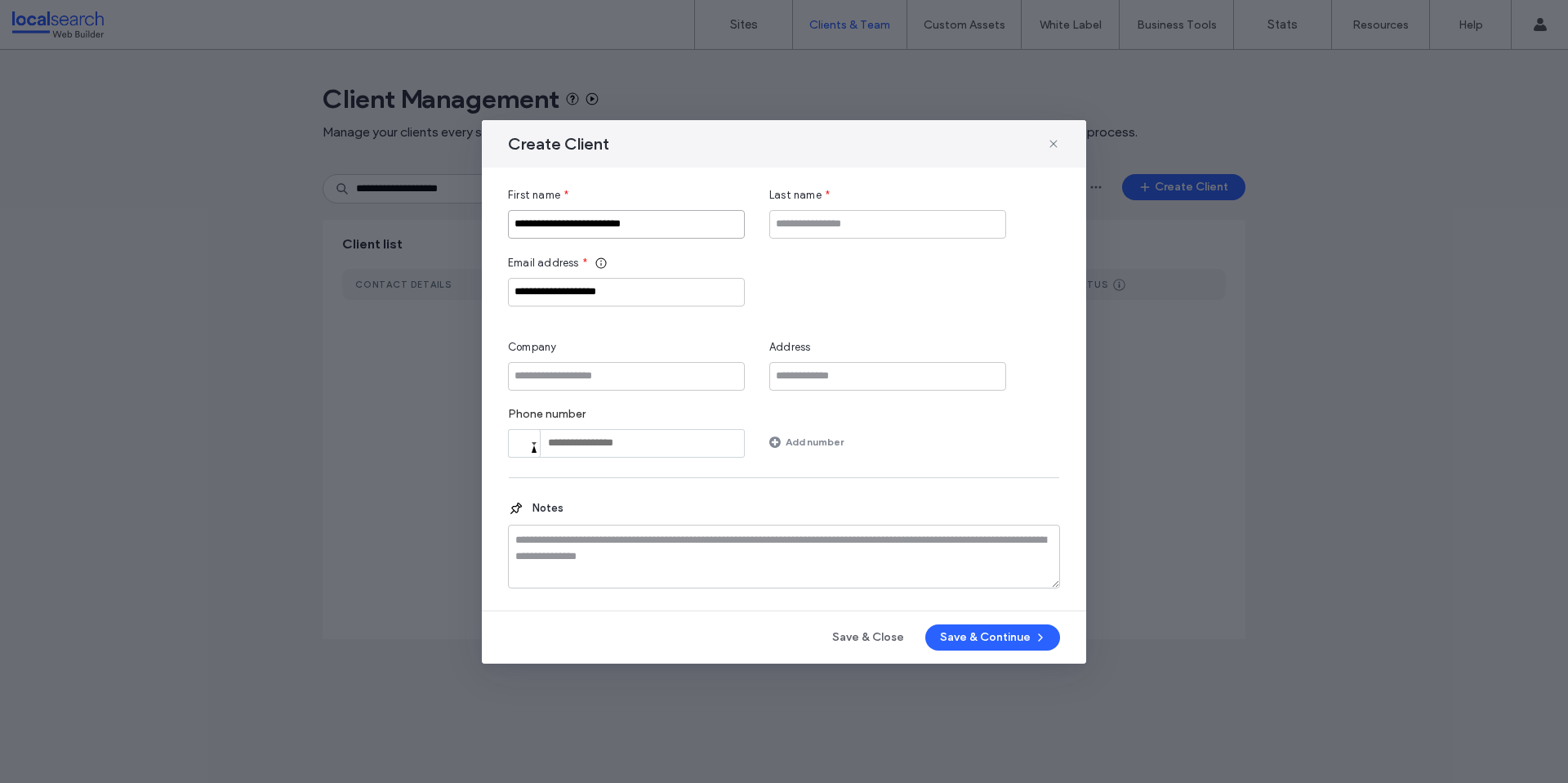
click at [533, 227] on input "**********" at bounding box center [626, 224] width 237 height 29
type input "**********"
click at [834, 228] on input "Last name" at bounding box center [887, 224] width 237 height 29
type input "******"
paste input "**********"
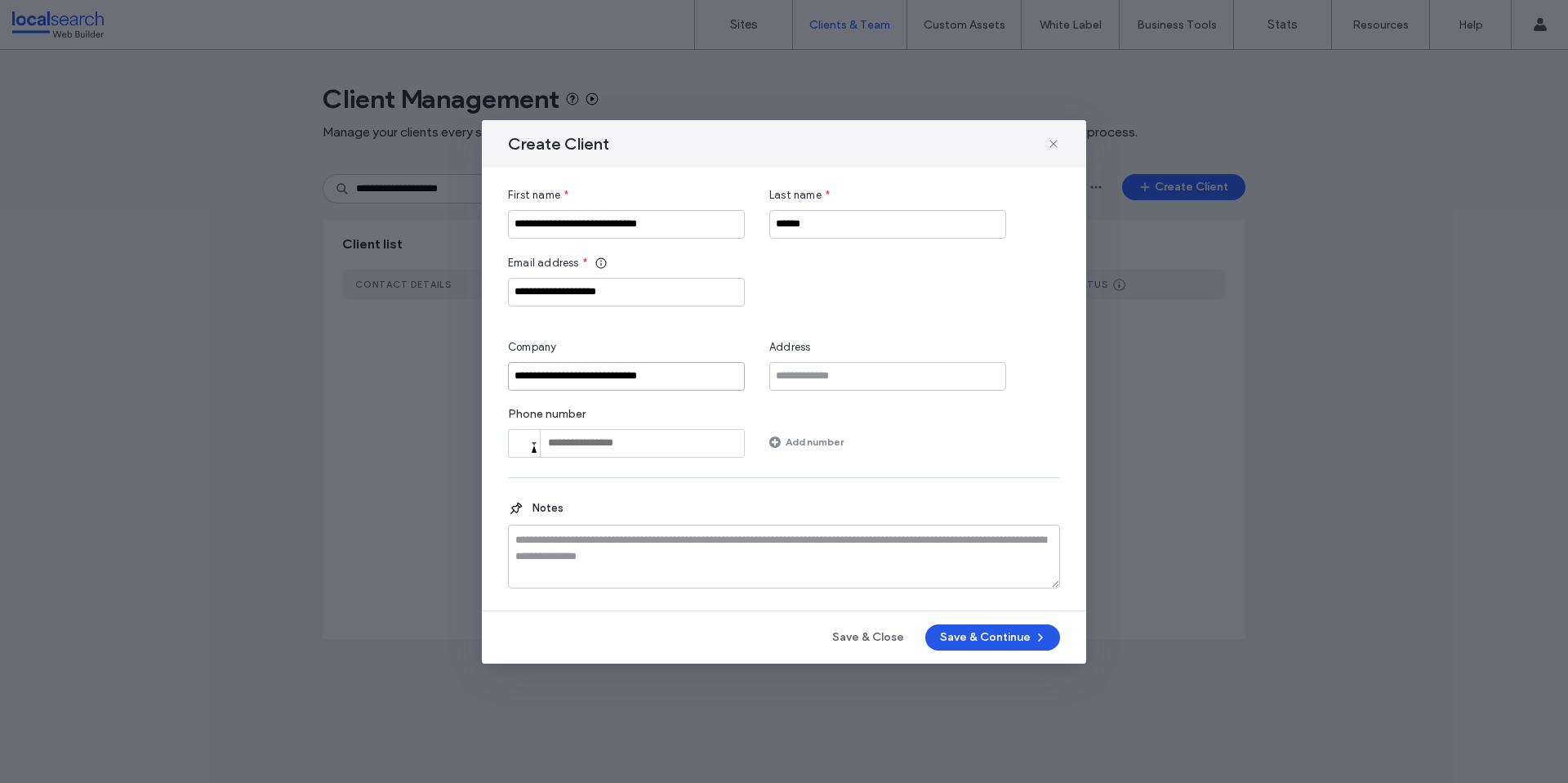
type input "**********"
click at [991, 642] on button "Save & Continue" at bounding box center [992, 637] width 135 height 26
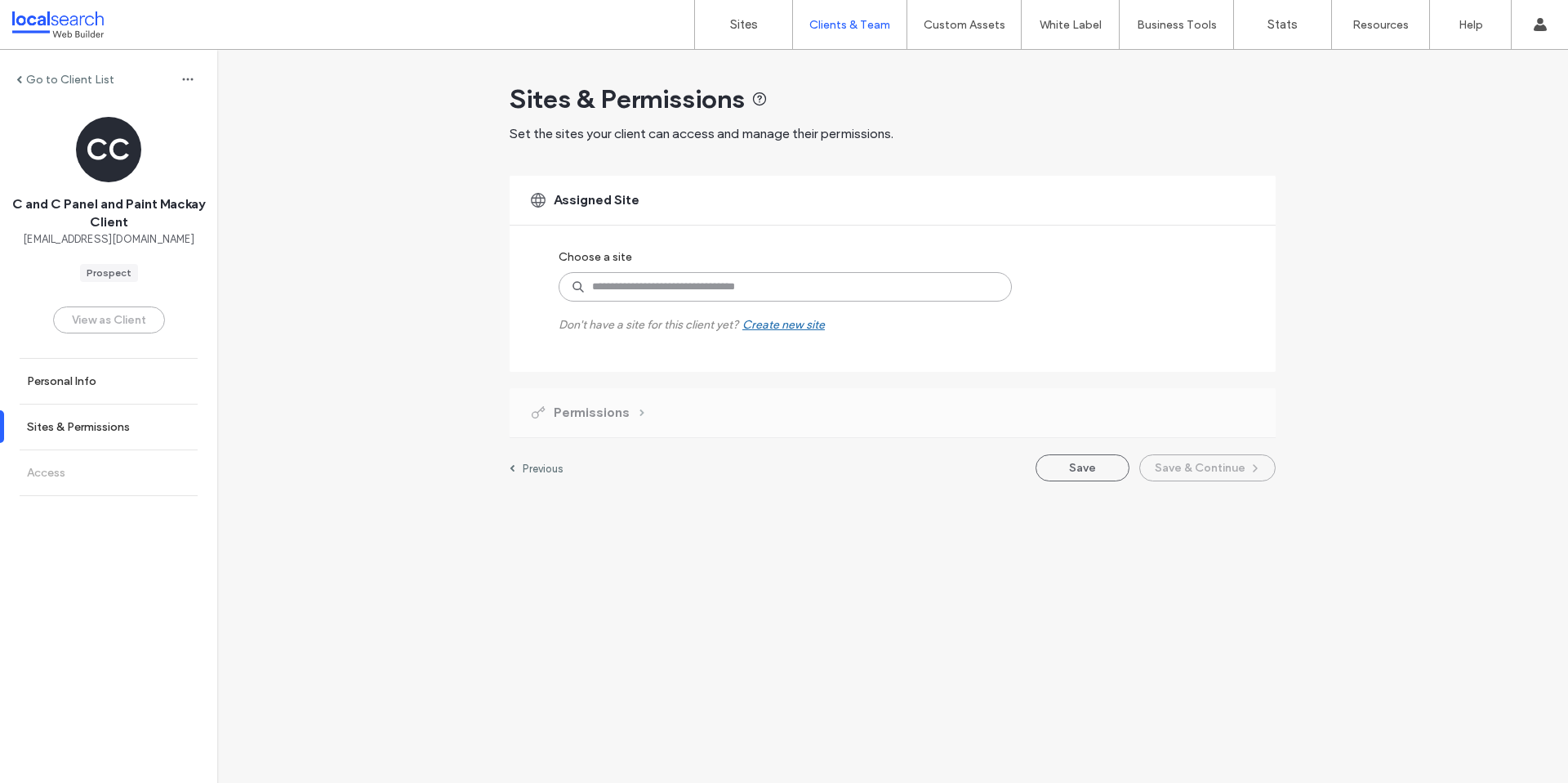
click at [673, 281] on input at bounding box center [785, 287] width 453 height 29
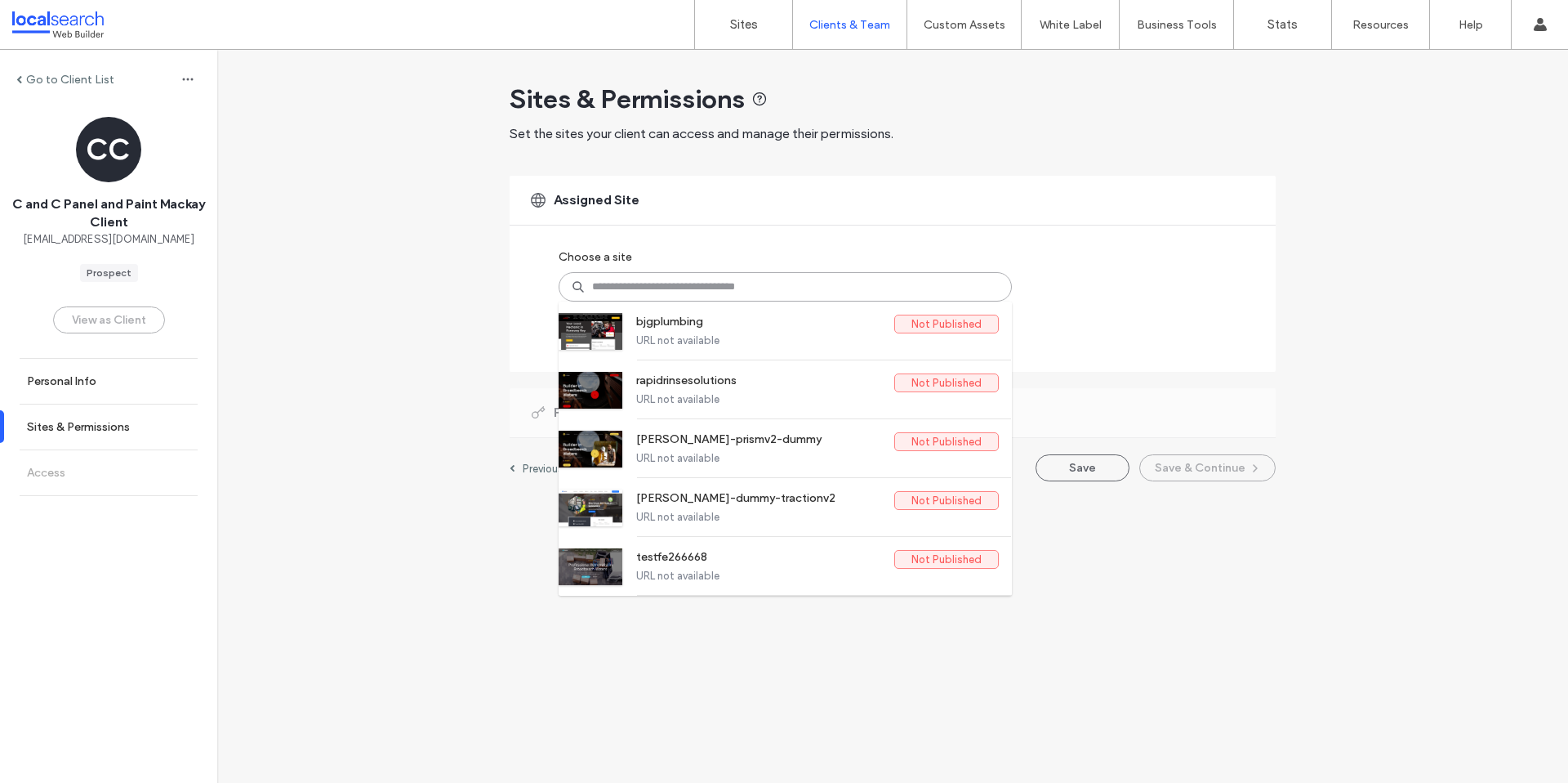
paste input "********"
type input "********"
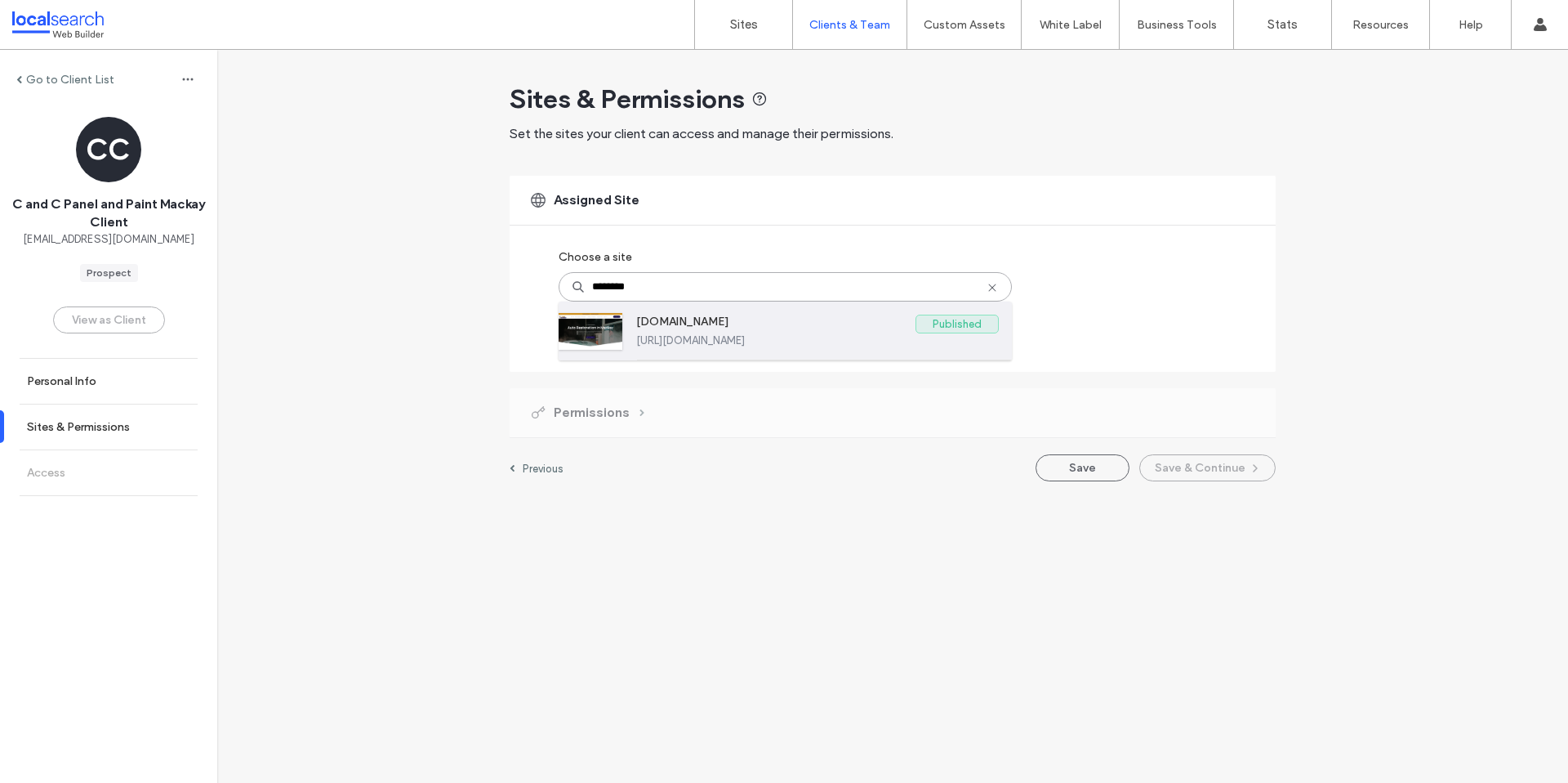
click at [688, 336] on label "https://www.ccpanel.com.au" at bounding box center [817, 341] width 362 height 12
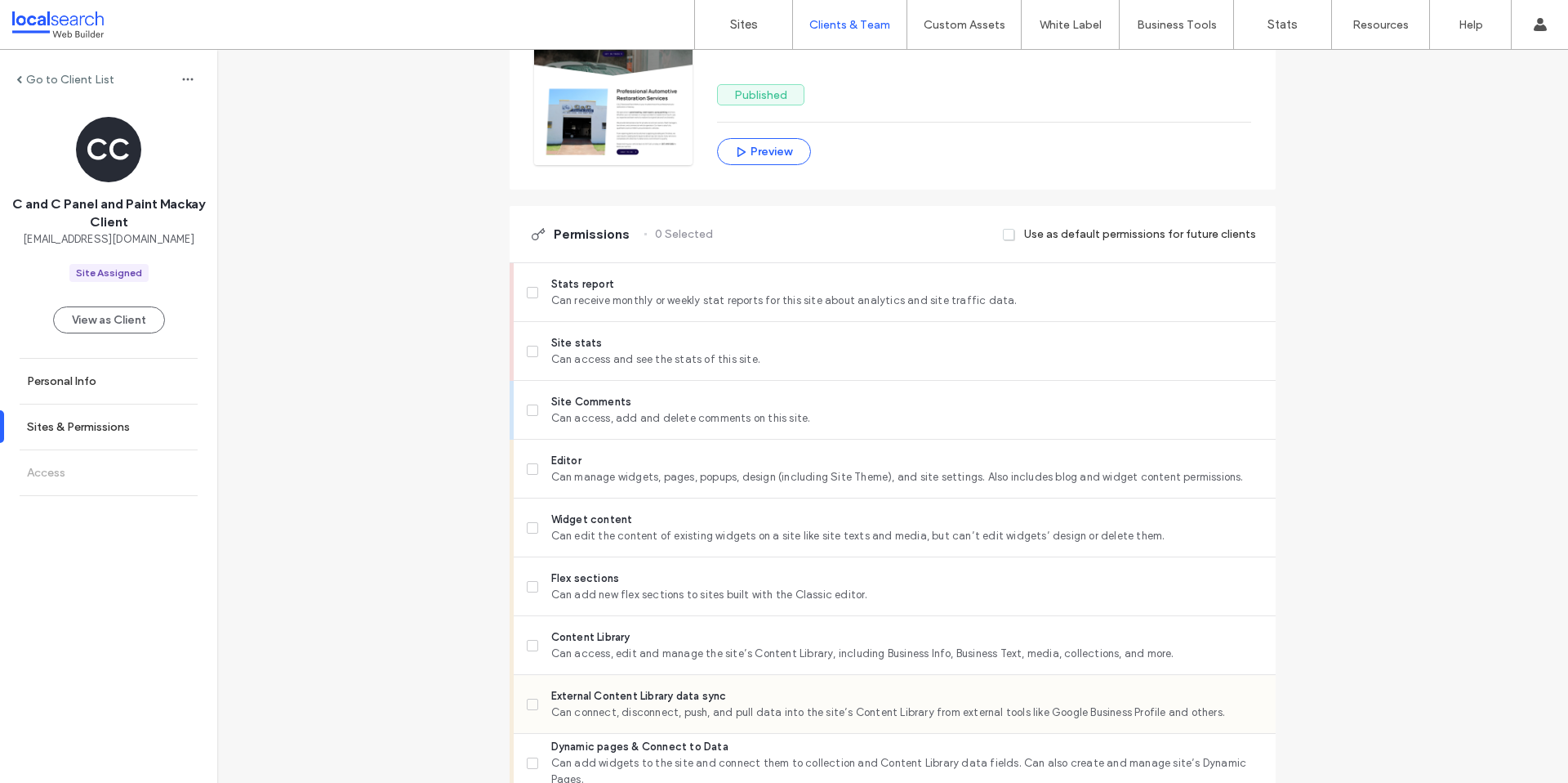
scroll to position [469, 0]
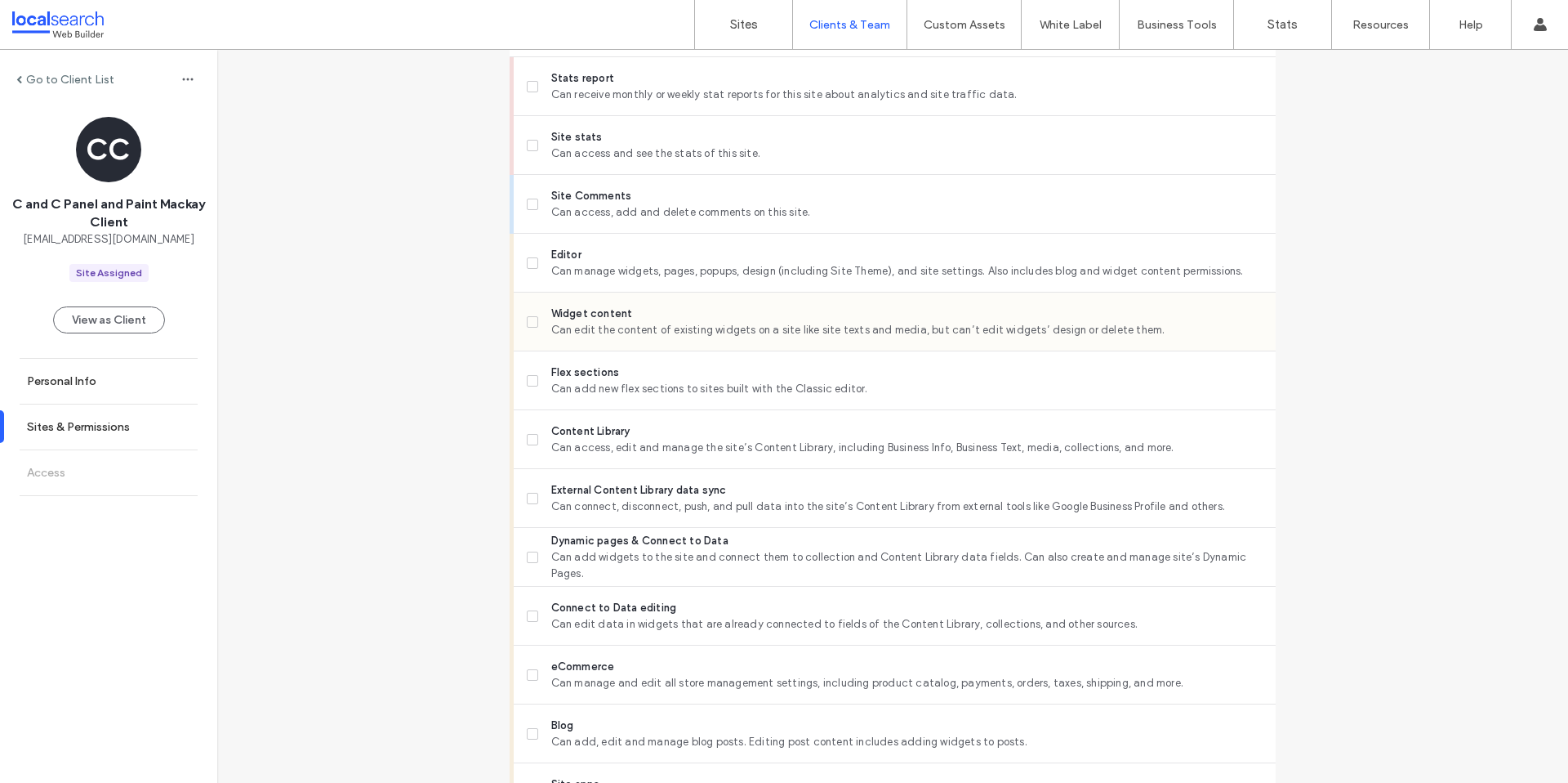
click at [591, 316] on span "Widget content" at bounding box center [906, 314] width 712 height 16
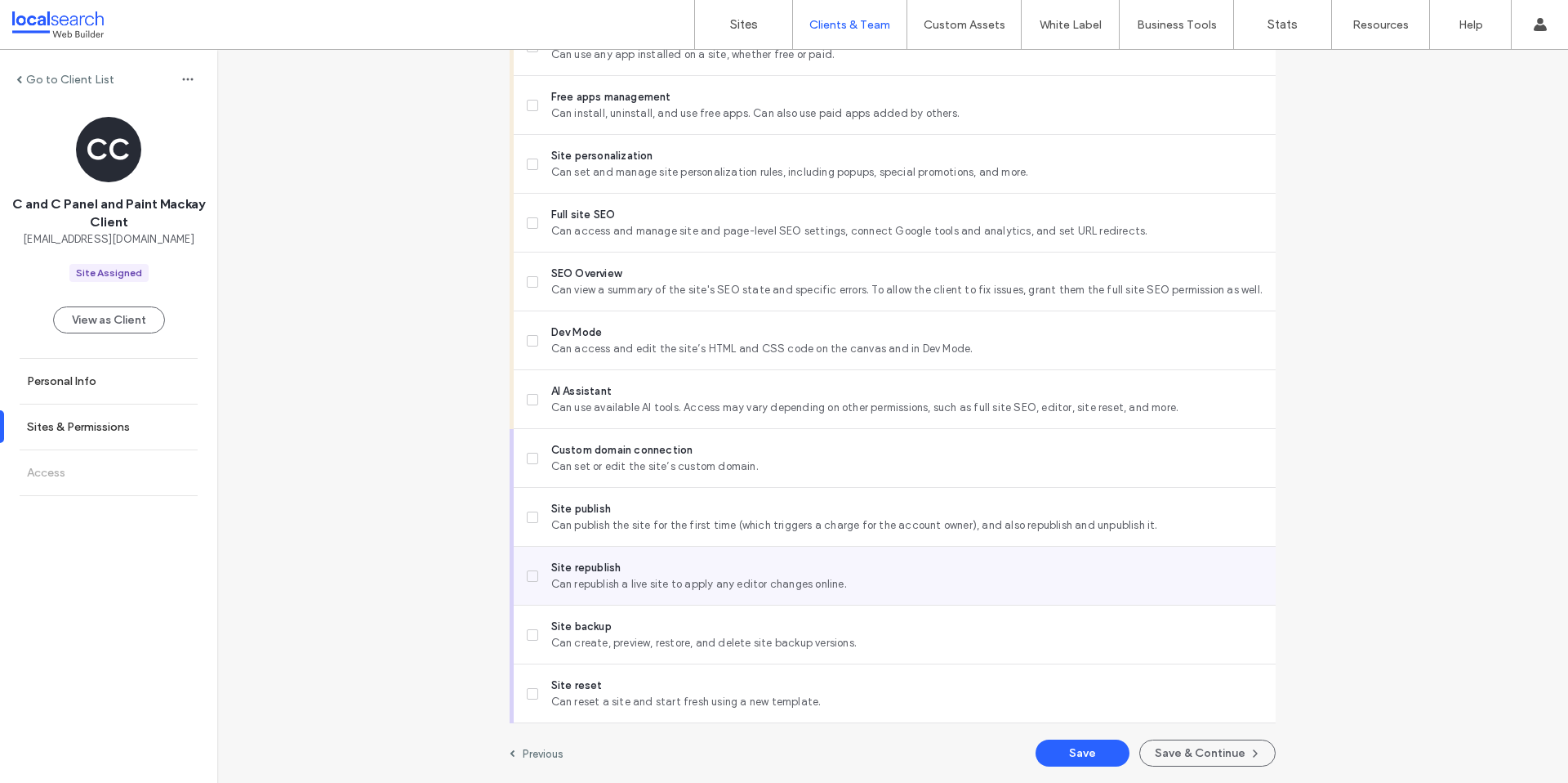
click at [577, 586] on span "Can republish a live site to apply any editor changes online." at bounding box center [906, 584] width 712 height 16
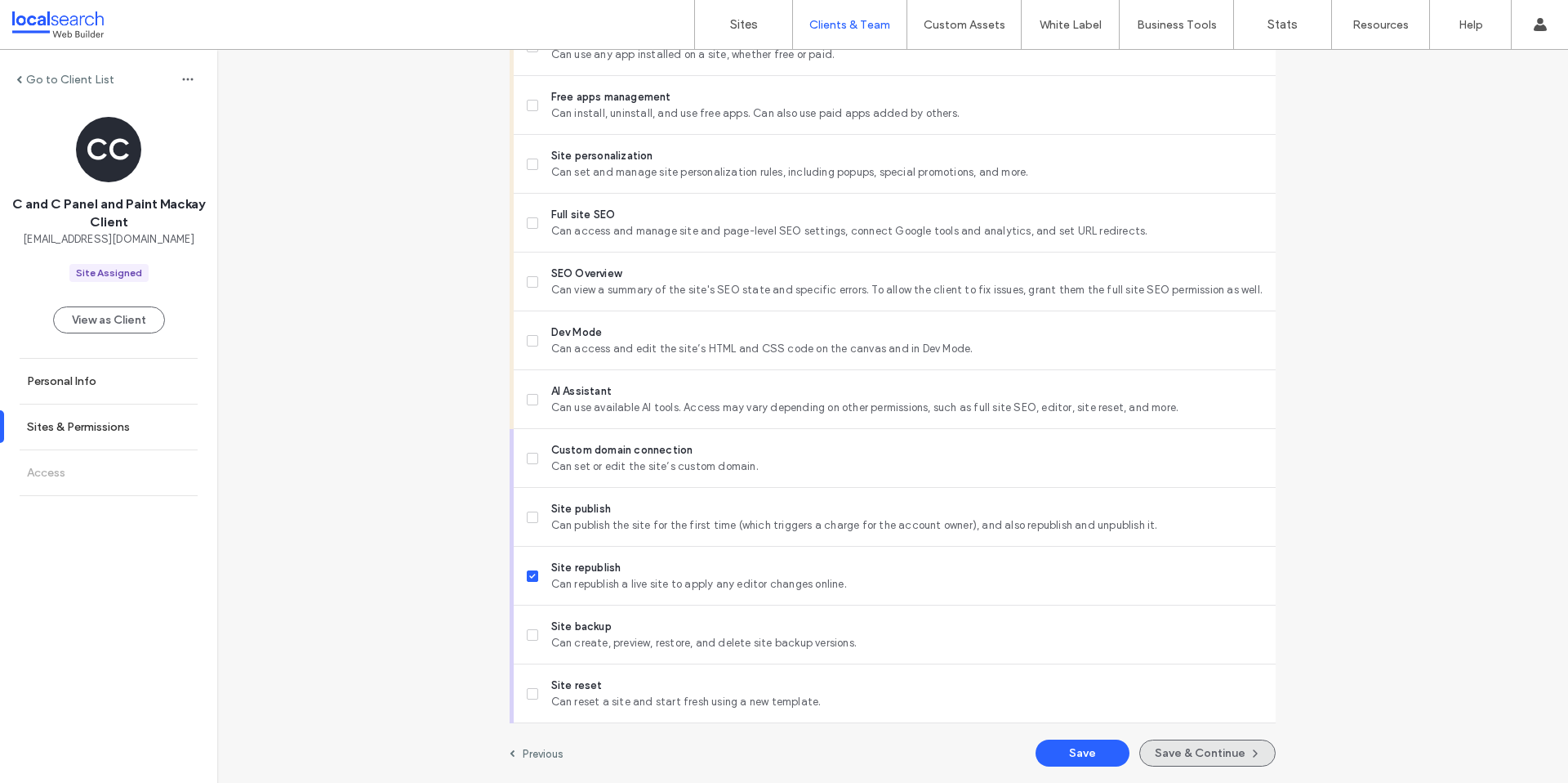
click at [1252, 761] on span "button" at bounding box center [1254, 753] width 16 height 24
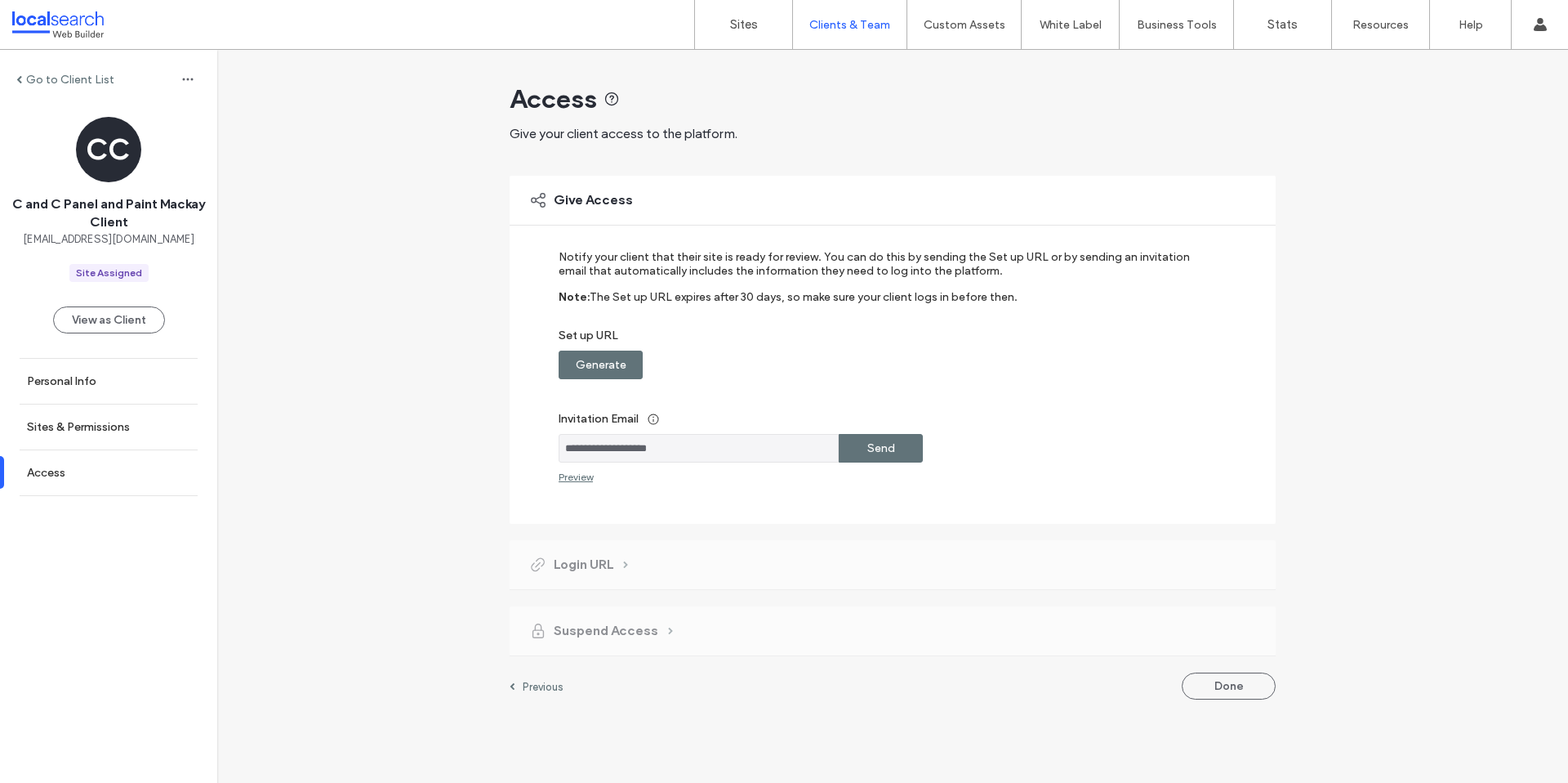
click at [617, 353] on label "Generate" at bounding box center [601, 365] width 51 height 30
click at [853, 373] on div "Copy" at bounding box center [880, 365] width 84 height 29
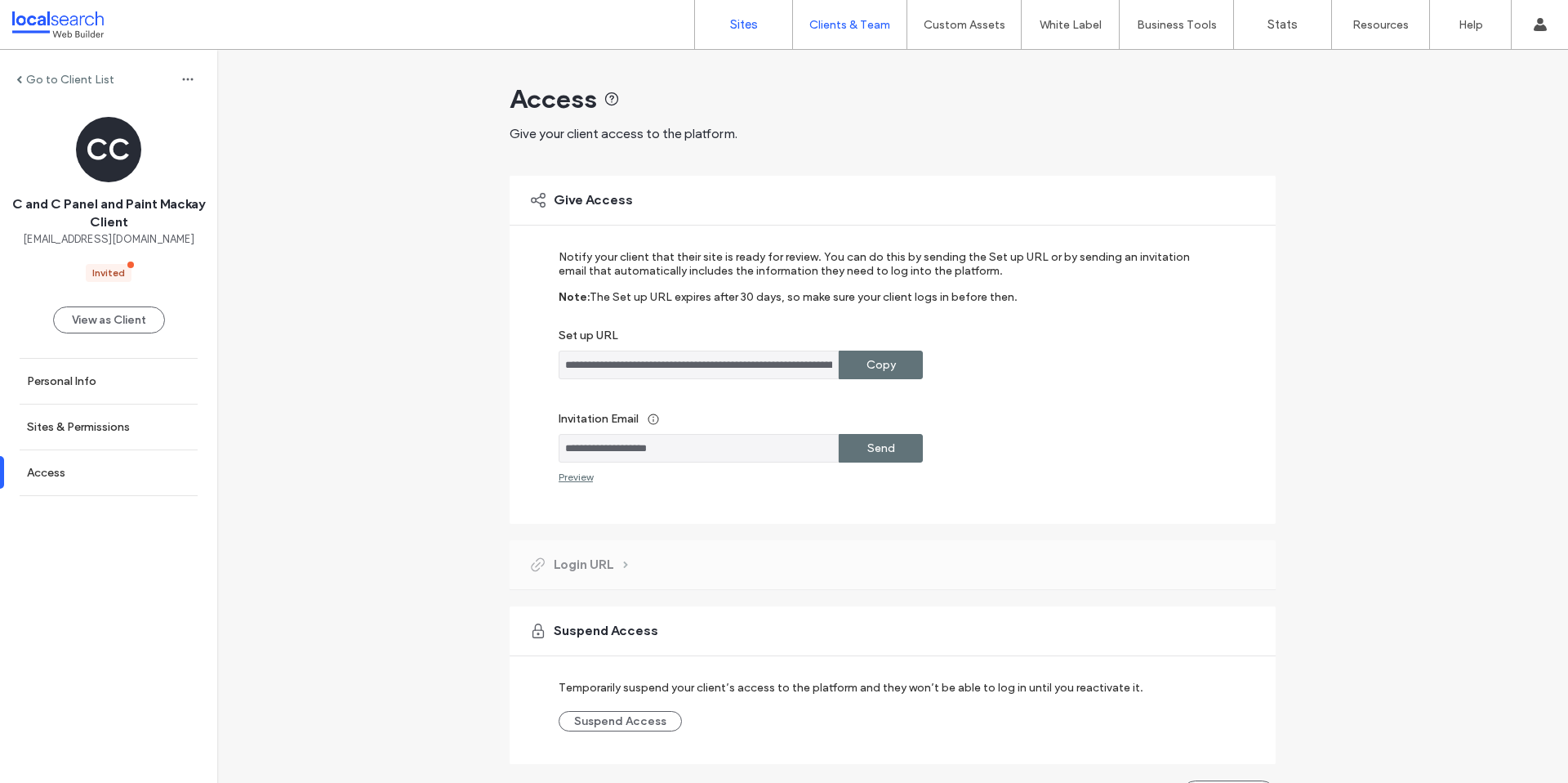
click at [746, 31] on label "Sites" at bounding box center [745, 24] width 28 height 15
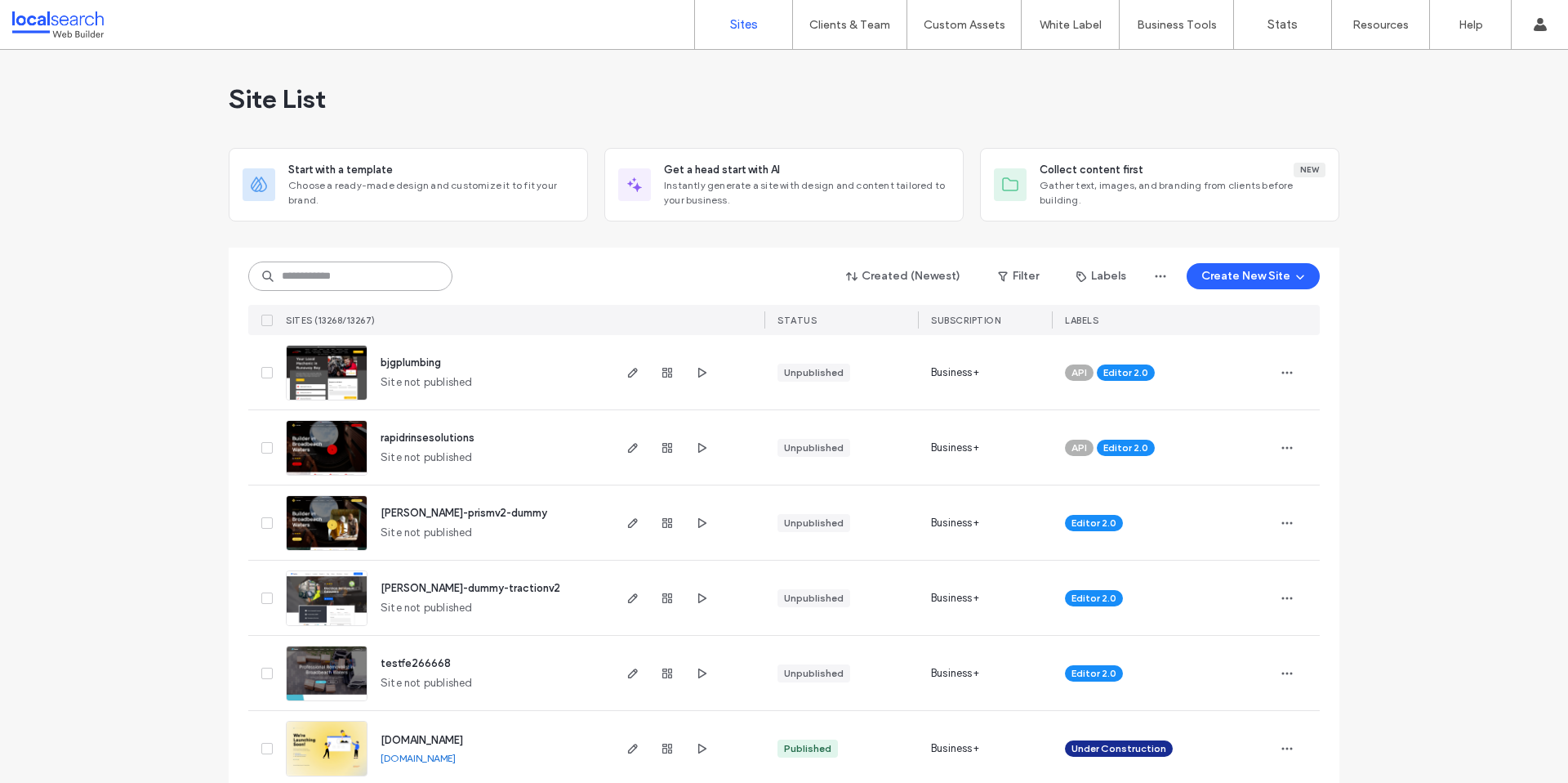
click at [393, 267] on input at bounding box center [350, 276] width 205 height 29
paste input "********"
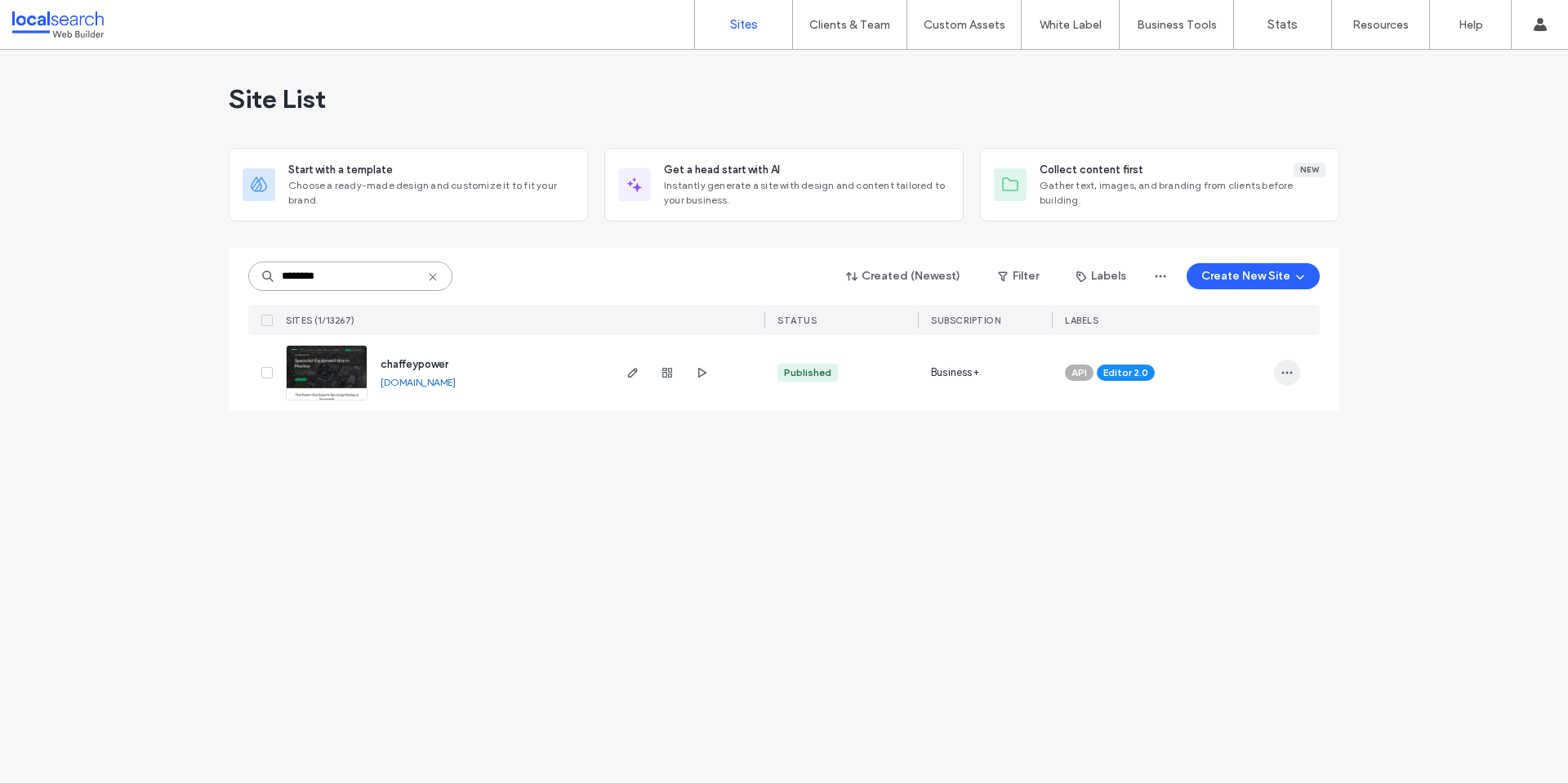
type input "********"
click at [1292, 372] on use "button" at bounding box center [1288, 373] width 11 height 2
click at [1227, 473] on span "Assign Label" at bounding box center [1215, 477] width 61 height 16
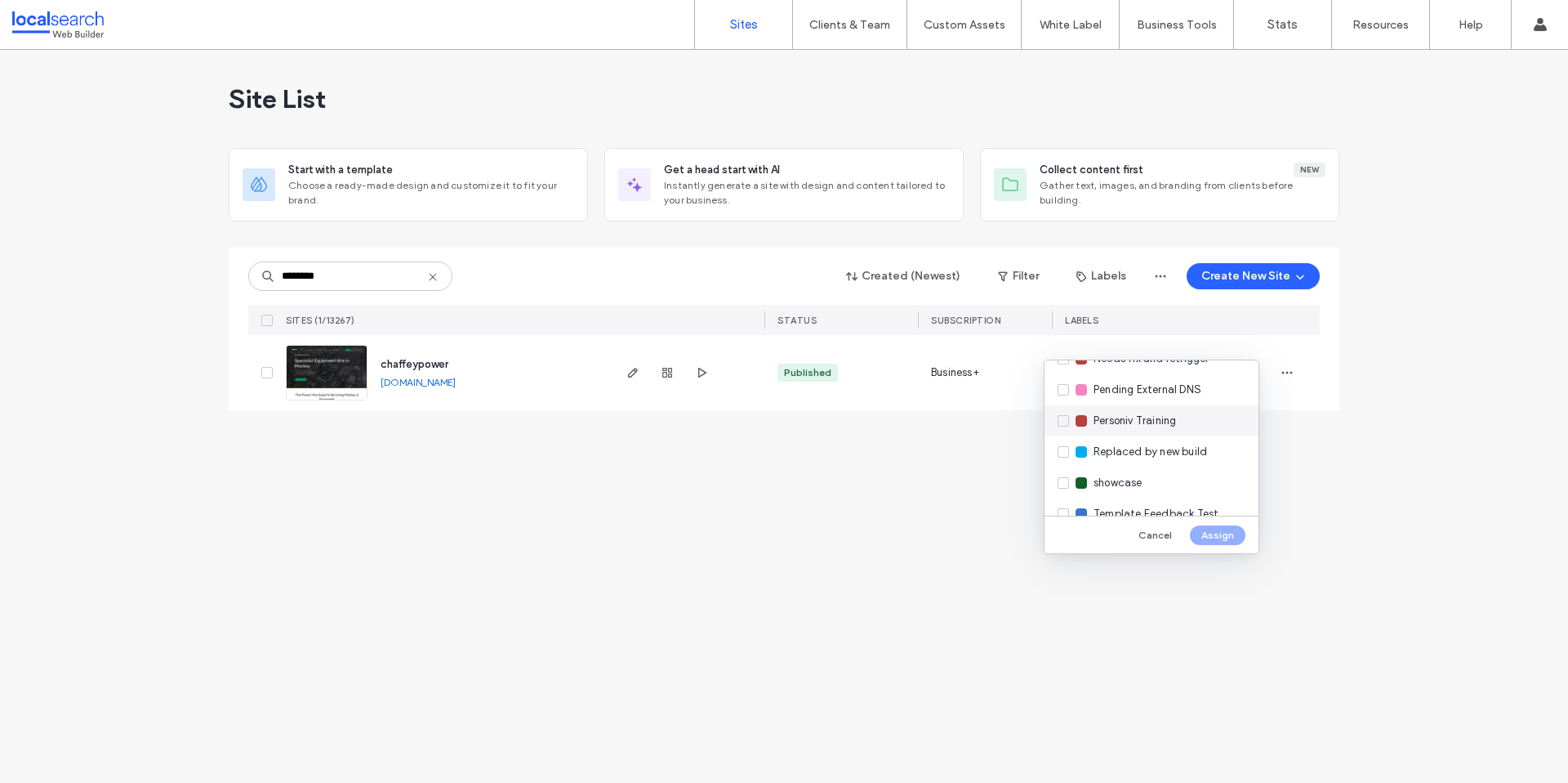
scroll to position [405, 0]
click at [1101, 415] on span "Pending External DNS" at bounding box center [1148, 411] width 108 height 16
drag, startPoint x: 1240, startPoint y: 535, endPoint x: 1199, endPoint y: 526, distance: 42.0
click at [1236, 533] on button "Assign" at bounding box center [1218, 535] width 56 height 20
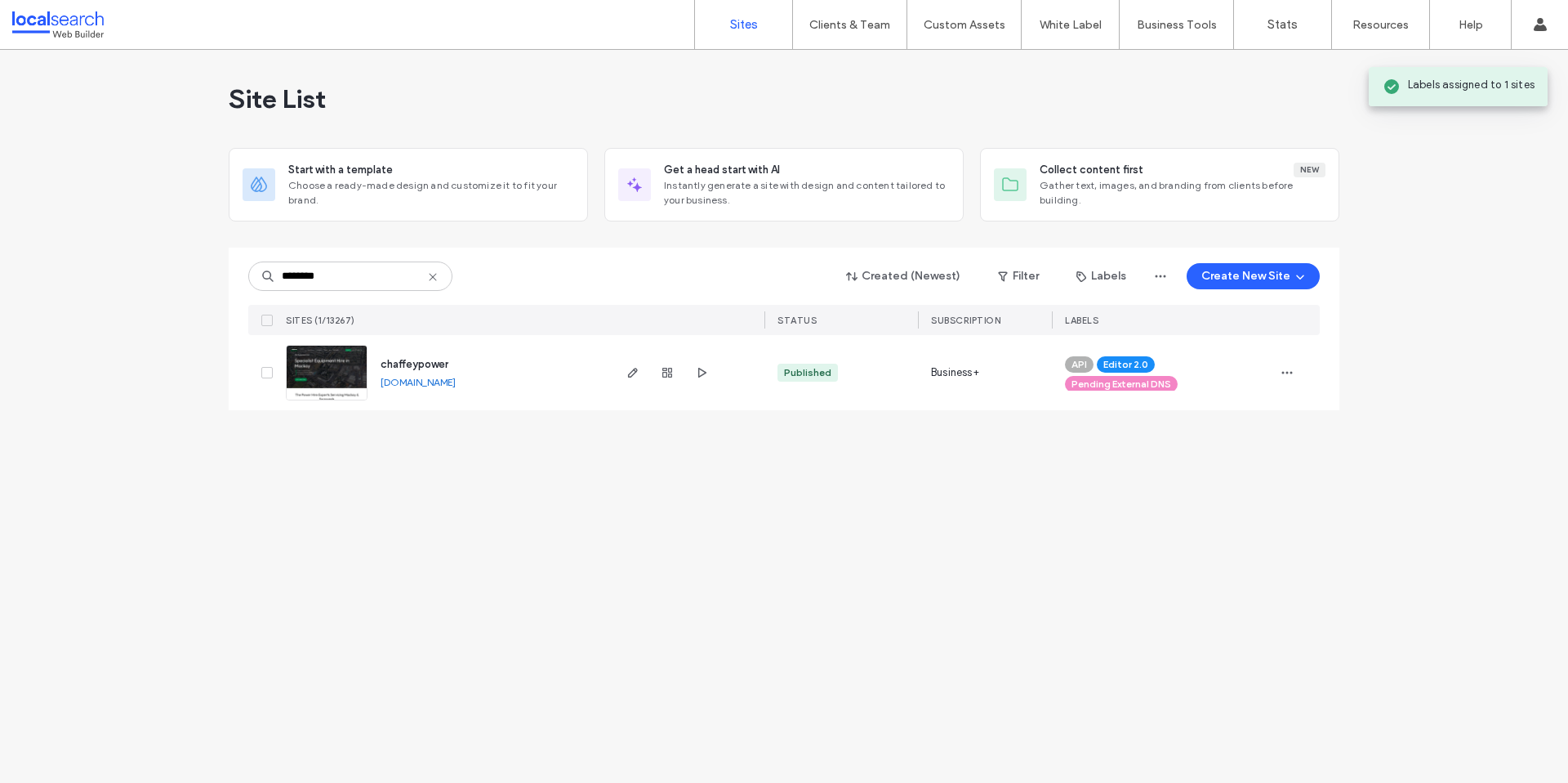
click at [317, 372] on img at bounding box center [326, 400] width 80 height 111
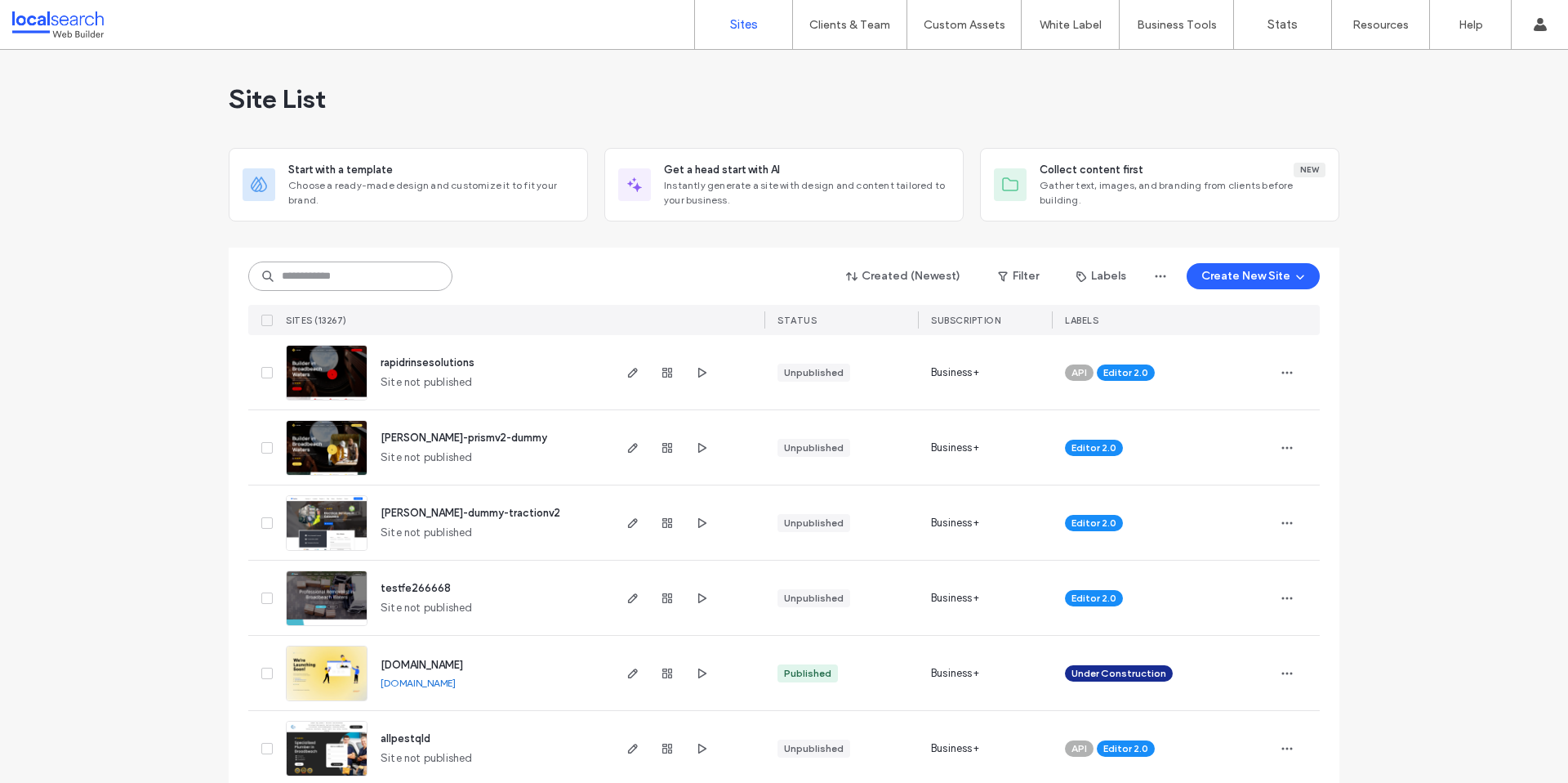
click at [384, 264] on input at bounding box center [350, 276] width 205 height 29
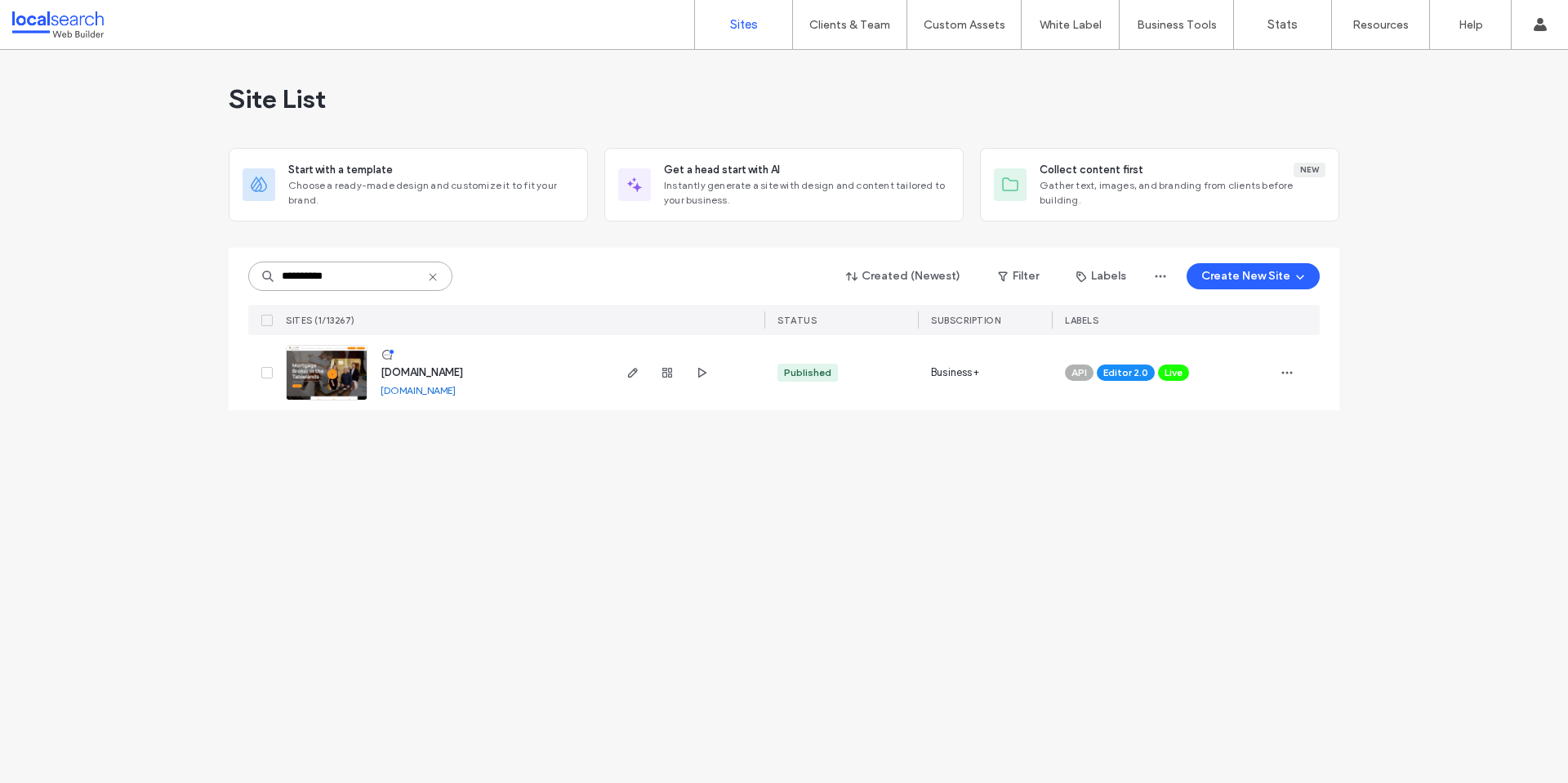
type input "**********"
click at [304, 386] on link at bounding box center [326, 373] width 82 height 56
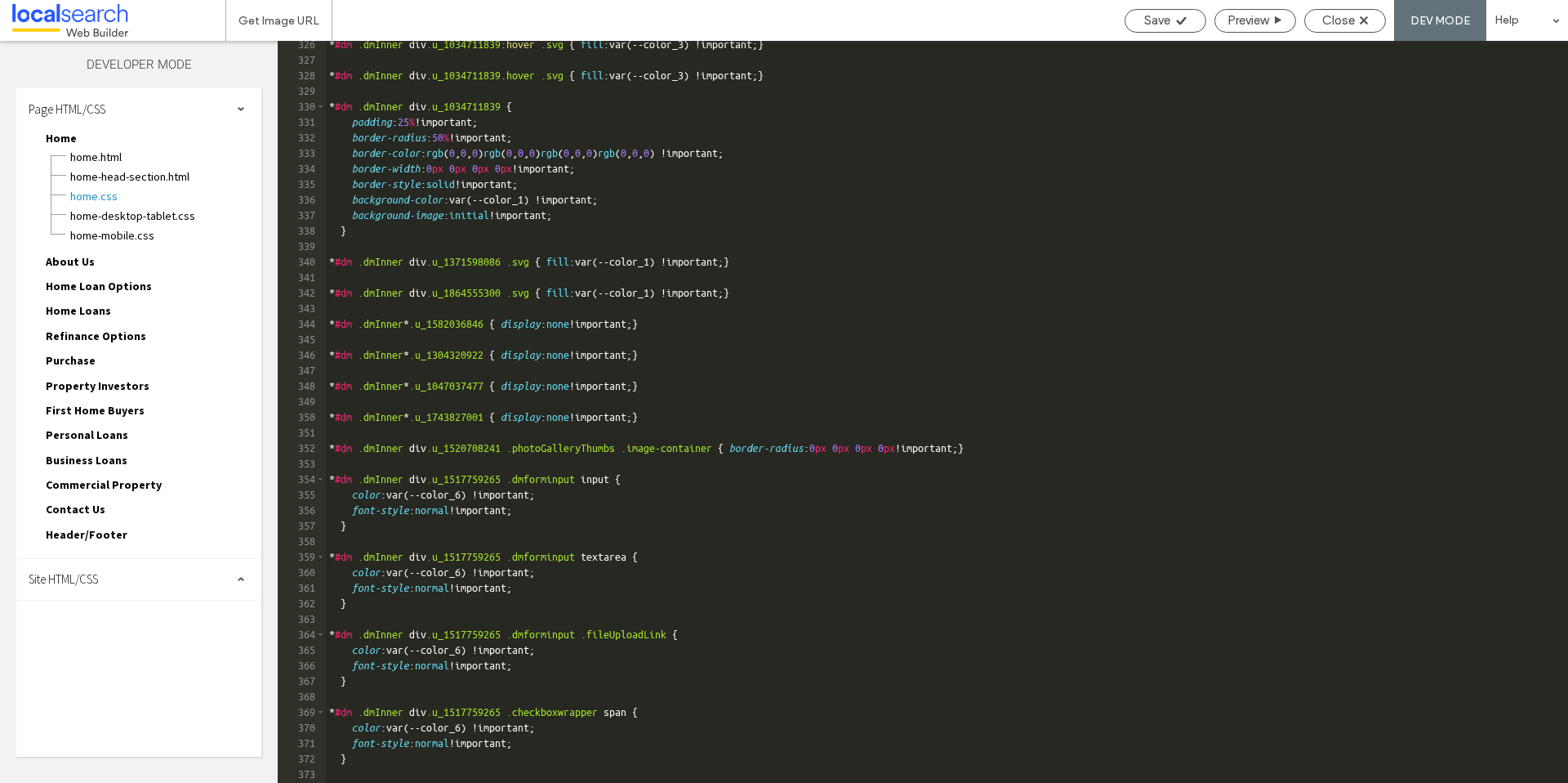
scroll to position [6013, 0]
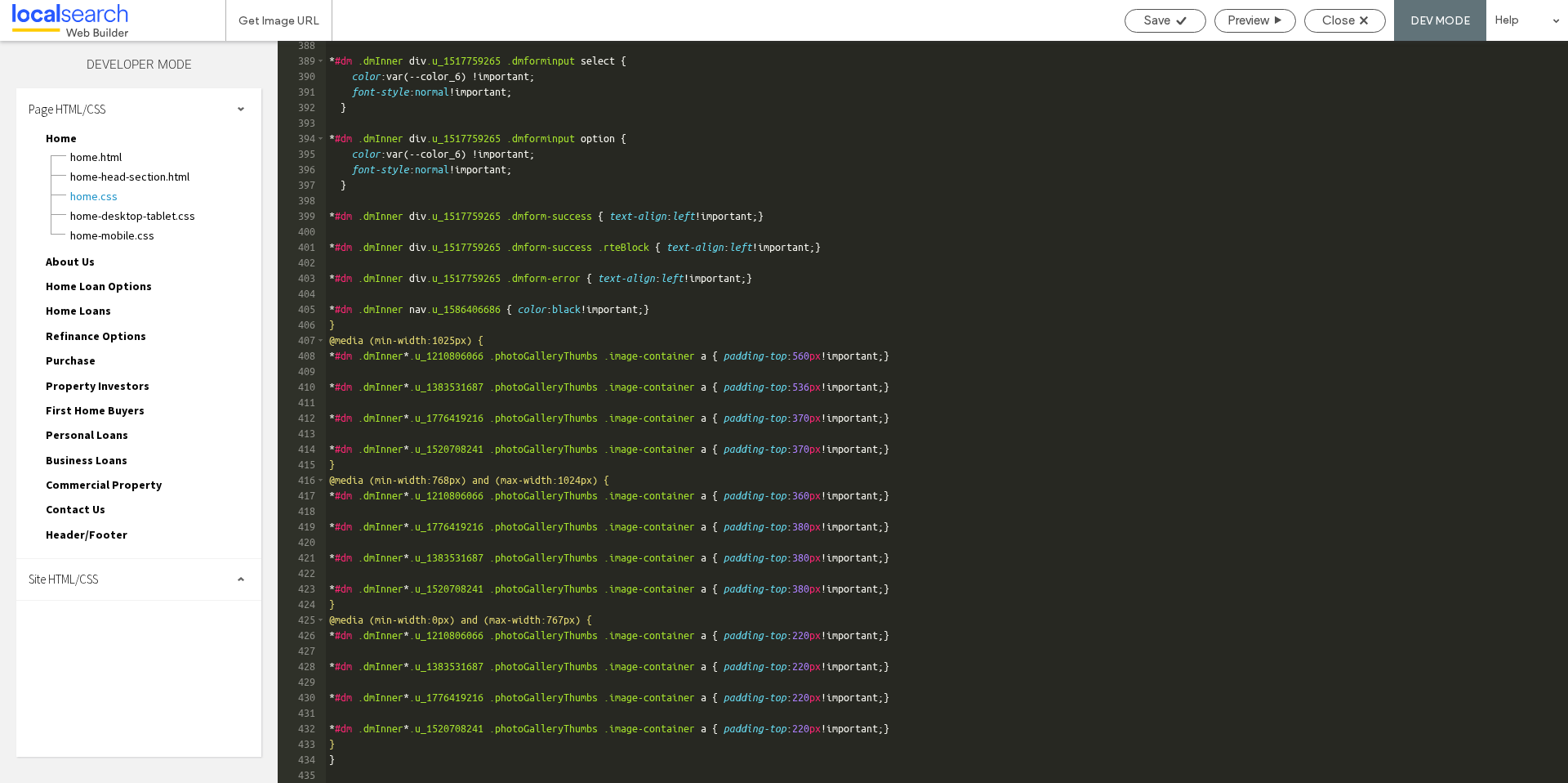
click at [102, 577] on div "Site HTML/CSS" at bounding box center [139, 579] width 246 height 41
click at [110, 646] on span "site.css" at bounding box center [169, 650] width 186 height 16
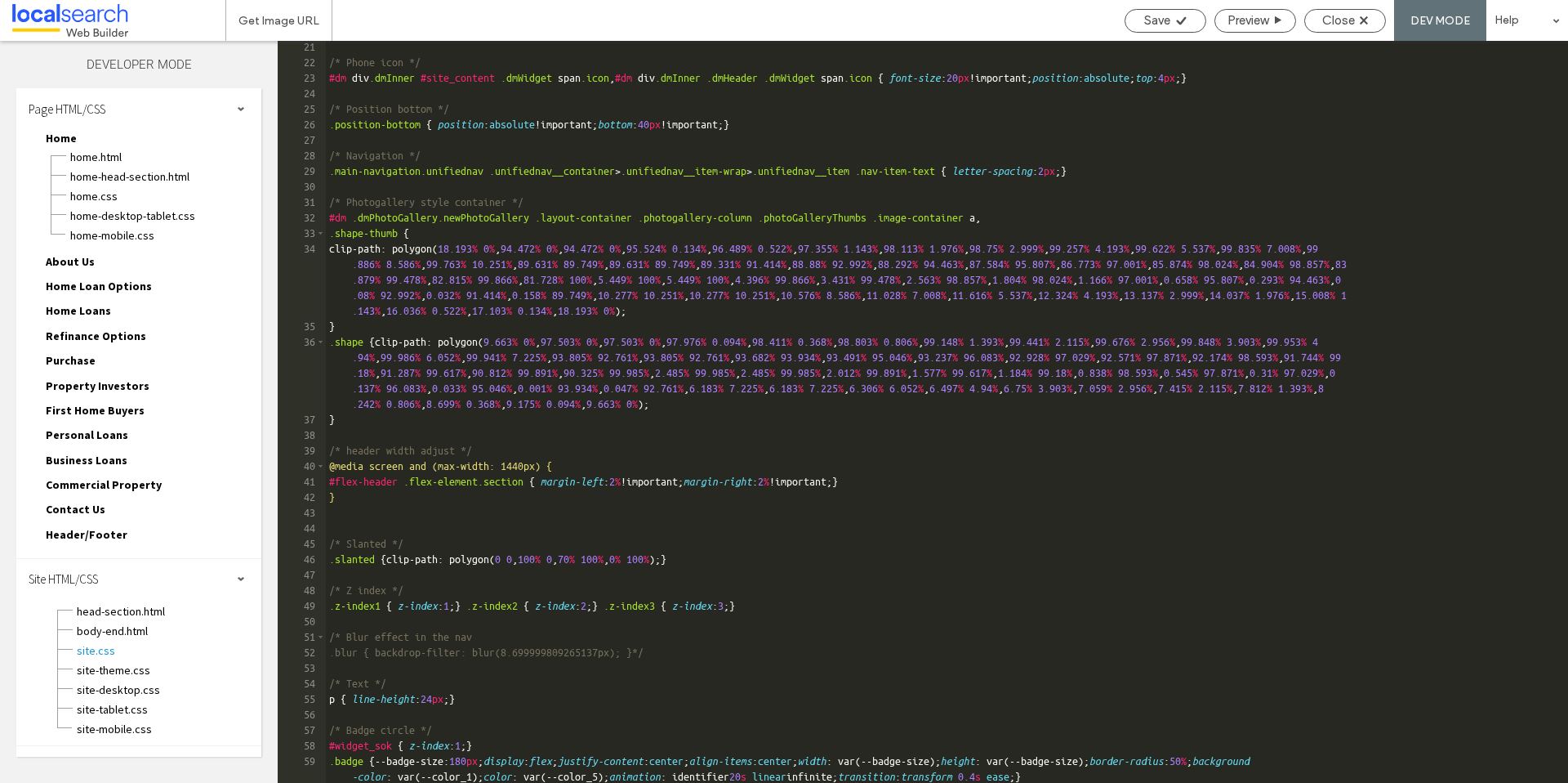
scroll to position [1603, 0]
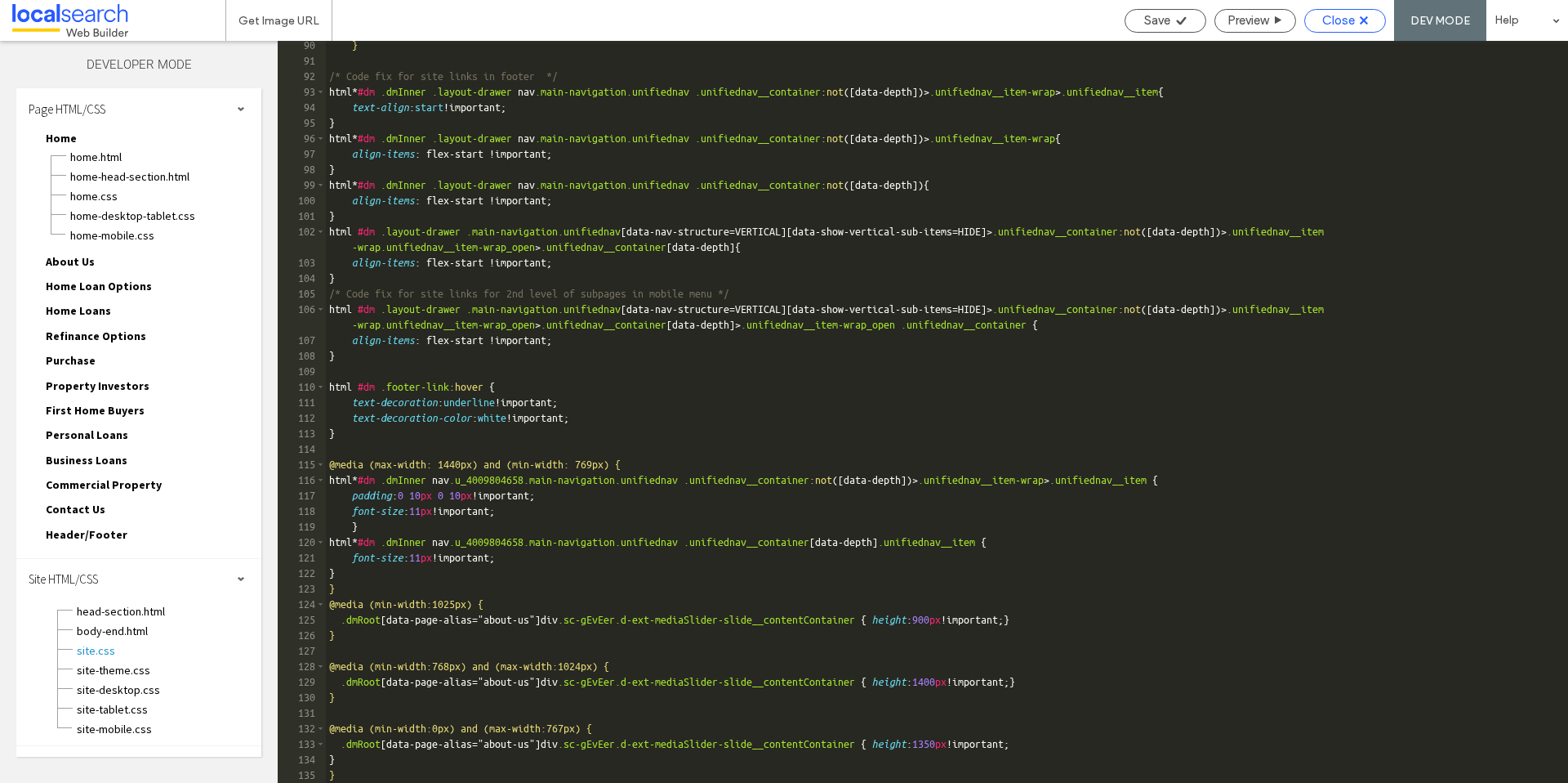
click at [1353, 22] on span "Close" at bounding box center [1338, 20] width 33 height 15
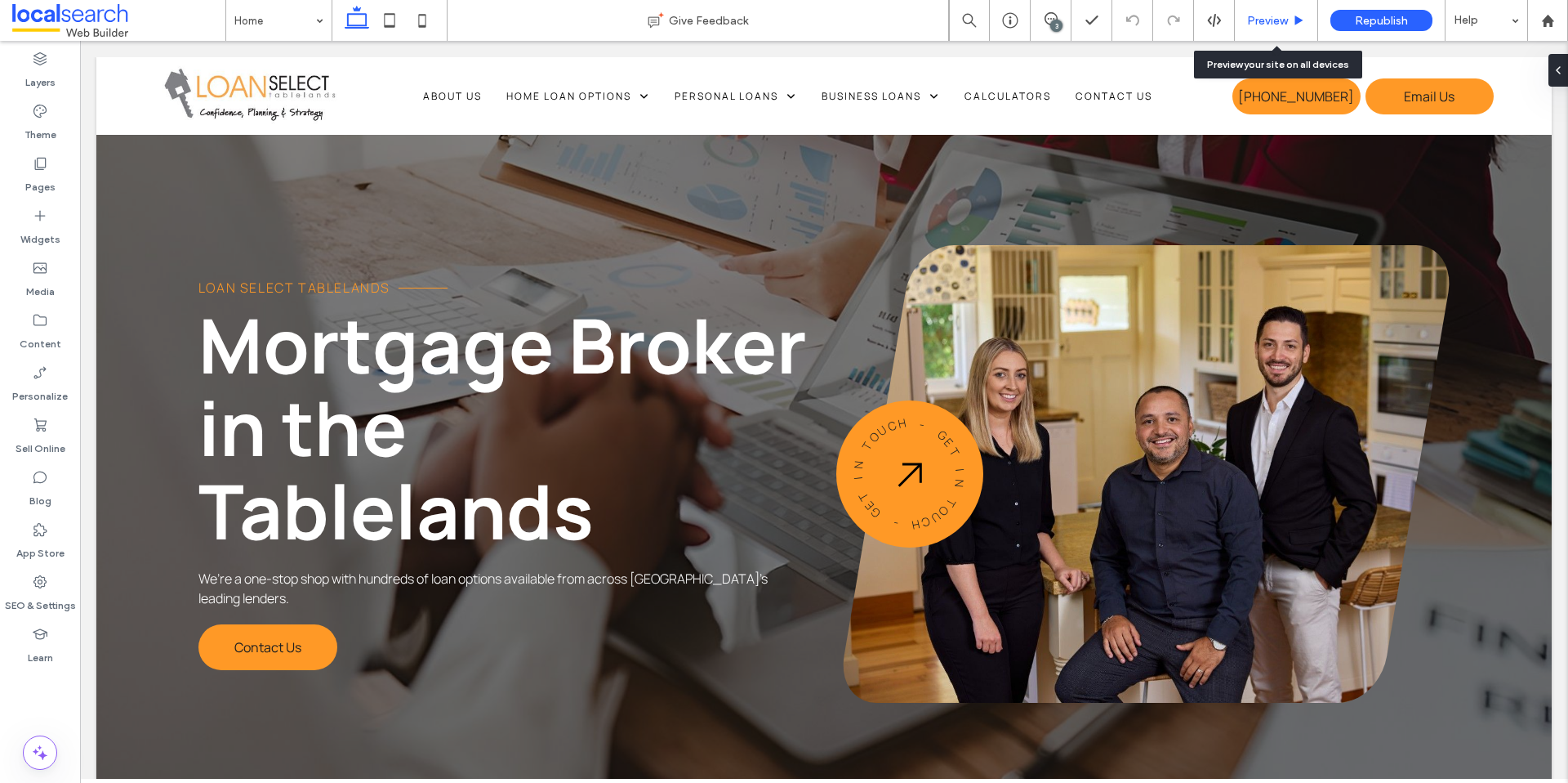
click at [1267, 20] on span "Preview" at bounding box center [1268, 21] width 41 height 14
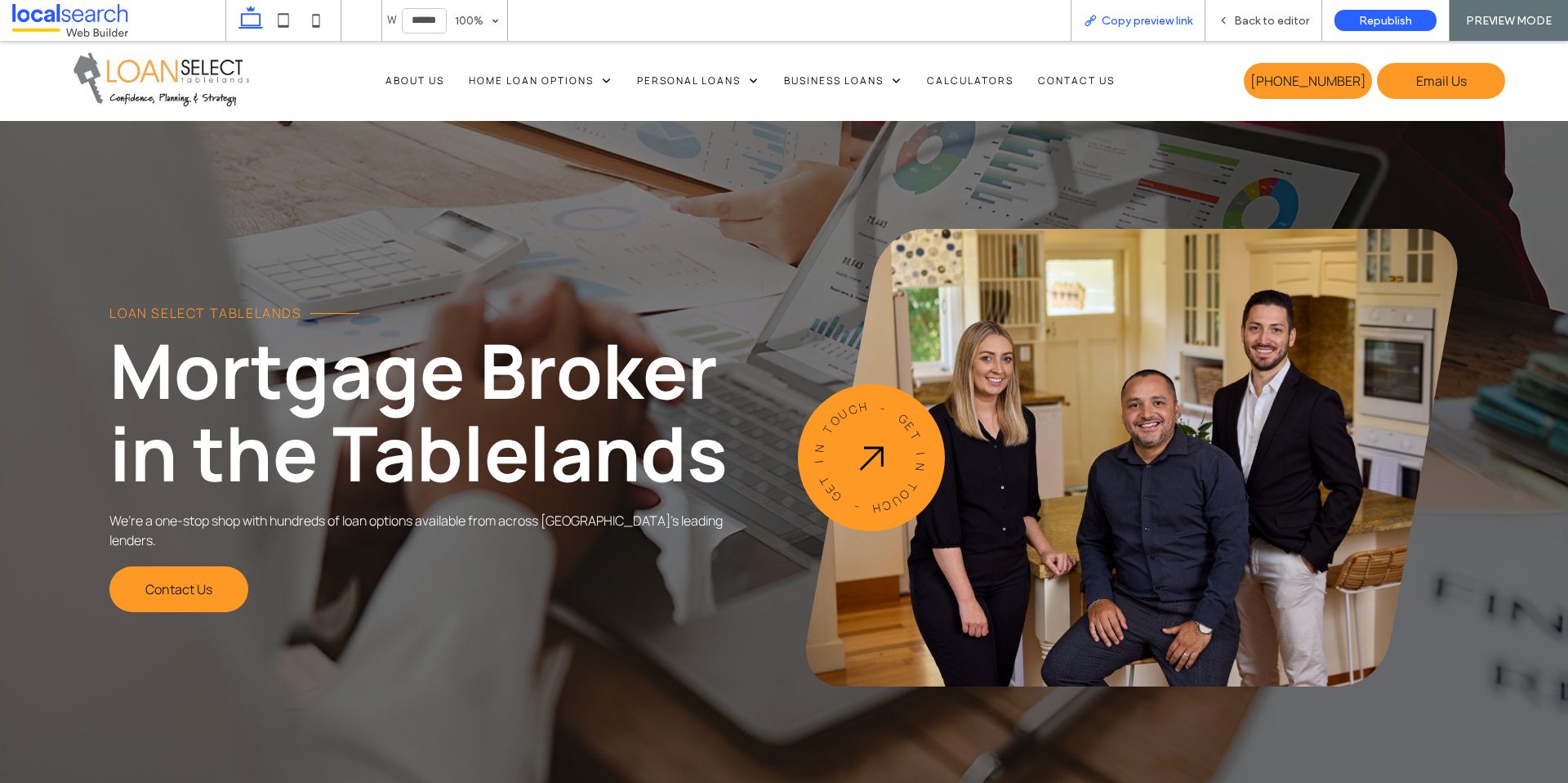
click at [1118, 34] on div "Copy preview link" at bounding box center [1138, 20] width 135 height 41
click at [1167, 15] on span "Copy preview link" at bounding box center [1147, 21] width 91 height 14
click at [1264, 16] on span "Back to editor" at bounding box center [1272, 21] width 75 height 14
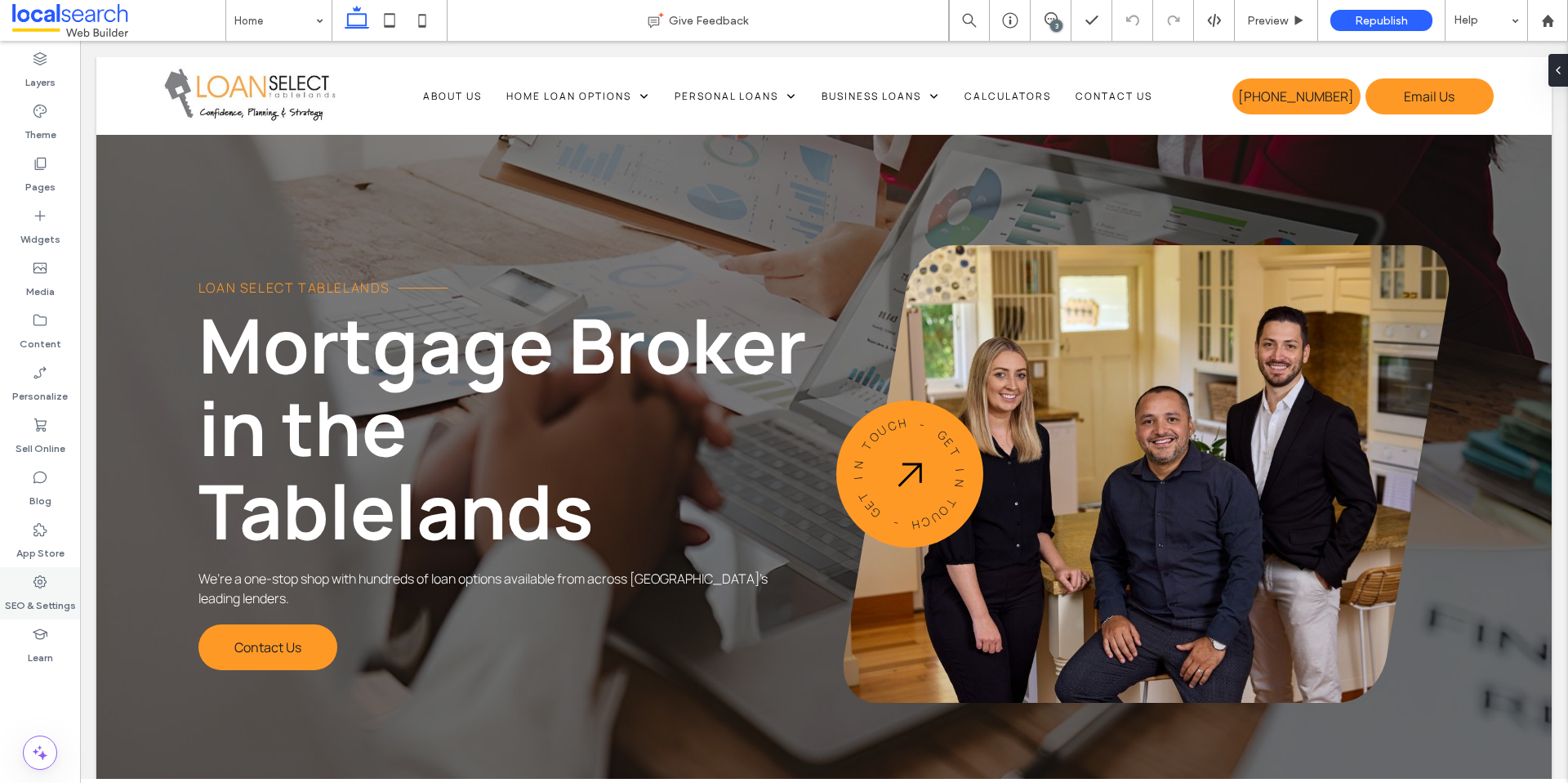
click at [59, 571] on div "SEO & Settings" at bounding box center [40, 593] width 80 height 52
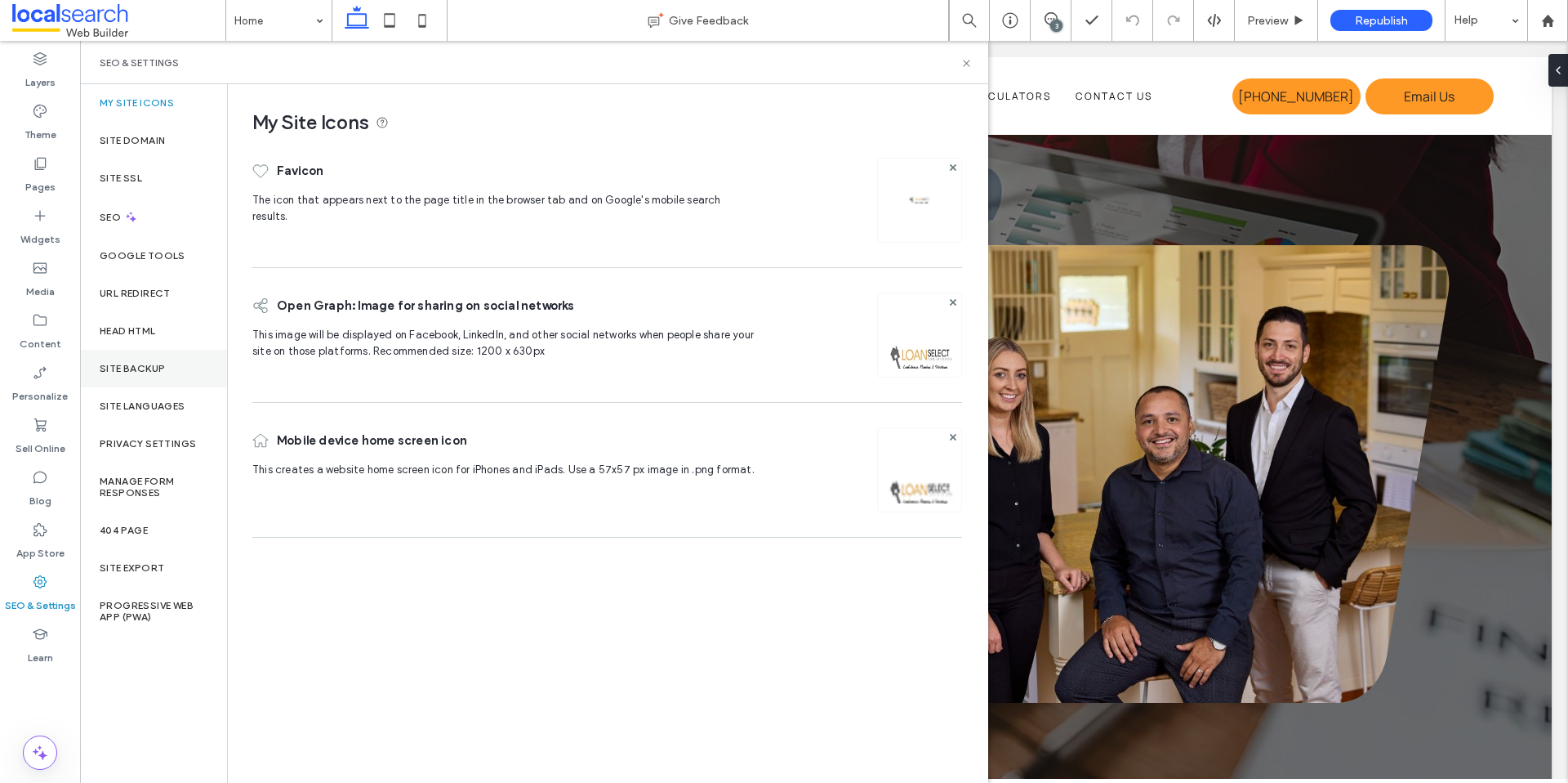
click at [149, 373] on label "Site Backup" at bounding box center [132, 368] width 65 height 11
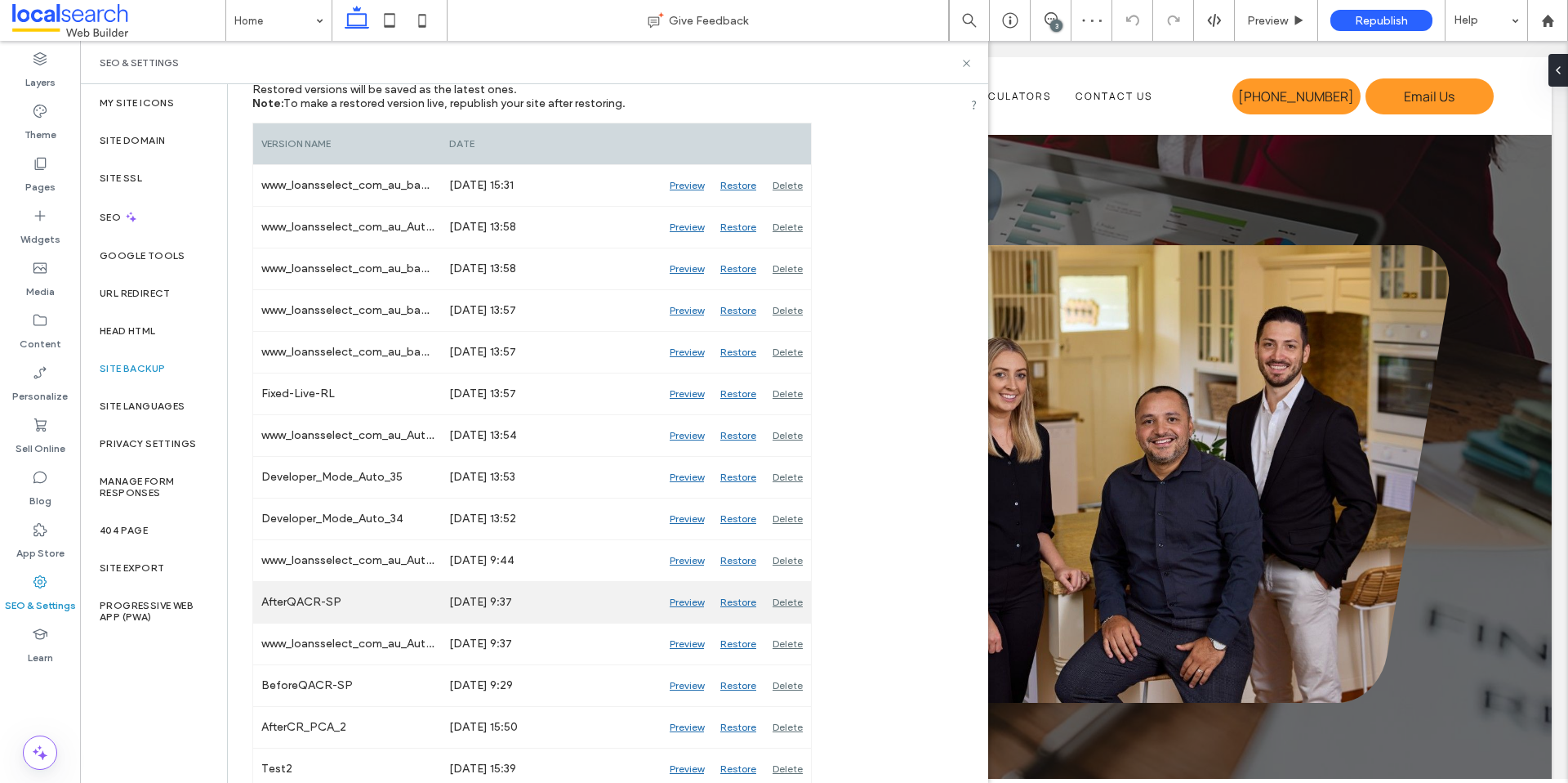
scroll to position [252, 0]
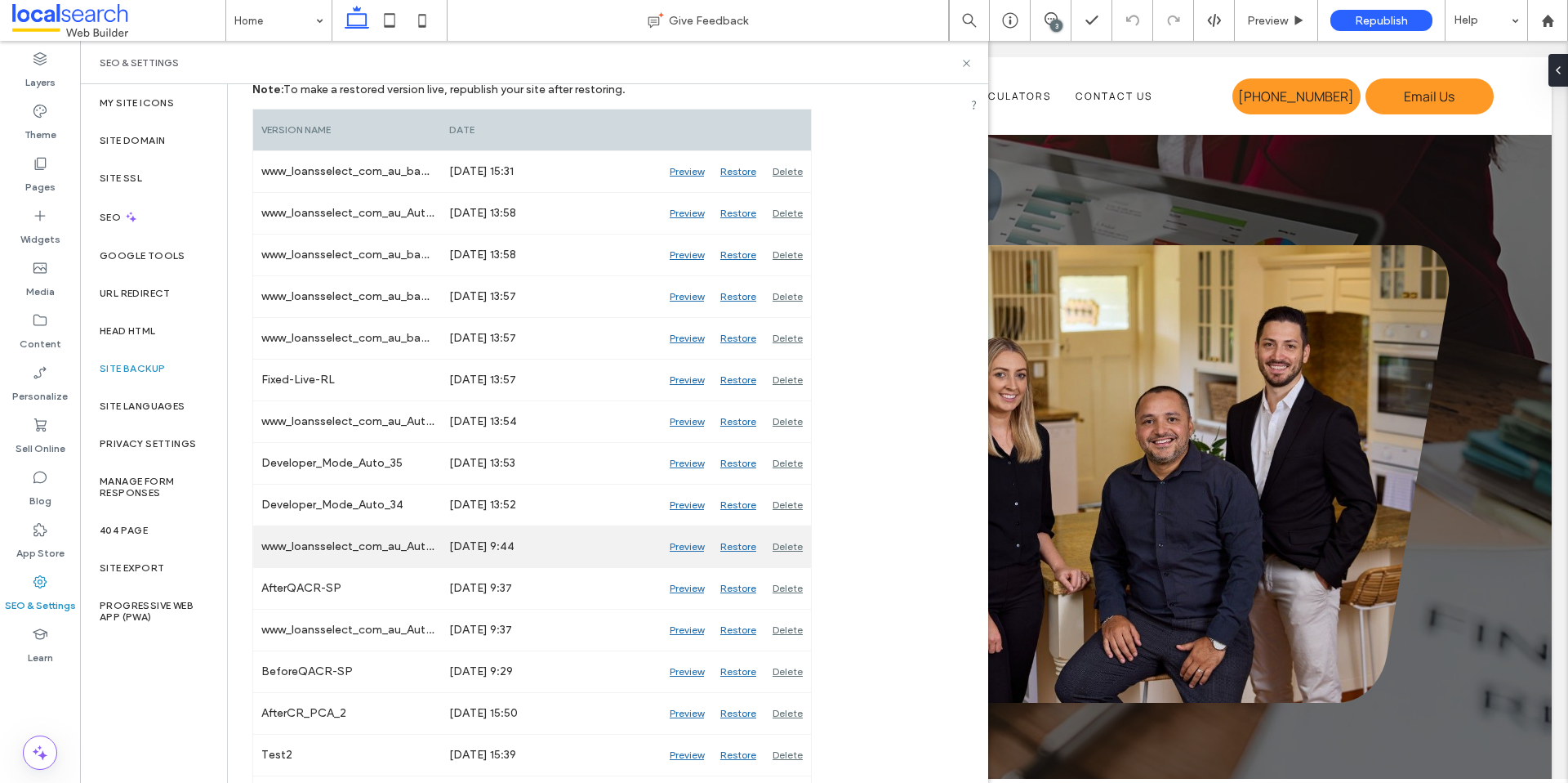
click at [726, 543] on div "Restore" at bounding box center [739, 546] width 52 height 41
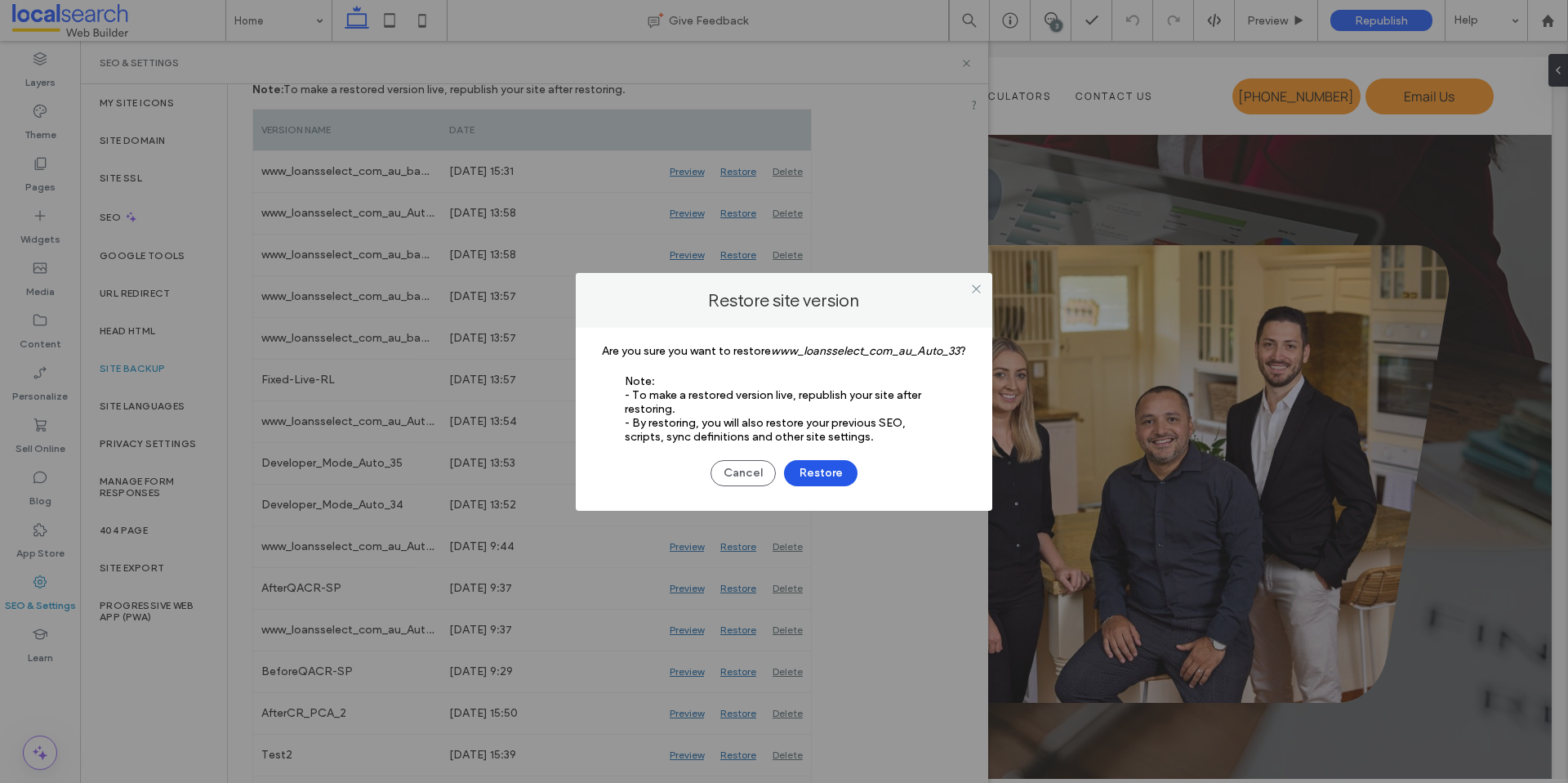
click at [813, 475] on button "Restore" at bounding box center [821, 473] width 74 height 26
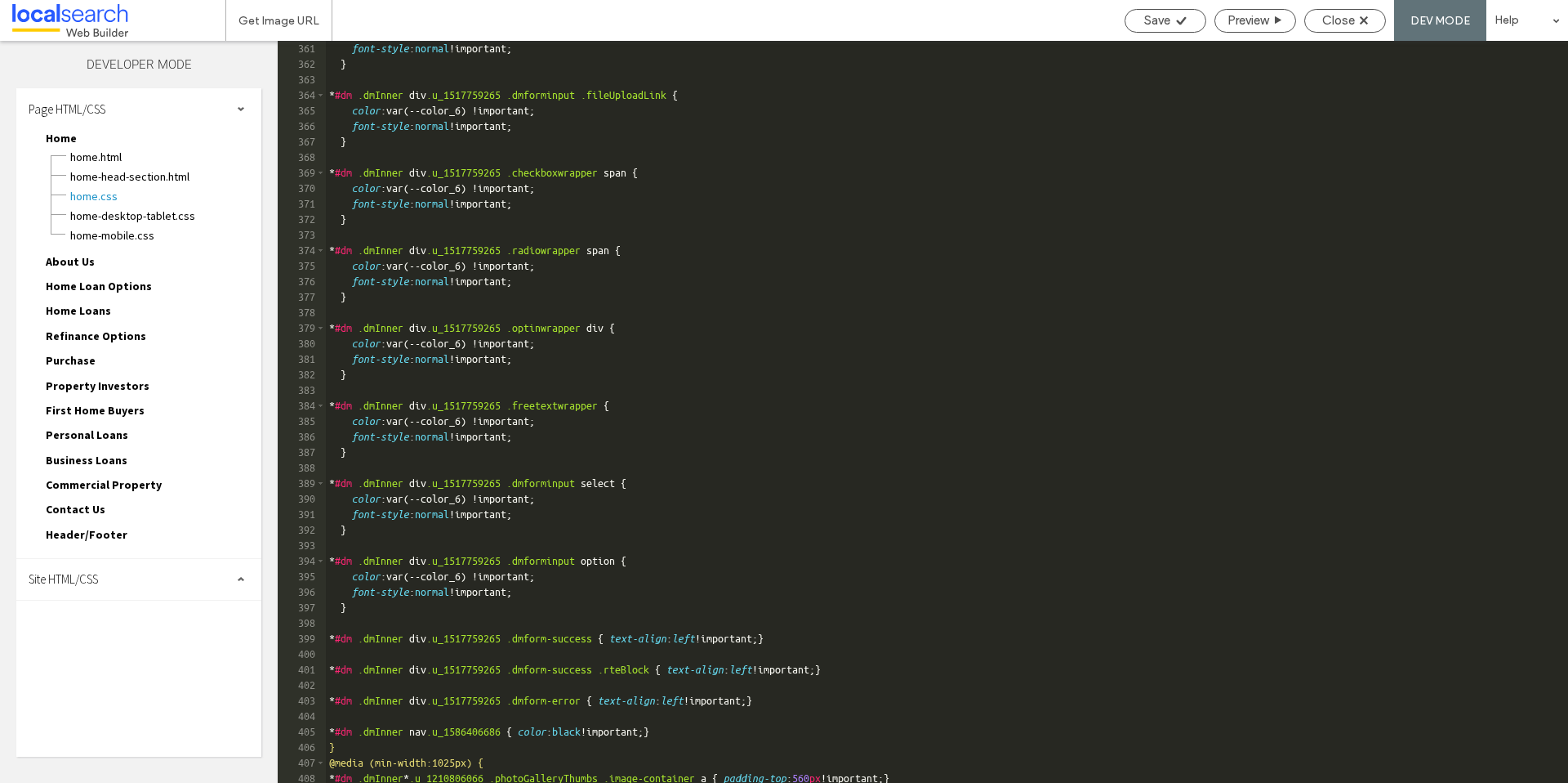
scroll to position [5997, 0]
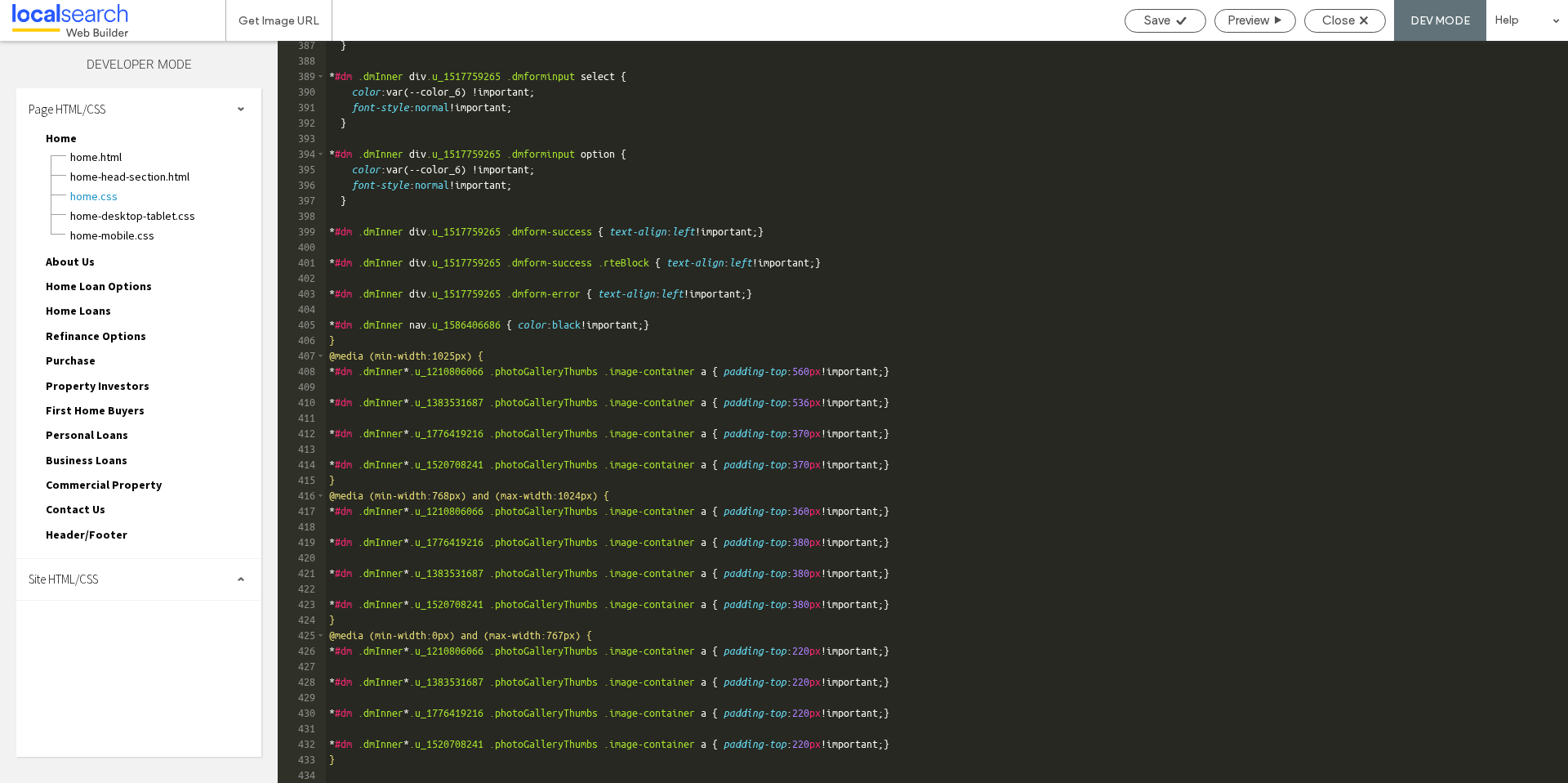
click at [91, 578] on span "Site HTML/CSS" at bounding box center [64, 579] width 70 height 16
click at [105, 655] on span "site.css" at bounding box center [169, 650] width 186 height 16
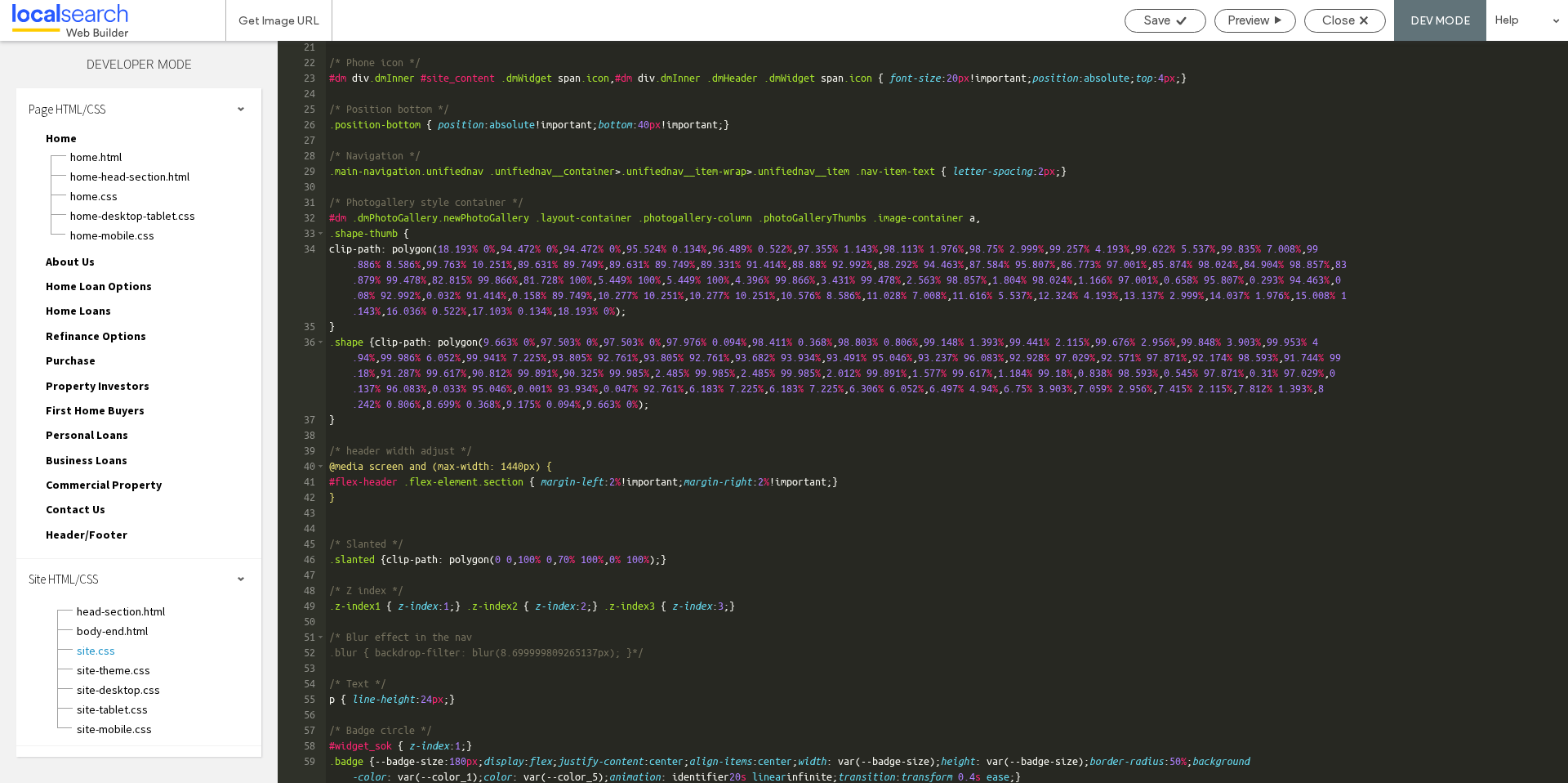
scroll to position [1587, 0]
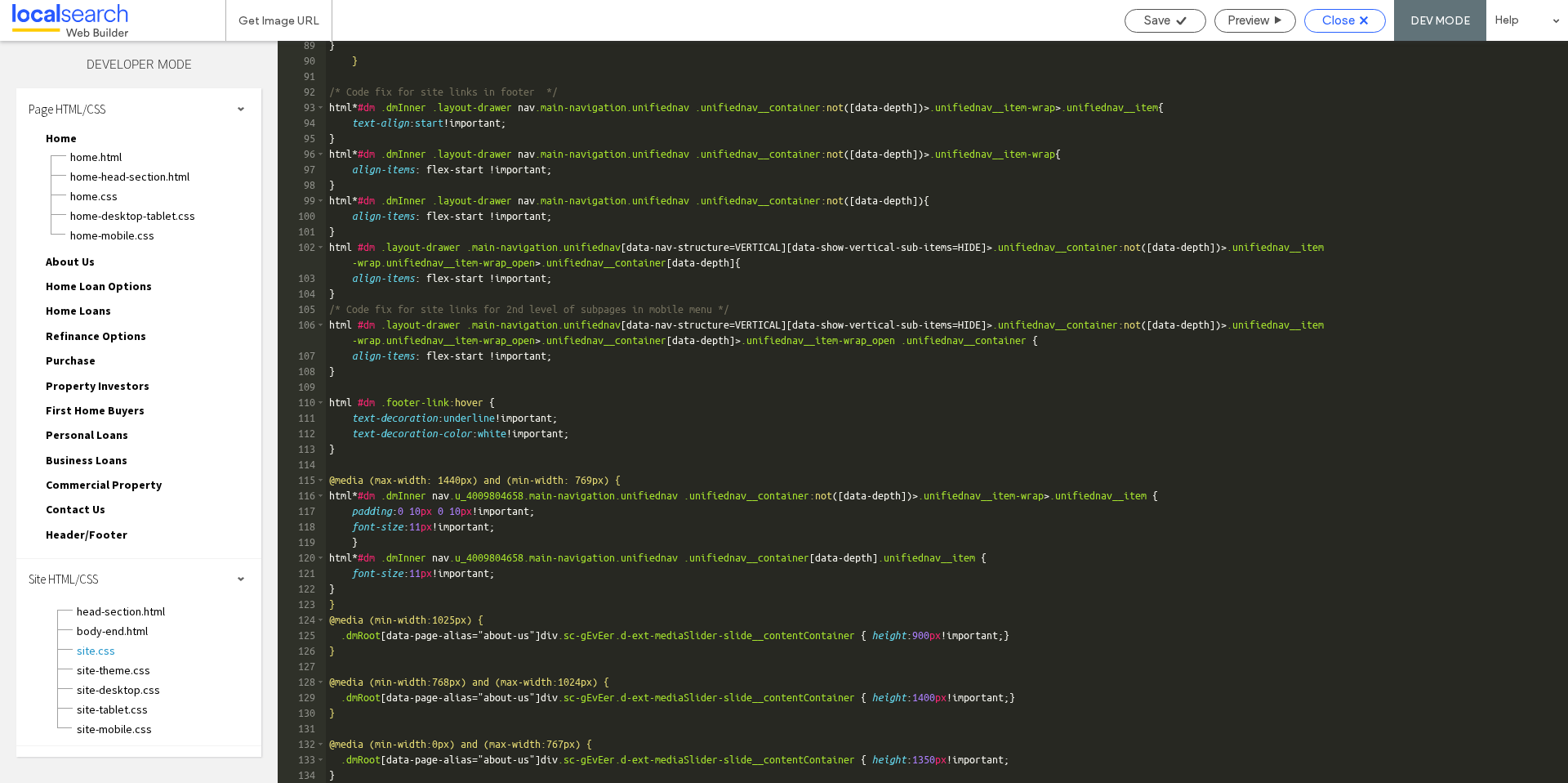
click at [1349, 16] on span "Close" at bounding box center [1338, 20] width 33 height 15
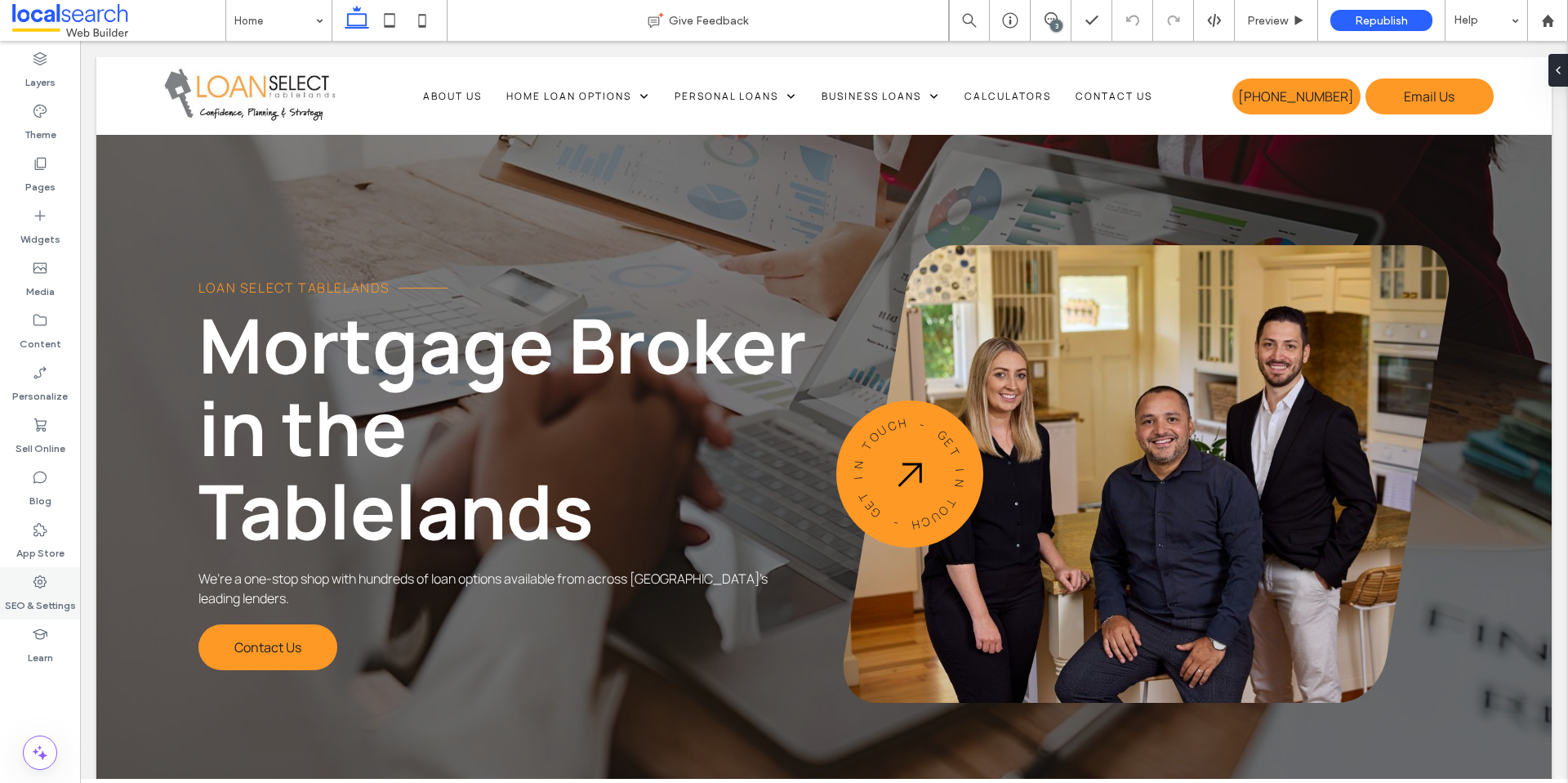
click at [43, 587] on icon at bounding box center [40, 581] width 16 height 16
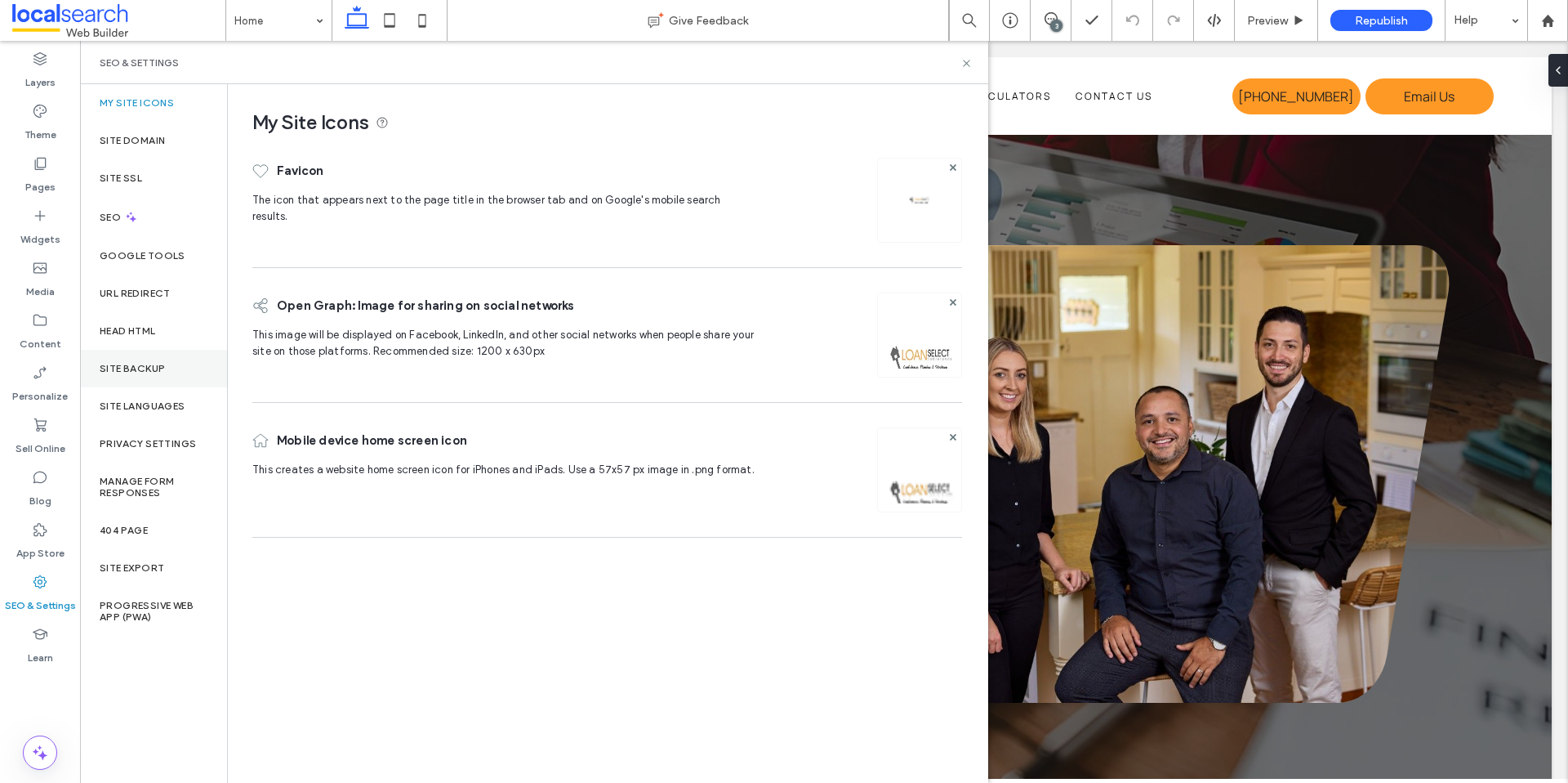
click at [141, 363] on label "Site Backup" at bounding box center [132, 368] width 65 height 11
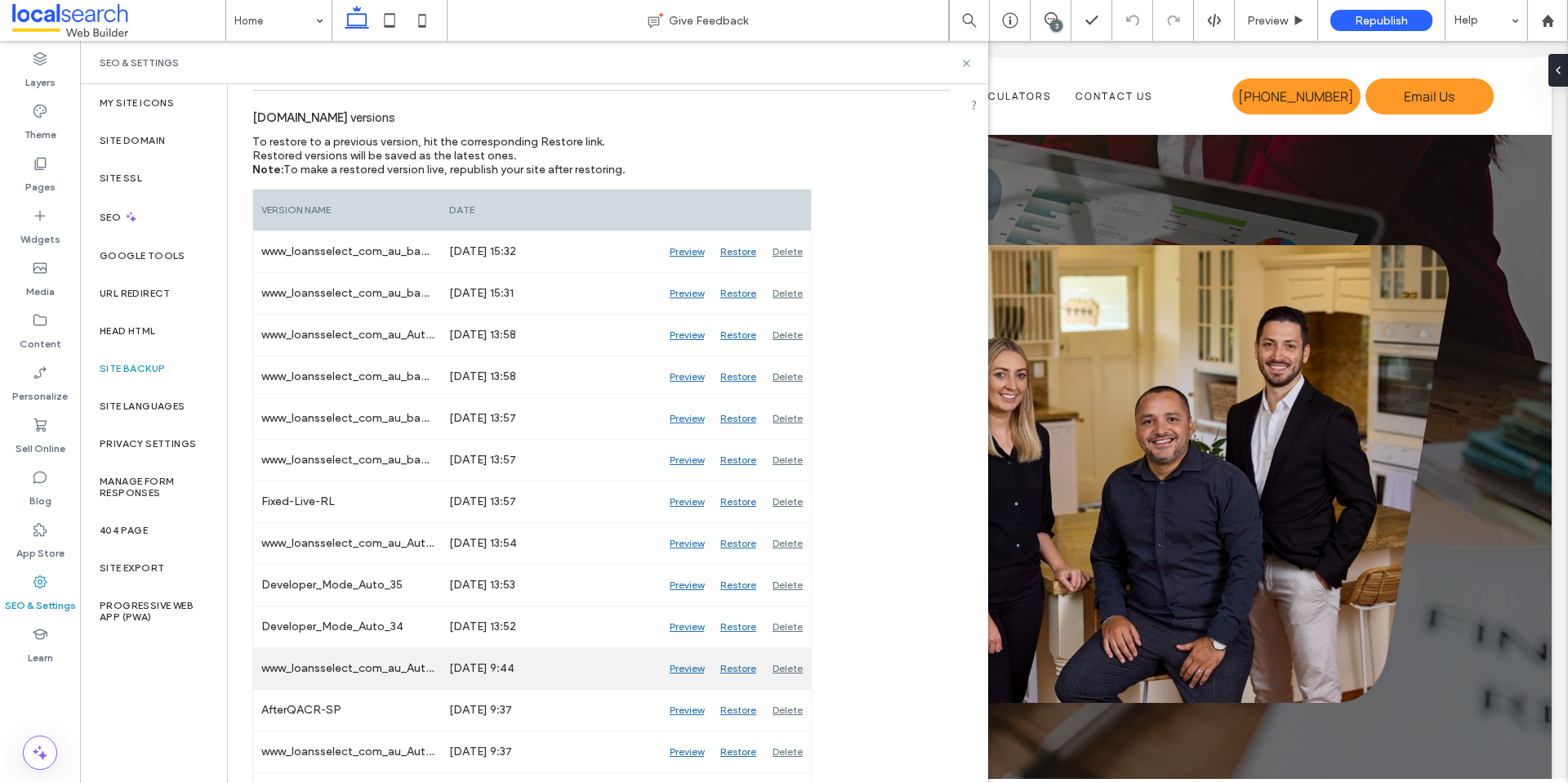
scroll to position [174, 0]
click at [743, 666] on div "Restore" at bounding box center [739, 666] width 52 height 41
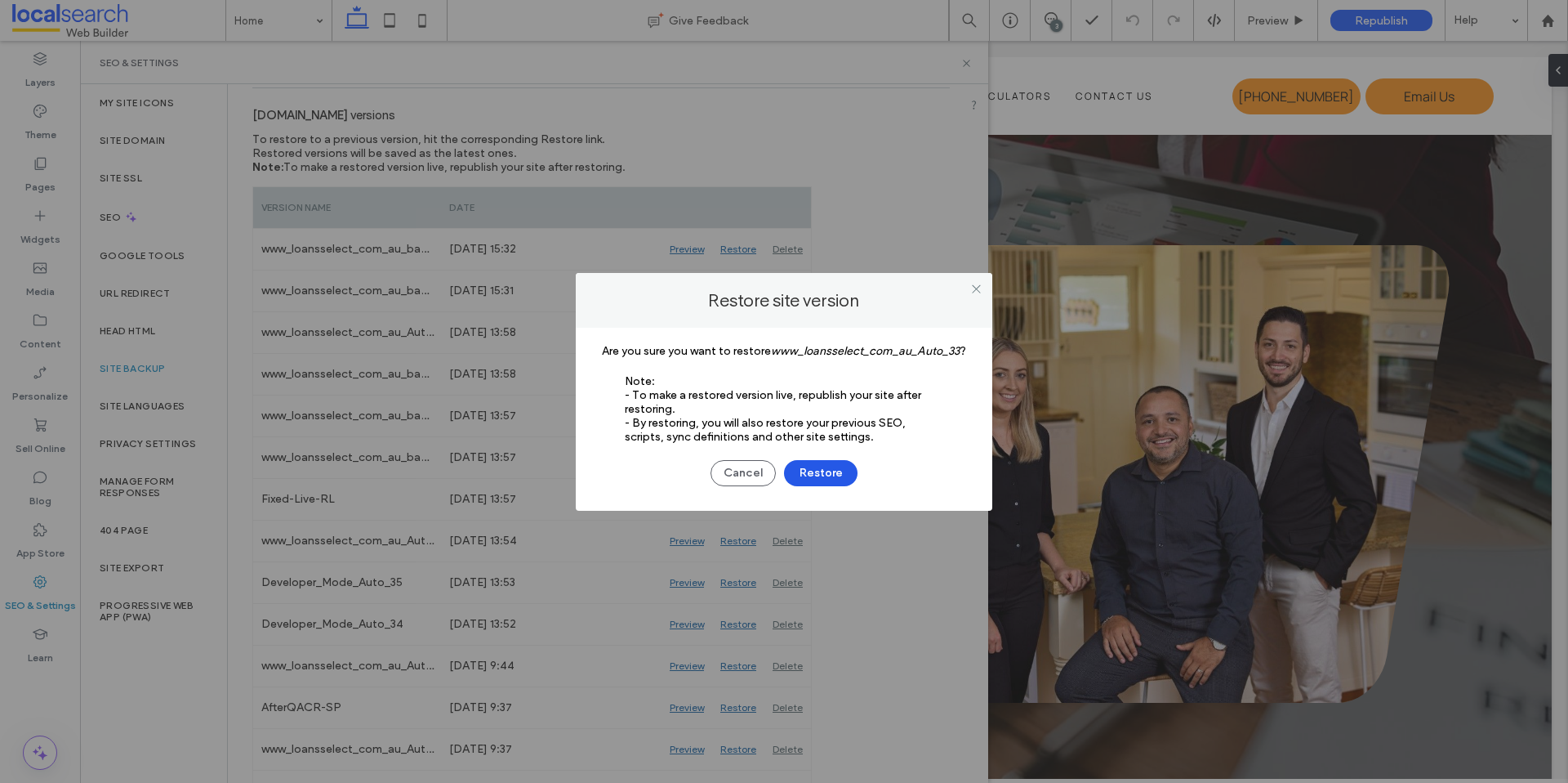
click at [817, 479] on button "Restore" at bounding box center [821, 473] width 74 height 26
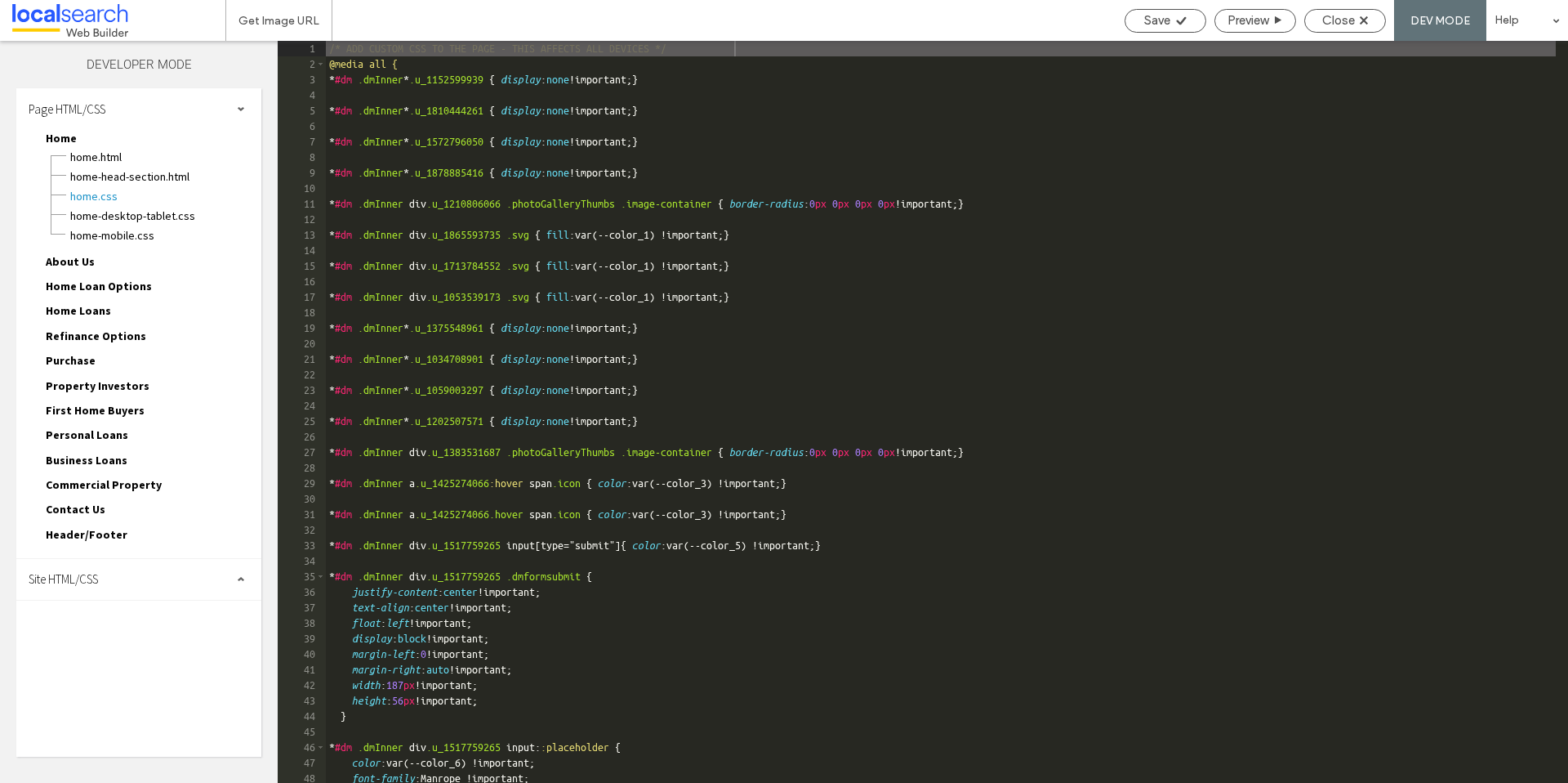
click at [122, 582] on div "Site HTML/CSS" at bounding box center [139, 579] width 246 height 41
click at [112, 652] on span "site.css" at bounding box center [169, 650] width 186 height 16
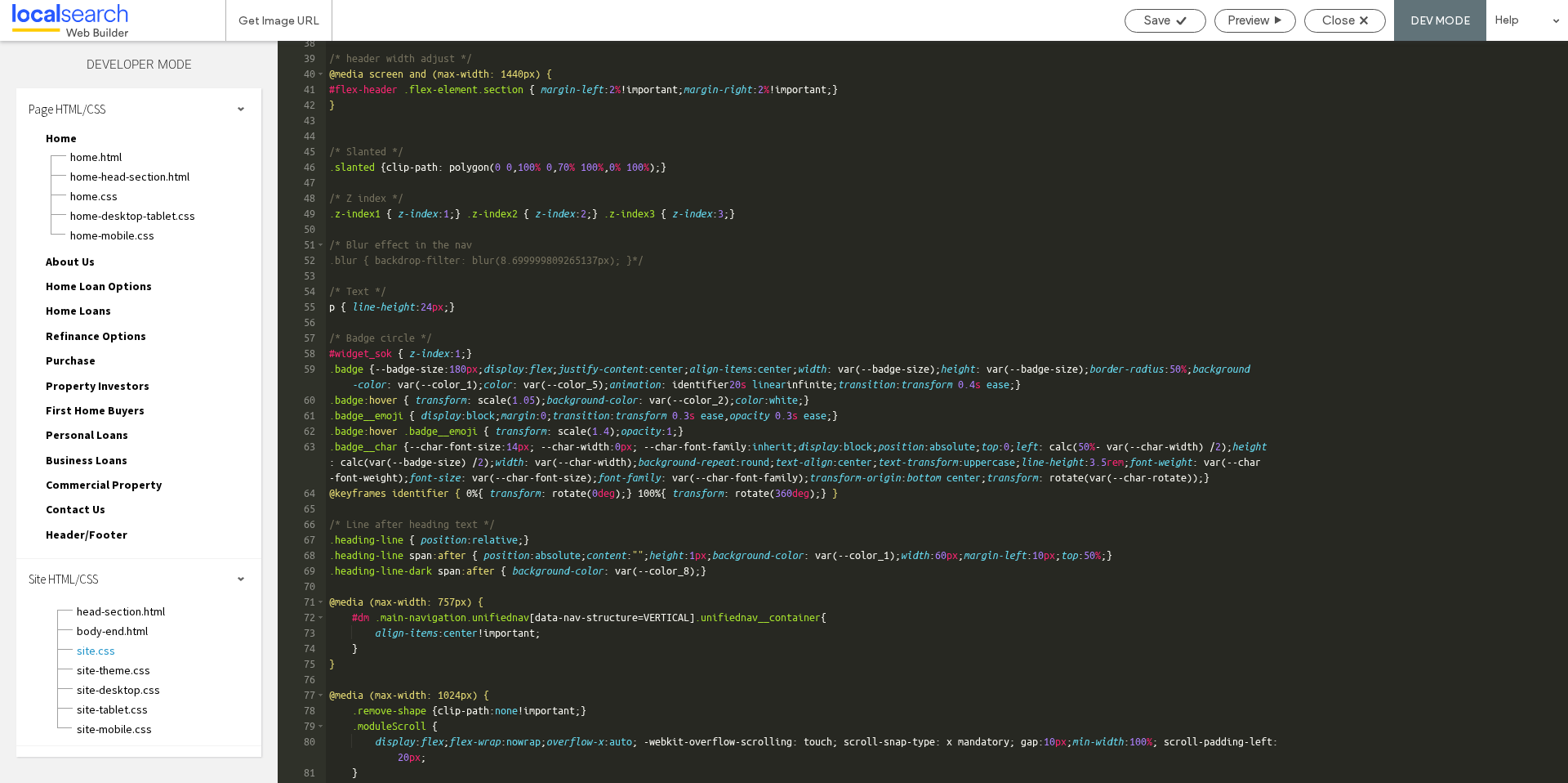
scroll to position [1587, 0]
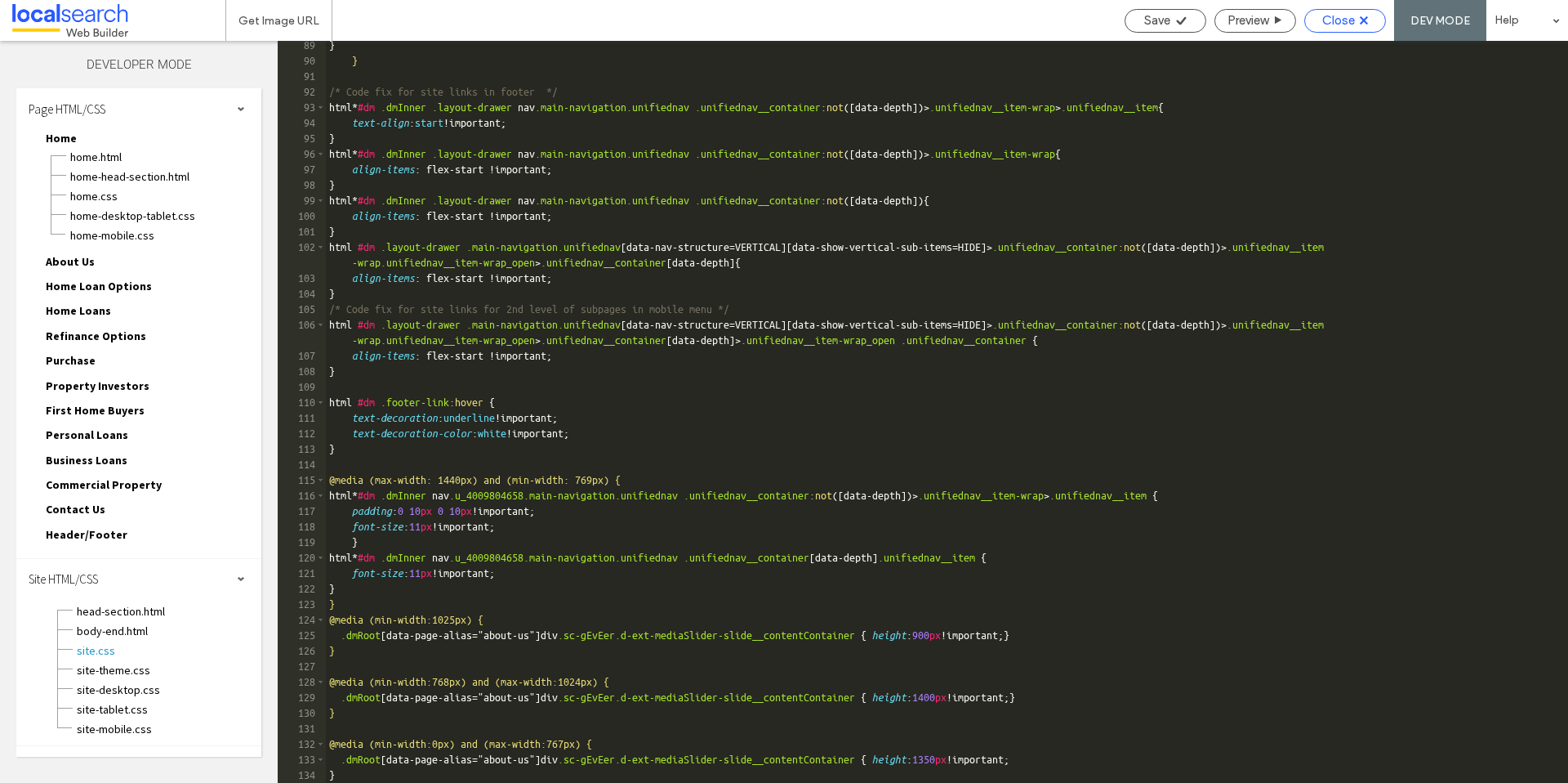
click at [1340, 22] on span "Close" at bounding box center [1338, 20] width 33 height 15
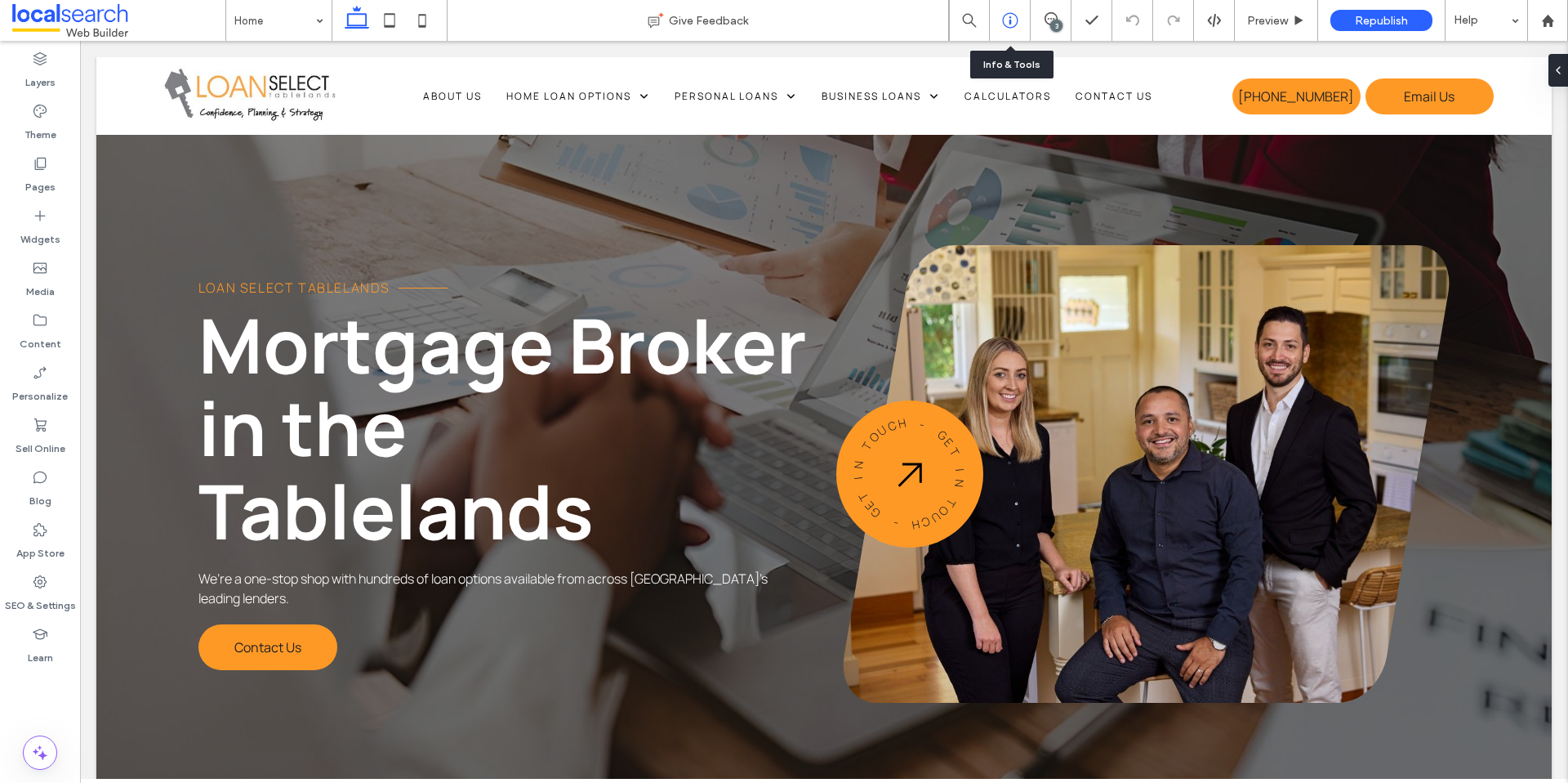
click at [1010, 27] on use at bounding box center [1010, 21] width 16 height 16
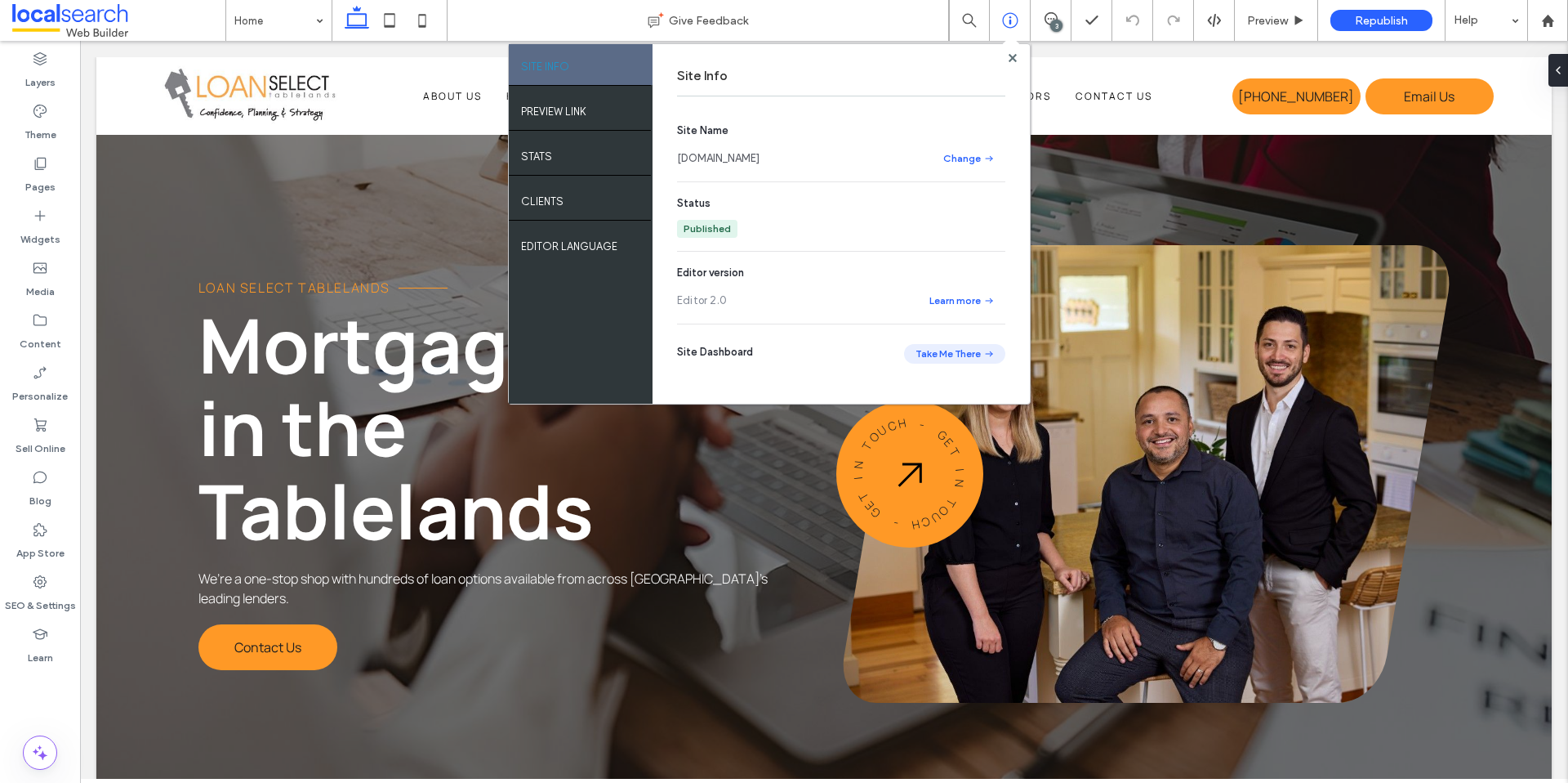
click at [952, 350] on button "Take Me There" at bounding box center [954, 355] width 101 height 20
click at [43, 572] on div "SEO & Settings" at bounding box center [40, 593] width 80 height 52
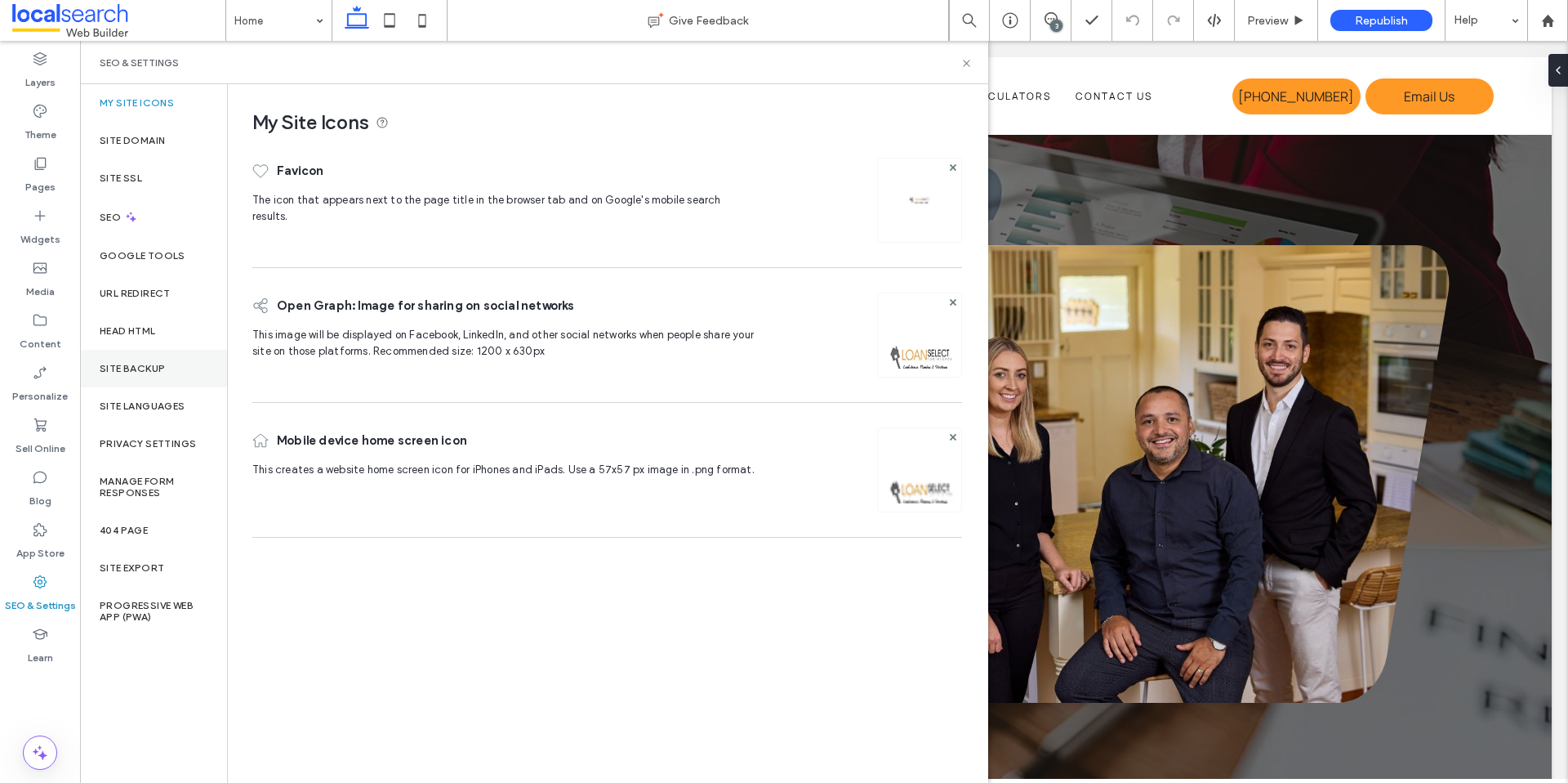
click at [144, 364] on label "Site Backup" at bounding box center [132, 368] width 65 height 11
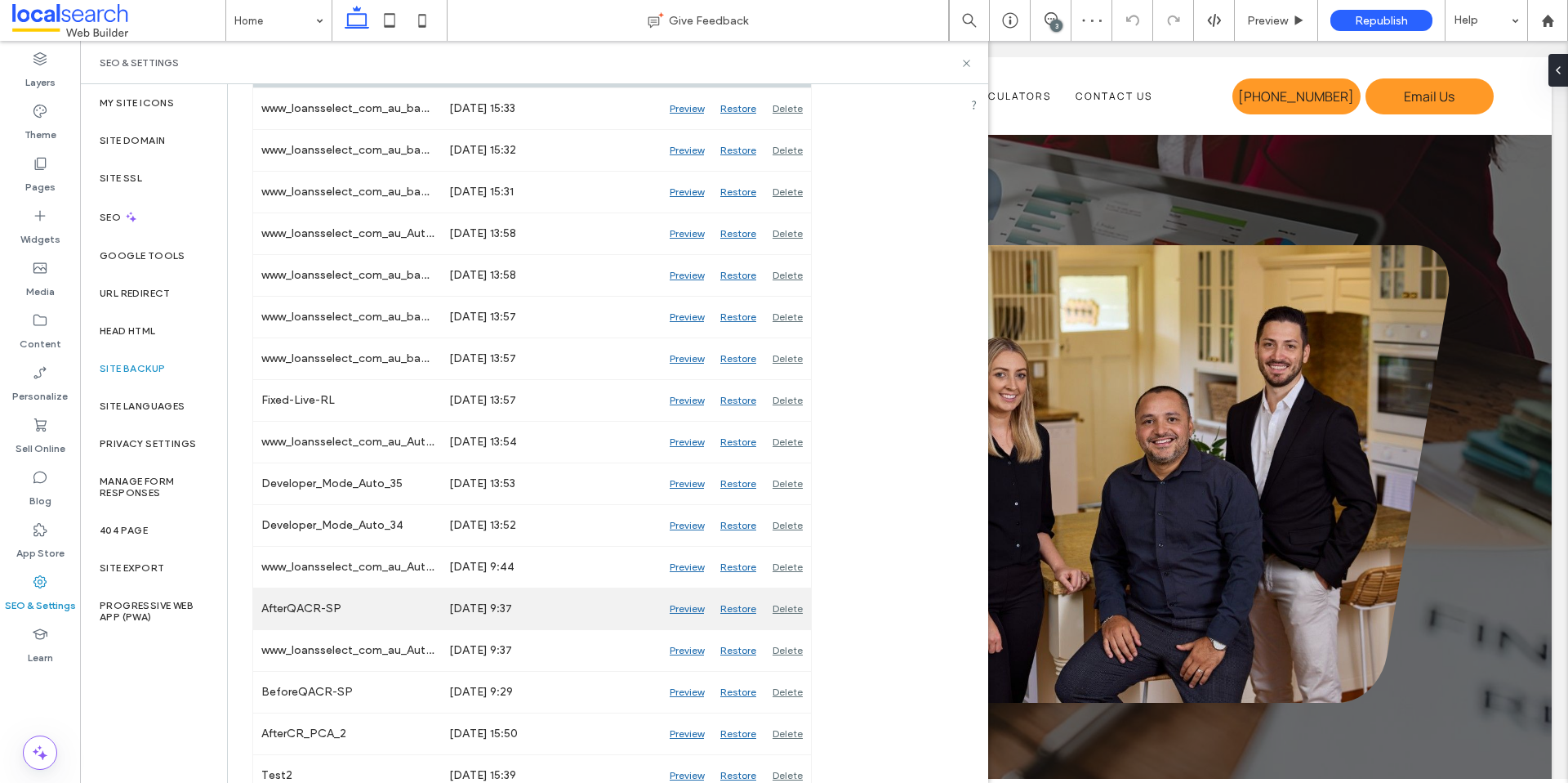
scroll to position [318, 0]
click at [727, 609] on div "Restore" at bounding box center [739, 606] width 52 height 41
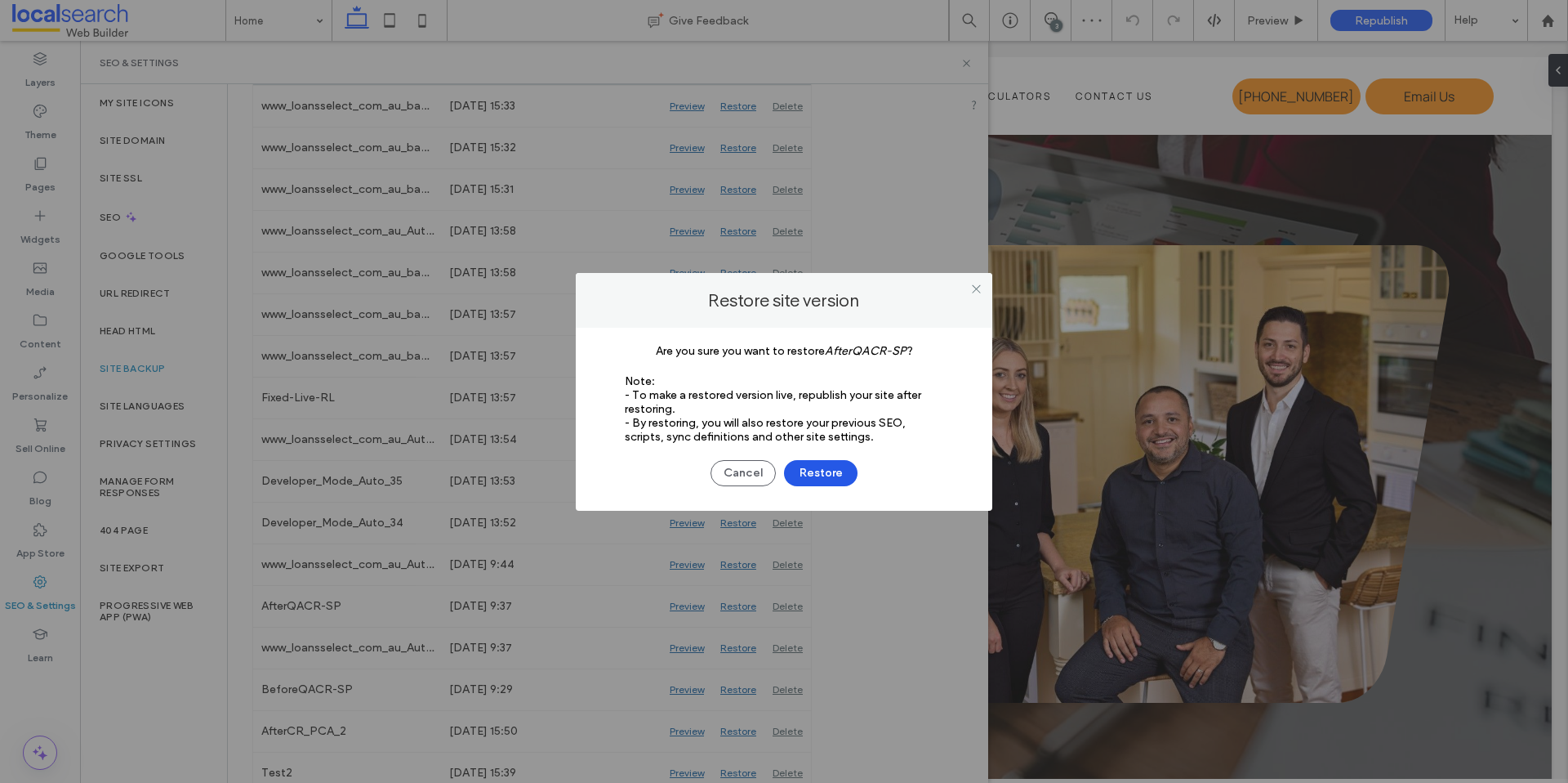
click at [823, 477] on button "Restore" at bounding box center [821, 473] width 74 height 26
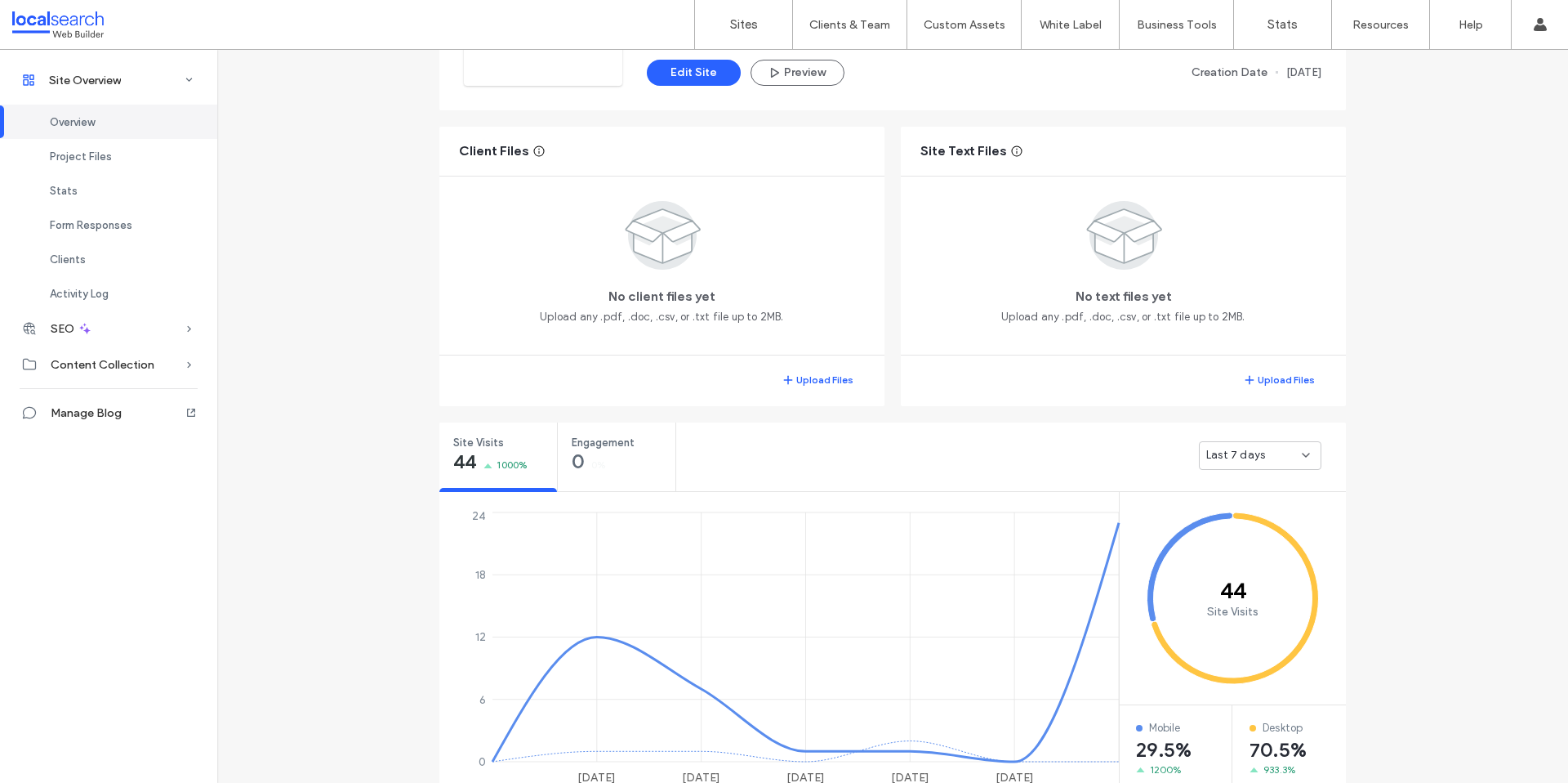
scroll to position [273, 0]
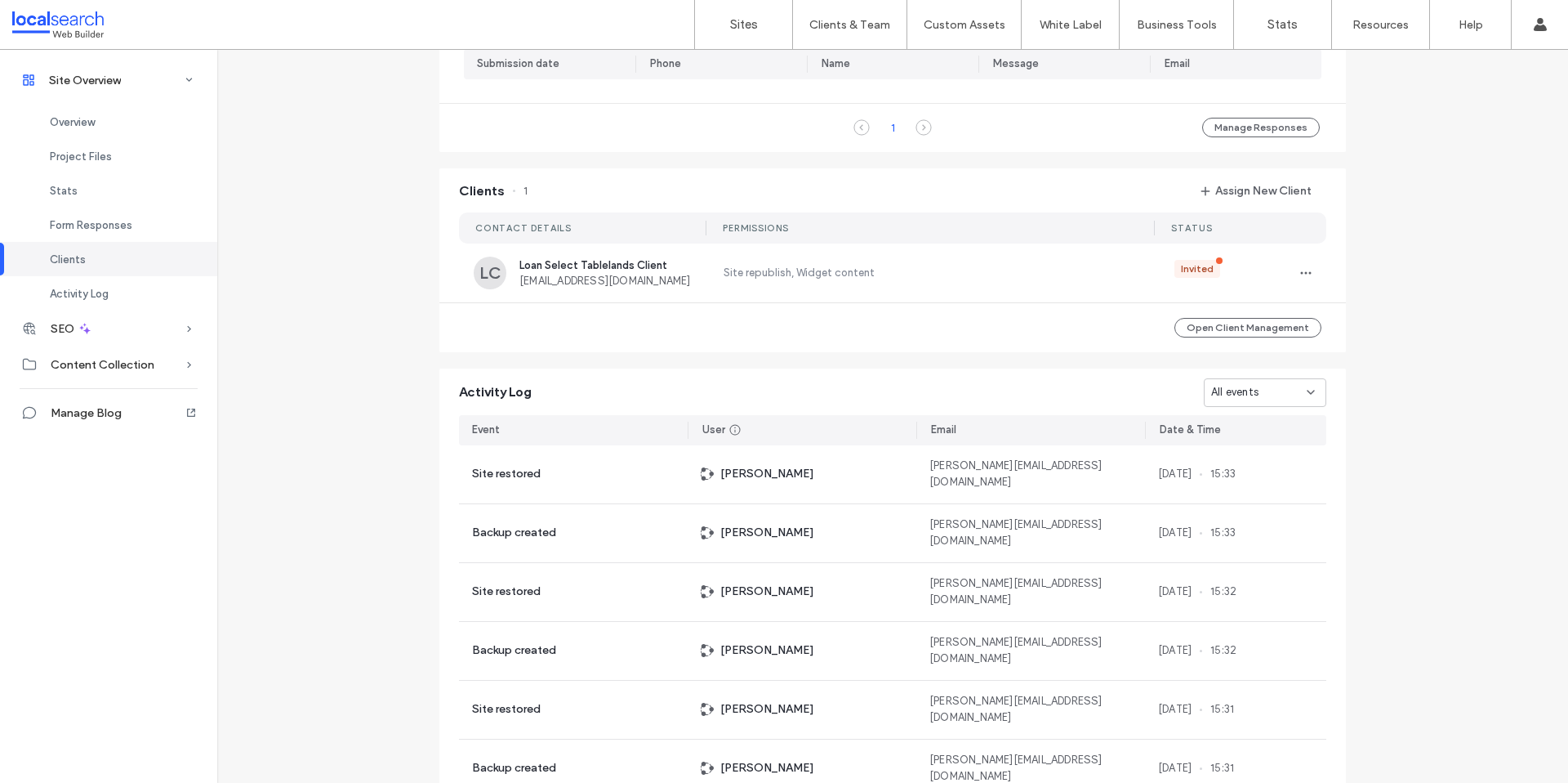
scroll to position [1238, 0]
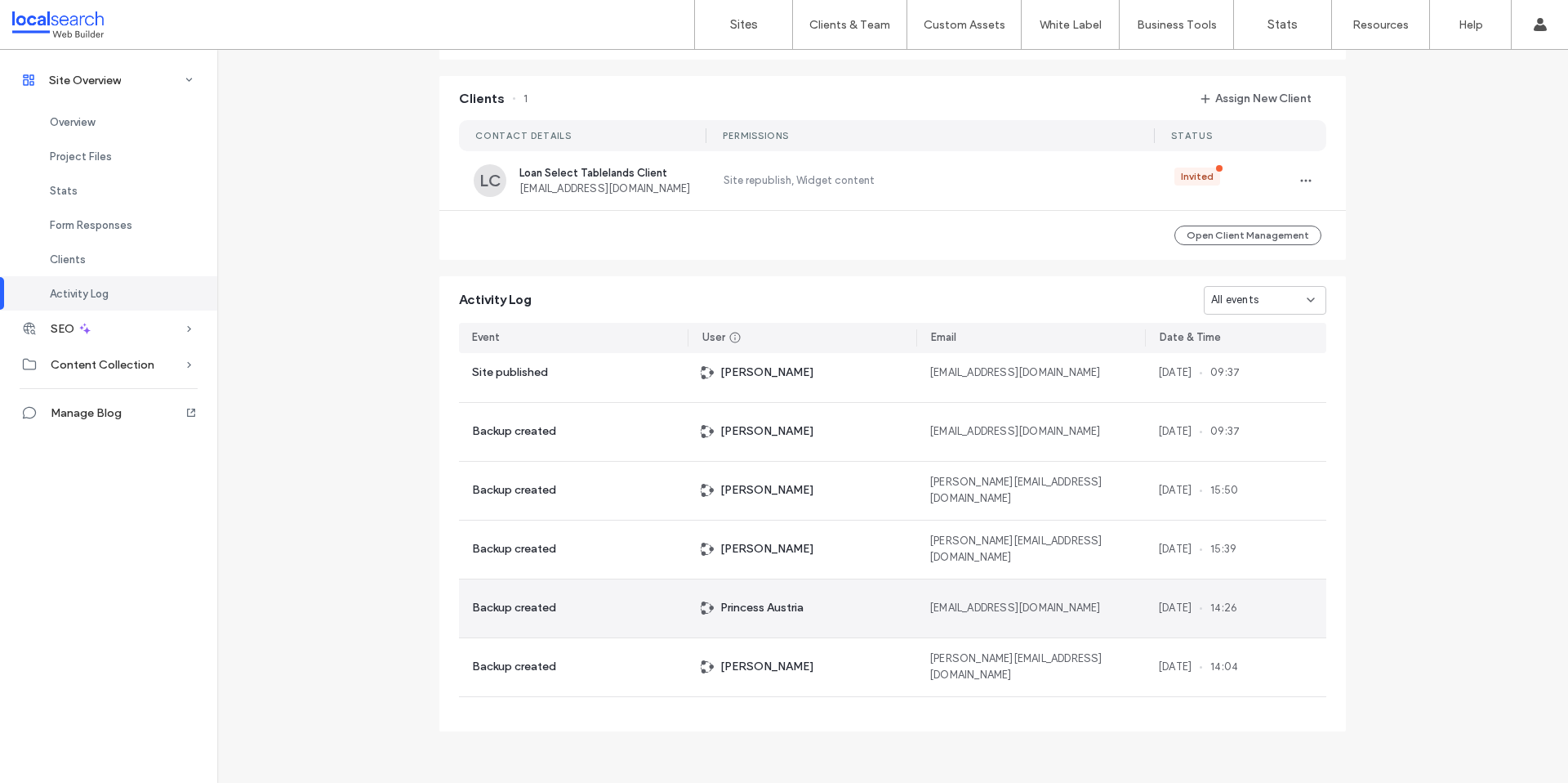
scroll to position [1189, 0]
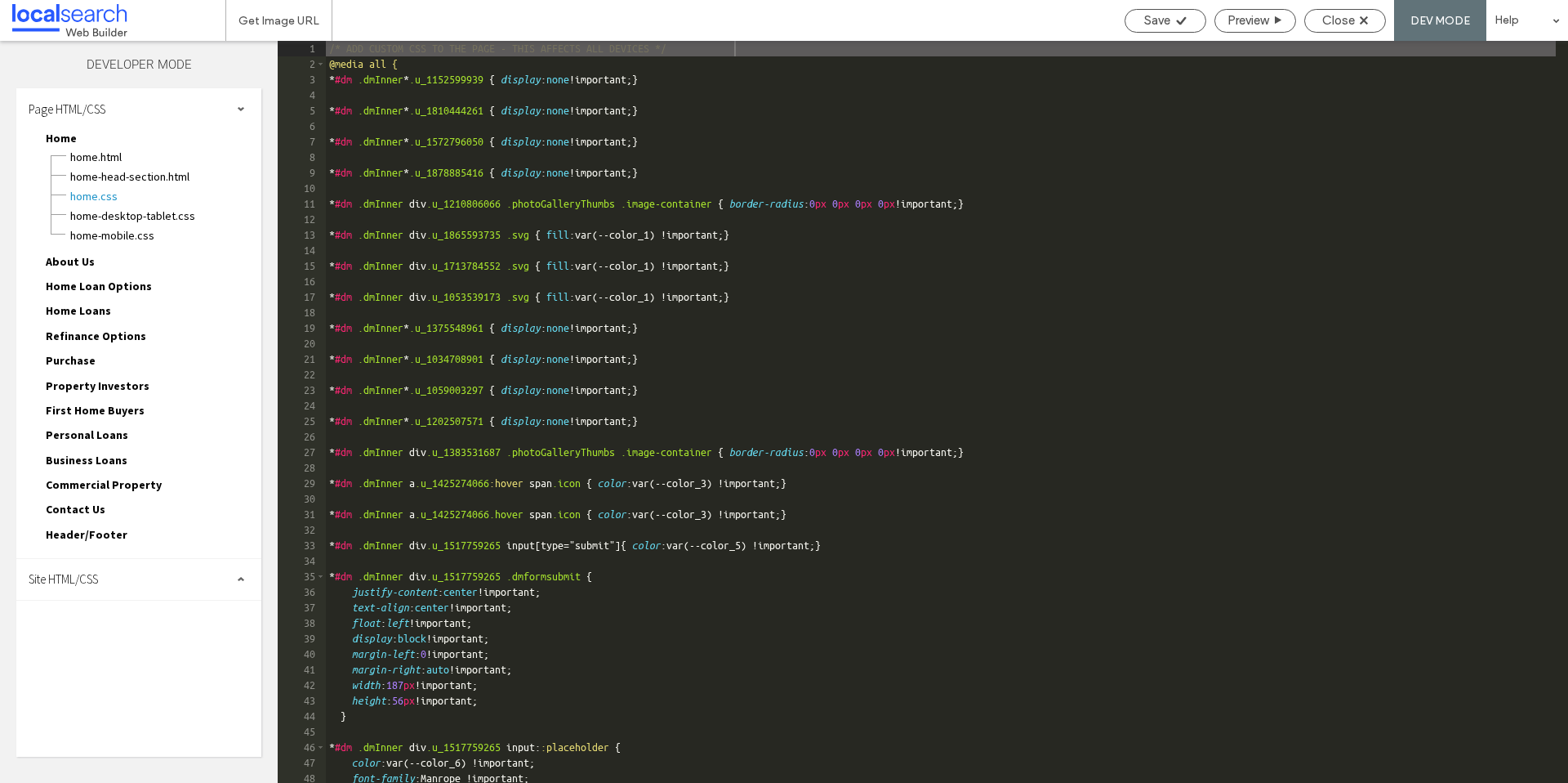
click at [105, 591] on div "Site HTML/CSS" at bounding box center [139, 579] width 246 height 41
click at [118, 655] on span "site.css" at bounding box center [169, 650] width 186 height 16
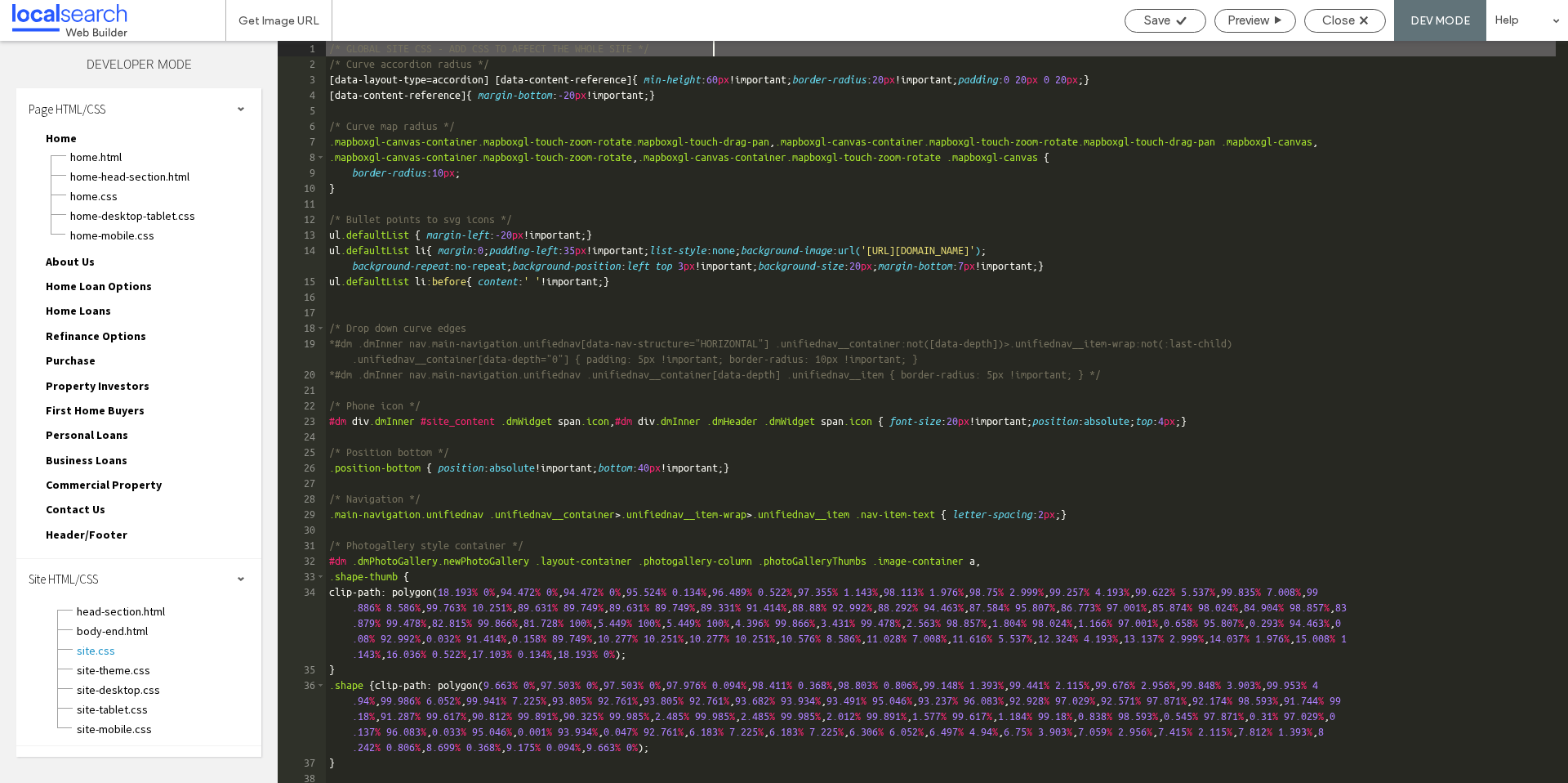
scroll to position [1587, 0]
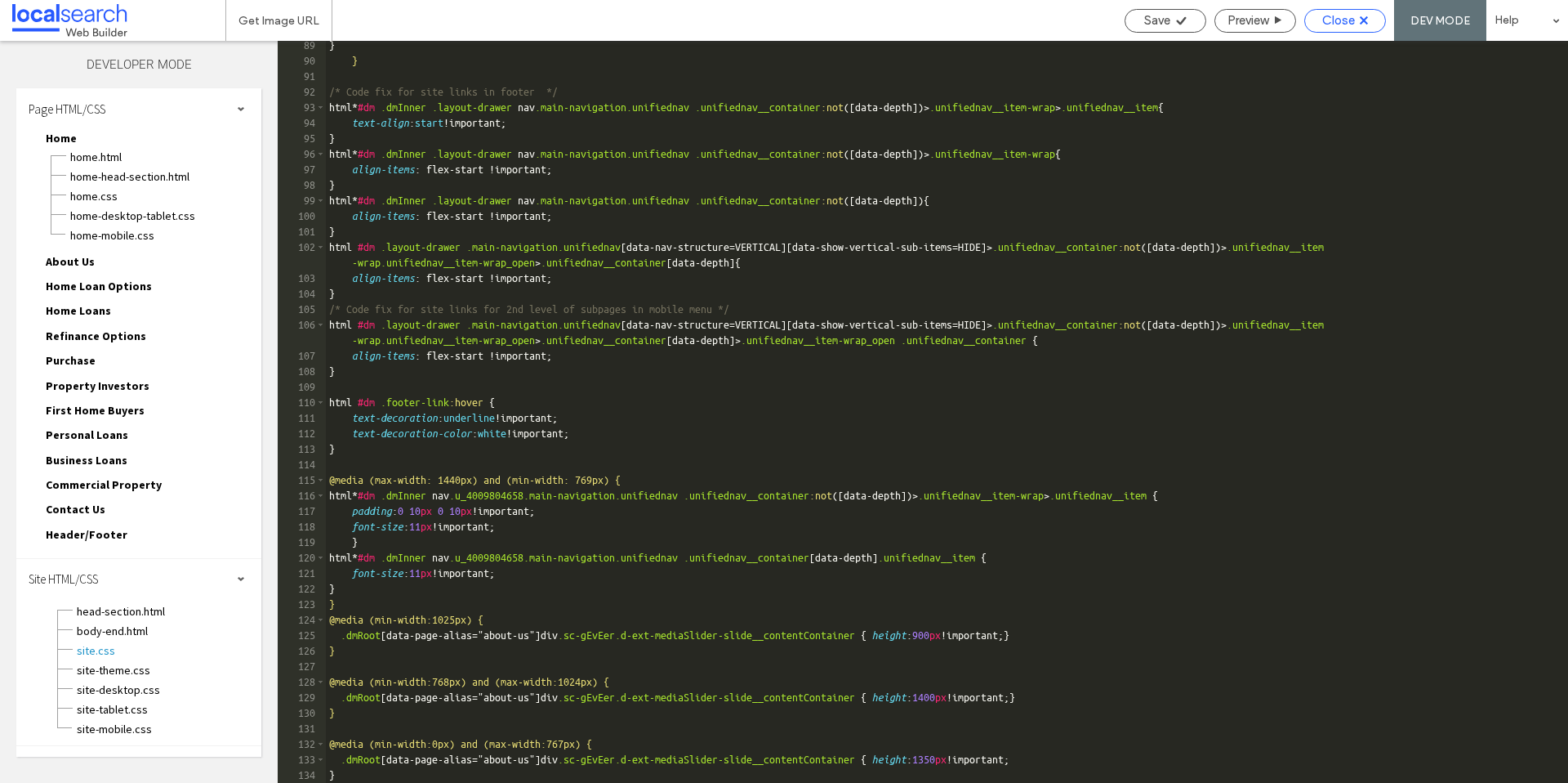
click at [1331, 28] on div "Close" at bounding box center [1345, 21] width 82 height 24
click at [1351, 20] on span "Close" at bounding box center [1338, 20] width 33 height 15
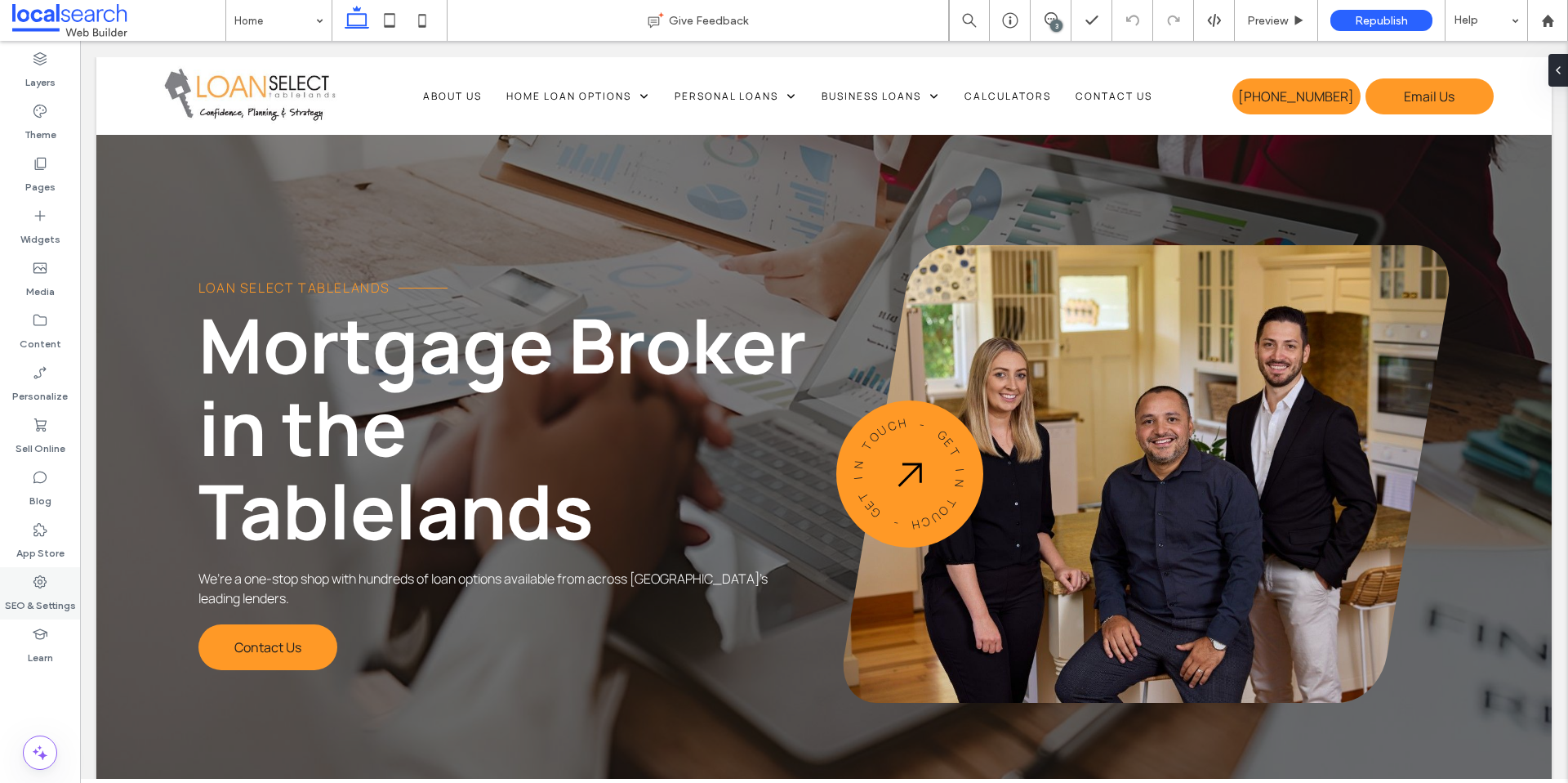
click at [28, 607] on label "SEO & Settings" at bounding box center [40, 601] width 71 height 23
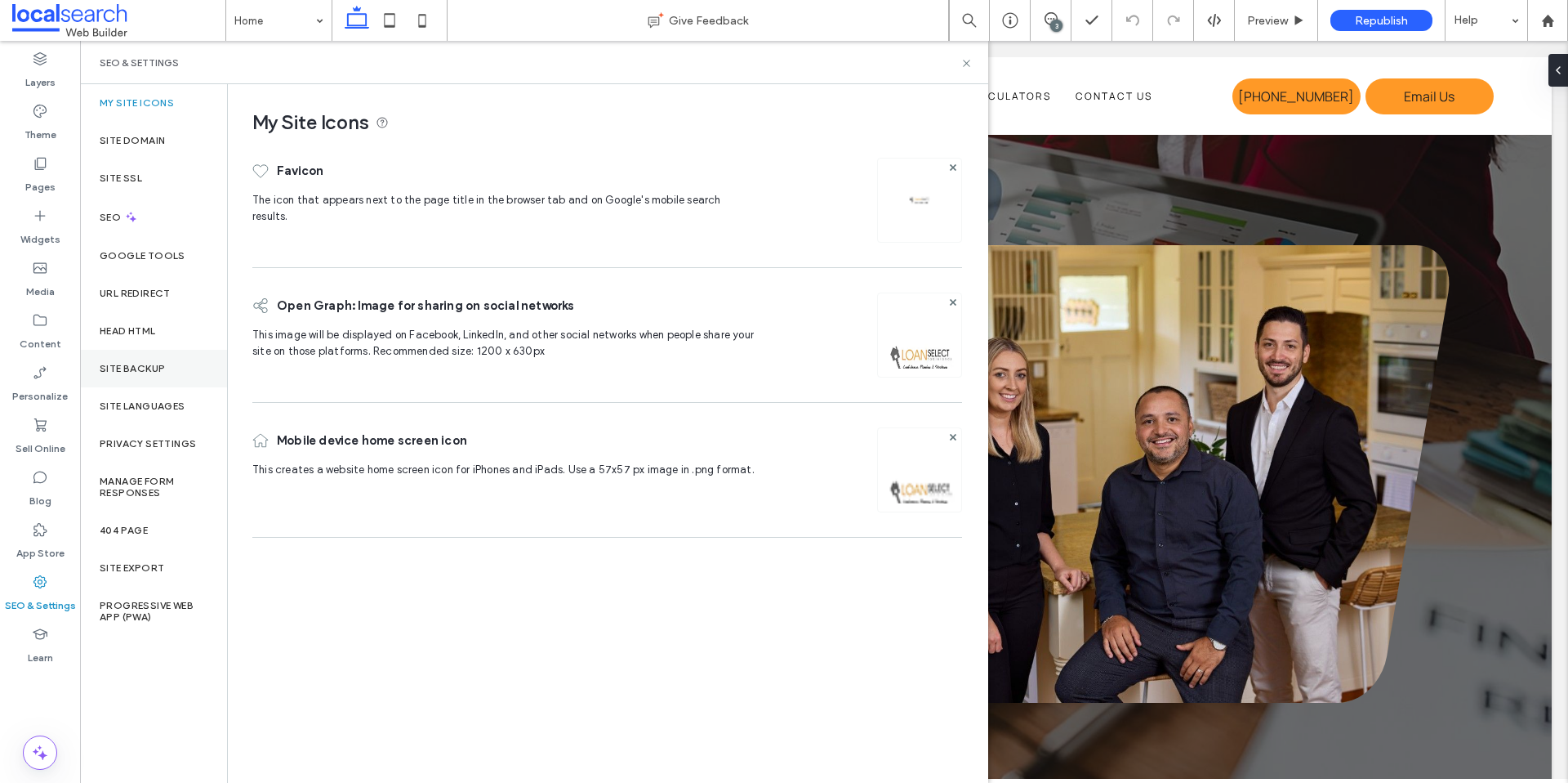
click at [164, 367] on label "Site Backup" at bounding box center [132, 368] width 65 height 11
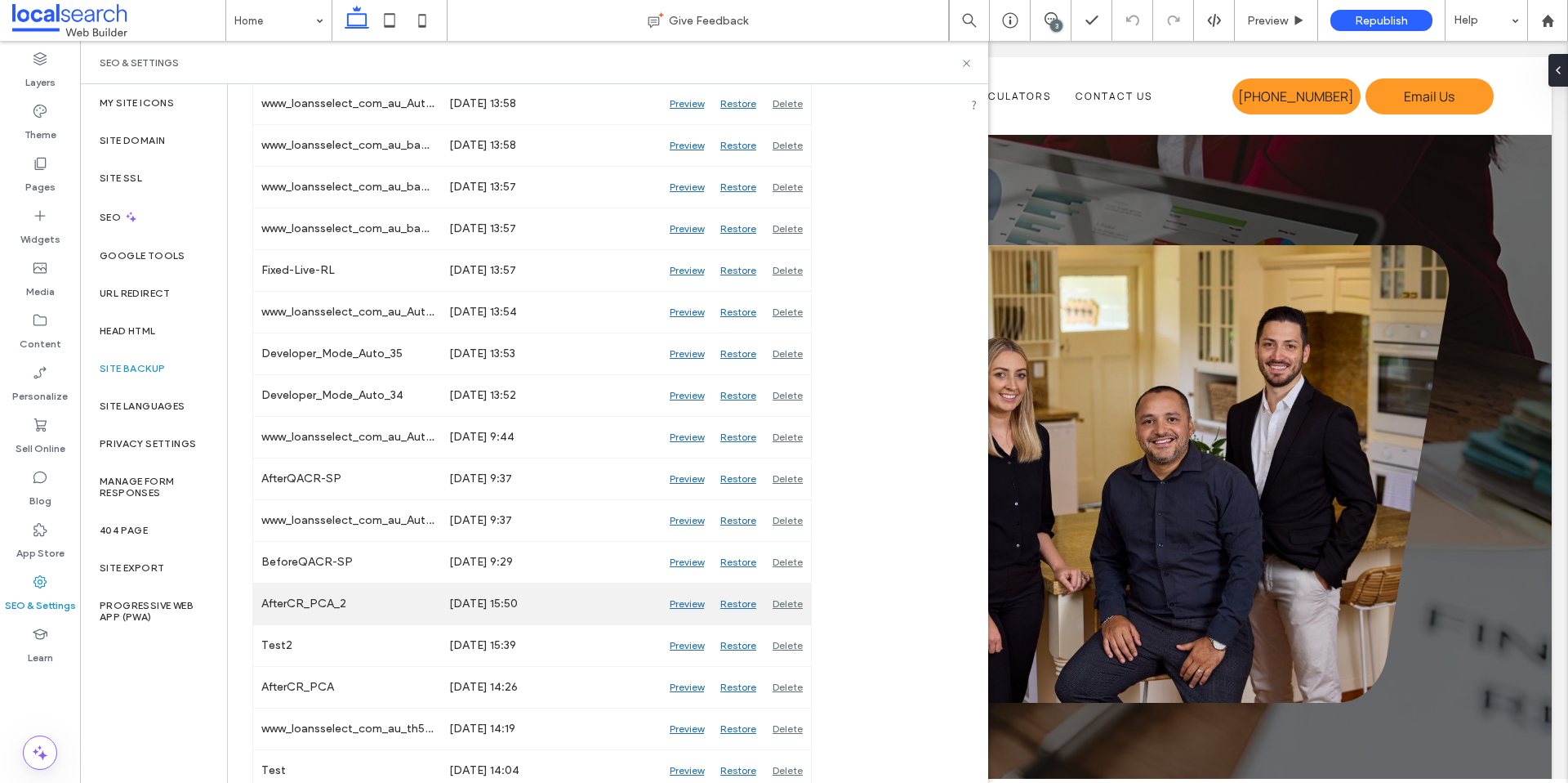
scroll to position [488, 0]
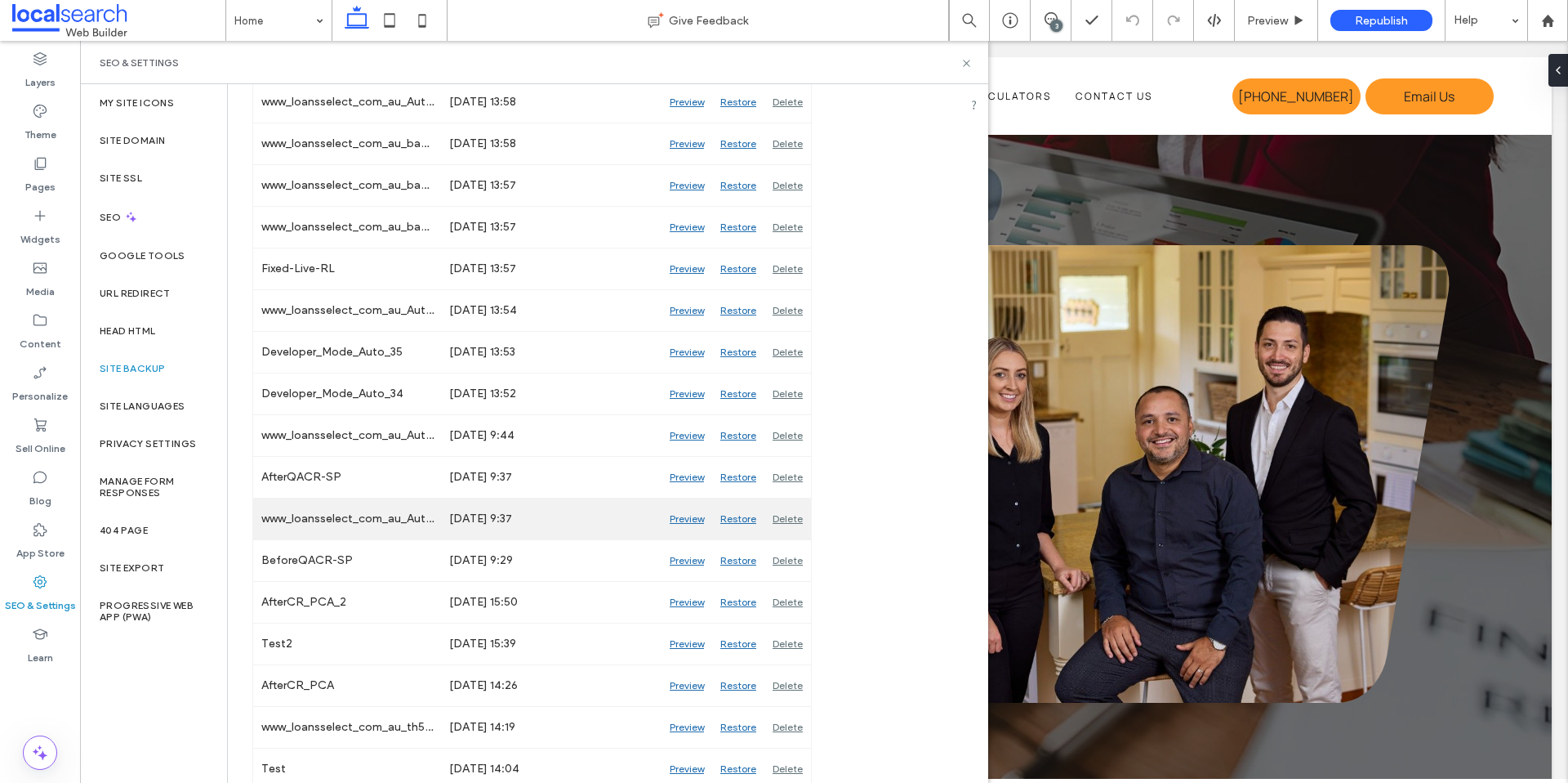
click at [736, 520] on div "Restore" at bounding box center [739, 518] width 52 height 41
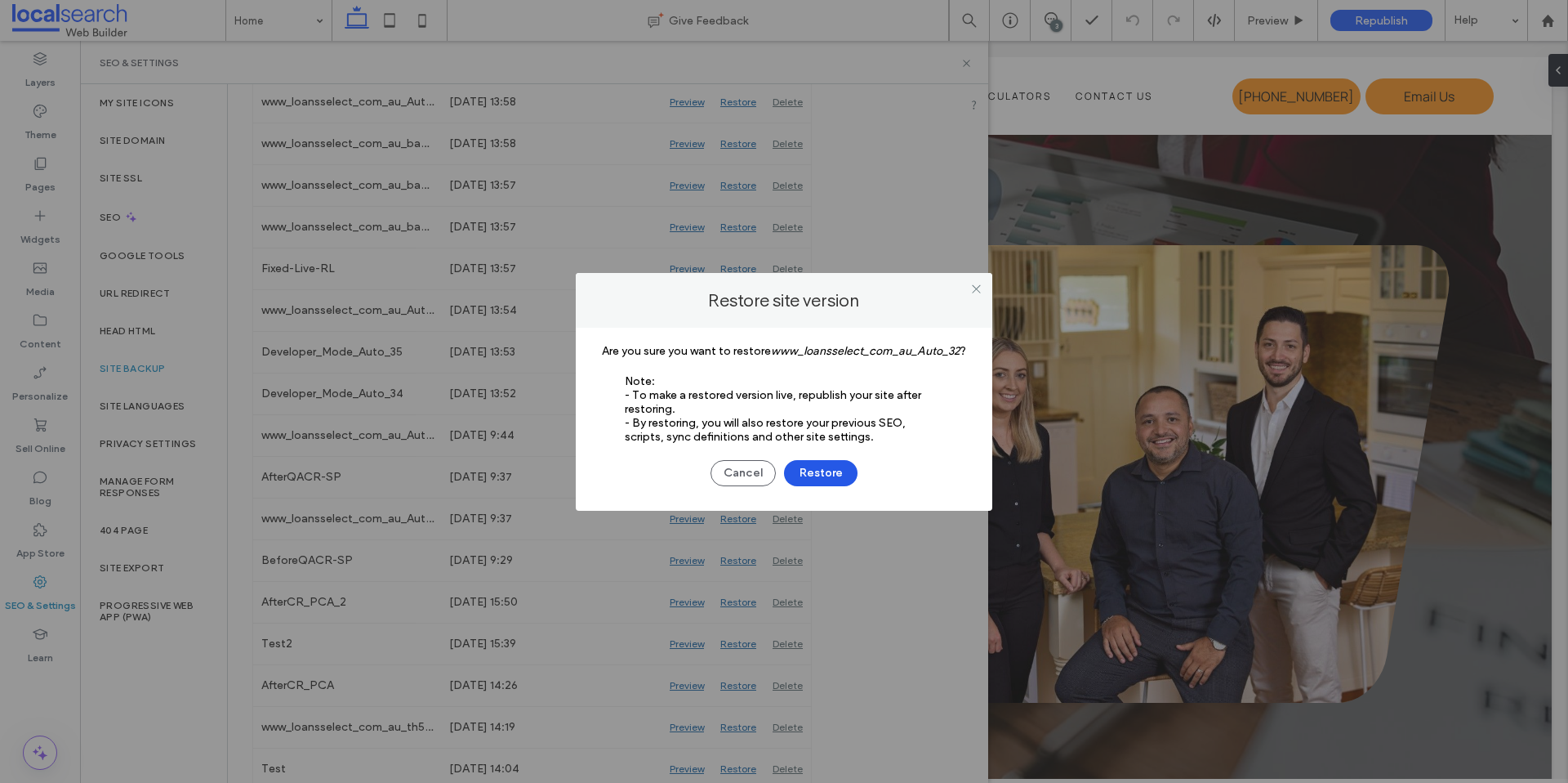
click at [816, 473] on button "Restore" at bounding box center [821, 473] width 74 height 26
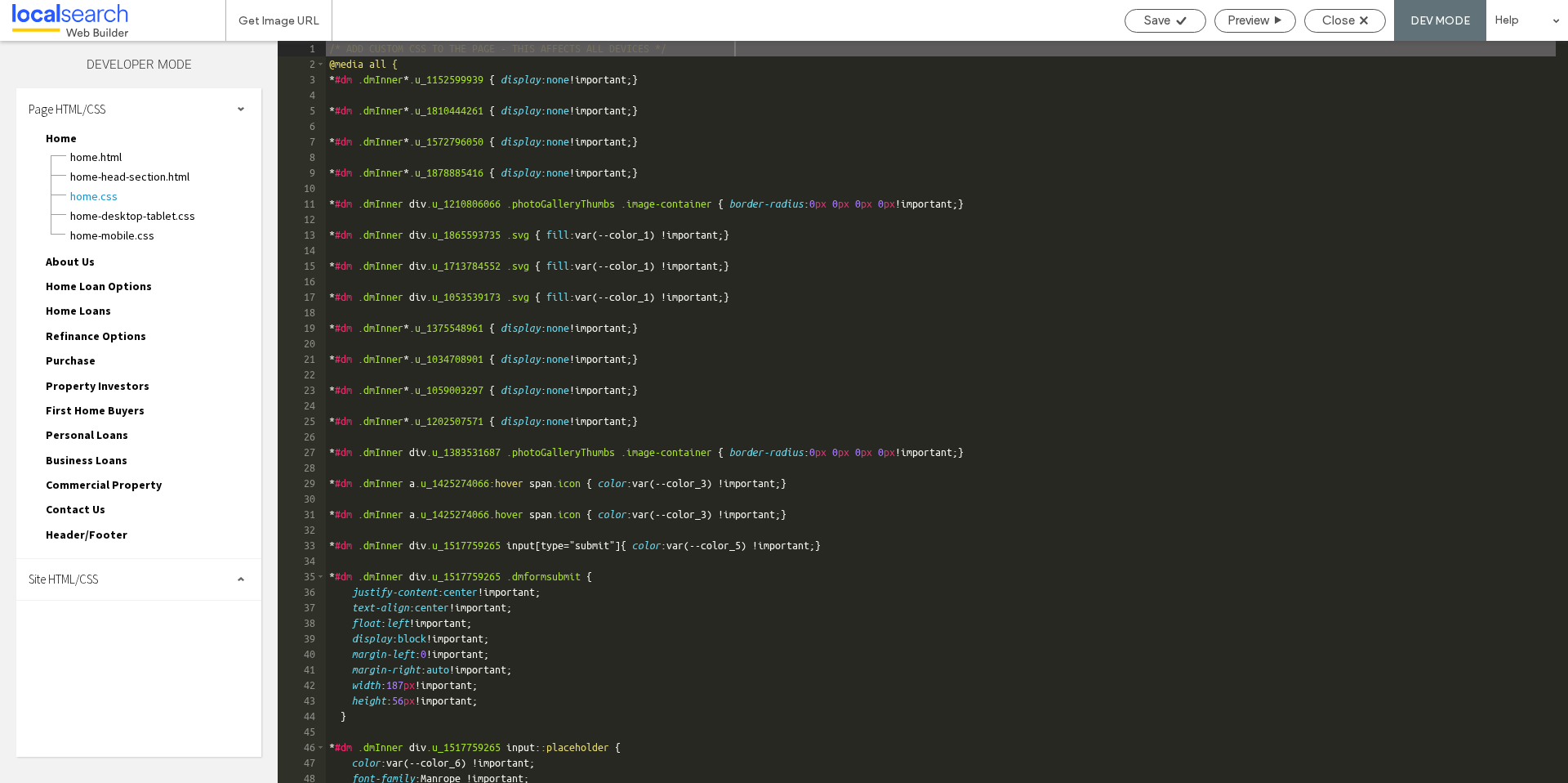
click at [129, 575] on div "Site HTML/CSS" at bounding box center [139, 579] width 246 height 41
click at [119, 647] on span "site.css" at bounding box center [169, 650] width 186 height 16
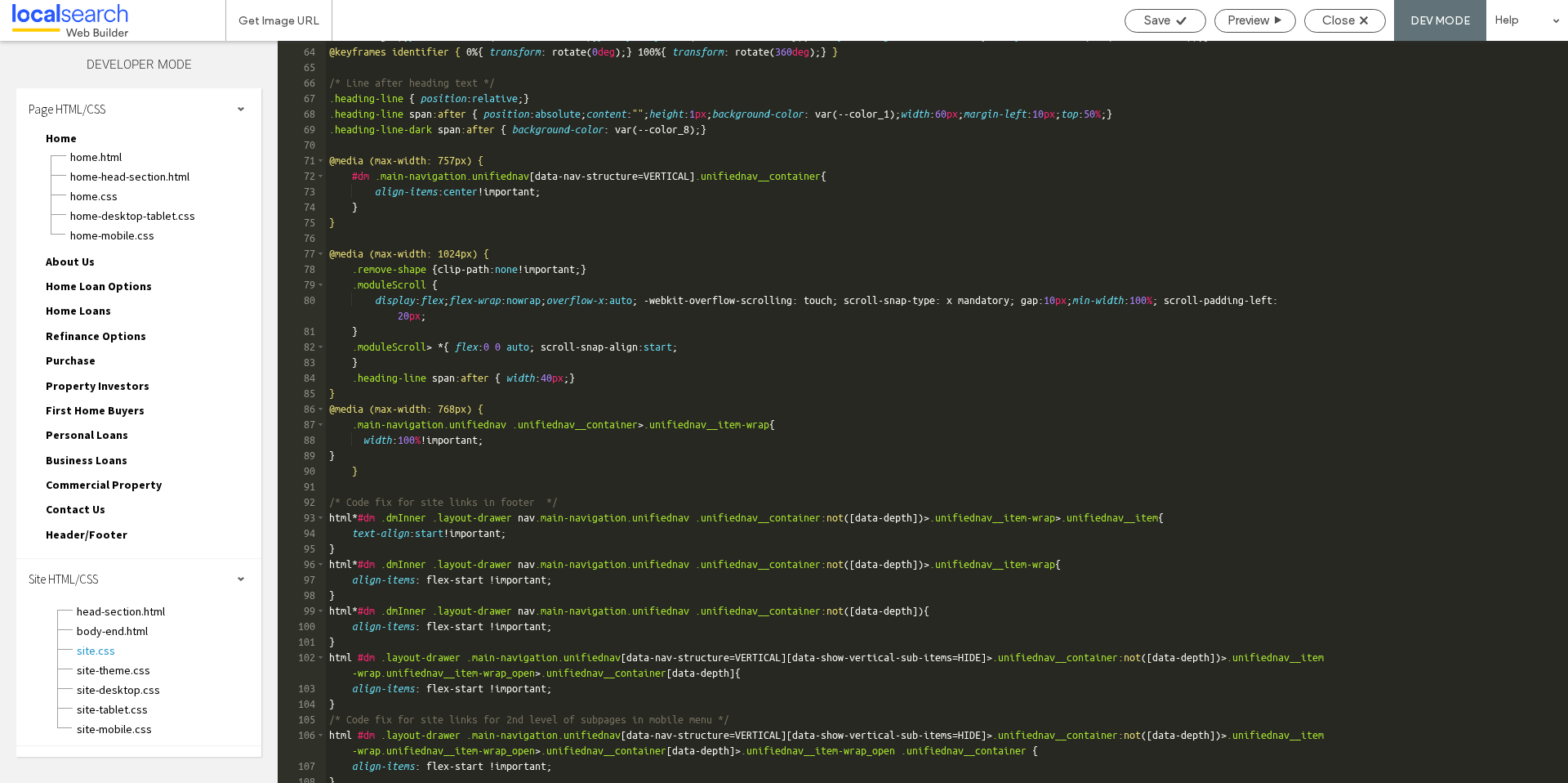
scroll to position [1587, 0]
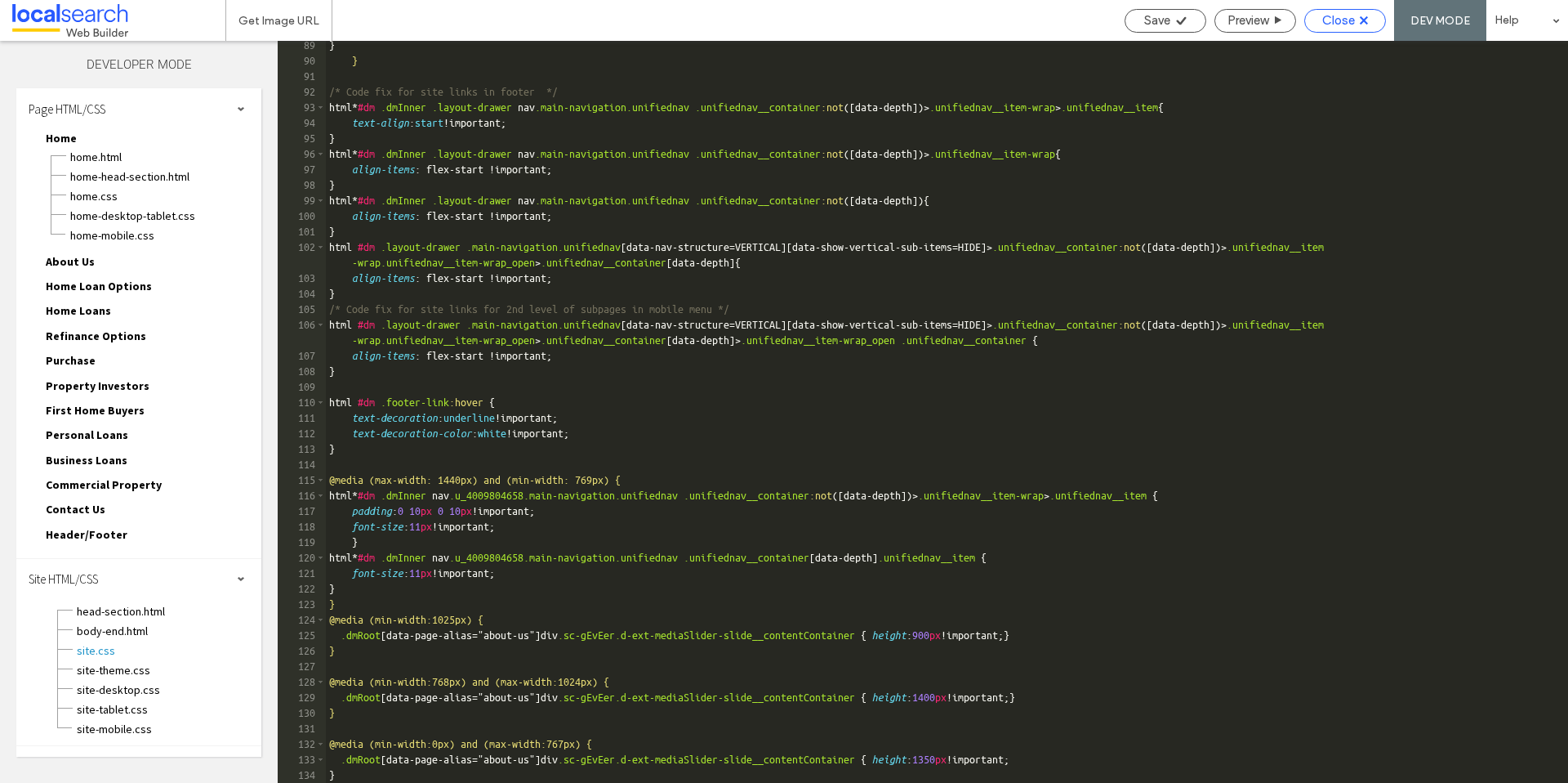
click at [1352, 27] on span "Close" at bounding box center [1338, 20] width 33 height 15
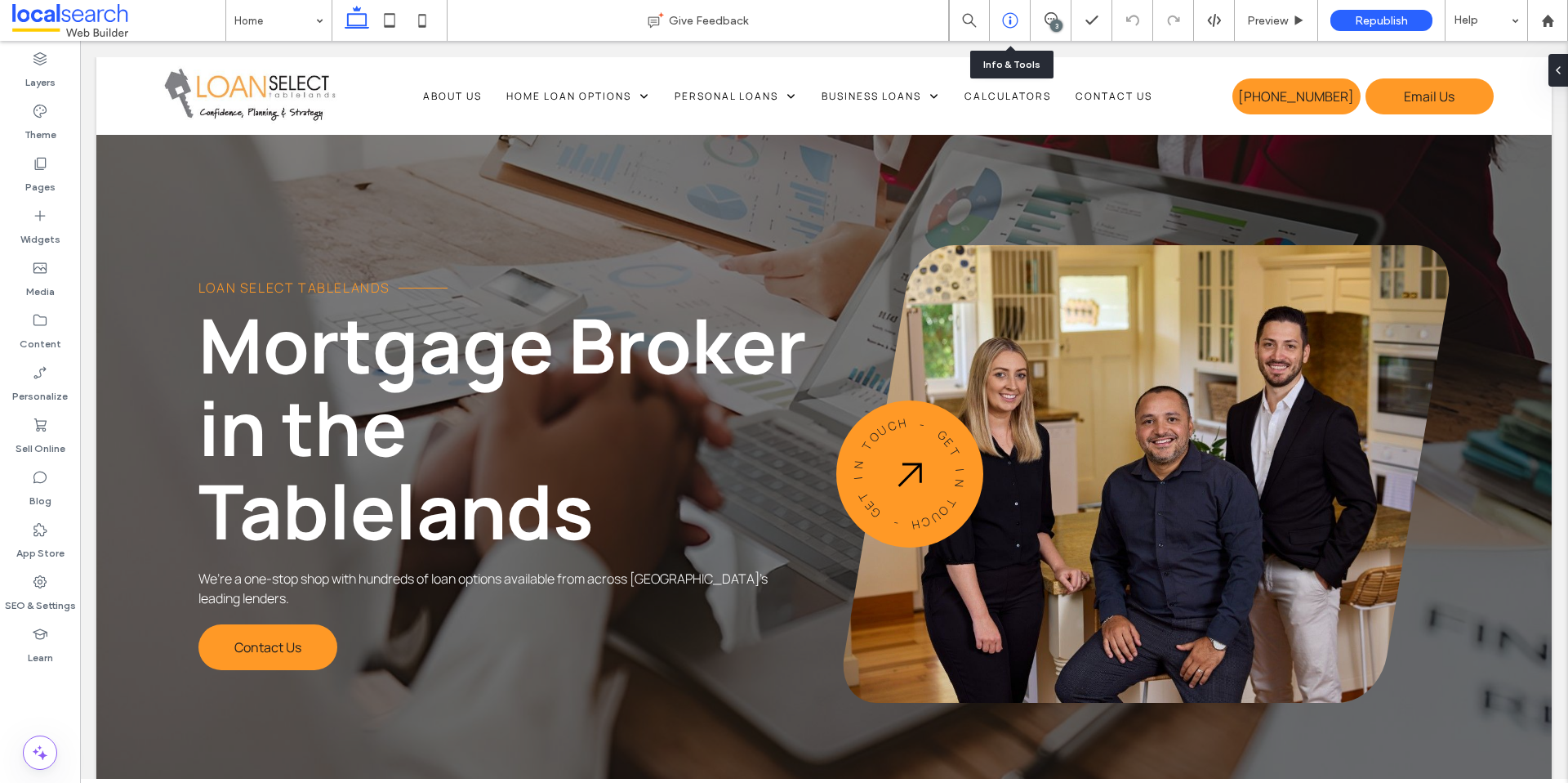
click at [1015, 15] on icon at bounding box center [1010, 20] width 16 height 16
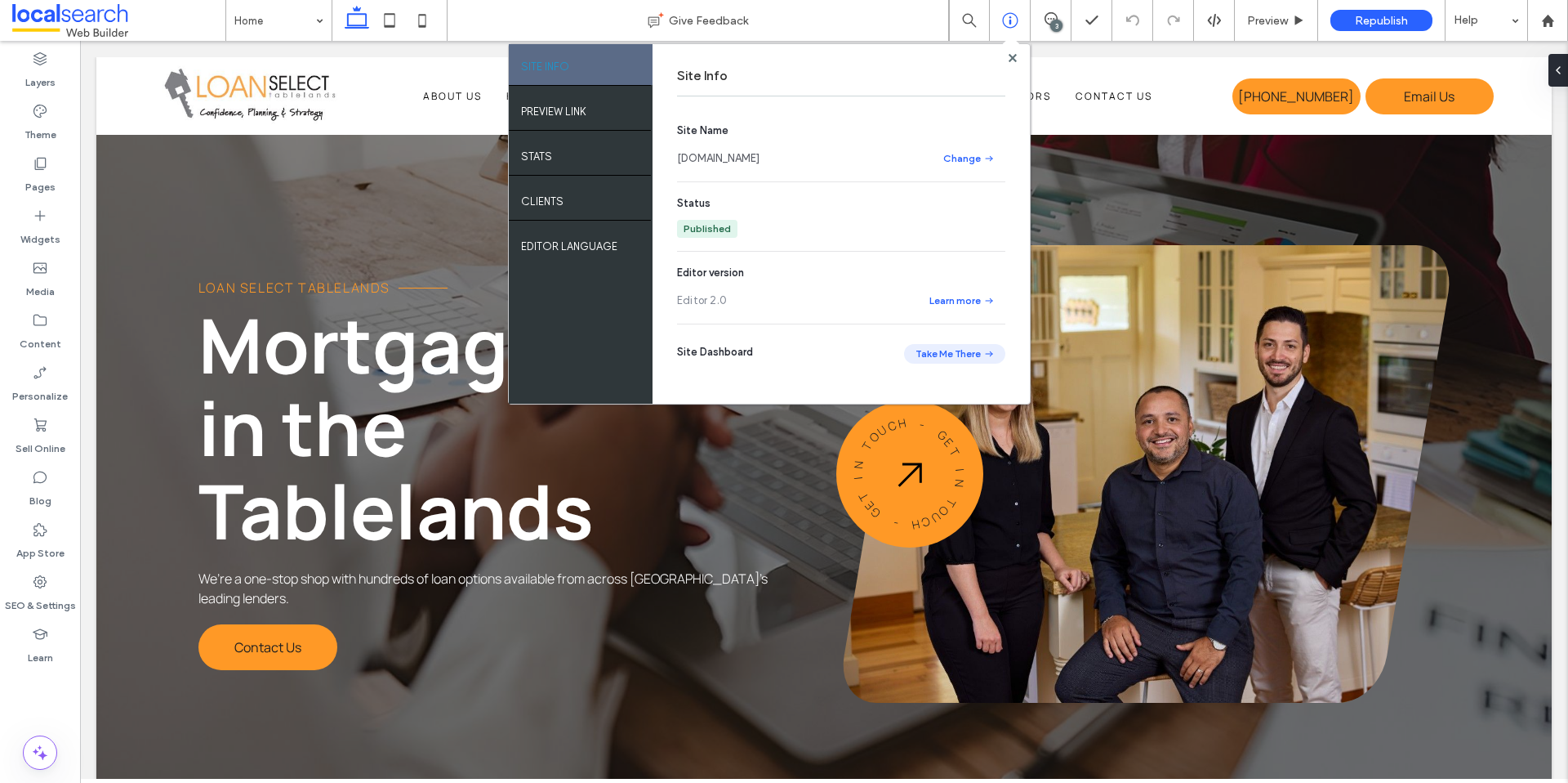
click at [946, 350] on button "Take Me There" at bounding box center [954, 355] width 101 height 20
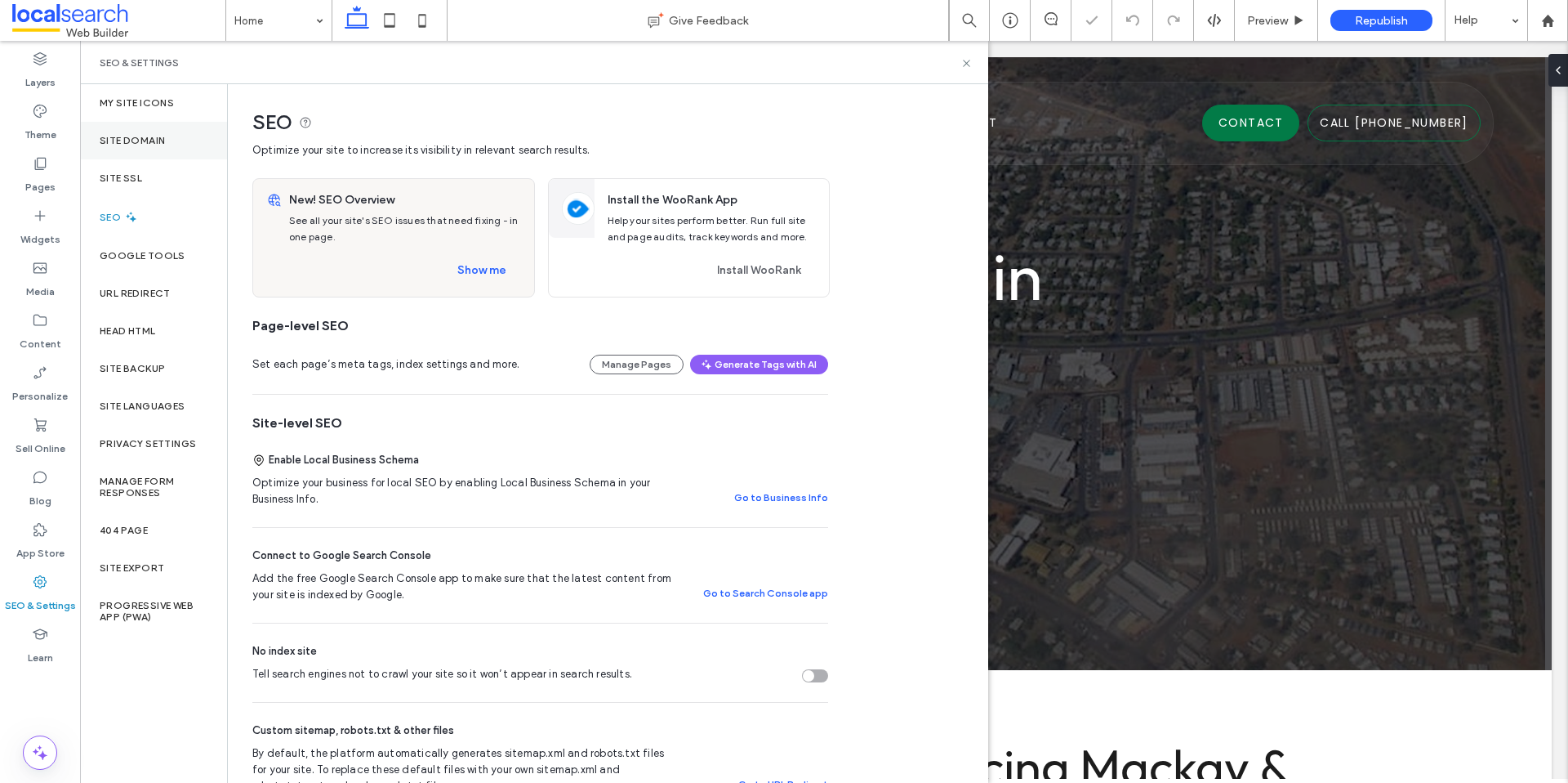
click at [143, 124] on div "Site Domain" at bounding box center [153, 141] width 147 height 38
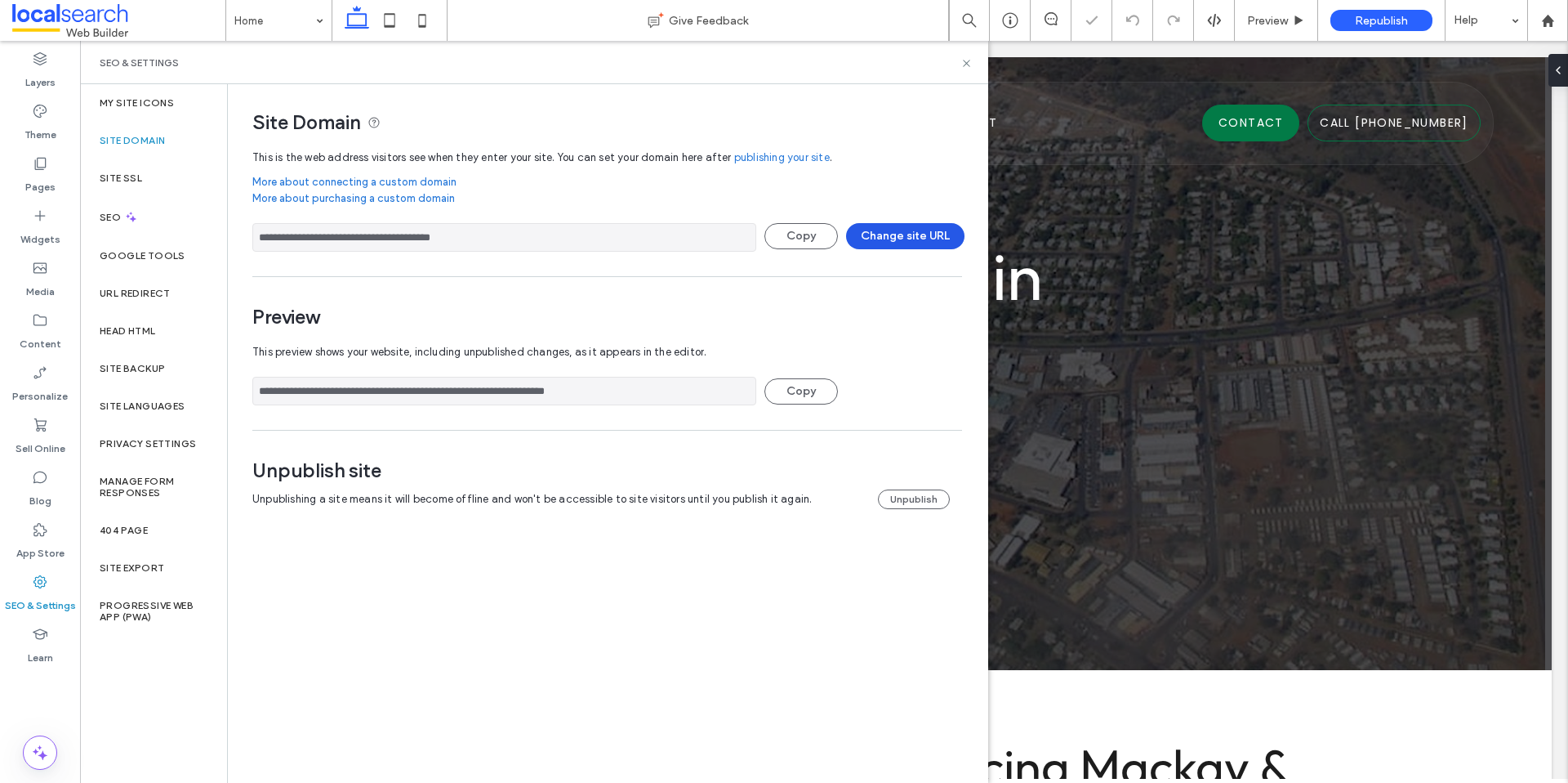
click at [945, 244] on button "Change site URL" at bounding box center [905, 236] width 119 height 26
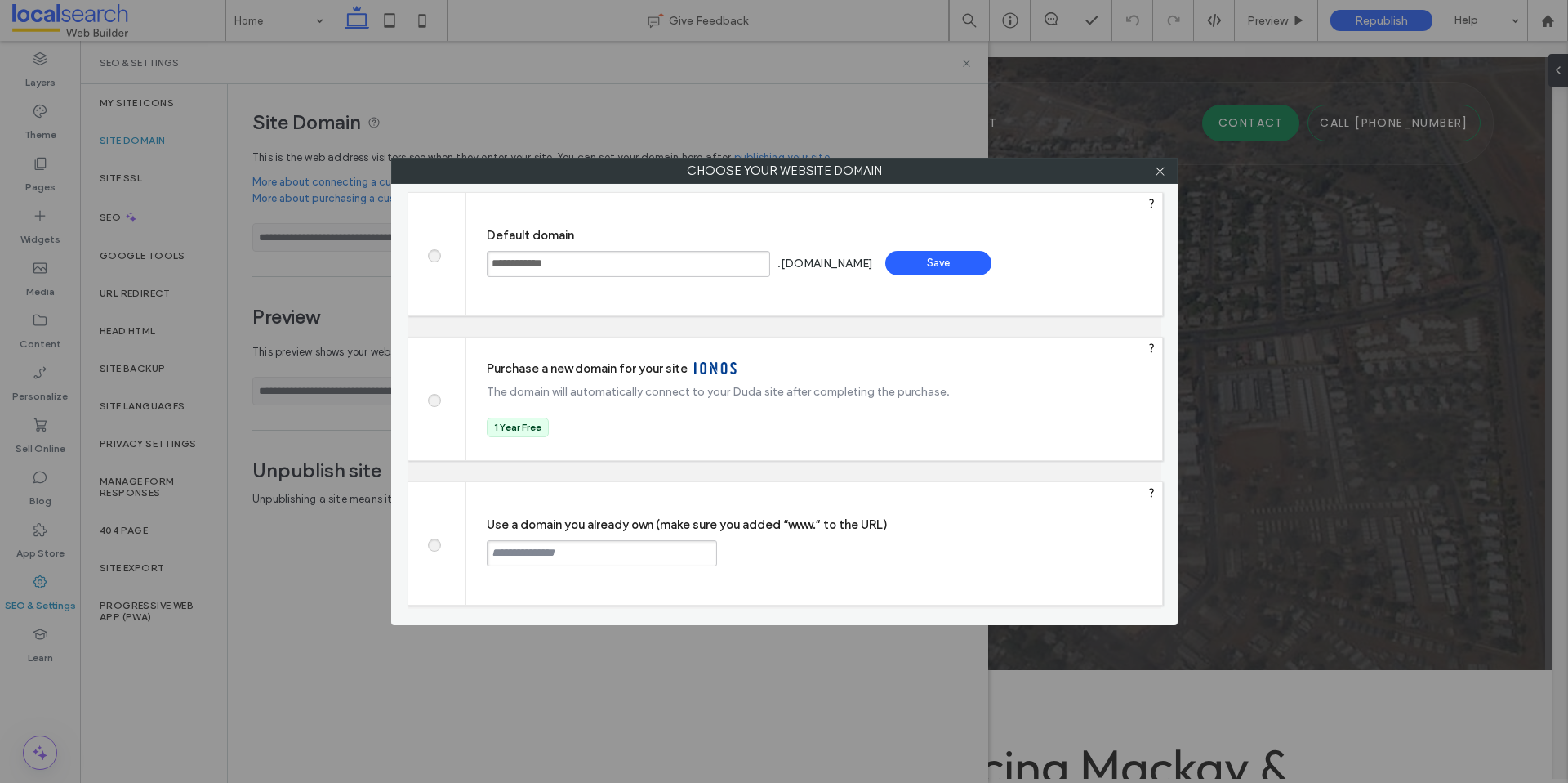
click at [434, 545] on span at bounding box center [434, 543] width 0 height 12
click at [533, 544] on input "text" at bounding box center [602, 553] width 231 height 26
paste input "**********"
type input "**********"
click at [763, 559] on div "Continue" at bounding box center [780, 552] width 106 height 25
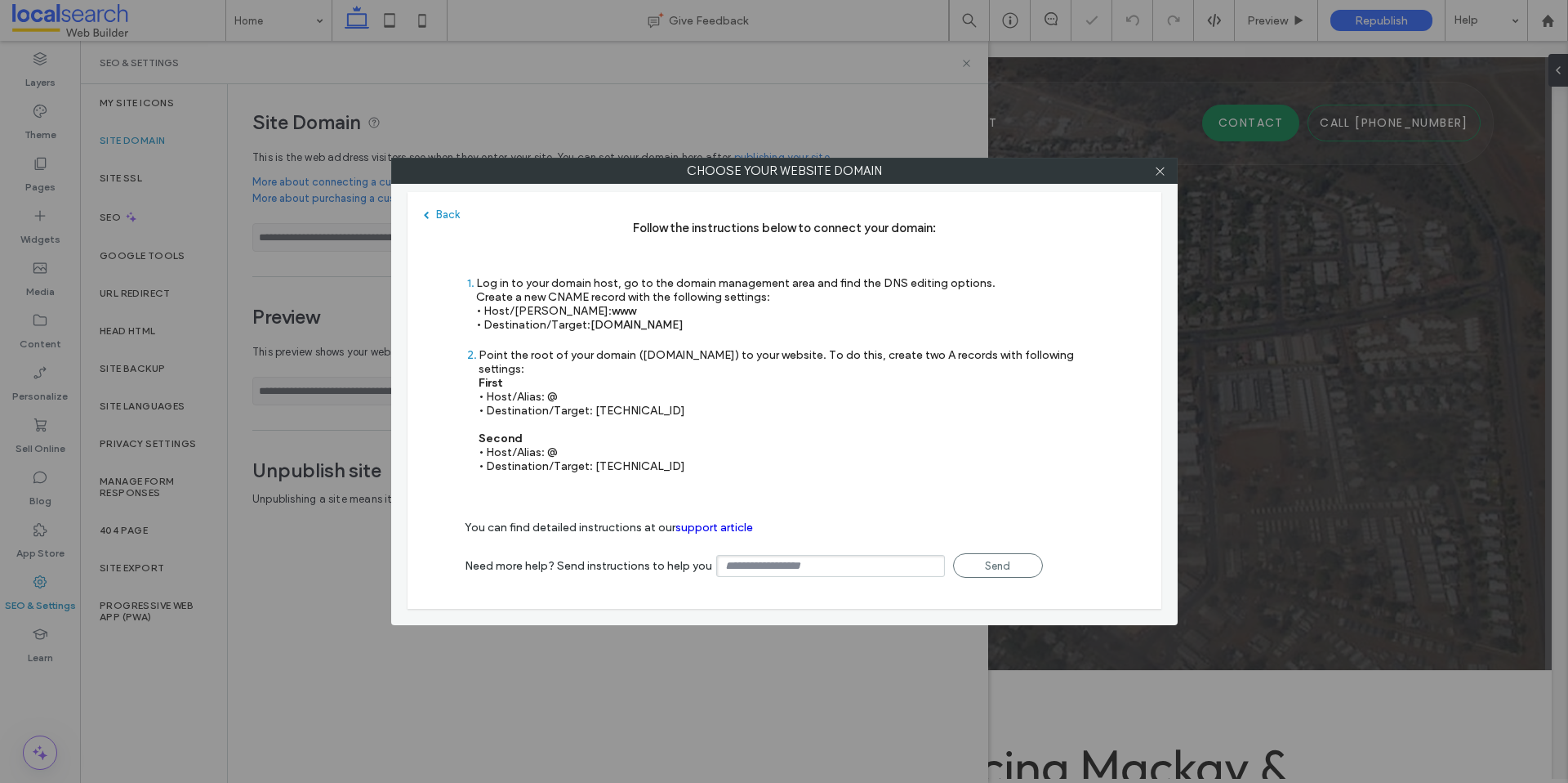
type input "**********"
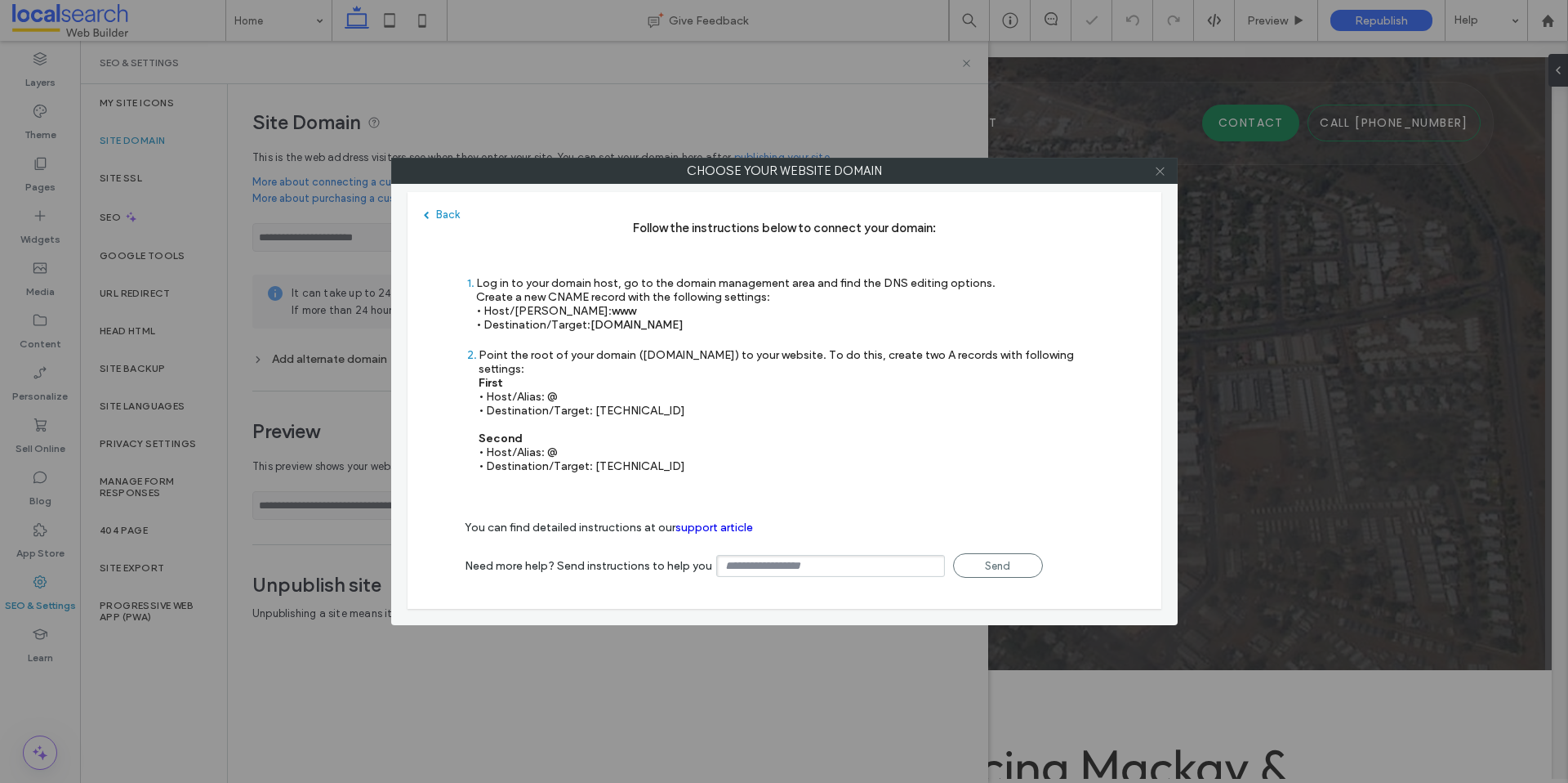
click at [1162, 172] on icon at bounding box center [1160, 171] width 12 height 12
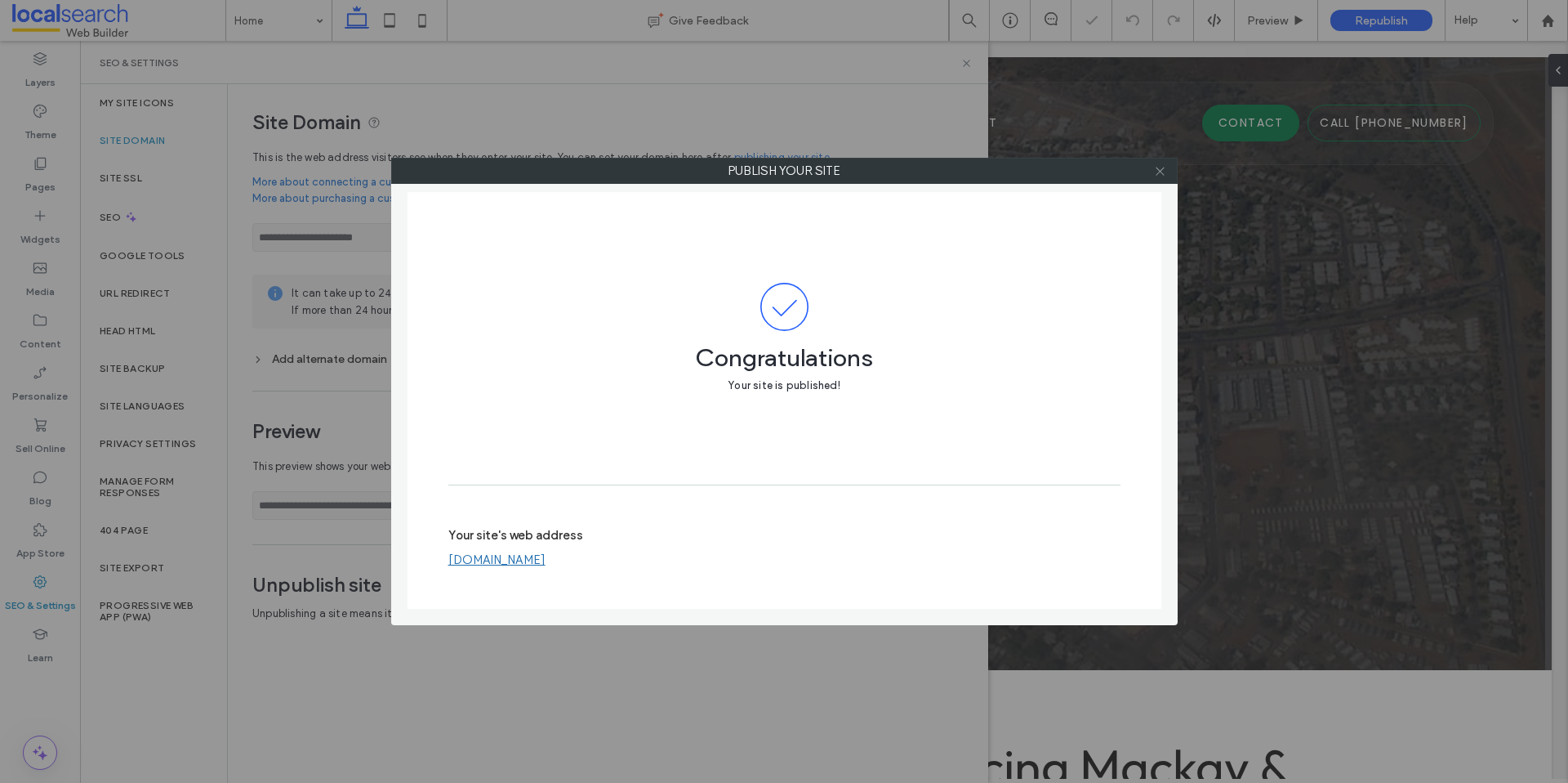
click at [1161, 171] on use at bounding box center [1160, 171] width 8 height 8
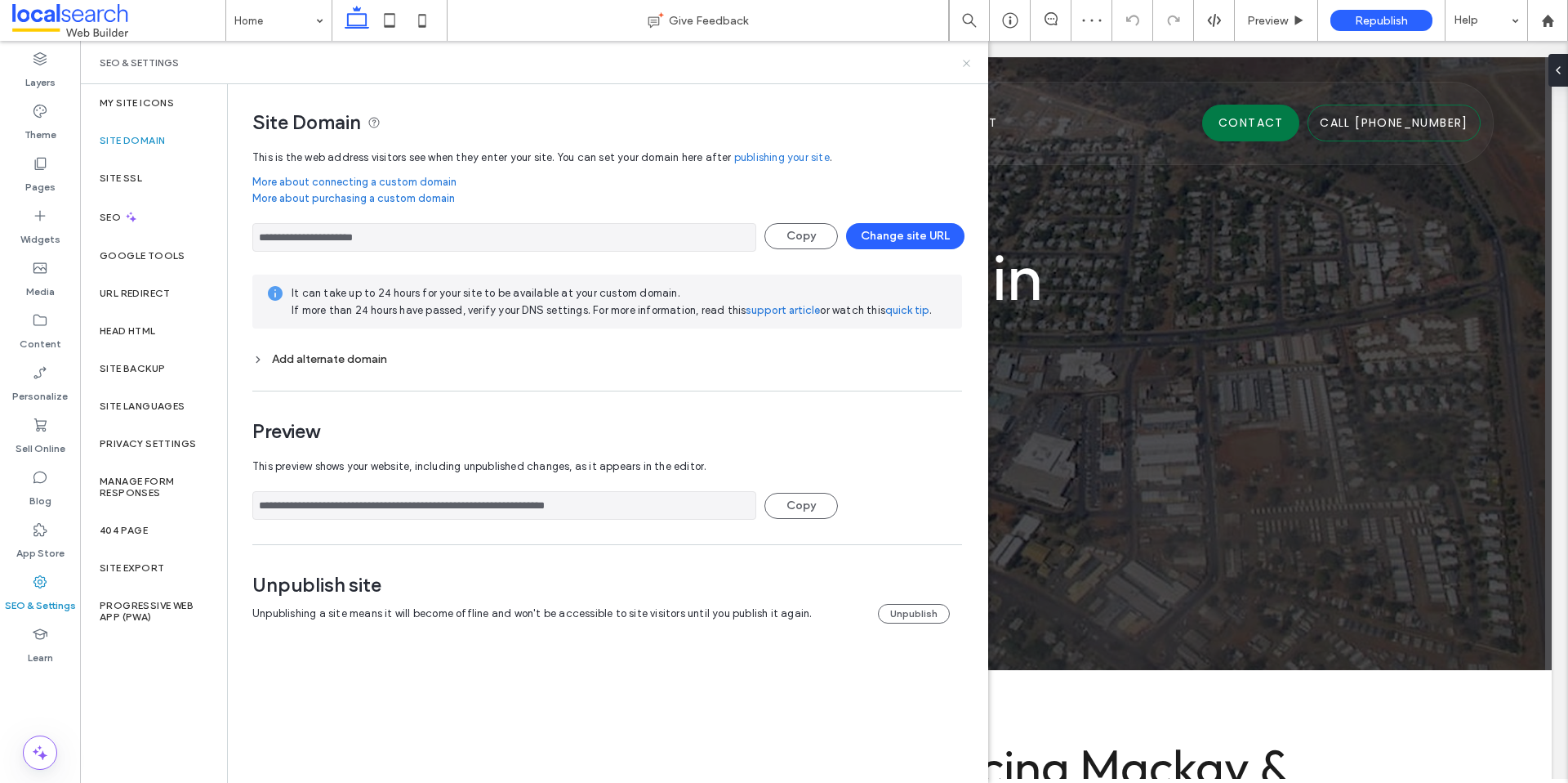
click at [967, 63] on use at bounding box center [966, 63] width 7 height 7
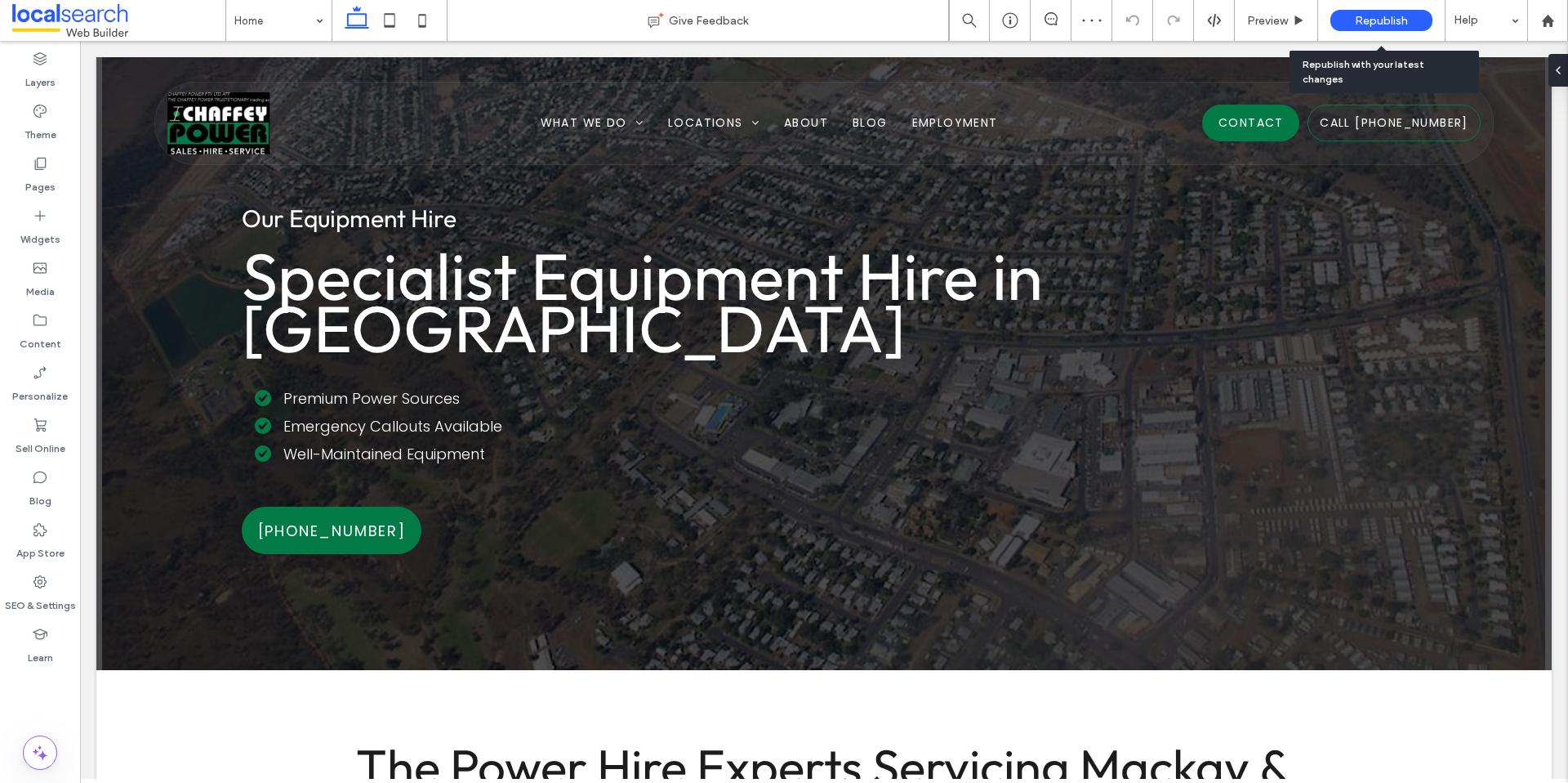
click at [1385, 25] on span "Republish" at bounding box center [1381, 21] width 53 height 14
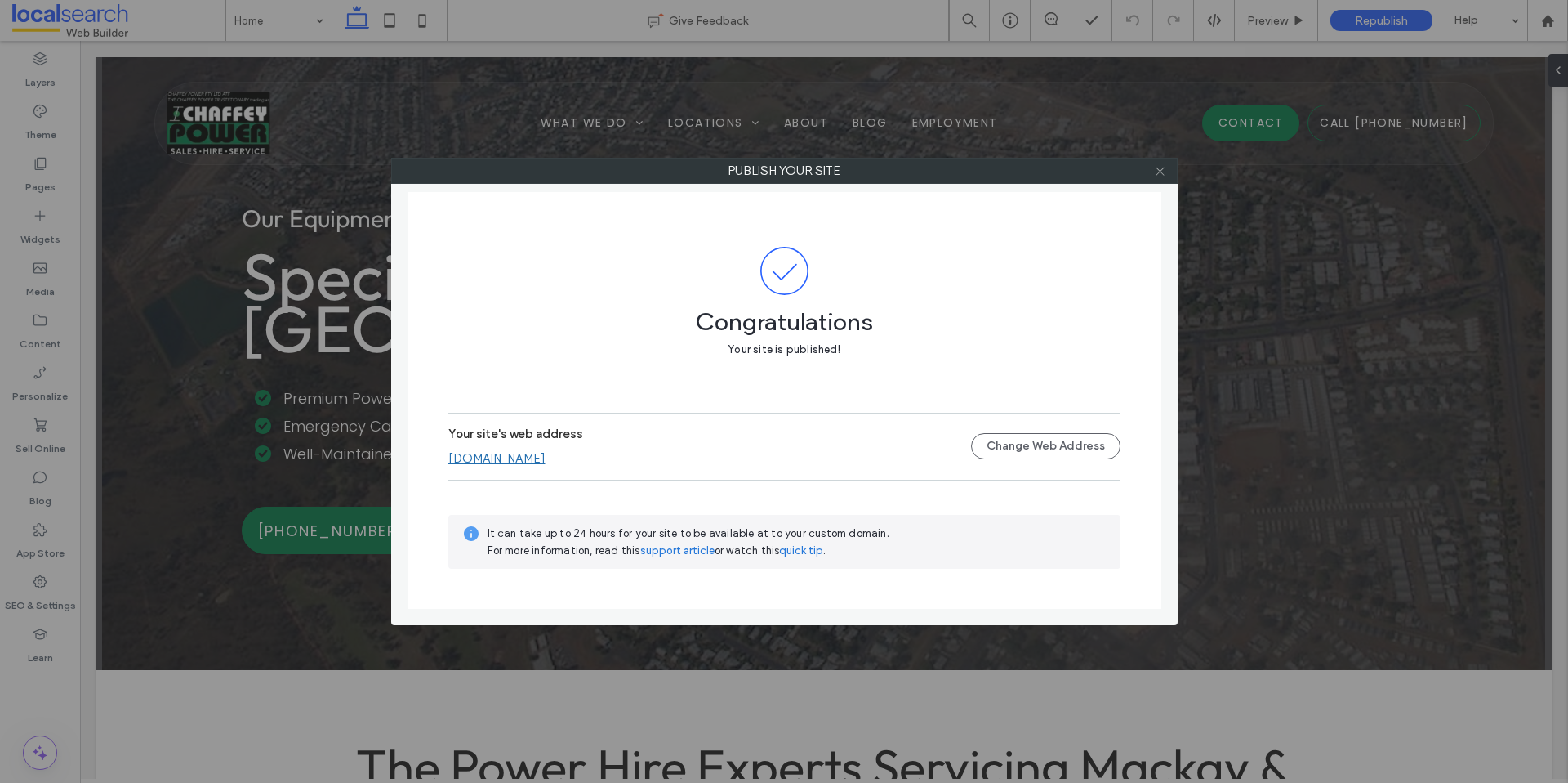
click at [1158, 165] on icon at bounding box center [1160, 171] width 12 height 12
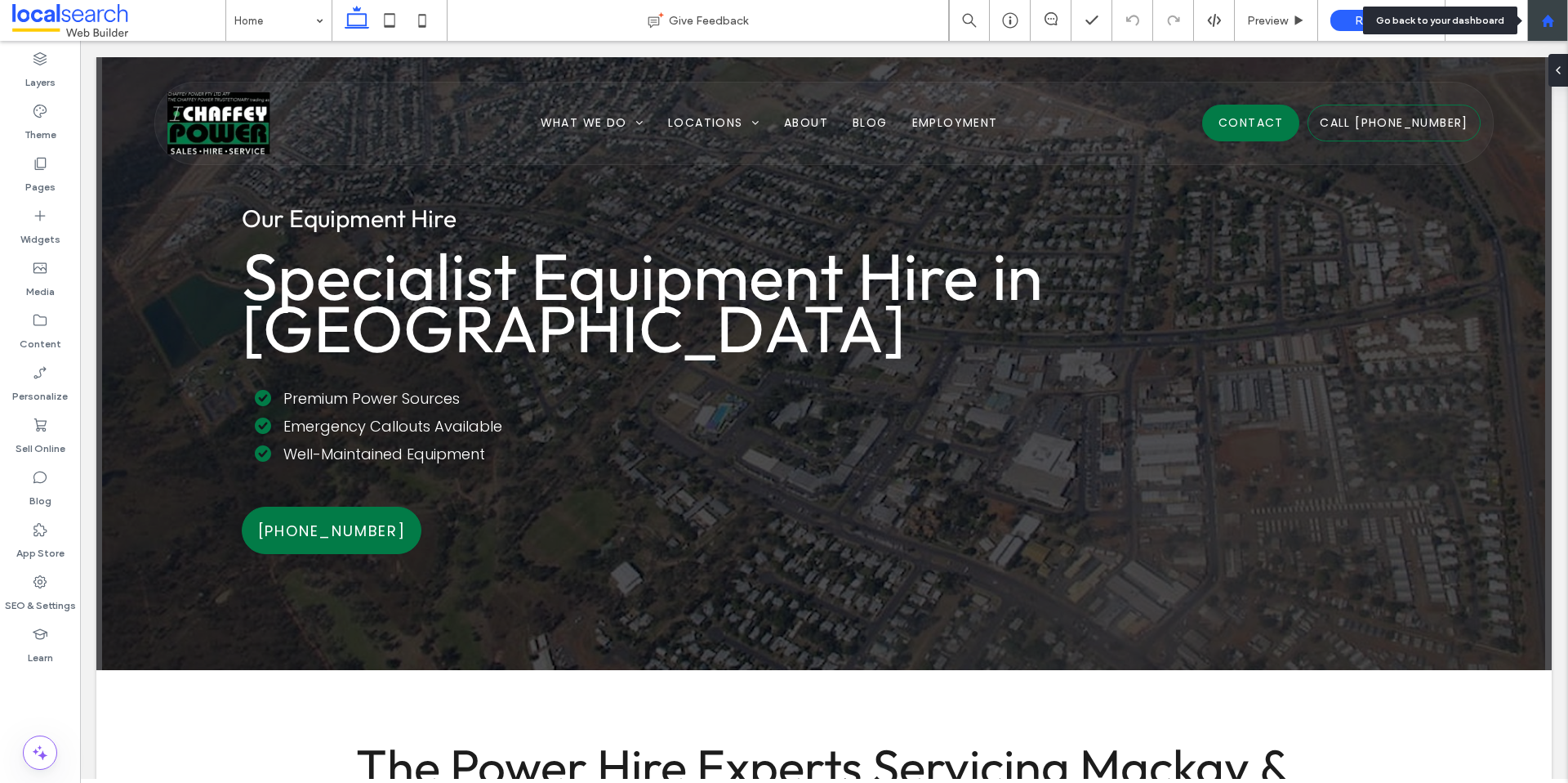
click at [1536, 21] on div at bounding box center [1547, 21] width 39 height 14
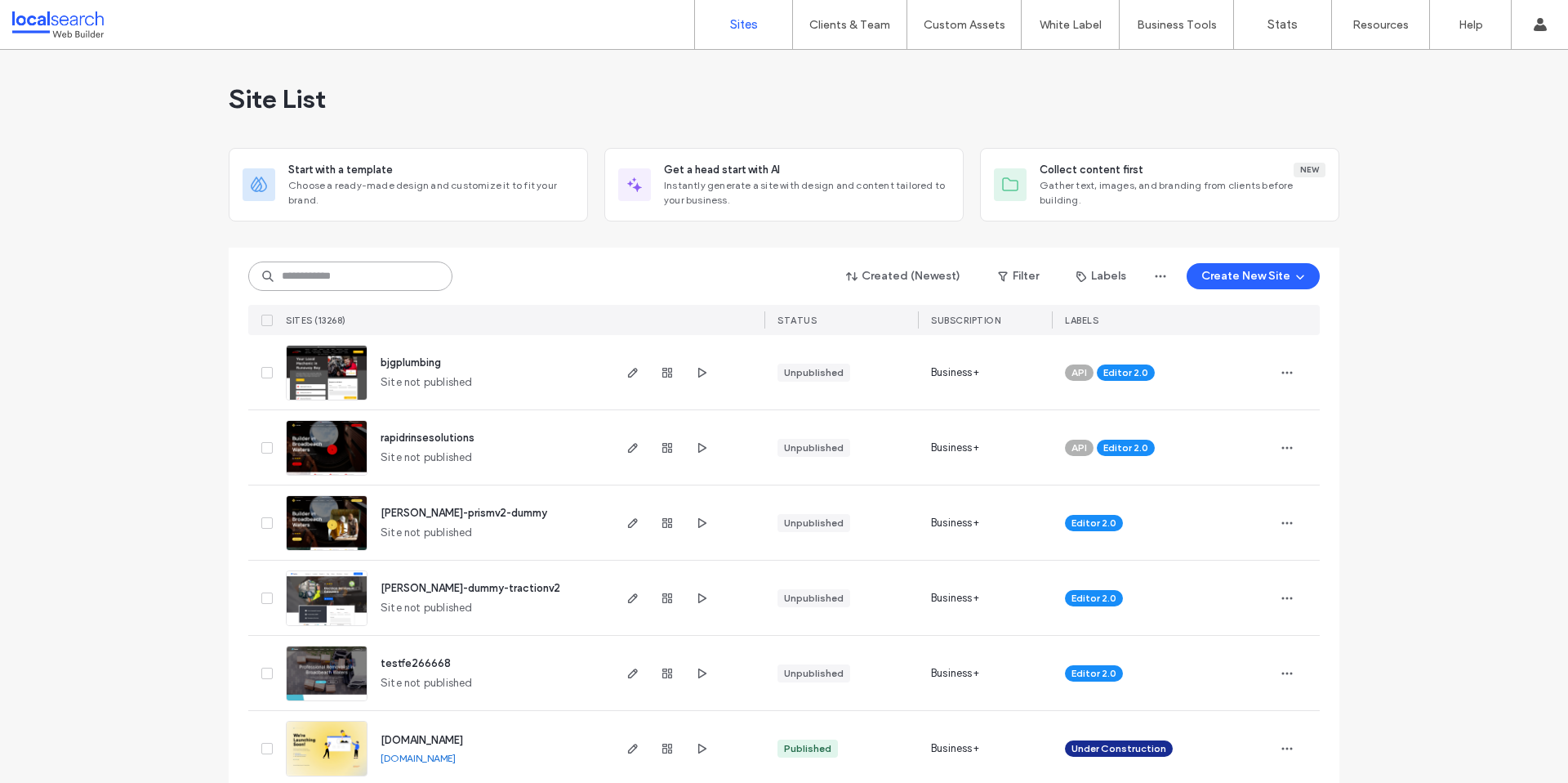
click at [363, 275] on input at bounding box center [350, 276] width 205 height 29
paste input "********"
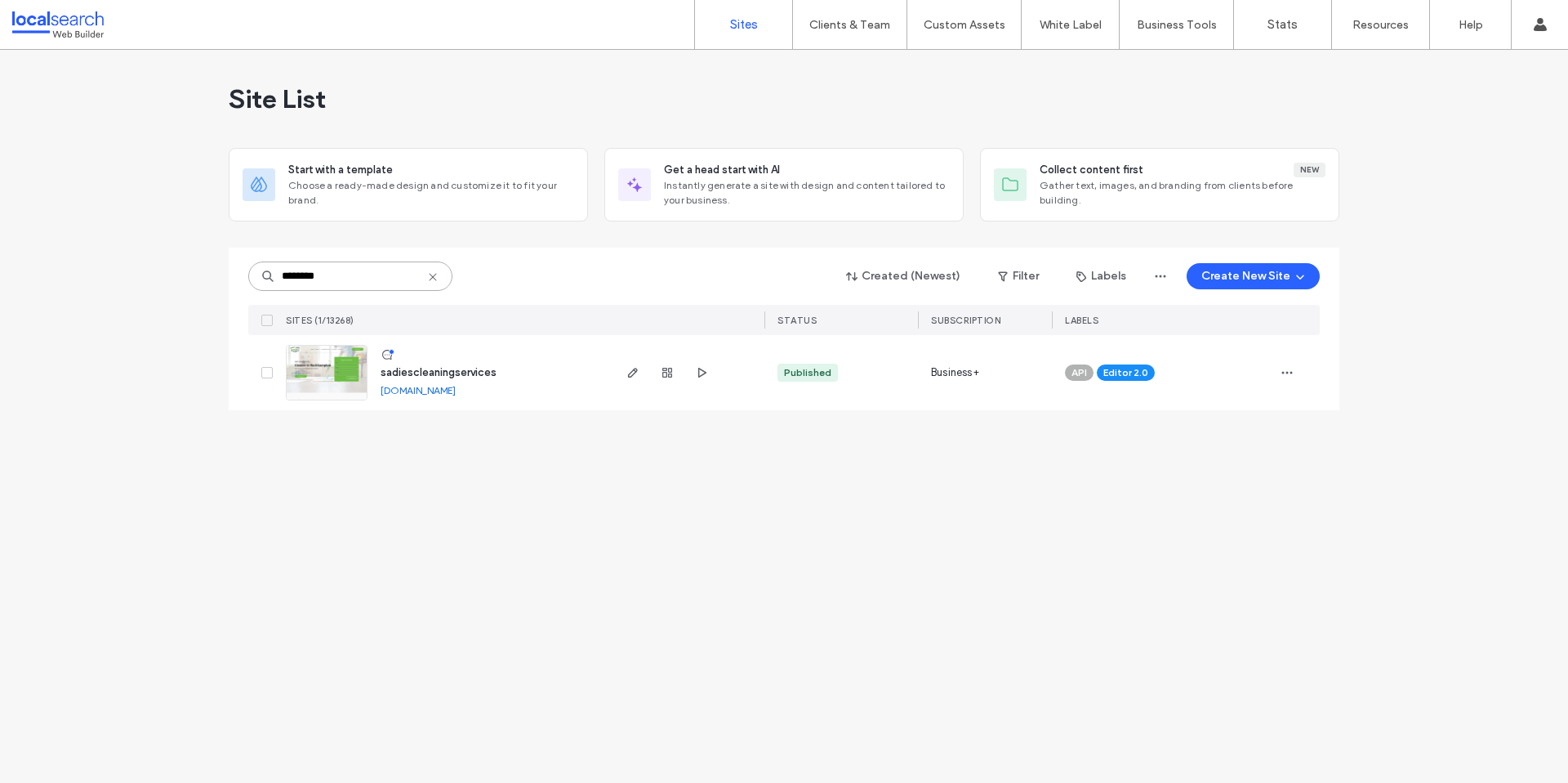
drag, startPoint x: 356, startPoint y: 273, endPoint x: 255, endPoint y: 272, distance: 101.0
click at [256, 272] on input "********" at bounding box center [350, 276] width 205 height 29
paste input "**********"
type input "**********"
click at [318, 375] on img at bounding box center [326, 400] width 80 height 111
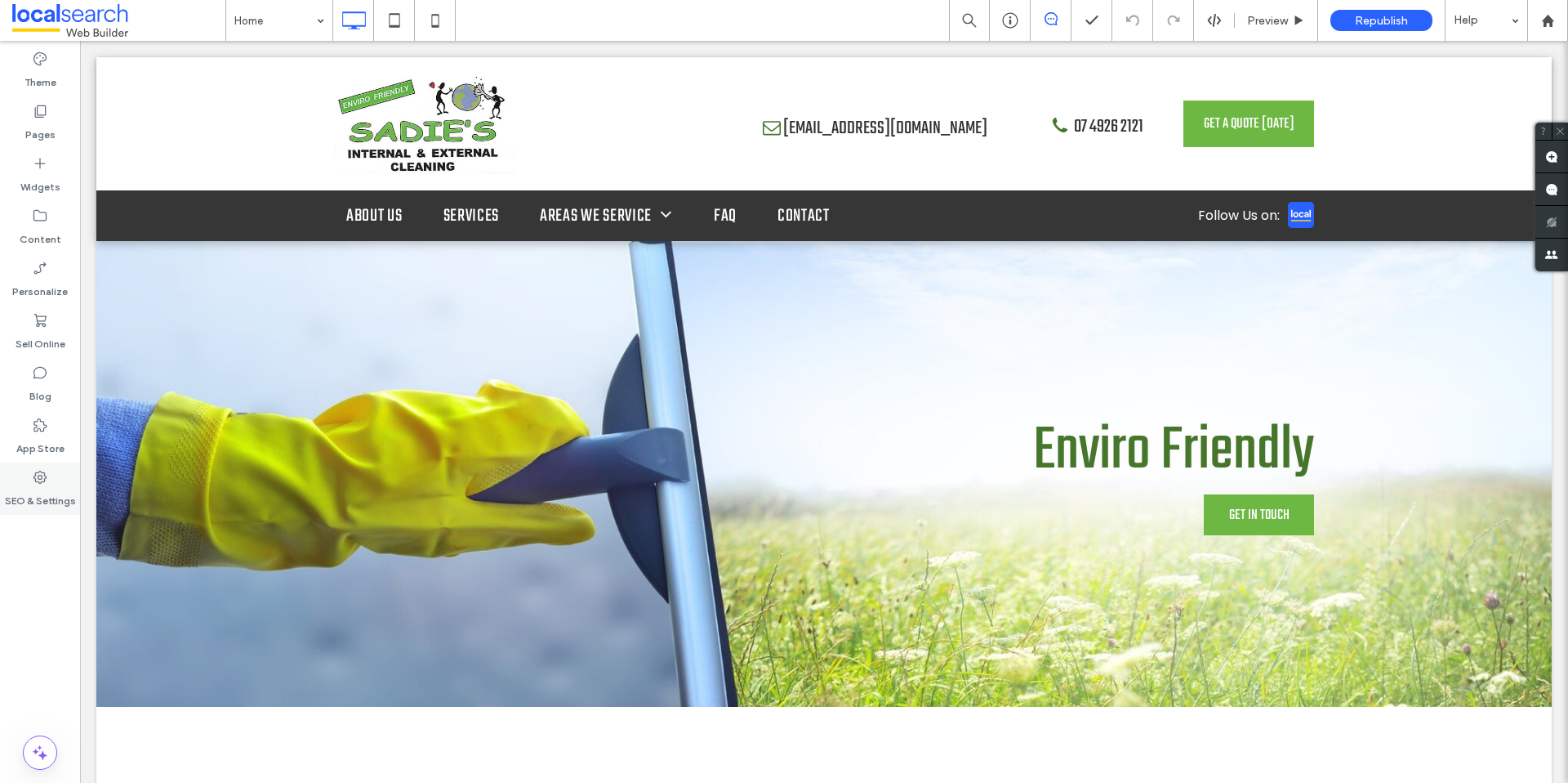
click at [42, 488] on label "SEO & Settings" at bounding box center [40, 496] width 71 height 23
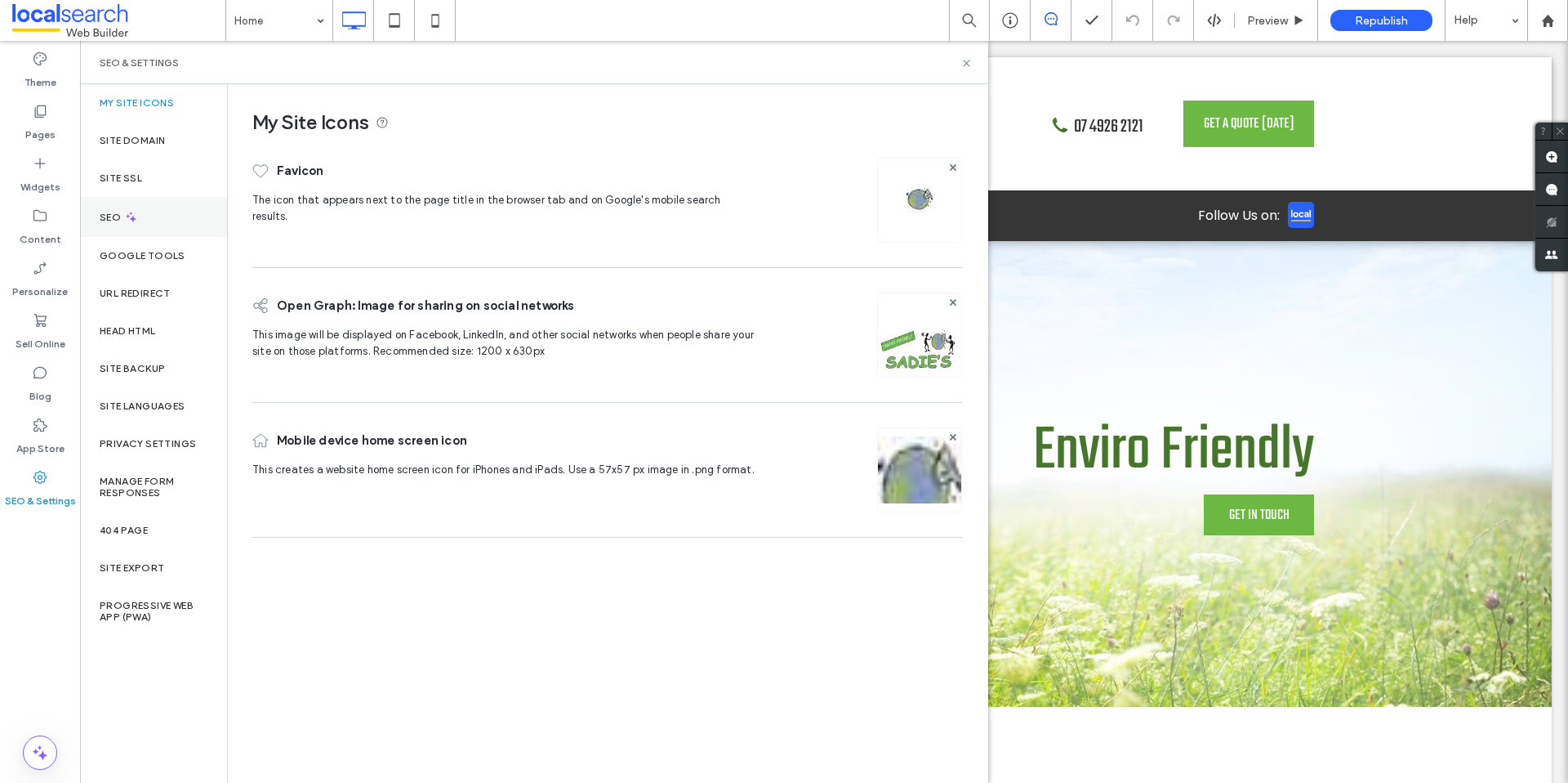
click at [160, 212] on div "SEO" at bounding box center [153, 217] width 147 height 40
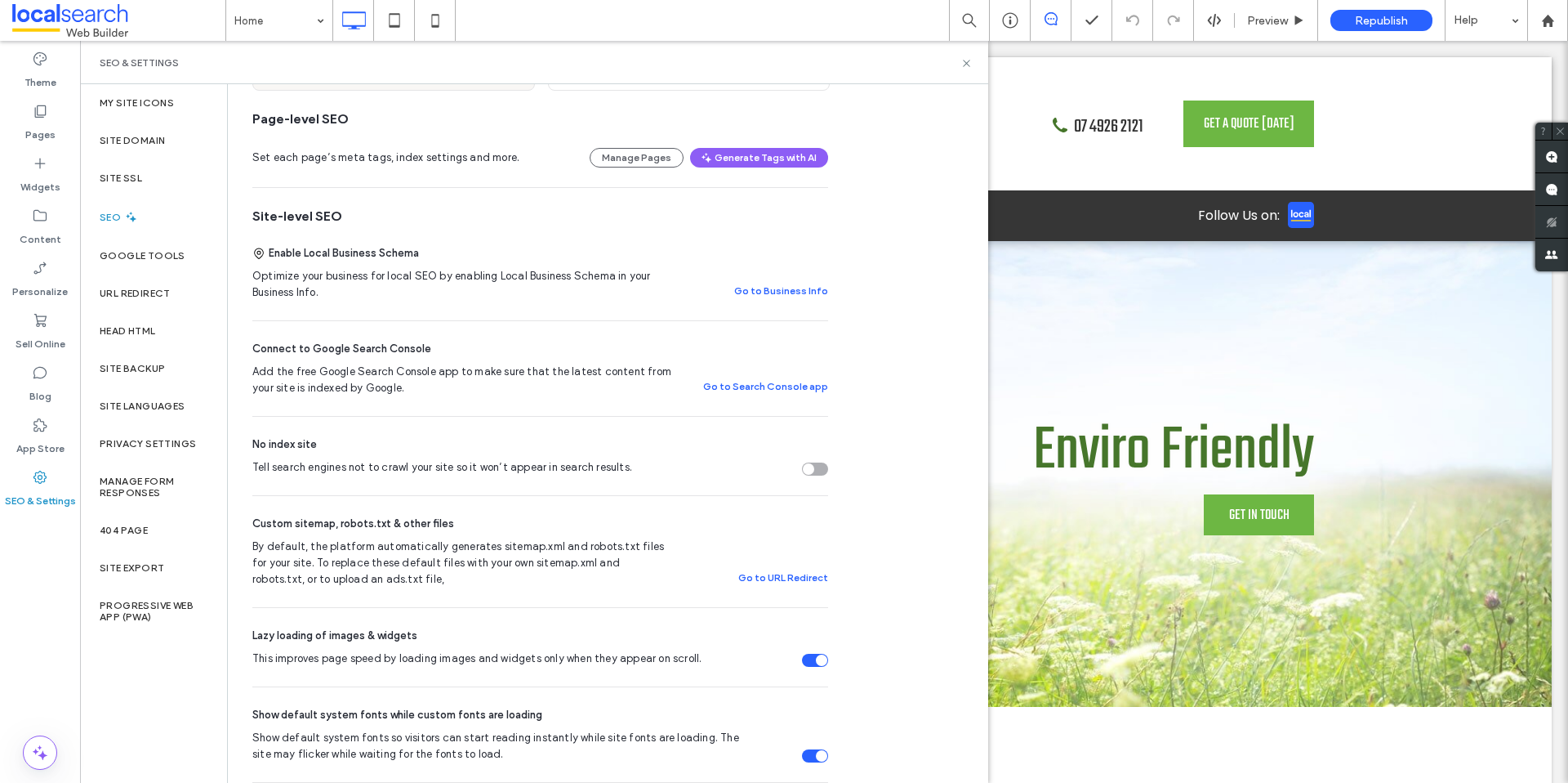
scroll to position [213, 0]
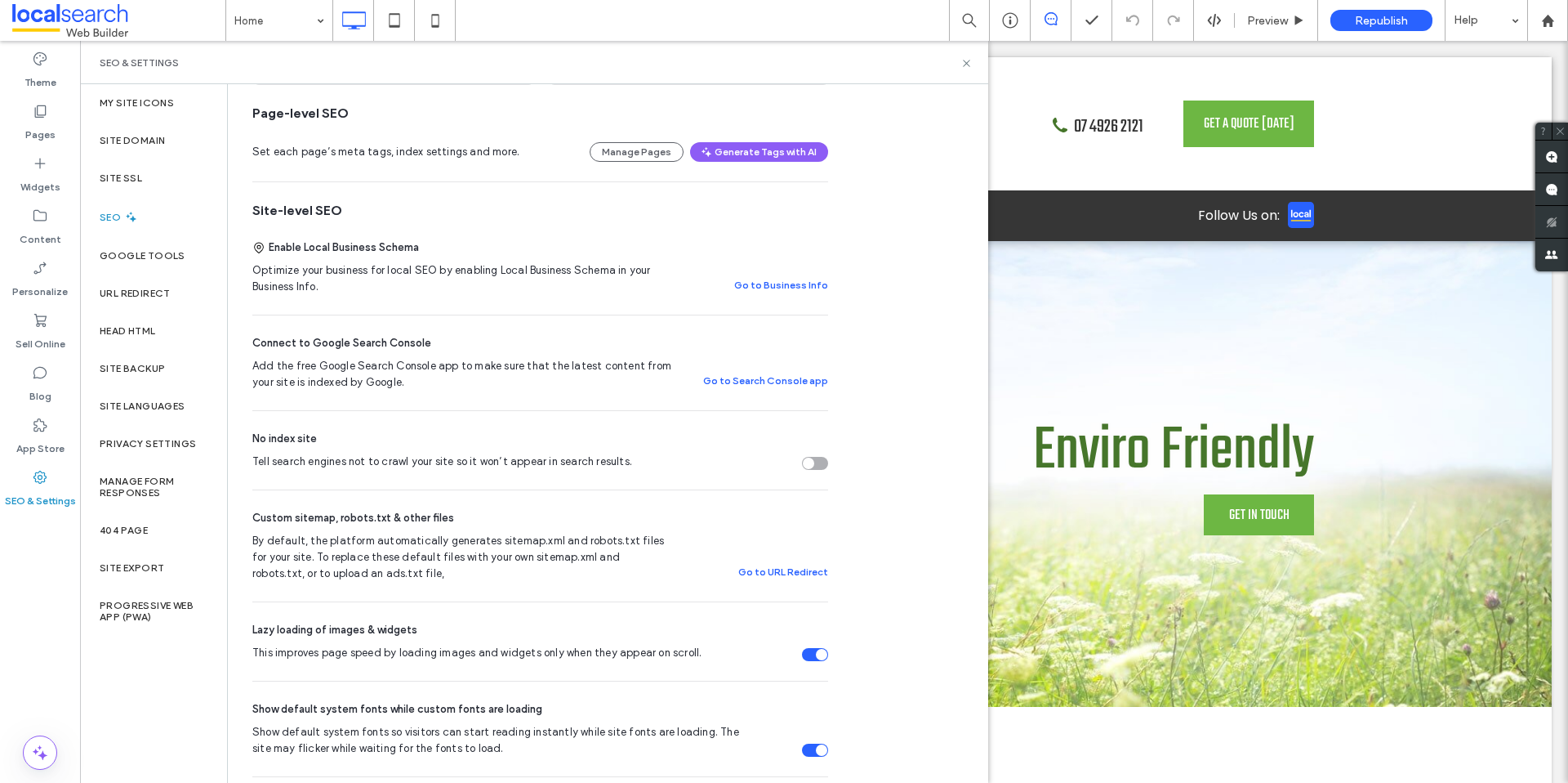
click at [820, 468] on div "Tell search engines not to crawl your site so it won’t appear in search results." at bounding box center [815, 462] width 26 height 13
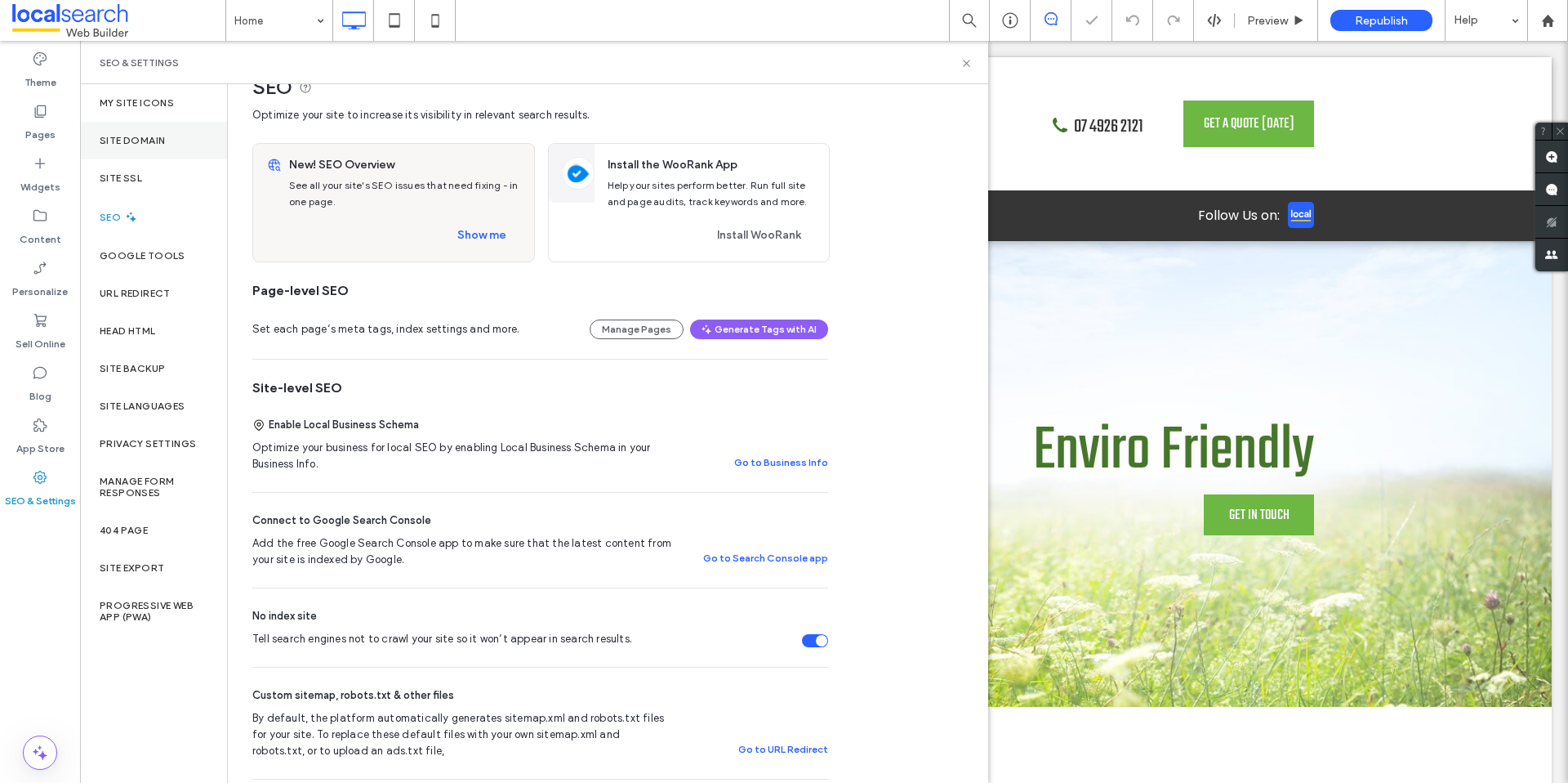
click at [151, 143] on label "Site Domain" at bounding box center [132, 140] width 65 height 11
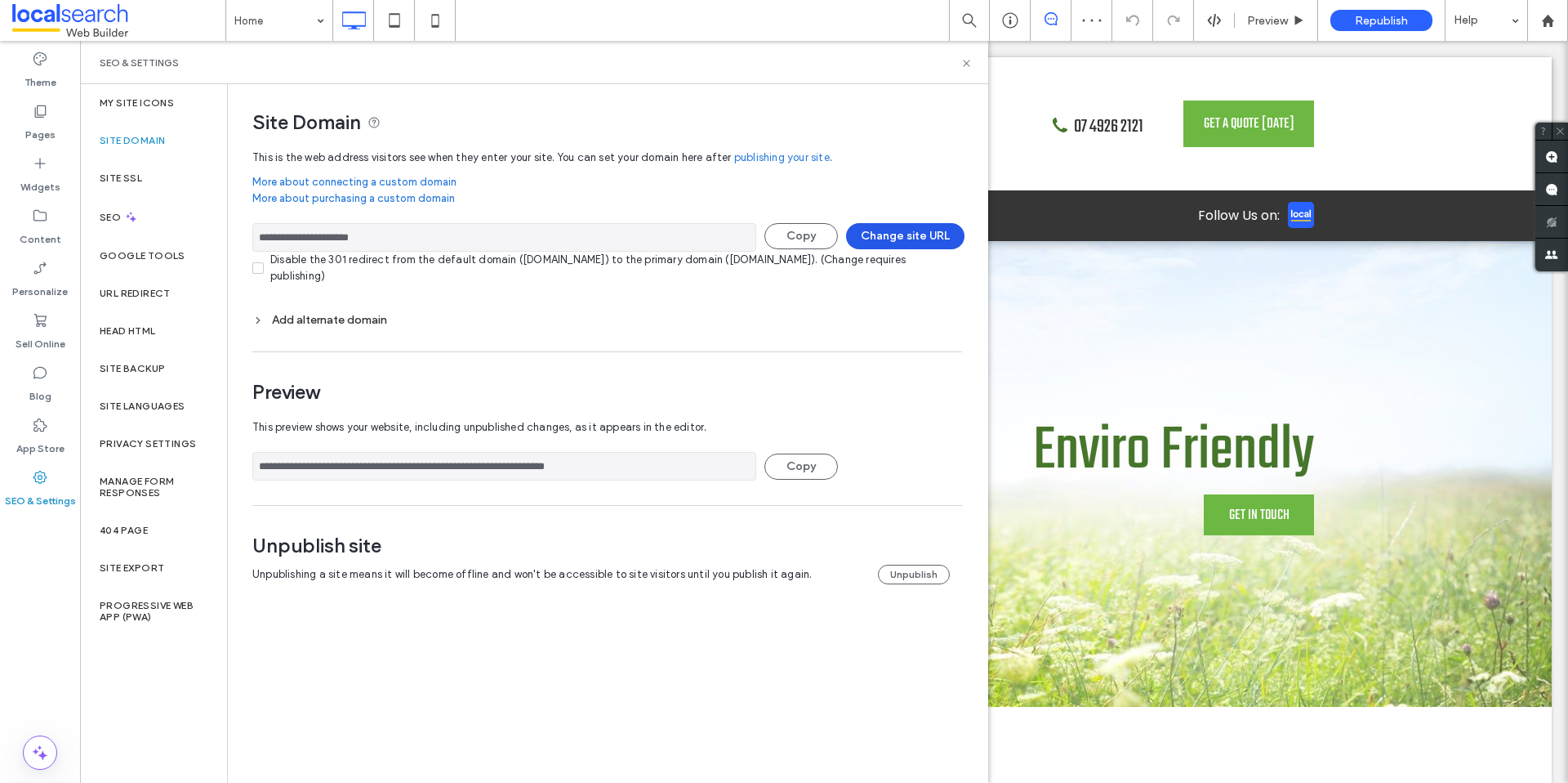
click at [896, 242] on button "Change site URL" at bounding box center [905, 236] width 119 height 26
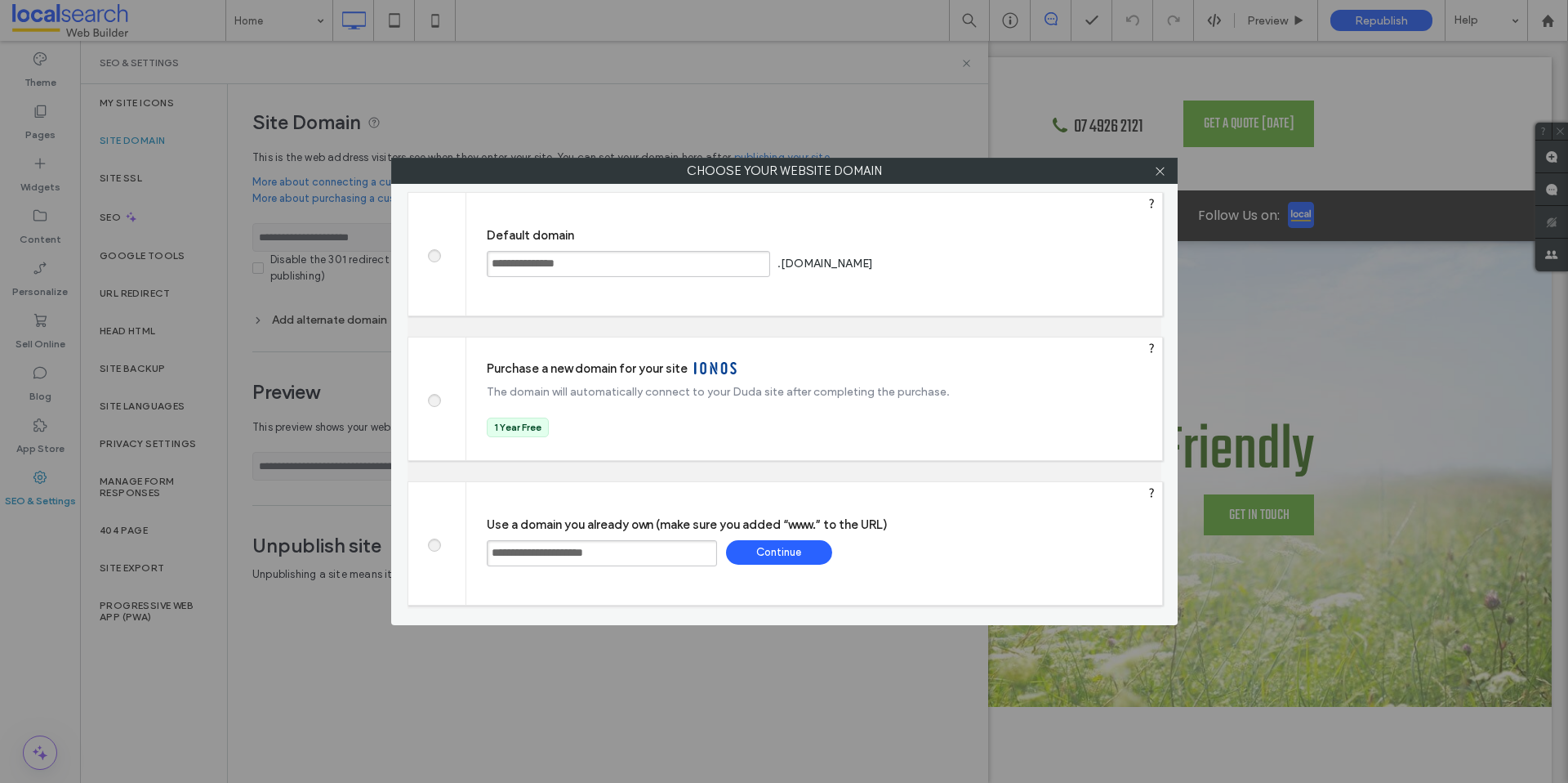
drag, startPoint x: 423, startPoint y: 537, endPoint x: 447, endPoint y: 530, distance: 25.0
click at [420, 535] on div "**********" at bounding box center [784, 543] width 756 height 124
click at [434, 255] on span at bounding box center [434, 254] width 0 height 12
click at [991, 271] on div "Save" at bounding box center [938, 263] width 106 height 25
type input "**********"
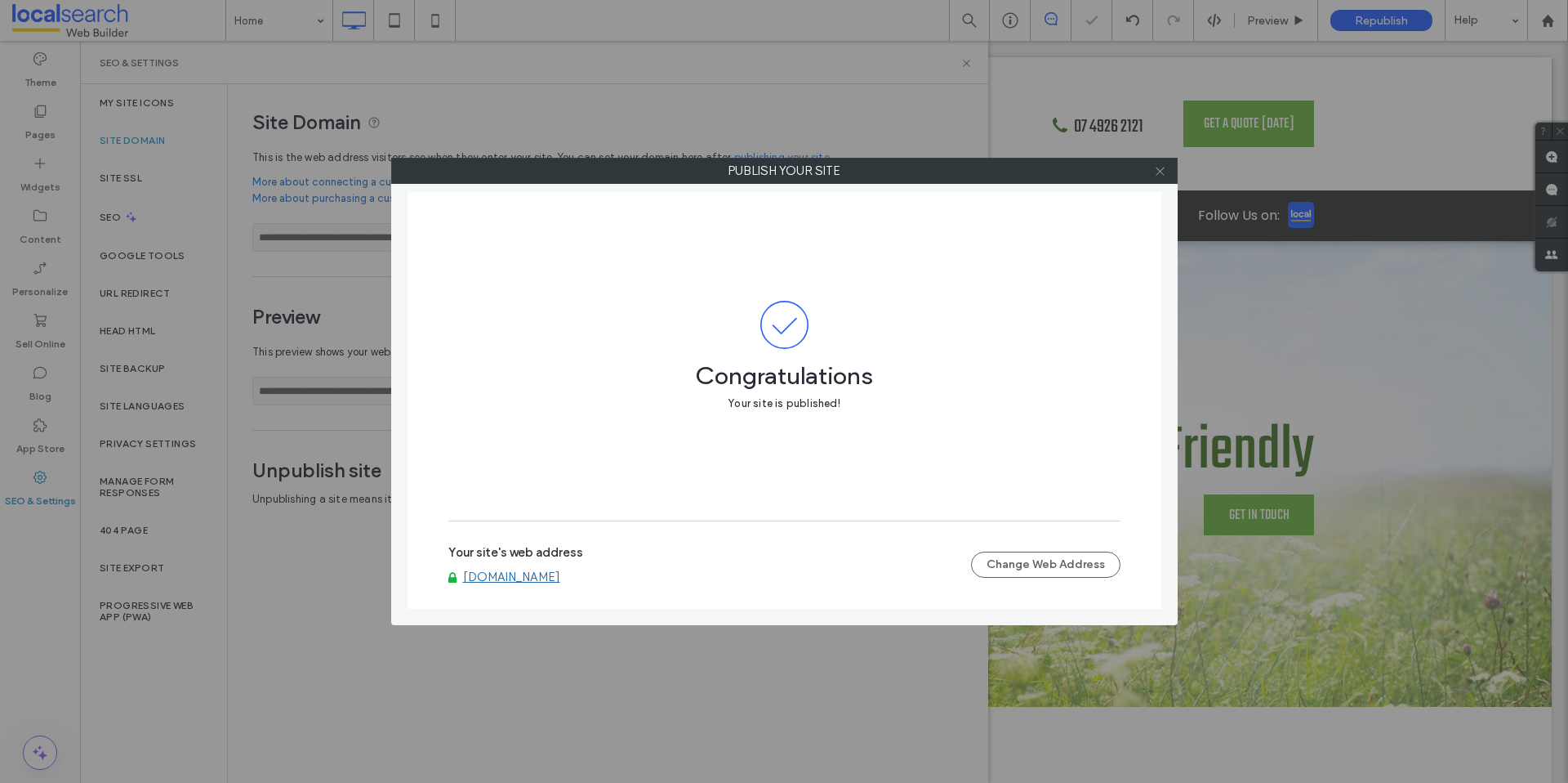
click at [1160, 172] on icon at bounding box center [1160, 171] width 12 height 12
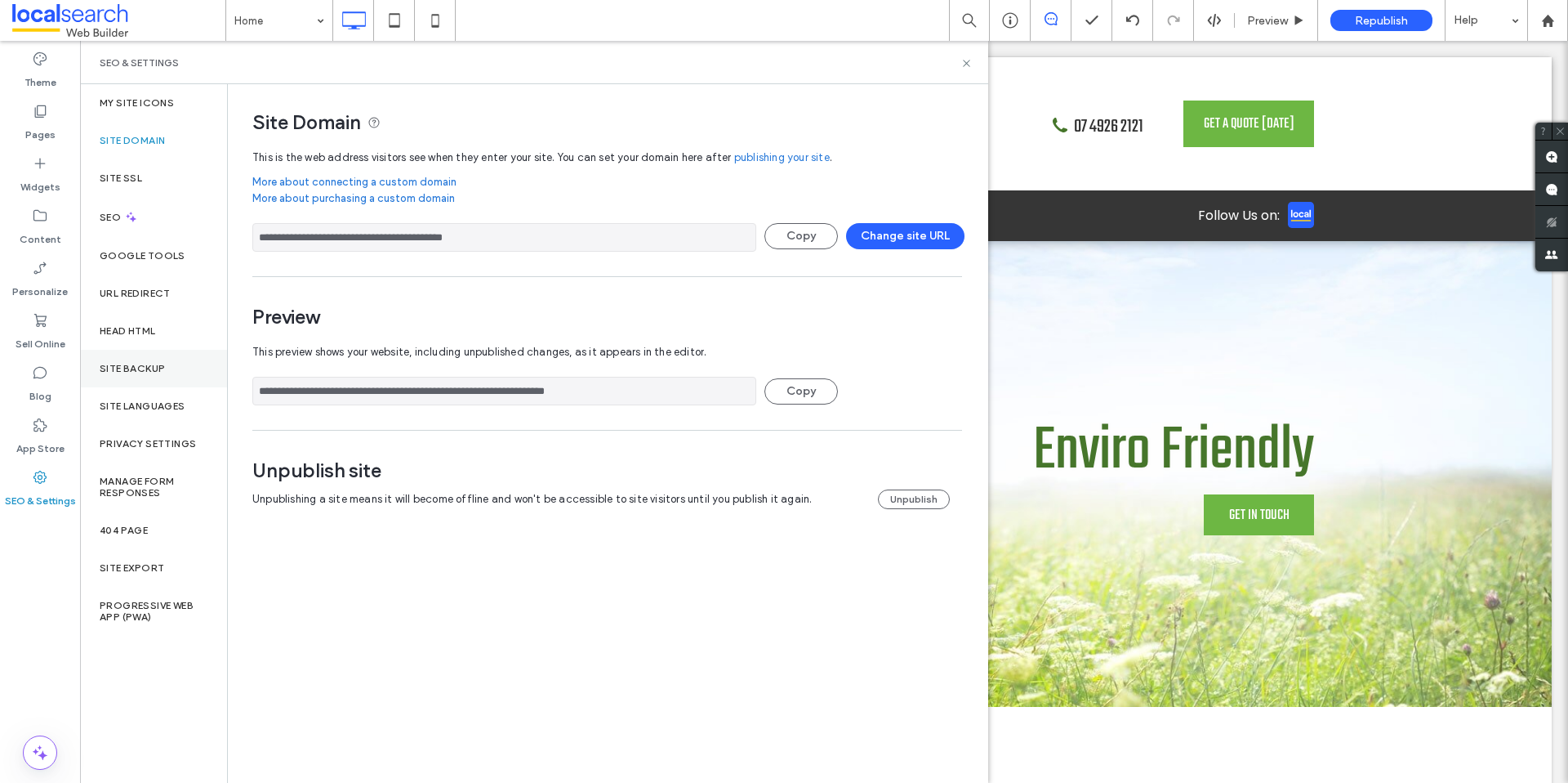
click at [137, 367] on label "Site Backup" at bounding box center [132, 368] width 65 height 11
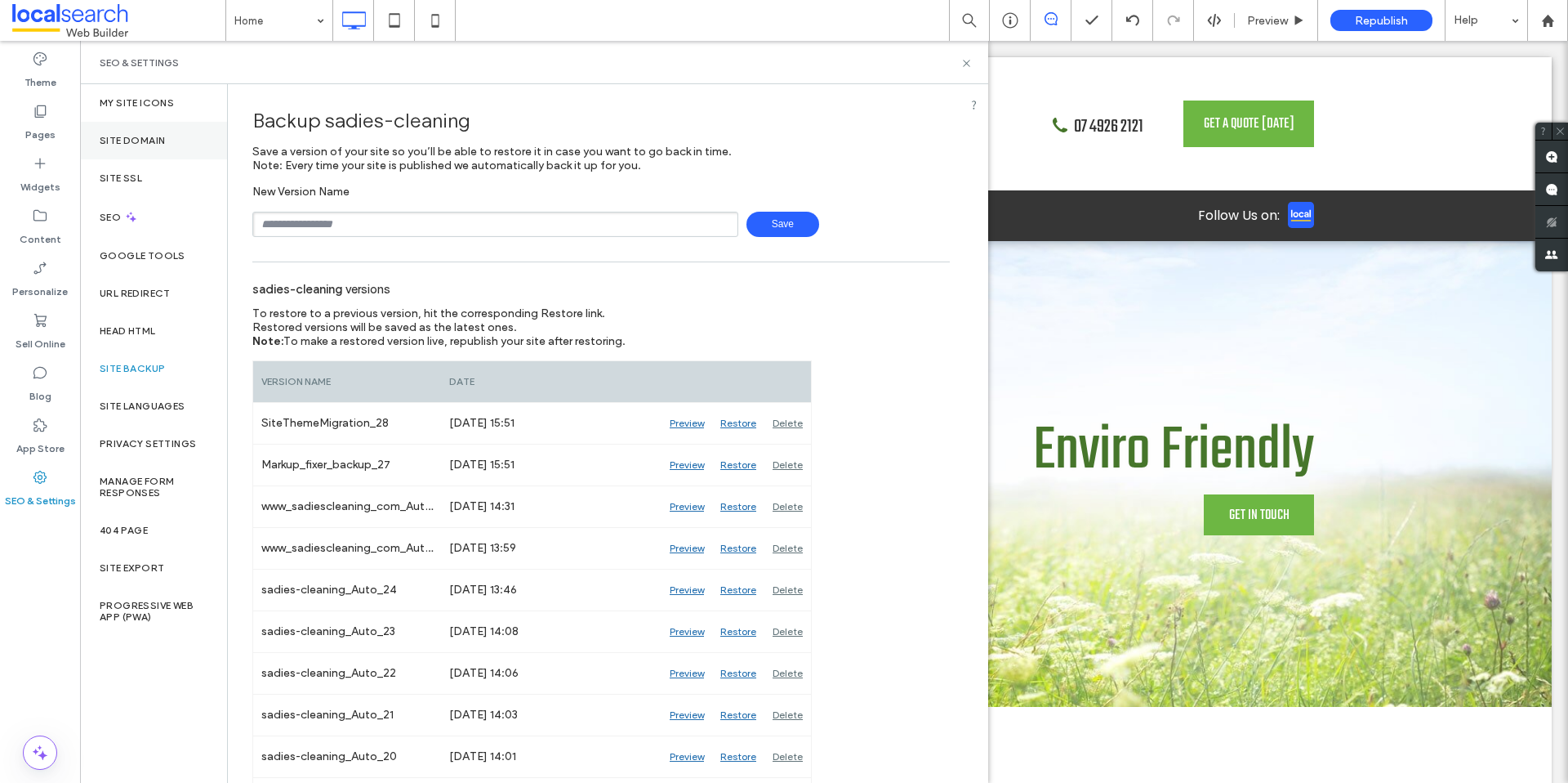
click at [140, 147] on div "Site Domain" at bounding box center [153, 141] width 147 height 38
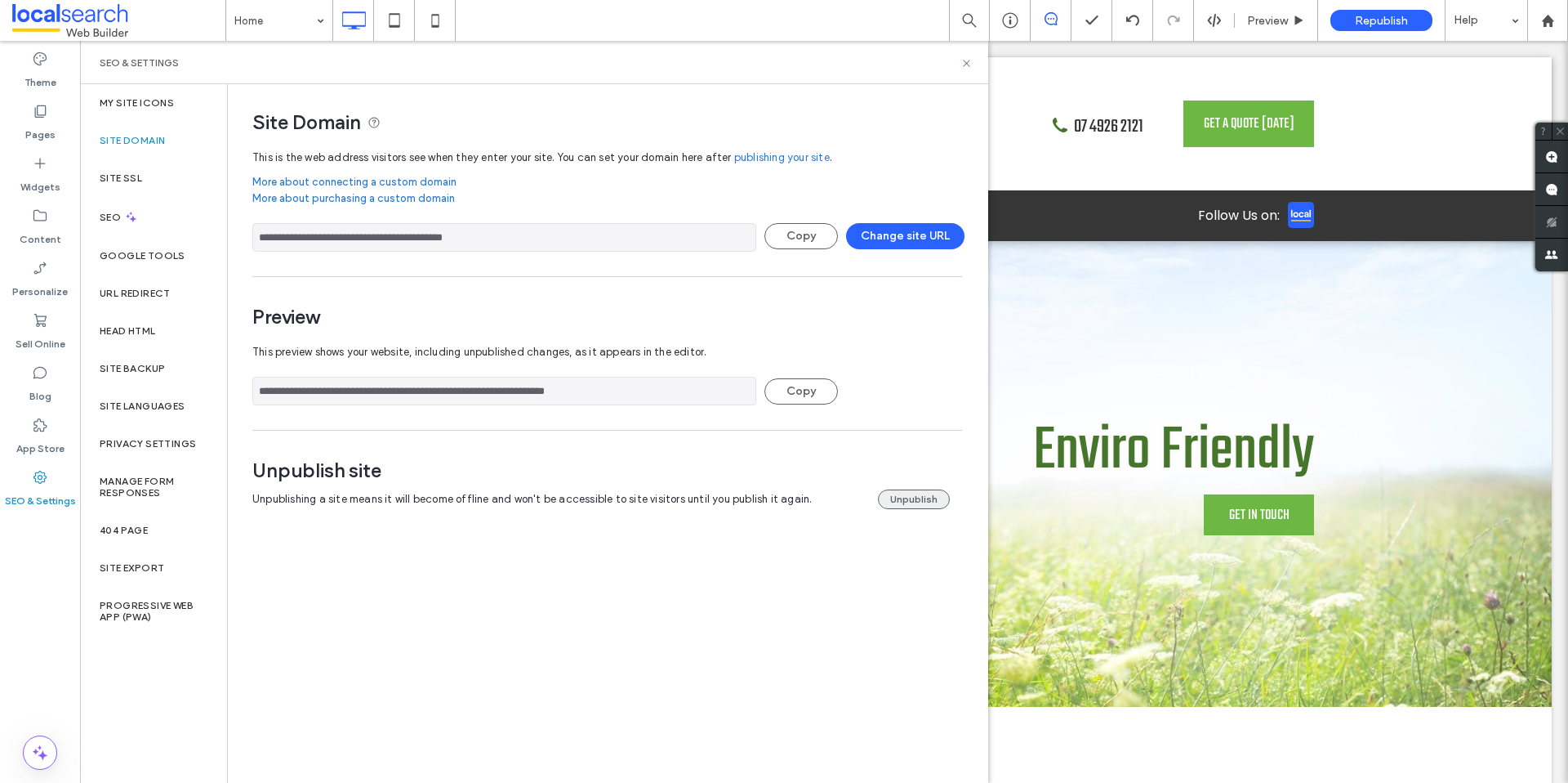
click at [916, 505] on button "Unpublish" at bounding box center [914, 499] width 72 height 20
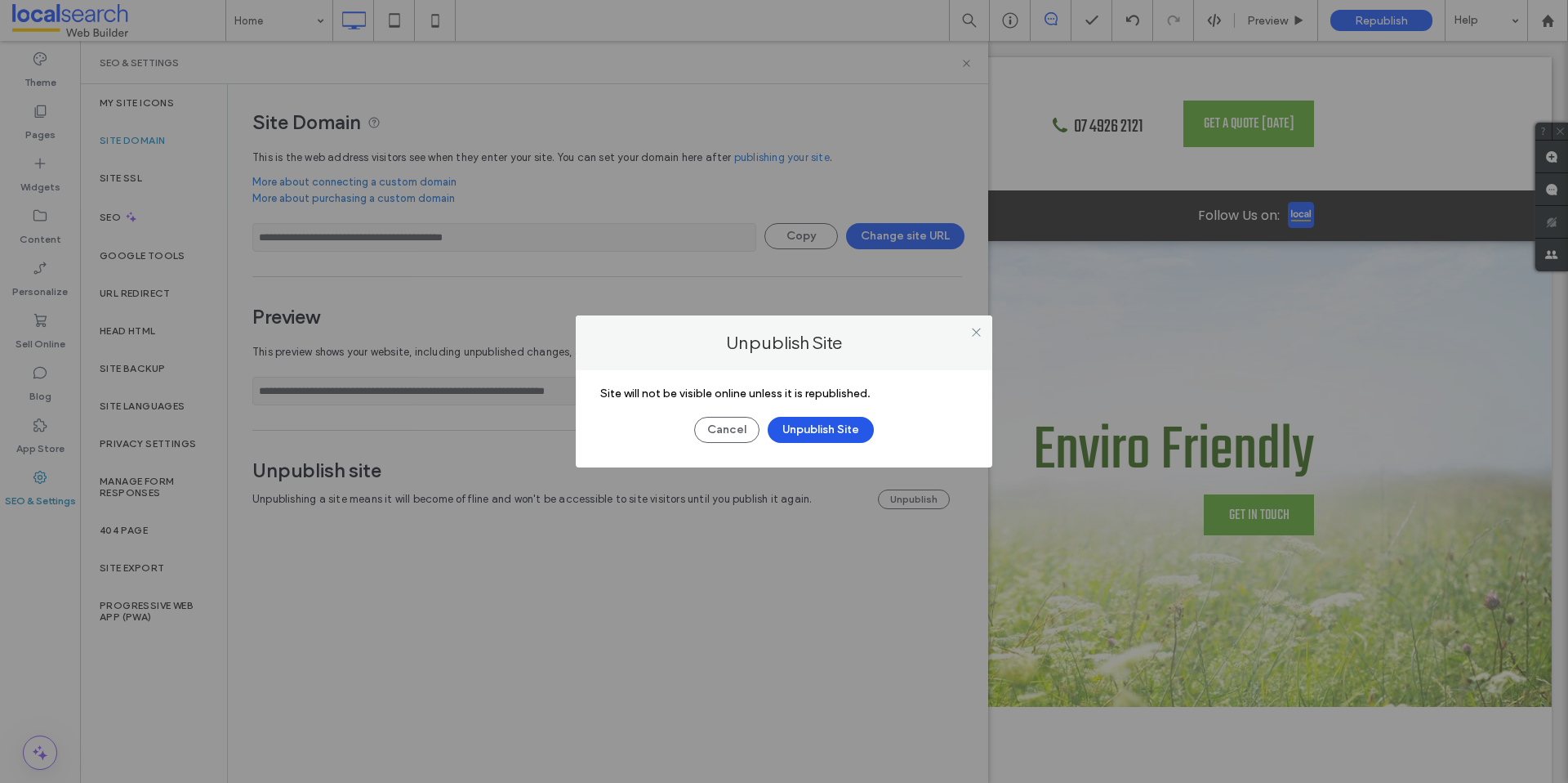
click at [835, 422] on button "Unpublish Site" at bounding box center [820, 429] width 106 height 26
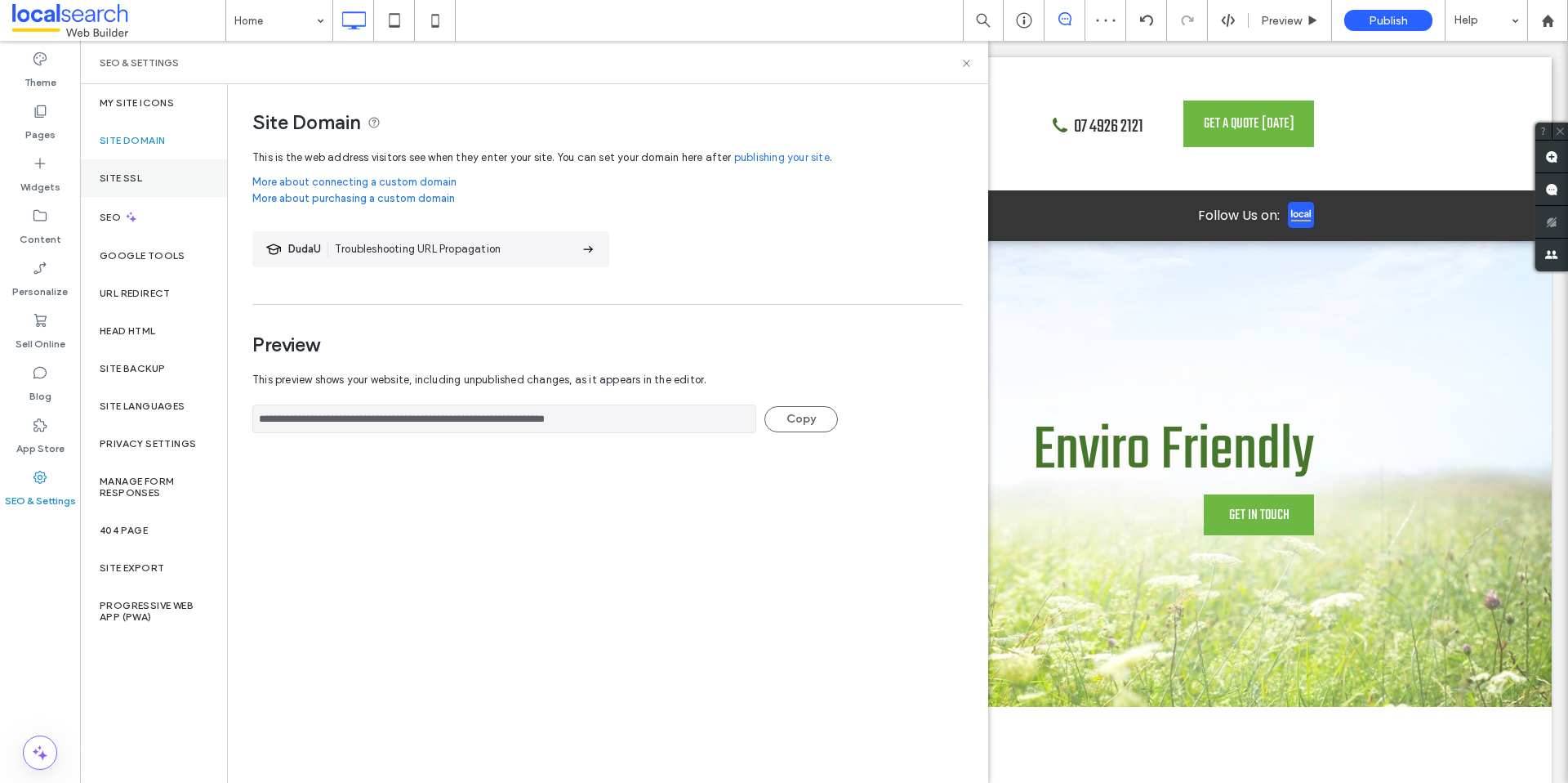
click at [155, 191] on div "Site SSL" at bounding box center [153, 179] width 147 height 38
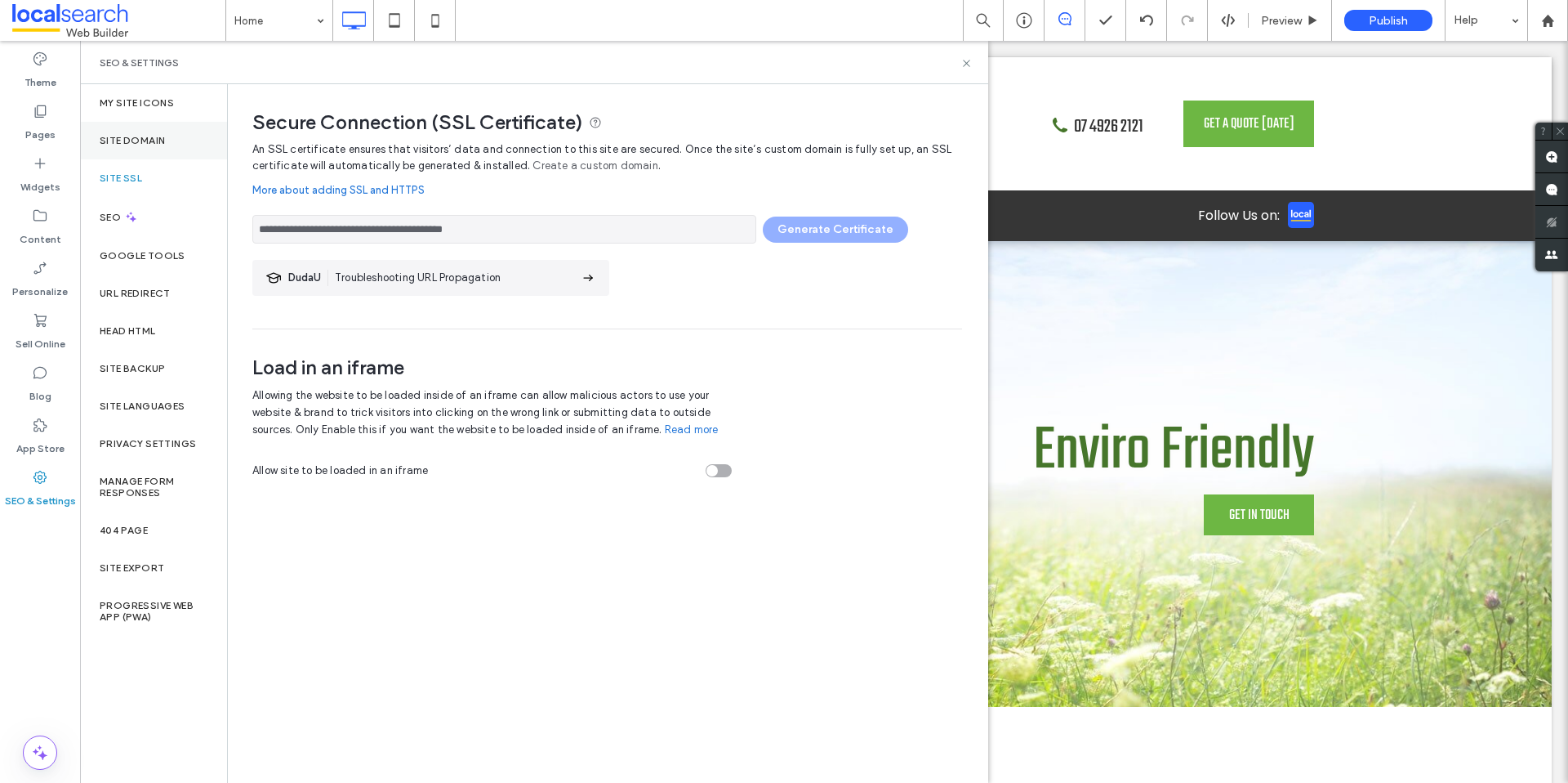
click at [160, 139] on label "Site Domain" at bounding box center [132, 140] width 65 height 11
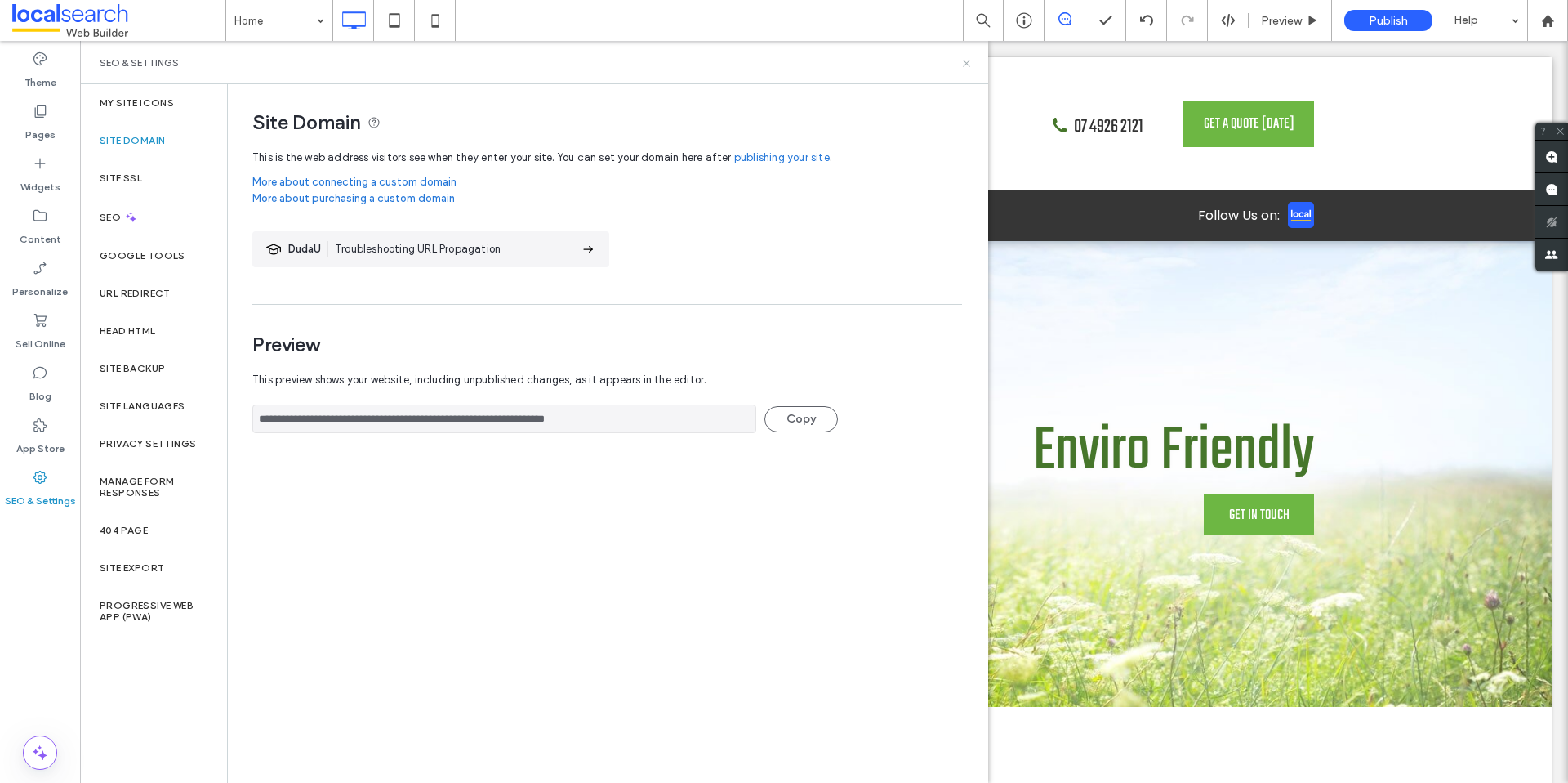
click at [966, 65] on icon at bounding box center [966, 63] width 12 height 12
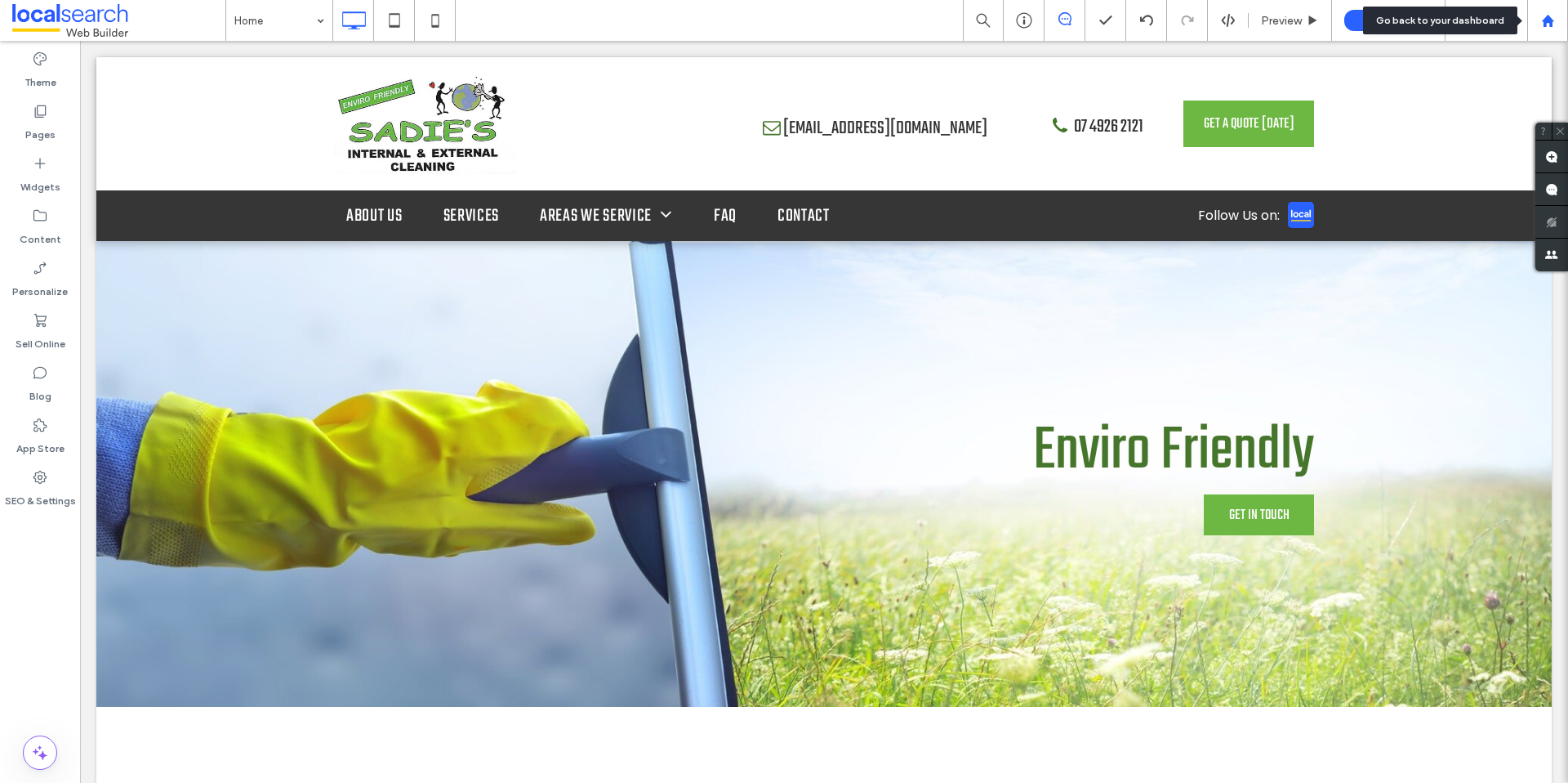
click at [1549, 18] on use at bounding box center [1547, 20] width 12 height 12
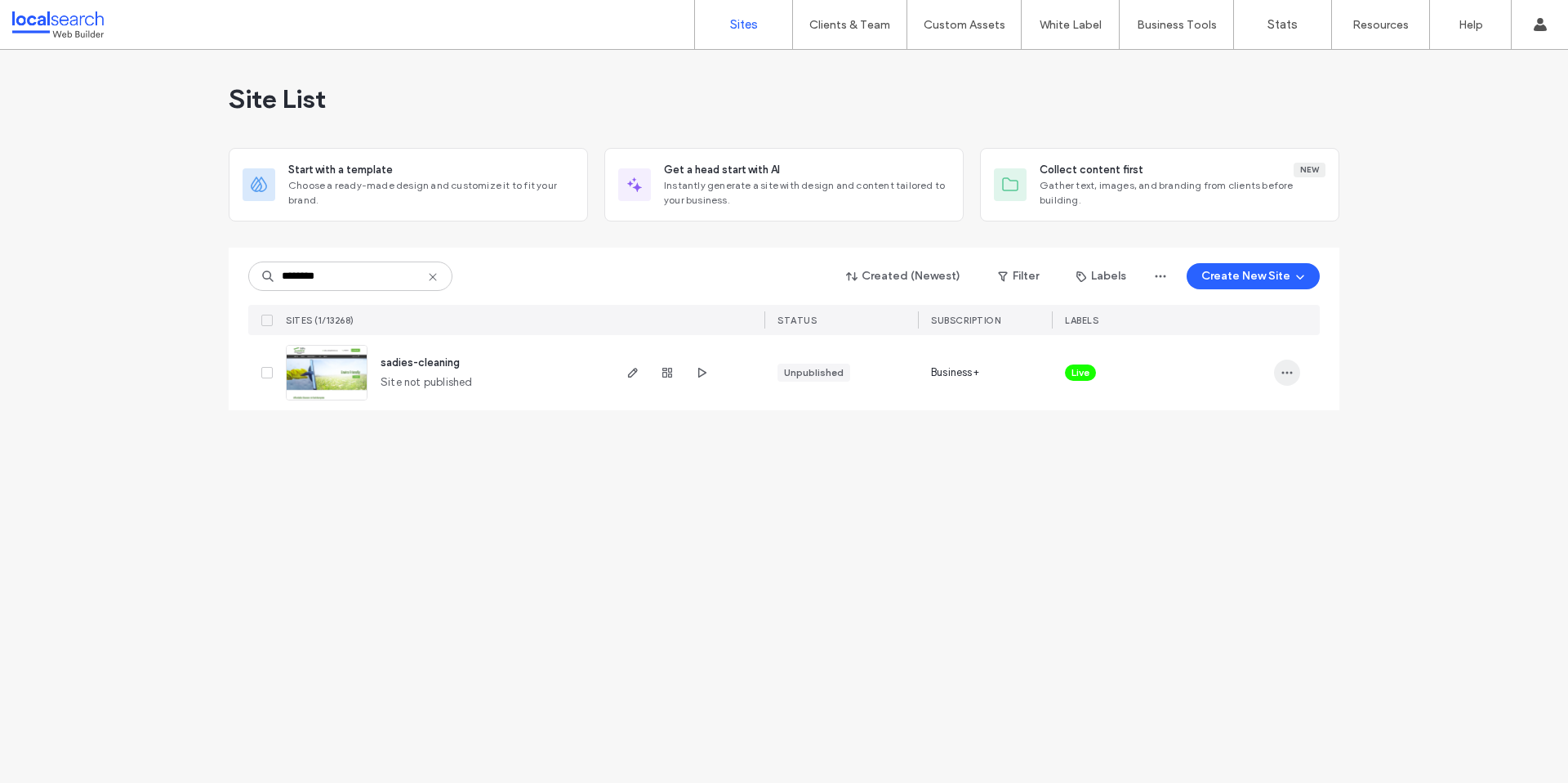
type input "********"
click at [1289, 372] on icon "button" at bounding box center [1287, 373] width 13 height 13
click at [1230, 542] on span "Unassign Label" at bounding box center [1222, 539] width 75 height 16
click at [1093, 361] on icon at bounding box center [1096, 361] width 7 height 7
click at [1289, 378] on icon "button" at bounding box center [1287, 373] width 13 height 13
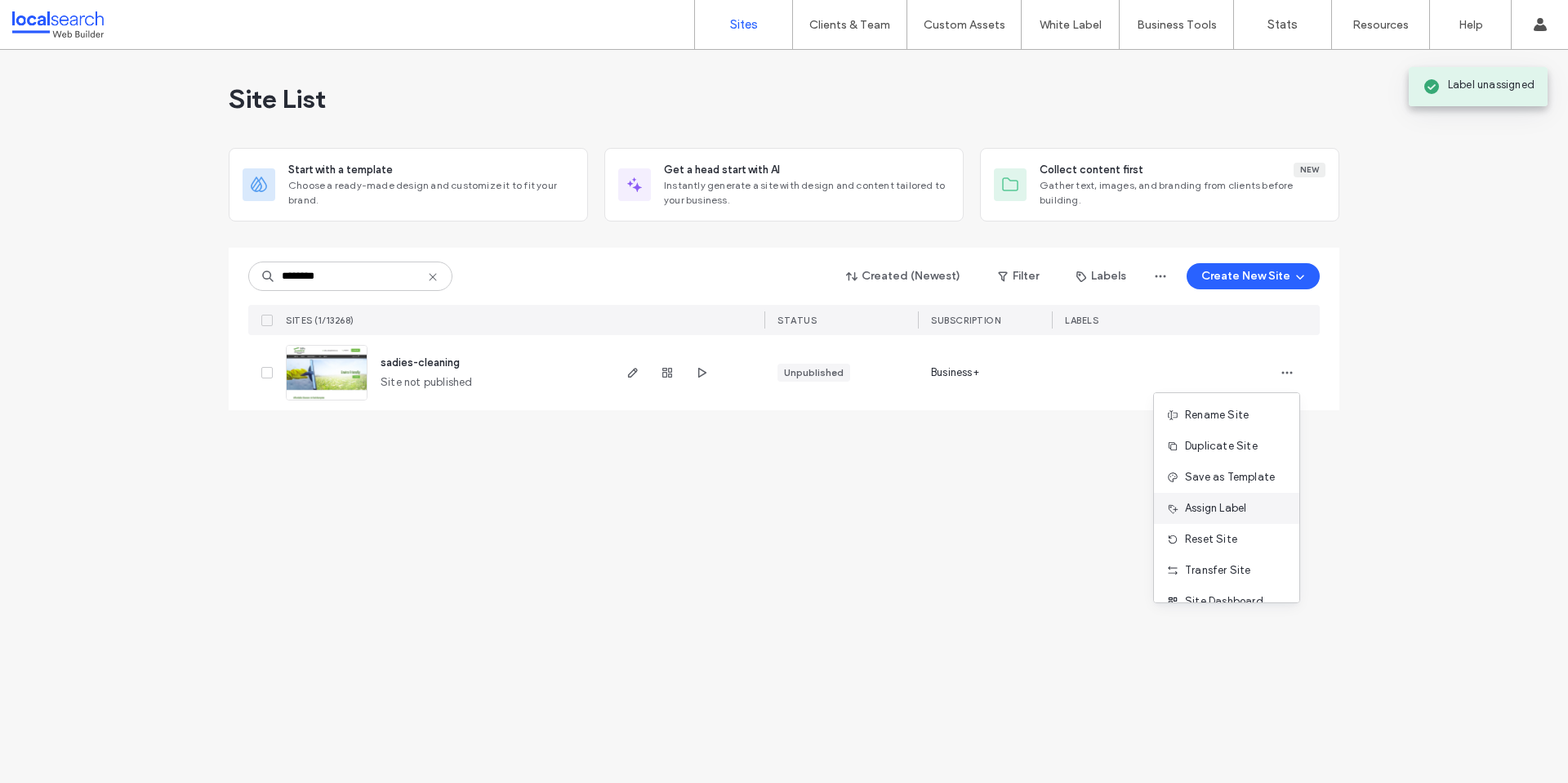
click at [1244, 503] on span "Assign Label" at bounding box center [1215, 508] width 61 height 16
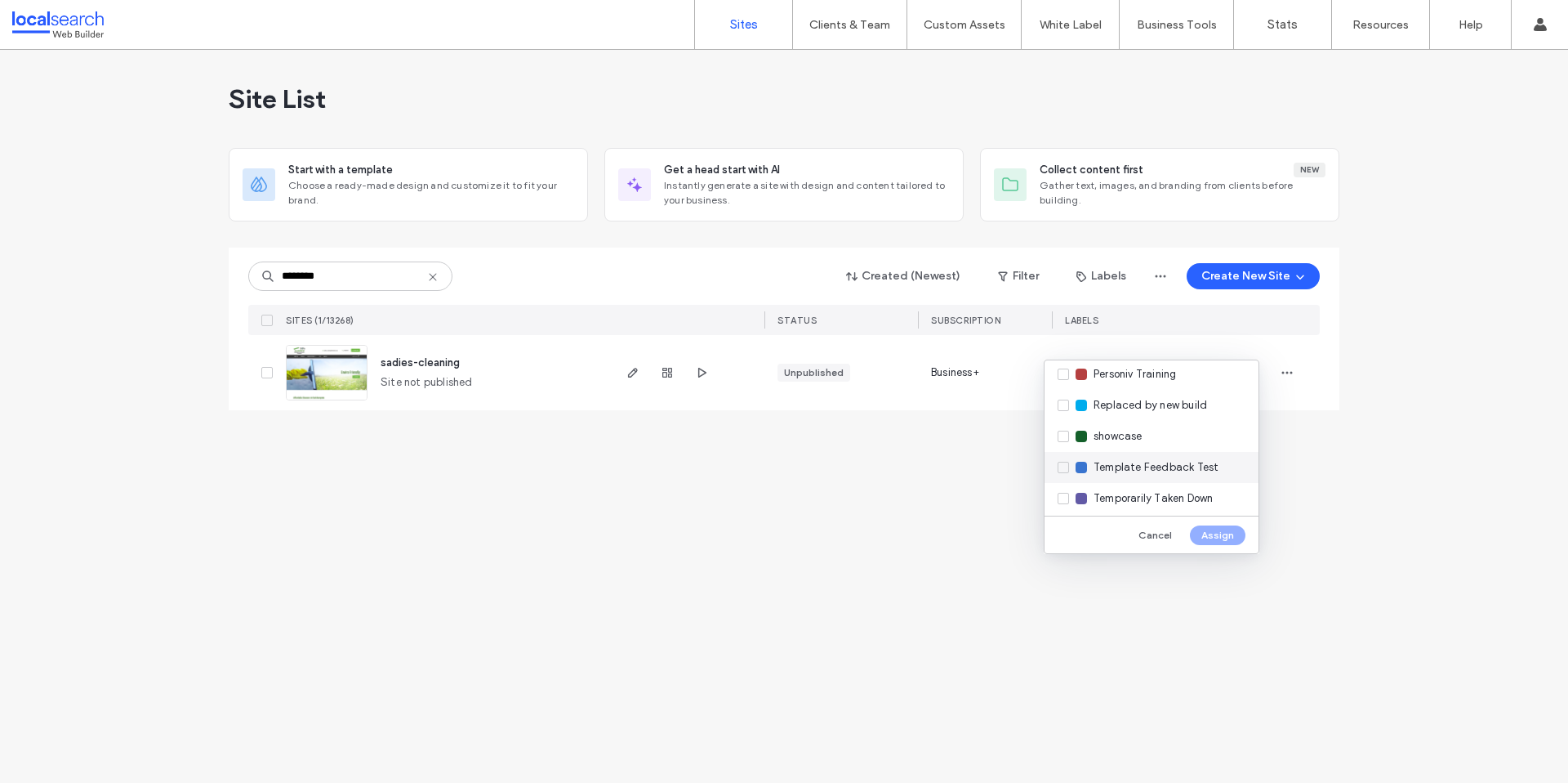
scroll to position [483, 0]
click at [1133, 397] on span "Replaced by new build" at bounding box center [1151, 396] width 114 height 16
click at [1217, 528] on button "Assign" at bounding box center [1218, 535] width 56 height 20
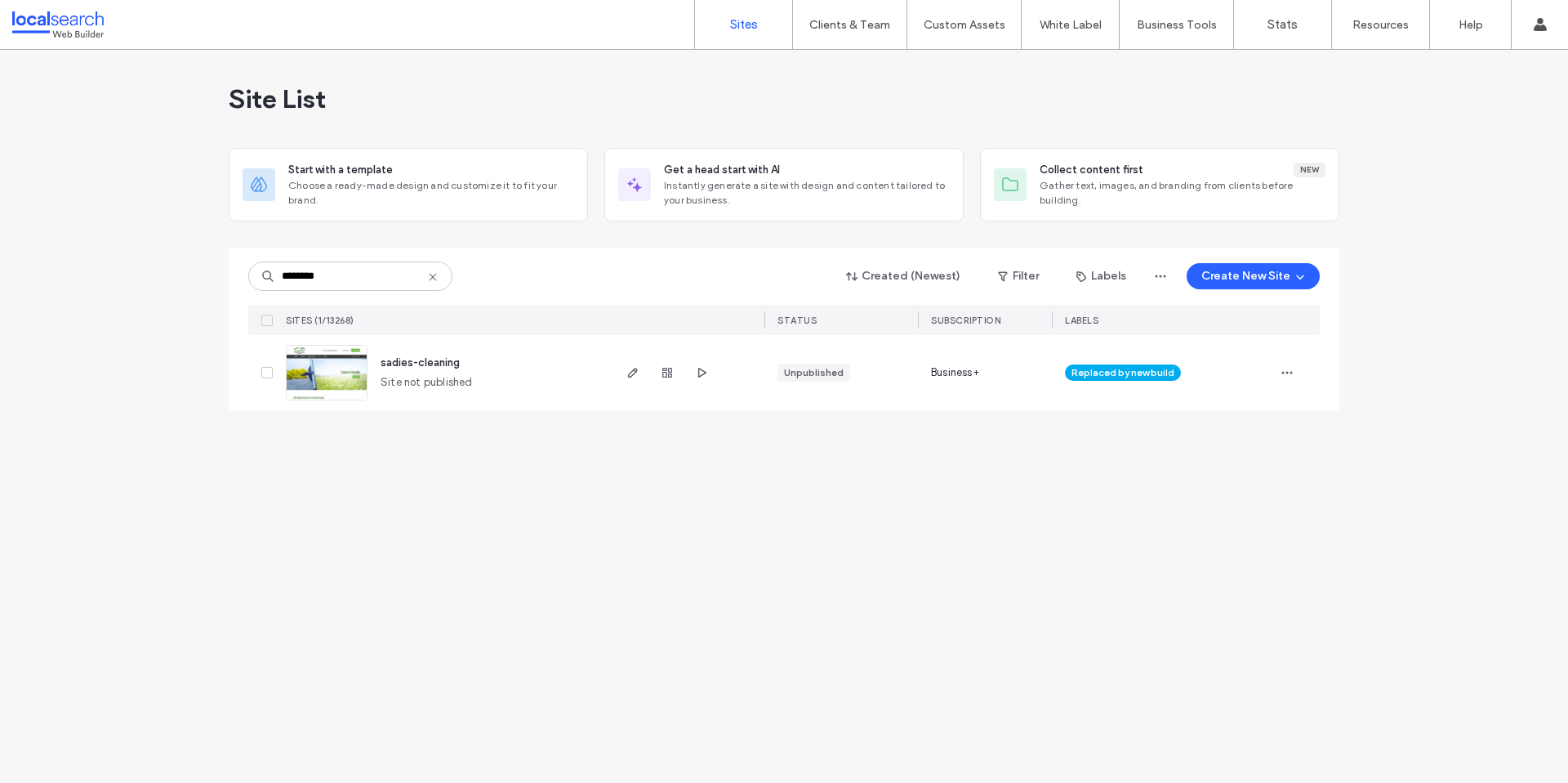
click at [431, 273] on icon at bounding box center [432, 277] width 13 height 13
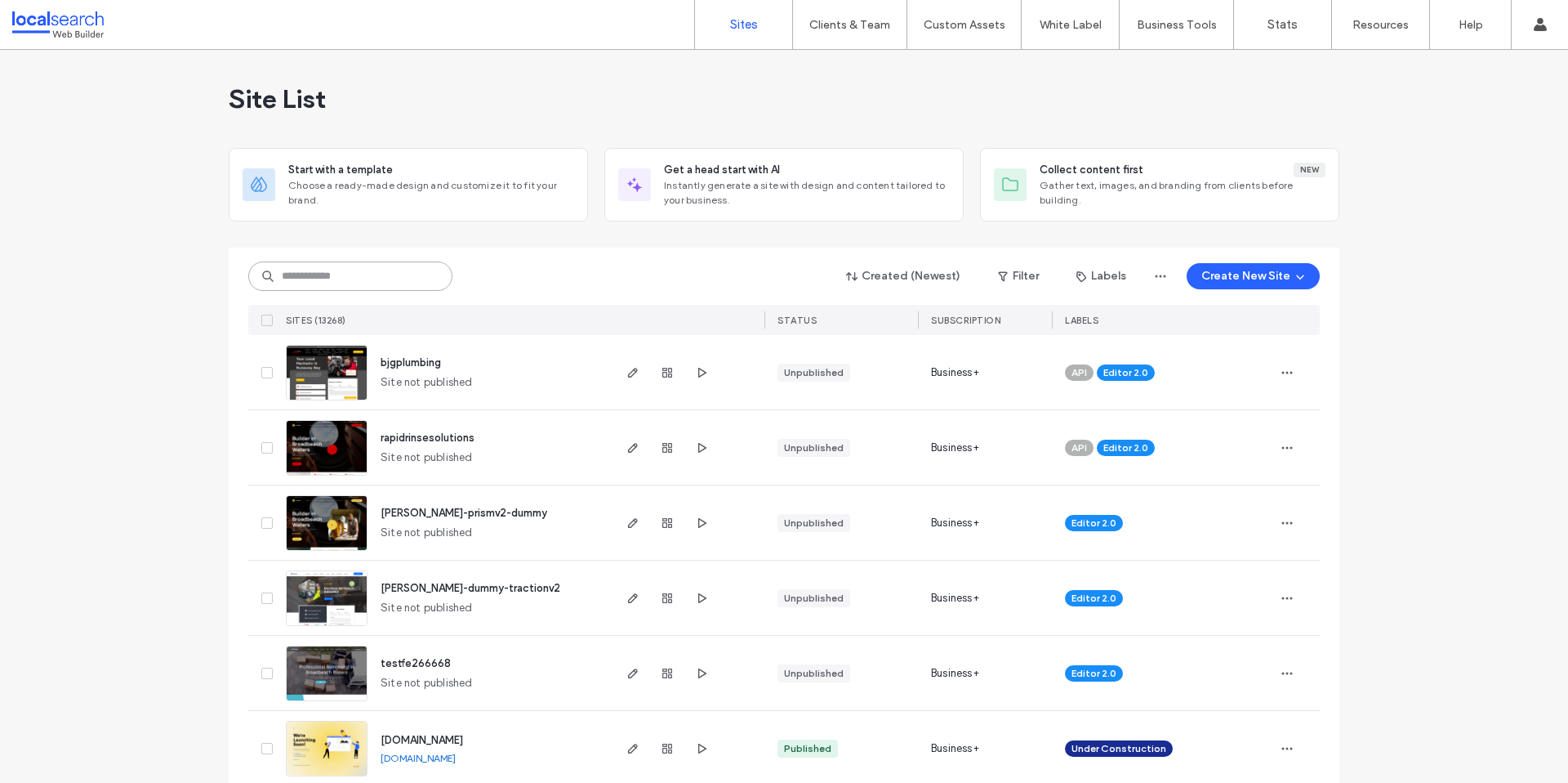
click at [313, 272] on input at bounding box center [350, 276] width 205 height 29
click at [314, 272] on input at bounding box center [350, 276] width 205 height 29
paste input "********"
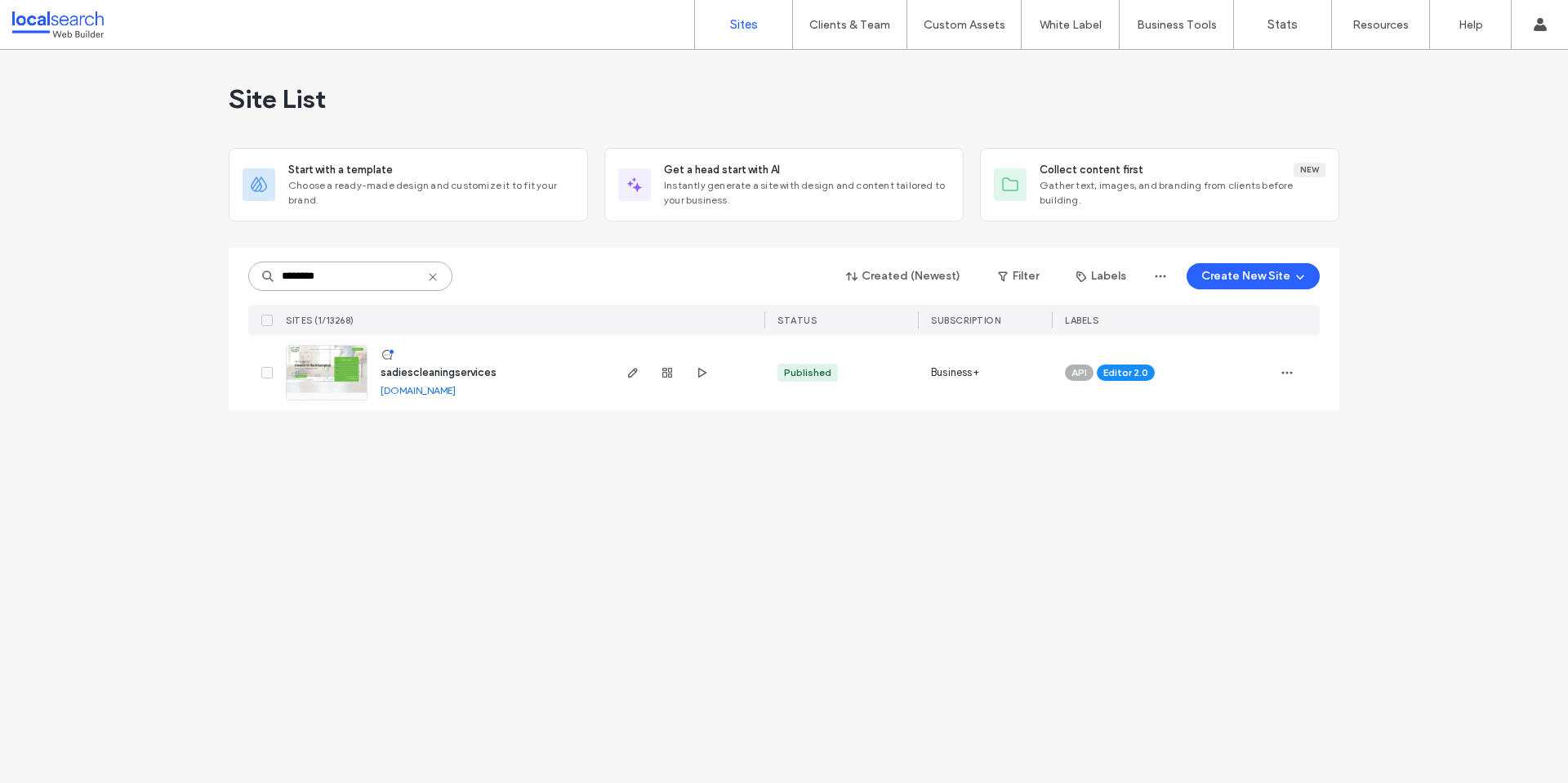
type input "********"
click at [330, 371] on img at bounding box center [326, 400] width 80 height 111
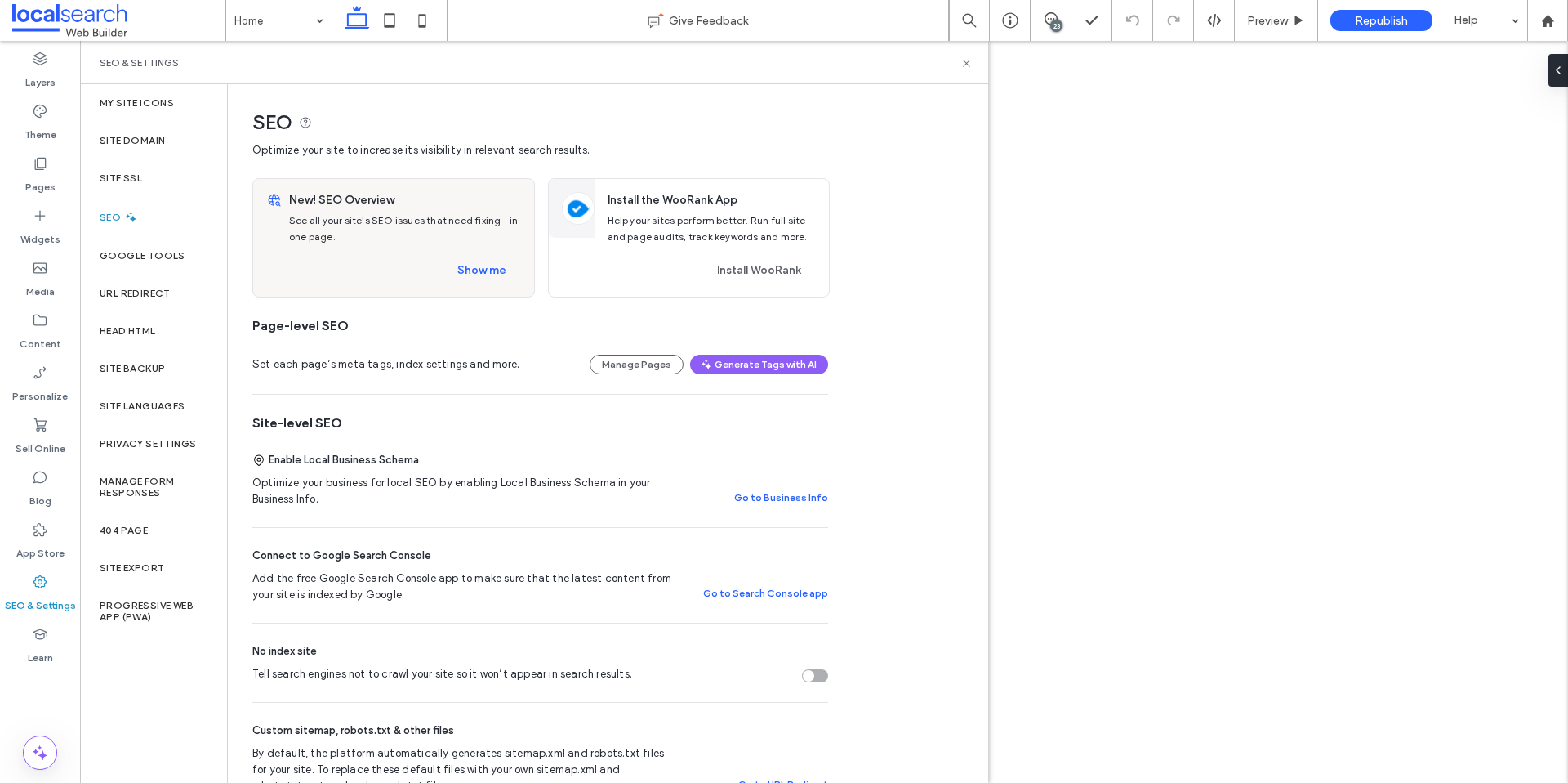
click at [136, 148] on div "Site Domain" at bounding box center [153, 141] width 147 height 38
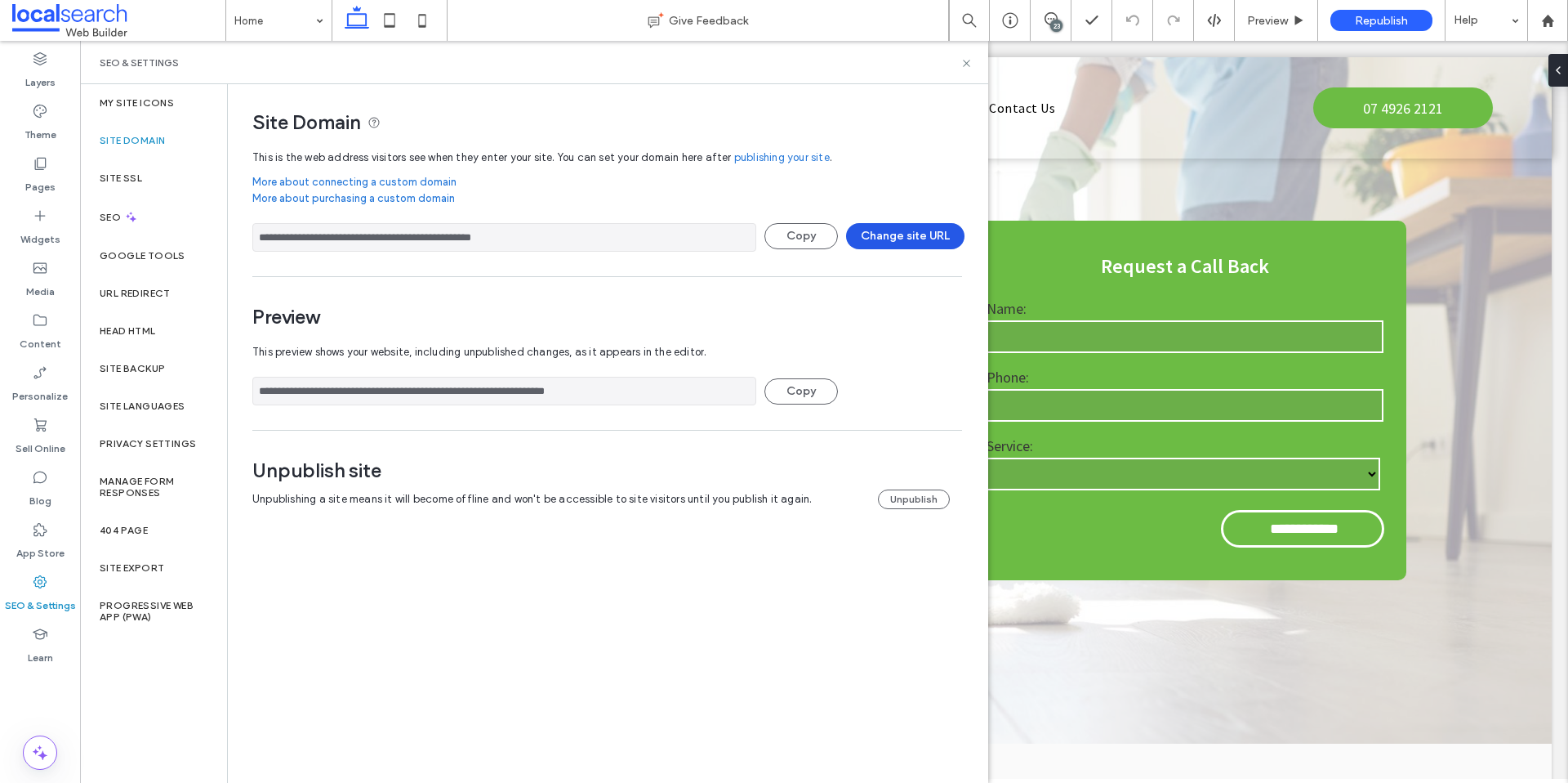
click at [884, 223] on button "Change site URL" at bounding box center [905, 236] width 119 height 26
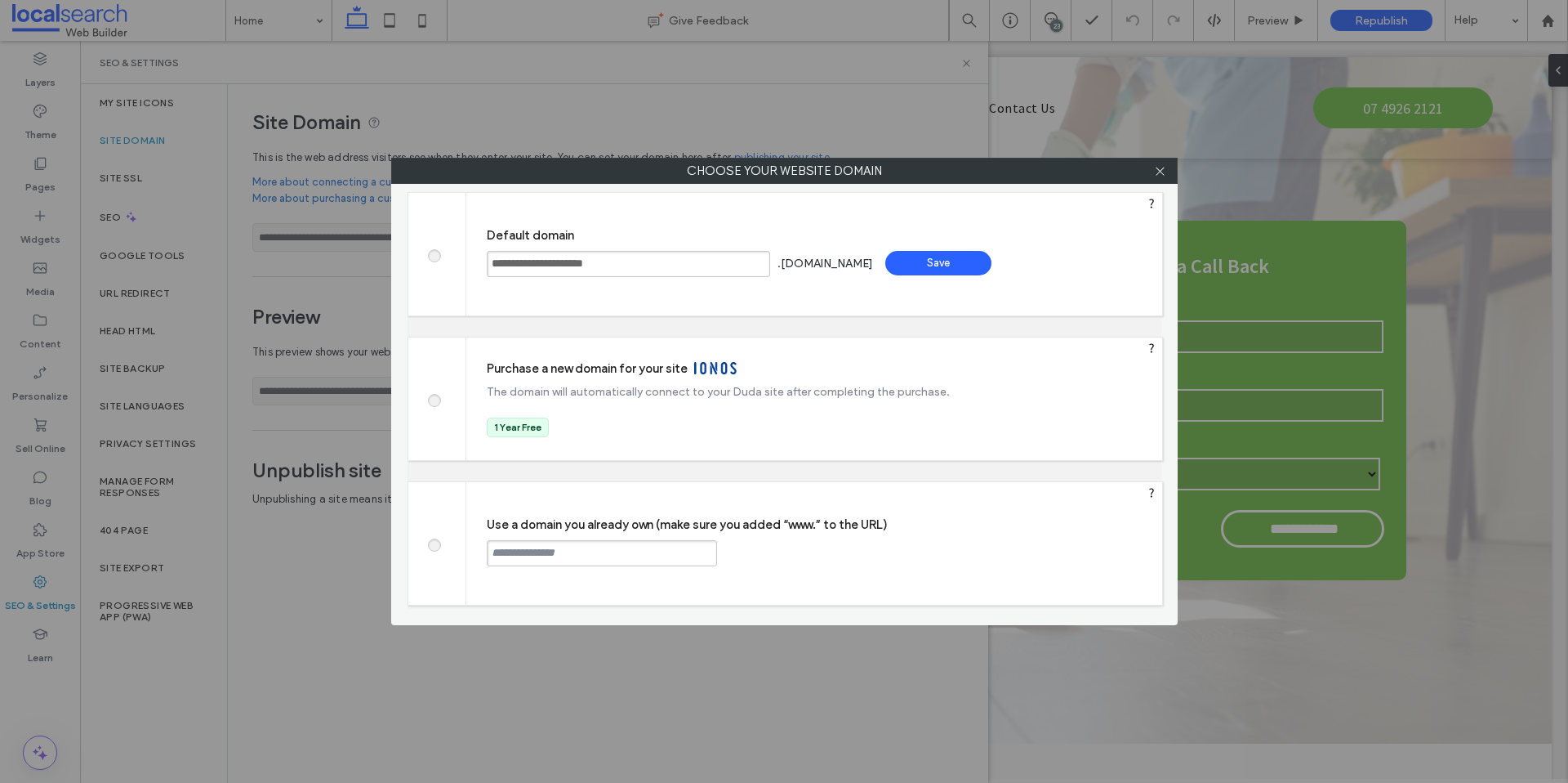
click at [605, 555] on input "text" at bounding box center [602, 553] width 231 height 26
paste input "**********"
type input "**********"
click at [774, 556] on div "Continue" at bounding box center [780, 552] width 106 height 25
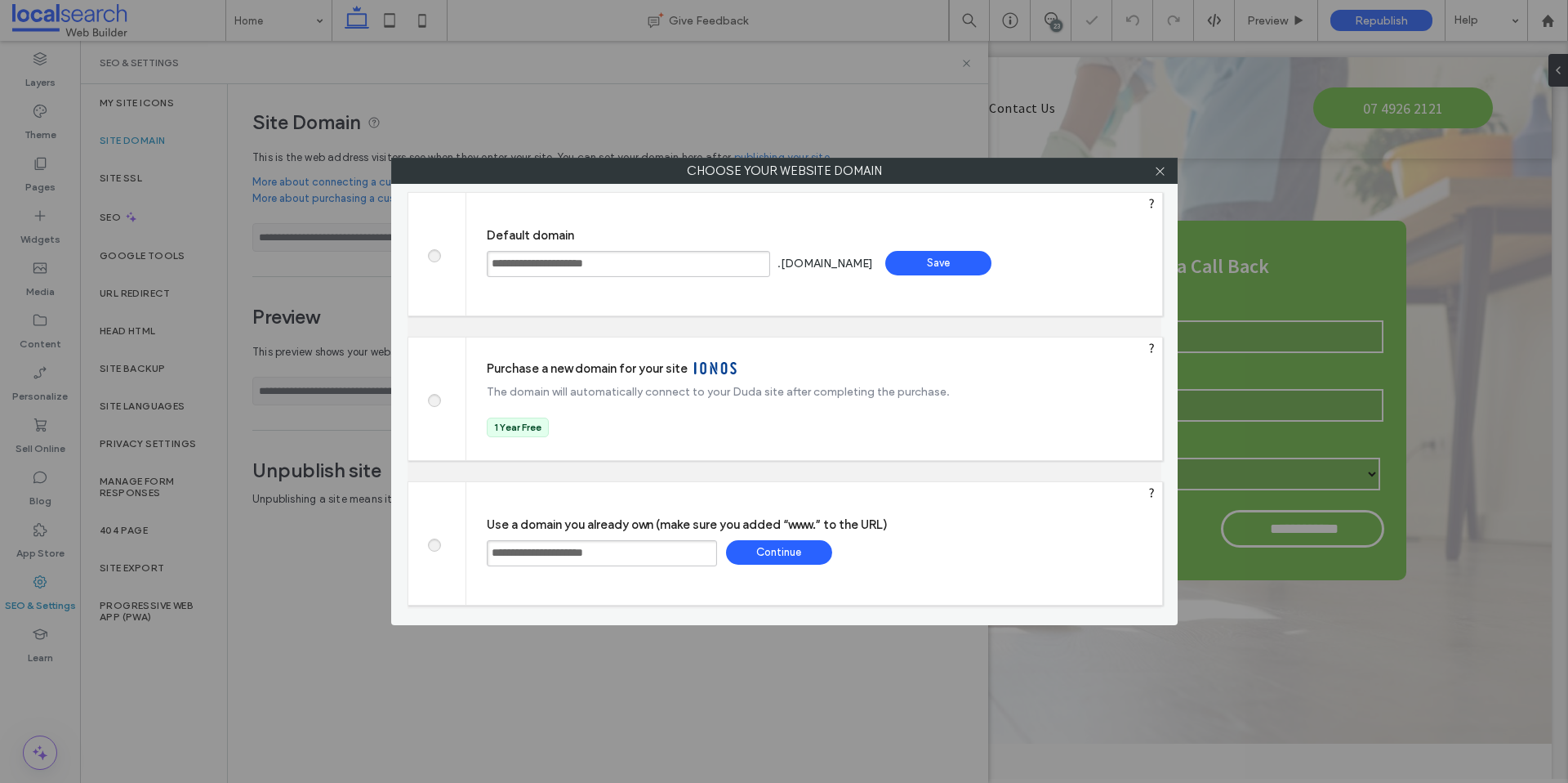
type input "**********"
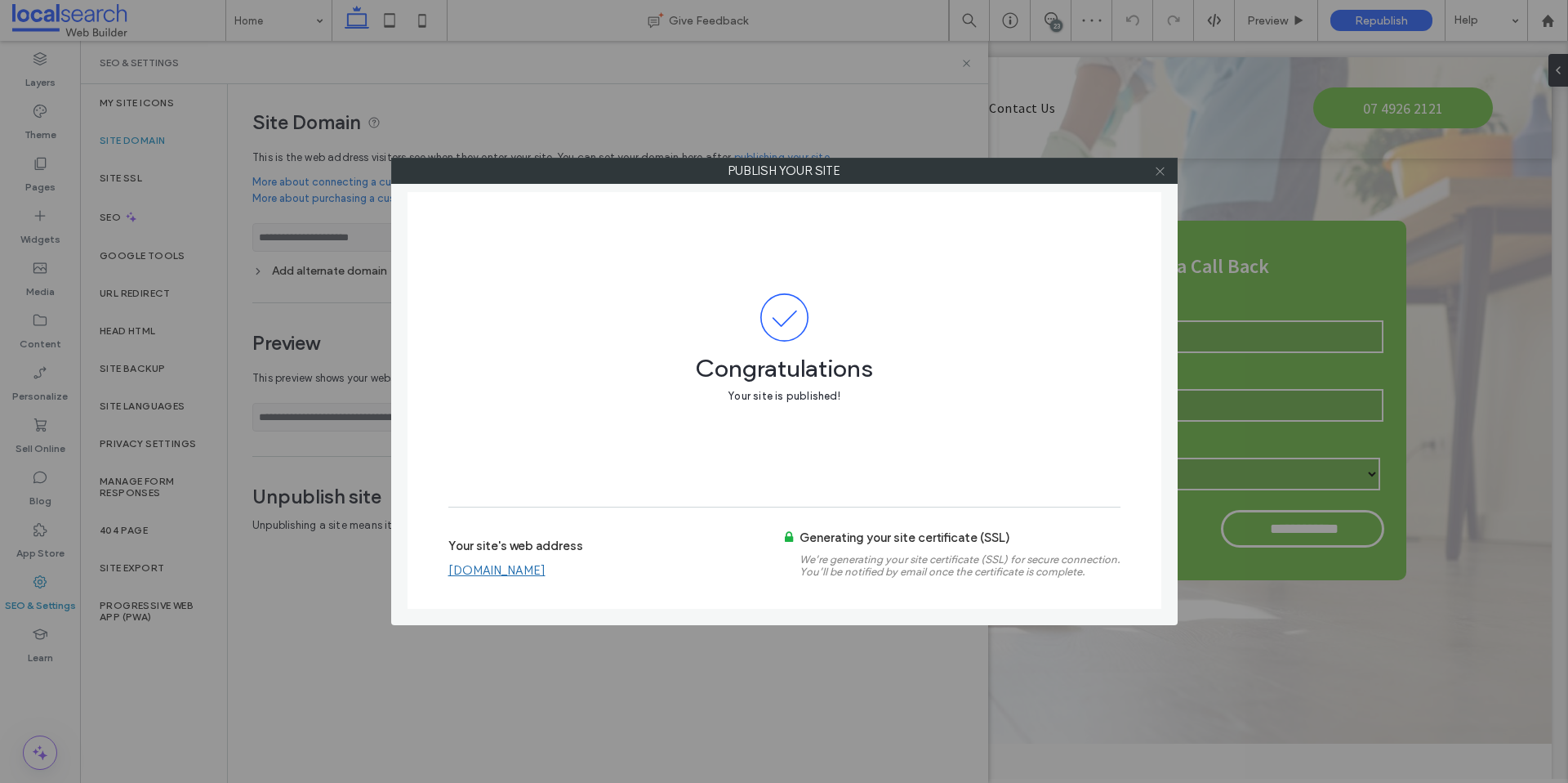
click at [1162, 173] on icon at bounding box center [1160, 171] width 12 height 12
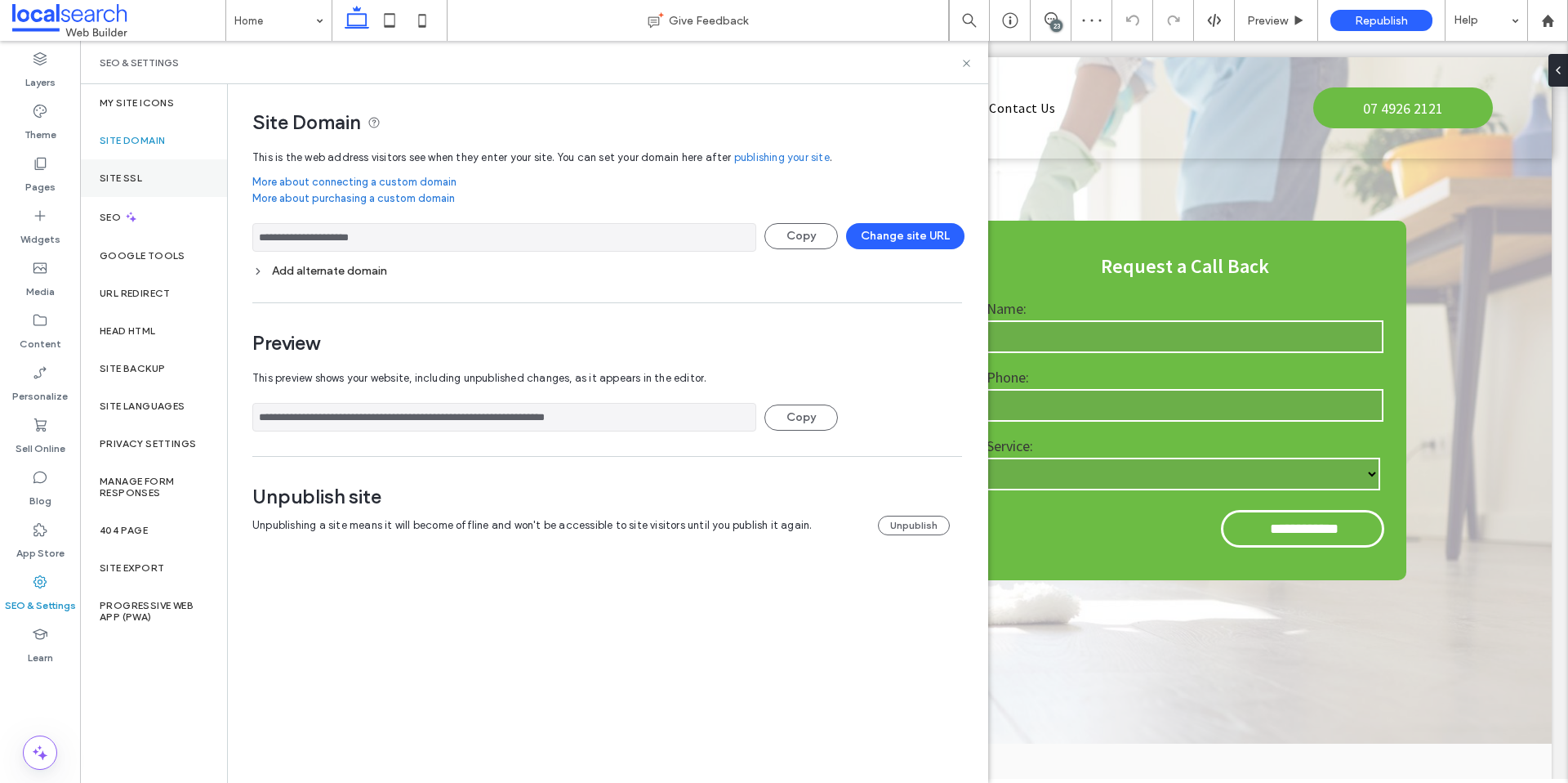
click at [122, 184] on div "Site SSL" at bounding box center [153, 179] width 147 height 38
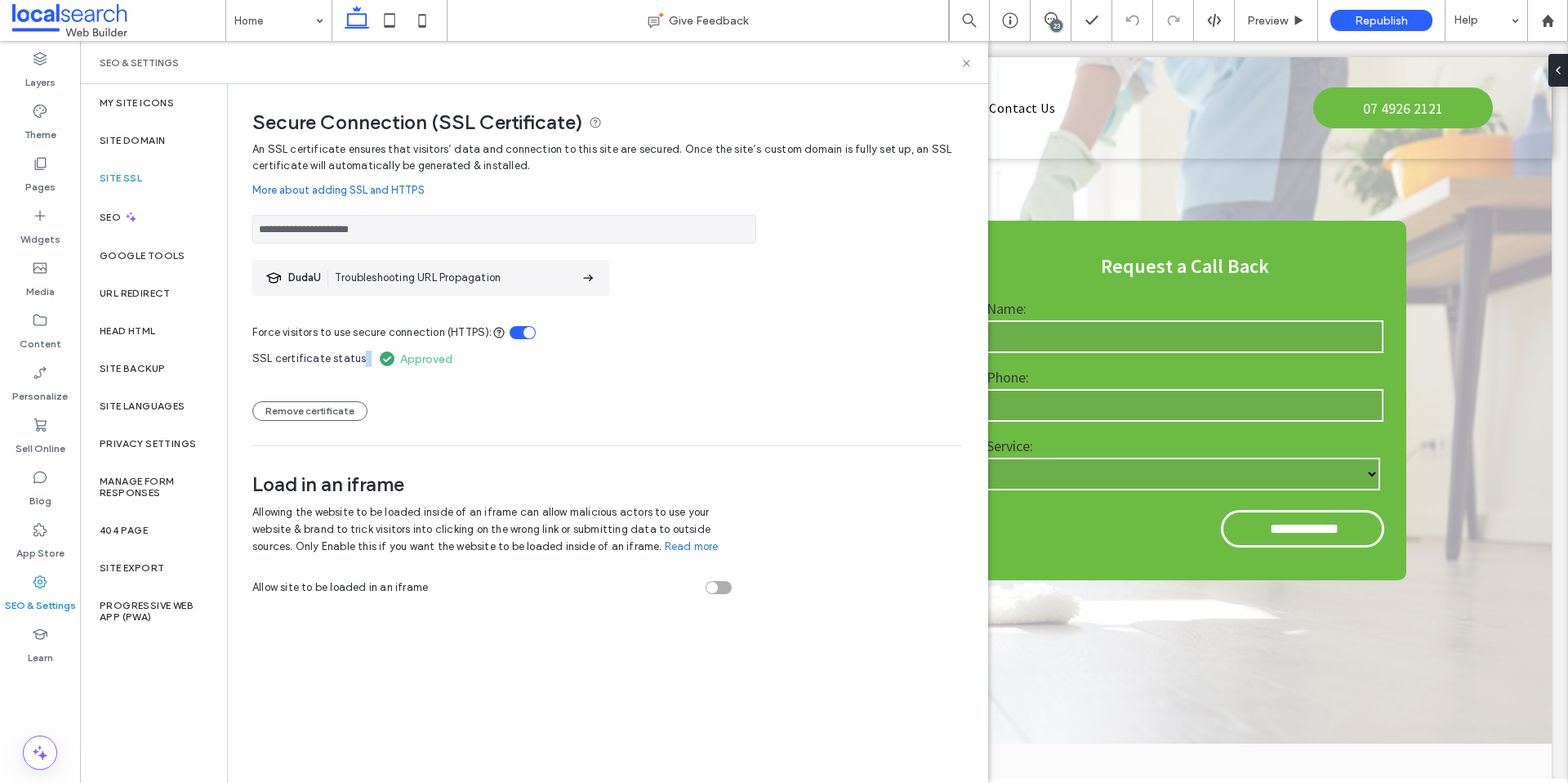
drag, startPoint x: 456, startPoint y: 359, endPoint x: 359, endPoint y: 363, distance: 97.1
click at [359, 363] on div "SSL certificate status: Approved Remove certificate" at bounding box center [607, 381] width 710 height 80
click at [460, 364] on div "SSL certificate status: Approved Remove certificate" at bounding box center [607, 381] width 710 height 80
